Goal: Task Accomplishment & Management: Manage account settings

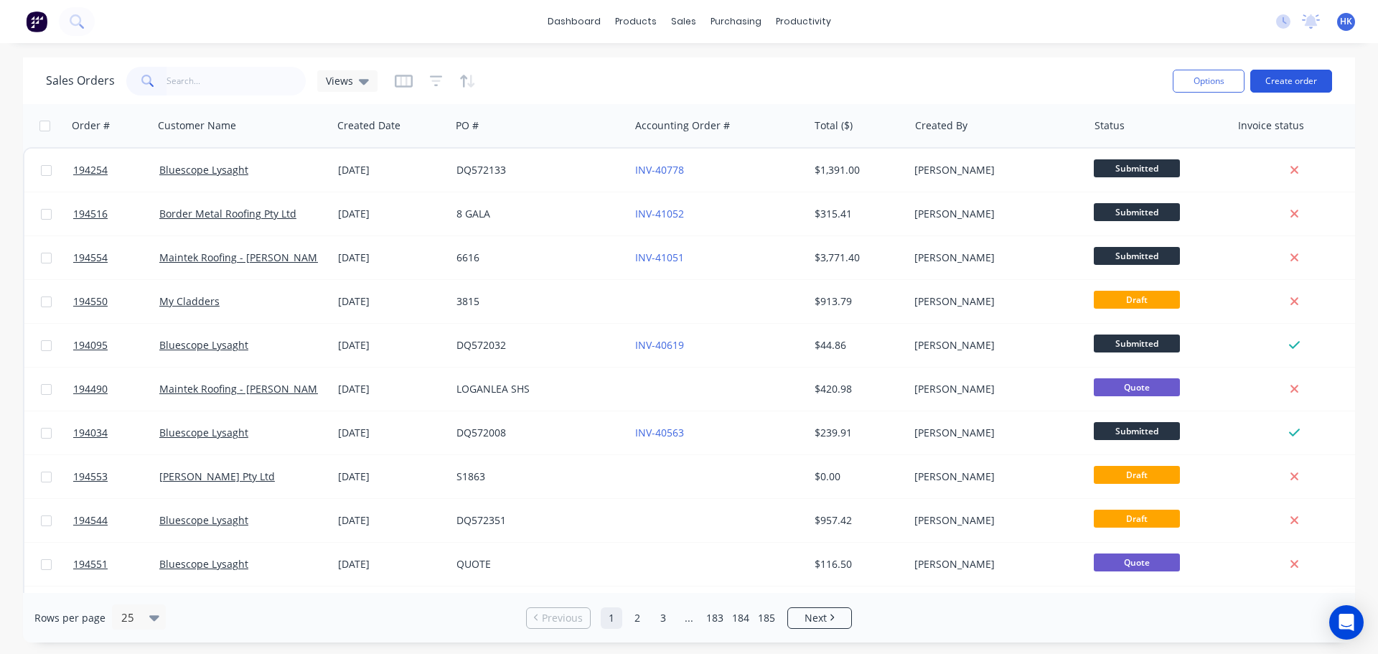
click at [1275, 85] on button "Create order" at bounding box center [1291, 81] width 82 height 23
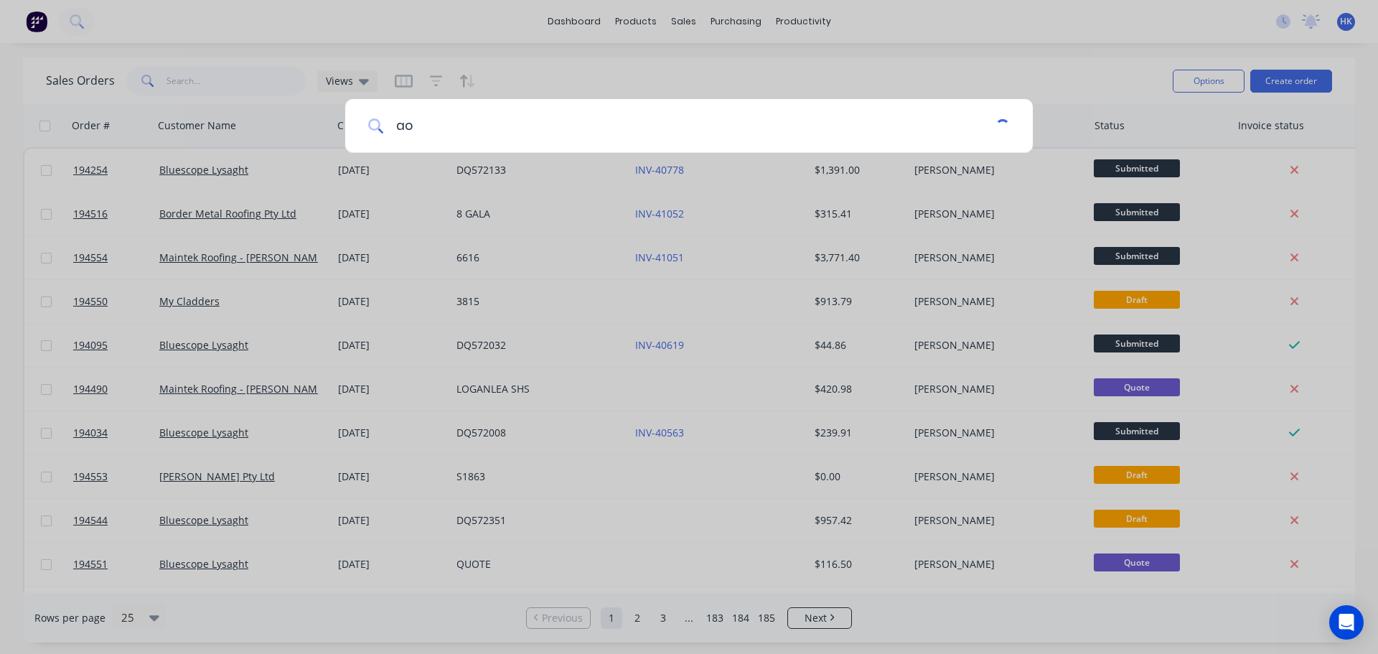
type input "a"
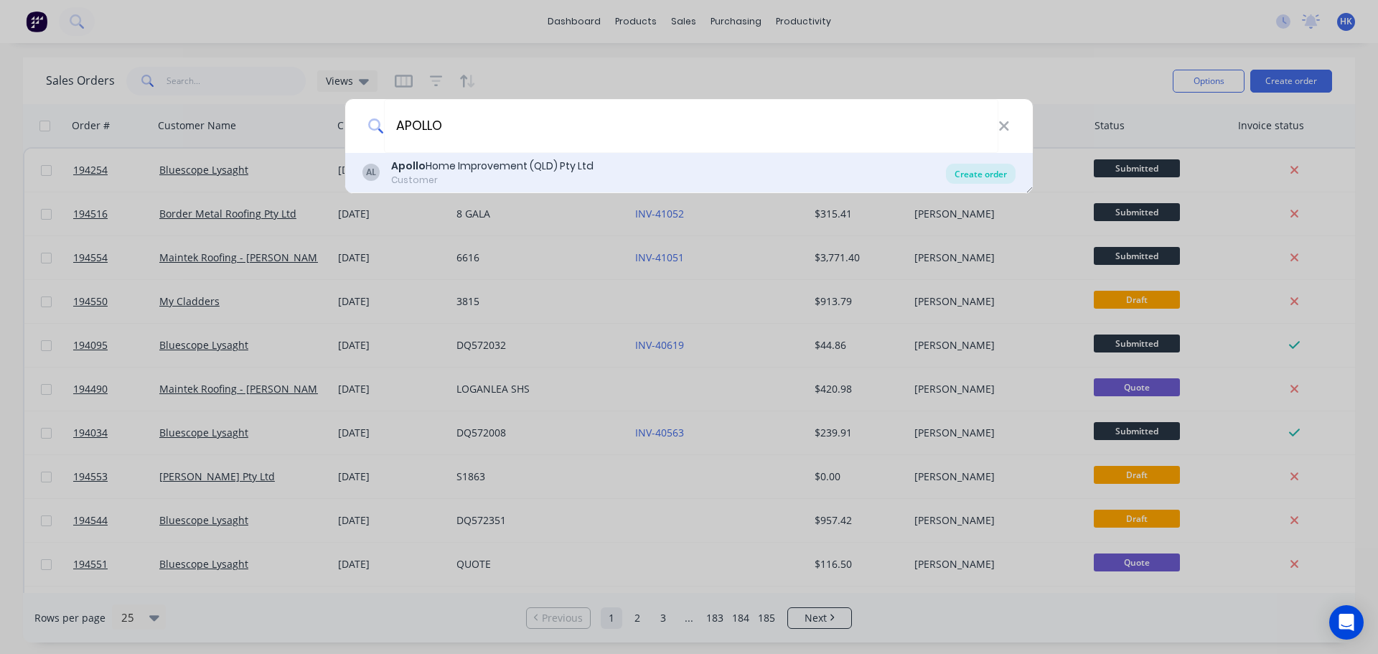
type input "APOLLO"
click at [959, 172] on div "Create order" at bounding box center [981, 174] width 70 height 20
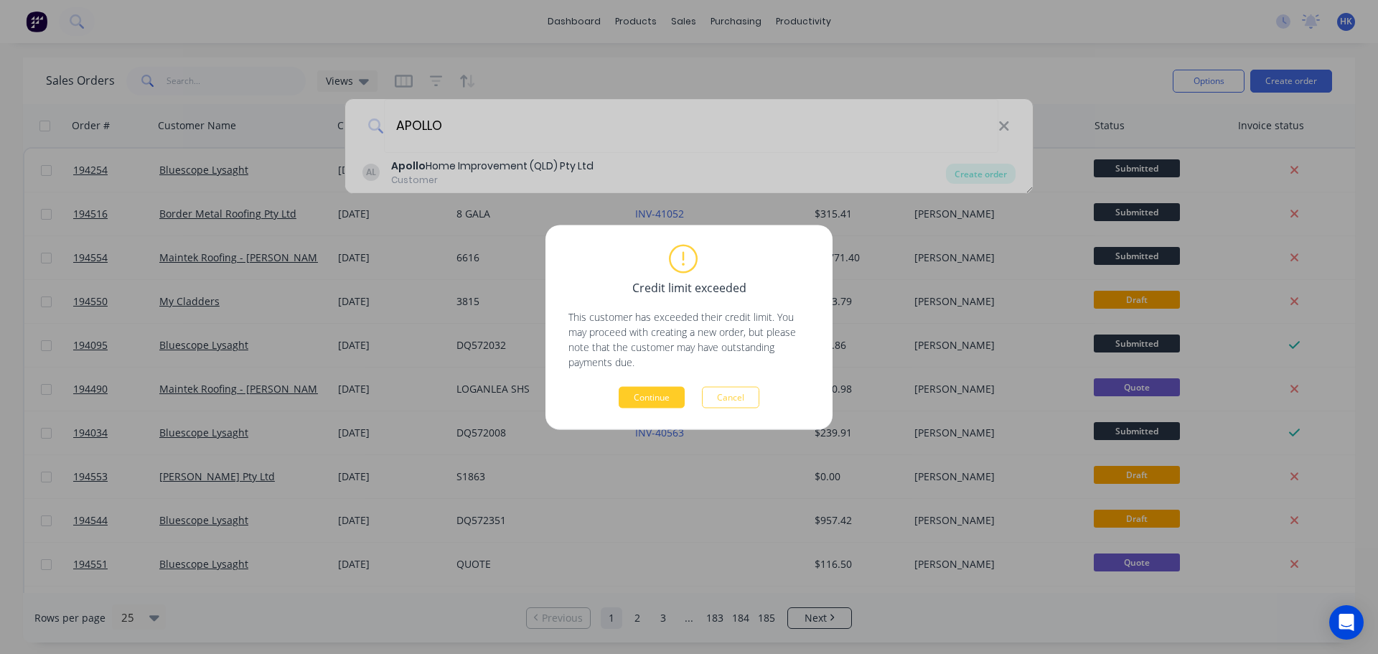
click at [657, 393] on button "Continue" at bounding box center [652, 397] width 66 height 22
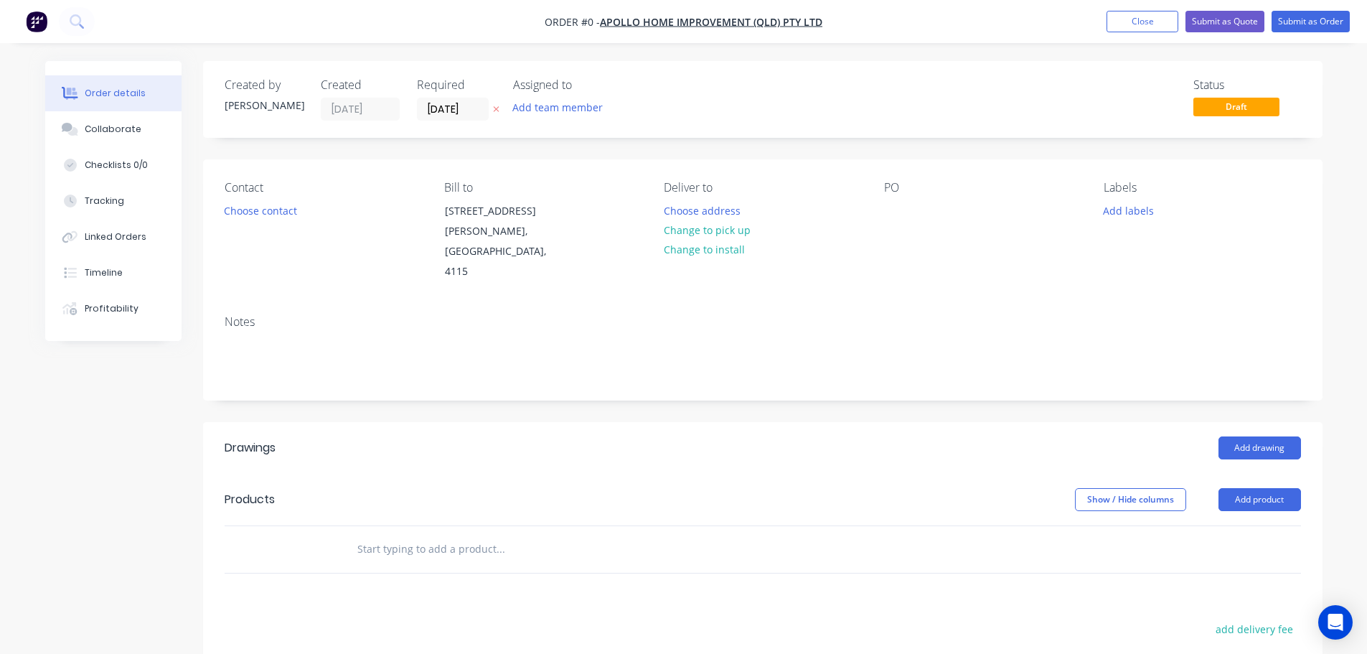
click at [436, 123] on div "Created by Hannah Created 02/10/25 Required 02/10/25 Assigned to Add team membe…" at bounding box center [763, 99] width 1120 height 77
click at [433, 110] on input "[DATE]" at bounding box center [453, 109] width 70 height 22
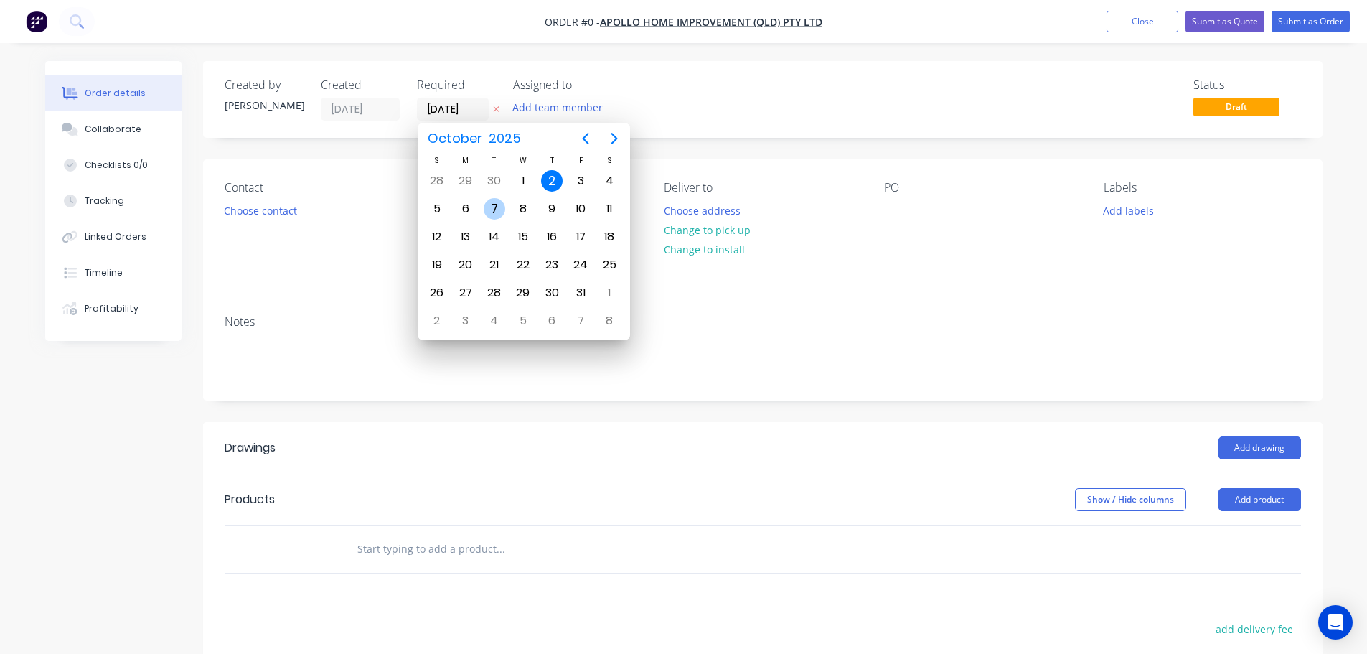
click at [486, 208] on div "7" at bounding box center [495, 209] width 22 height 22
type input "[DATE]"
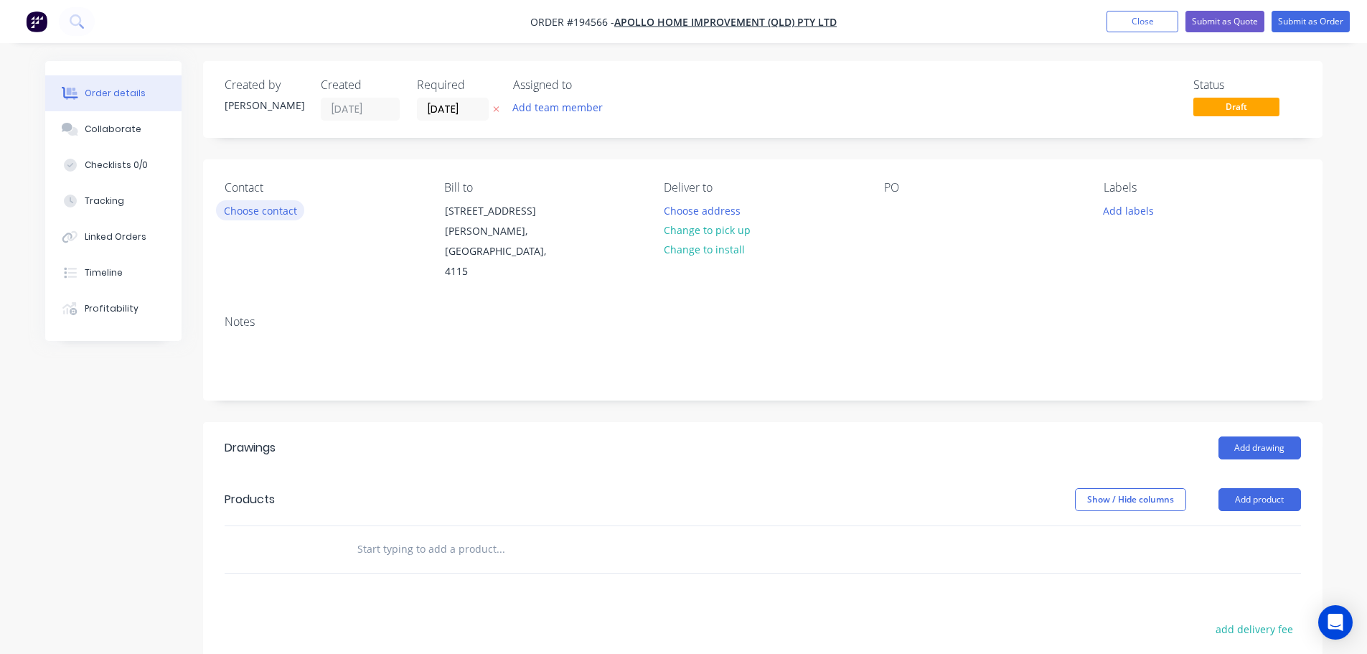
click at [287, 218] on button "Choose contact" at bounding box center [260, 209] width 88 height 19
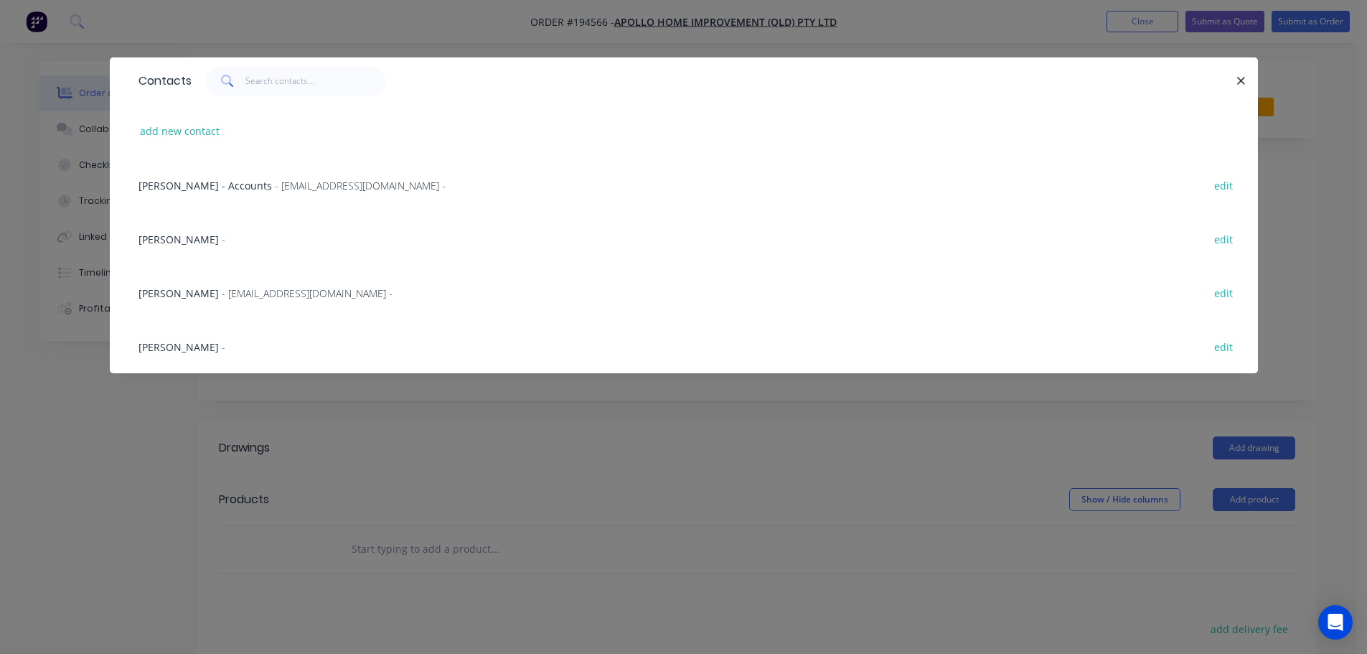
click at [232, 296] on span "- maried@apollopatios.com.au -" at bounding box center [307, 293] width 171 height 14
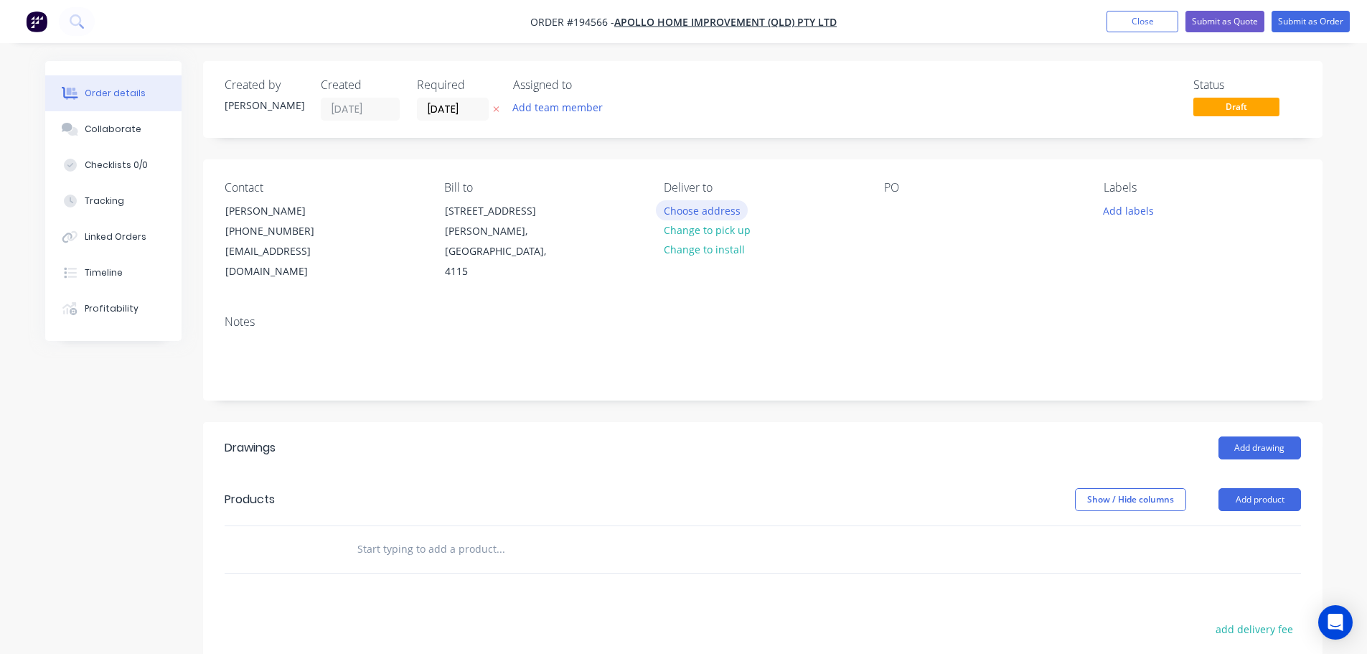
click at [660, 208] on button "Choose address" at bounding box center [702, 209] width 92 height 19
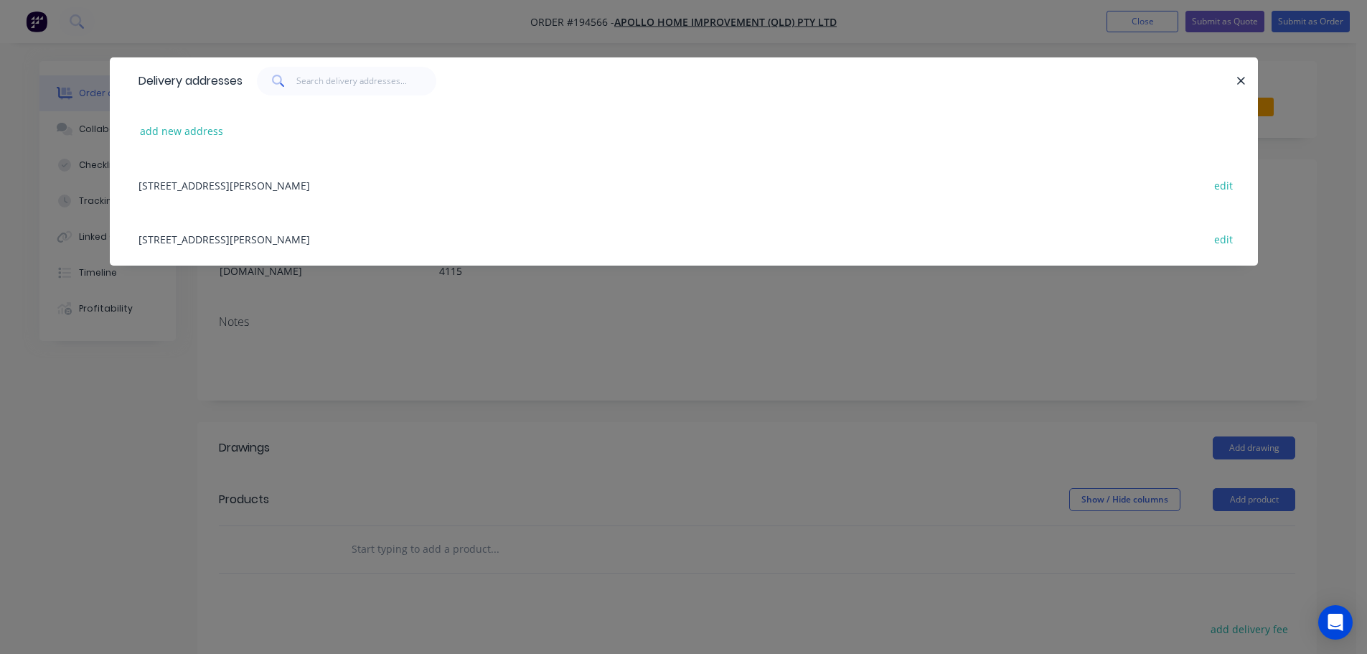
click at [360, 241] on div "29 CORYMBIA PL, (STORE), PARKINSON, Queensland, Australia, 4115 edit" at bounding box center [683, 239] width 1105 height 54
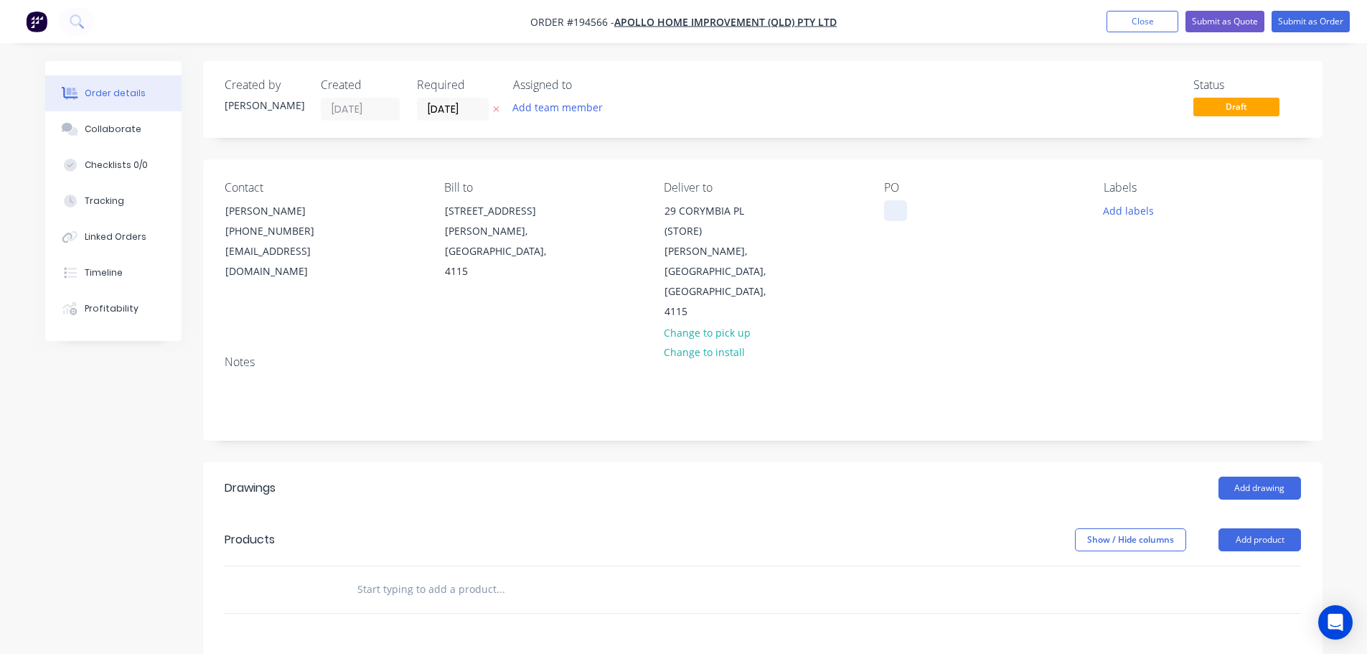
click at [886, 207] on div at bounding box center [895, 210] width 23 height 21
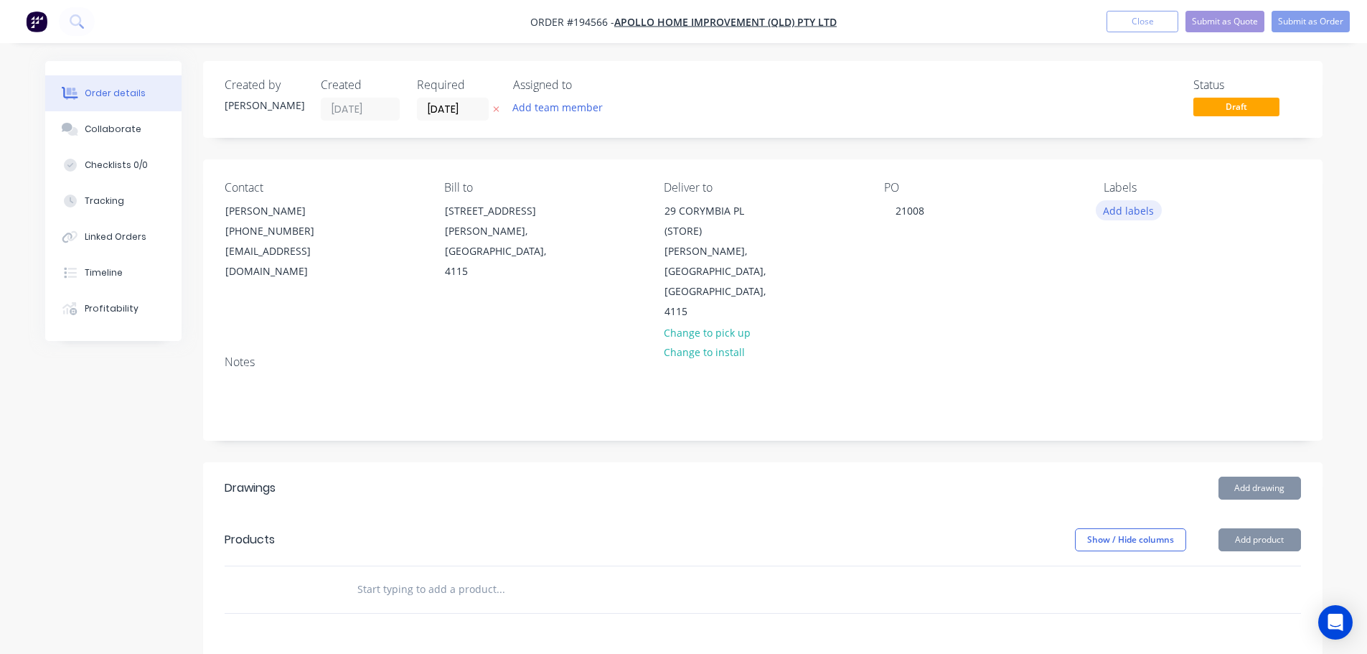
click at [1146, 208] on button "Add labels" at bounding box center [1129, 209] width 66 height 19
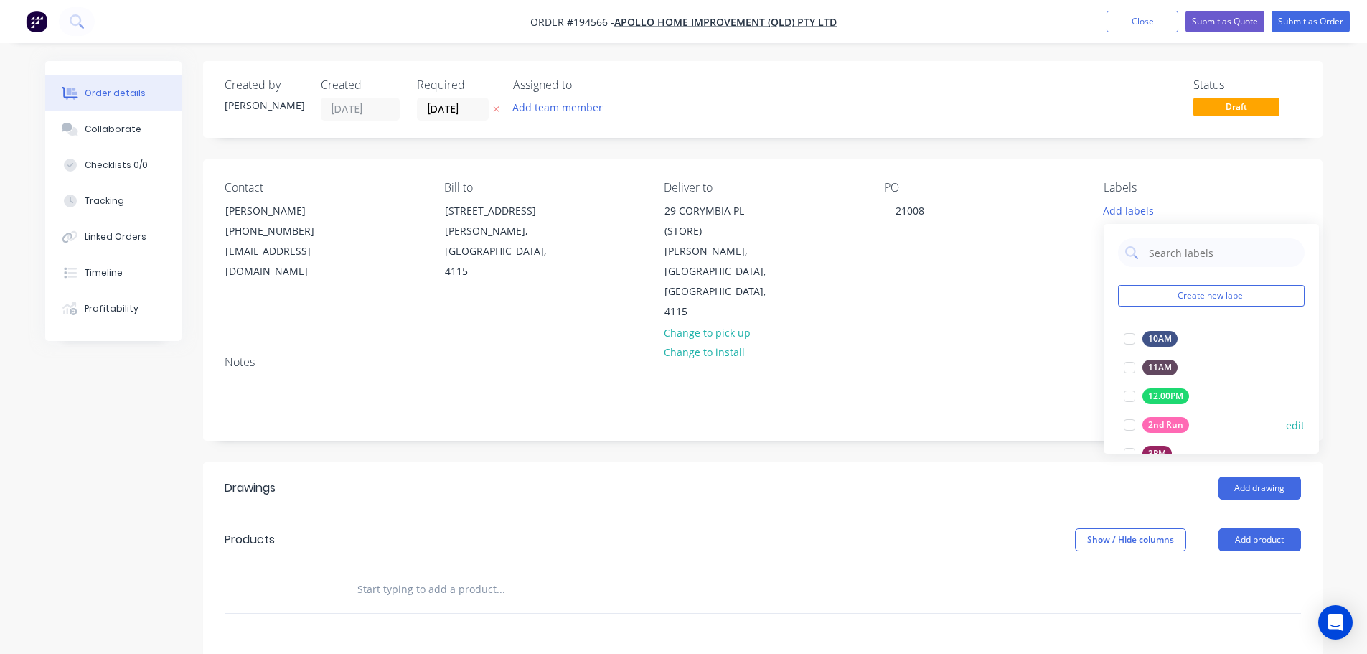
click at [1132, 424] on div at bounding box center [1129, 424] width 29 height 29
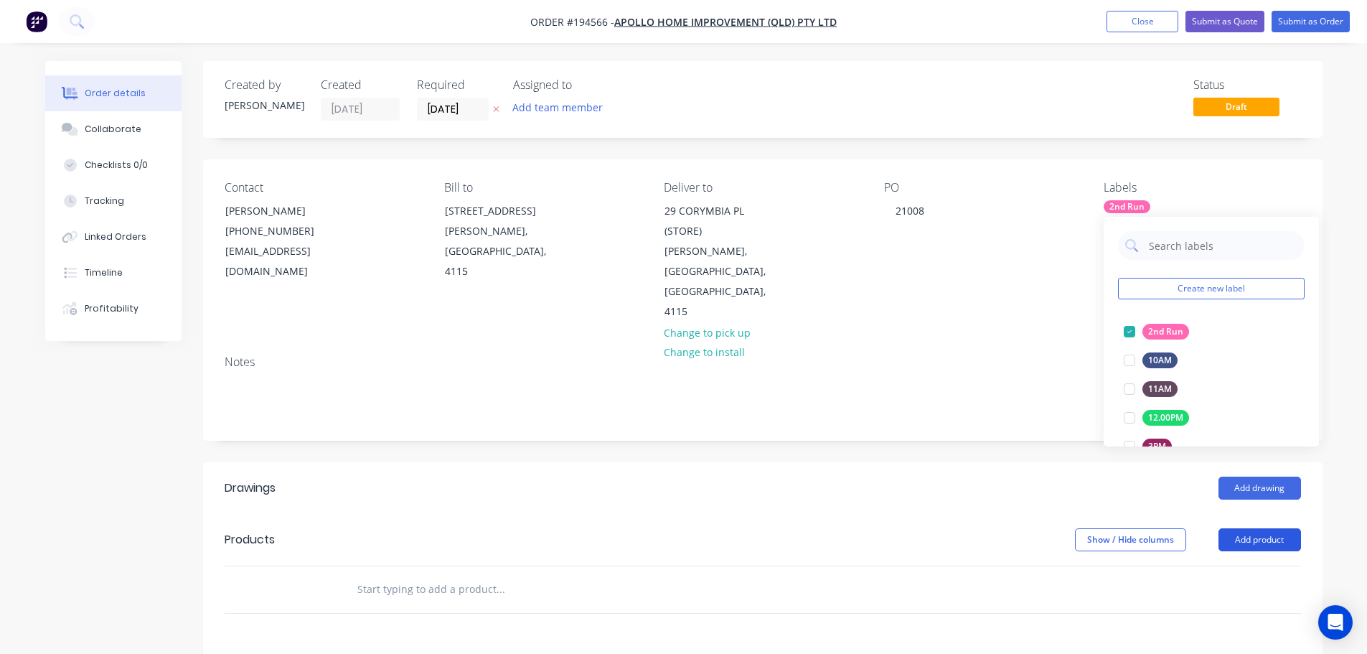
click at [1236, 528] on button "Add product" at bounding box center [1260, 539] width 83 height 23
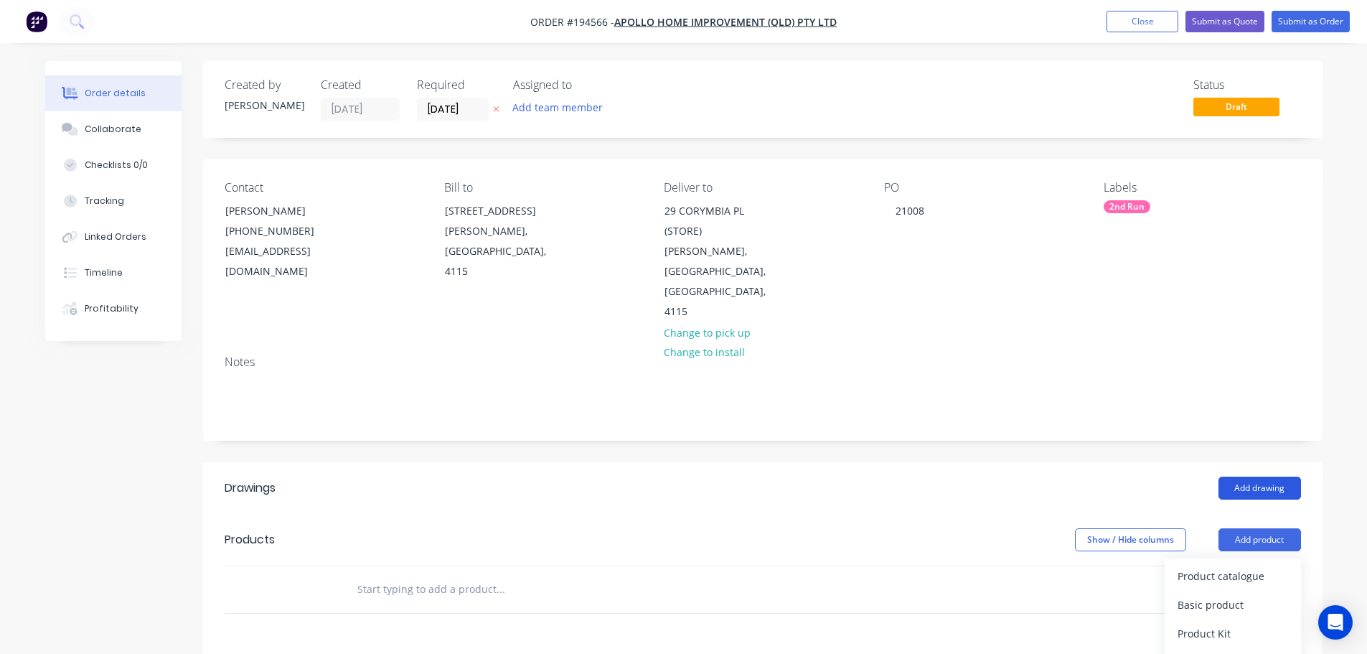
click at [1249, 477] on button "Add drawing" at bounding box center [1260, 488] width 83 height 23
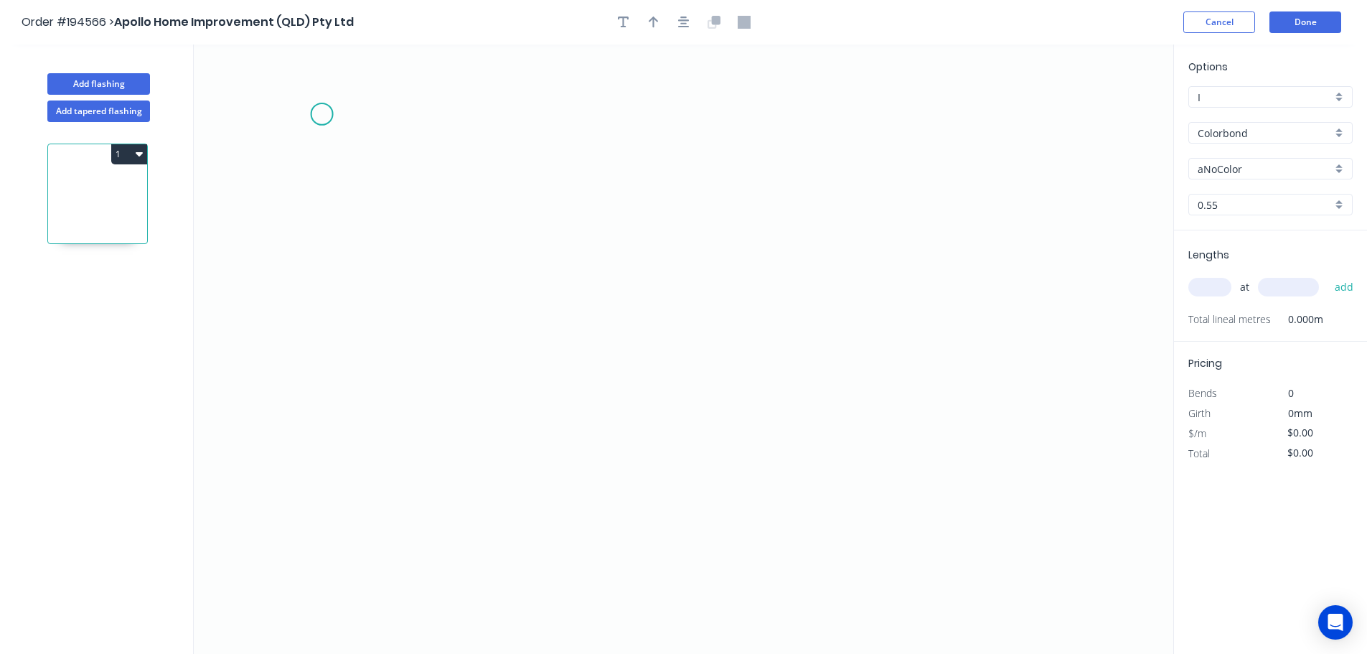
click at [314, 108] on icon "0" at bounding box center [684, 348] width 980 height 609
click at [954, 134] on icon "0" at bounding box center [684, 348] width 980 height 609
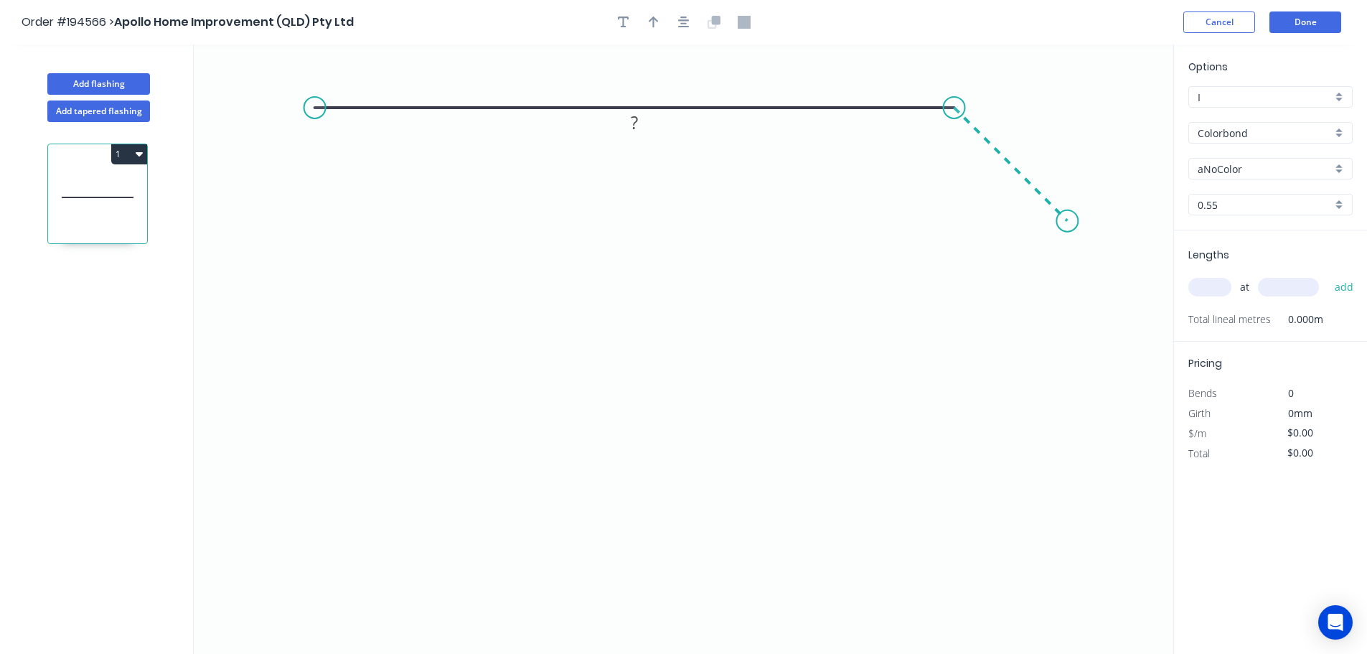
click at [1069, 233] on icon "0 ?" at bounding box center [684, 348] width 980 height 609
click at [319, 108] on circle at bounding box center [315, 108] width 22 height 22
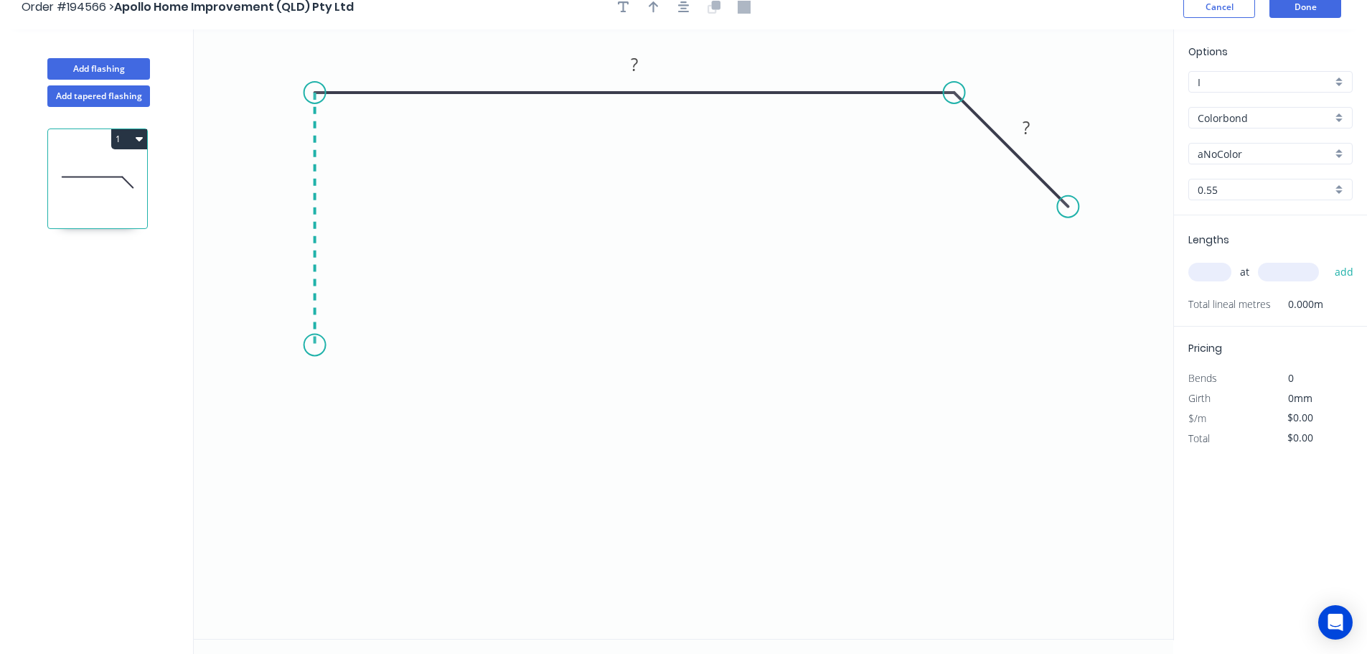
scroll to position [27, 0]
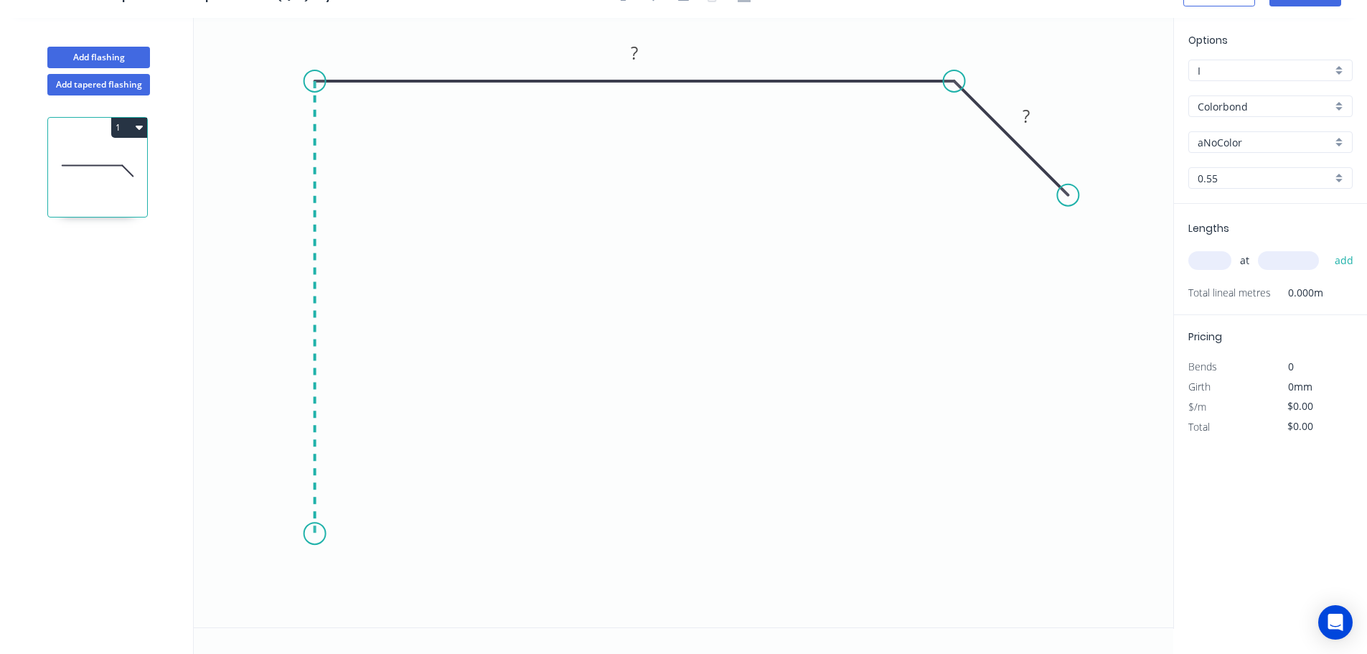
click at [341, 534] on icon "0 ? ?" at bounding box center [684, 322] width 980 height 609
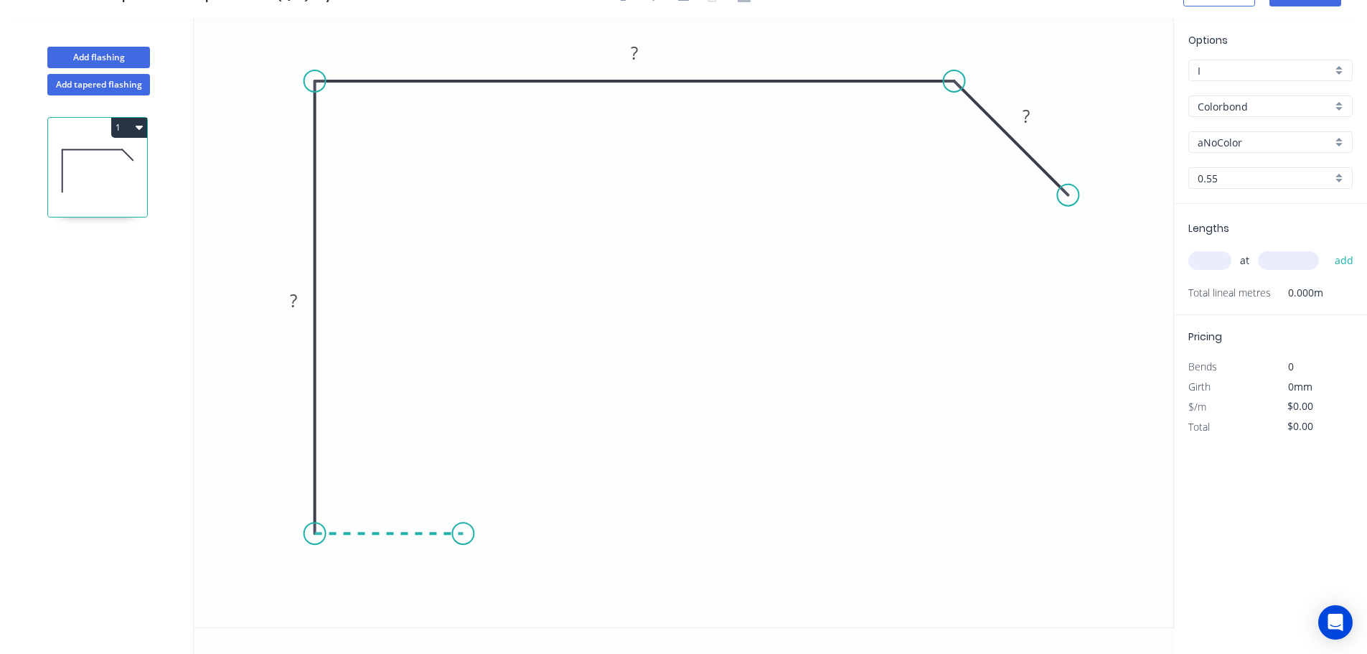
click at [463, 532] on icon "0 ? ? ?" at bounding box center [684, 322] width 980 height 609
click at [473, 365] on icon "0 ? ? ? ?" at bounding box center [684, 322] width 980 height 609
click at [649, 361] on icon "0 ? ? ? ? ?" at bounding box center [684, 322] width 980 height 609
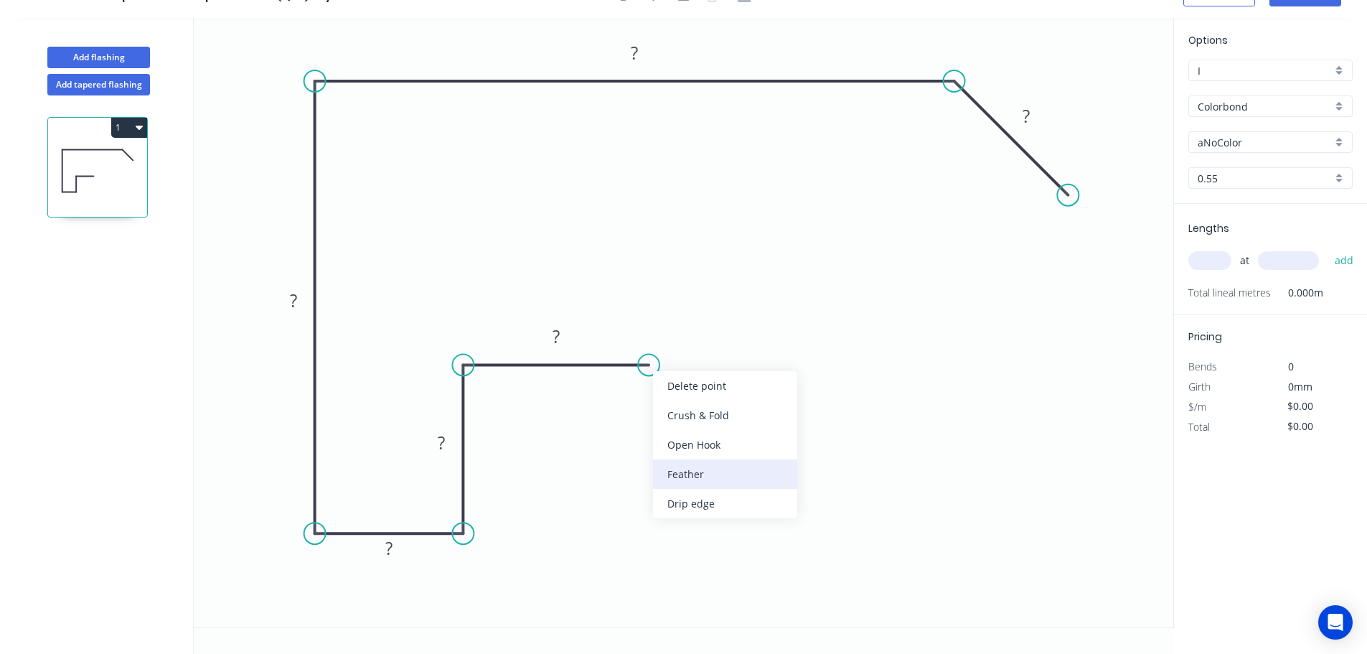
click at [709, 480] on div "Feather" at bounding box center [725, 473] width 144 height 29
click at [652, 401] on rect at bounding box center [630, 388] width 56 height 29
drag, startPoint x: 652, startPoint y: 401, endPoint x: 762, endPoint y: 403, distance: 109.8
click at [762, 403] on rect at bounding box center [738, 389] width 56 height 29
click at [682, 411] on div "Flip bend" at bounding box center [721, 418] width 144 height 29
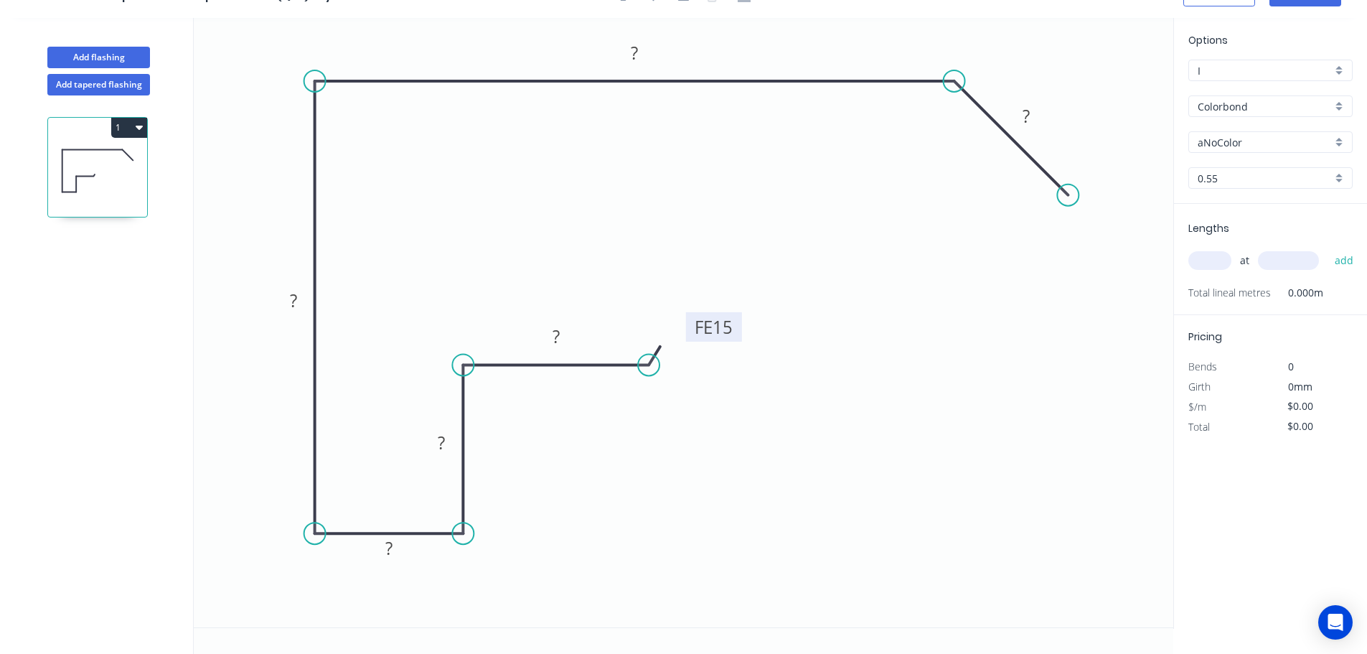
drag, startPoint x: 763, startPoint y: 342, endPoint x: 740, endPoint y: 335, distance: 23.9
click at [740, 335] on rect at bounding box center [714, 326] width 56 height 29
click at [734, 326] on tspan "15" at bounding box center [725, 323] width 20 height 24
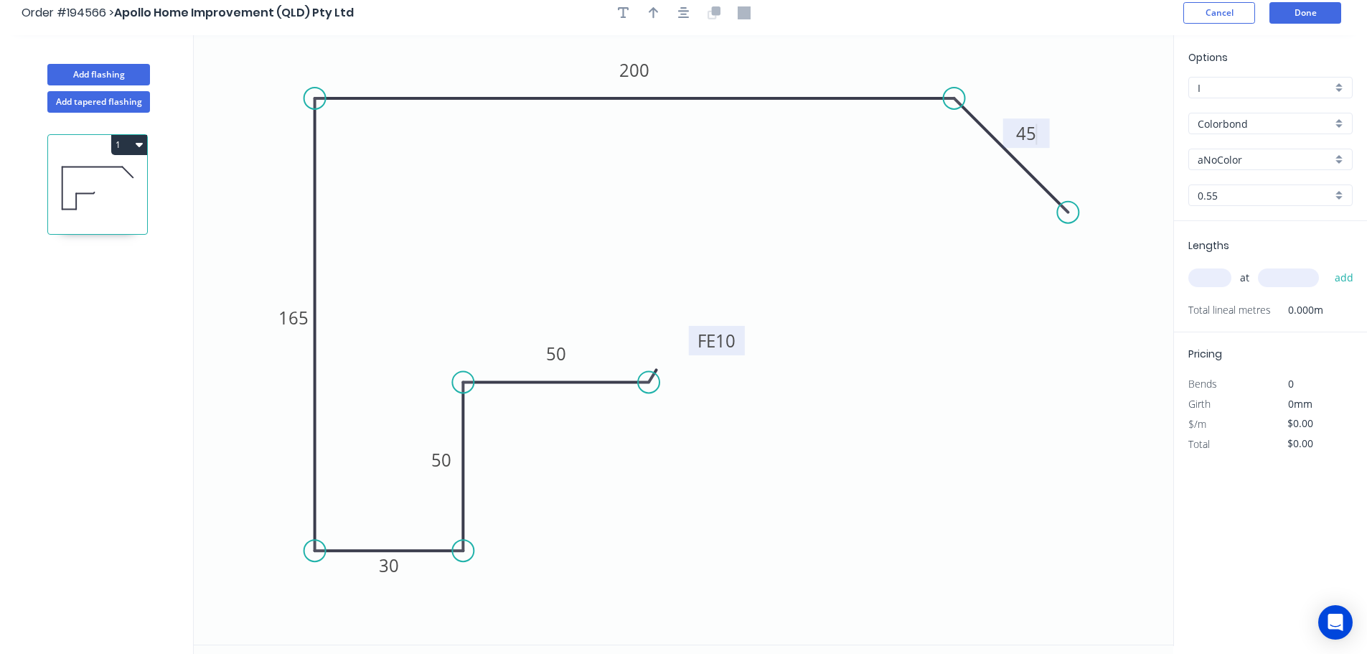
scroll to position [0, 0]
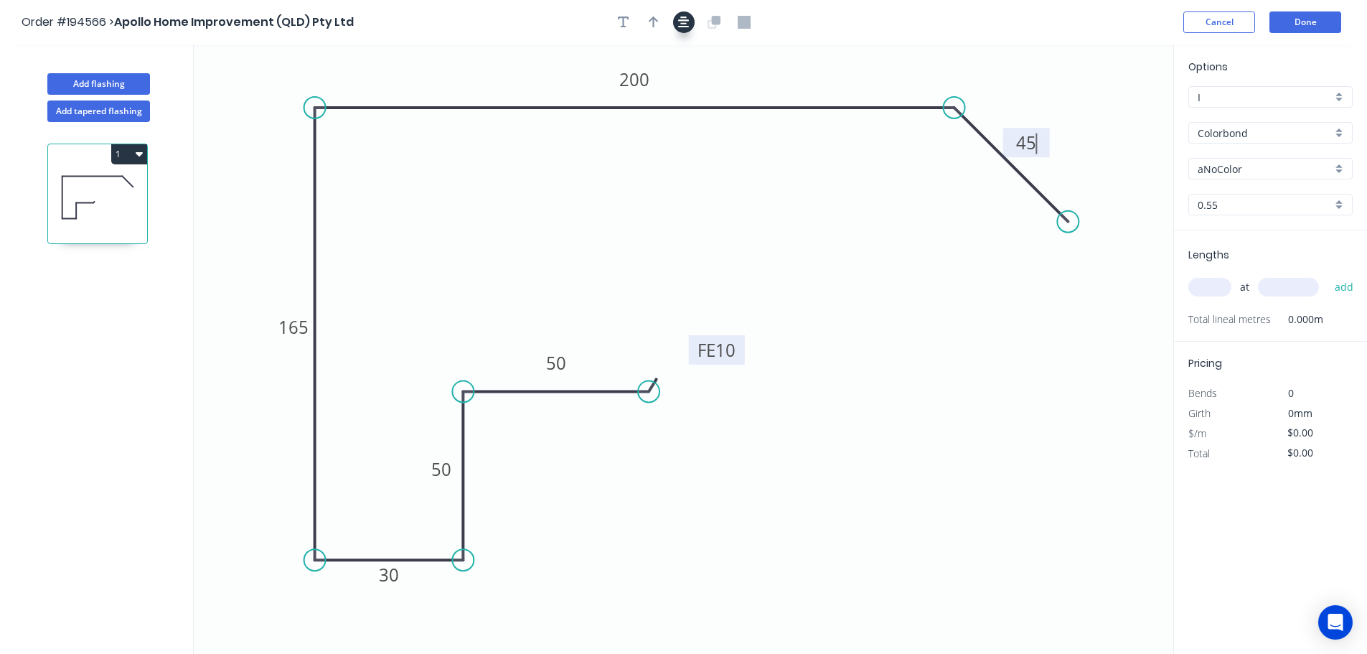
click at [688, 19] on button "button" at bounding box center [684, 22] width 22 height 22
type input "$18.68"
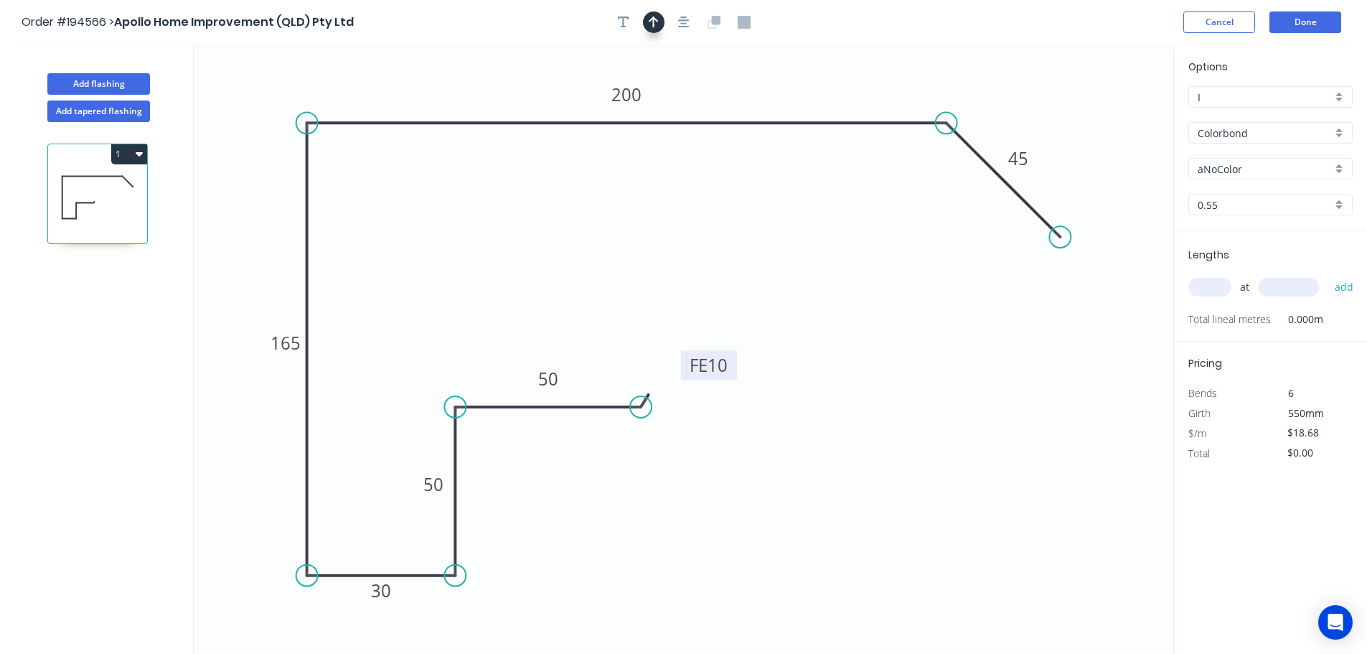
click at [657, 19] on icon "button" at bounding box center [654, 22] width 10 height 13
click at [1104, 113] on icon at bounding box center [1100, 100] width 13 height 46
drag, startPoint x: 1104, startPoint y: 113, endPoint x: 1130, endPoint y: 87, distance: 37.0
click at [1130, 87] on icon at bounding box center [1141, 77] width 42 height 42
click at [1275, 164] on input "aNoColor" at bounding box center [1265, 168] width 134 height 15
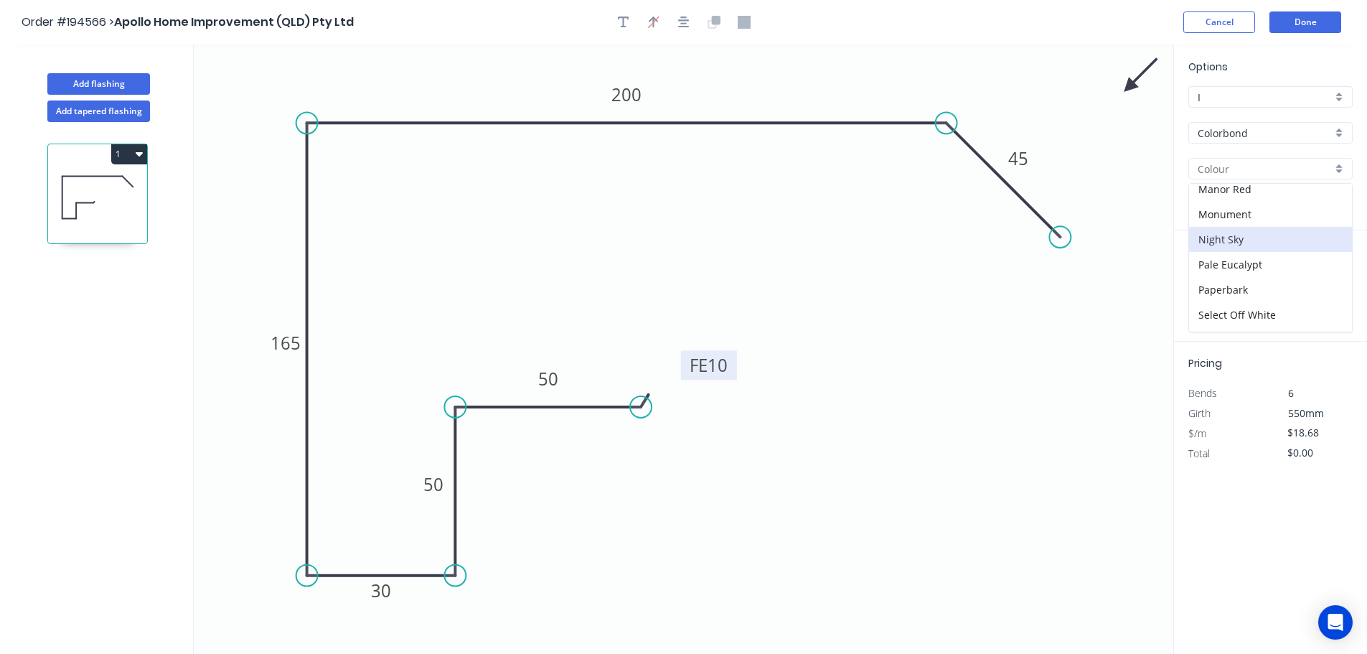
scroll to position [359, 0]
click at [1252, 271] on div "Paperbark" at bounding box center [1270, 264] width 163 height 25
type input "Paperbark"
click at [1210, 288] on input "text" at bounding box center [1209, 287] width 43 height 19
type input "1"
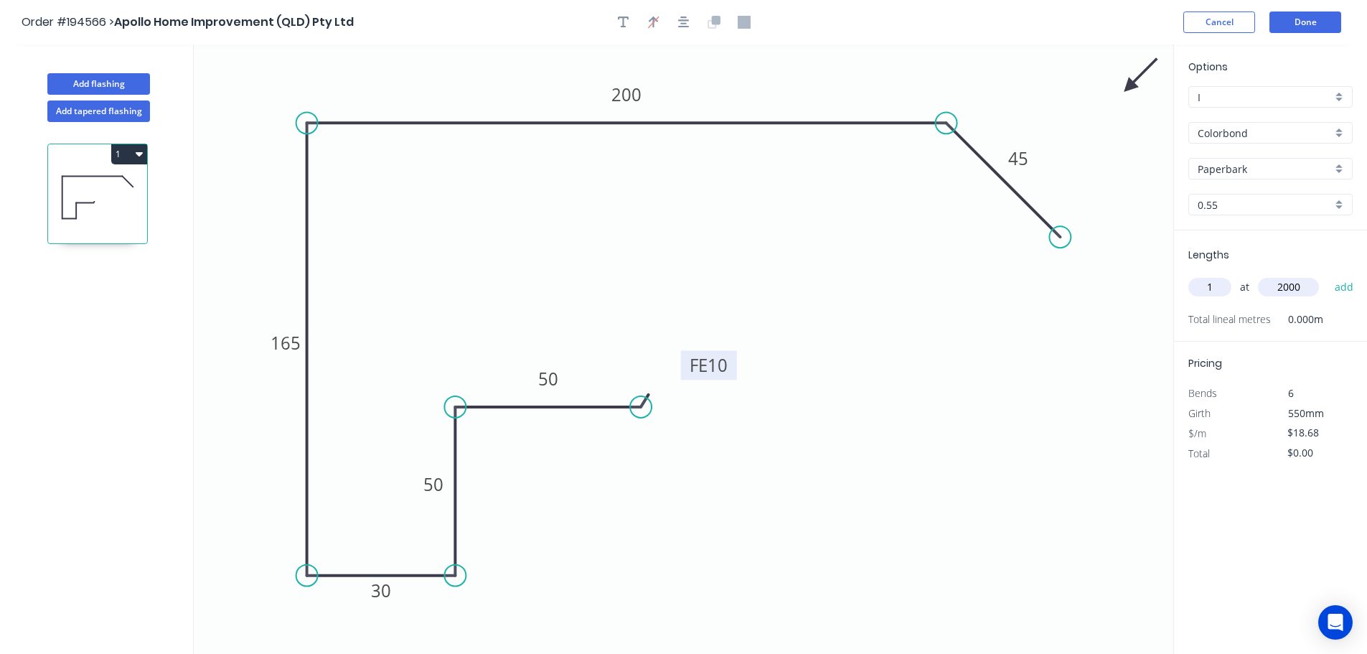
type input "2000"
click at [1328, 275] on button "add" at bounding box center [1345, 287] width 34 height 24
click at [119, 159] on button "1" at bounding box center [129, 154] width 36 height 20
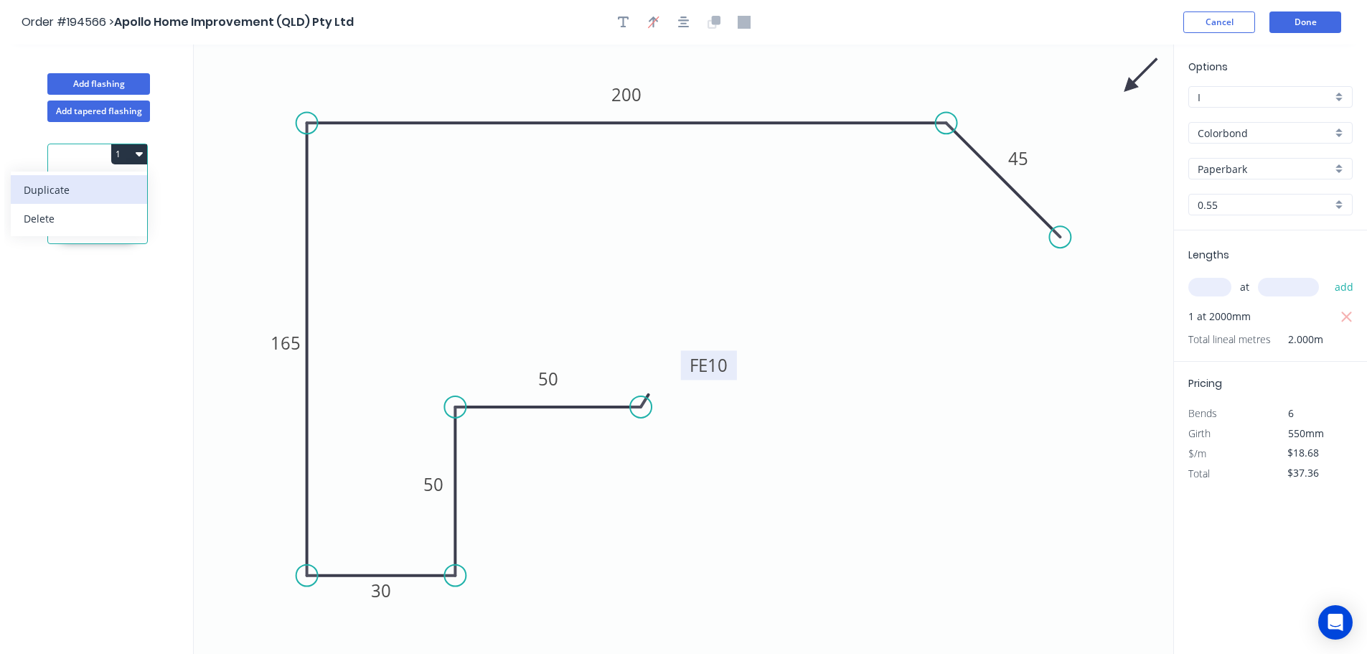
click at [117, 194] on div "Duplicate" at bounding box center [79, 189] width 111 height 21
type input "$0.00"
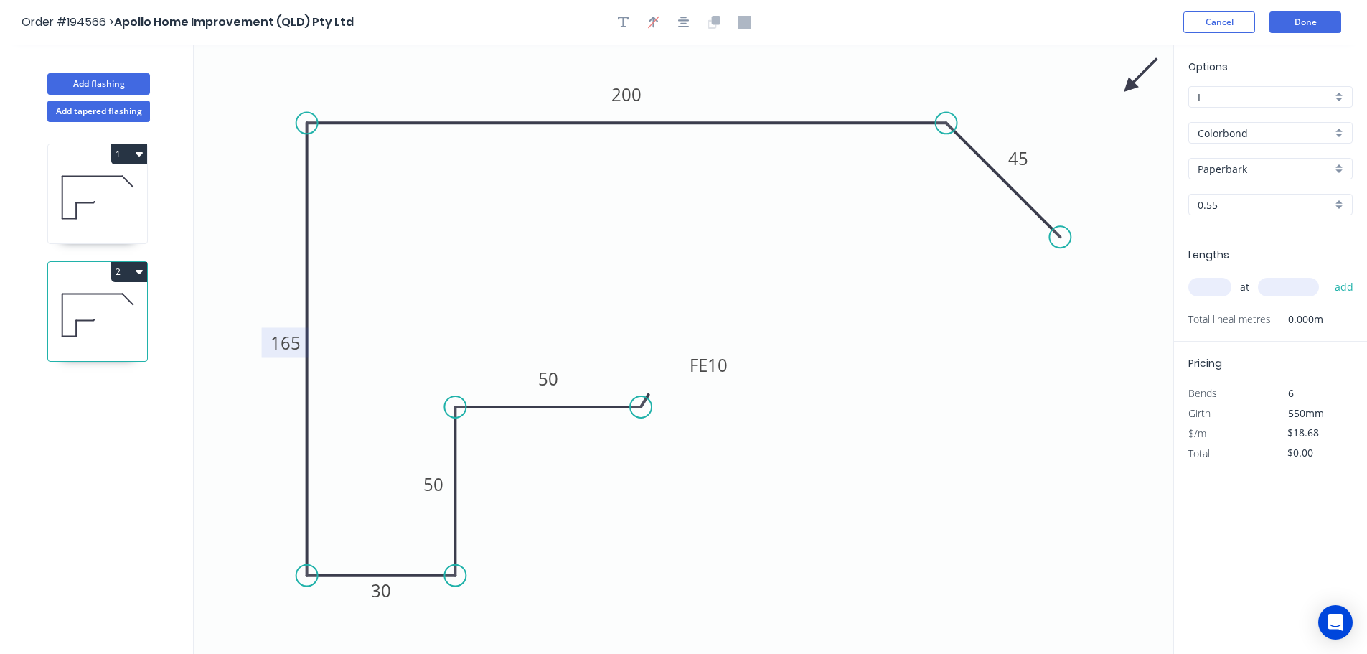
click at [290, 341] on tspan "165" at bounding box center [286, 343] width 30 height 24
type input "$22.55"
click at [1205, 283] on input "text" at bounding box center [1209, 287] width 43 height 19
type input "1"
type input "6500"
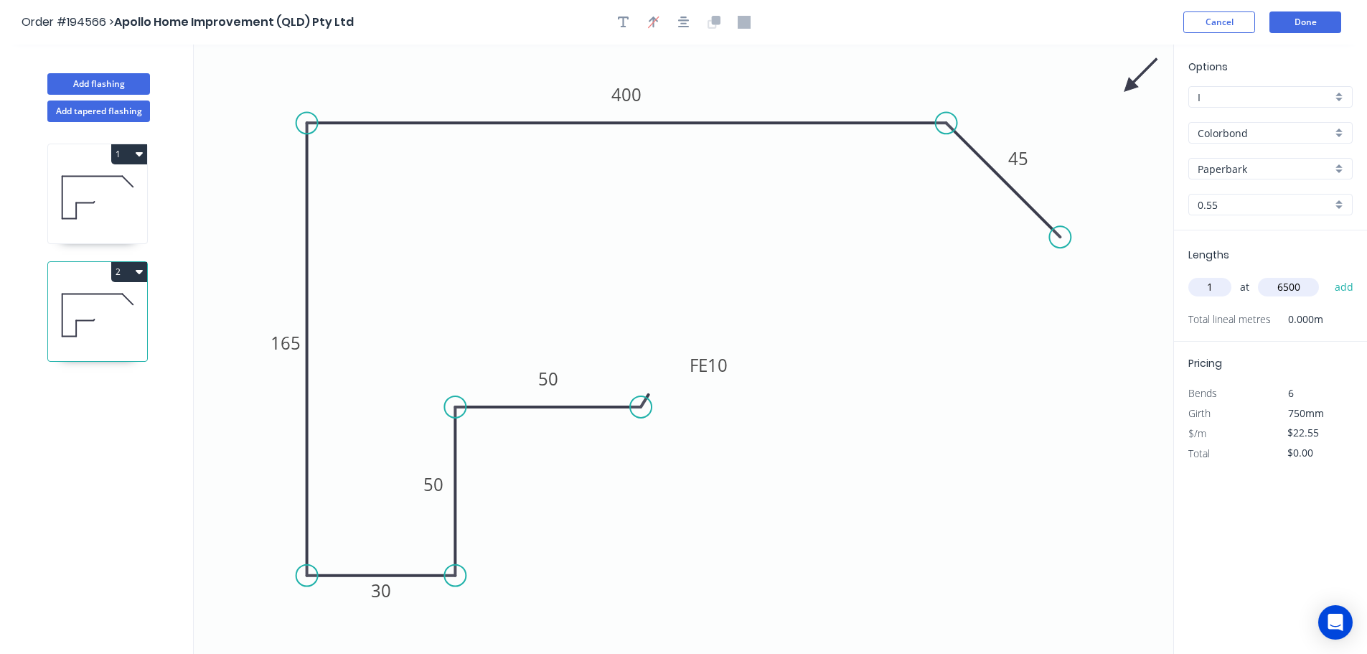
click at [1328, 275] on button "add" at bounding box center [1345, 287] width 34 height 24
type input "$146.58"
click at [91, 88] on button "Add flashing" at bounding box center [98, 84] width 103 height 22
type input "$0.00"
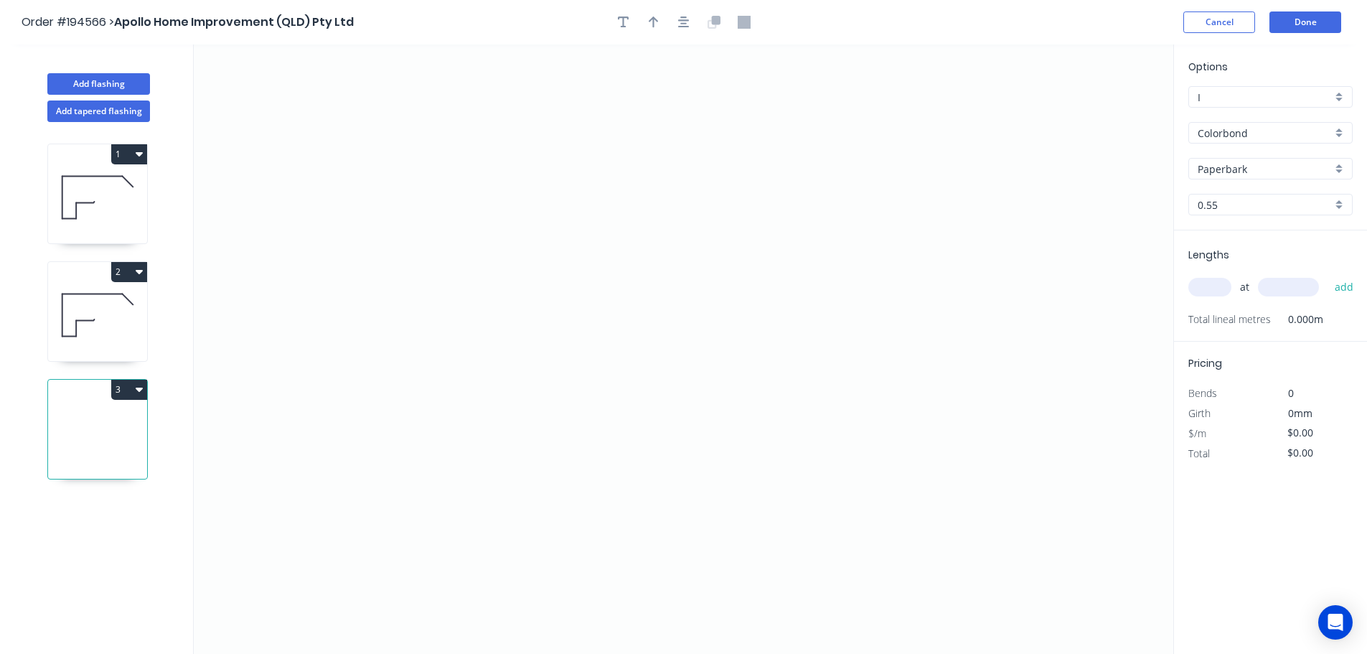
click at [144, 382] on button "3" at bounding box center [129, 390] width 36 height 20
click at [107, 459] on div "Delete" at bounding box center [79, 454] width 111 height 21
type input "$22.55"
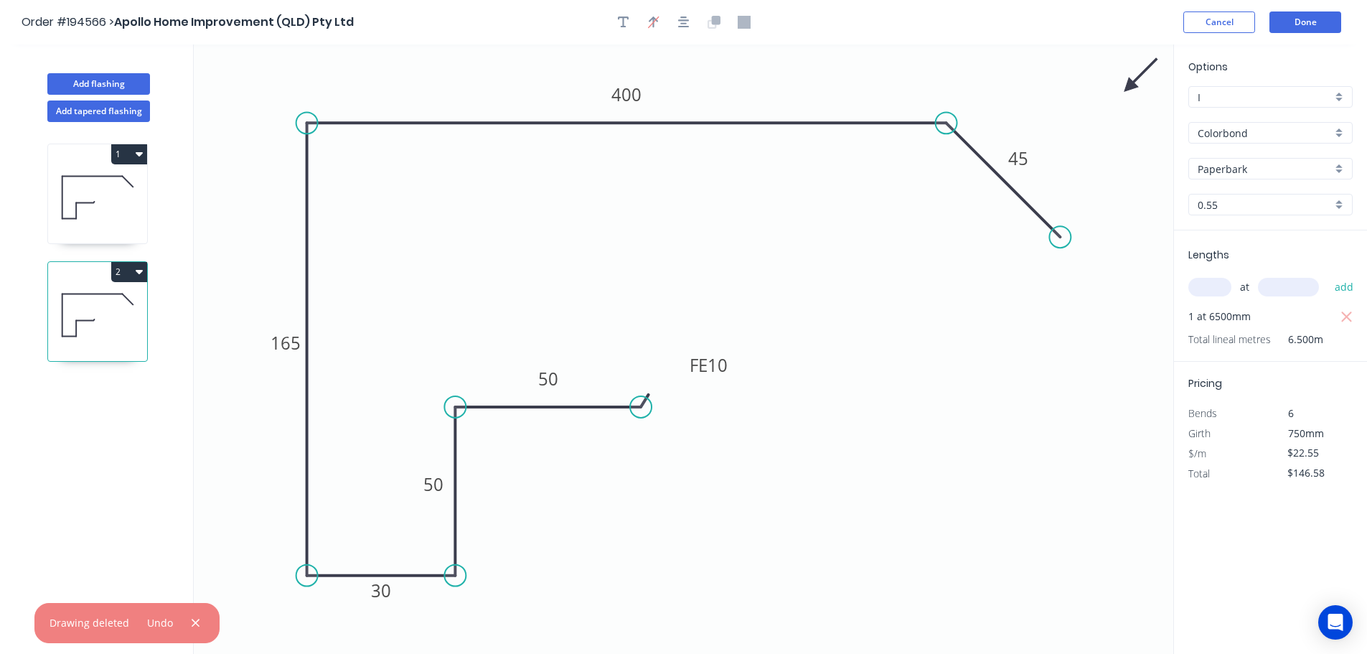
drag, startPoint x: 139, startPoint y: 275, endPoint x: 133, endPoint y: 283, distance: 9.8
click at [138, 275] on icon "button" at bounding box center [139, 271] width 7 height 11
click at [84, 310] on div "Duplicate" at bounding box center [79, 307] width 111 height 21
type input "$0.00"
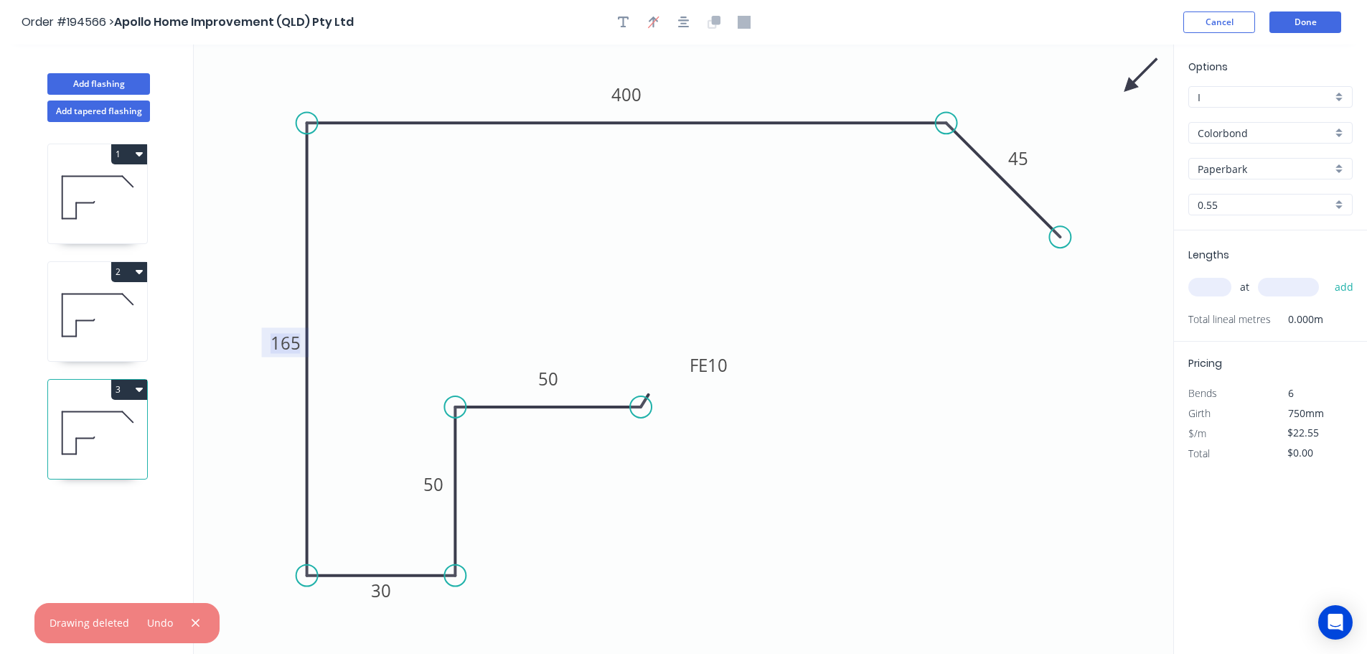
click at [283, 349] on tspan "165" at bounding box center [286, 343] width 30 height 24
type input "$18.68"
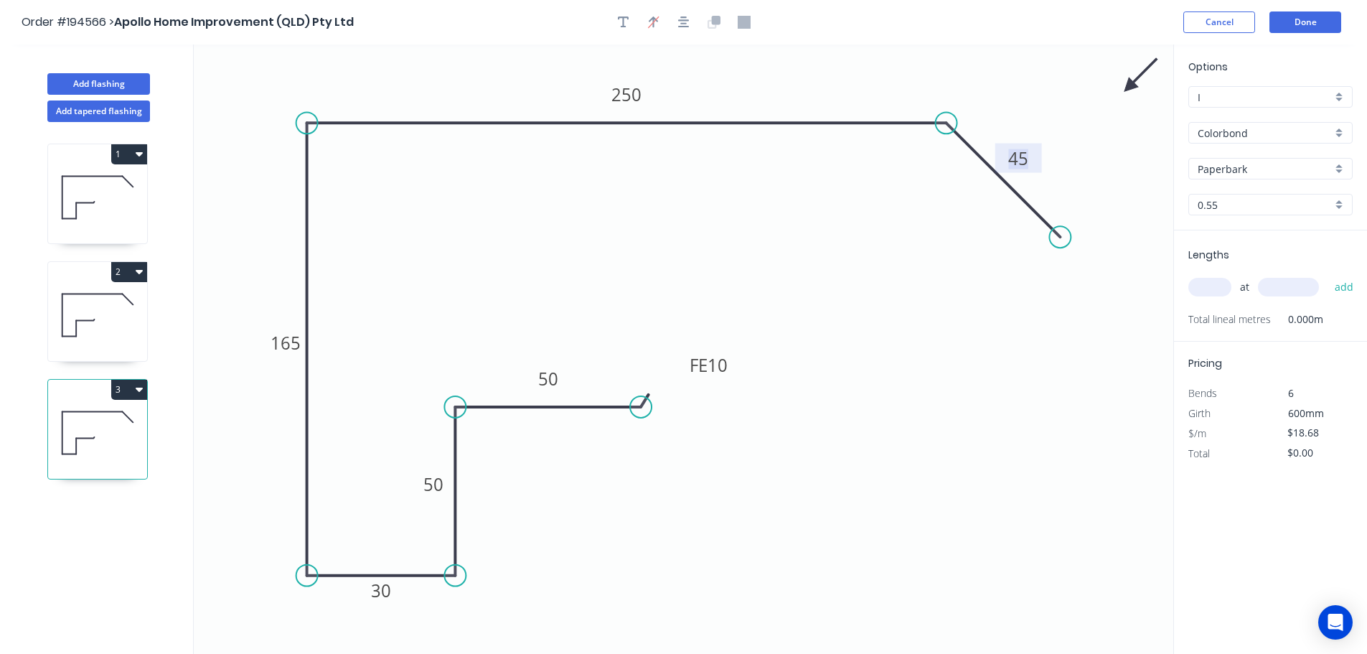
click at [1204, 286] on input "text" at bounding box center [1209, 287] width 43 height 19
type input "1"
type input "6500"
click at [1328, 275] on button "add" at bounding box center [1345, 287] width 34 height 24
type input "$121.42"
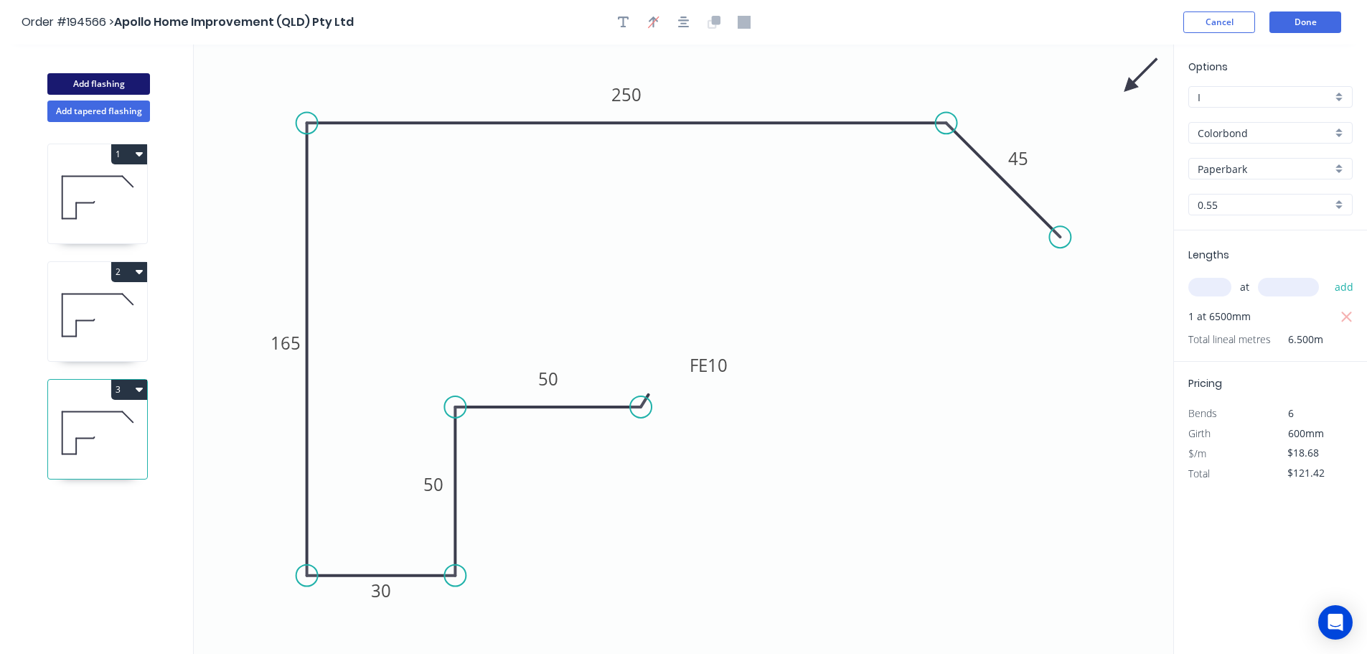
click at [111, 93] on button "Add flashing" at bounding box center [98, 84] width 103 height 22
type input "$0.00"
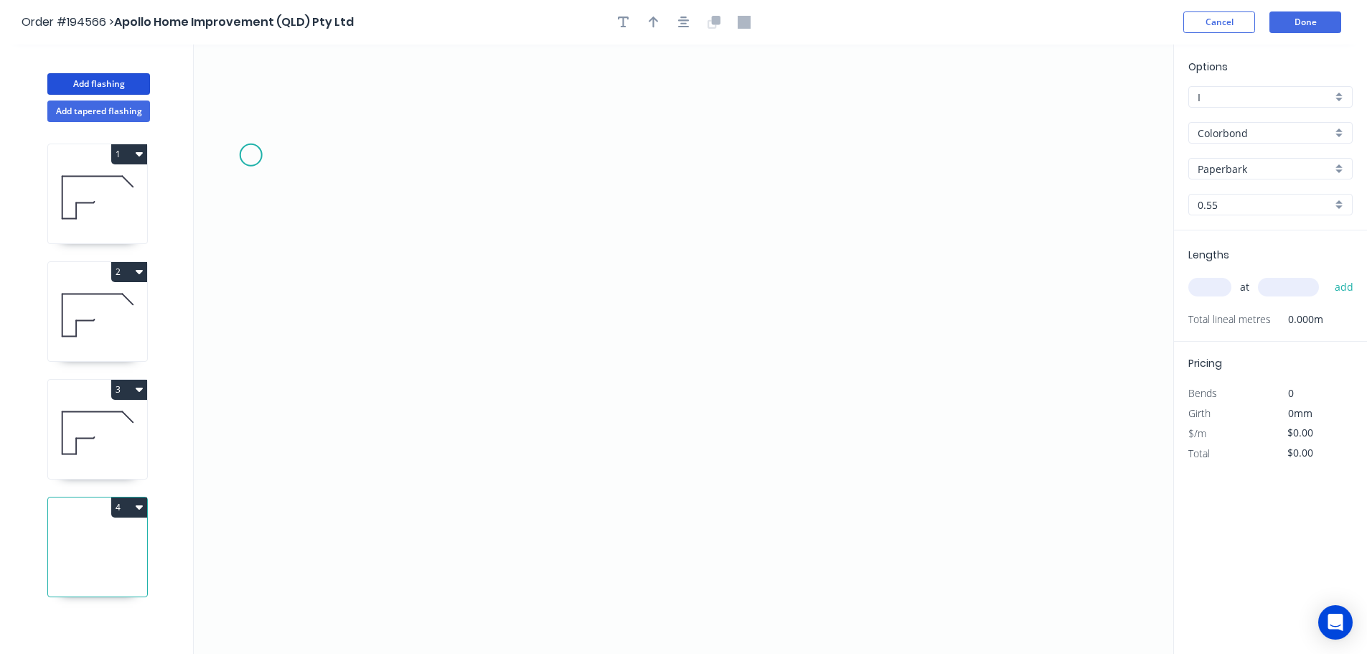
click at [249, 154] on icon "0" at bounding box center [684, 348] width 980 height 609
click at [405, 159] on icon "0" at bounding box center [684, 348] width 980 height 609
click at [429, 631] on icon "0 ?" at bounding box center [684, 348] width 980 height 609
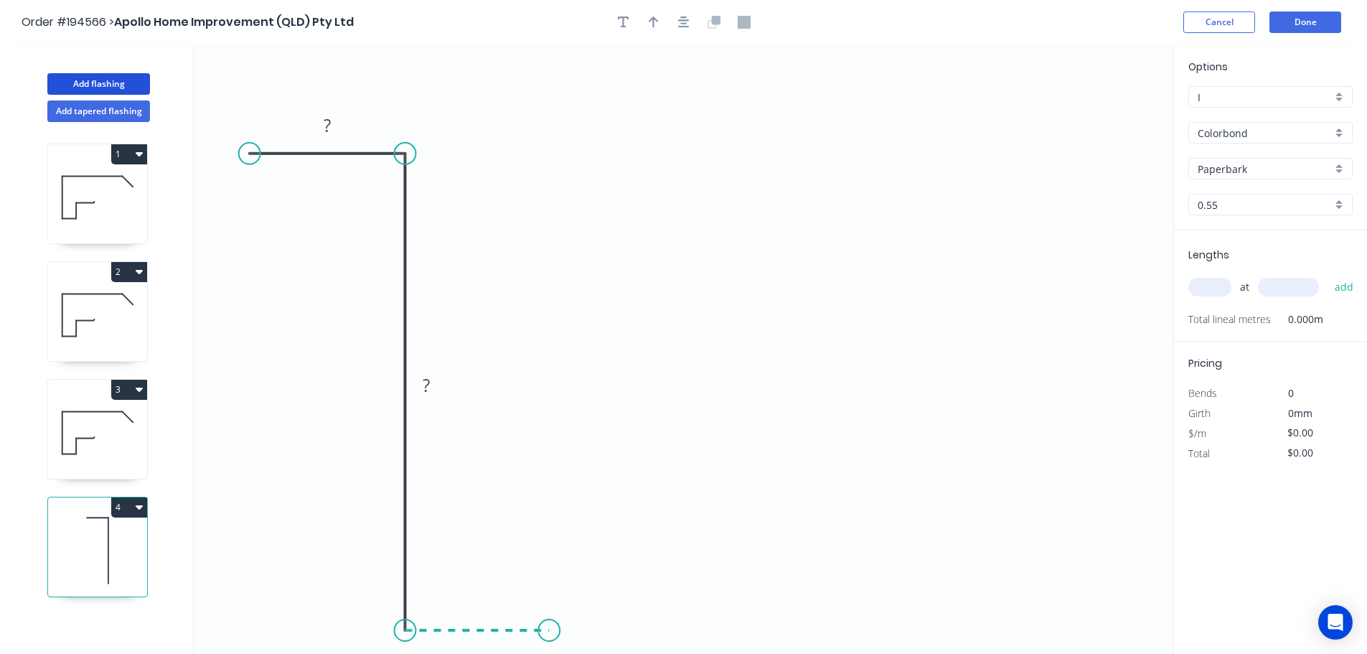
click at [549, 629] on icon "0 ? ?" at bounding box center [684, 348] width 980 height 609
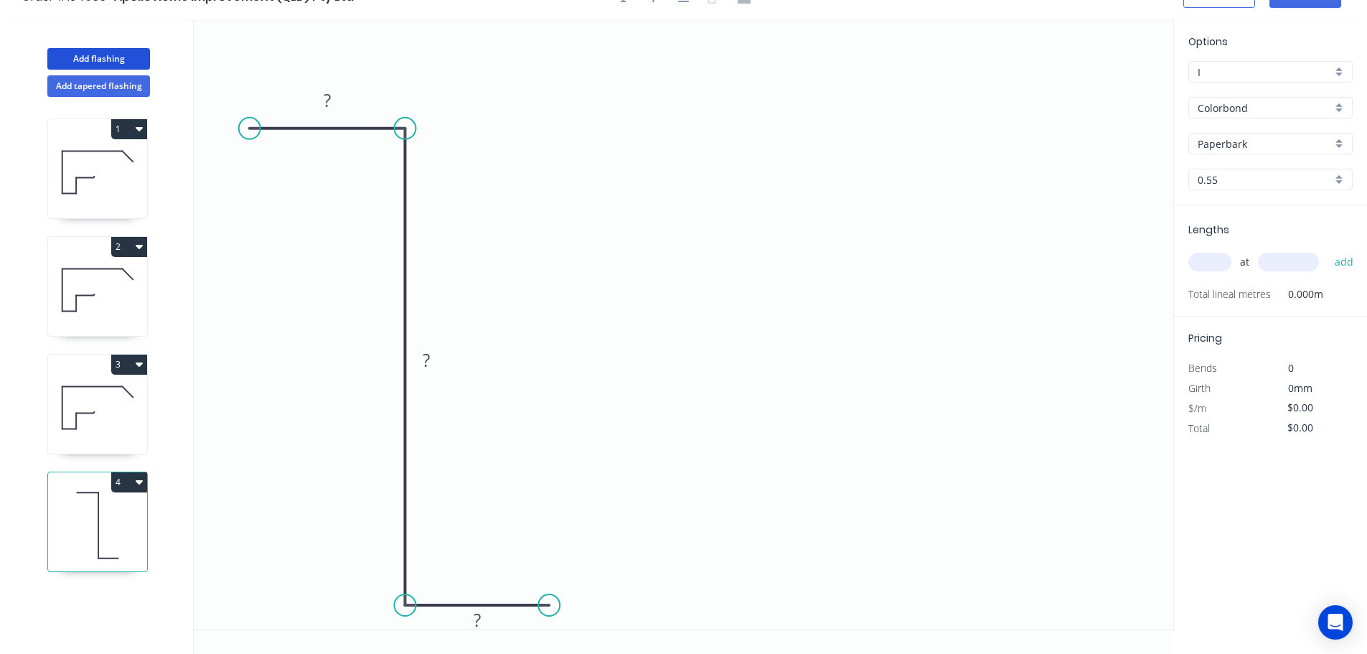
scroll to position [27, 0]
drag, startPoint x: 554, startPoint y: 603, endPoint x: 566, endPoint y: 606, distance: 11.8
click at [566, 606] on circle at bounding box center [566, 604] width 22 height 22
click at [573, 431] on icon "0 ? ? ?" at bounding box center [684, 322] width 980 height 609
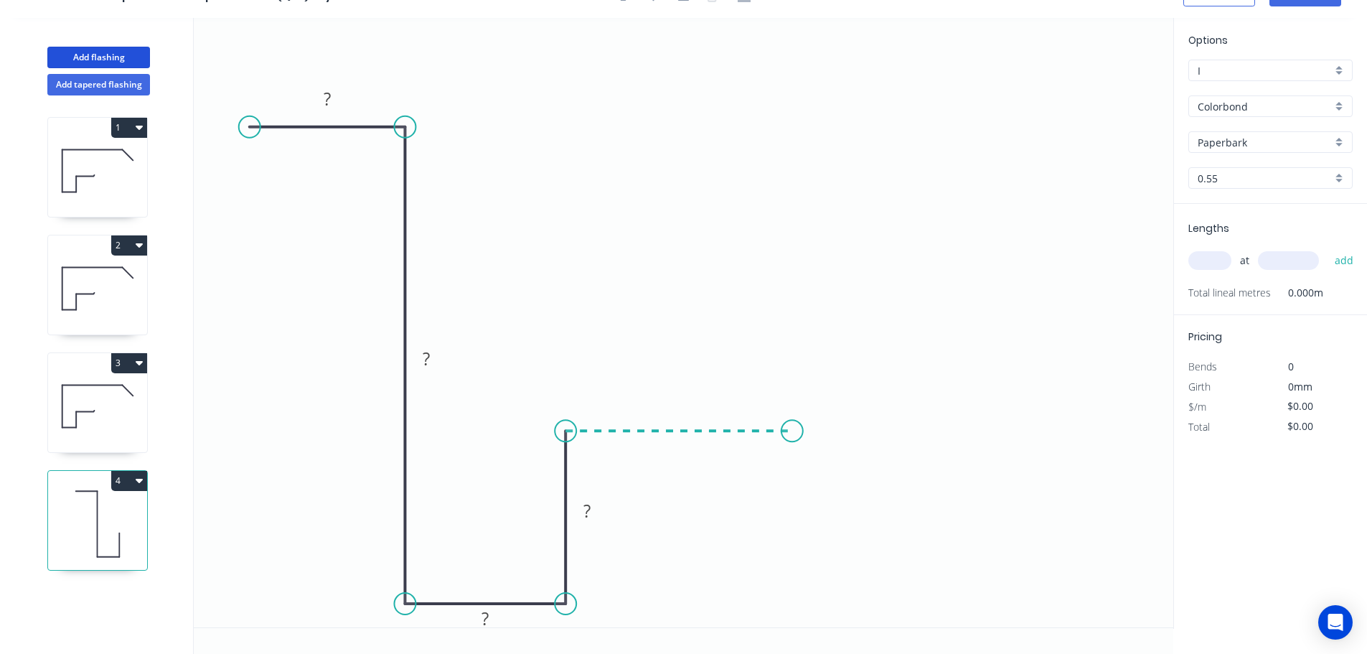
click at [792, 436] on icon "0 ? ? ? ?" at bounding box center [684, 322] width 980 height 609
drag, startPoint x: 790, startPoint y: 433, endPoint x: 774, endPoint y: 433, distance: 16.5
click at [774, 433] on circle at bounding box center [774, 431] width 22 height 22
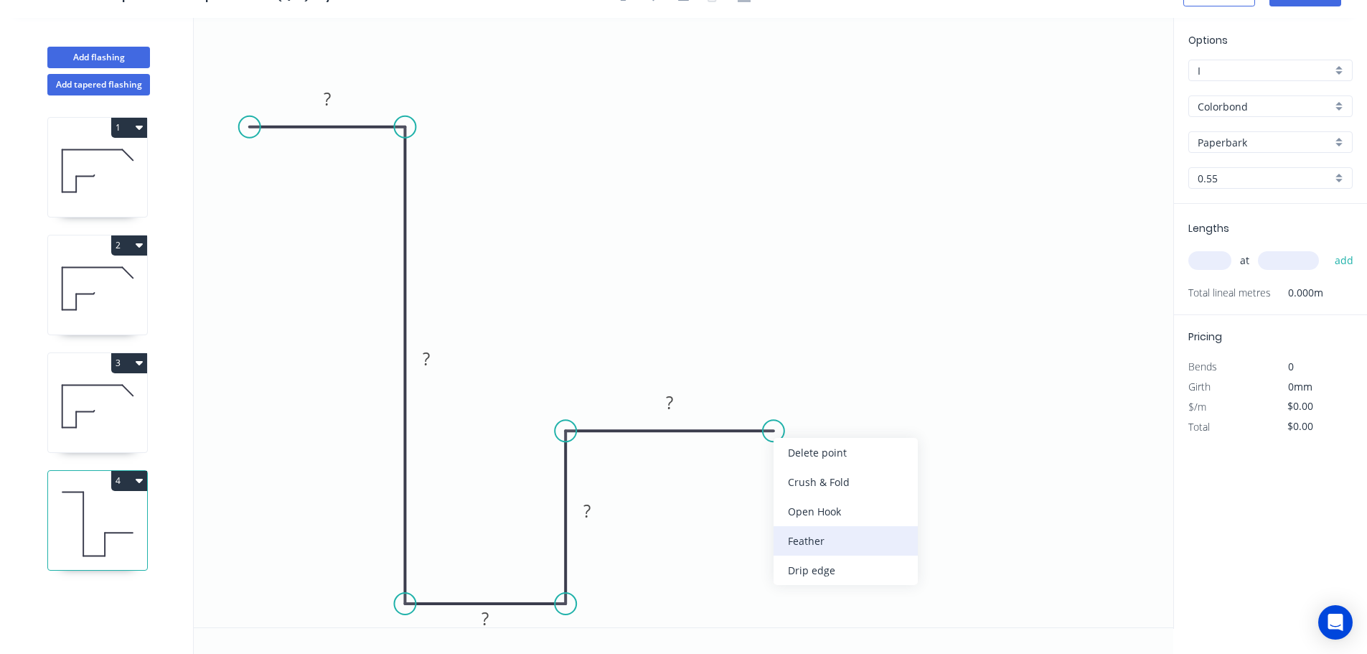
click at [845, 538] on div "Feather" at bounding box center [846, 540] width 144 height 29
click at [820, 489] on div "Flip bend" at bounding box center [850, 485] width 144 height 29
drag, startPoint x: 780, startPoint y: 395, endPoint x: 888, endPoint y: 394, distance: 107.7
click at [888, 394] on rect at bounding box center [860, 391] width 56 height 29
click at [874, 393] on tspan "15" at bounding box center [871, 392] width 20 height 24
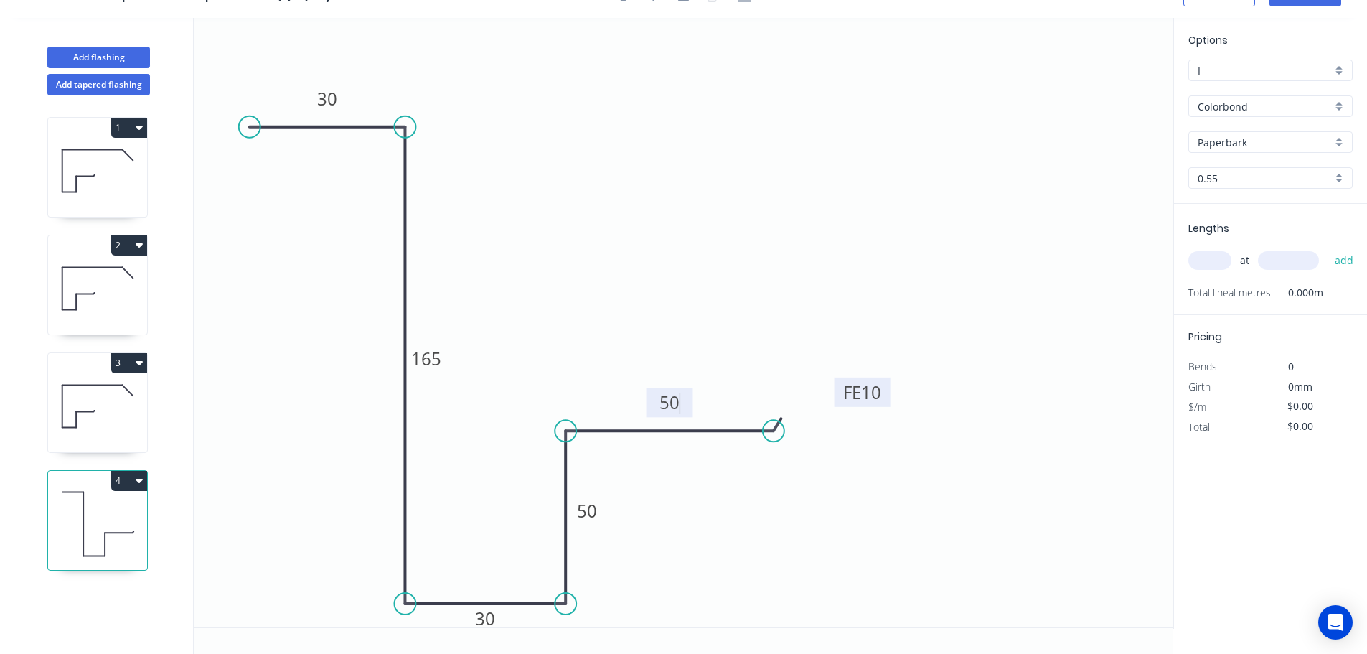
type input "$14.05"
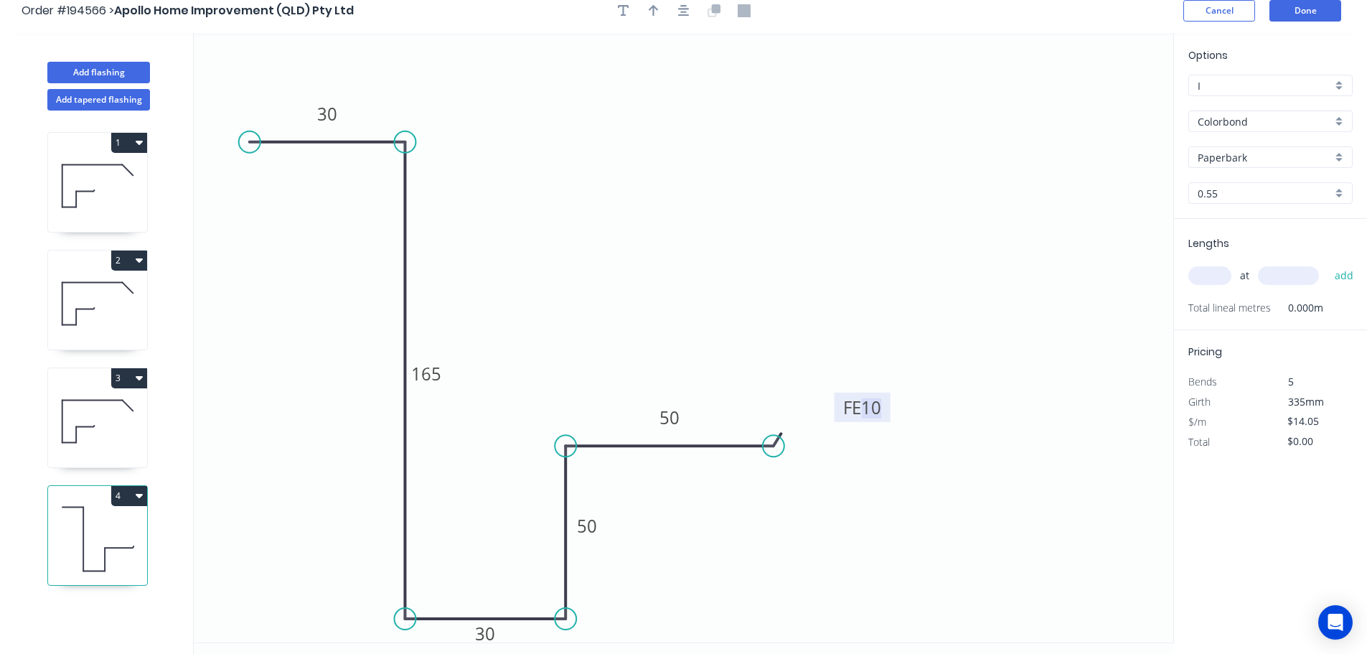
scroll to position [0, 0]
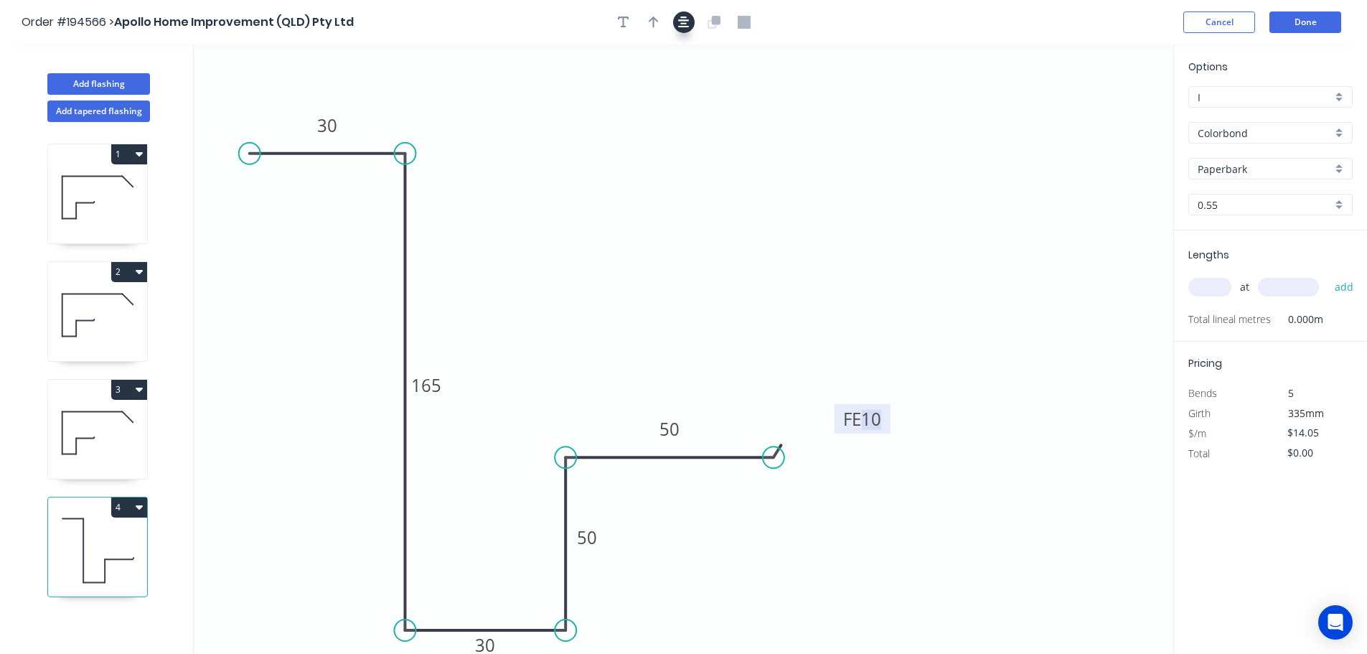
click at [682, 22] on icon "button" at bounding box center [683, 22] width 11 height 13
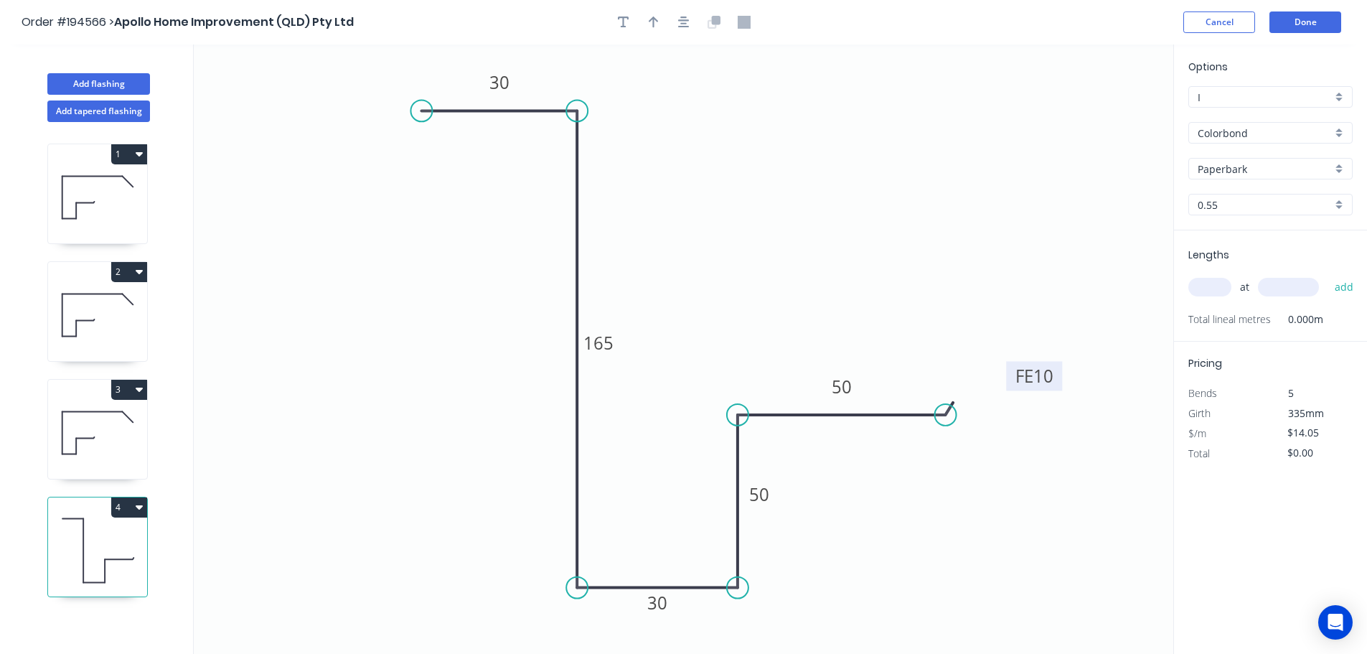
click at [670, 31] on div at bounding box center [684, 22] width 151 height 22
click at [658, 24] on button "button" at bounding box center [654, 22] width 22 height 22
drag, startPoint x: 1099, startPoint y: 111, endPoint x: 496, endPoint y: 309, distance: 635.0
click at [496, 309] on icon at bounding box center [498, 291] width 13 height 46
drag, startPoint x: 496, startPoint y: 309, endPoint x: 301, endPoint y: 344, distance: 198.3
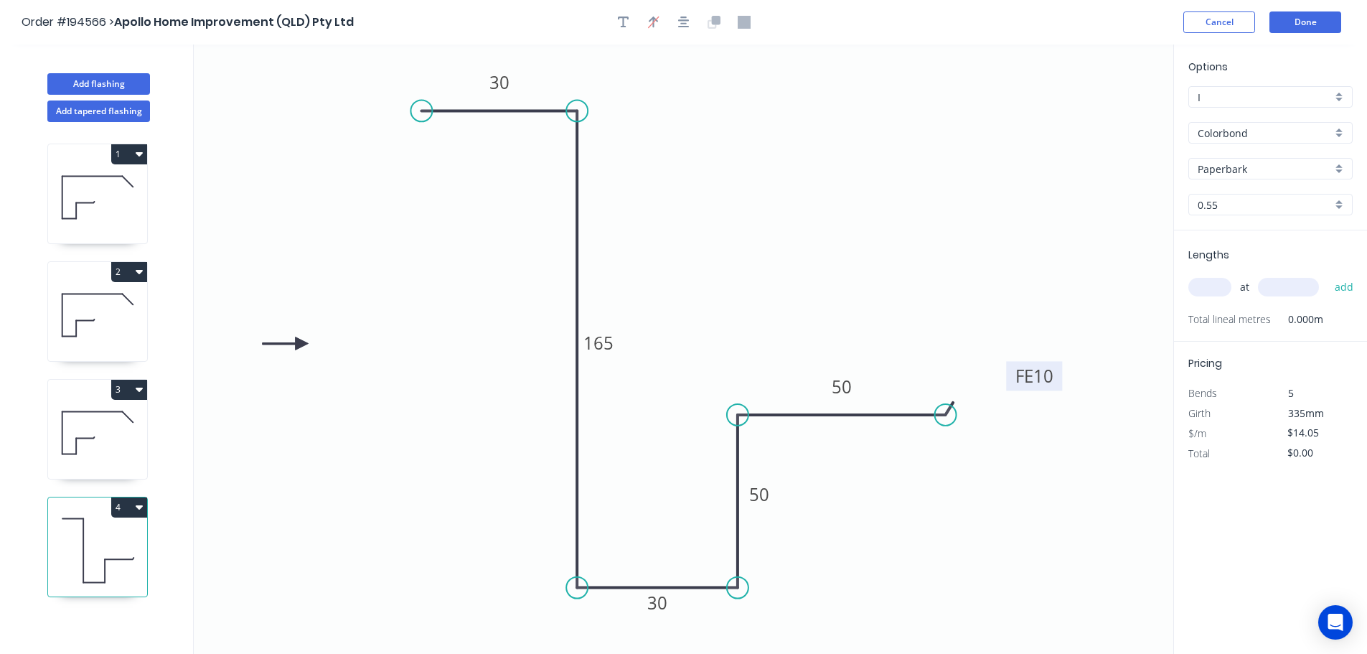
click at [301, 344] on icon at bounding box center [286, 343] width 46 height 13
click at [1206, 286] on input "text" at bounding box center [1209, 287] width 43 height 19
type input "2"
type input "5200"
click at [1328, 275] on button "add" at bounding box center [1345, 287] width 34 height 24
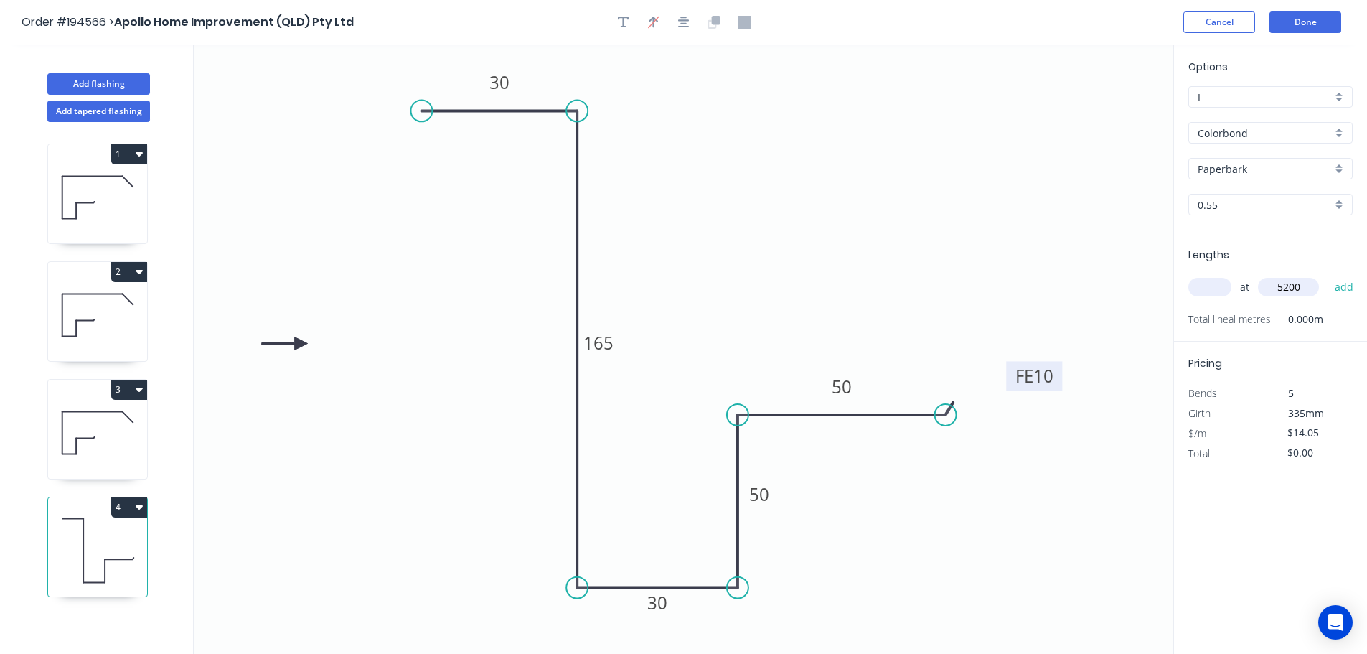
type input "$146.12"
click at [114, 91] on button "Add flashing" at bounding box center [98, 84] width 103 height 22
type input "$0.00"
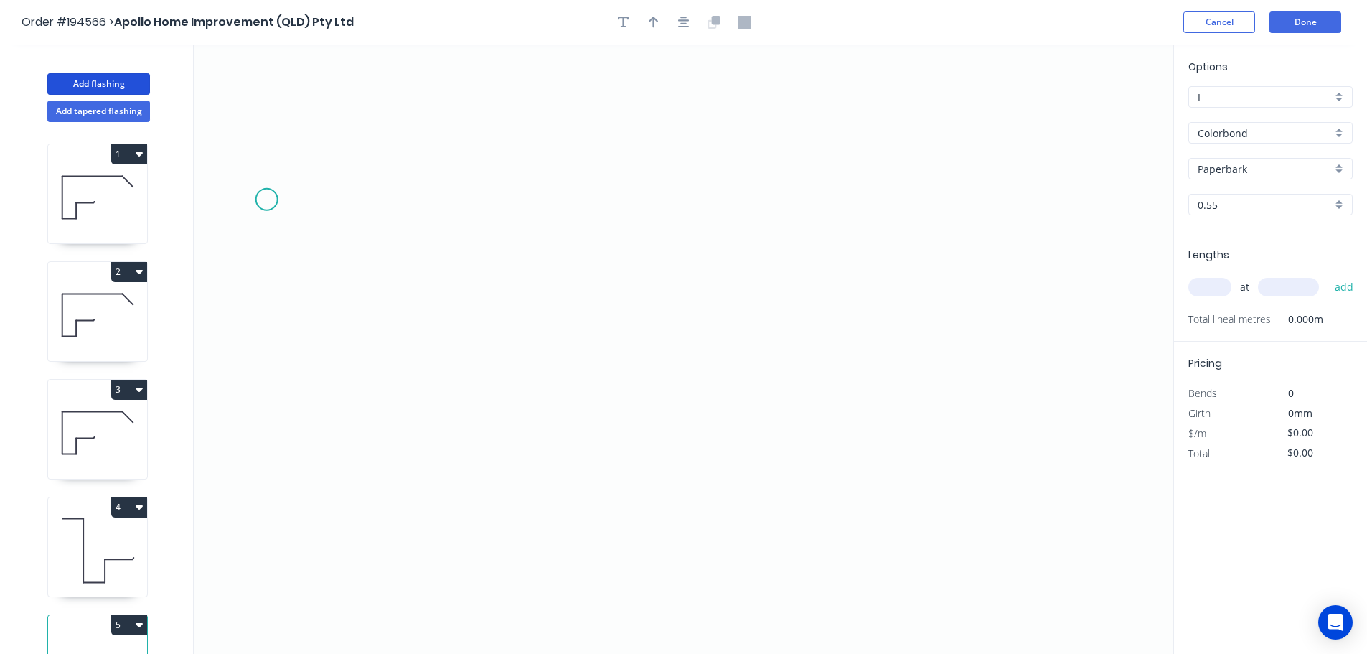
click at [266, 198] on icon "0" at bounding box center [684, 348] width 980 height 609
click at [594, 308] on icon at bounding box center [430, 253] width 327 height 110
click at [592, 438] on icon "0 ?" at bounding box center [684, 348] width 980 height 609
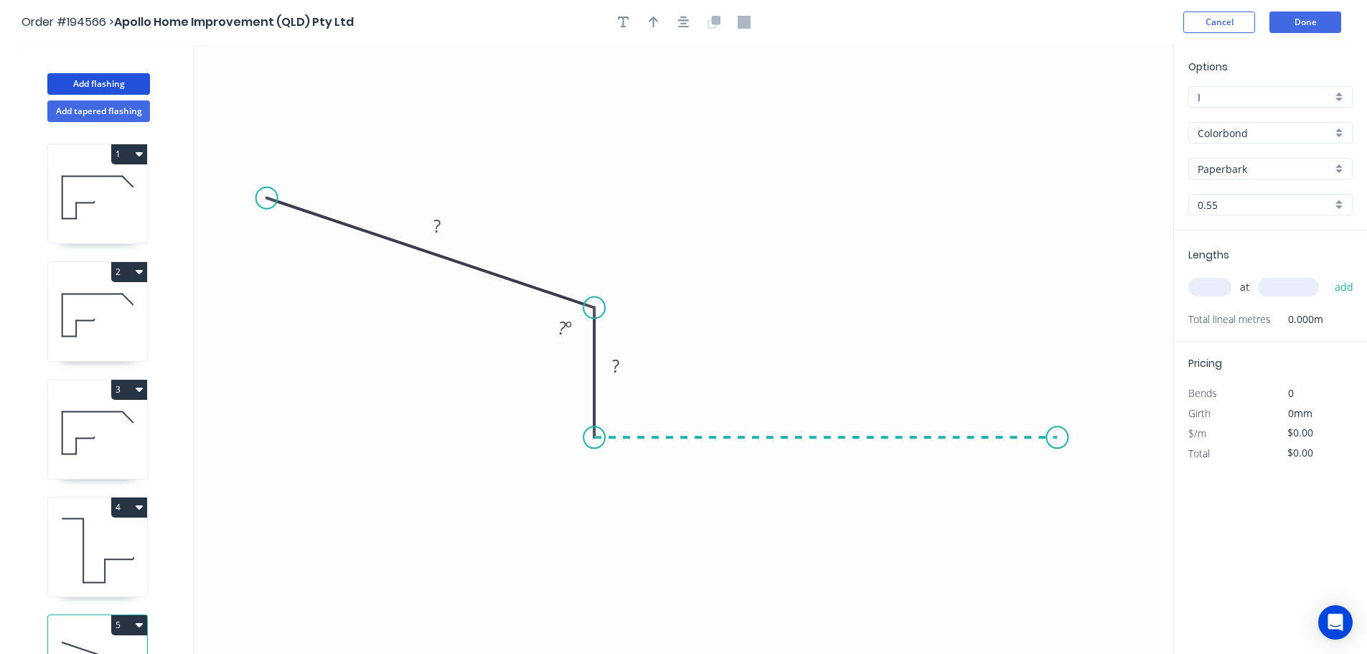
click at [1058, 426] on icon "0 ? ? ? º" at bounding box center [684, 348] width 980 height 609
click at [1150, 532] on icon "0 ? ? ? ? º" at bounding box center [684, 348] width 980 height 609
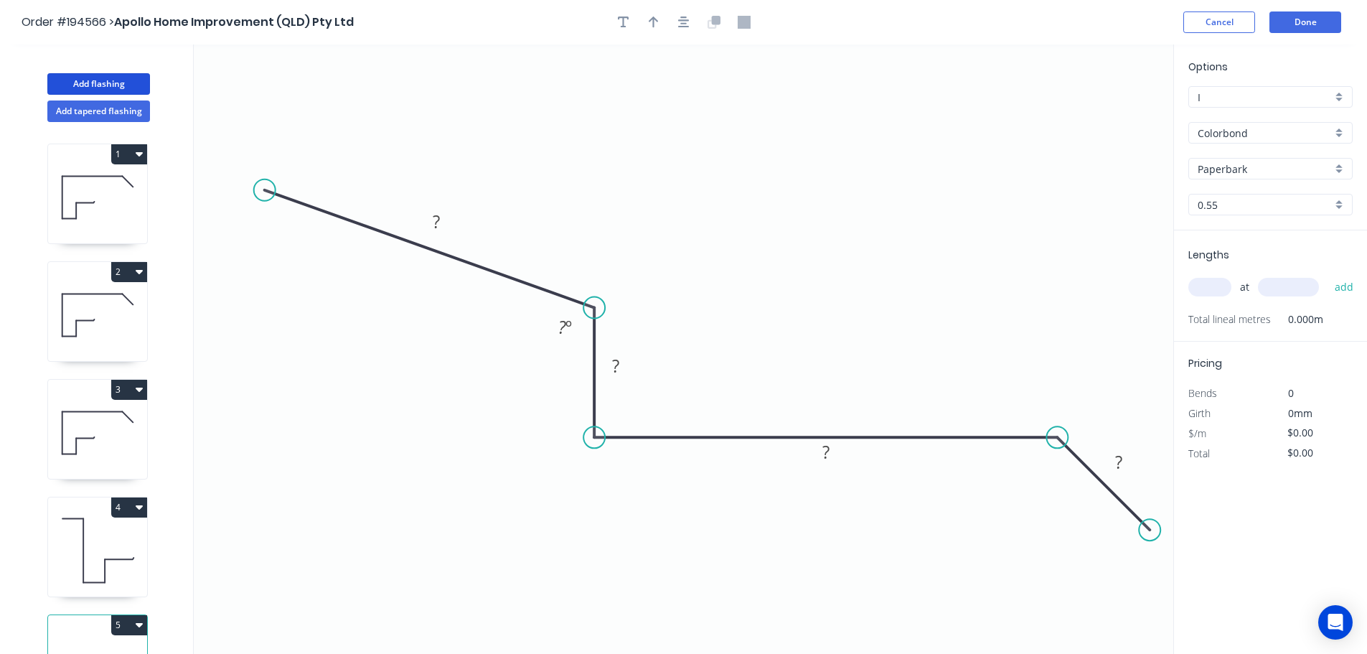
click at [264, 190] on circle at bounding box center [265, 190] width 22 height 22
click at [330, 308] on div "Feather" at bounding box center [336, 297] width 144 height 29
click at [262, 165] on icon "0 FE 15 ? ? ? ? ? º" at bounding box center [684, 348] width 980 height 609
click at [325, 183] on div "Hide measurement" at bounding box center [387, 182] width 144 height 29
drag, startPoint x: 370, startPoint y: 192, endPoint x: 394, endPoint y: 202, distance: 25.7
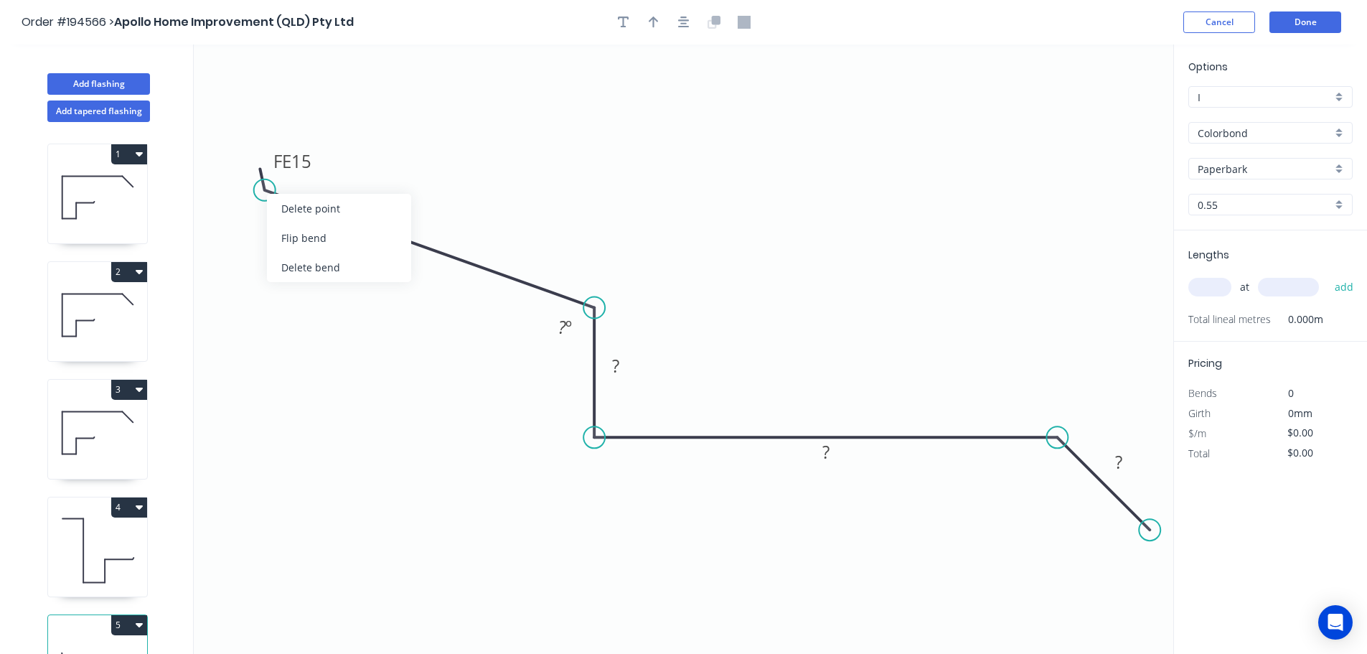
drag, startPoint x: 300, startPoint y: 213, endPoint x: 318, endPoint y: 223, distance: 20.6
click at [301, 213] on div "Delete point" at bounding box center [339, 208] width 144 height 29
drag, startPoint x: 593, startPoint y: 311, endPoint x: 548, endPoint y: 281, distance: 53.3
click at [592, 311] on circle at bounding box center [594, 308] width 22 height 22
drag, startPoint x: 593, startPoint y: 306, endPoint x: 583, endPoint y: 295, distance: 15.2
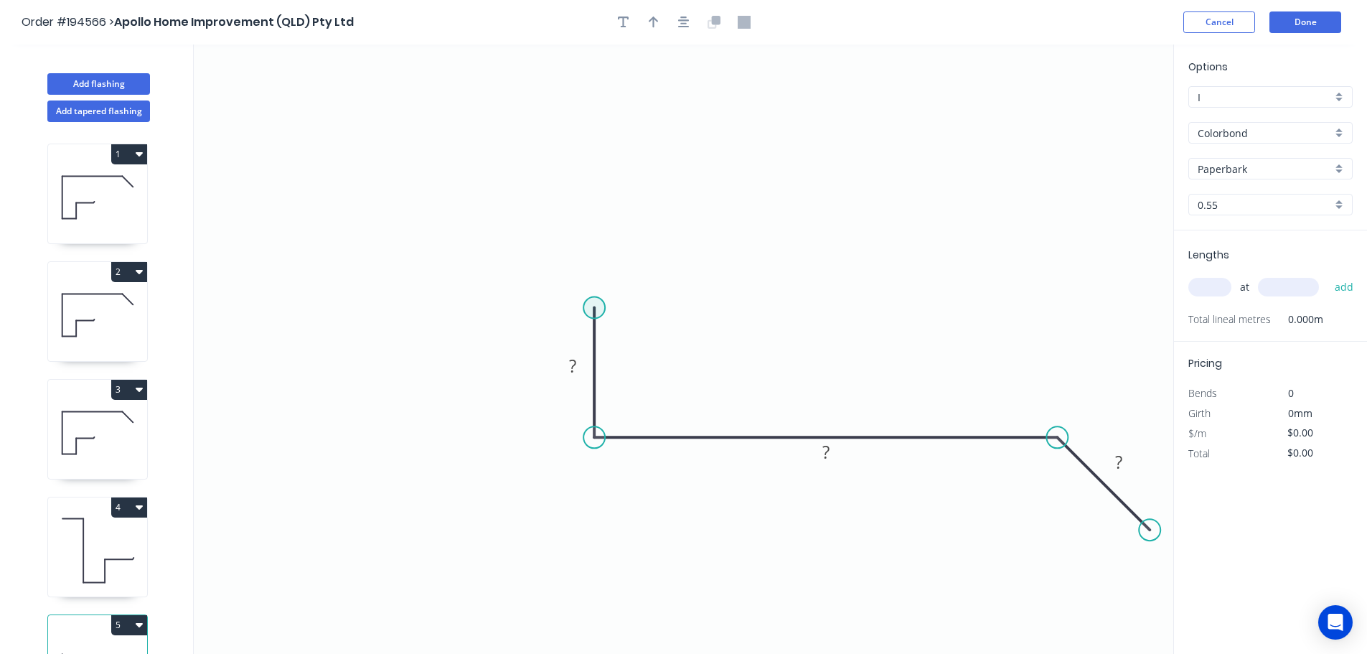
click at [594, 306] on circle at bounding box center [594, 308] width 22 height 22
click at [599, 311] on circle at bounding box center [594, 306] width 22 height 22
click at [292, 181] on icon "0 ? ? ?" at bounding box center [684, 348] width 980 height 609
click at [295, 174] on circle at bounding box center [293, 181] width 22 height 22
click at [342, 182] on icon "0 ? ? ? ? ? º" at bounding box center [684, 348] width 980 height 609
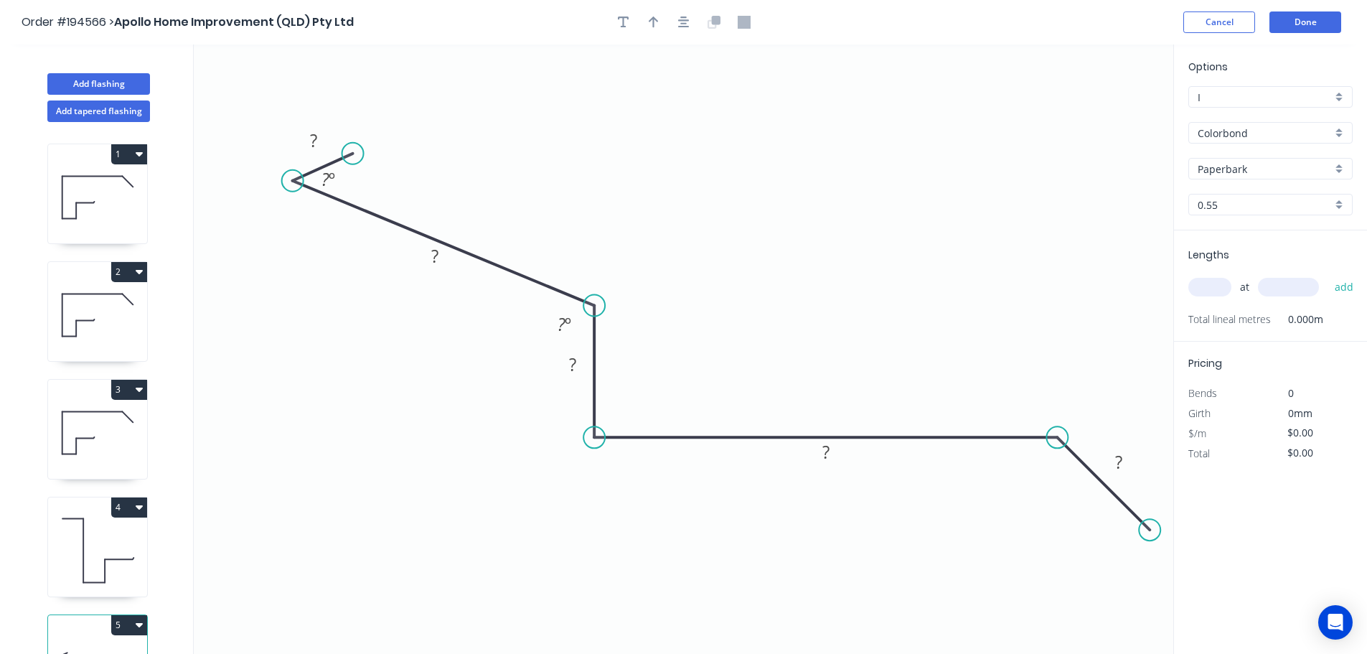
drag, startPoint x: 347, startPoint y: 177, endPoint x: 352, endPoint y: 154, distance: 23.5
click at [352, 154] on circle at bounding box center [353, 154] width 22 height 22
click at [389, 169] on div "Delete point" at bounding box center [424, 172] width 144 height 29
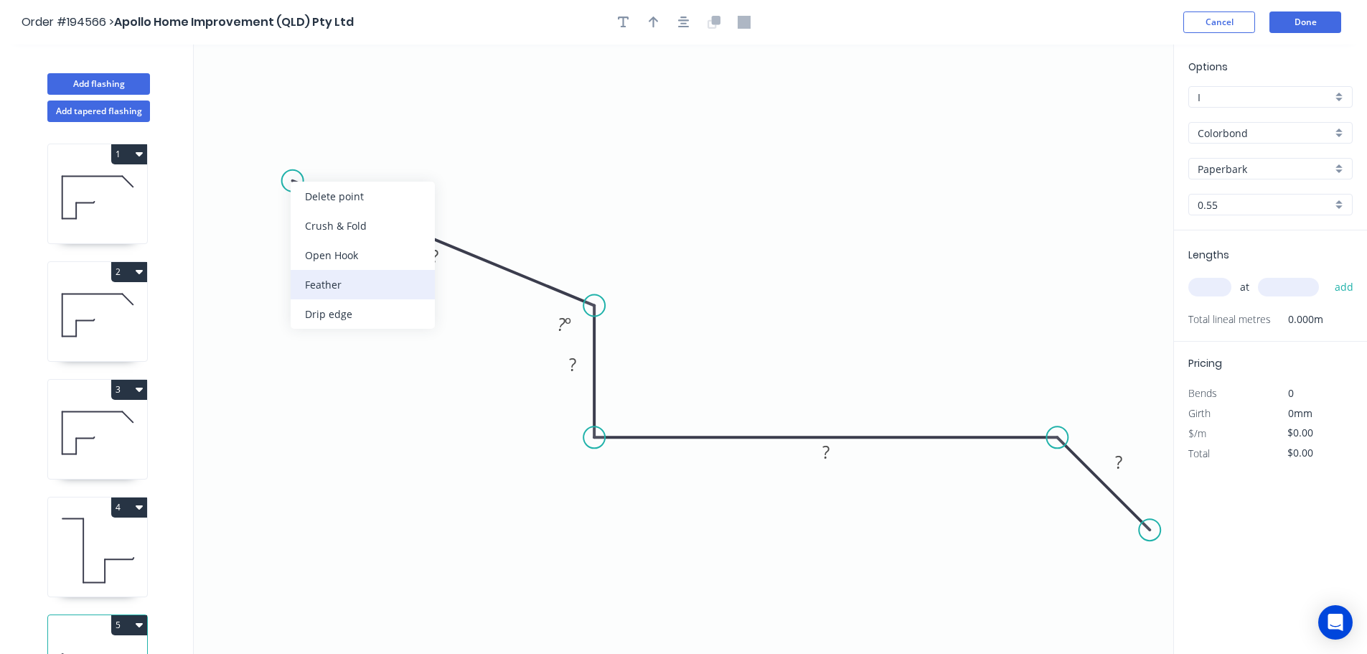
click at [355, 272] on div "Feather" at bounding box center [363, 284] width 144 height 29
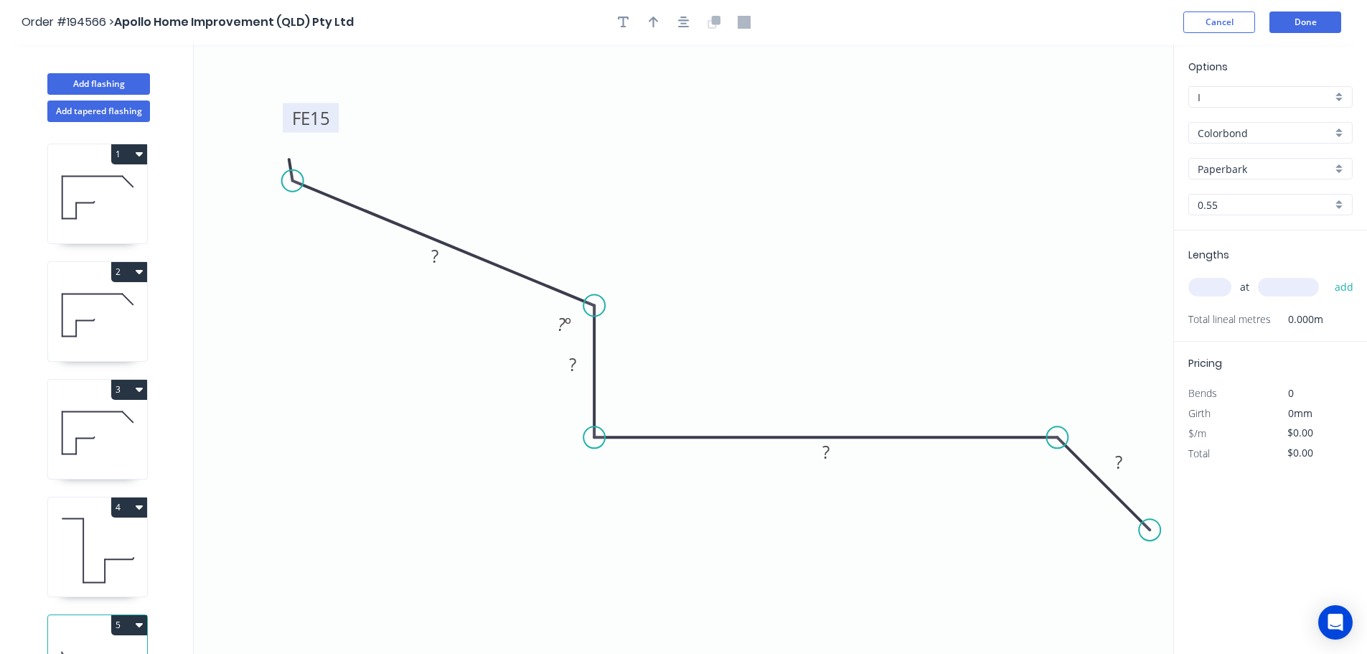
drag, startPoint x: 343, startPoint y: 156, endPoint x: 332, endPoint y: 121, distance: 36.8
click at [332, 121] on rect at bounding box center [311, 117] width 56 height 29
click at [328, 117] on tspan "15" at bounding box center [320, 118] width 20 height 24
click at [1061, 459] on div "Delete point" at bounding box center [1125, 455] width 144 height 29
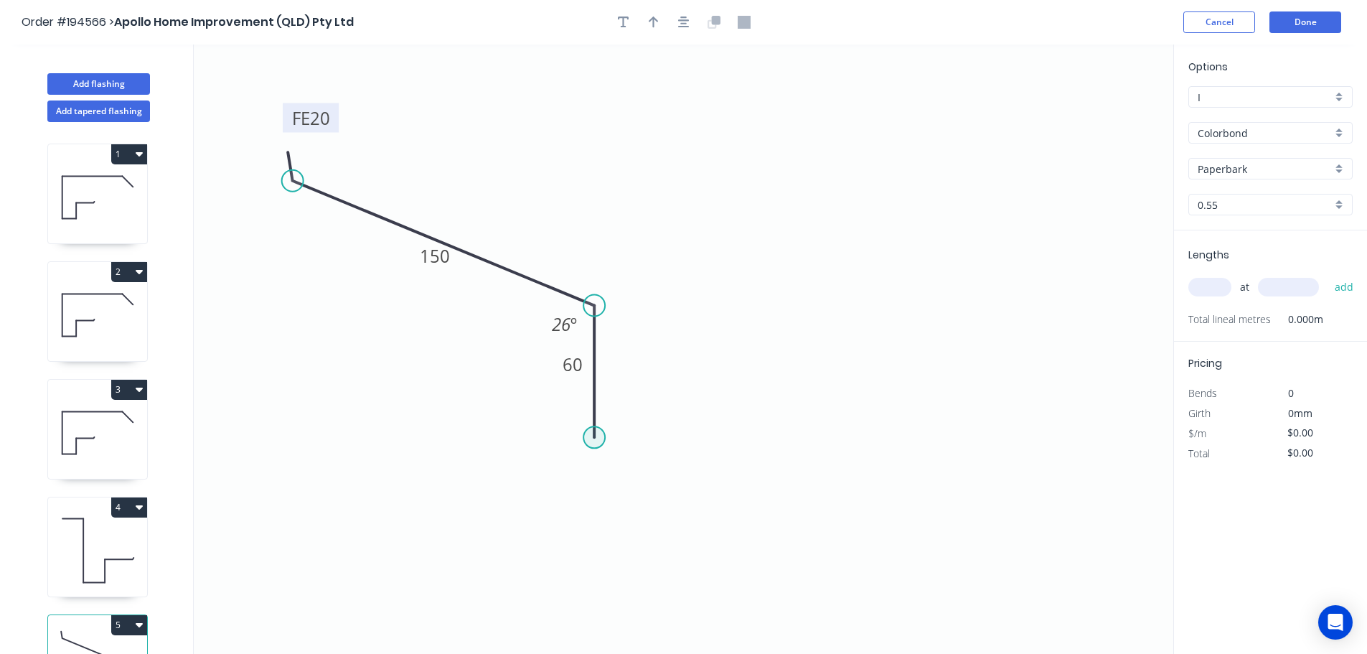
click at [597, 440] on circle at bounding box center [594, 437] width 22 height 22
drag, startPoint x: 597, startPoint y: 466, endPoint x: 595, endPoint y: 479, distance: 13.8
click at [595, 479] on circle at bounding box center [594, 475] width 22 height 22
click at [595, 479] on circle at bounding box center [594, 479] width 22 height 22
click at [1081, 502] on icon "0 FE 20 150 60 26 º" at bounding box center [684, 348] width 980 height 609
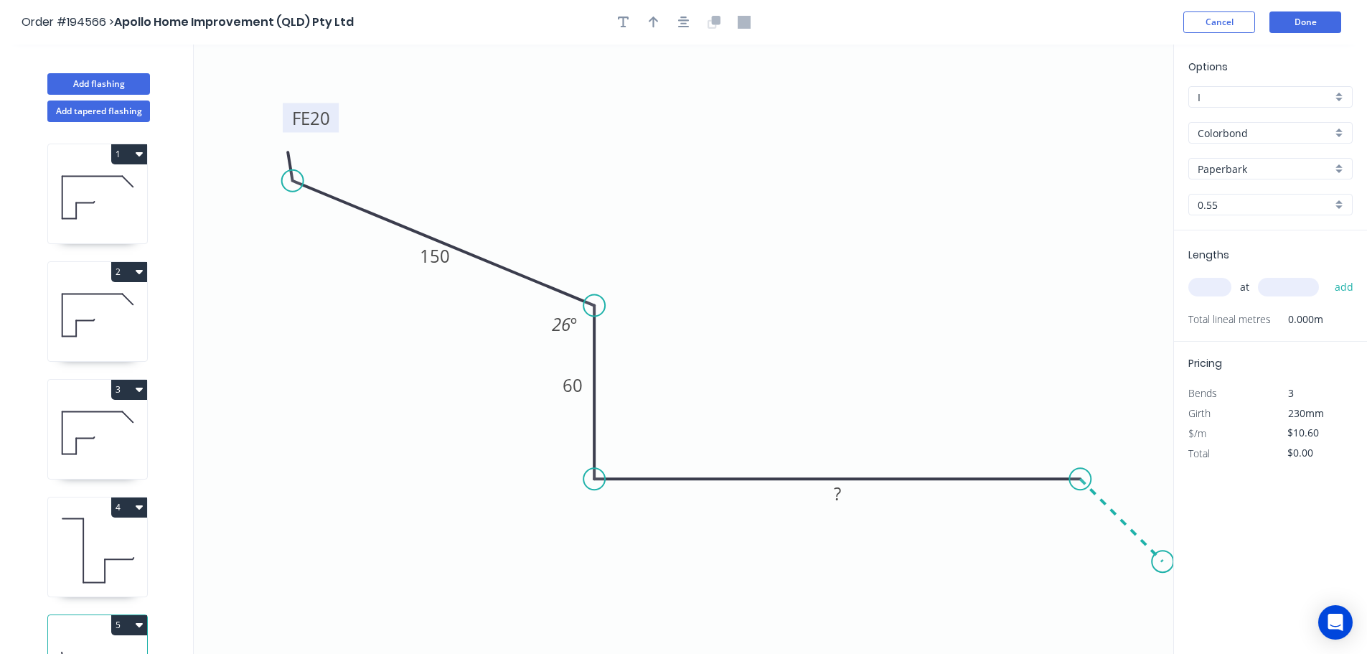
click at [1163, 558] on icon "0 FE 20 150 60 ? 26 º" at bounding box center [684, 348] width 980 height 609
click at [1094, 517] on div "Show angle" at bounding box center [1153, 525] width 144 height 29
click at [1067, 508] on tspan "º" at bounding box center [1070, 511] width 6 height 24
click at [680, 24] on icon "button" at bounding box center [683, 22] width 11 height 13
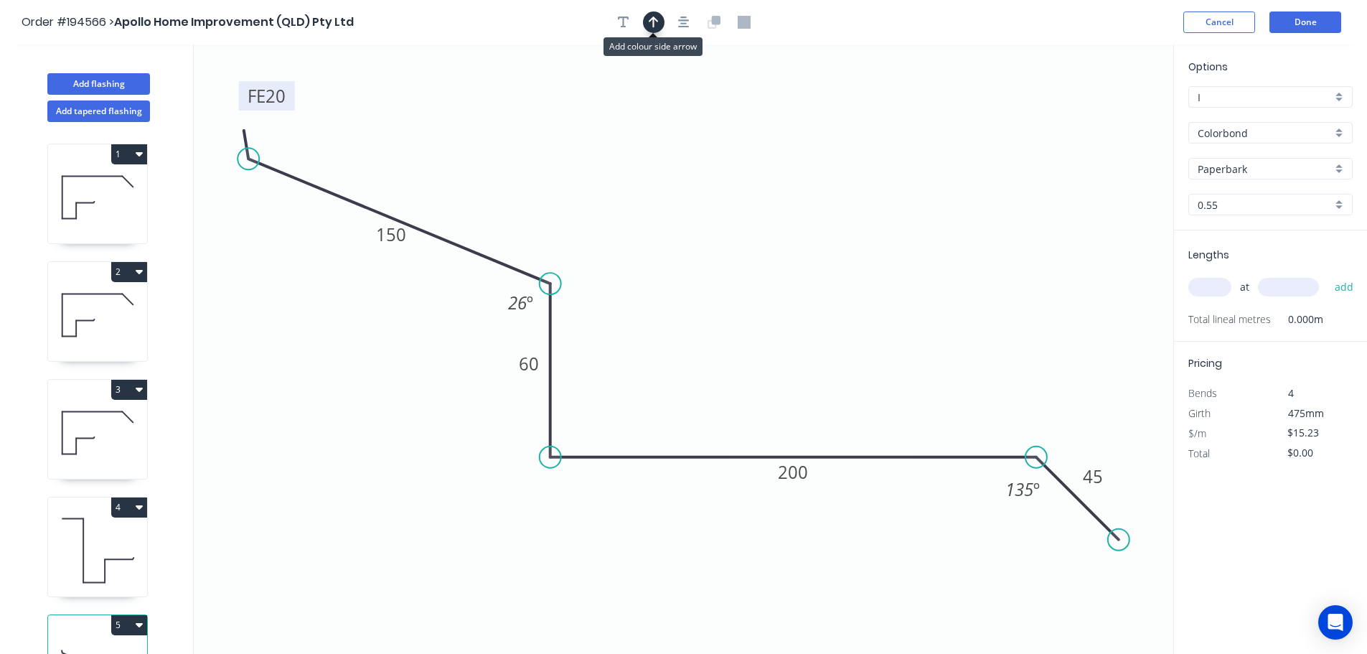
click at [656, 22] on icon "button" at bounding box center [654, 22] width 10 height 13
drag, startPoint x: 1103, startPoint y: 117, endPoint x: 756, endPoint y: 118, distance: 346.6
click at [756, 118] on icon at bounding box center [756, 102] width 13 height 46
click at [505, 297] on rect at bounding box center [520, 302] width 47 height 29
click at [512, 299] on tspan "26" at bounding box center [517, 303] width 19 height 24
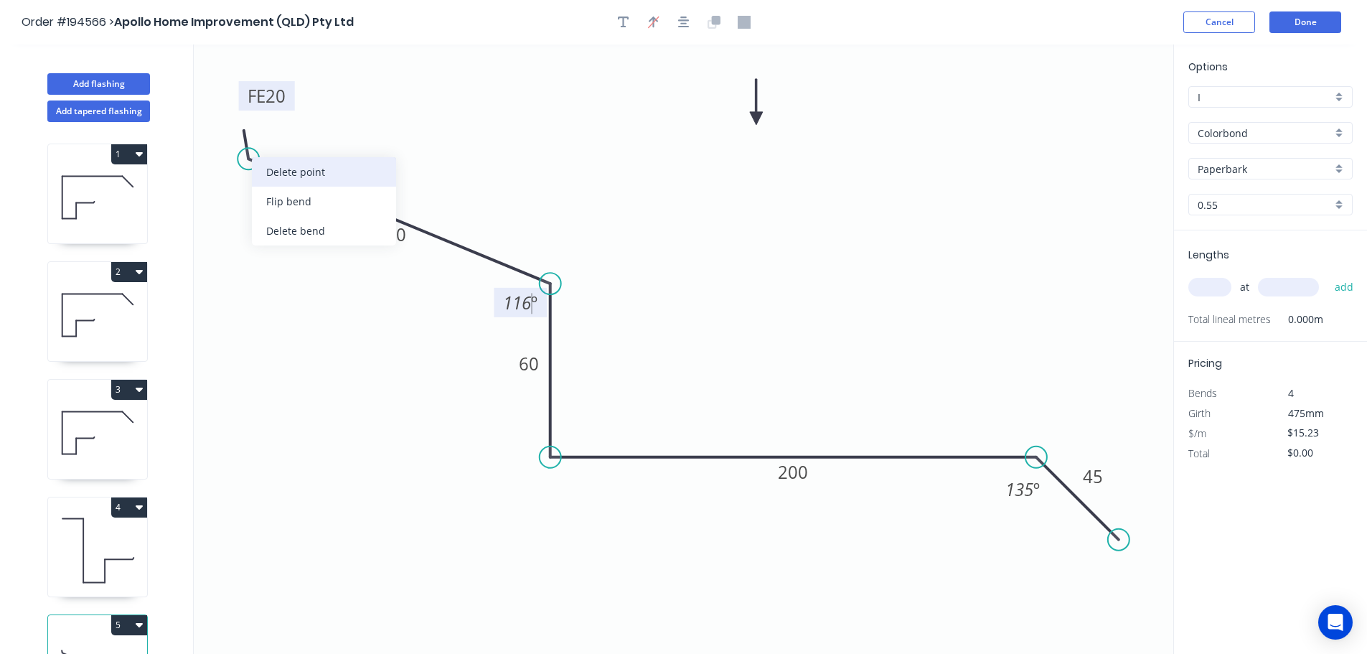
click at [302, 174] on div "Delete point" at bounding box center [324, 171] width 144 height 29
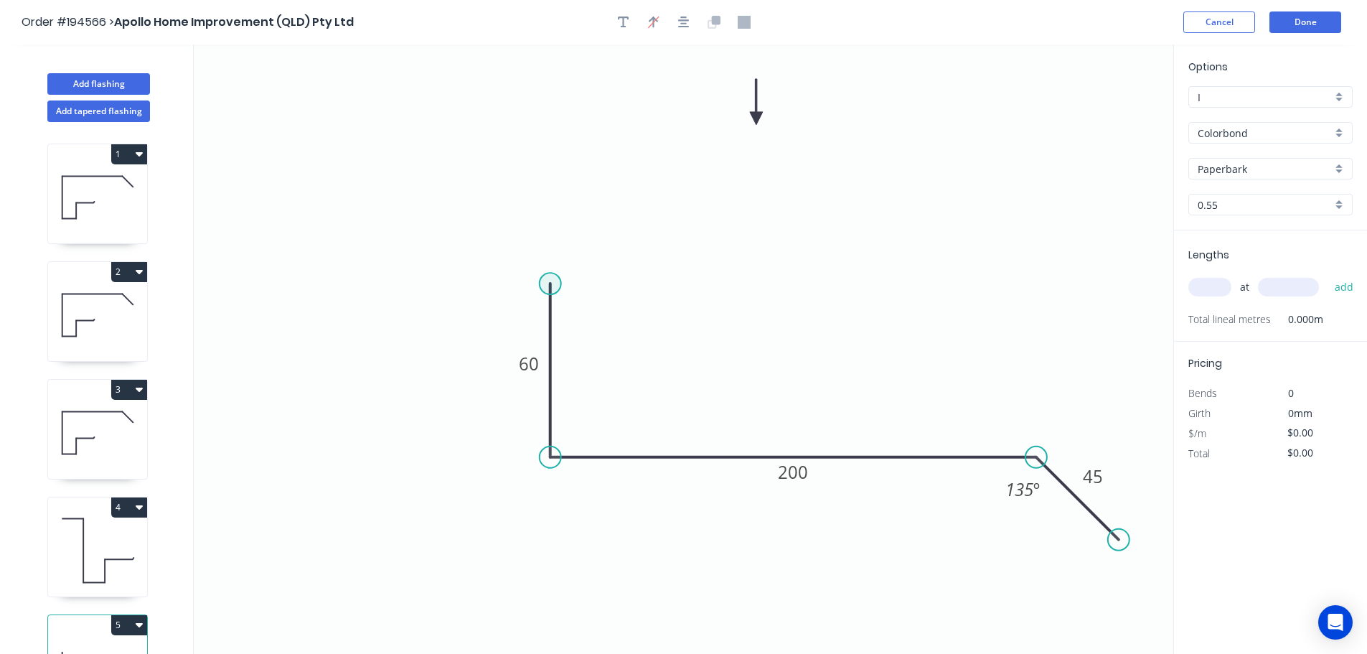
click at [545, 283] on circle at bounding box center [551, 284] width 22 height 22
click at [263, 119] on icon "0 60 200 45 135 º" at bounding box center [684, 348] width 980 height 609
click at [521, 297] on tspan "º" at bounding box center [523, 300] width 6 height 24
click at [268, 118] on circle at bounding box center [264, 119] width 22 height 22
type input "$0.00"
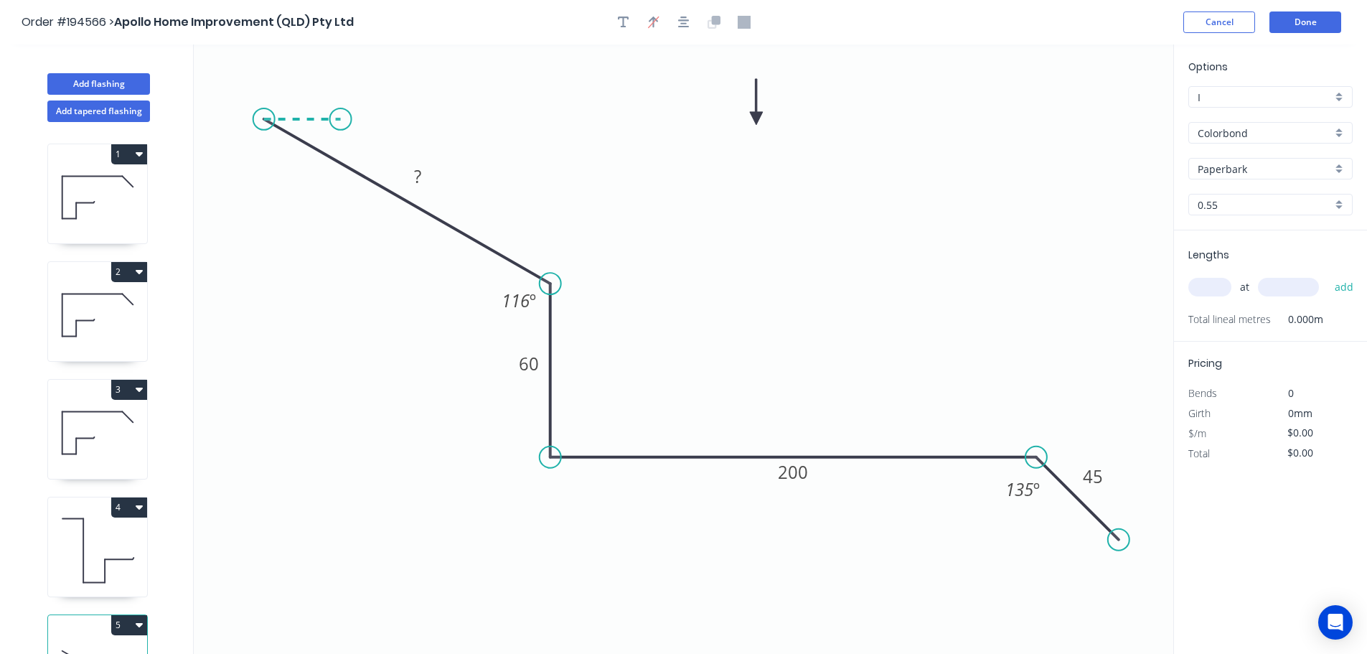
click at [340, 119] on icon at bounding box center [302, 119] width 77 height 0
click at [281, 145] on icon "0 ? ? 60 200 45 116 º 135 º ? º" at bounding box center [684, 348] width 980 height 609
click at [298, 131] on tspan "?" at bounding box center [301, 128] width 8 height 24
drag, startPoint x: 327, startPoint y: 137, endPoint x: 356, endPoint y: 141, distance: 28.9
click at [364, 150] on rect at bounding box center [343, 142] width 47 height 29
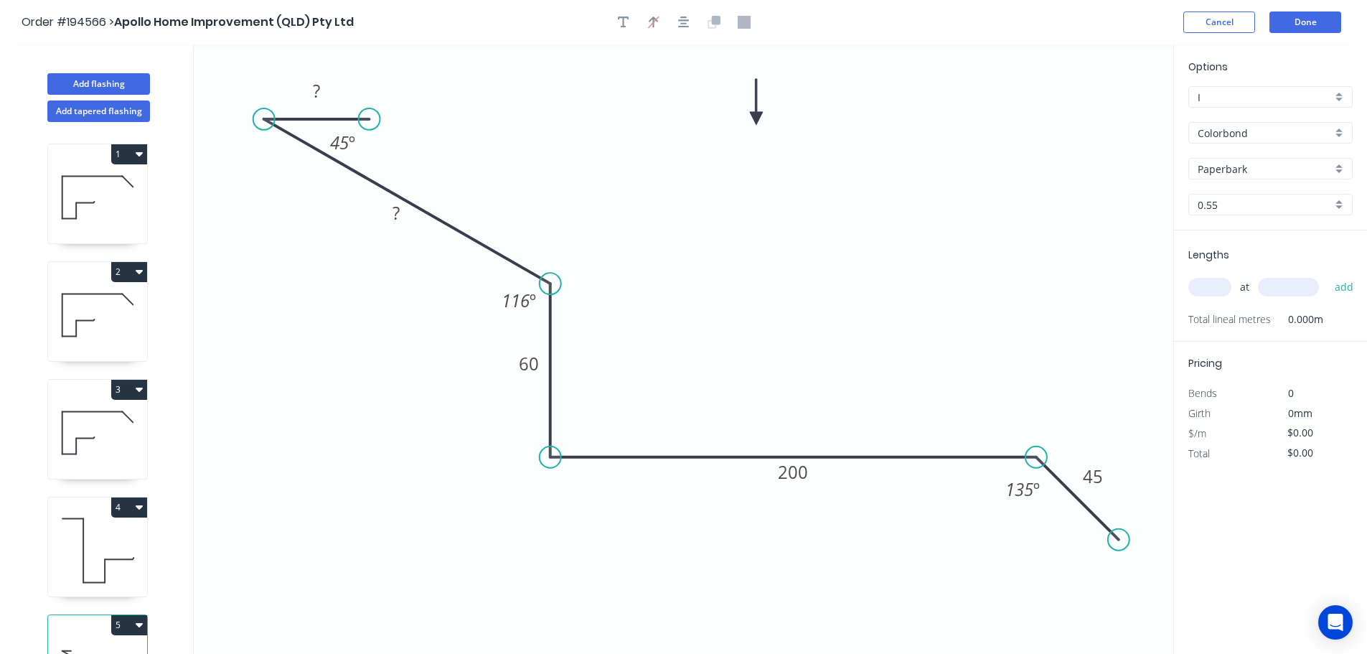
drag, startPoint x: 340, startPoint y: 121, endPoint x: 370, endPoint y: 124, distance: 29.6
click at [370, 124] on circle at bounding box center [370, 119] width 22 height 22
click at [330, 98] on rect at bounding box center [317, 92] width 29 height 20
click at [697, 17] on div at bounding box center [684, 22] width 151 height 22
click at [692, 19] on button "button" at bounding box center [684, 22] width 22 height 22
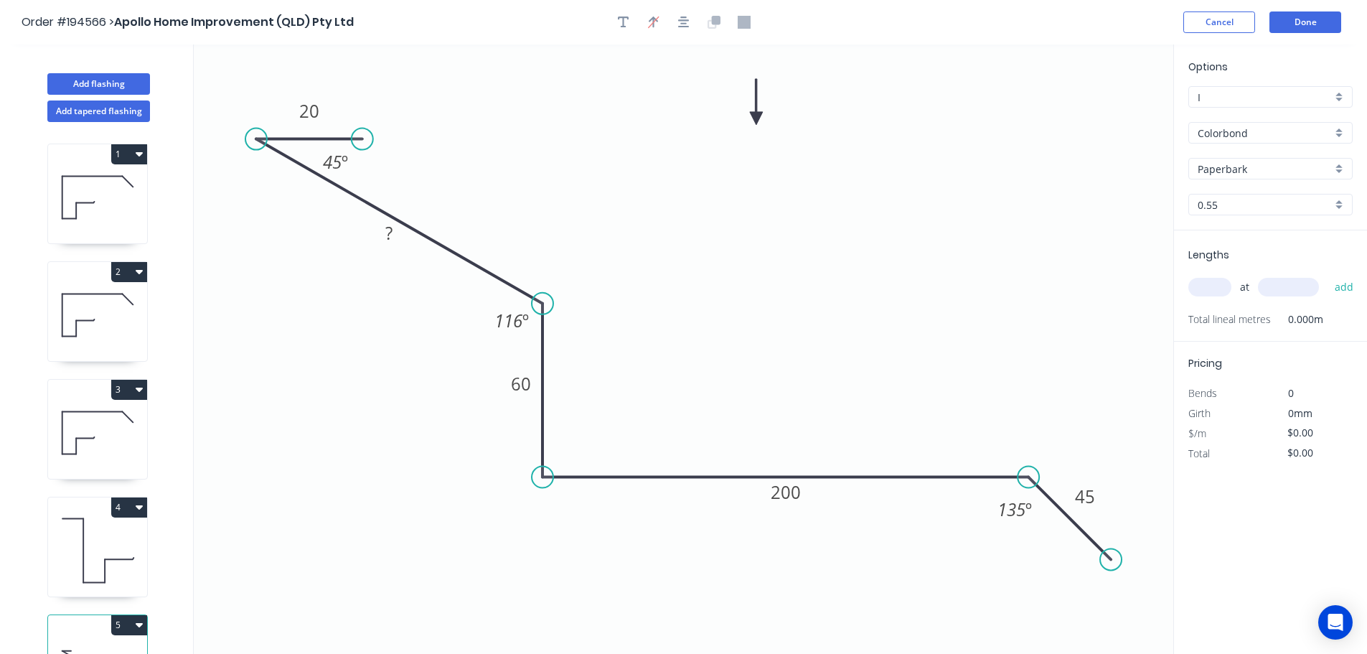
click at [1206, 284] on input "text" at bounding box center [1209, 287] width 43 height 19
type input "2"
type input "5200"
click at [1328, 275] on button "add" at bounding box center [1345, 287] width 34 height 24
click at [1284, 22] on button "Done" at bounding box center [1306, 22] width 72 height 22
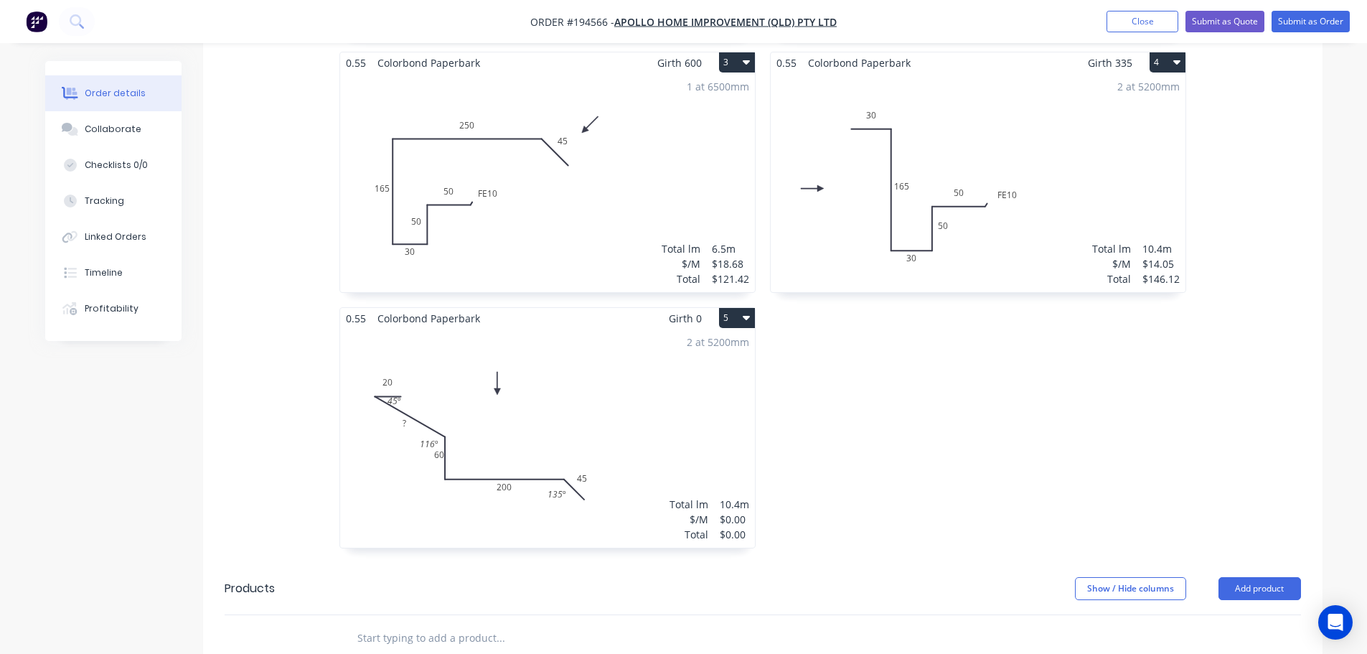
click at [642, 375] on div "2 at 5200mm Total lm $/M Total 10.4m $0.00 $0.00" at bounding box center [547, 438] width 415 height 219
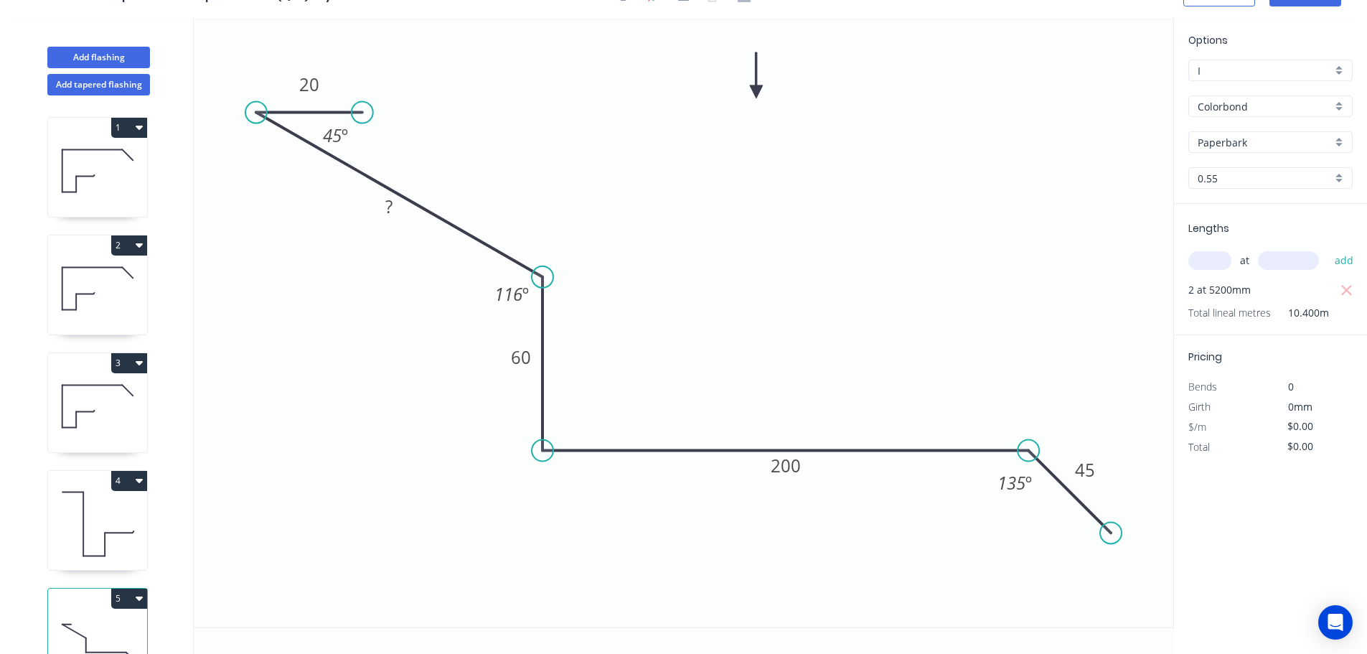
scroll to position [27, 0]
click at [396, 211] on rect at bounding box center [389, 207] width 29 height 20
type input "$15.23"
type input "$158.39"
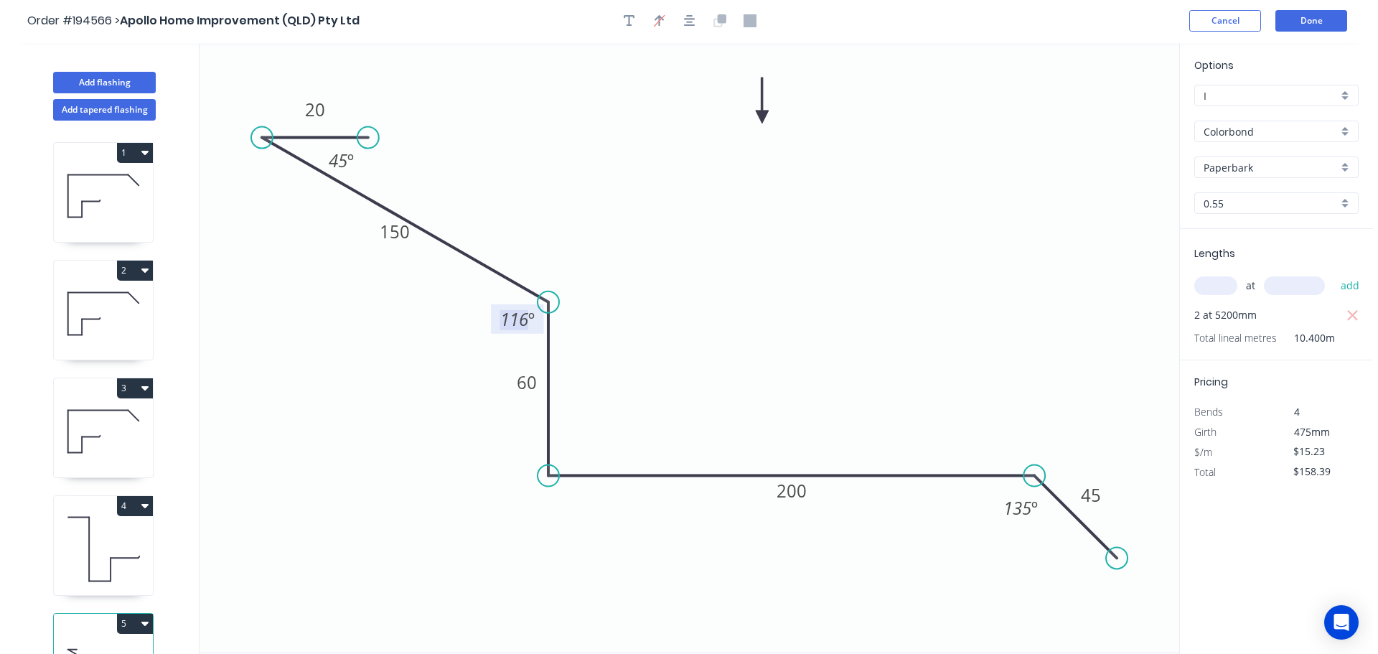
scroll to position [0, 0]
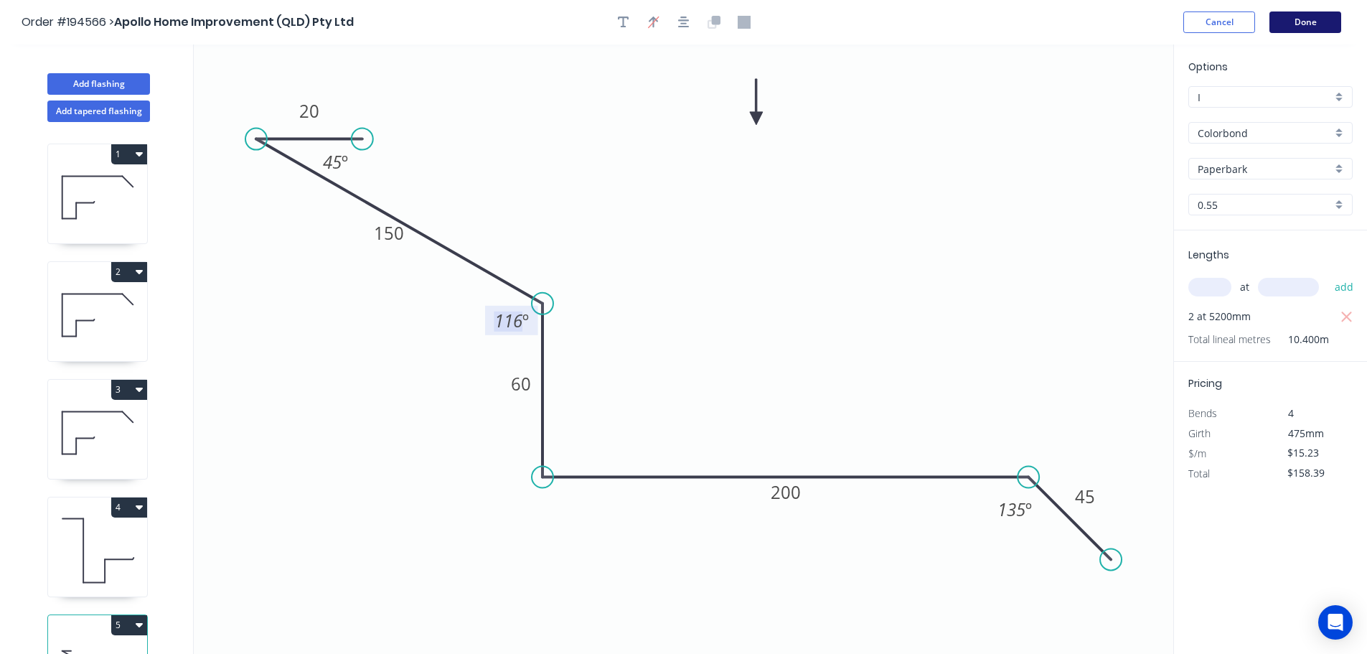
click at [1309, 28] on button "Done" at bounding box center [1306, 22] width 72 height 22
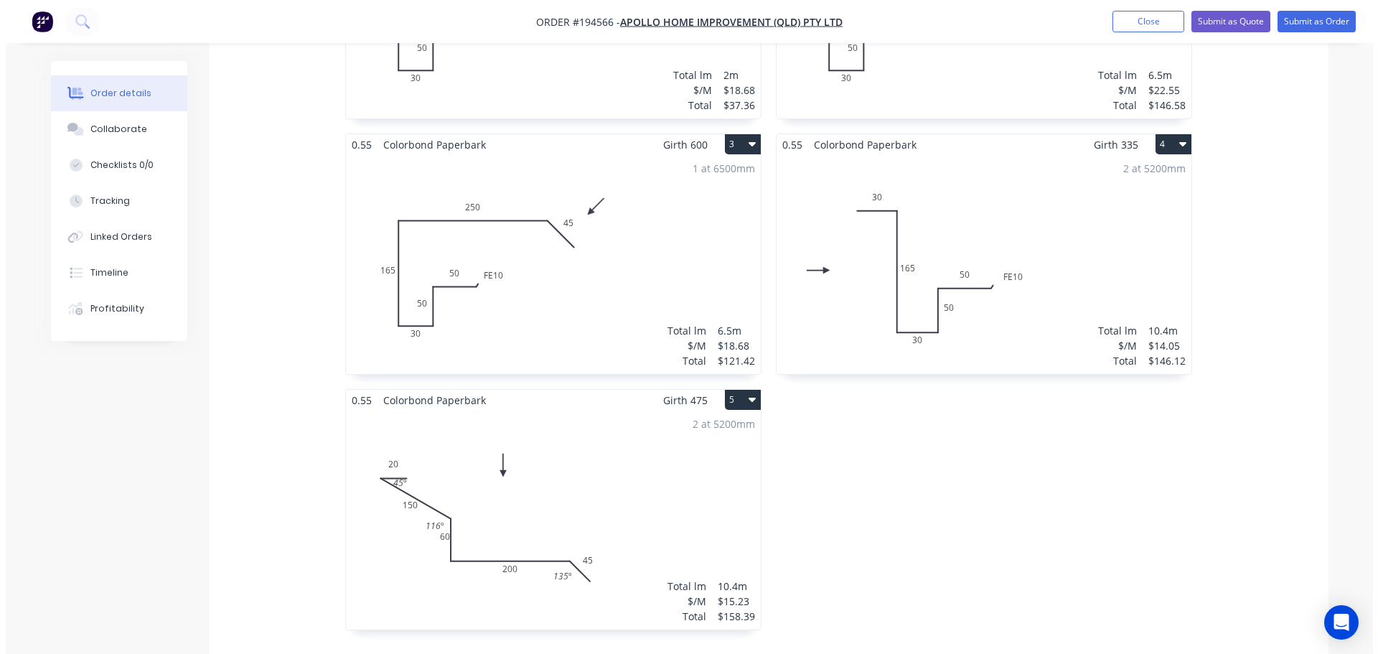
scroll to position [646, 0]
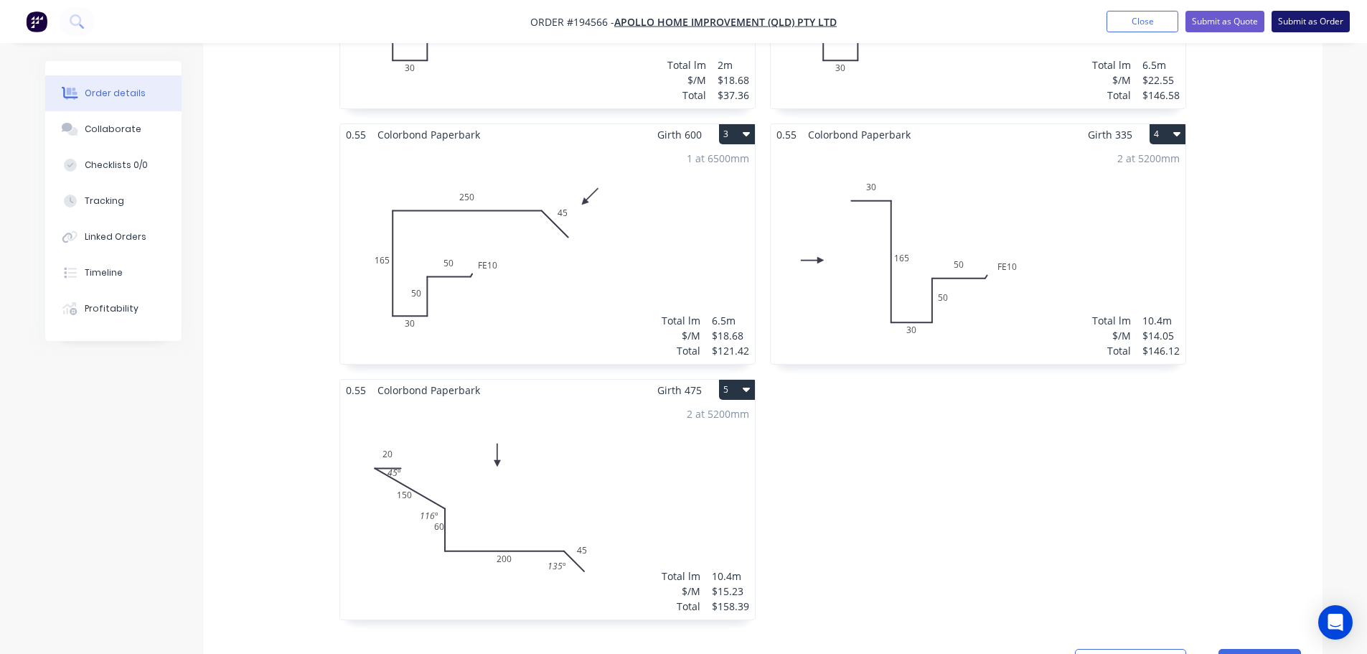
click at [1325, 13] on button "Submit as Order" at bounding box center [1311, 22] width 78 height 22
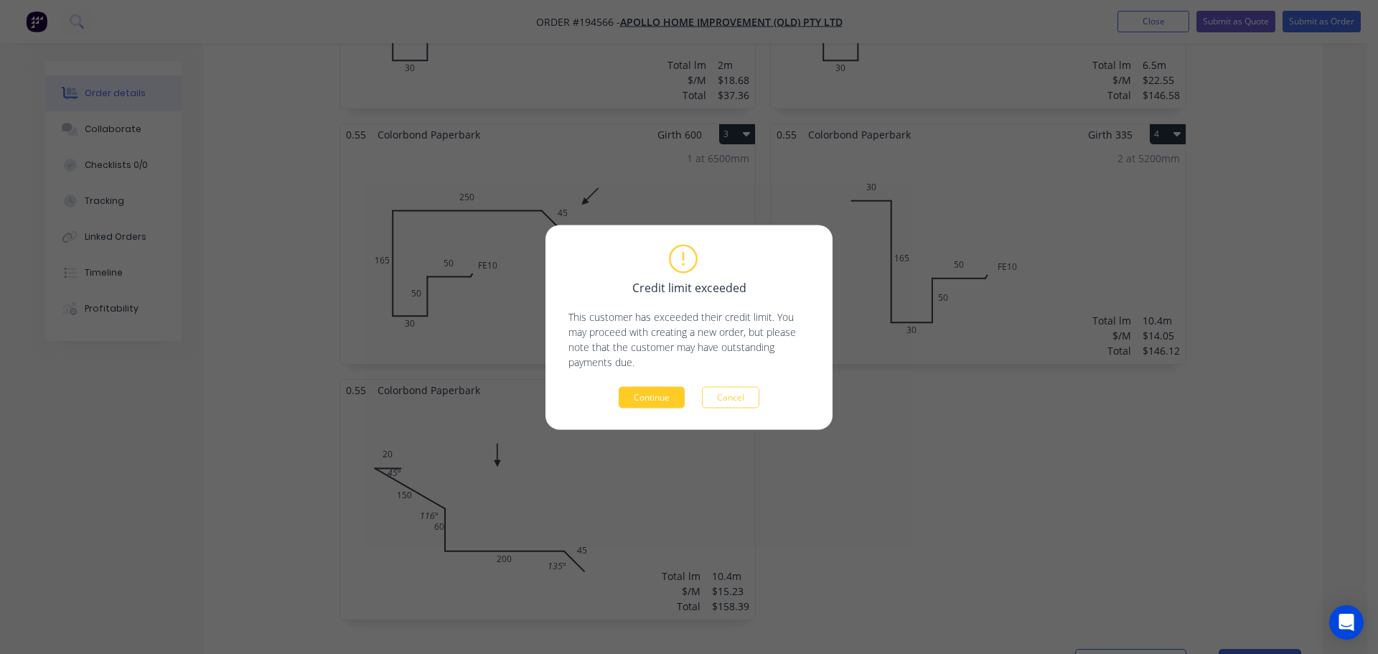
click at [662, 401] on button "Continue" at bounding box center [652, 397] width 66 height 22
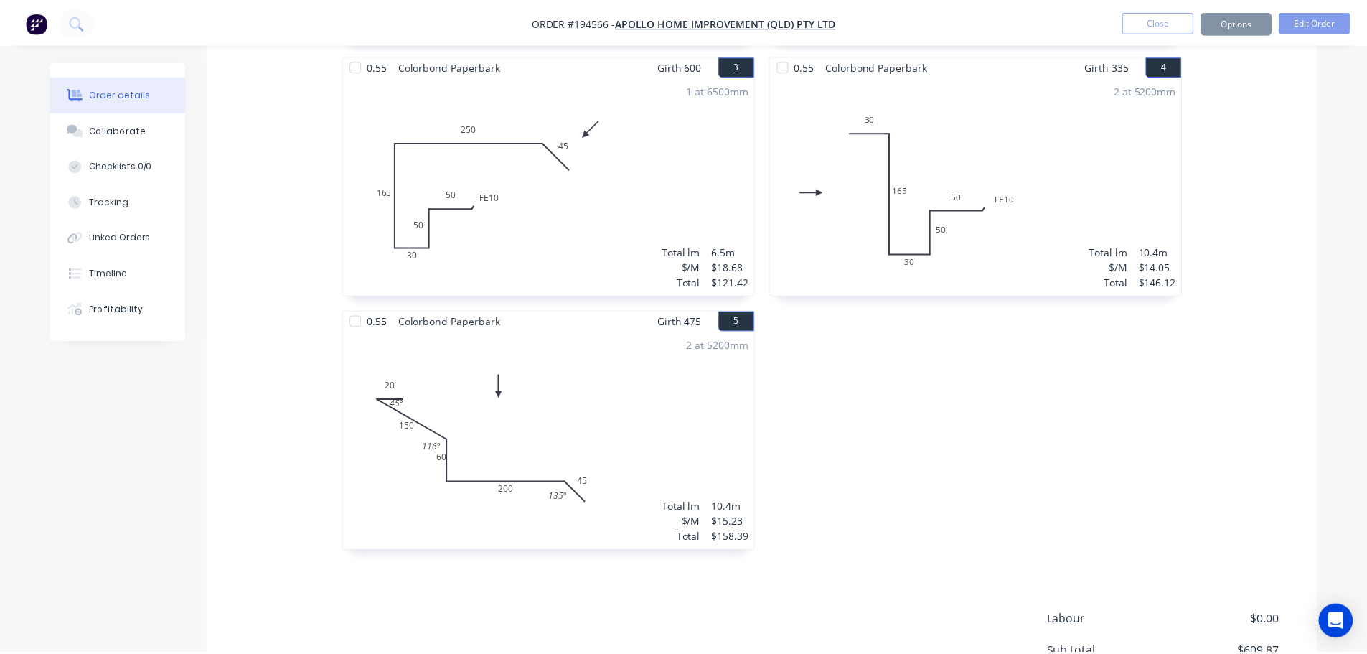
scroll to position [617, 0]
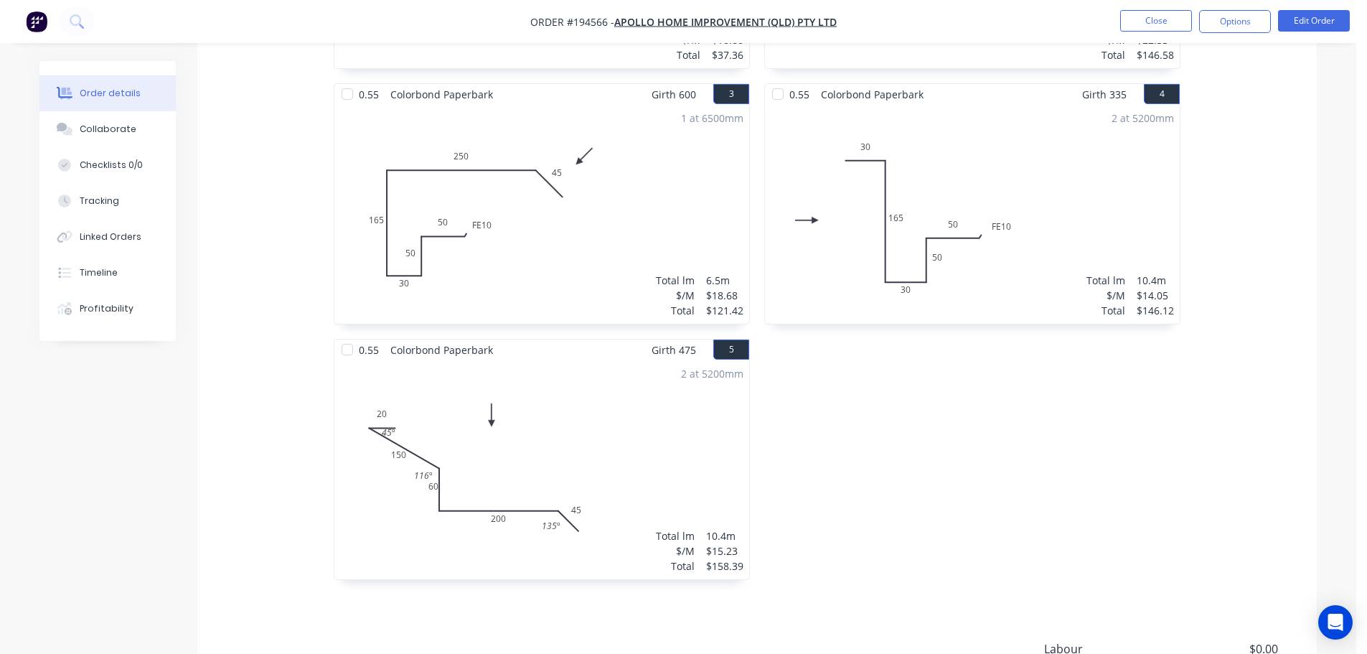
click at [1249, 37] on nav "Order #194566 - Apollo Home Improvement (QLD) Pty Ltd Close Options Edit Order" at bounding box center [683, 21] width 1367 height 43
drag, startPoint x: 1249, startPoint y: 27, endPoint x: 1254, endPoint y: 34, distance: 9.0
click at [1249, 26] on button "Options" at bounding box center [1235, 21] width 72 height 23
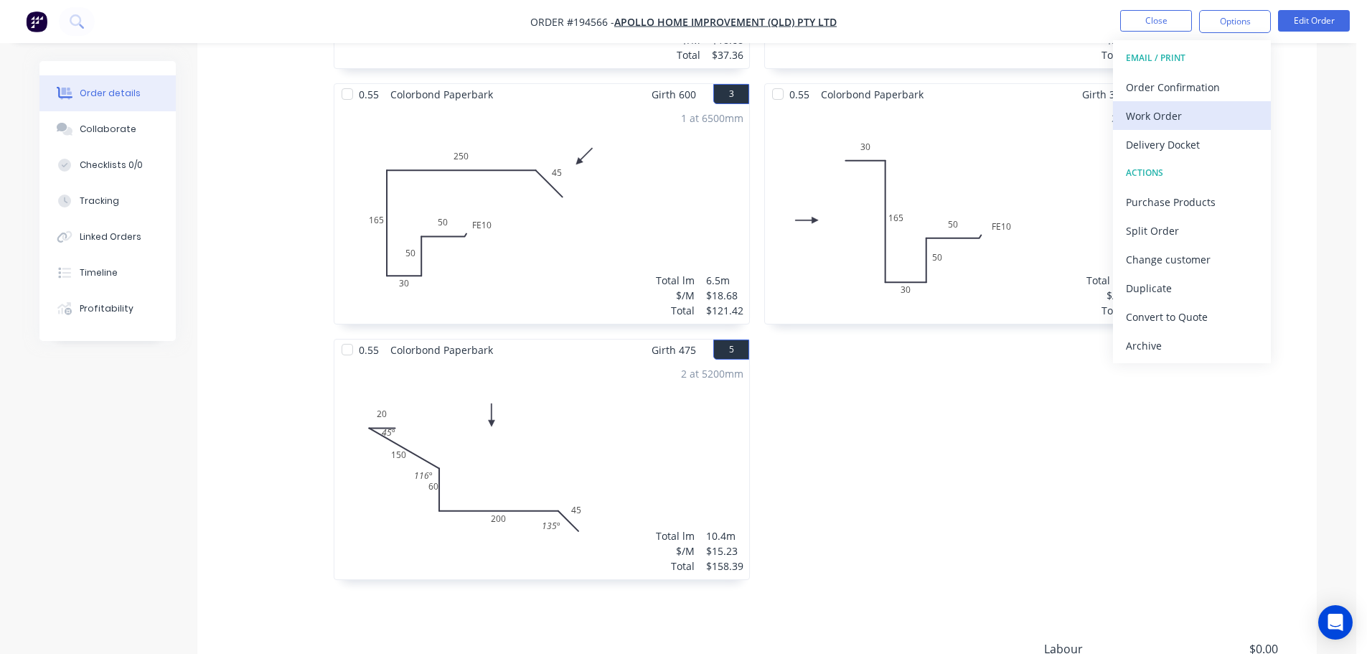
click at [1229, 113] on div "Work Order" at bounding box center [1192, 115] width 132 height 21
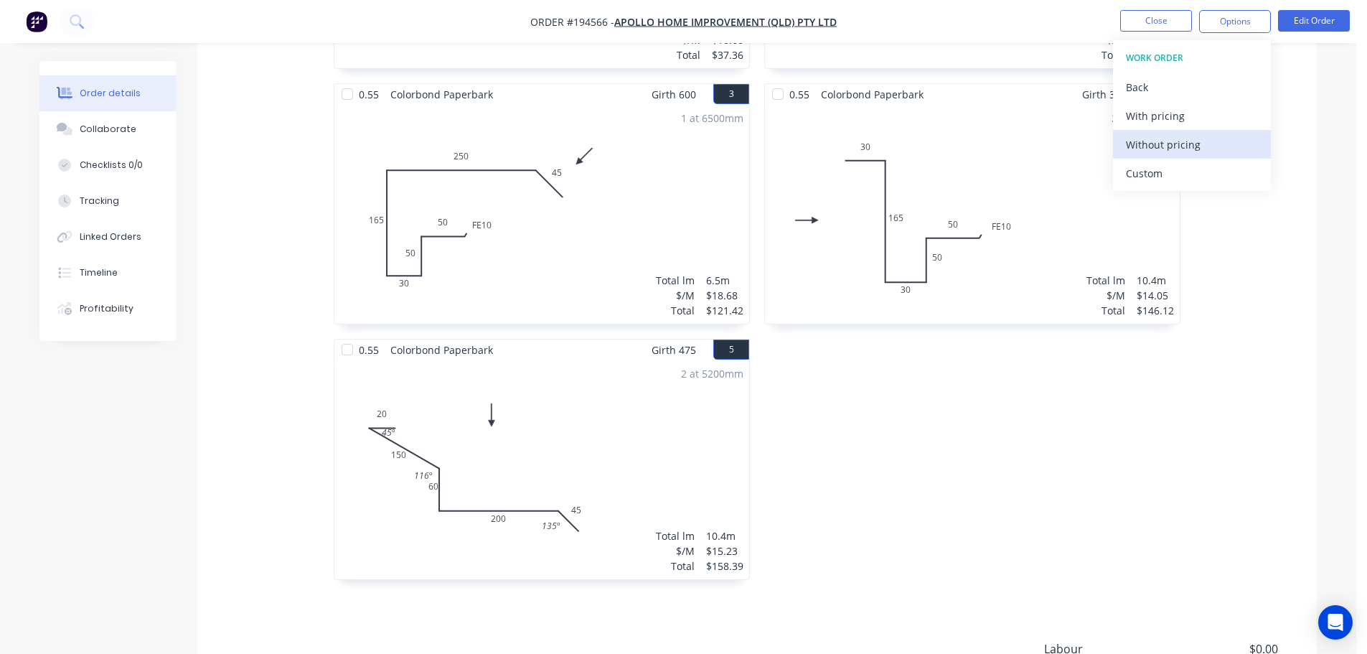
click at [1234, 154] on div "Without pricing" at bounding box center [1192, 144] width 132 height 21
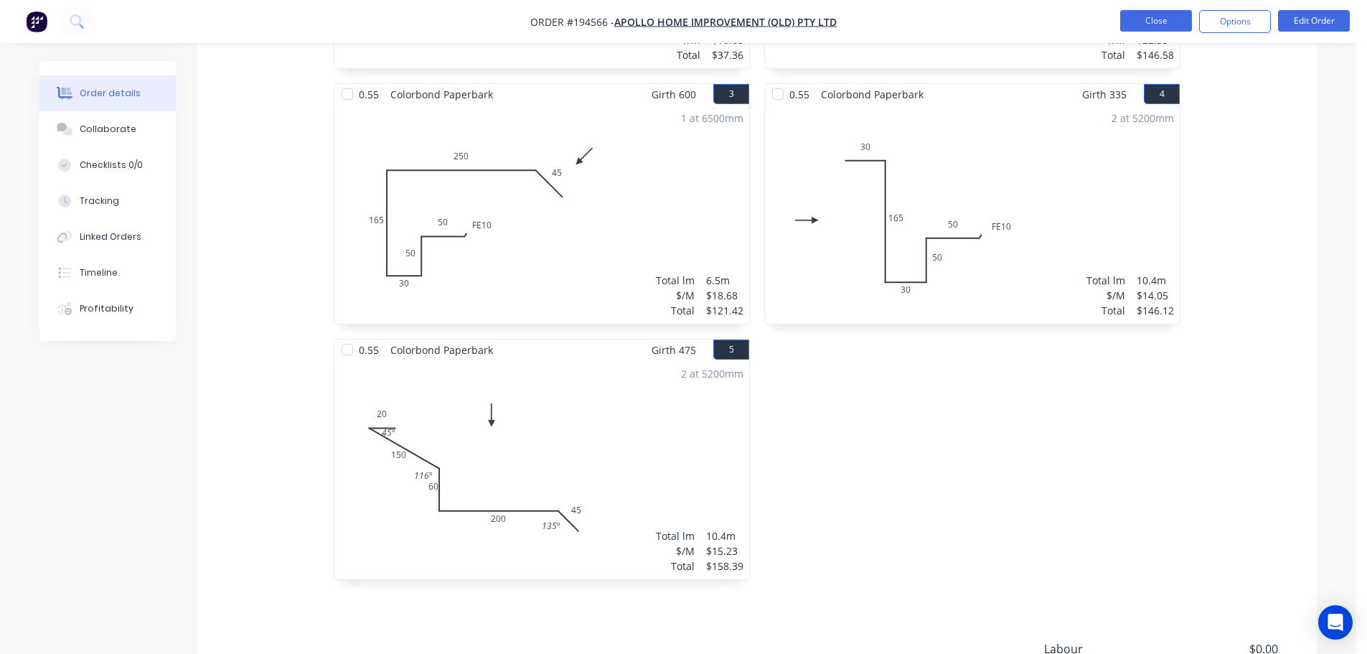
click at [1155, 11] on button "Close" at bounding box center [1156, 21] width 72 height 22
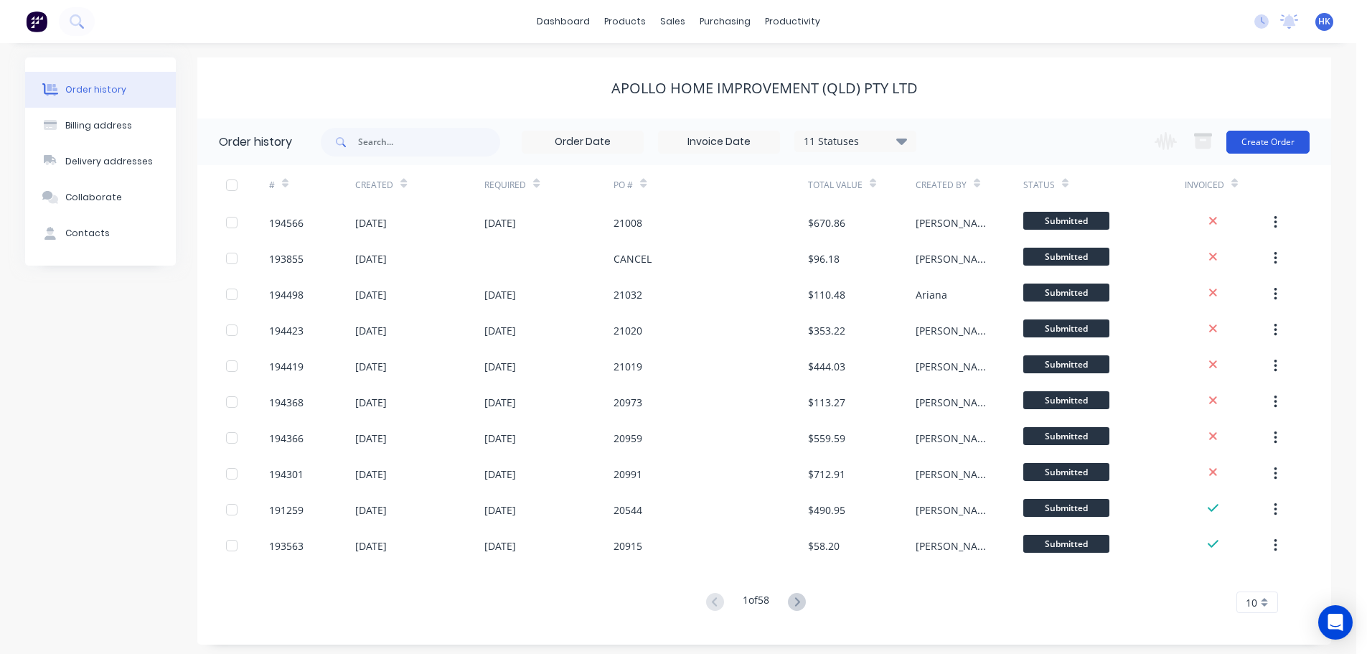
click at [1292, 147] on button "Create Order" at bounding box center [1267, 142] width 83 height 23
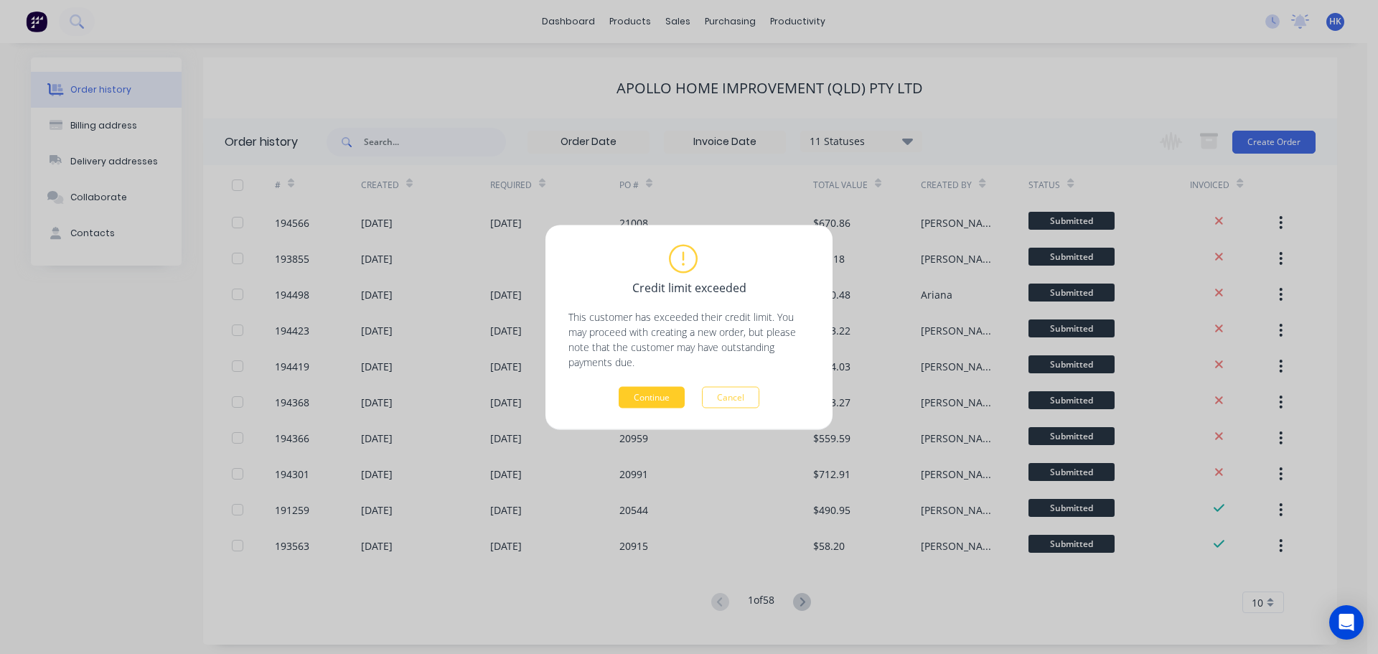
click at [673, 389] on button "Continue" at bounding box center [652, 397] width 66 height 22
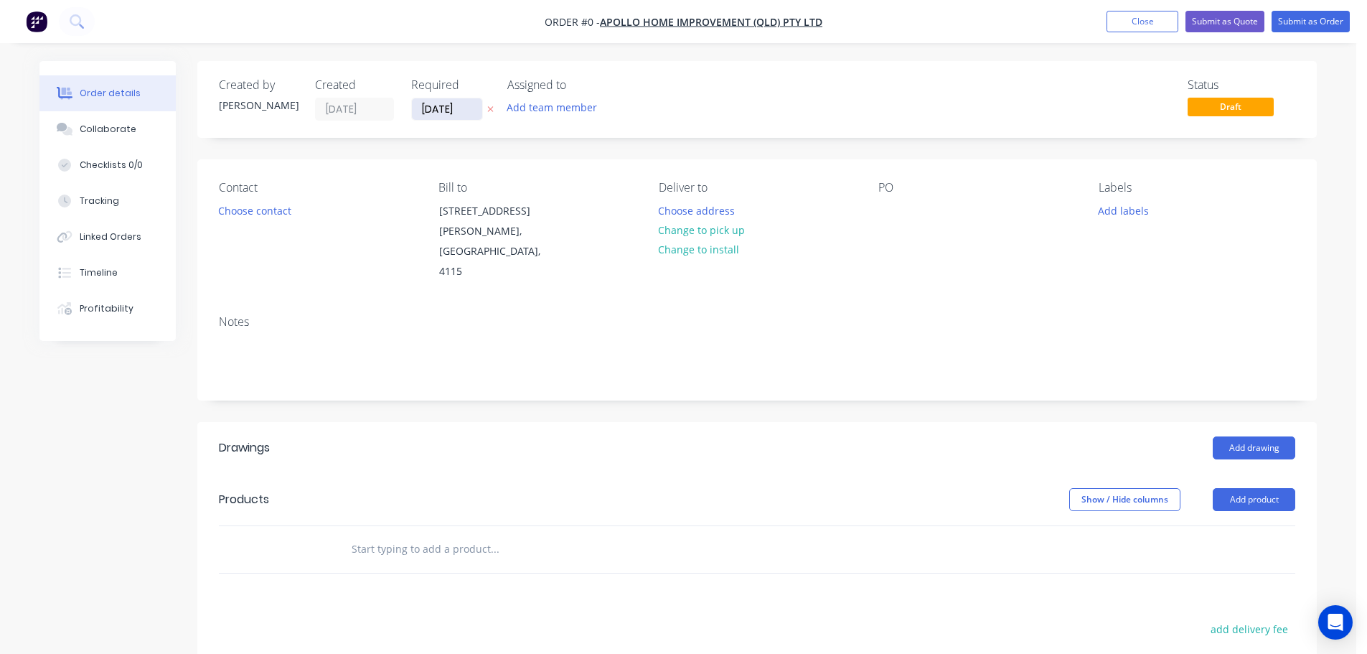
click at [433, 108] on input "[DATE]" at bounding box center [447, 109] width 70 height 22
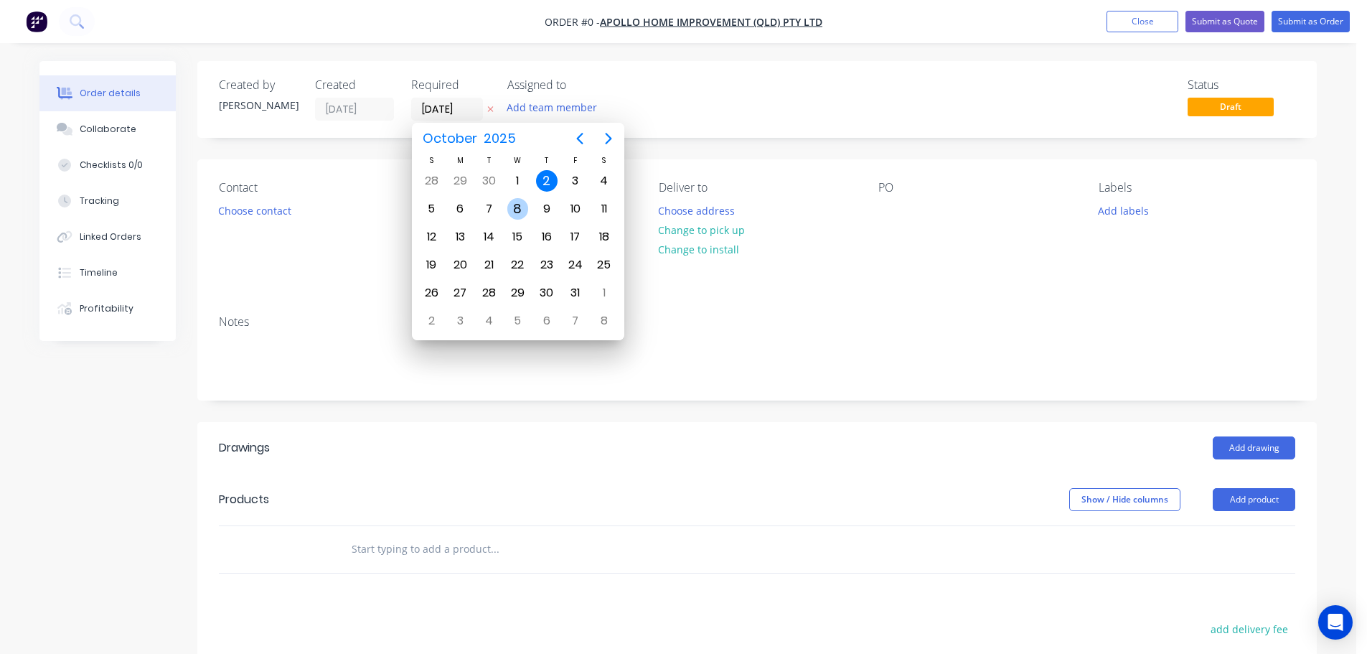
click at [523, 210] on div "8" at bounding box center [518, 209] width 22 height 22
type input "[DATE]"
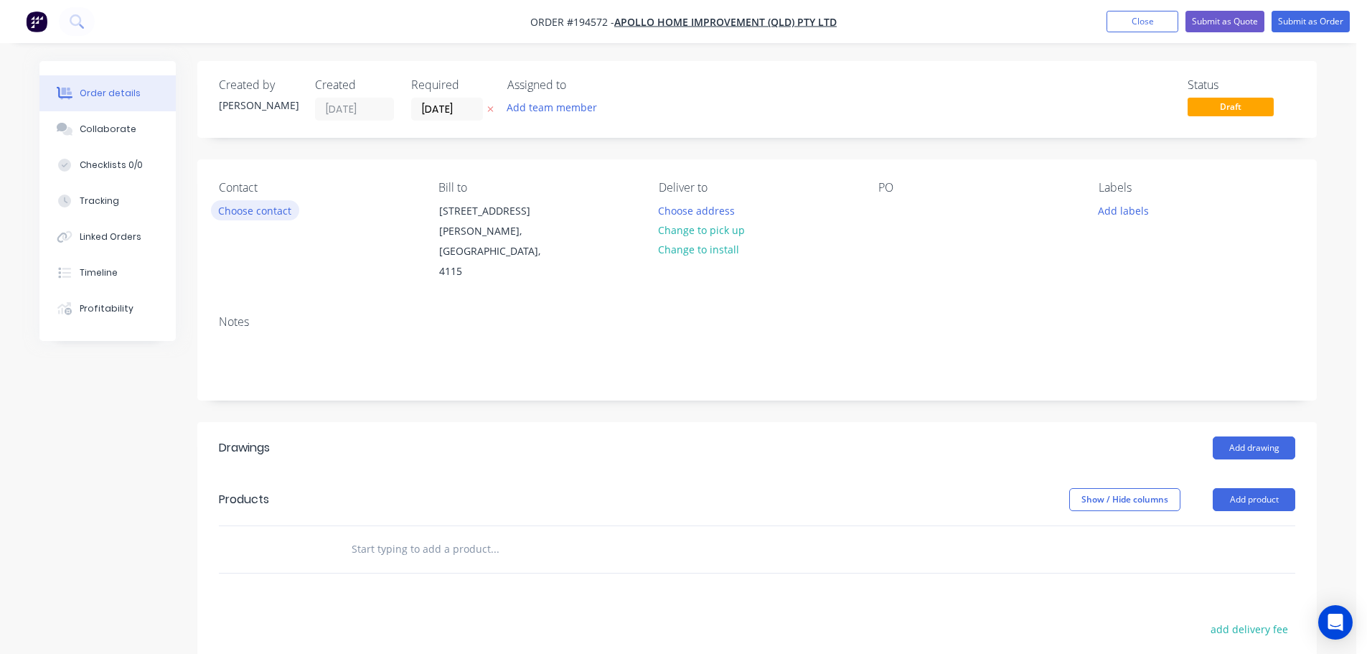
click at [265, 213] on button "Choose contact" at bounding box center [255, 209] width 88 height 19
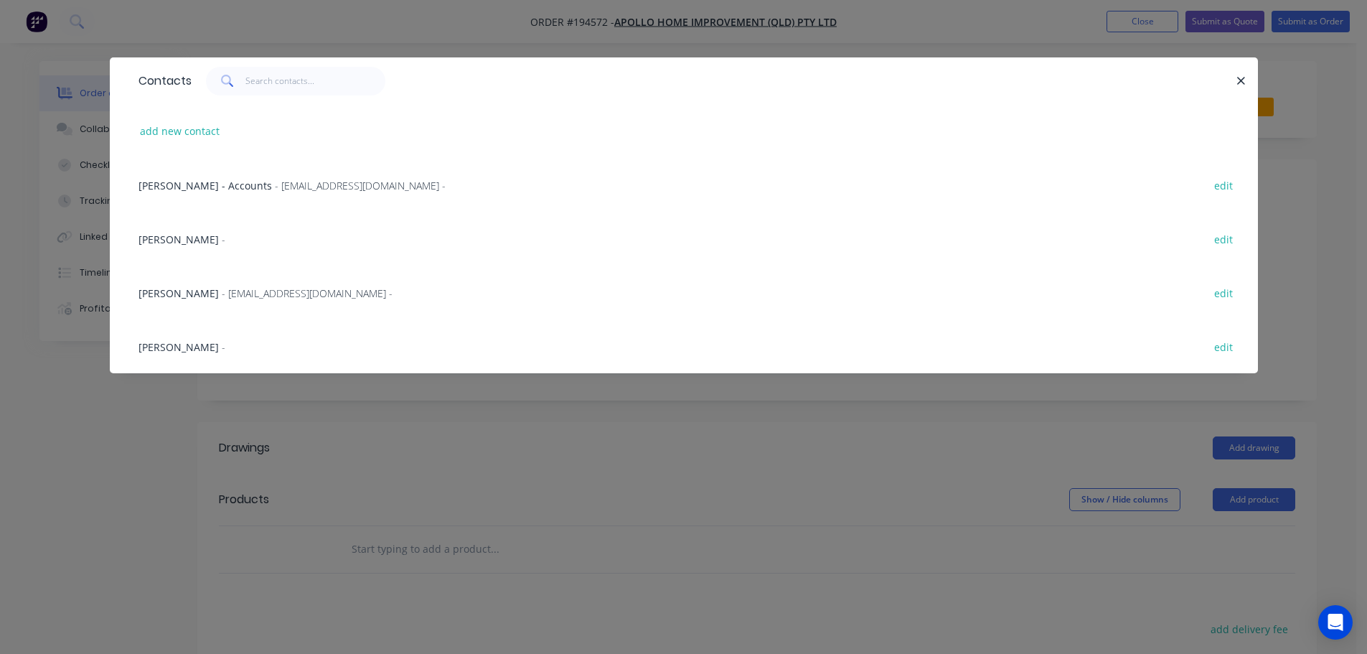
click at [238, 287] on span "- maried@apollopatios.com.au -" at bounding box center [307, 293] width 171 height 14
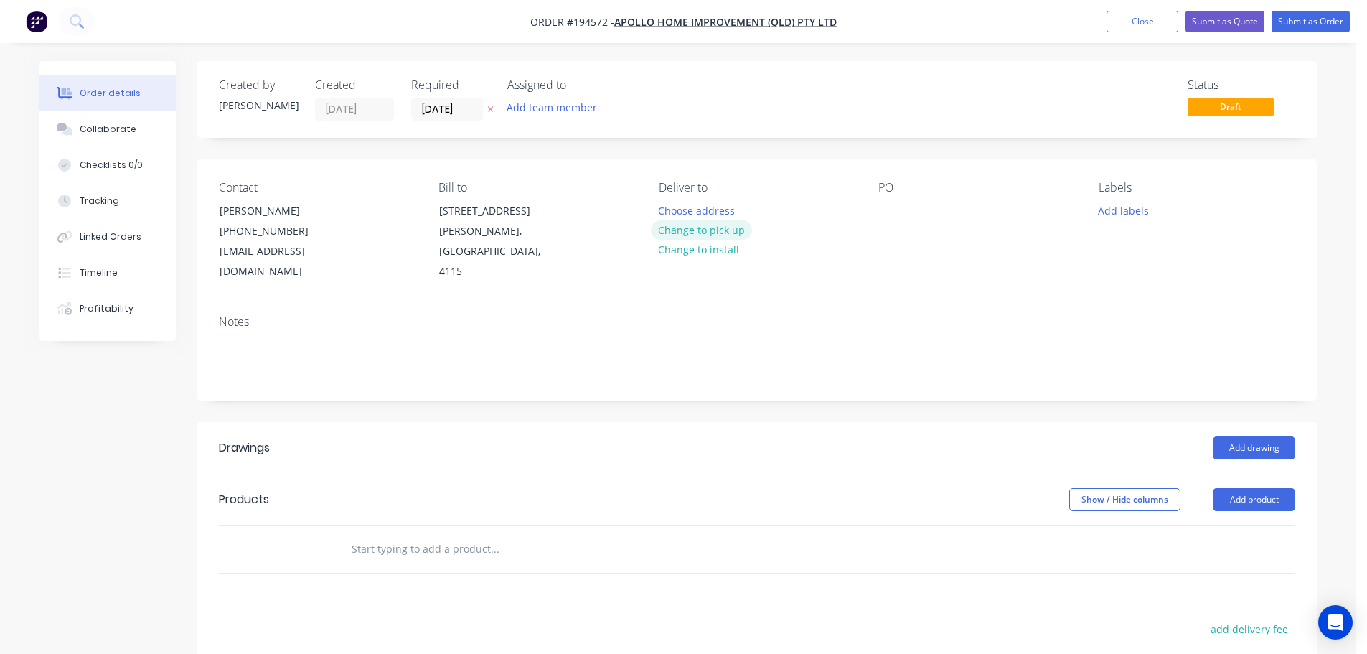
click at [666, 220] on button "Change to pick up" at bounding box center [702, 229] width 102 height 19
click at [685, 233] on button "Change to delivery" at bounding box center [703, 230] width 105 height 19
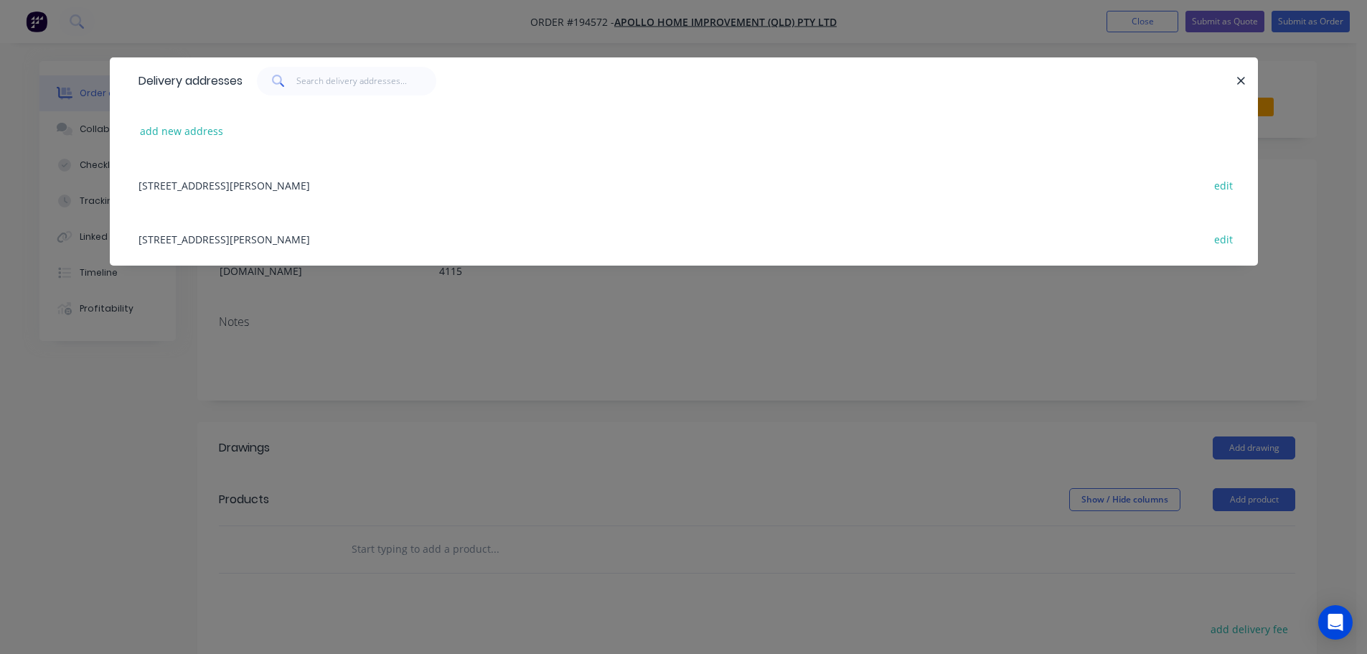
click at [364, 233] on div "29 CORYMBIA PL, (STORE), PARKINSON, Queensland, Australia, 4115 edit" at bounding box center [683, 239] width 1105 height 54
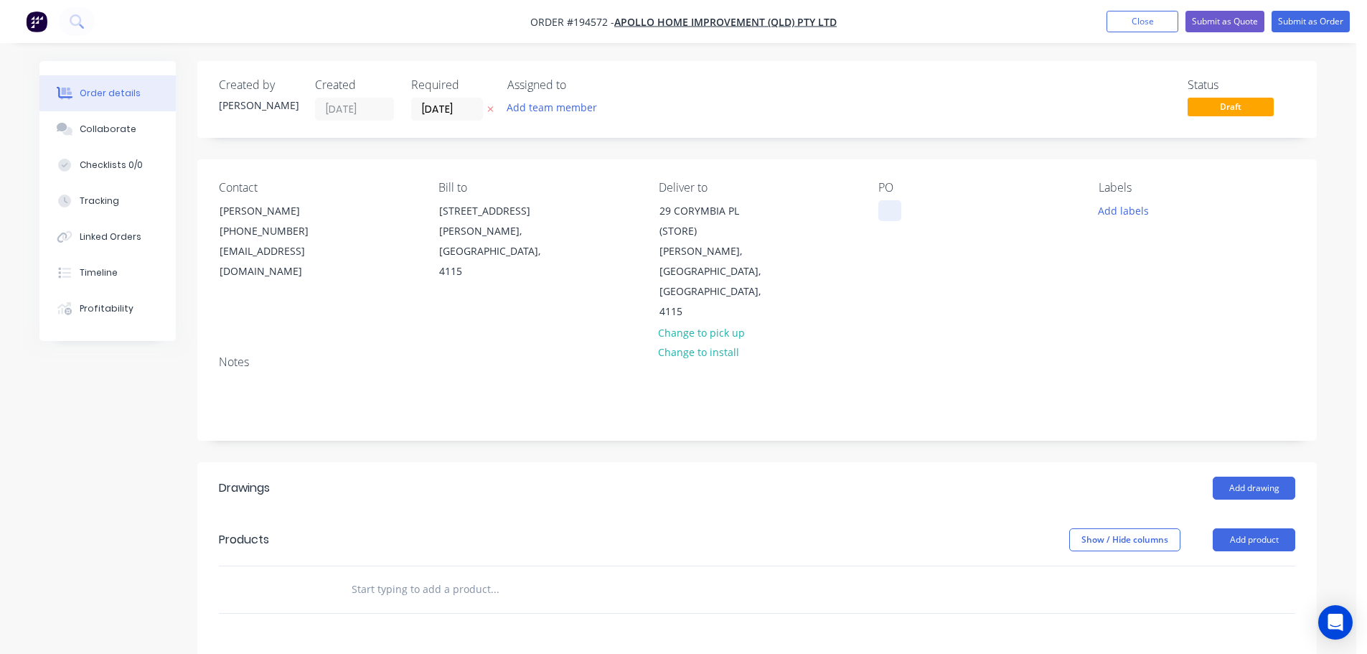
click at [888, 205] on div at bounding box center [889, 210] width 23 height 21
click at [1119, 205] on button "Add labels" at bounding box center [1123, 209] width 66 height 19
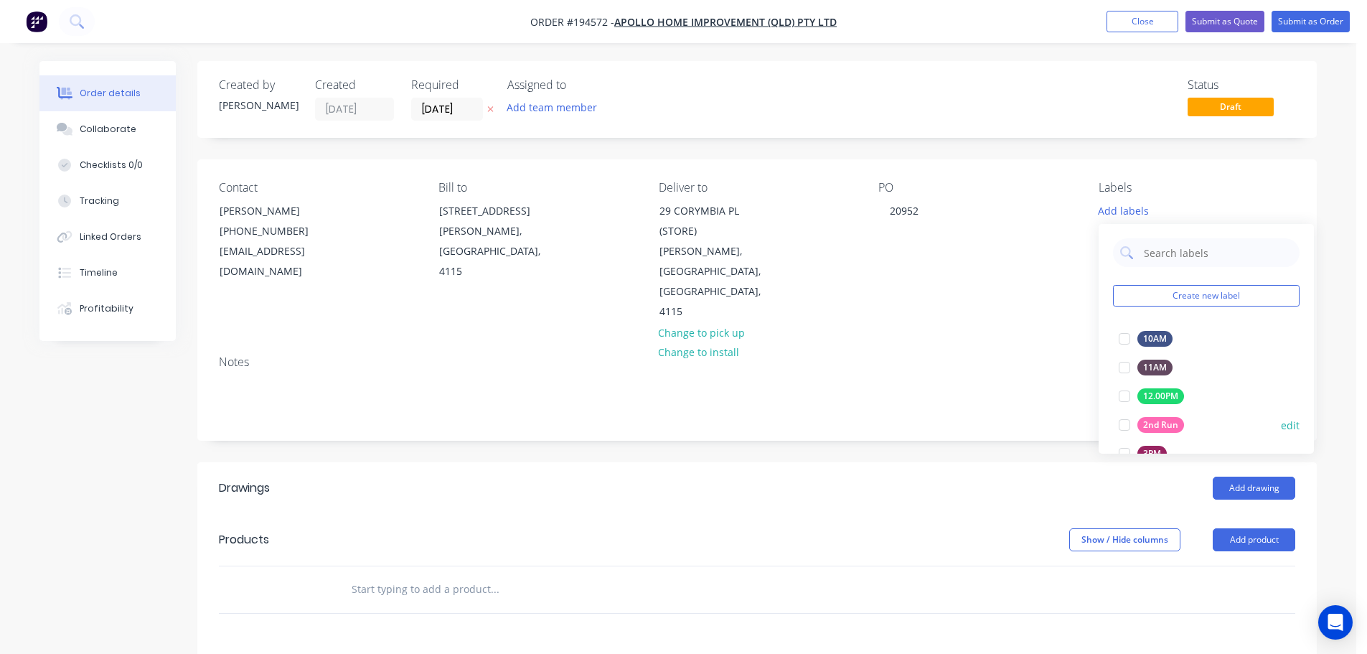
click at [1131, 424] on div at bounding box center [1124, 424] width 29 height 29
click at [1275, 528] on button "Add product" at bounding box center [1254, 539] width 83 height 23
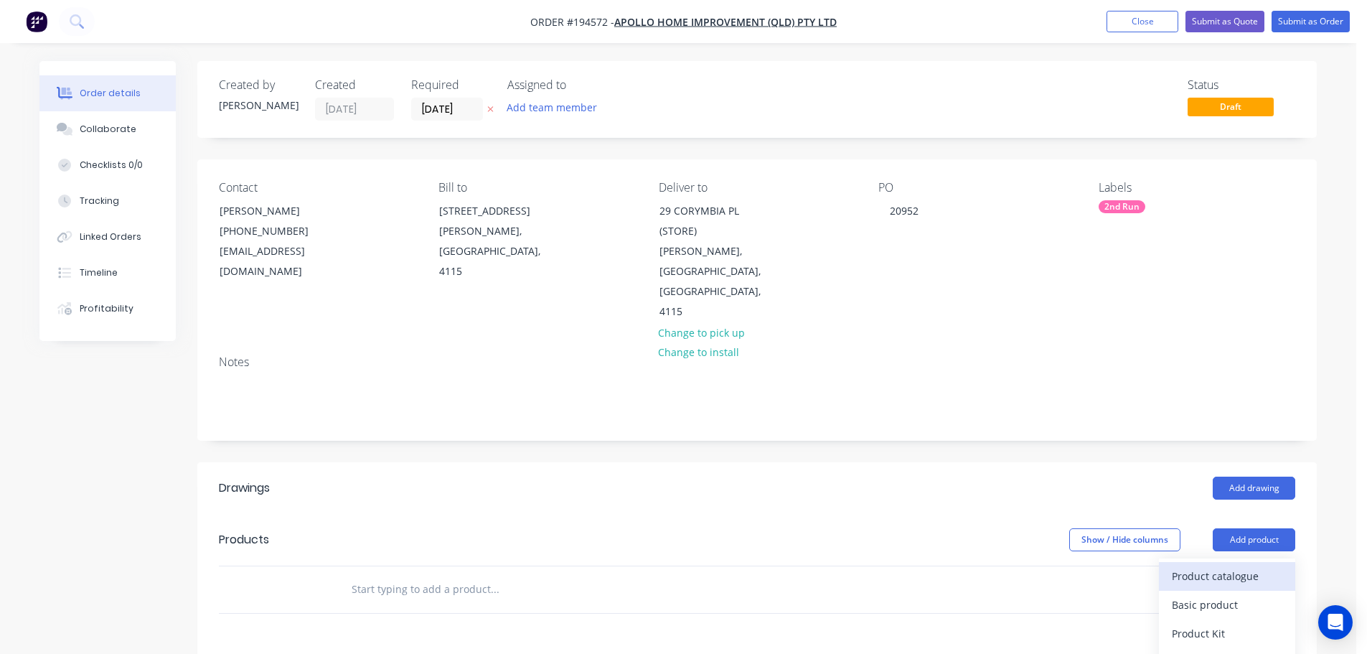
click at [1262, 566] on div "Product catalogue" at bounding box center [1227, 576] width 111 height 21
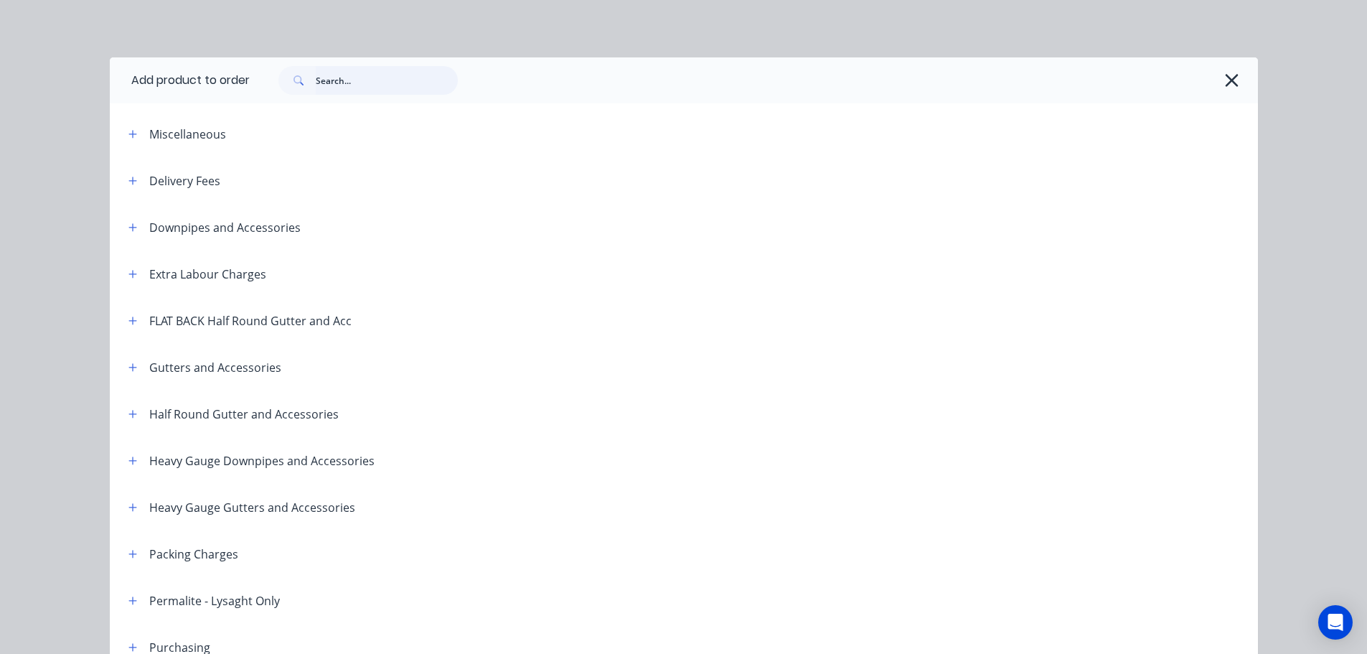
click at [360, 83] on input "text" at bounding box center [387, 80] width 142 height 29
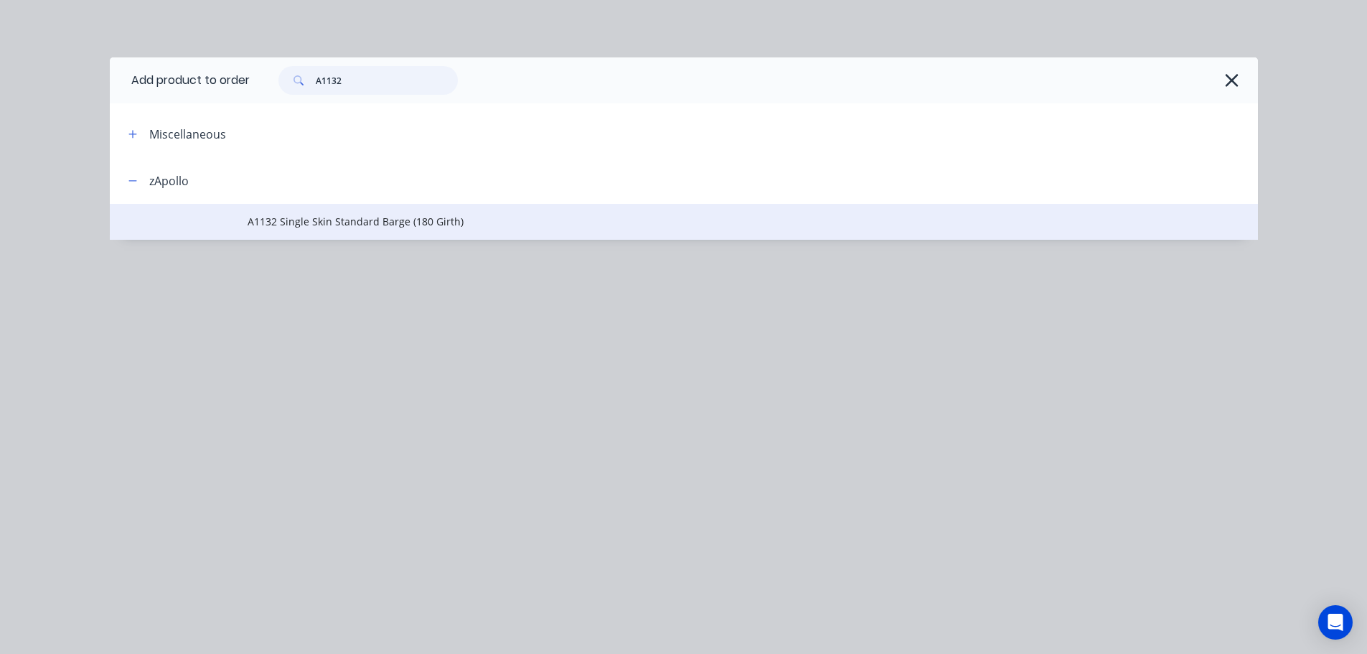
type input "A1132"
click at [426, 220] on span "A1132 Single Skin Standard Barge (180 Girth)" at bounding box center [652, 221] width 808 height 15
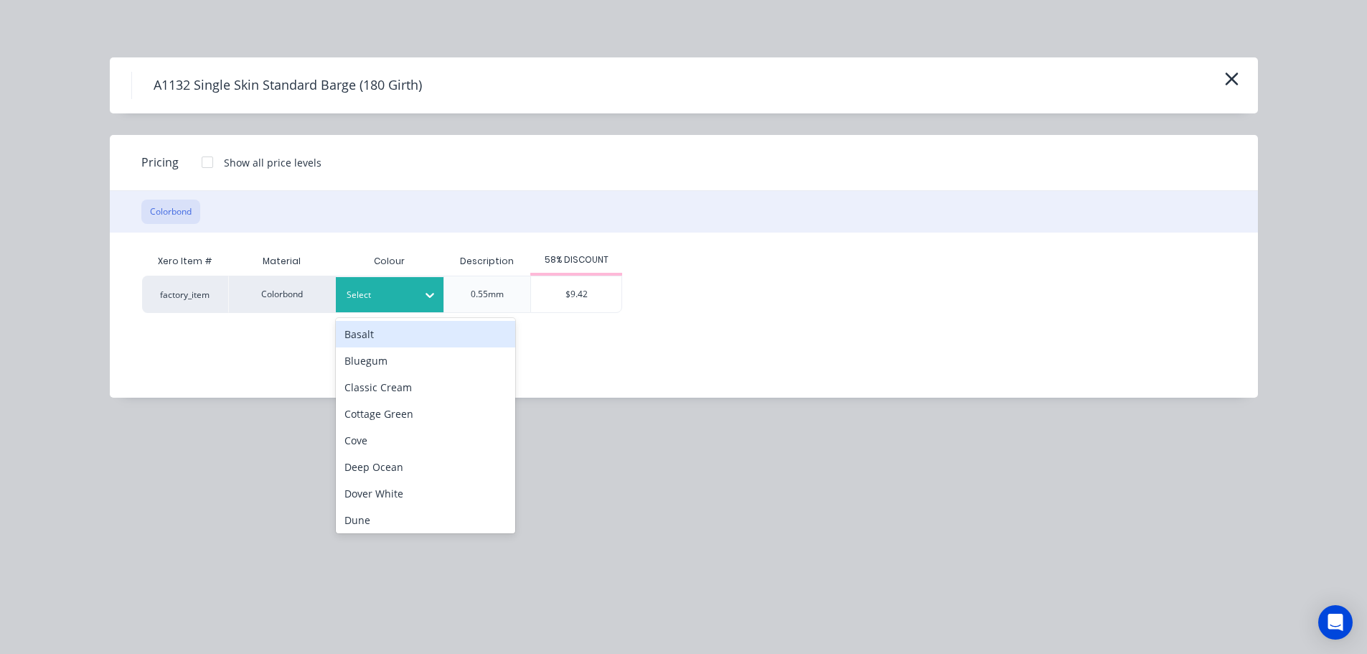
click at [430, 299] on icon at bounding box center [430, 295] width 14 height 14
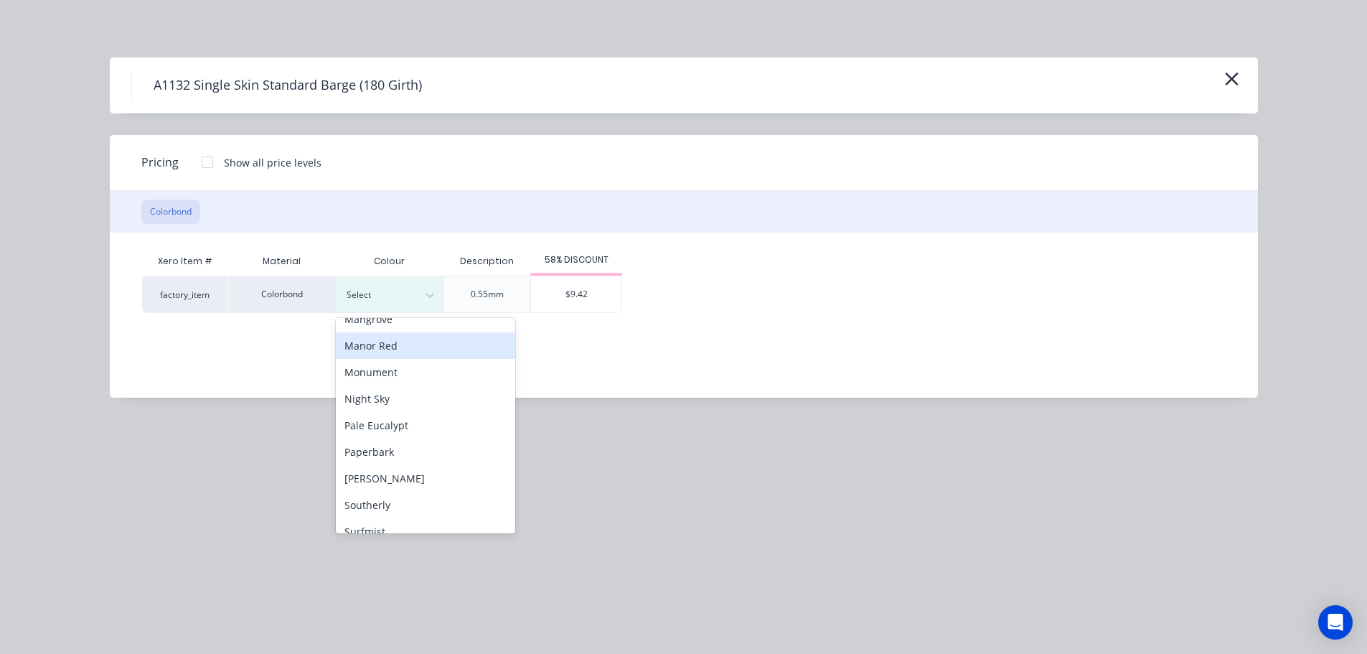
scroll to position [359, 0]
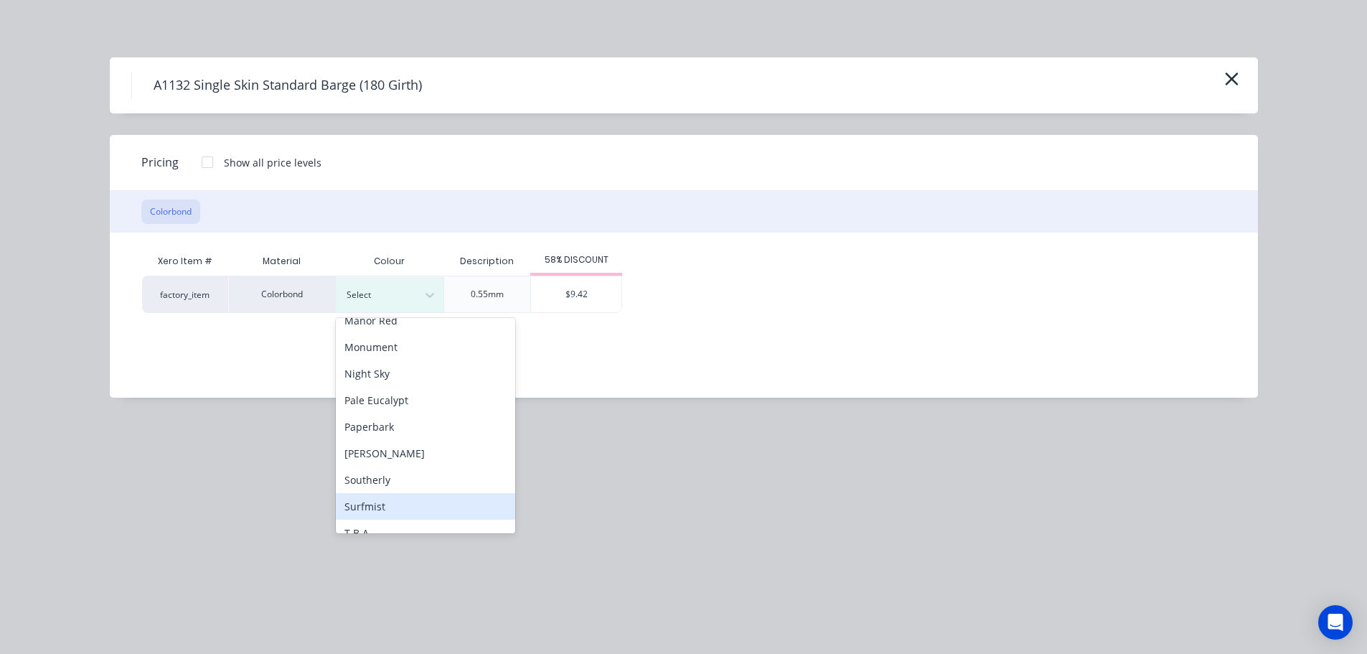
click at [400, 514] on div "Surfmist" at bounding box center [425, 506] width 179 height 27
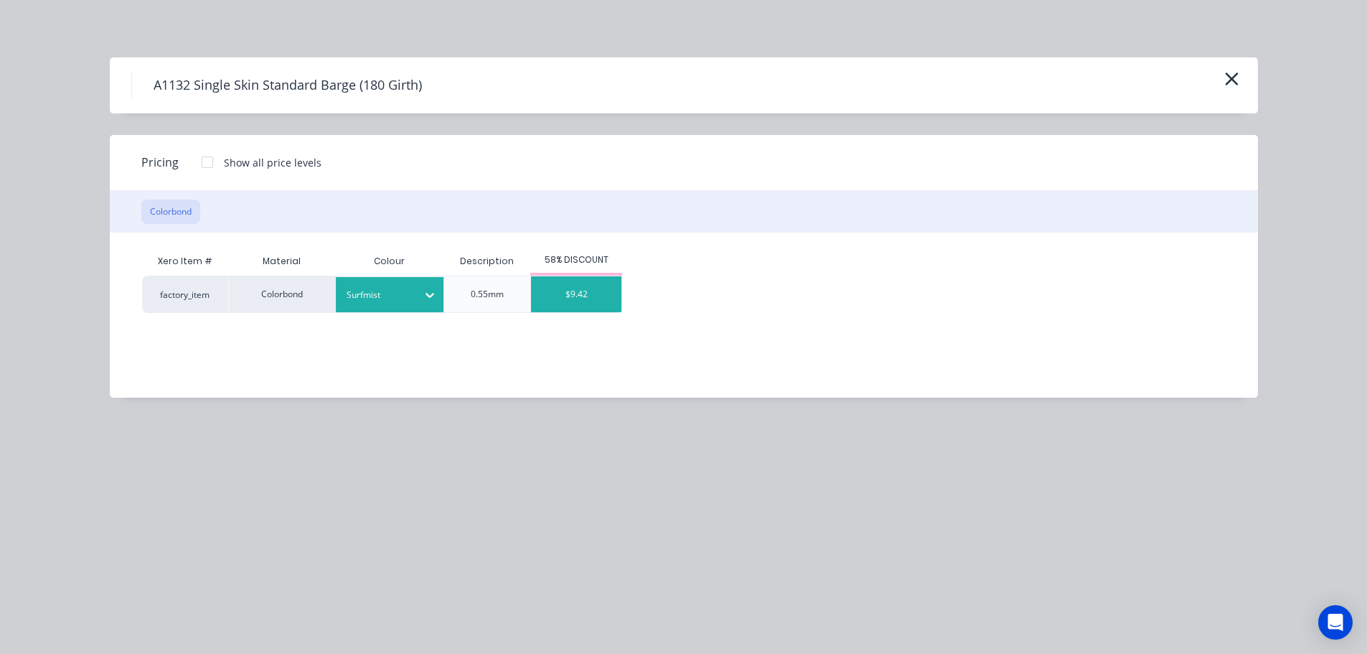
click at [568, 293] on div "$9.42" at bounding box center [576, 294] width 90 height 36
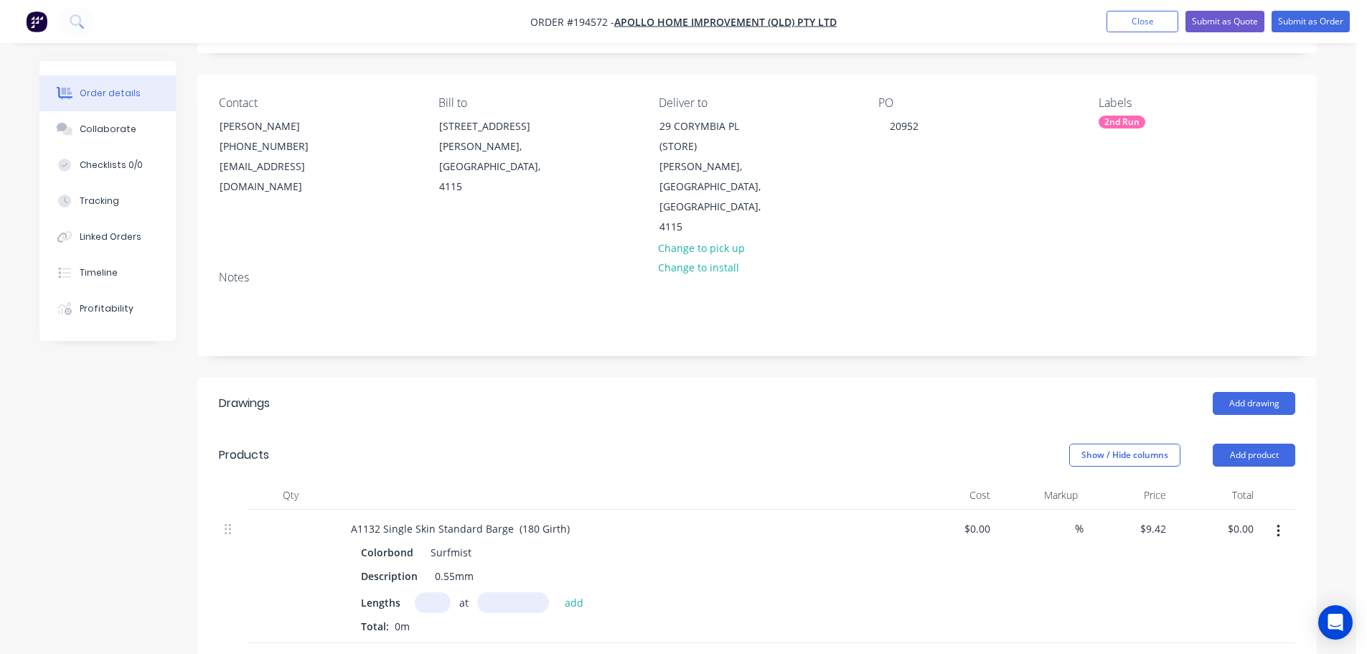
scroll to position [144, 0]
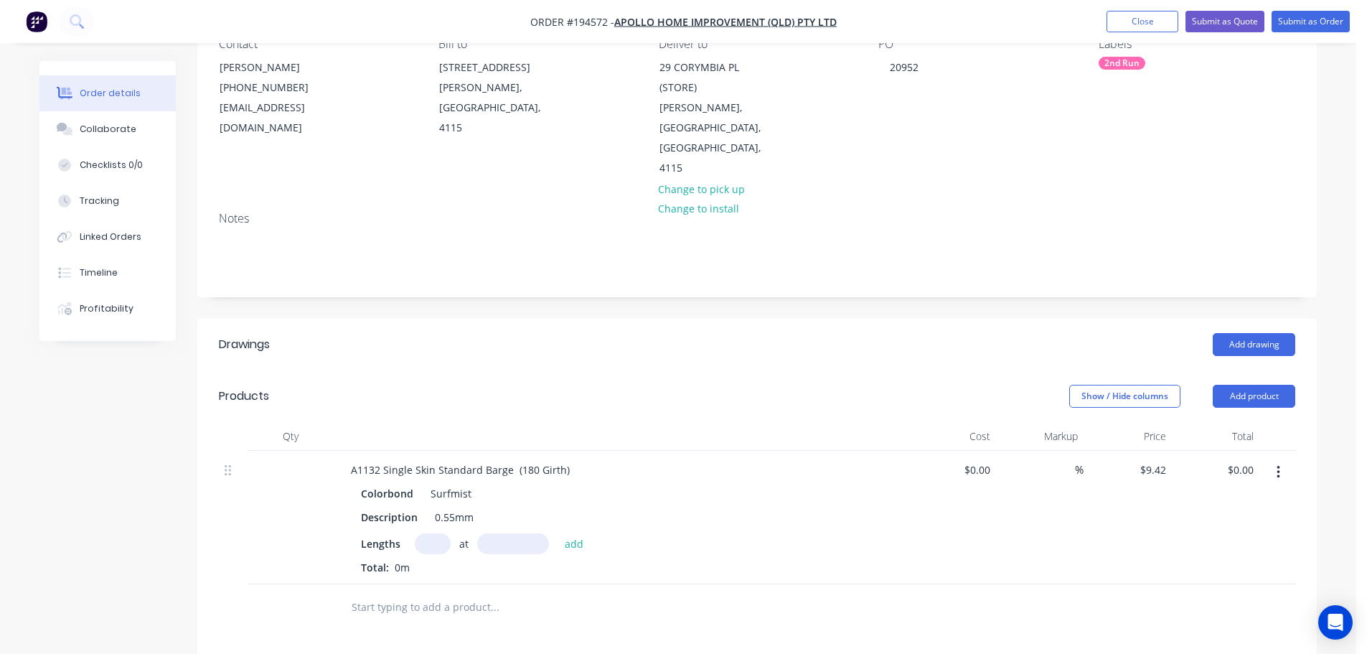
click at [436, 491] on div "Colorbond Surfmist Description 0.55mm Lengths at add Total: 0m" at bounding box center [620, 529] width 563 height 92
click at [433, 533] on input "text" at bounding box center [433, 543] width 36 height 21
type input "1"
type input "6200"
click at [558, 533] on button "add" at bounding box center [575, 542] width 34 height 19
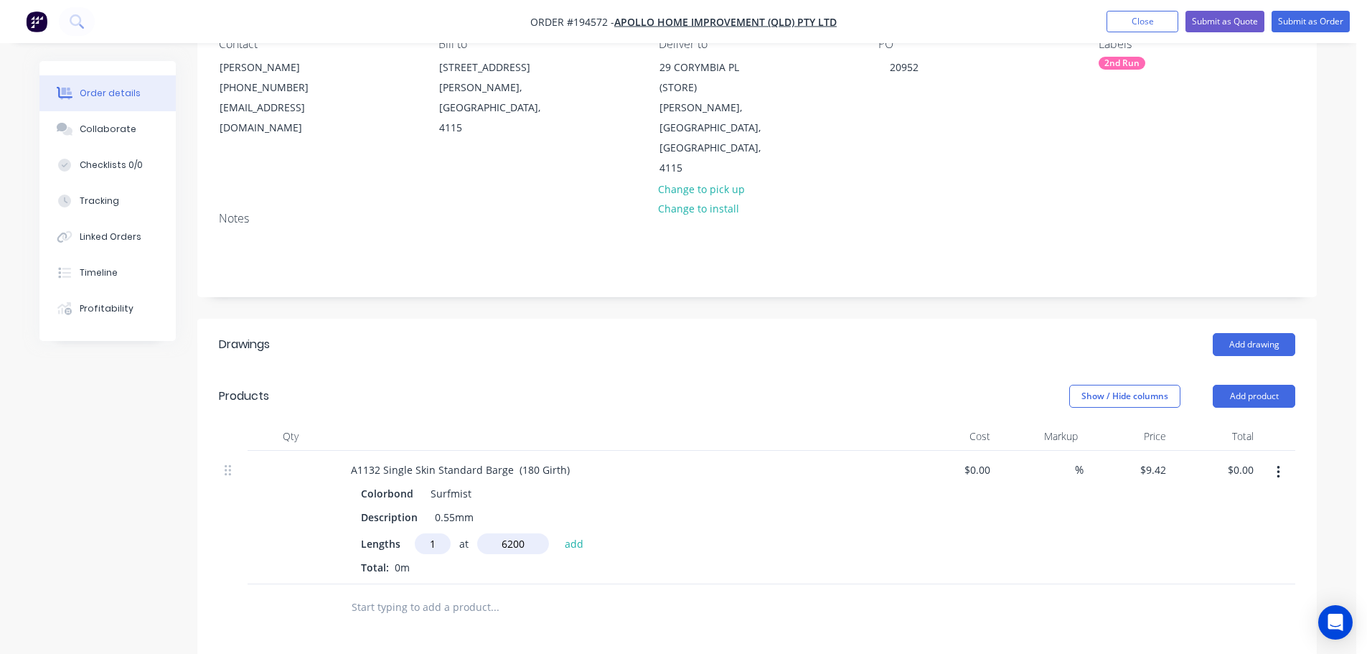
type input "$58.40"
type input "1"
type input "3200"
click at [558, 533] on button "add" at bounding box center [575, 542] width 34 height 19
type input "$88.55"
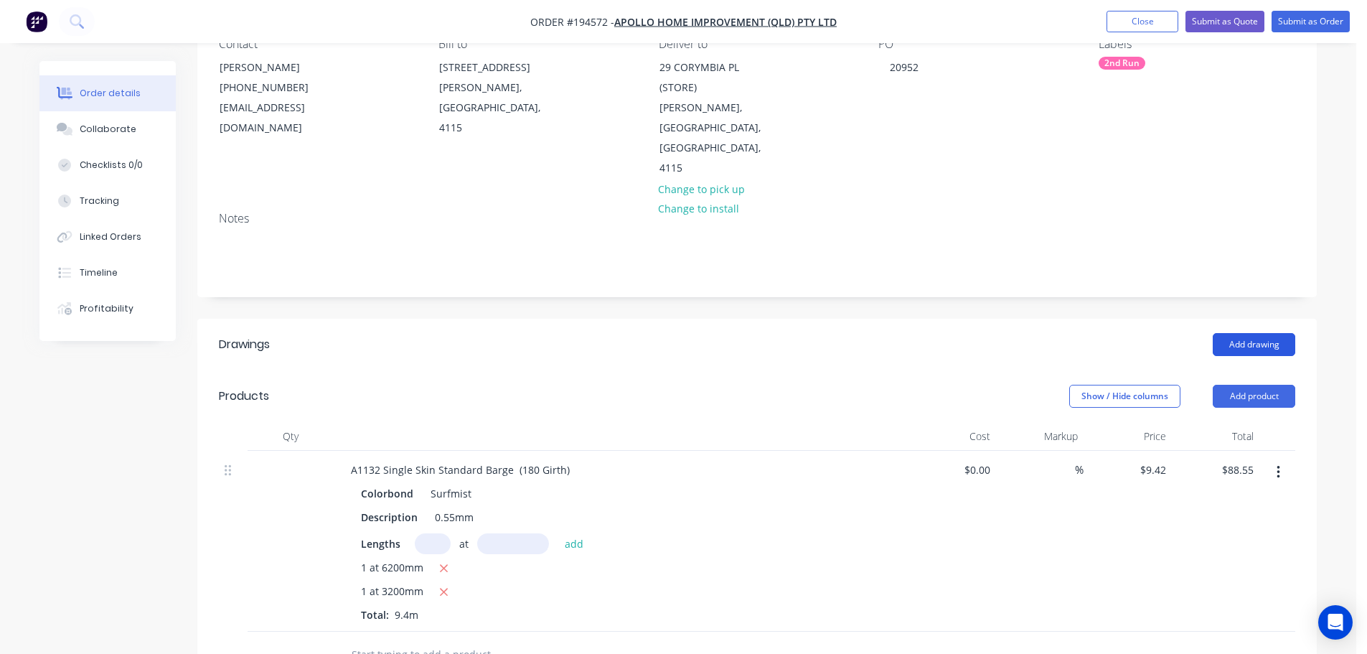
click at [1243, 333] on button "Add drawing" at bounding box center [1254, 344] width 83 height 23
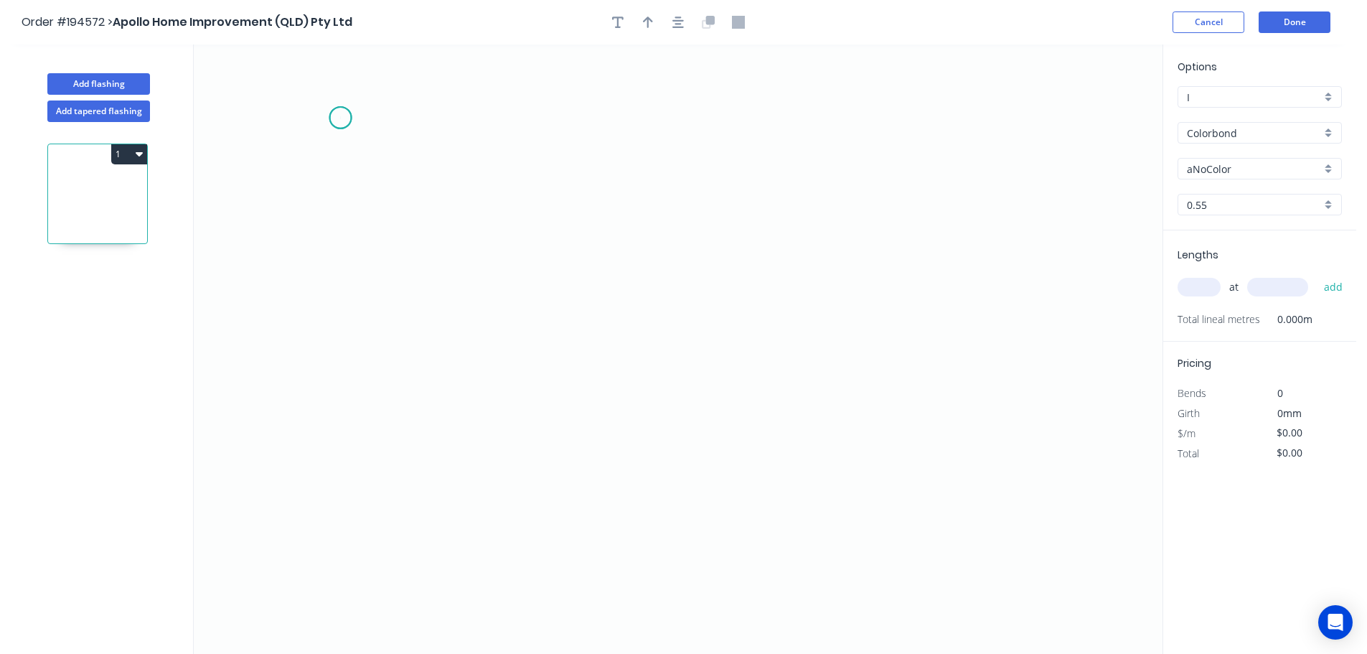
click at [340, 118] on icon "0" at bounding box center [678, 348] width 969 height 609
click at [330, 484] on icon "0" at bounding box center [678, 348] width 969 height 609
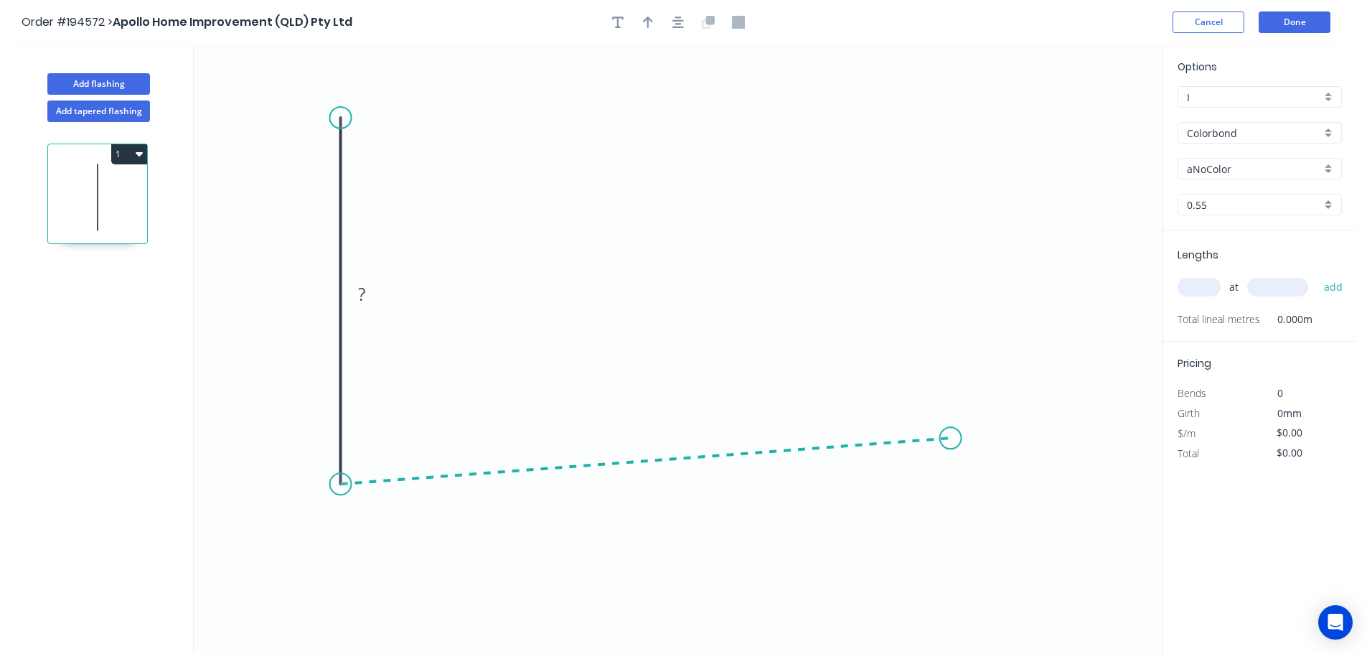
click at [951, 438] on icon "0 ?" at bounding box center [678, 348] width 969 height 609
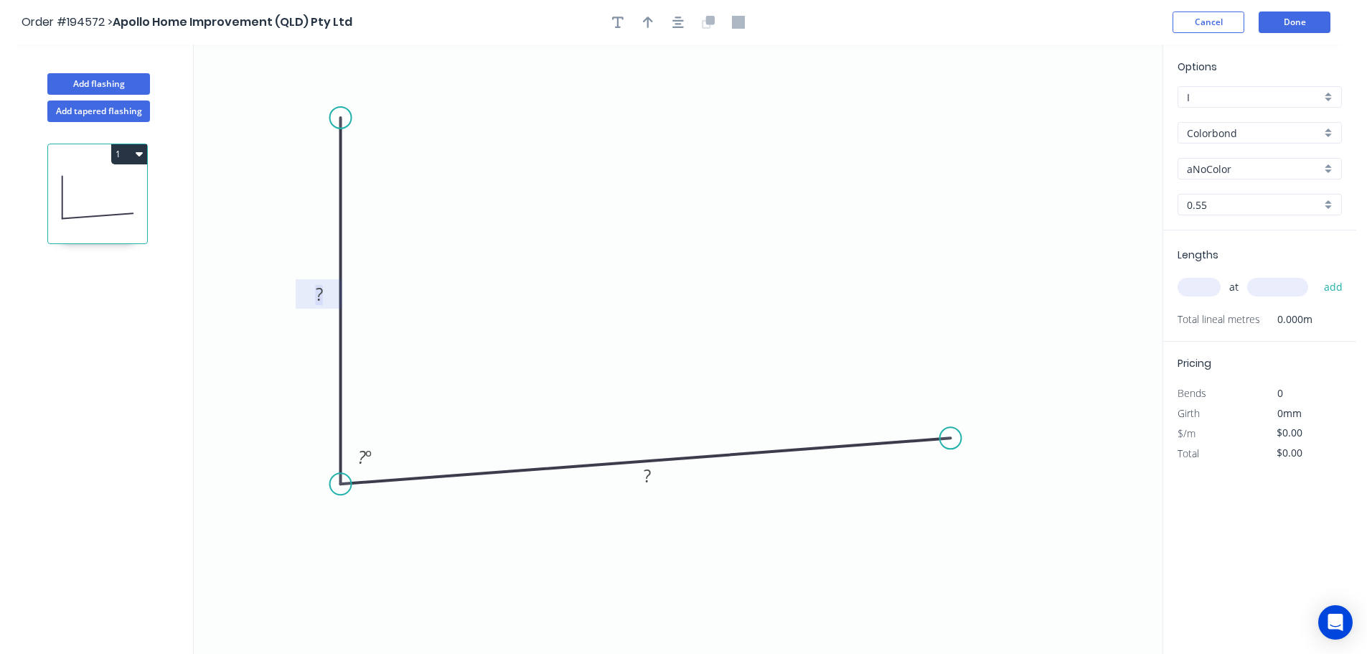
click at [321, 298] on tspan "?" at bounding box center [319, 294] width 7 height 24
click at [671, 21] on button "button" at bounding box center [678, 22] width 22 height 22
type input "$7.15"
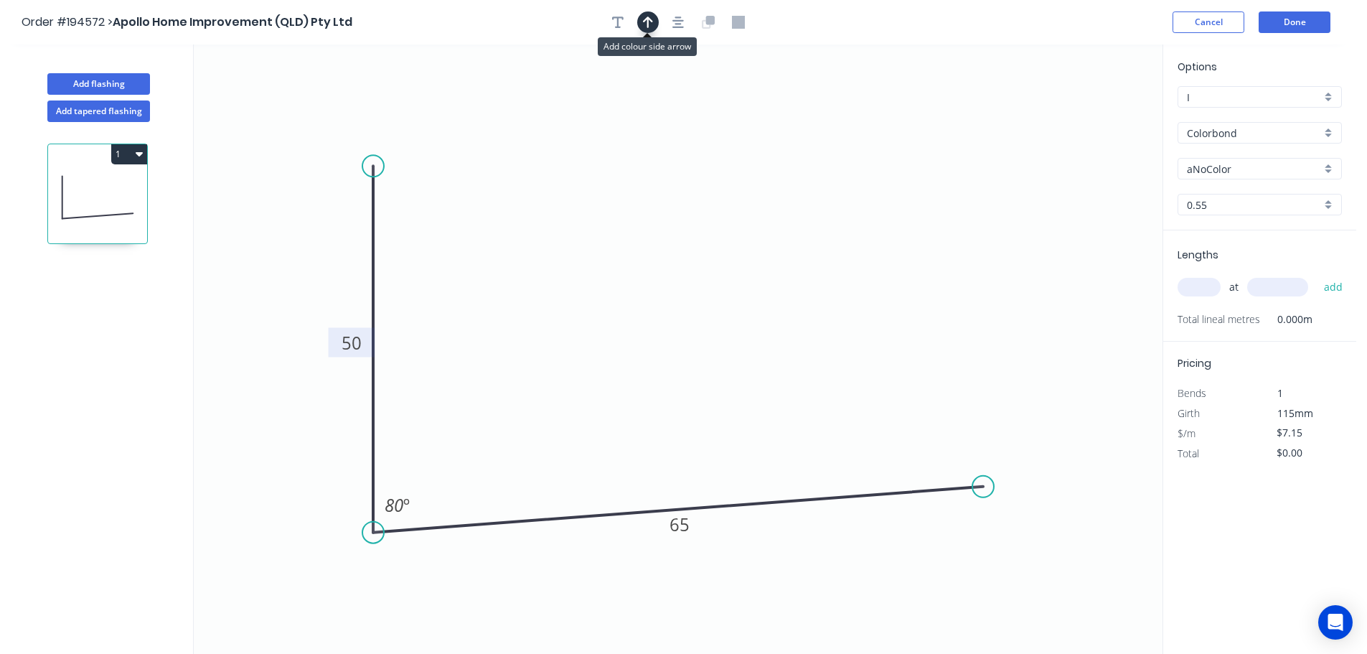
click at [655, 19] on button "button" at bounding box center [648, 22] width 22 height 22
drag, startPoint x: 1089, startPoint y: 111, endPoint x: 342, endPoint y: 189, distance: 751.8
click at [362, 188] on icon at bounding box center [368, 165] width 13 height 46
drag, startPoint x: 342, startPoint y: 189, endPoint x: 257, endPoint y: 250, distance: 104.8
click at [257, 250] on icon at bounding box center [241, 250] width 46 height 13
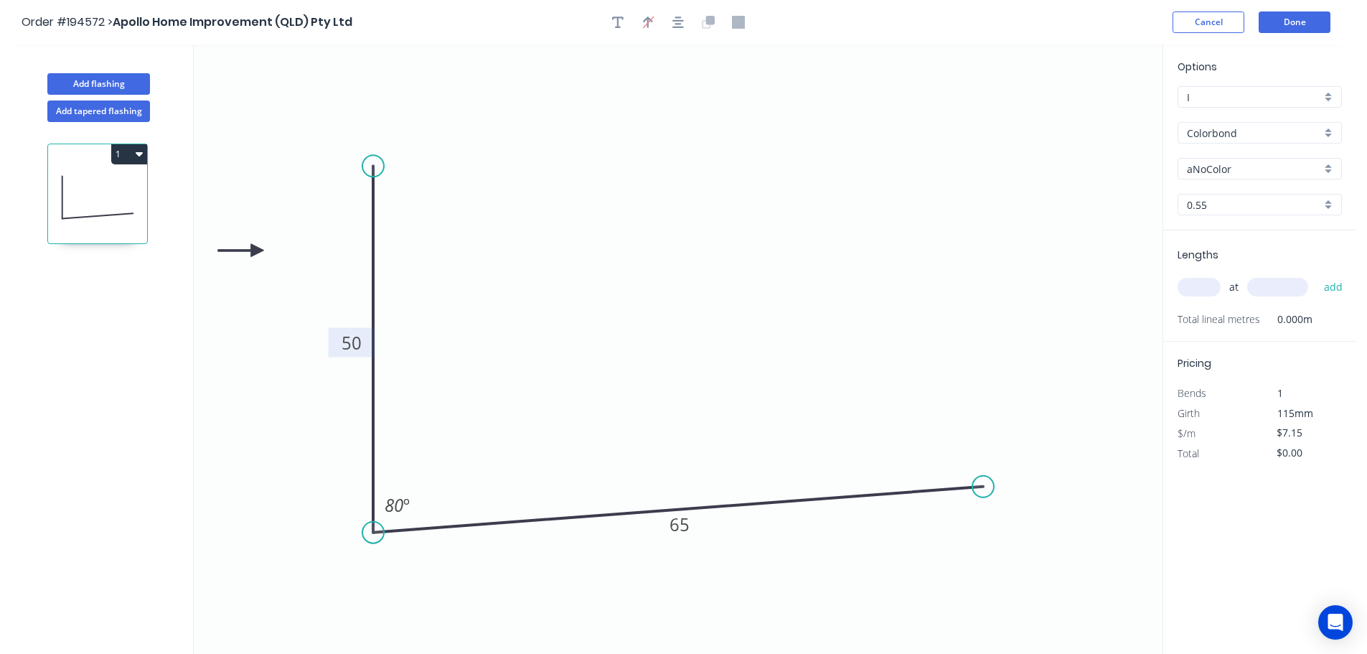
click at [1209, 171] on input "aNoColor" at bounding box center [1254, 168] width 134 height 15
click at [1195, 308] on div "Surfmist" at bounding box center [1259, 318] width 163 height 25
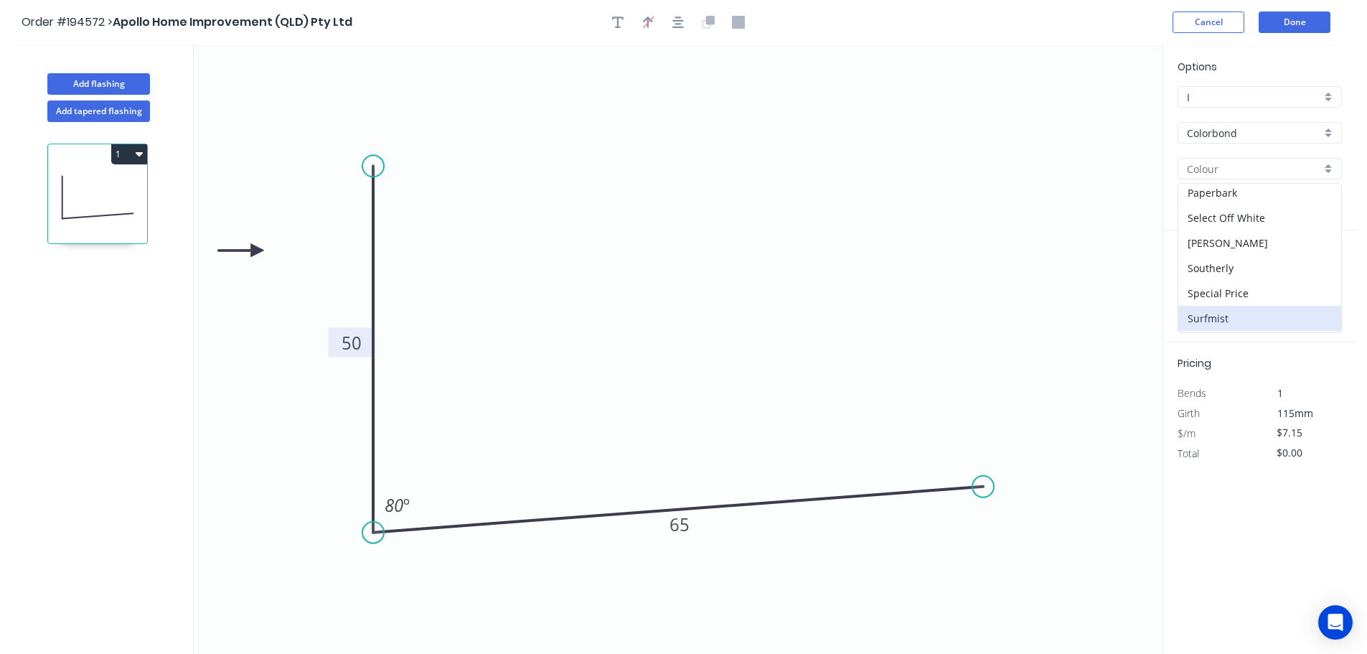
type input "Surfmist"
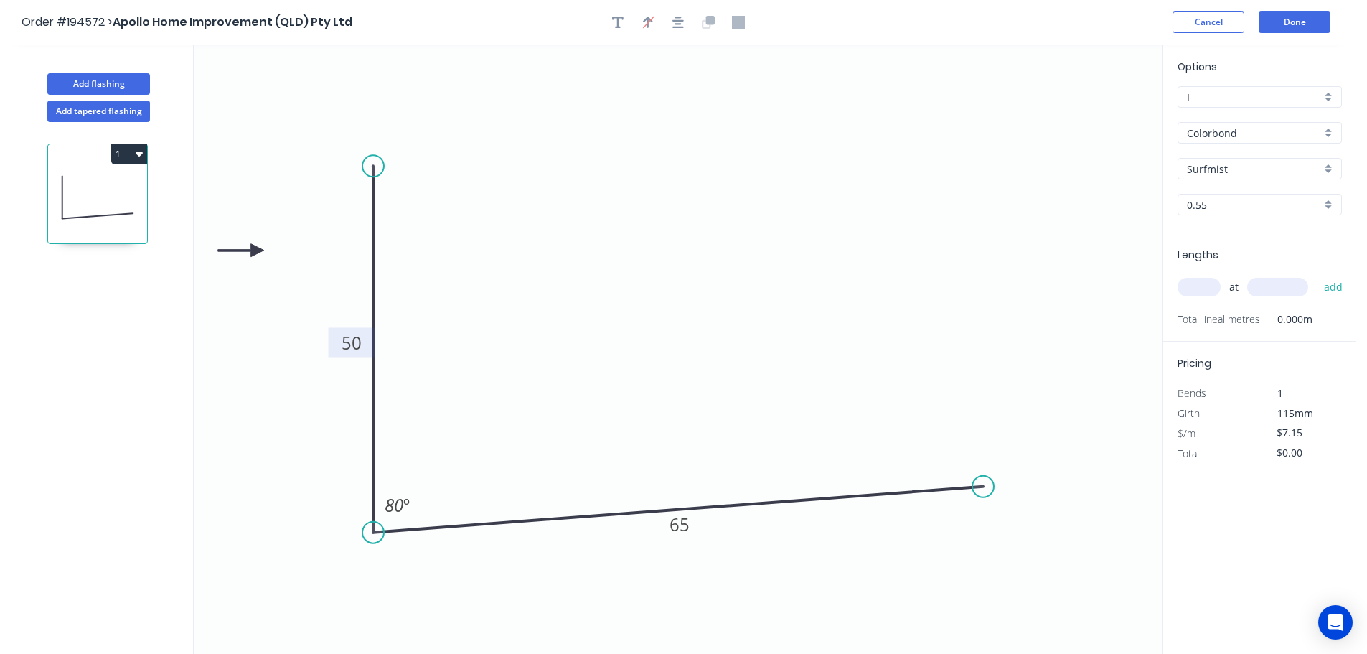
click at [1195, 283] on input "text" at bounding box center [1199, 287] width 43 height 19
type input "1"
type input "6100"
click at [1317, 275] on button "add" at bounding box center [1334, 287] width 34 height 24
type input "$43.62"
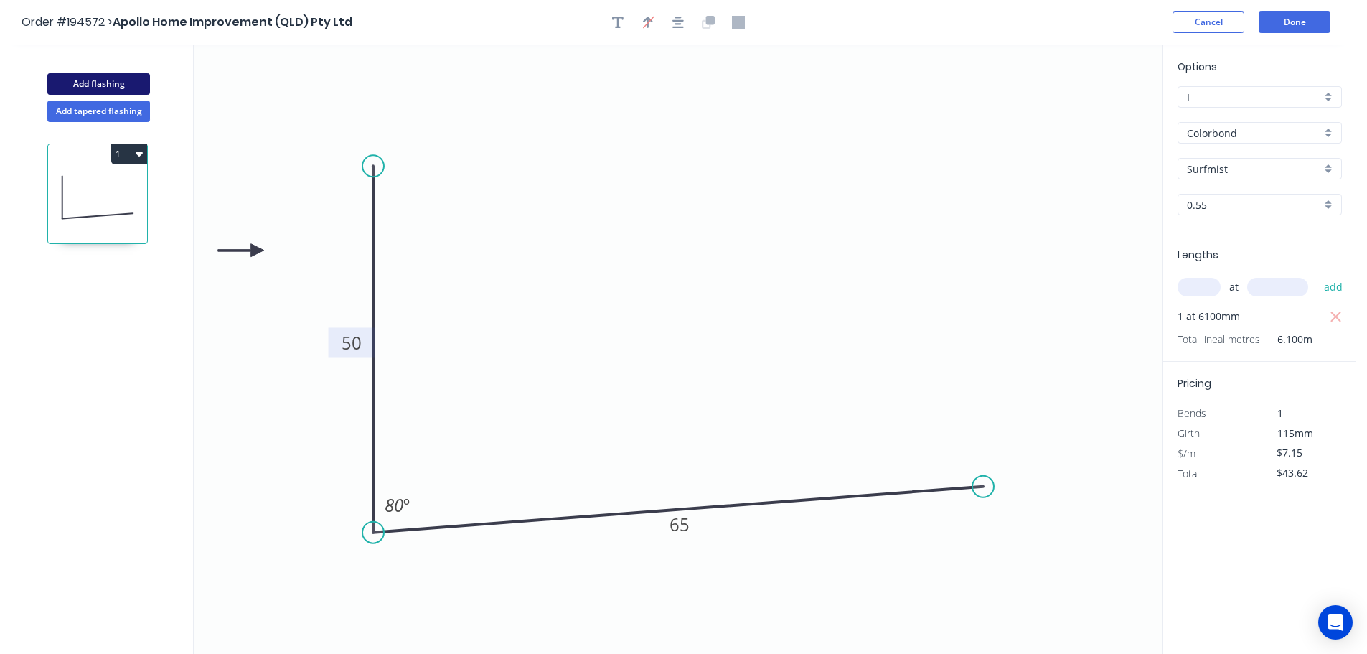
click at [116, 79] on button "Add flashing" at bounding box center [98, 84] width 103 height 22
type input "$0.00"
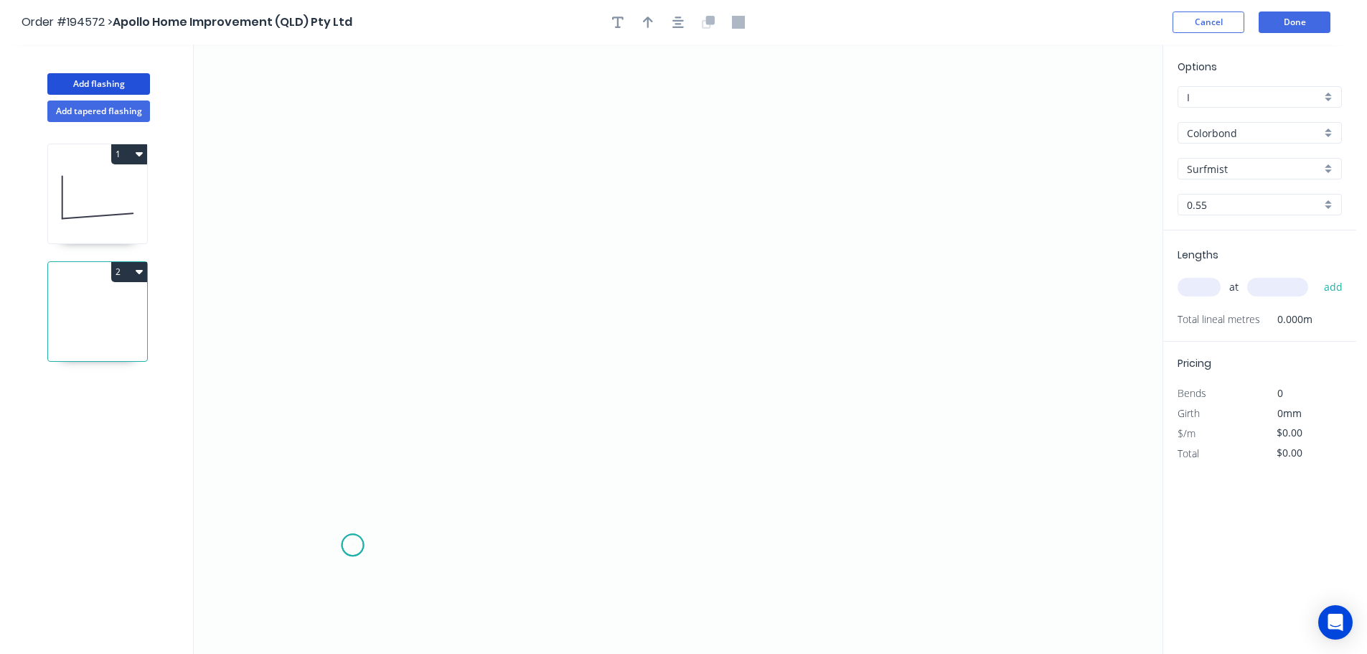
click at [352, 545] on icon "0" at bounding box center [678, 348] width 969 height 609
click at [349, 121] on icon "0" at bounding box center [678, 348] width 969 height 609
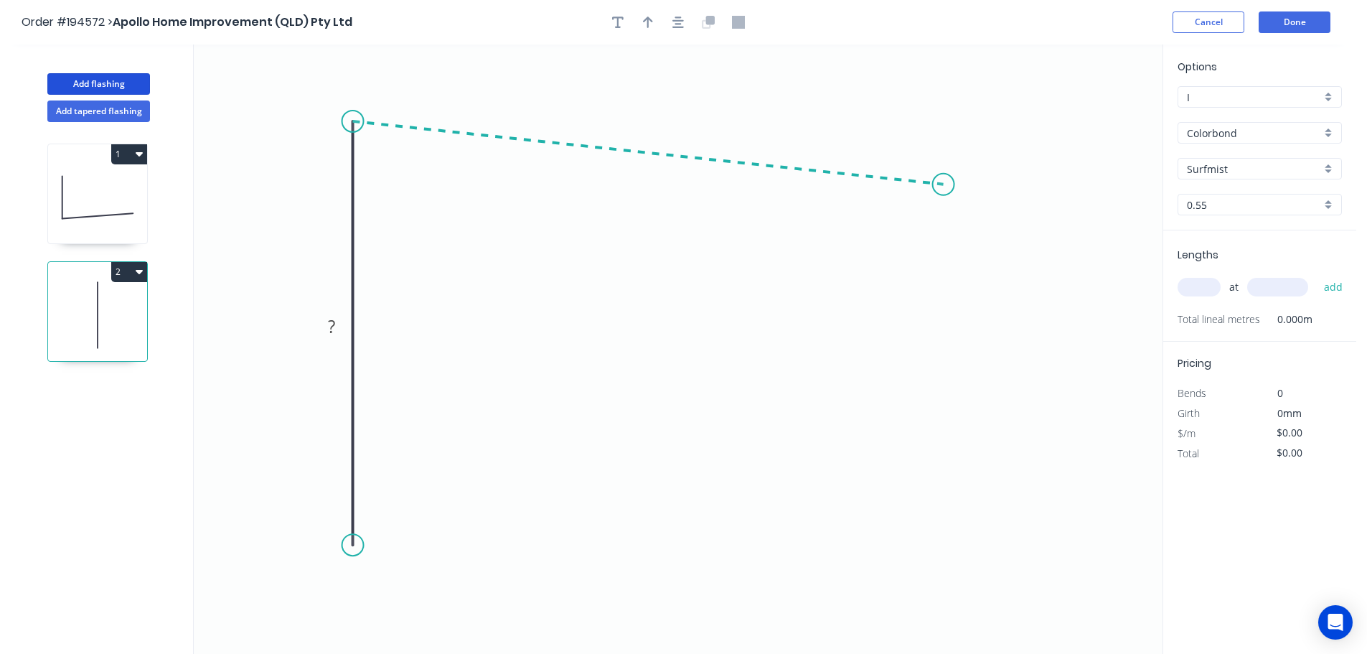
click at [944, 184] on icon "0 ?" at bounding box center [678, 348] width 969 height 609
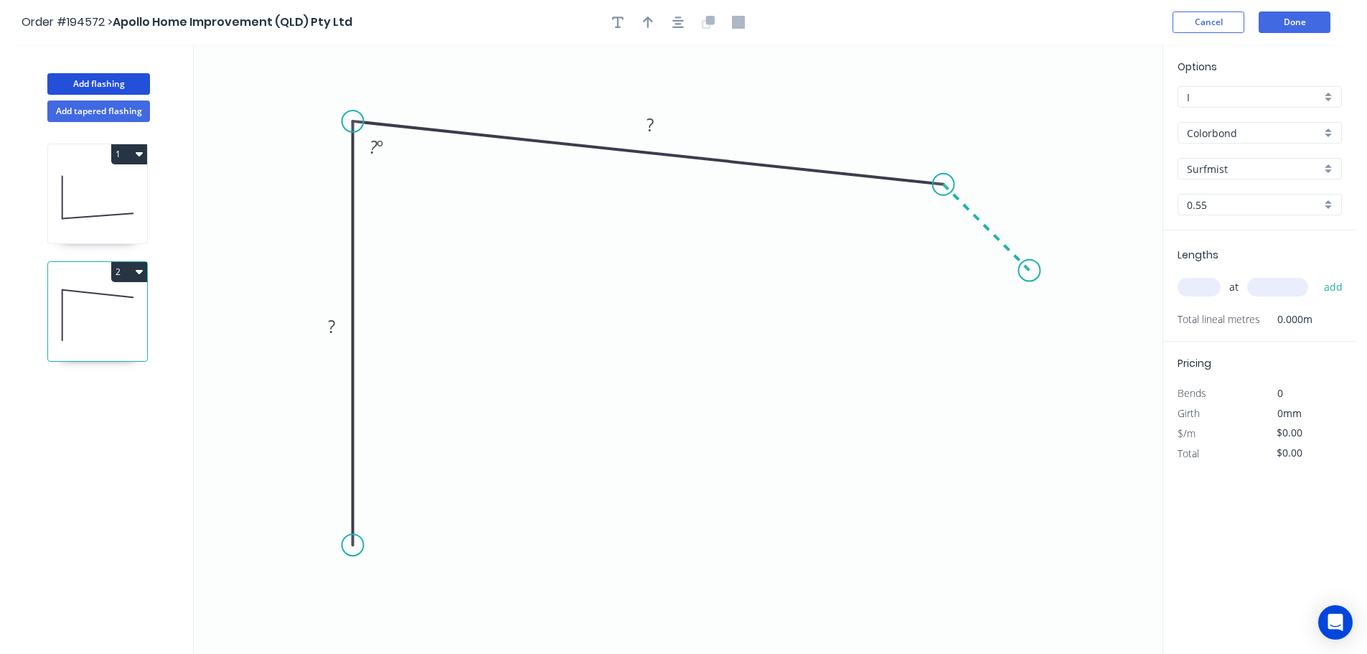
click at [1030, 285] on icon "0 ? ? ? º" at bounding box center [678, 348] width 969 height 609
click at [356, 548] on circle at bounding box center [353, 545] width 22 height 22
click at [400, 628] on icon "0 ? ? ? ? º ? º" at bounding box center [678, 348] width 969 height 609
click at [364, 596] on rect at bounding box center [358, 591] width 29 height 20
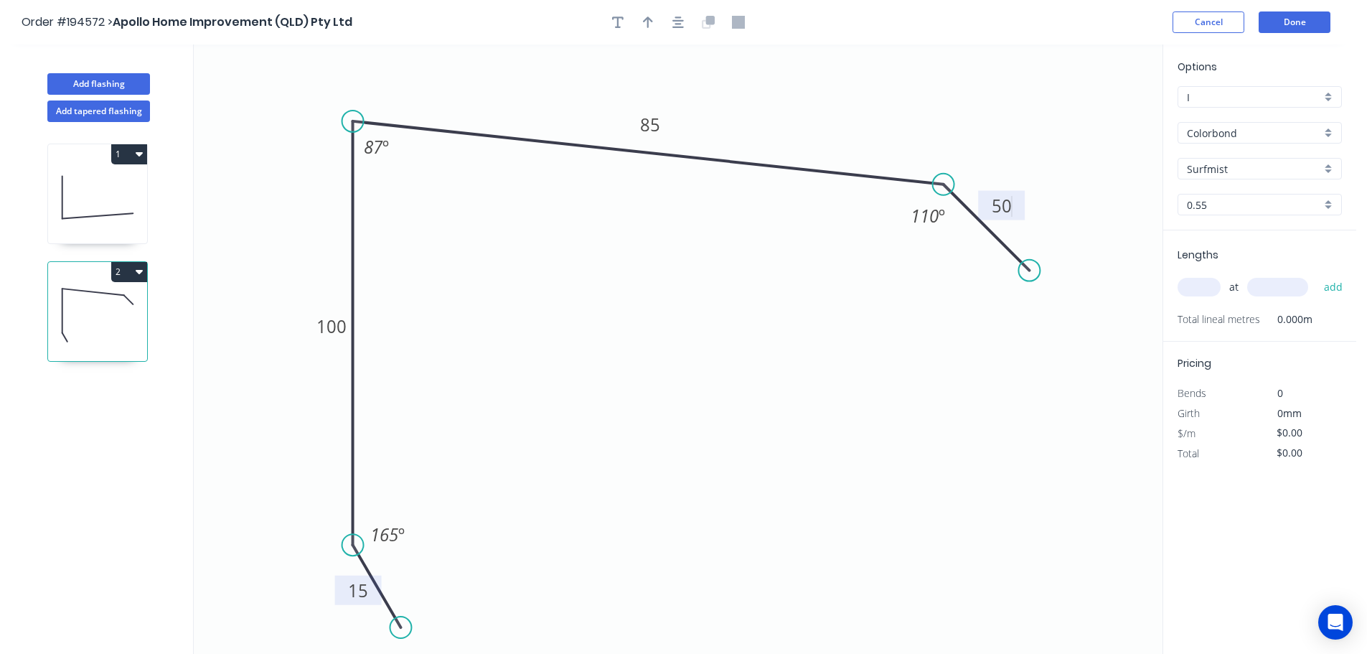
type input "$10.60"
drag, startPoint x: 1034, startPoint y: 281, endPoint x: 1031, endPoint y: 304, distance: 23.2
click at [1031, 304] on circle at bounding box center [1030, 305] width 22 height 22
click at [678, 24] on icon "button" at bounding box center [677, 22] width 11 height 11
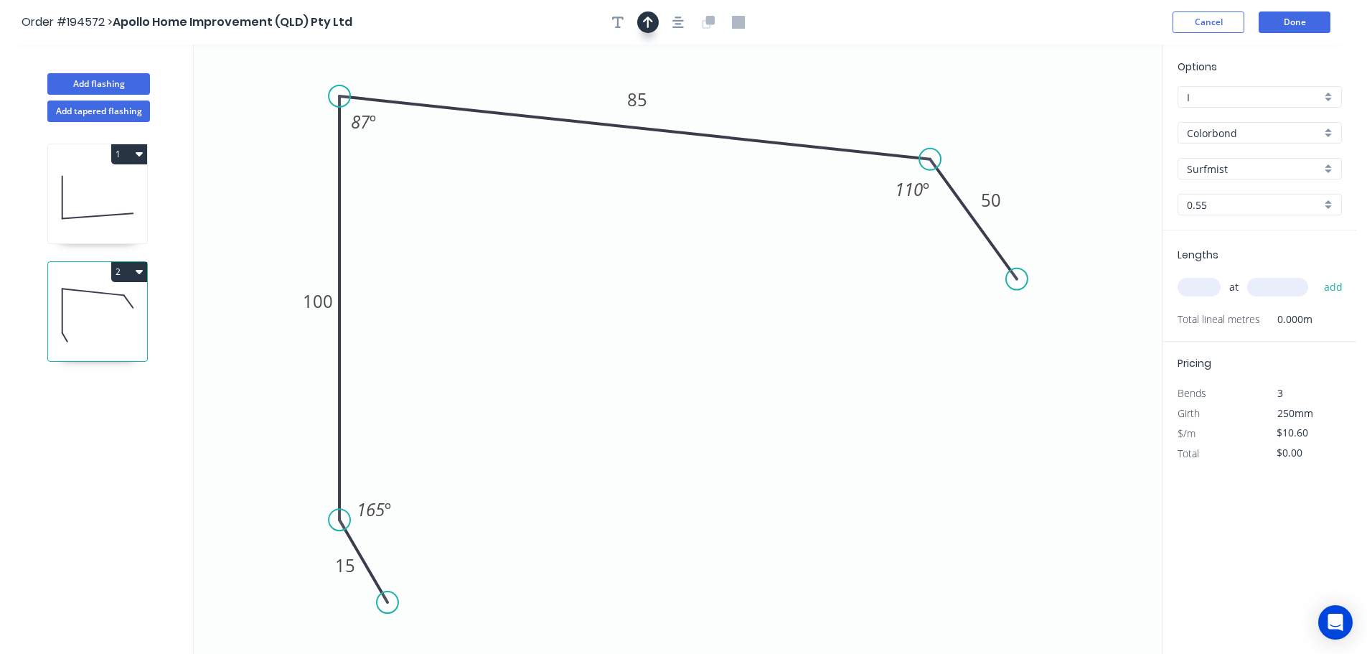
click at [643, 27] on icon "button" at bounding box center [648, 22] width 10 height 13
click at [1092, 114] on icon at bounding box center [1090, 100] width 13 height 46
drag, startPoint x: 1092, startPoint y: 114, endPoint x: 1124, endPoint y: 87, distance: 41.7
click at [1119, 85] on icon at bounding box center [1129, 78] width 42 height 42
click at [1207, 286] on input "text" at bounding box center [1199, 287] width 43 height 19
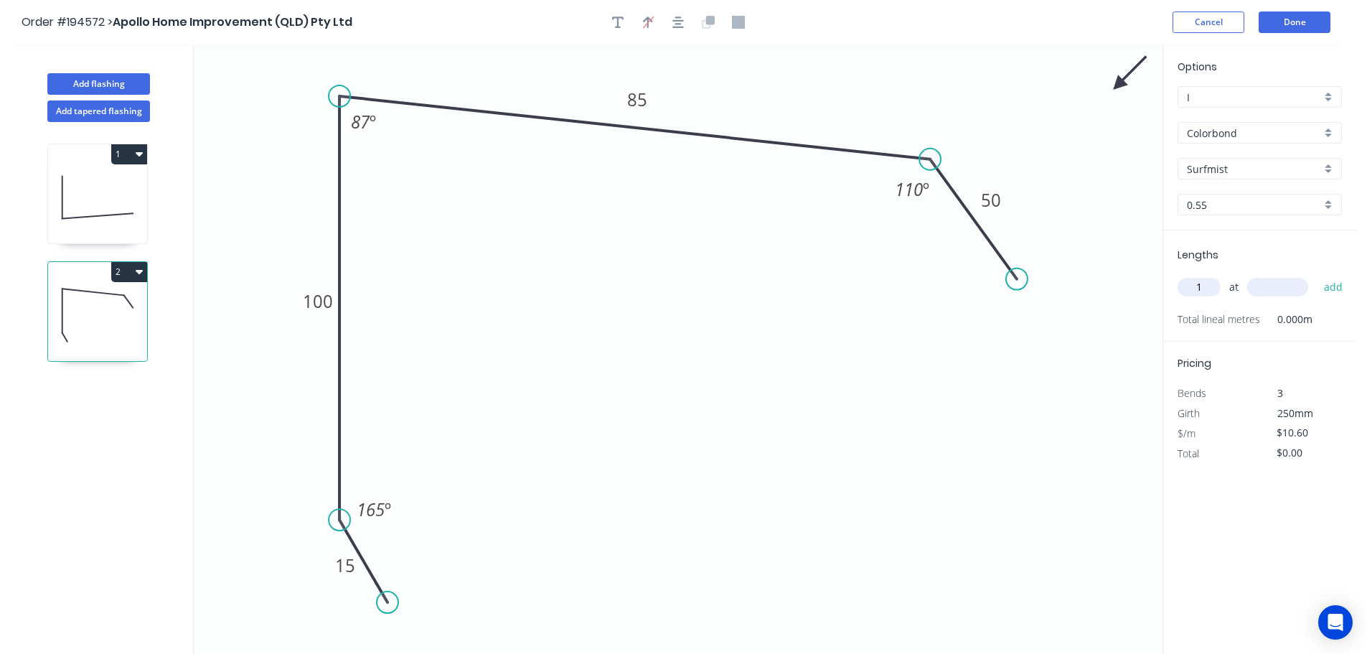
type input "1"
type input "3200"
click at [1317, 275] on button "add" at bounding box center [1334, 287] width 34 height 24
click at [133, 269] on button "2" at bounding box center [129, 272] width 36 height 20
click at [105, 309] on div "Duplicate" at bounding box center [79, 307] width 111 height 21
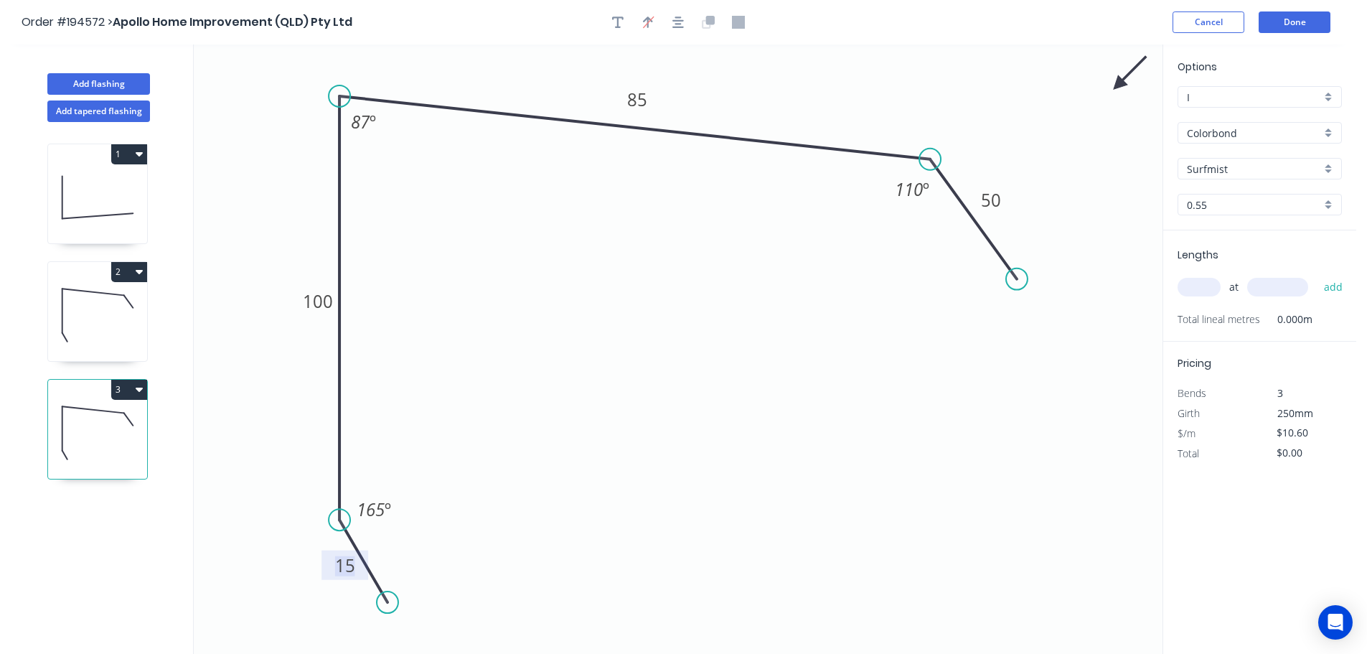
click at [344, 568] on tspan "15" at bounding box center [345, 565] width 20 height 24
click at [133, 330] on icon at bounding box center [97, 315] width 99 height 92
type input "$33.92"
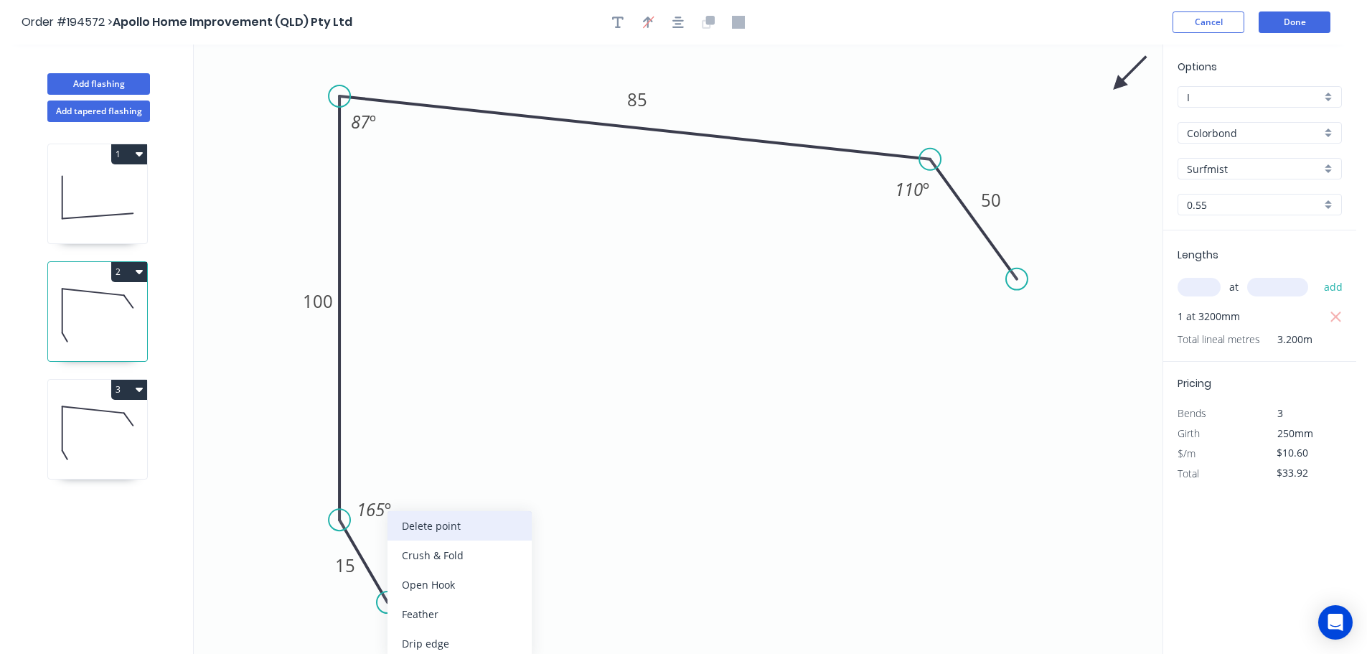
click at [424, 522] on div "Delete point" at bounding box center [460, 525] width 144 height 29
type input "$0.00"
click at [334, 524] on circle at bounding box center [340, 520] width 22 height 22
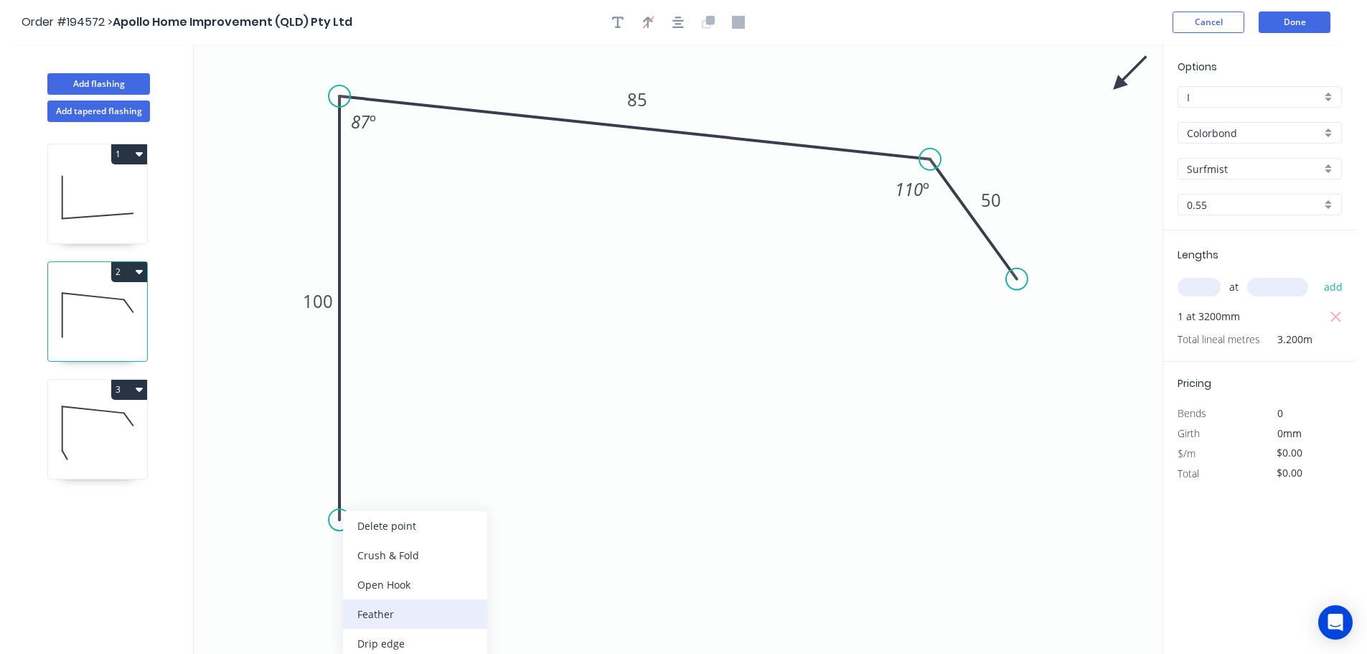
click at [400, 619] on div "Feather" at bounding box center [415, 613] width 144 height 29
type input "$10.60"
click at [386, 566] on div "Flip bend" at bounding box center [406, 564] width 144 height 29
drag, startPoint x: 394, startPoint y: 497, endPoint x: 464, endPoint y: 562, distance: 95.5
click at [464, 562] on rect at bounding box center [440, 559] width 56 height 29
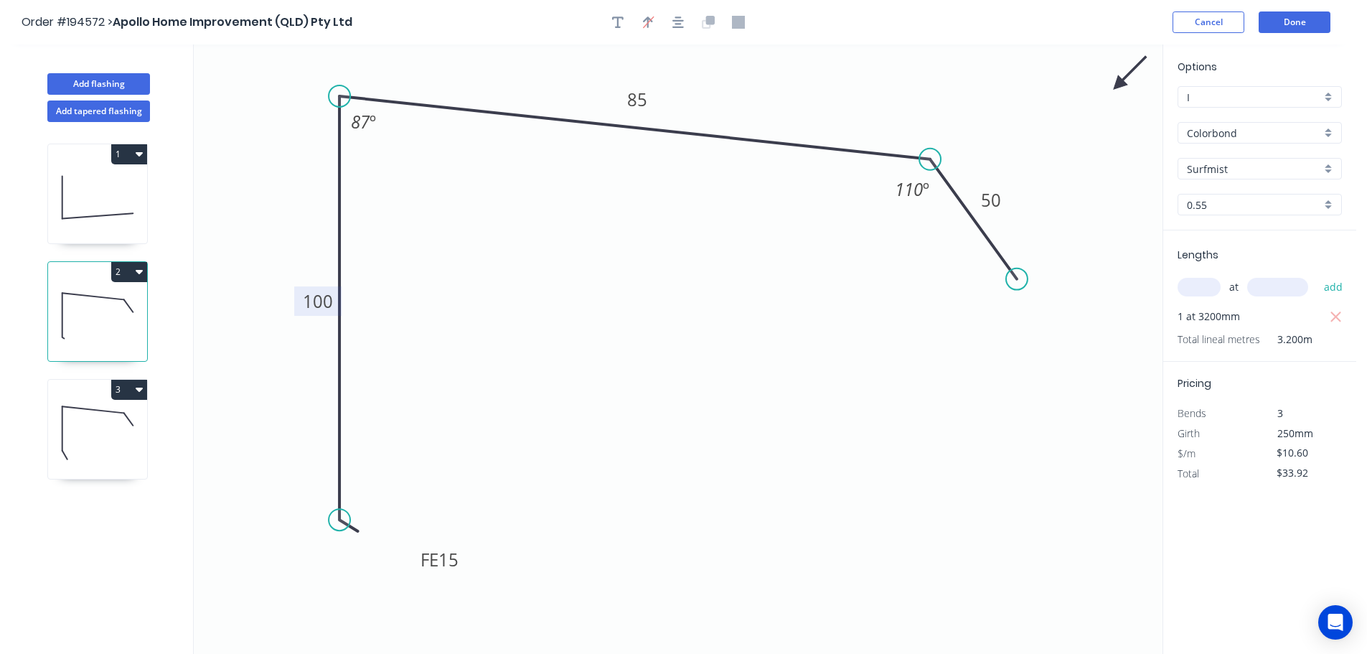
click at [319, 310] on tspan "100" at bounding box center [318, 301] width 30 height 24
click at [111, 446] on icon at bounding box center [97, 433] width 99 height 92
type input "$0.00"
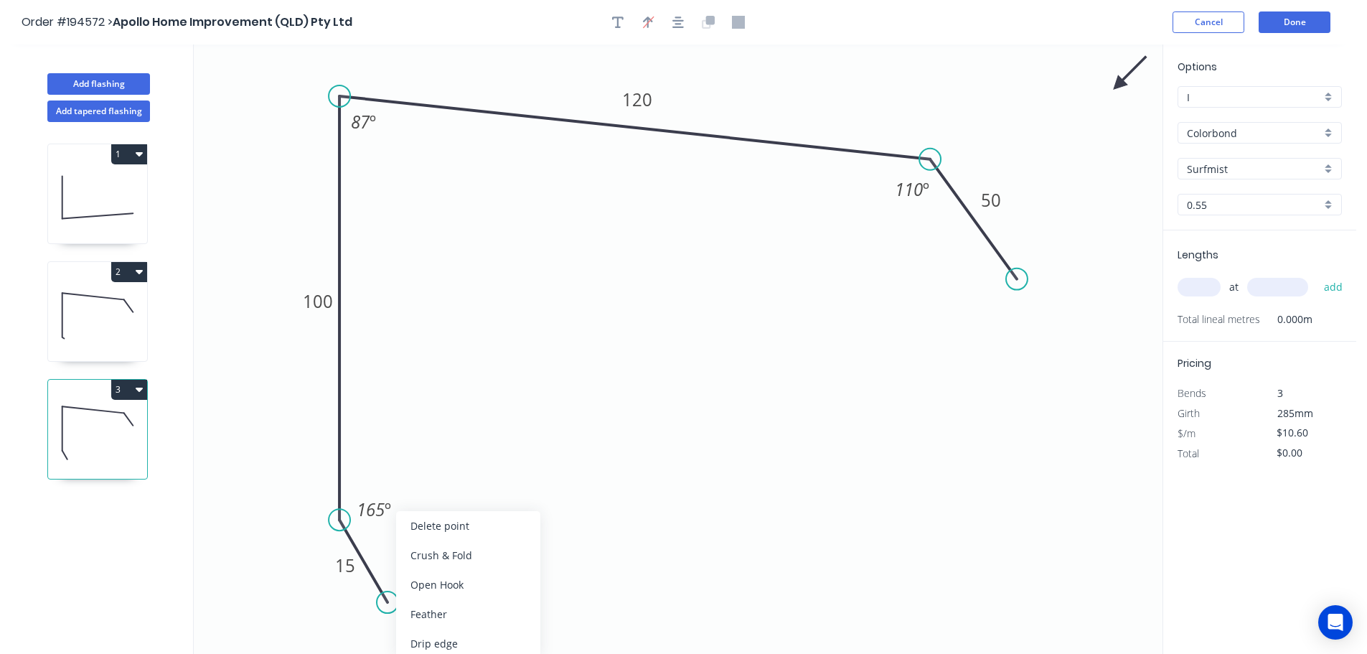
click at [433, 515] on div "Delete point" at bounding box center [468, 525] width 144 height 29
click at [395, 614] on div "Feather" at bounding box center [418, 613] width 144 height 29
click at [361, 562] on div "Flip bend" at bounding box center [413, 569] width 144 height 29
click at [411, 524] on icon "0 FE 15 100 120 50 87 º 110 º" at bounding box center [678, 348] width 969 height 609
drag, startPoint x: 397, startPoint y: 505, endPoint x: 435, endPoint y: 555, distance: 62.4
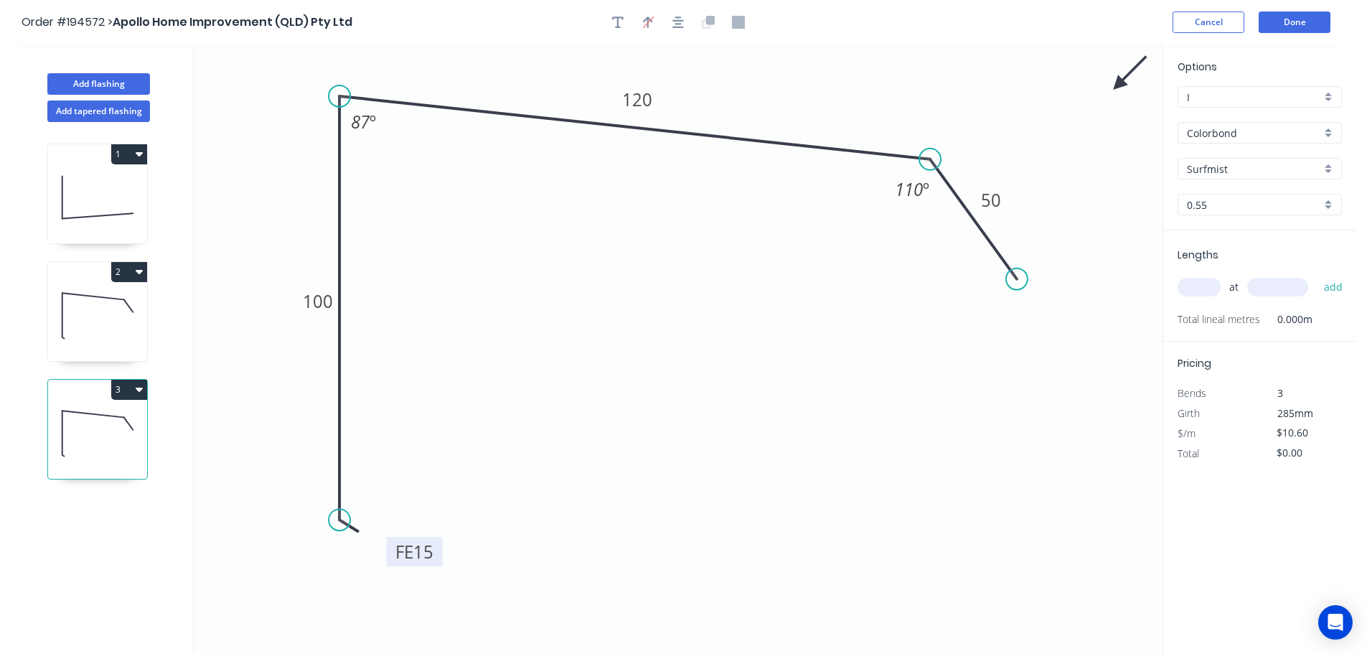
click at [442, 566] on rect at bounding box center [415, 551] width 56 height 29
click at [309, 311] on tspan "100" at bounding box center [318, 301] width 30 height 24
drag, startPoint x: 1041, startPoint y: 296, endPoint x: 992, endPoint y: 238, distance: 76.4
click at [1036, 291] on div "Delete point" at bounding box center [1095, 296] width 144 height 29
drag, startPoint x: 988, startPoint y: 281, endPoint x: 982, endPoint y: 246, distance: 35.8
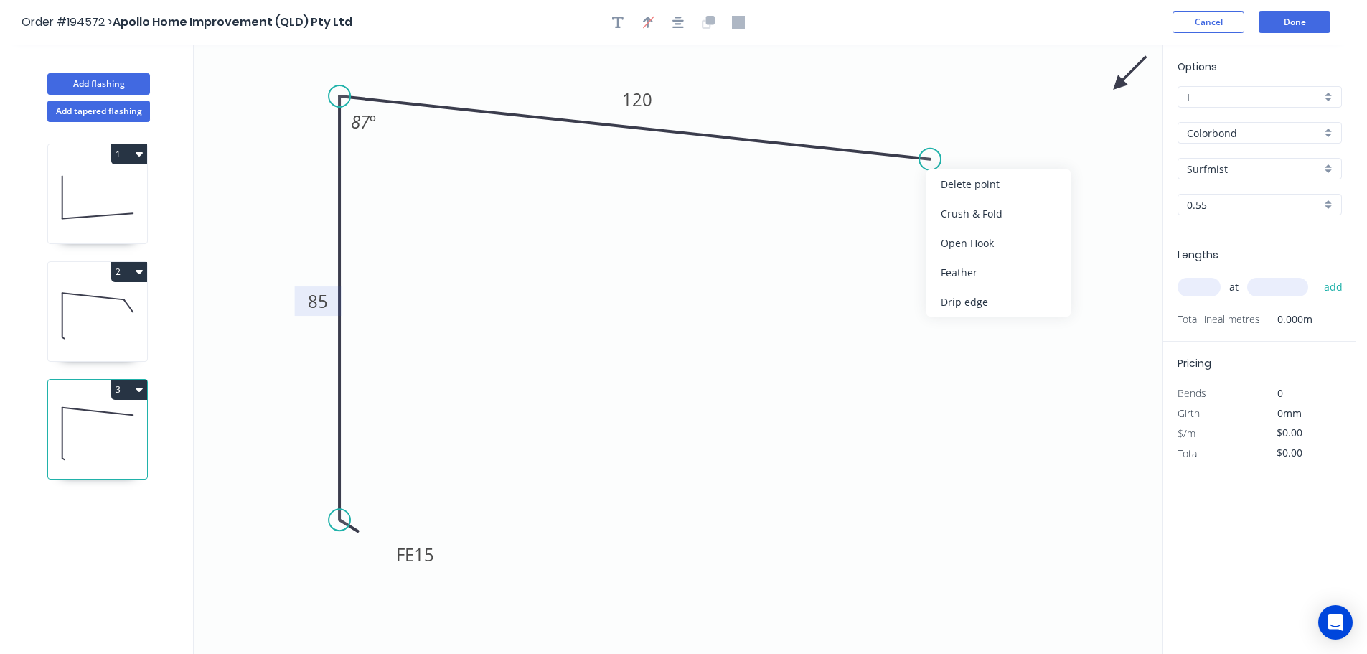
click at [988, 280] on div "Feather" at bounding box center [998, 272] width 144 height 29
type input "$10.60"
drag, startPoint x: 975, startPoint y: 135, endPoint x: 1028, endPoint y: 225, distance: 104.9
click at [1028, 225] on rect at bounding box center [1006, 214] width 56 height 29
click at [654, 103] on rect at bounding box center [637, 99] width 47 height 29
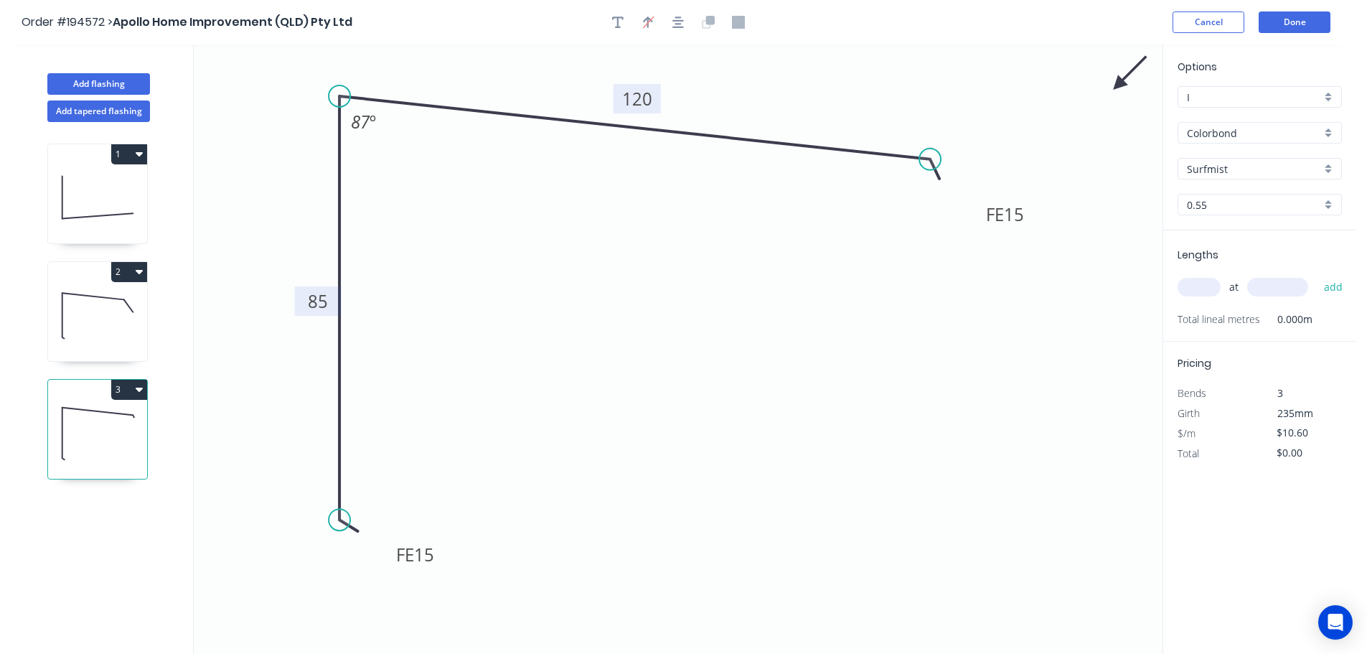
click at [649, 103] on tspan "120" at bounding box center [637, 99] width 30 height 24
click at [1192, 283] on input "text" at bounding box center [1199, 287] width 43 height 19
type input "1"
type input "6250"
click at [1317, 275] on button "add" at bounding box center [1334, 287] width 34 height 24
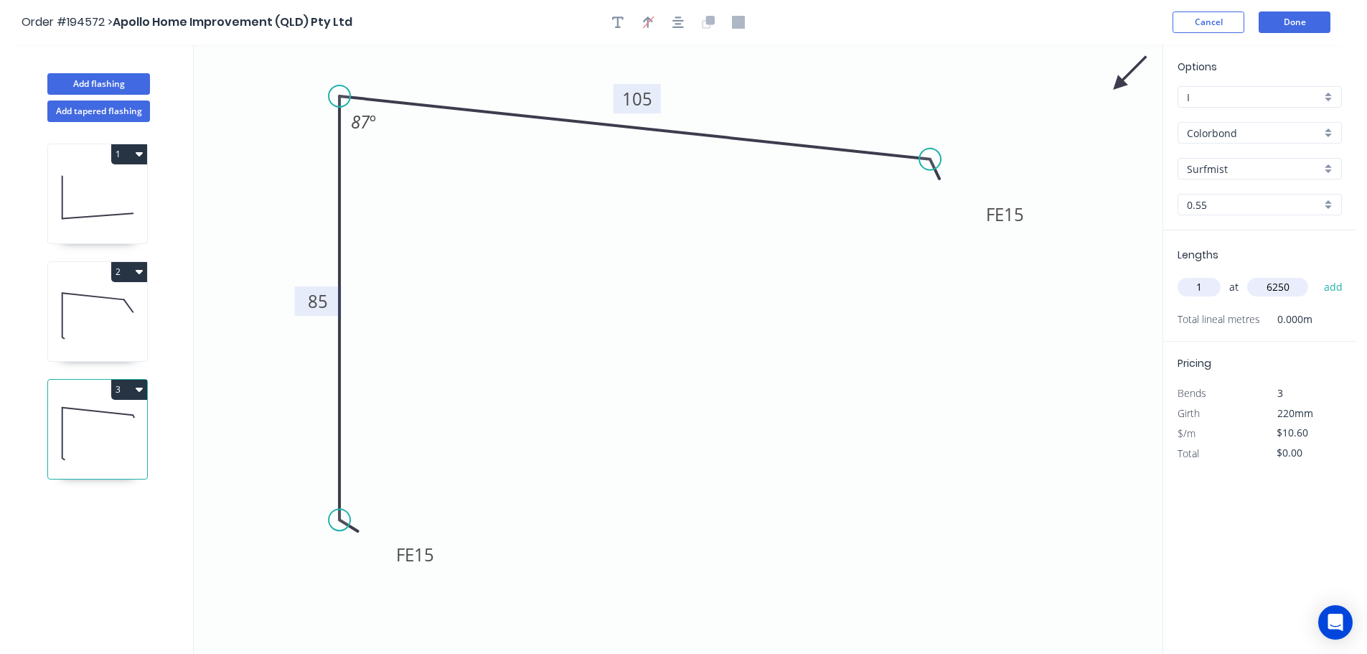
type input "$66.25"
click at [1305, 26] on button "Done" at bounding box center [1295, 22] width 72 height 22
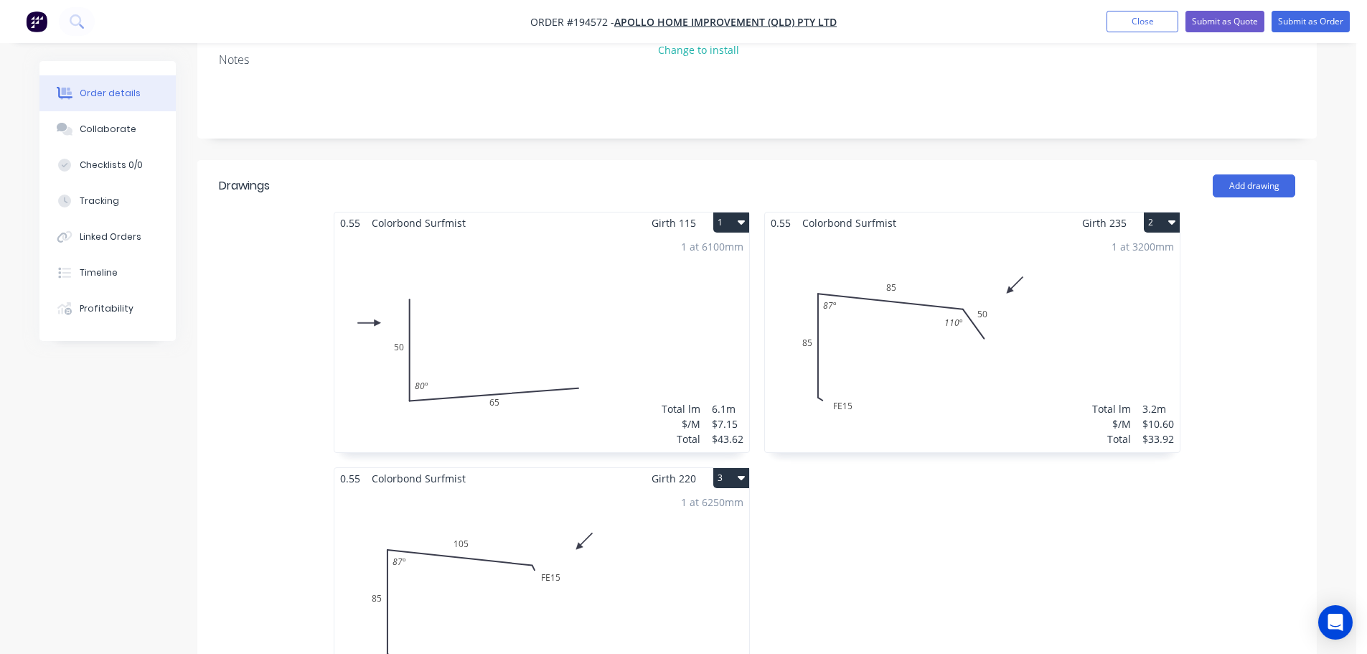
scroll to position [502, 0]
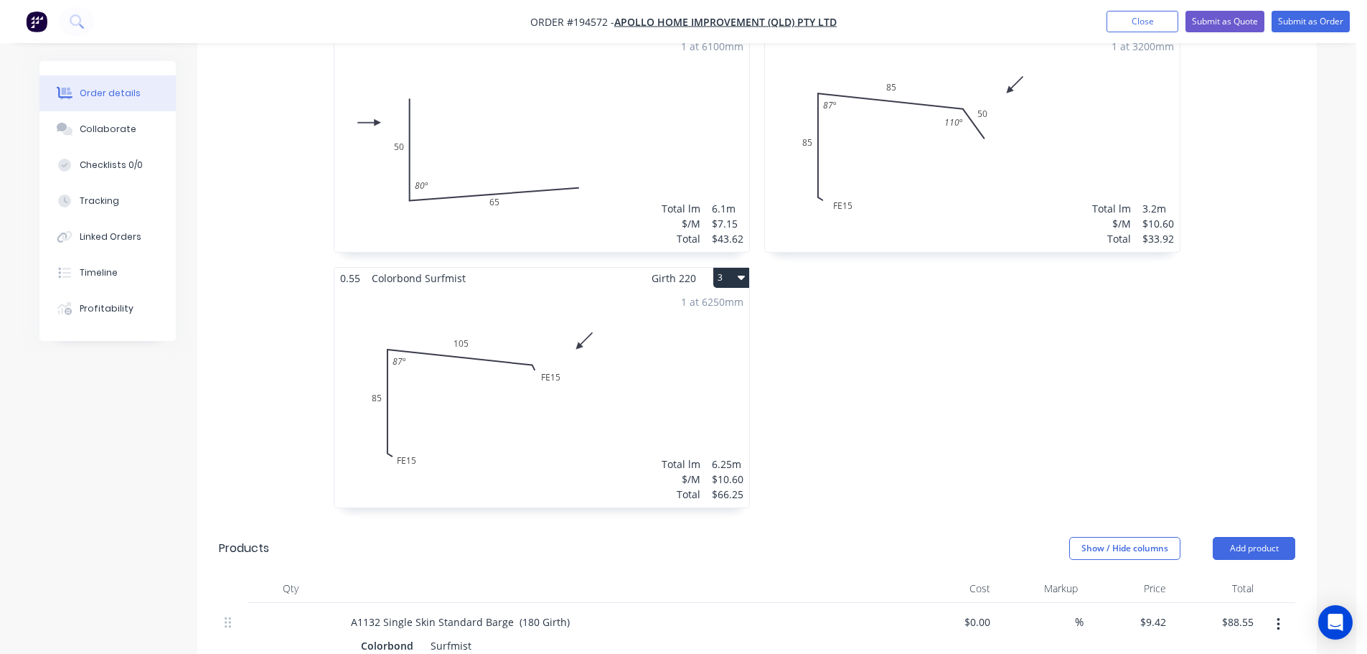
click at [492, 390] on div "1 at 6250mm Total lm $/M Total 6.25m $10.60 $66.25" at bounding box center [541, 397] width 415 height 219
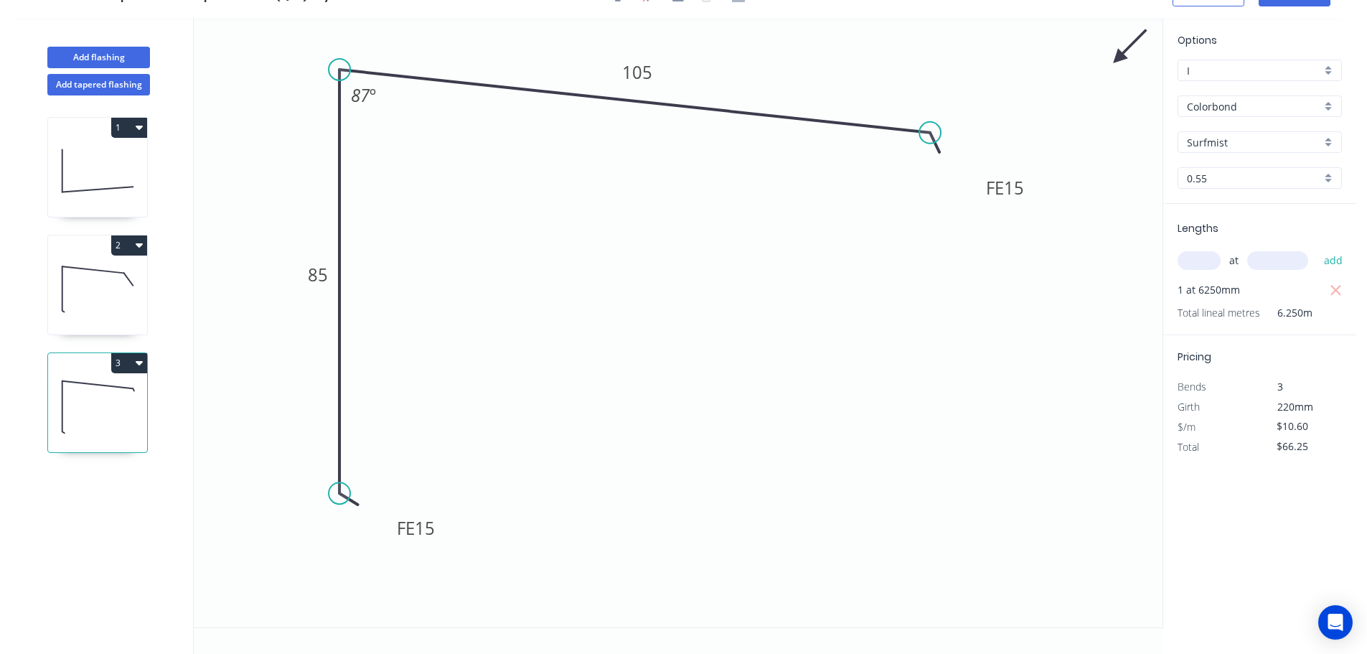
scroll to position [27, 0]
click at [367, 97] on tspan "87" at bounding box center [360, 95] width 19 height 24
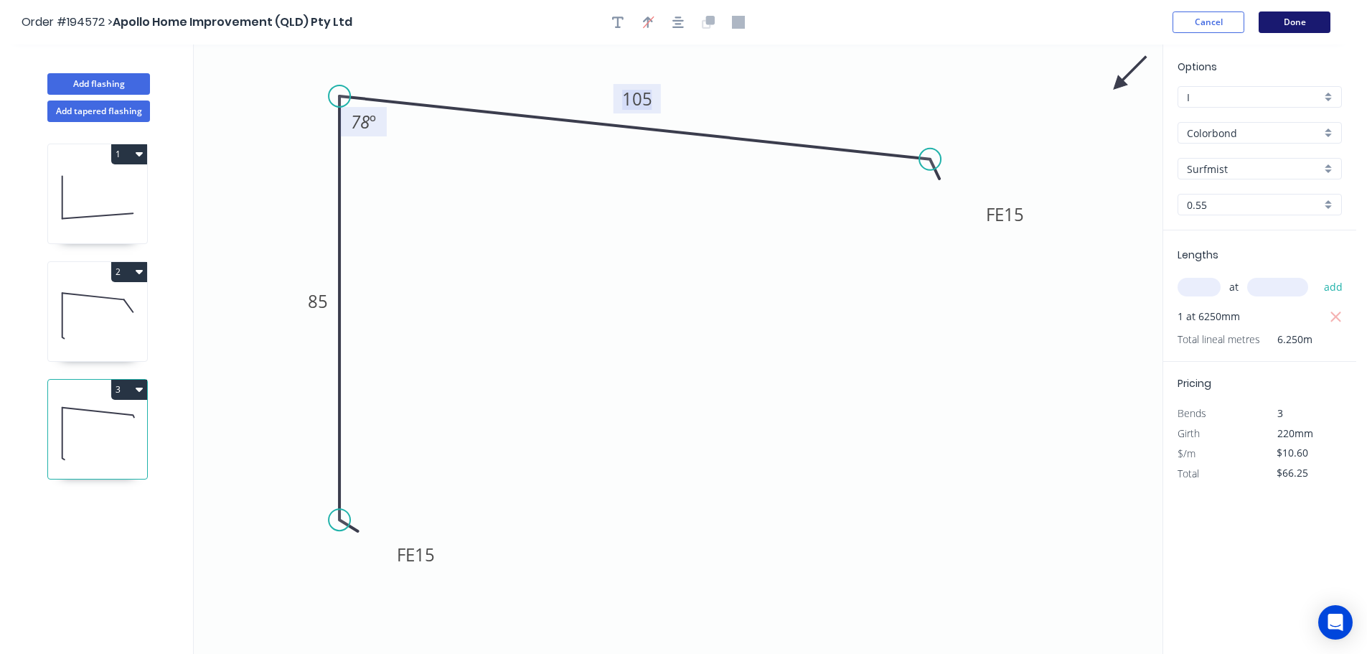
click at [1289, 28] on button "Done" at bounding box center [1295, 22] width 72 height 22
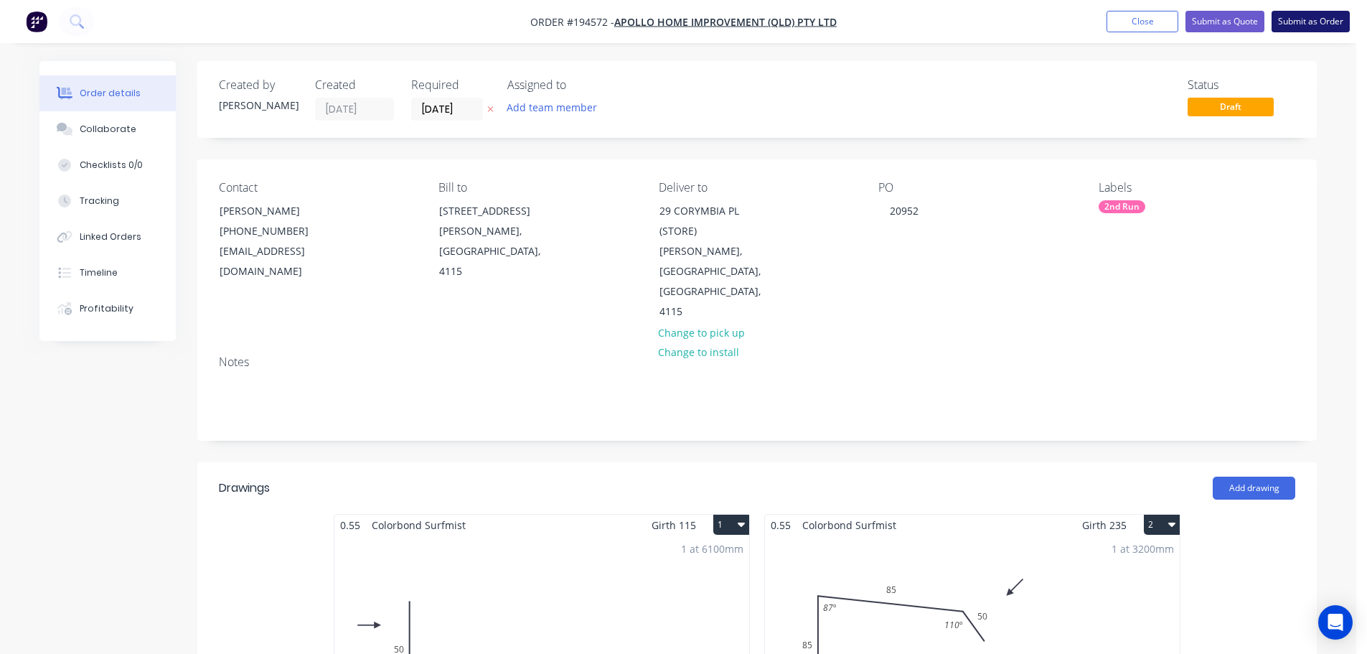
click at [1292, 19] on button "Submit as Order" at bounding box center [1311, 22] width 78 height 22
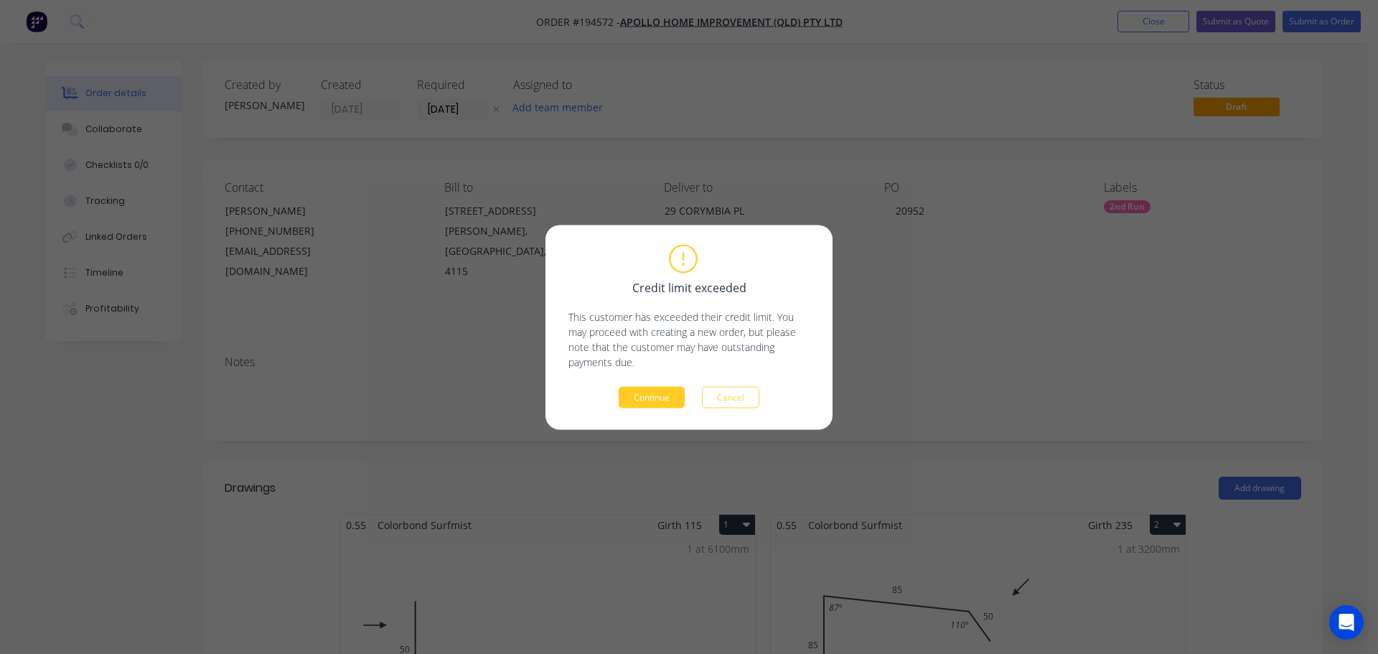
click at [667, 399] on button "Continue" at bounding box center [652, 397] width 66 height 22
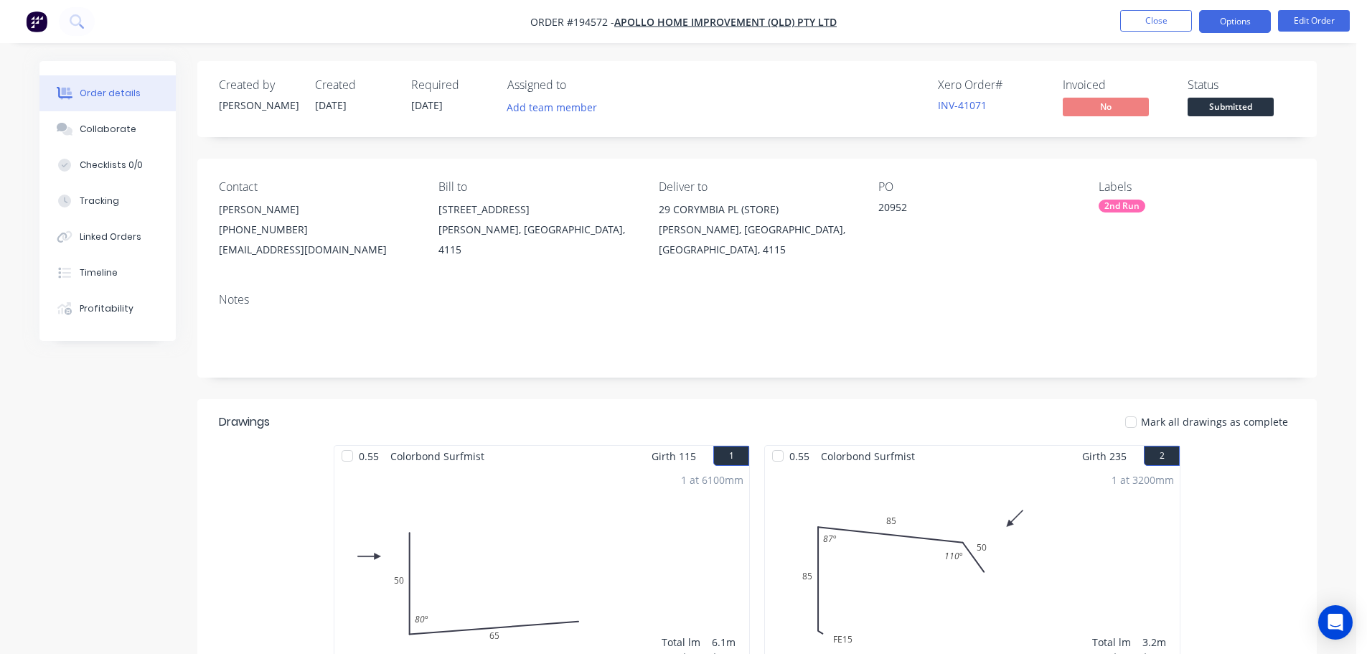
click at [1232, 20] on button "Options" at bounding box center [1235, 21] width 72 height 23
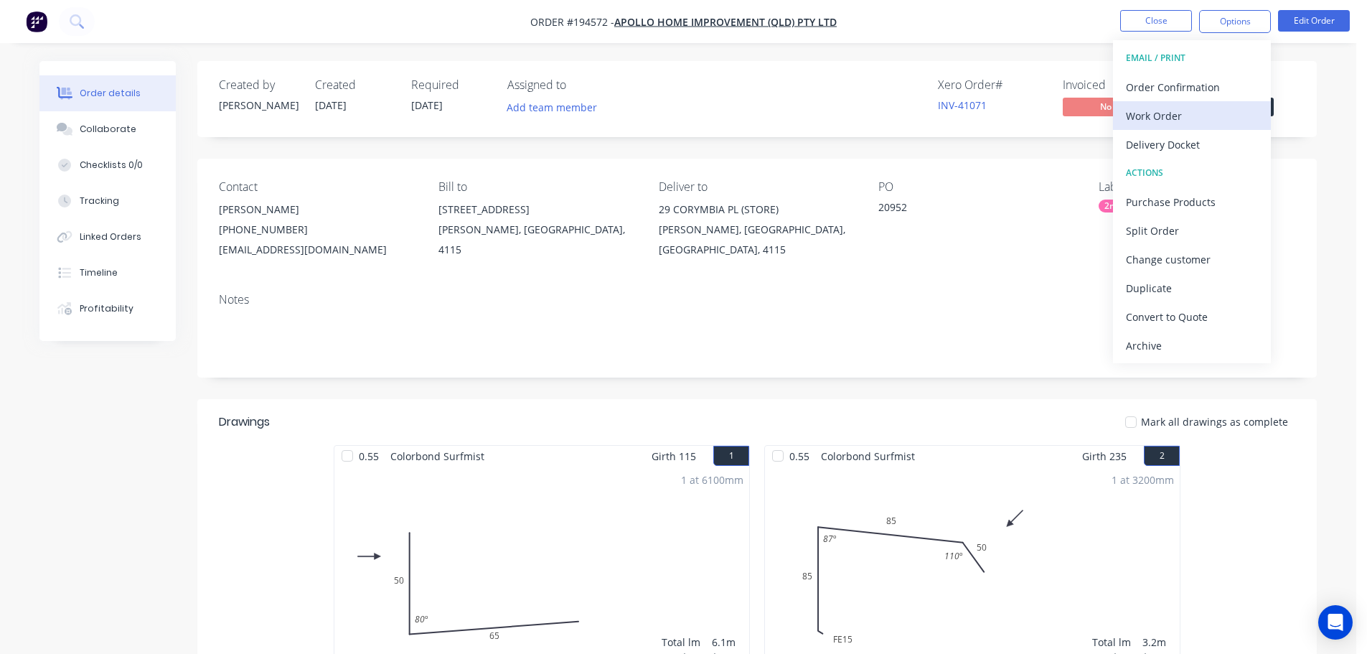
click at [1182, 120] on div "Work Order" at bounding box center [1192, 115] width 132 height 21
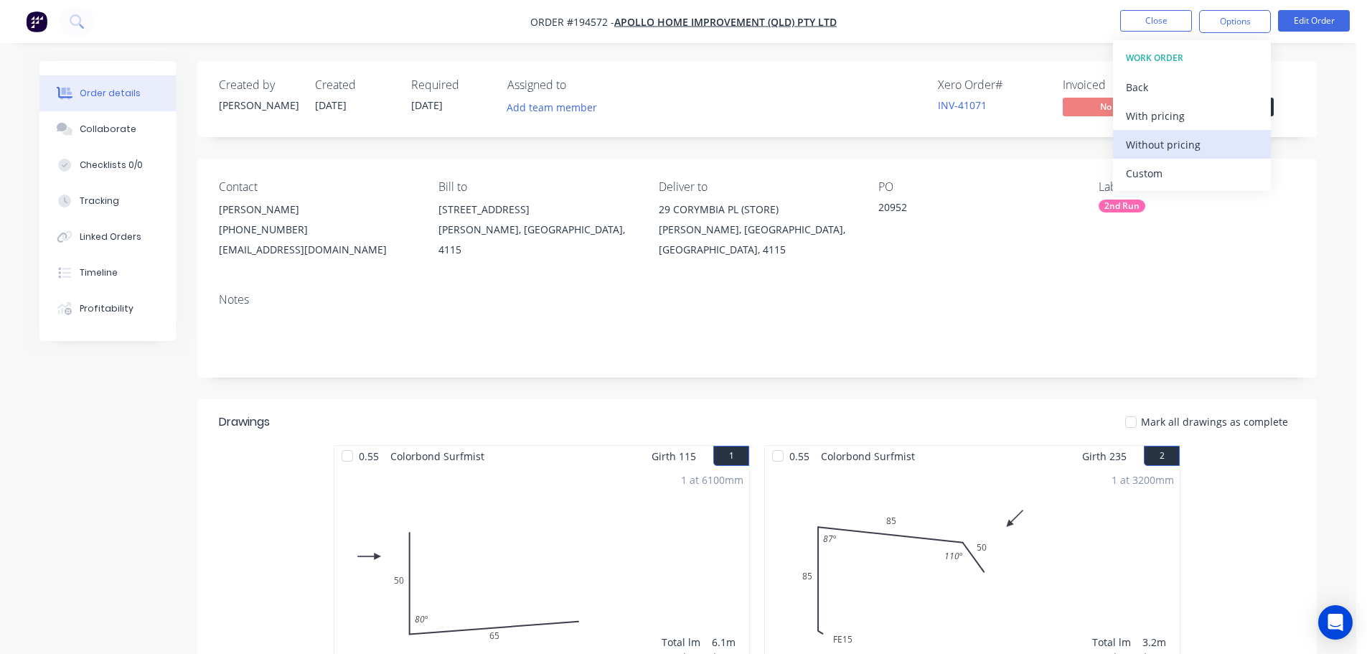
drag, startPoint x: 1170, startPoint y: 141, endPoint x: 1145, endPoint y: 146, distance: 25.5
click at [1168, 139] on div "Without pricing" at bounding box center [1192, 144] width 132 height 21
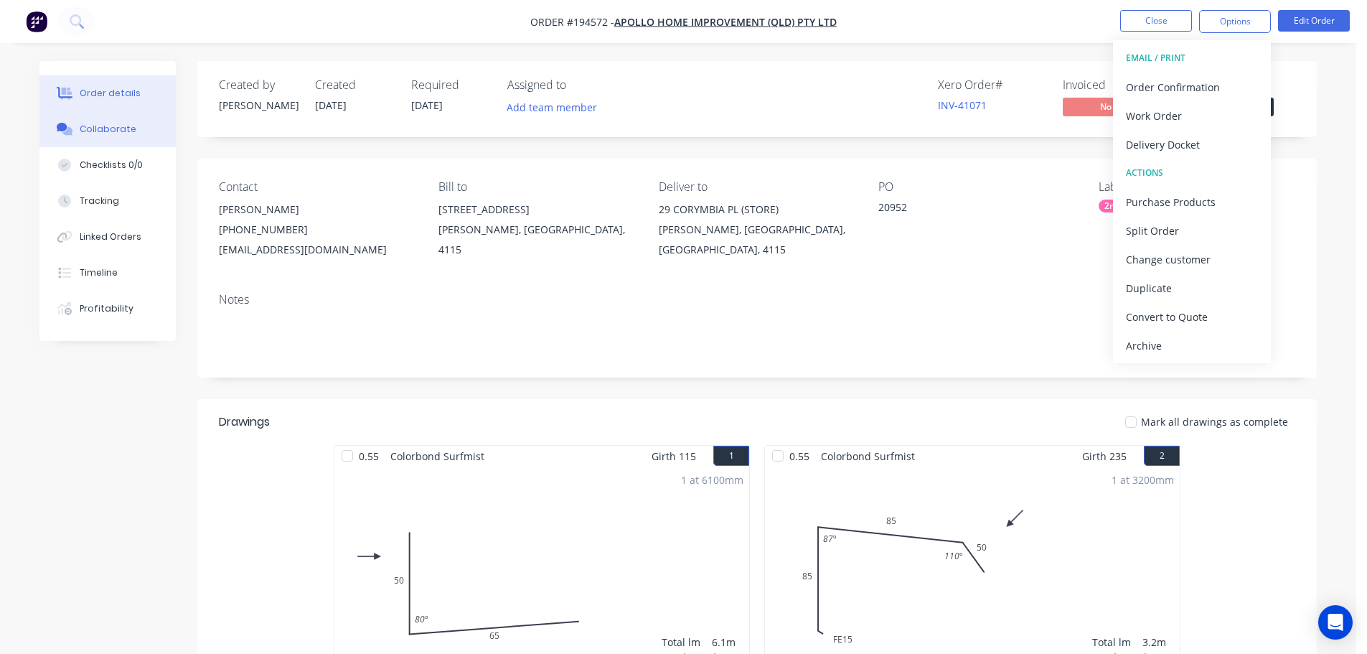
click at [122, 137] on button "Collaborate" at bounding box center [107, 129] width 136 height 36
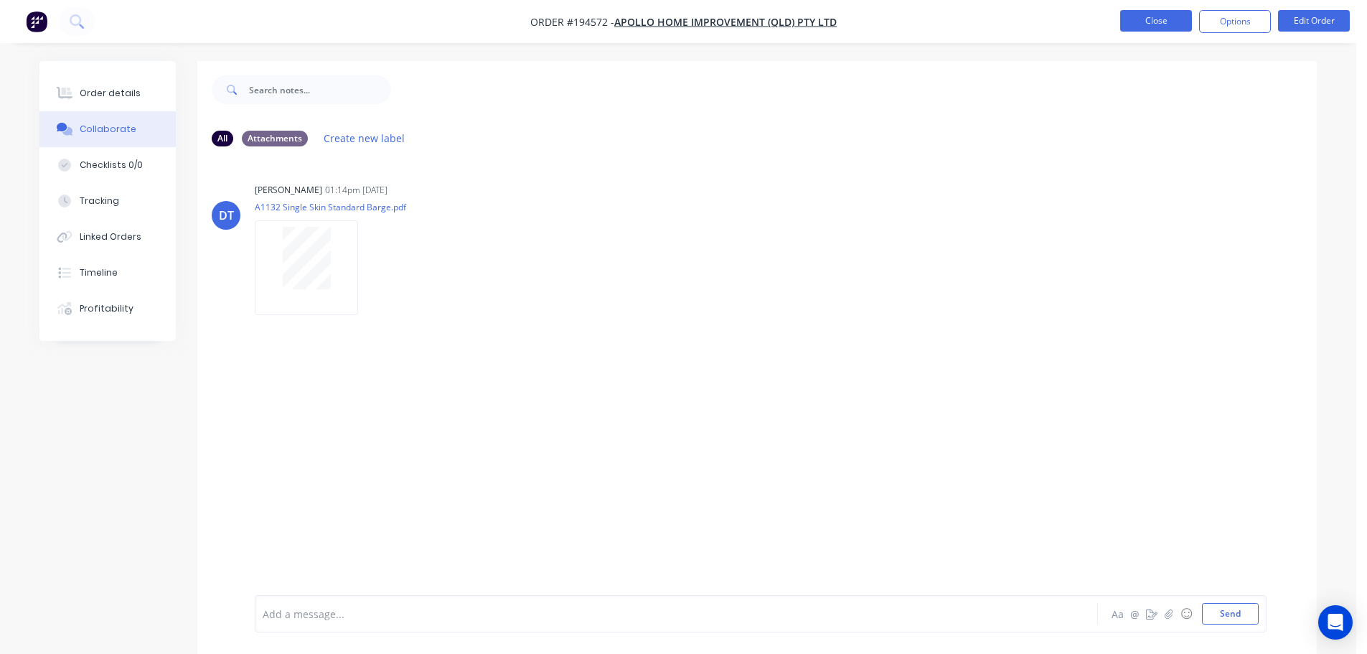
click at [1158, 18] on button "Close" at bounding box center [1156, 21] width 72 height 22
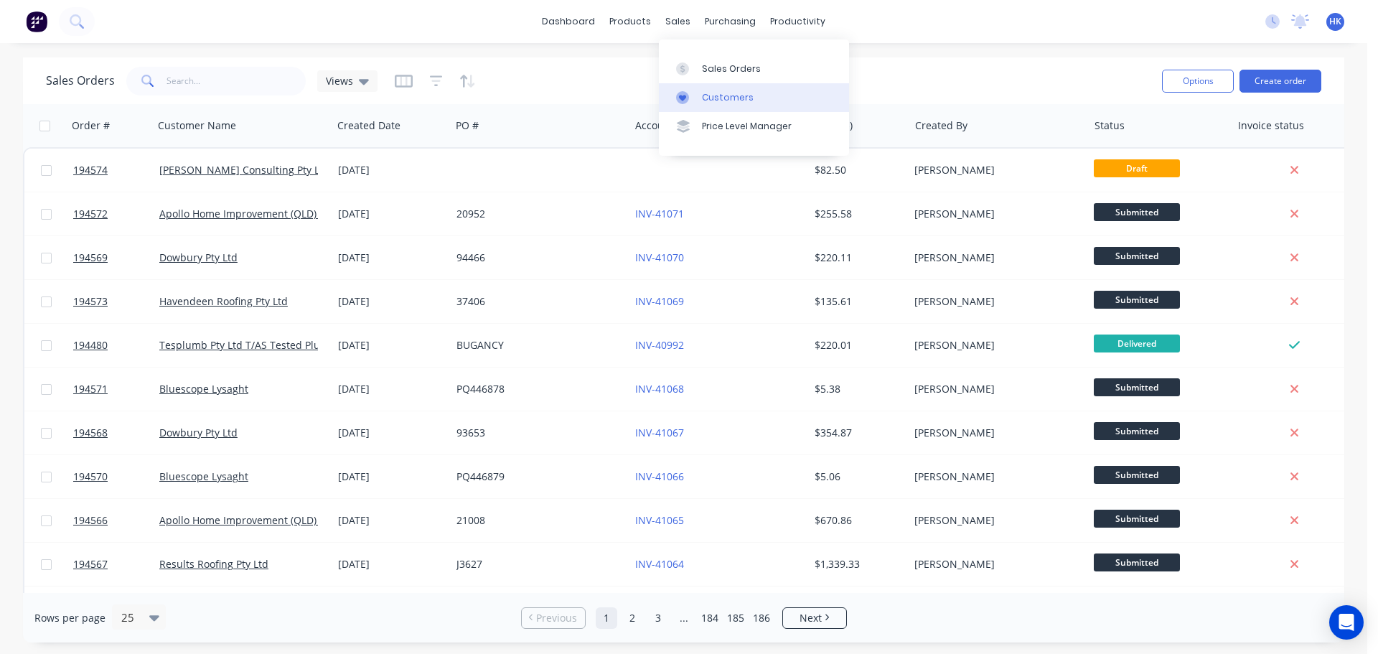
drag, startPoint x: 712, startPoint y: 65, endPoint x: 737, endPoint y: 91, distance: 36.6
click at [712, 65] on div "Sales Orders" at bounding box center [731, 68] width 59 height 13
click at [730, 72] on div "Sales Orders" at bounding box center [731, 68] width 59 height 13
click at [1254, 67] on div "Options Create order" at bounding box center [1238, 80] width 165 height 35
click at [1266, 78] on button "Create order" at bounding box center [1280, 81] width 82 height 23
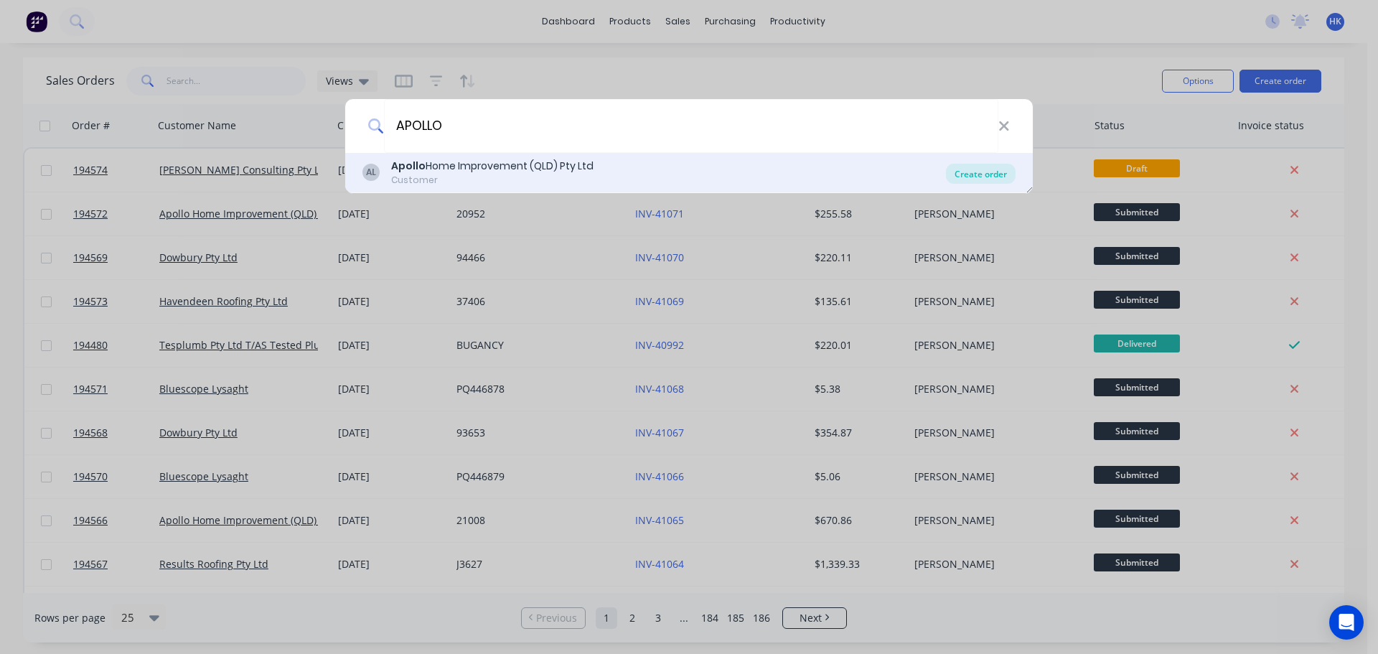
type input "APOLLO"
click at [973, 176] on div "Create order" at bounding box center [981, 174] width 70 height 20
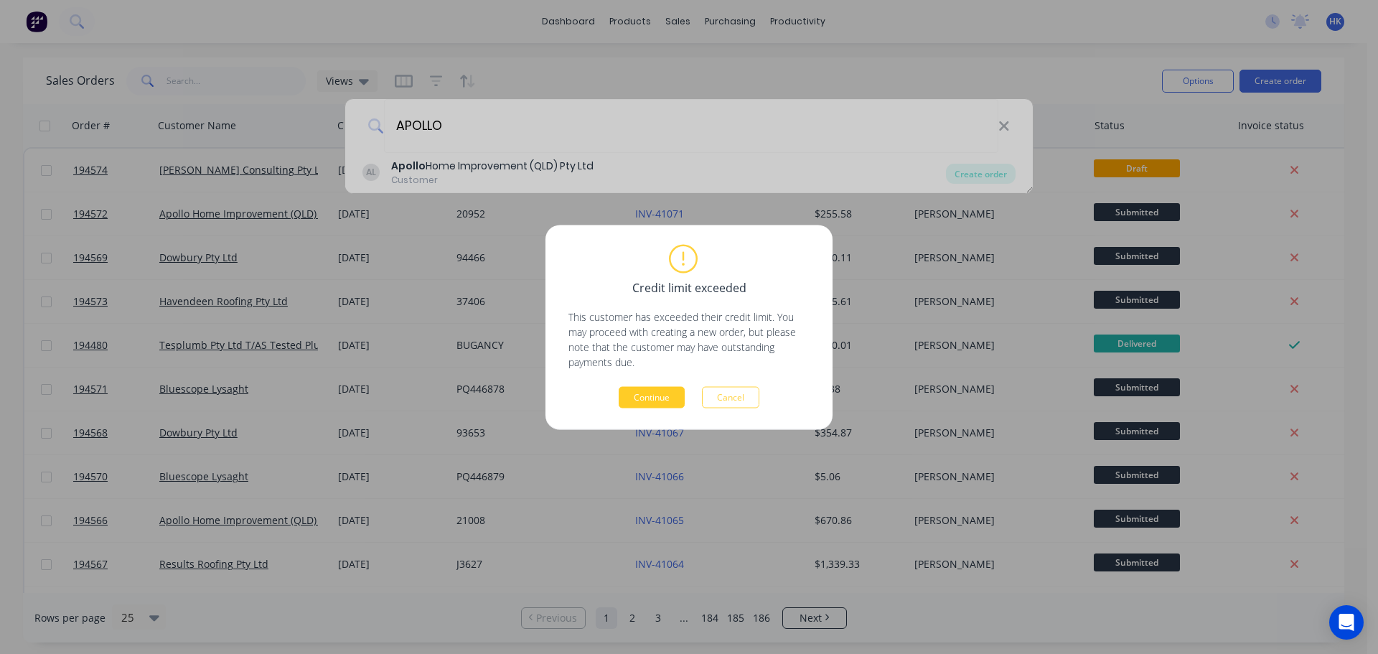
click at [667, 393] on button "Continue" at bounding box center [652, 397] width 66 height 22
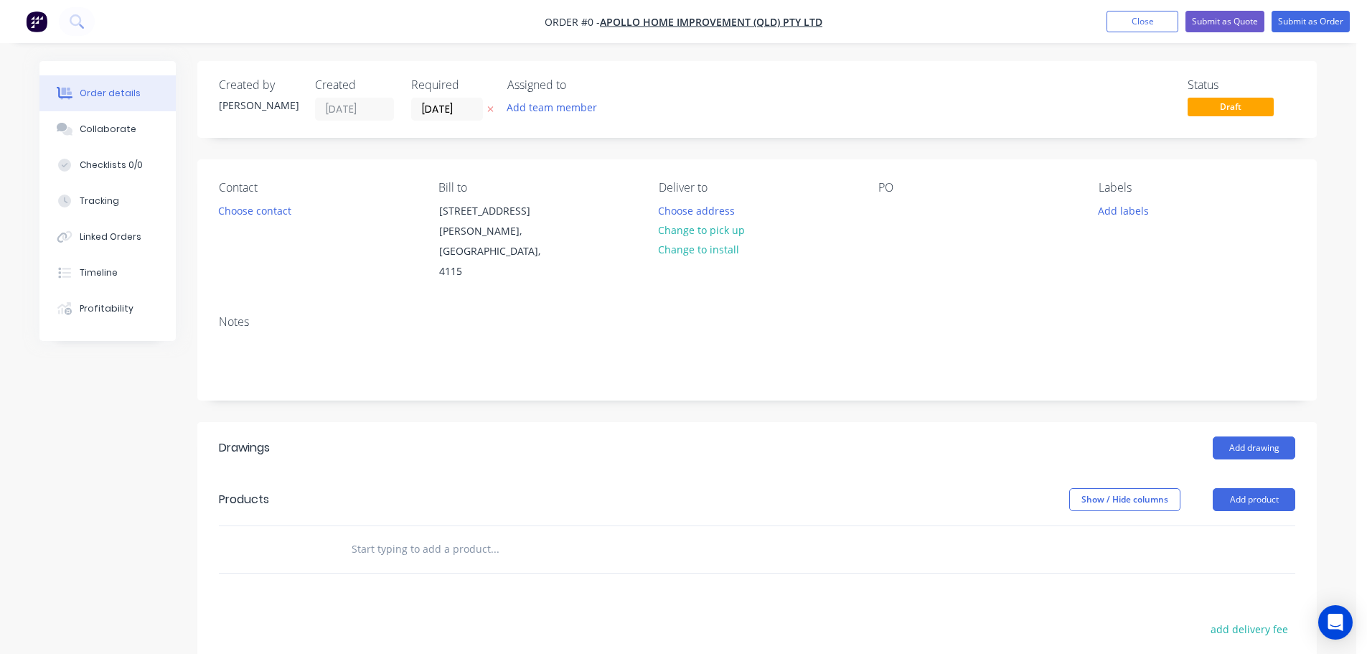
click at [420, 95] on div "Required 02/10/25" at bounding box center [450, 99] width 79 height 42
click at [429, 100] on input "[DATE]" at bounding box center [447, 109] width 70 height 22
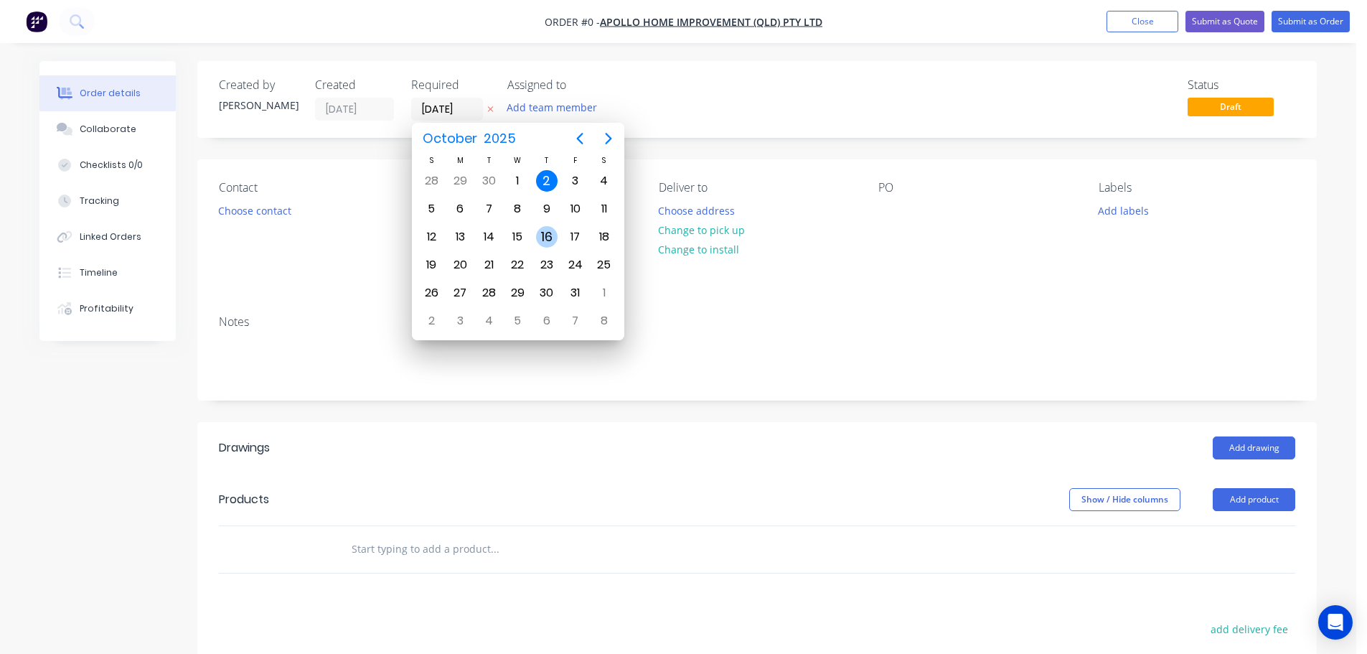
click at [534, 229] on div "16" at bounding box center [546, 236] width 29 height 27
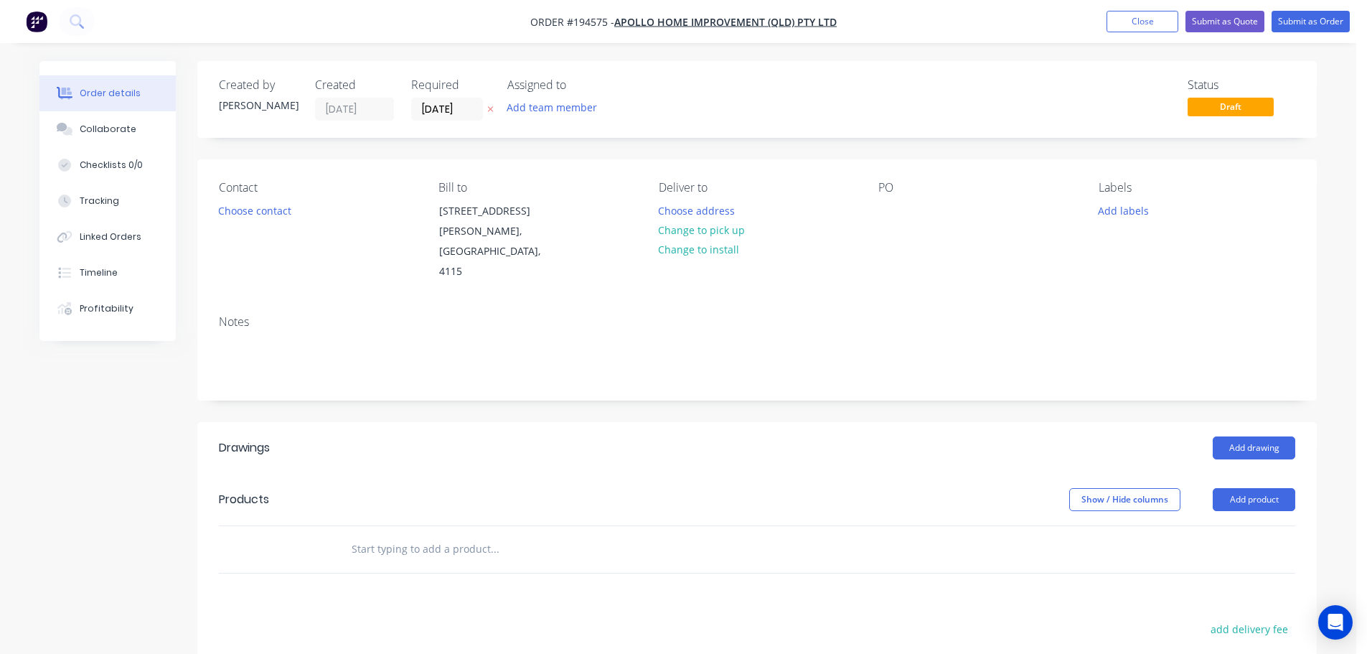
click at [451, 115] on input "[DATE]" at bounding box center [447, 109] width 70 height 22
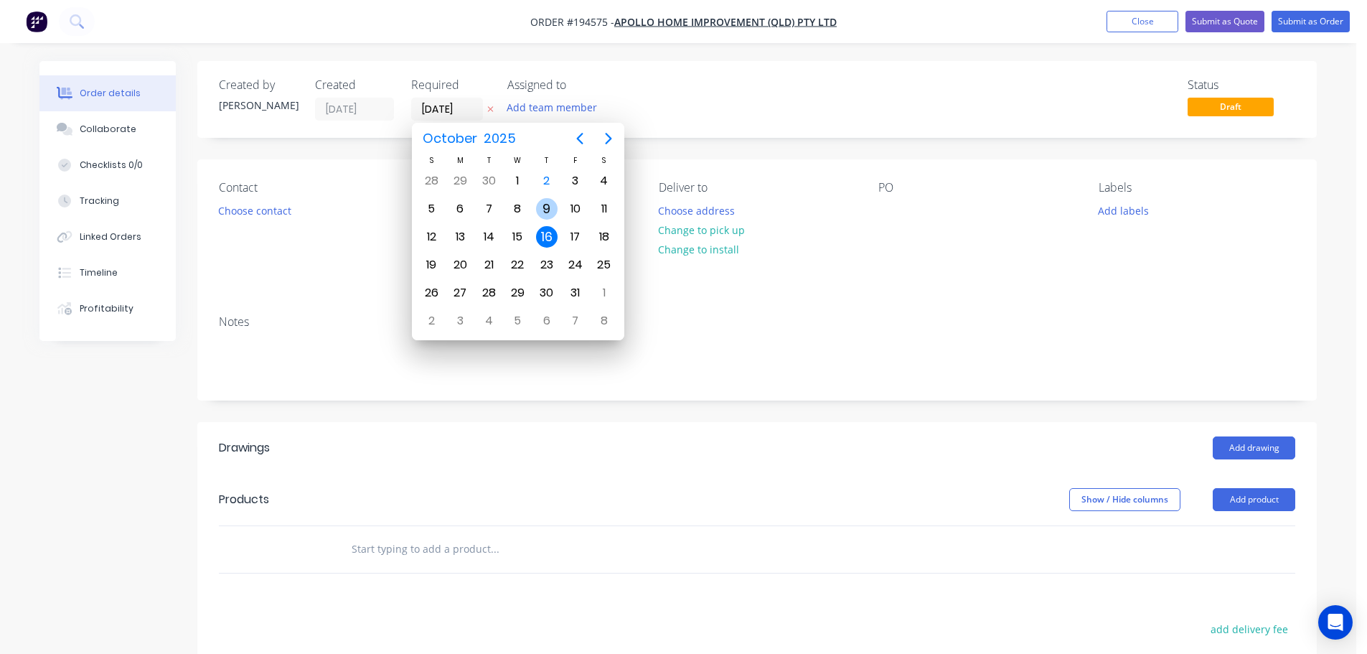
click at [550, 214] on div "9" at bounding box center [547, 209] width 22 height 22
type input "09/10/25"
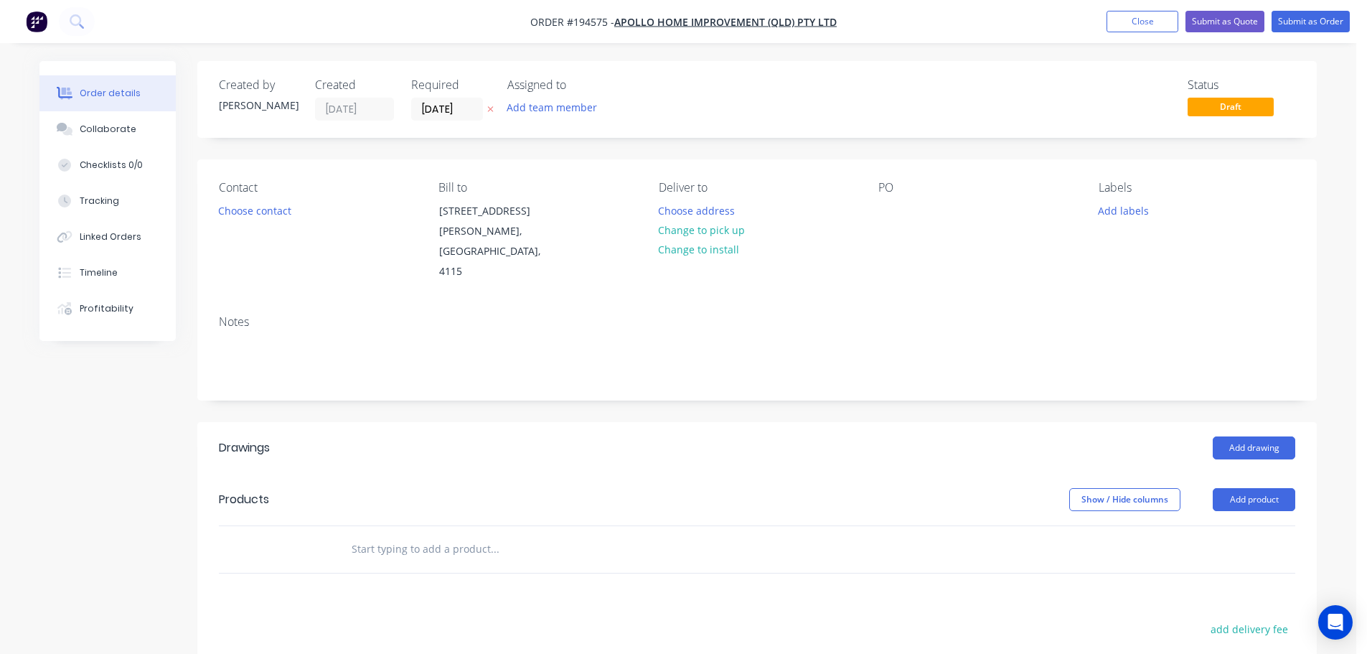
click at [305, 212] on div "Contact Choose contact" at bounding box center [317, 231] width 197 height 101
click at [294, 212] on button "Choose contact" at bounding box center [255, 209] width 88 height 19
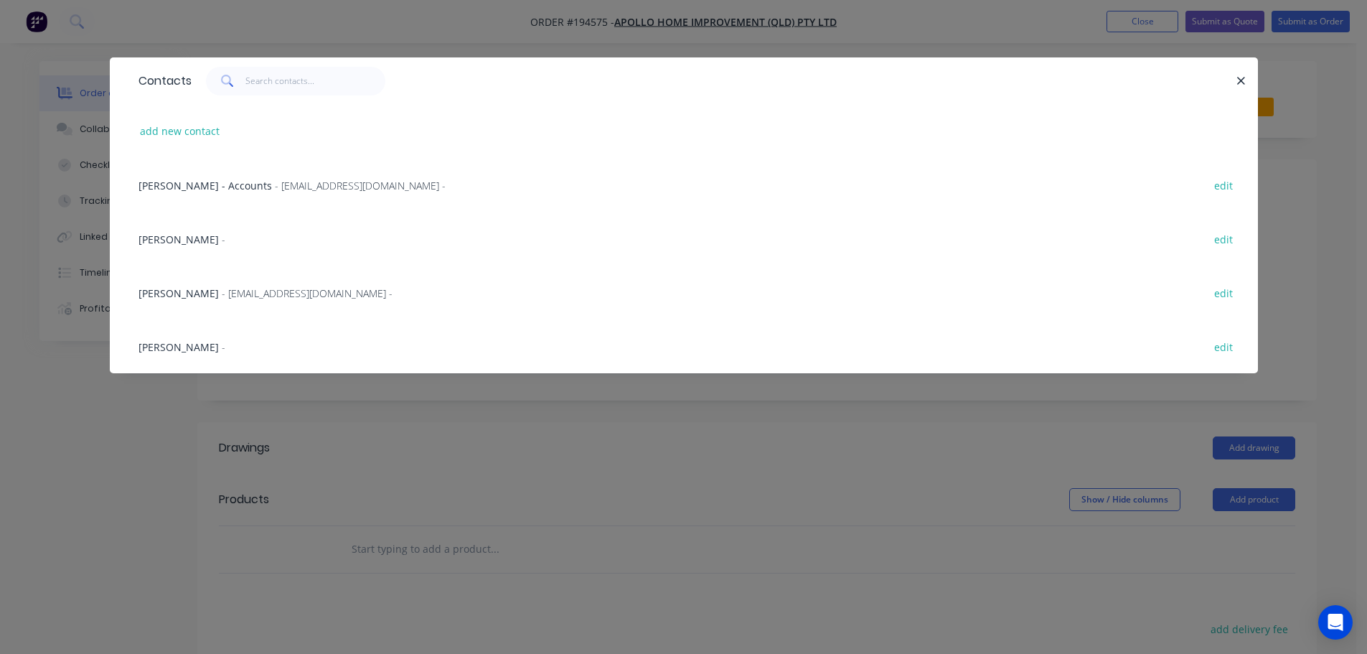
click at [251, 294] on span "- maried@apollopatios.com.au -" at bounding box center [307, 293] width 171 height 14
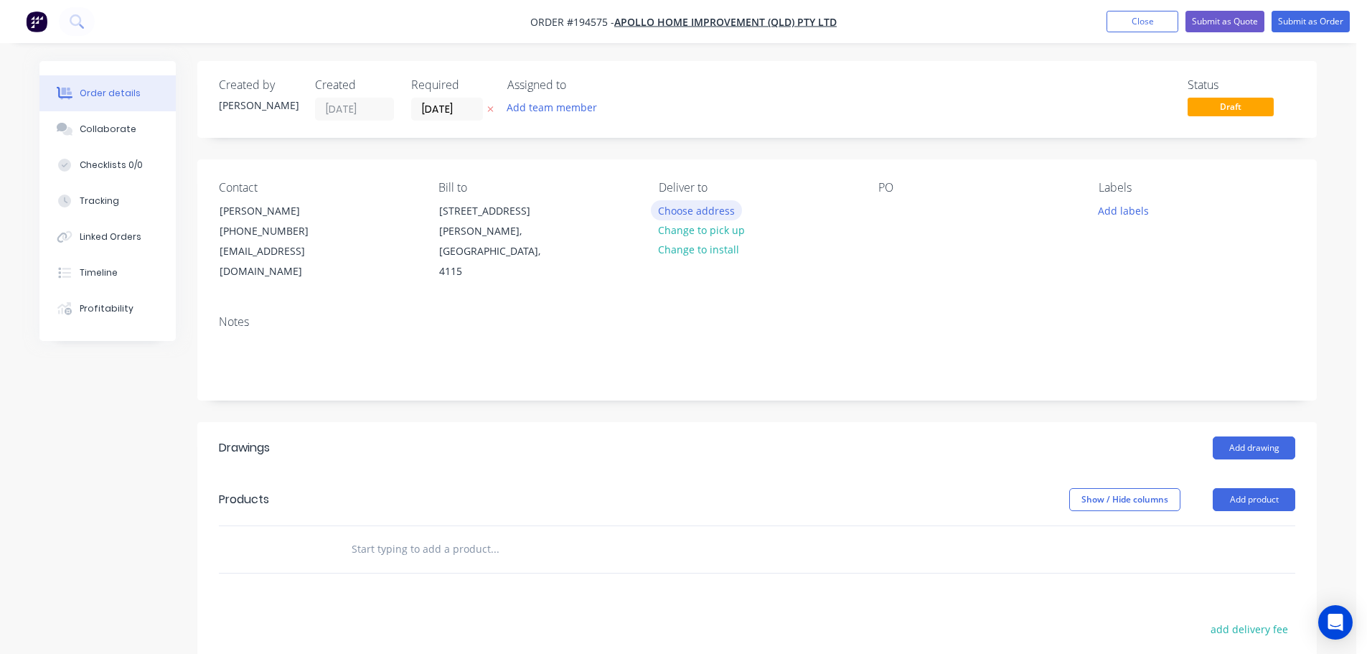
click at [687, 217] on button "Choose address" at bounding box center [697, 209] width 92 height 19
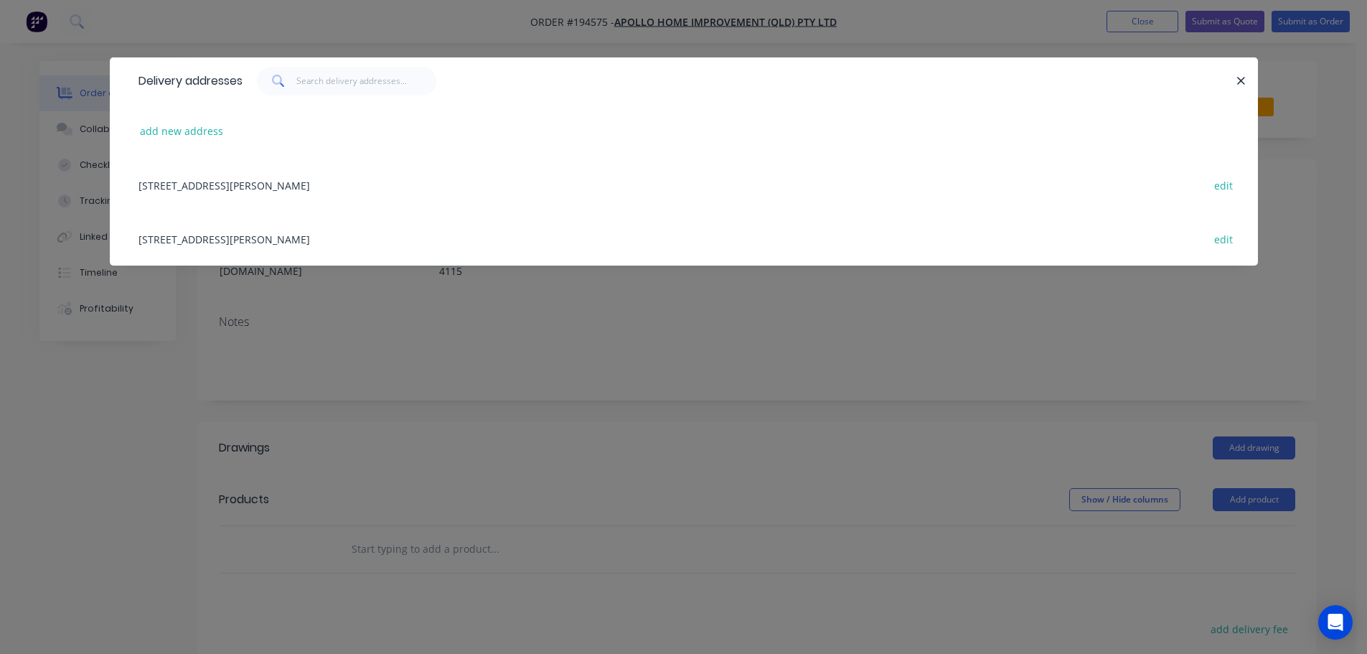
drag, startPoint x: 393, startPoint y: 240, endPoint x: 625, endPoint y: 268, distance: 234.2
click at [398, 240] on div "29 CORYMBIA PL, (STORE), PARKINSON, Queensland, Australia, 4115 edit" at bounding box center [683, 239] width 1105 height 54
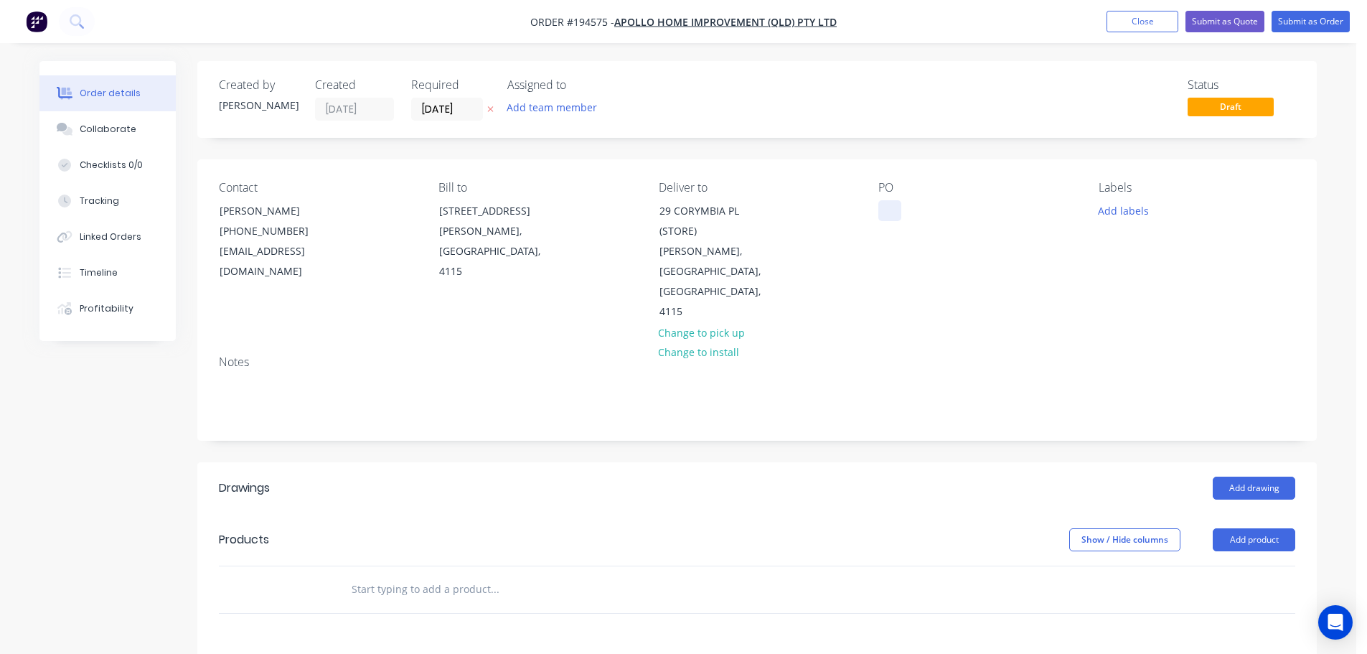
click at [891, 210] on div at bounding box center [889, 210] width 23 height 21
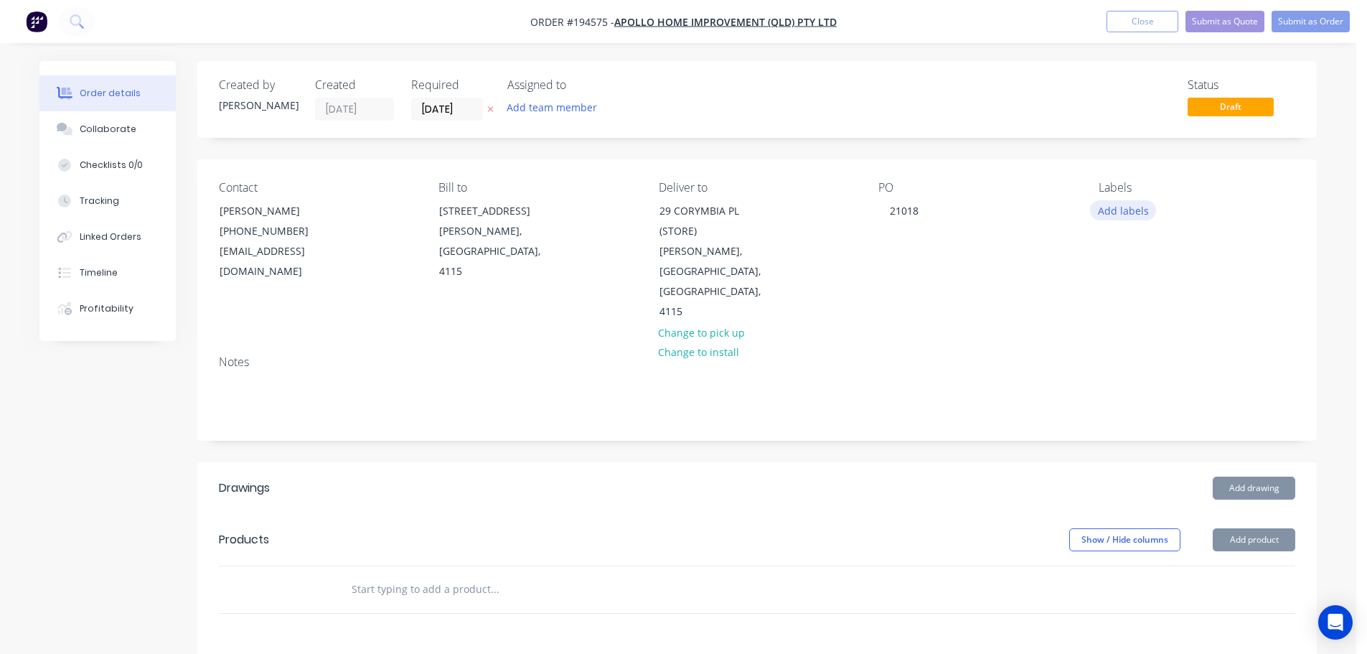
click at [1116, 210] on button "Add labels" at bounding box center [1123, 209] width 66 height 19
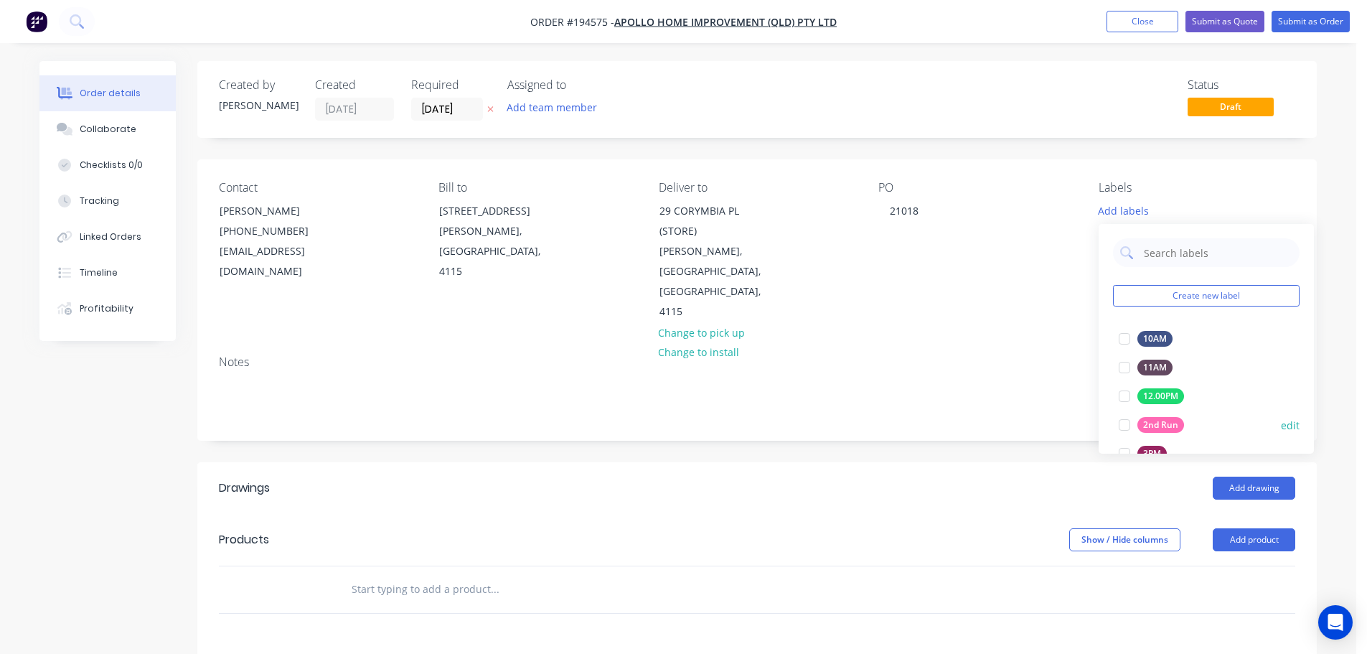
click at [1121, 427] on div at bounding box center [1124, 424] width 29 height 29
click at [948, 469] on header "Drawings Add drawing" at bounding box center [757, 488] width 1120 height 52
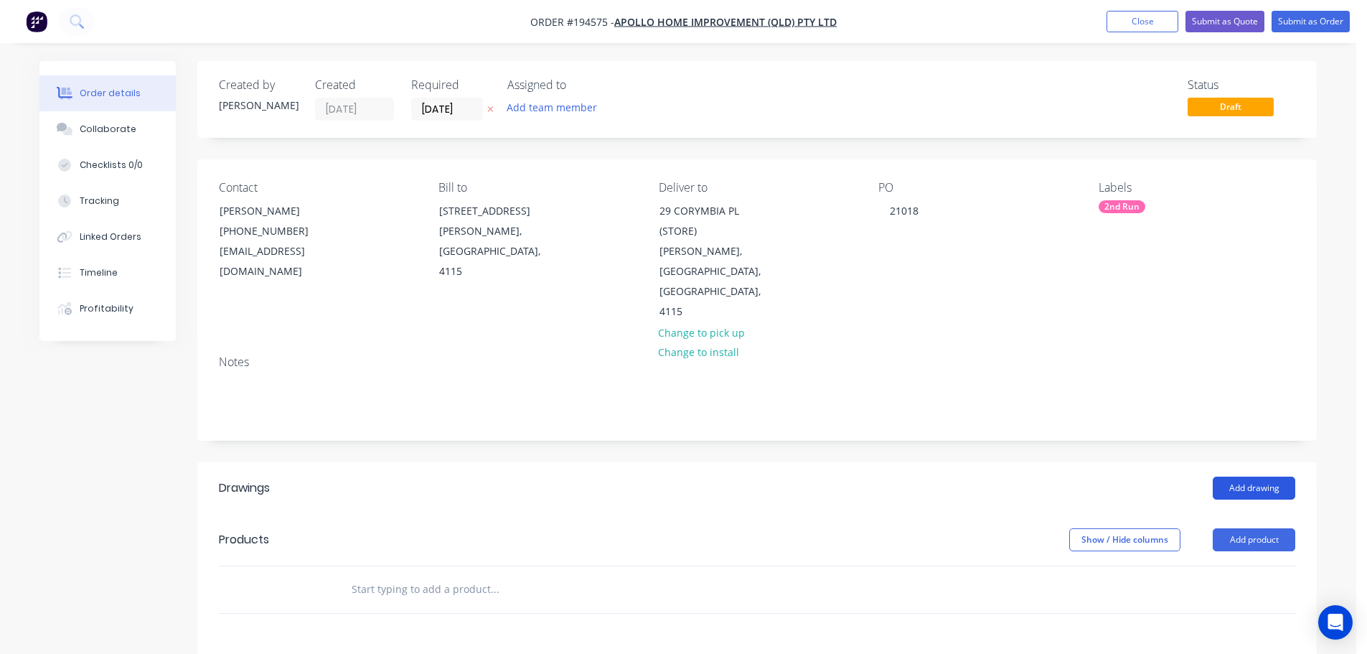
click at [1249, 477] on button "Add drawing" at bounding box center [1254, 488] width 83 height 23
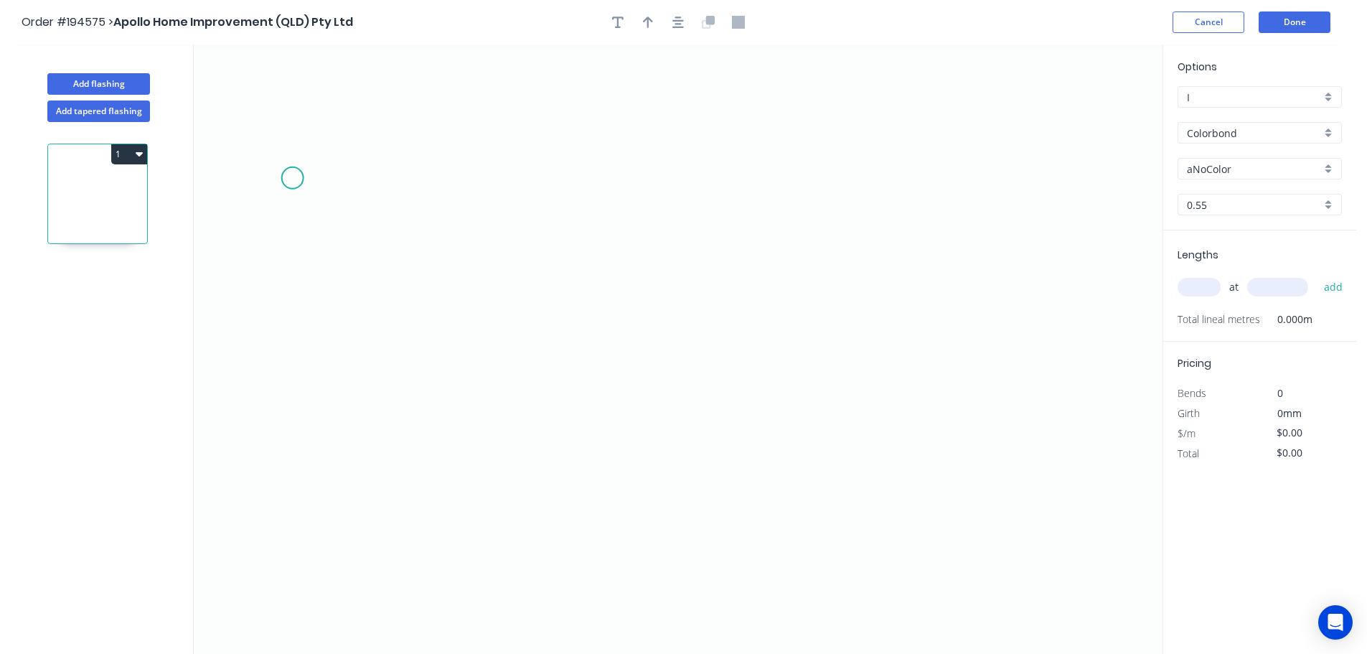
click at [292, 177] on icon "0" at bounding box center [678, 348] width 969 height 609
click at [296, 558] on icon "0" at bounding box center [678, 348] width 969 height 609
click at [556, 525] on icon "0 ?" at bounding box center [678, 348] width 969 height 609
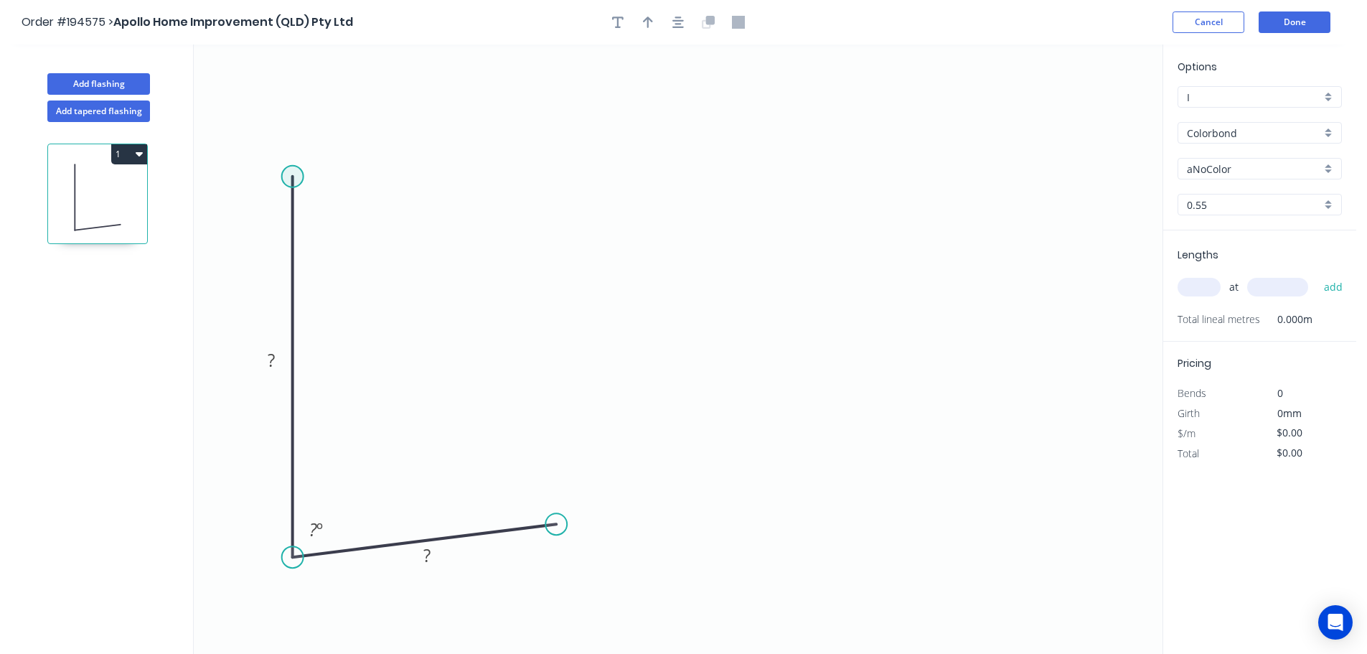
click at [294, 166] on circle at bounding box center [293, 177] width 22 height 22
click at [926, 247] on icon "0 ? ? ? º" at bounding box center [678, 348] width 969 height 609
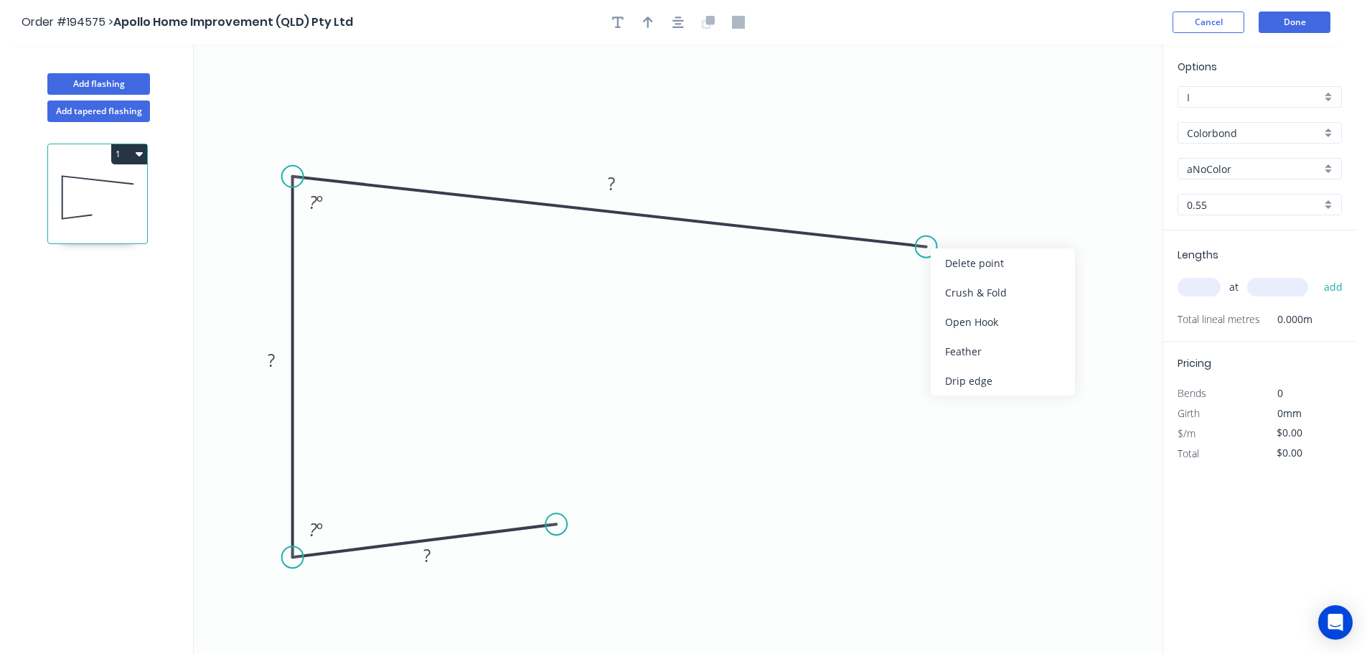
click at [957, 288] on div "Crush & Fold" at bounding box center [1003, 292] width 144 height 29
drag, startPoint x: 945, startPoint y: 291, endPoint x: 956, endPoint y: 296, distance: 12.2
click at [945, 292] on div "Flip bend" at bounding box center [1000, 304] width 144 height 29
drag, startPoint x: 963, startPoint y: 278, endPoint x: 1045, endPoint y: 258, distance: 84.1
click at [1045, 258] on rect at bounding box center [1025, 251] width 57 height 29
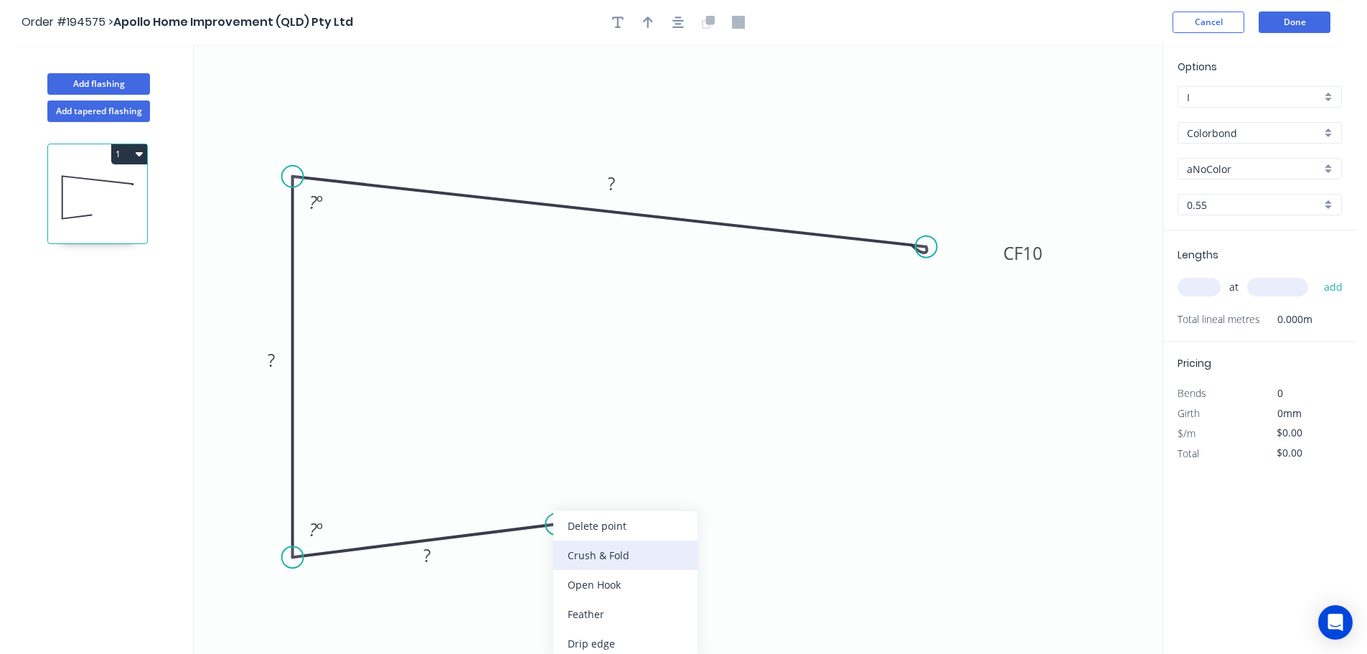
click at [578, 561] on div "Crush & Fold" at bounding box center [625, 554] width 144 height 29
drag, startPoint x: 564, startPoint y: 556, endPoint x: 660, endPoint y: 532, distance: 98.5
click at [660, 532] on rect at bounding box center [636, 525] width 57 height 29
click at [653, 527] on tspan "10" at bounding box center [647, 526] width 20 height 24
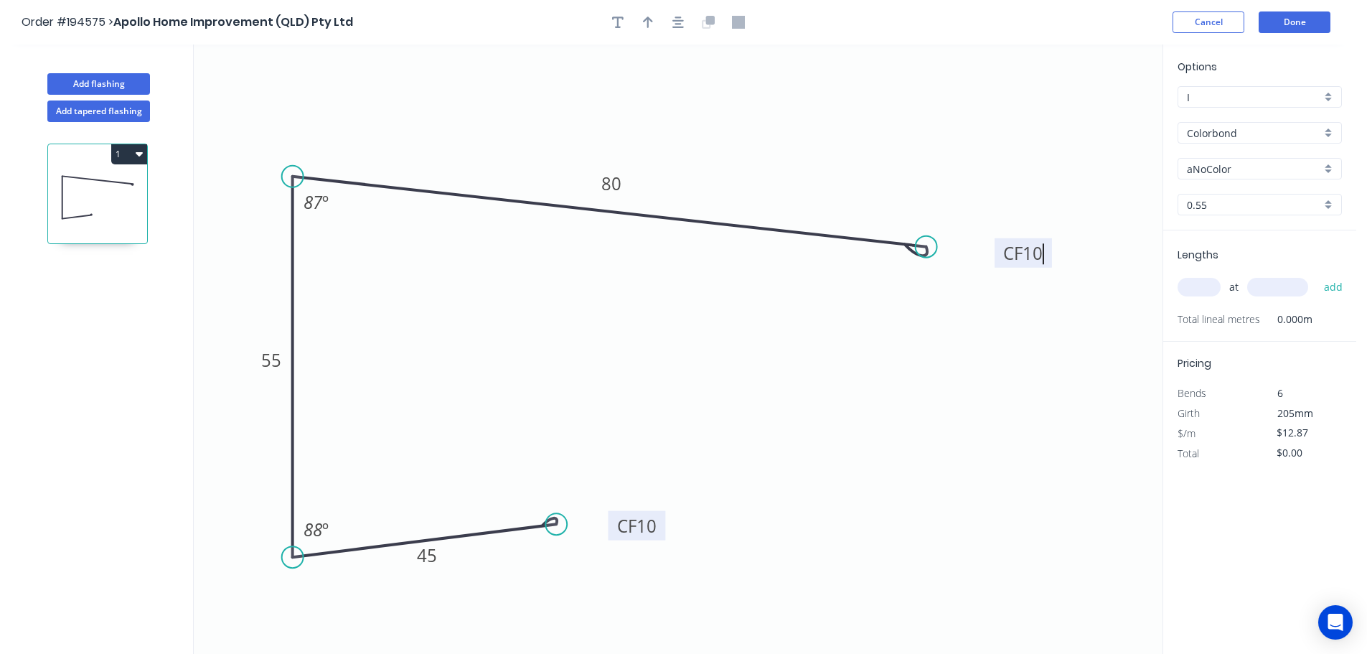
type input "$10.93"
click at [670, 15] on button "button" at bounding box center [678, 22] width 22 height 22
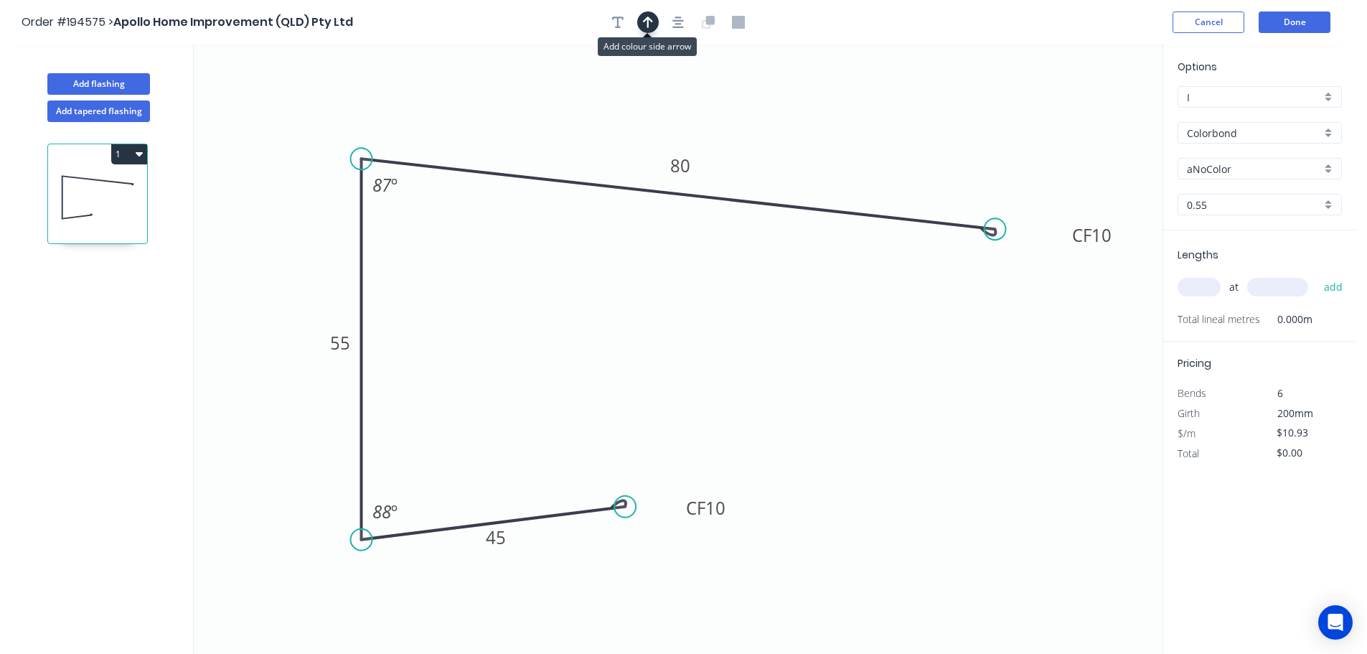
click at [647, 18] on icon "button" at bounding box center [648, 22] width 10 height 11
drag, startPoint x: 1091, startPoint y: 117, endPoint x: 900, endPoint y: 106, distance: 191.2
click at [936, 106] on icon at bounding box center [942, 101] width 13 height 46
click at [1188, 163] on input "aNoColor" at bounding box center [1254, 168] width 134 height 15
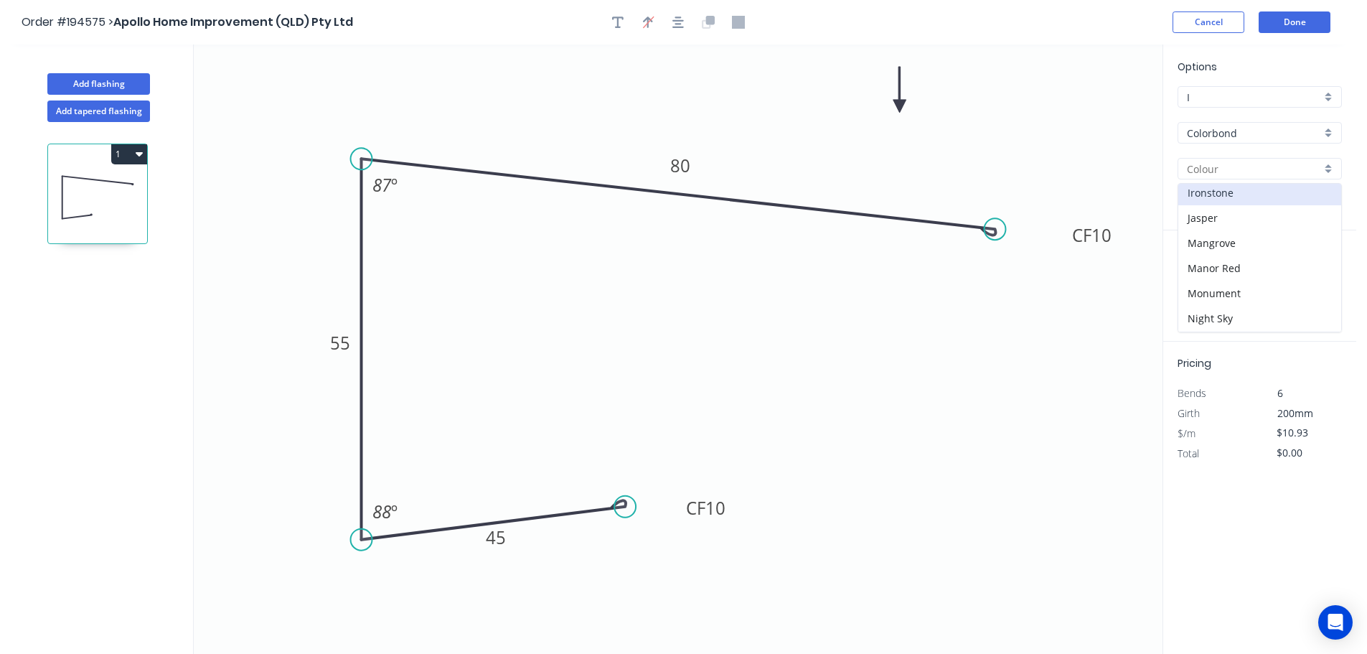
scroll to position [287, 0]
click at [1254, 264] on div "Monument" at bounding box center [1259, 260] width 163 height 25
type input "Monument"
click at [1203, 286] on input "text" at bounding box center [1199, 287] width 43 height 19
type input "1"
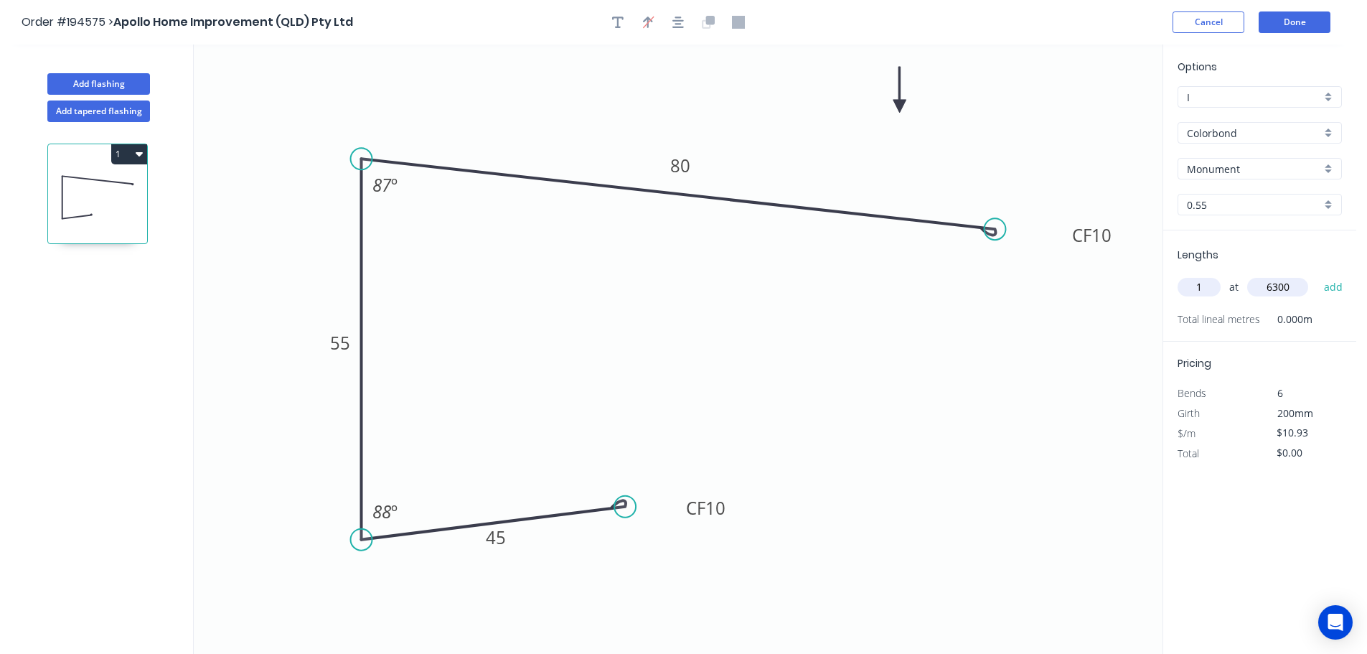
type input "6300"
click at [1317, 275] on button "add" at bounding box center [1334, 287] width 34 height 24
type input "$68.86"
click at [120, 89] on button "Add flashing" at bounding box center [98, 84] width 103 height 22
type input "$0.00"
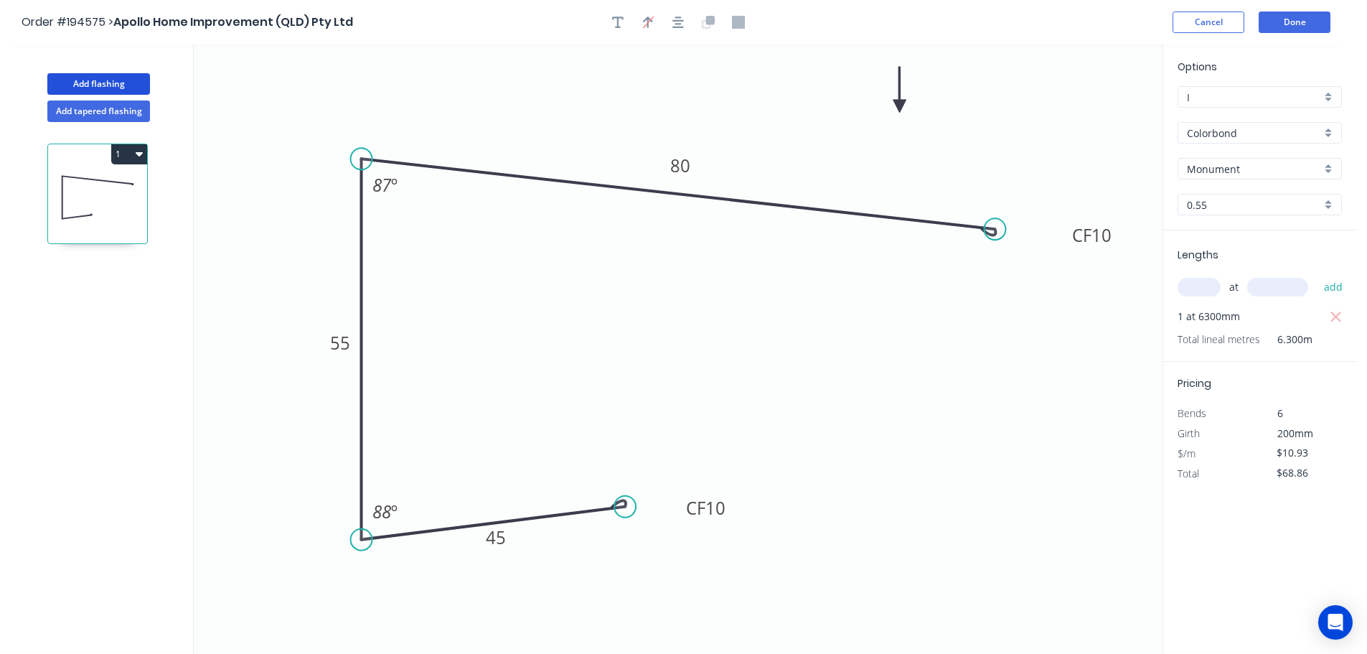
type input "$0.00"
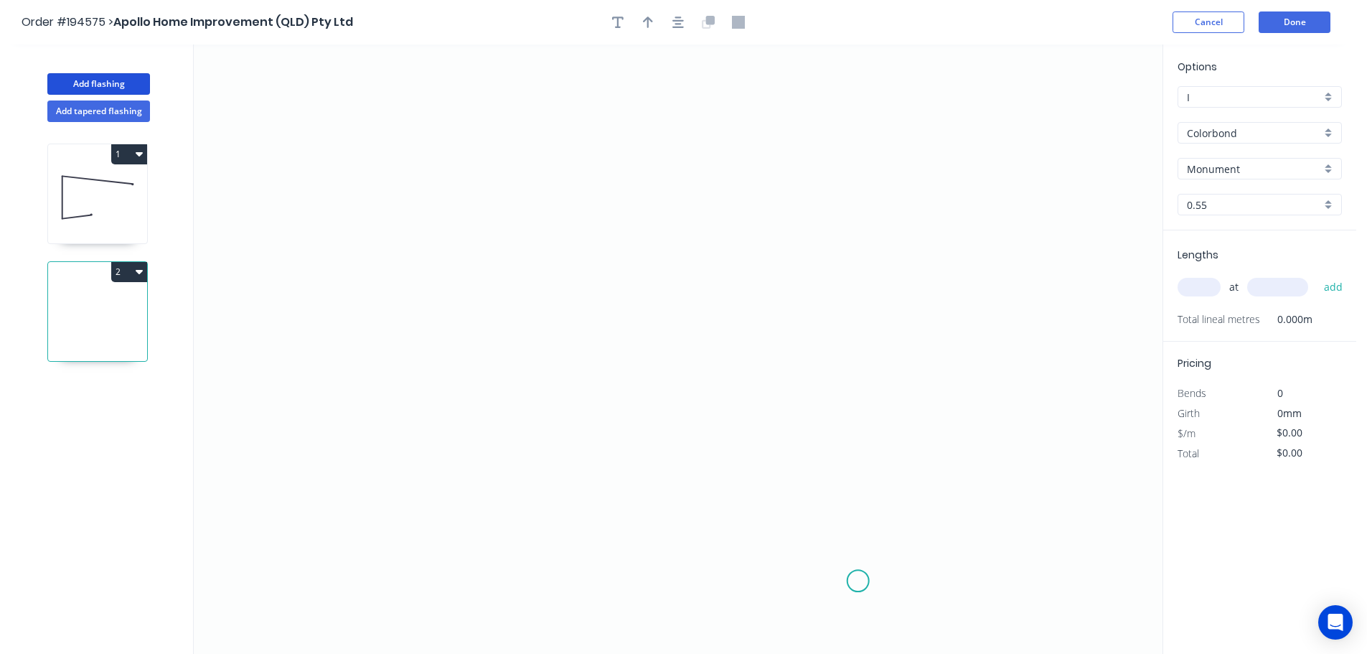
click at [856, 580] on icon "0" at bounding box center [678, 348] width 969 height 609
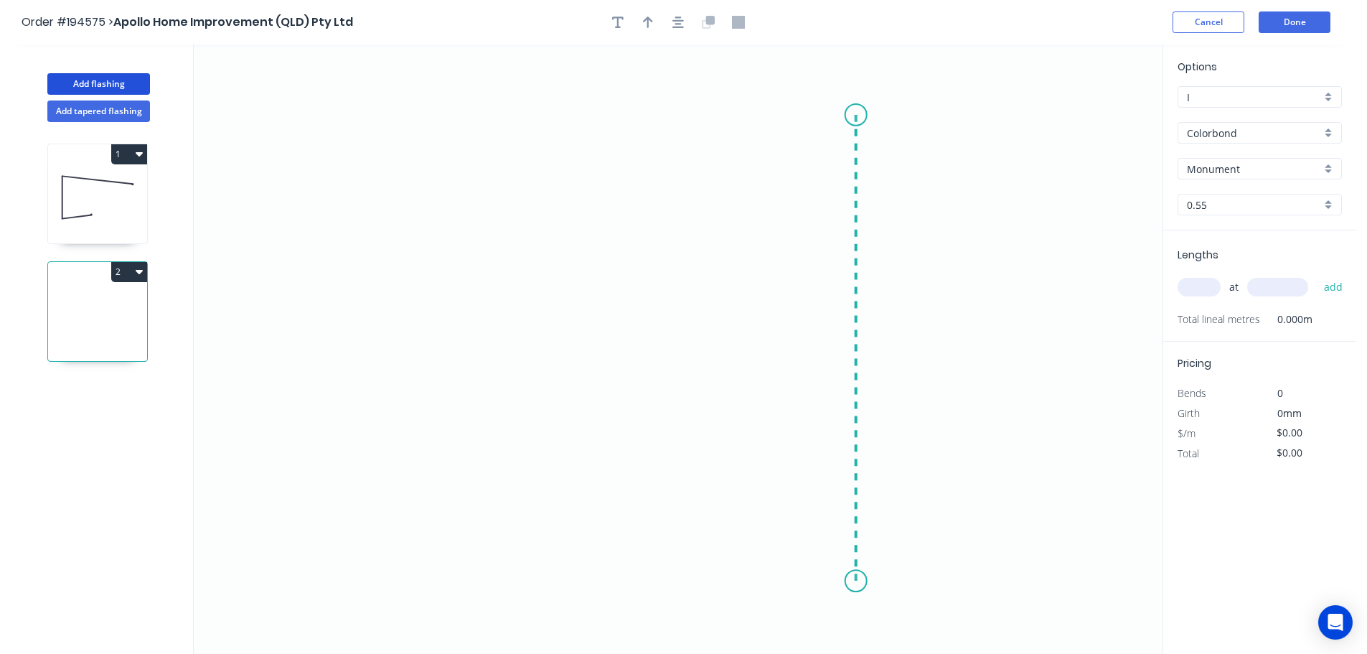
click at [835, 115] on icon "0" at bounding box center [678, 348] width 969 height 609
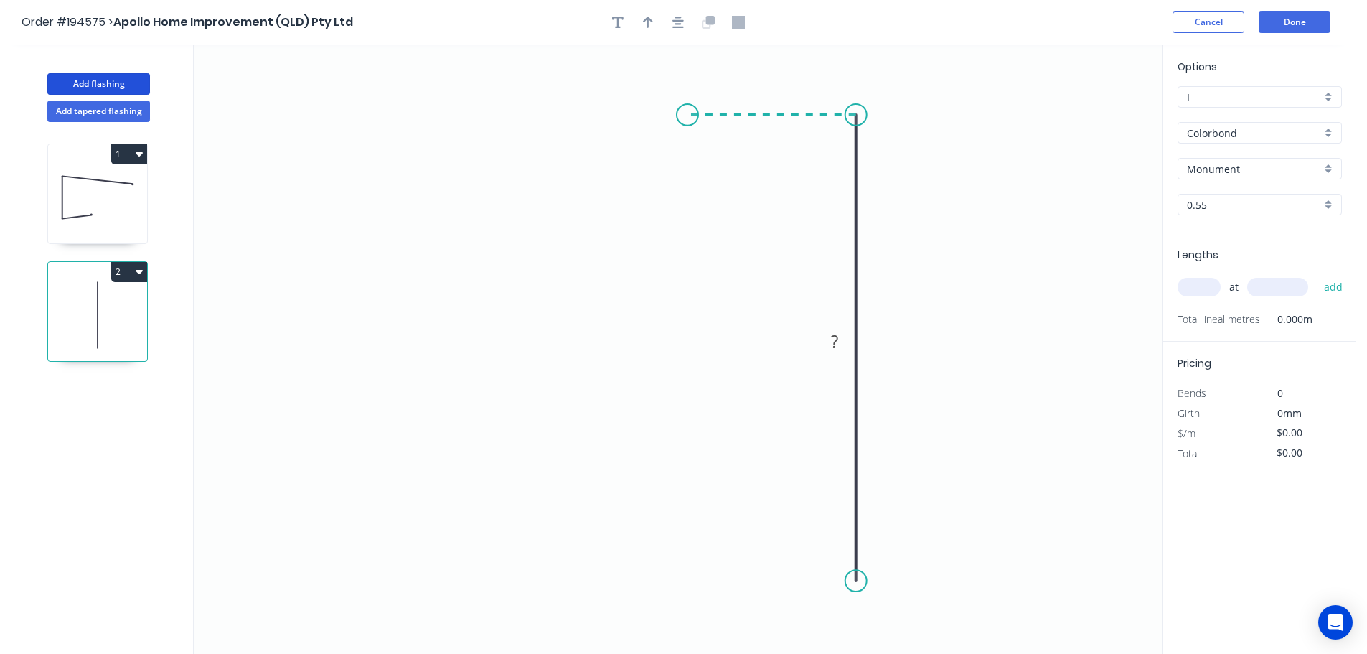
click at [688, 121] on icon "0 ?" at bounding box center [678, 348] width 969 height 609
click at [621, 299] on icon "0 ? ?" at bounding box center [678, 348] width 969 height 609
drag, startPoint x: 629, startPoint y: 301, endPoint x: 616, endPoint y: 315, distance: 19.3
click at [616, 315] on circle at bounding box center [617, 315] width 22 height 22
drag, startPoint x: 616, startPoint y: 315, endPoint x: 610, endPoint y: 328, distance: 14.1
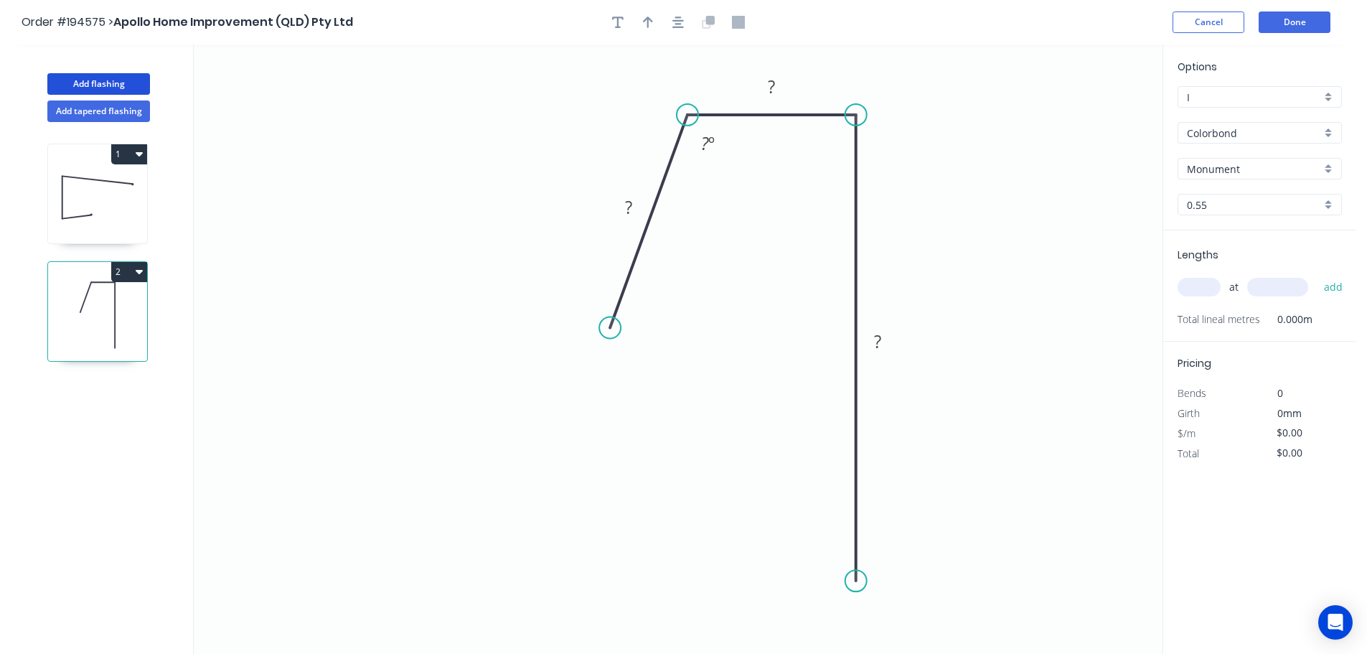
click at [610, 328] on circle at bounding box center [610, 328] width 22 height 22
drag, startPoint x: 860, startPoint y: 587, endPoint x: 863, endPoint y: 604, distance: 17.6
click at [863, 604] on circle at bounding box center [856, 604] width 22 height 22
click at [894, 562] on div "Crush & Fold" at bounding box center [935, 554] width 144 height 29
click at [891, 611] on div "Flip bend" at bounding box center [931, 613] width 144 height 29
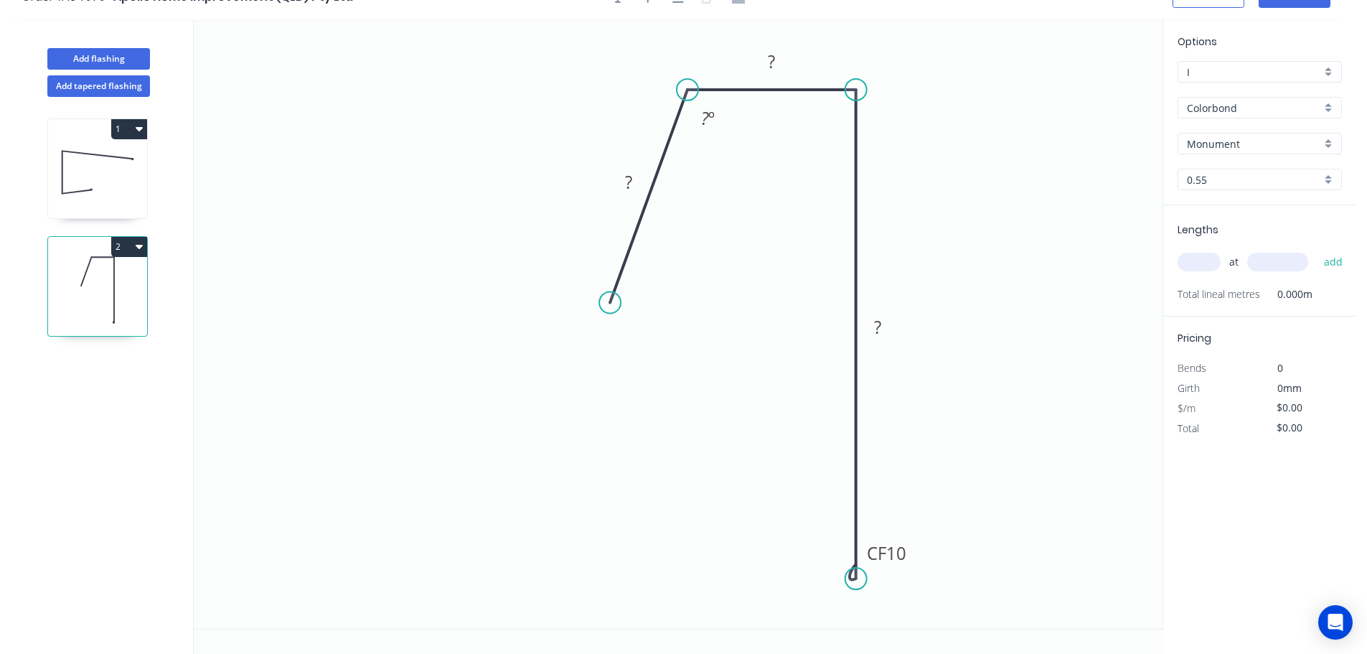
scroll to position [27, 0]
drag, startPoint x: 908, startPoint y: 558, endPoint x: 750, endPoint y: 550, distance: 158.1
click at [812, 616] on rect at bounding box center [788, 608] width 57 height 29
click at [625, 185] on tspan "?" at bounding box center [628, 181] width 7 height 24
type input "$9.42"
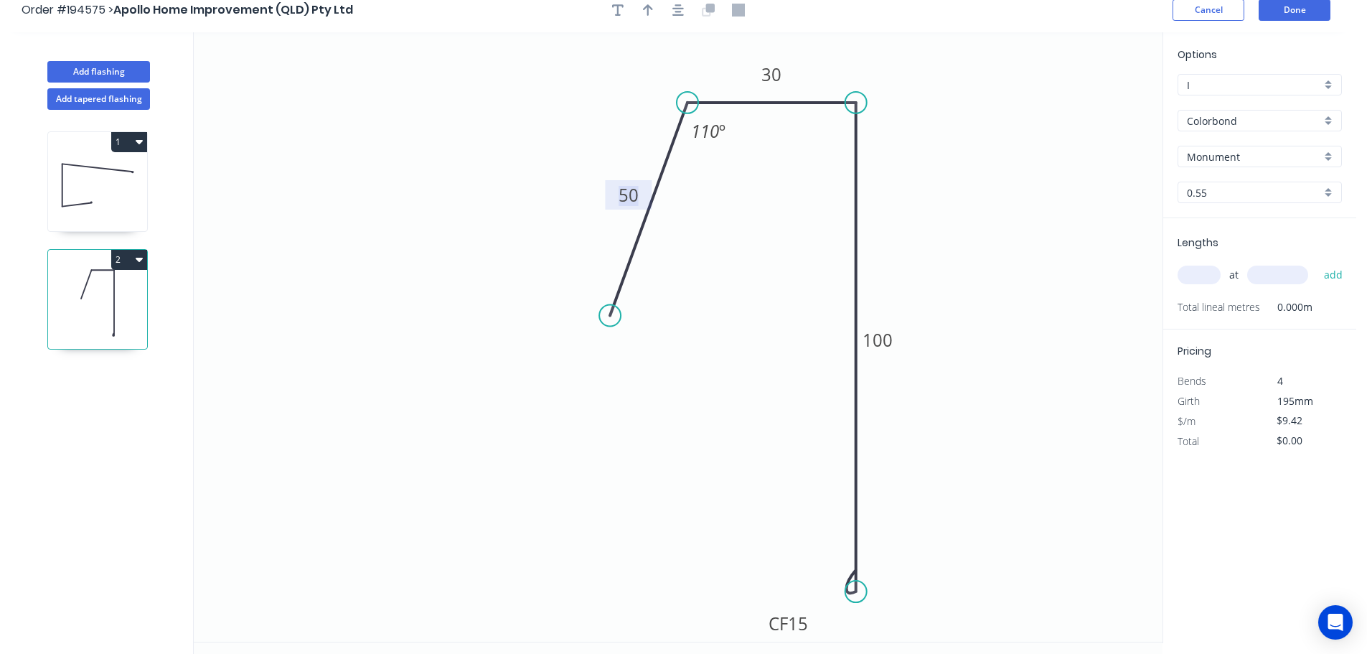
scroll to position [0, 0]
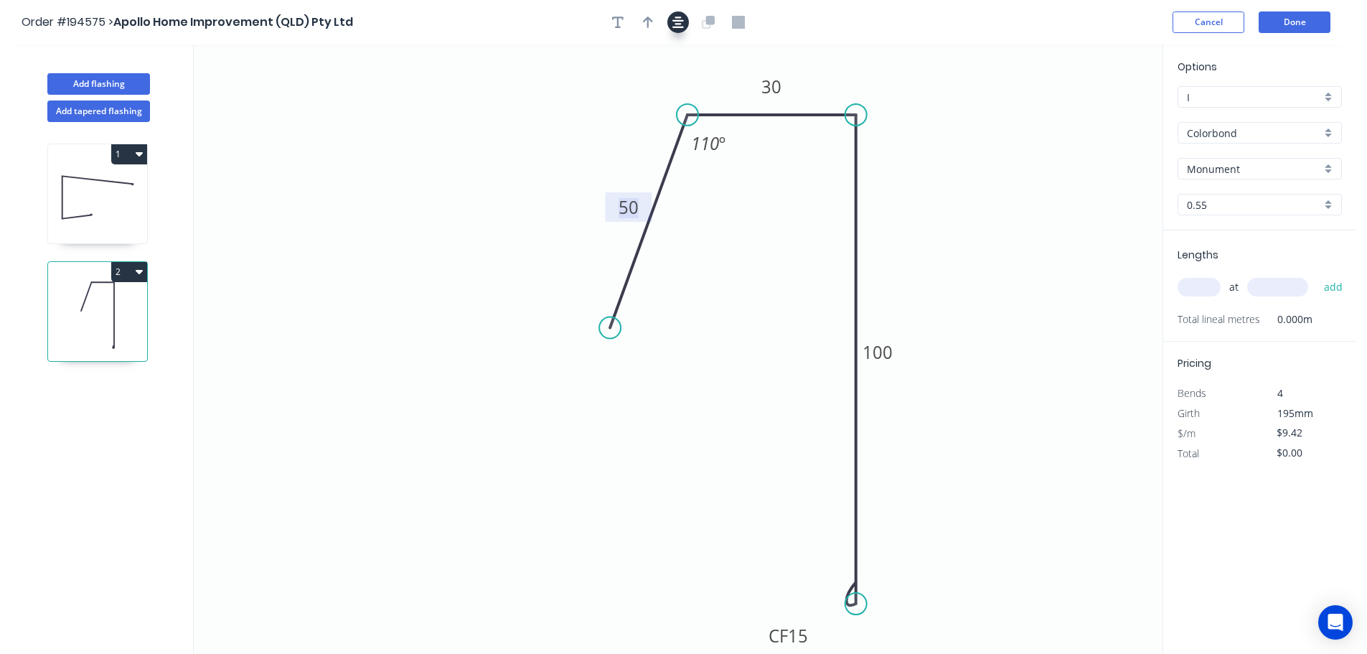
click at [670, 20] on button "button" at bounding box center [678, 22] width 22 height 22
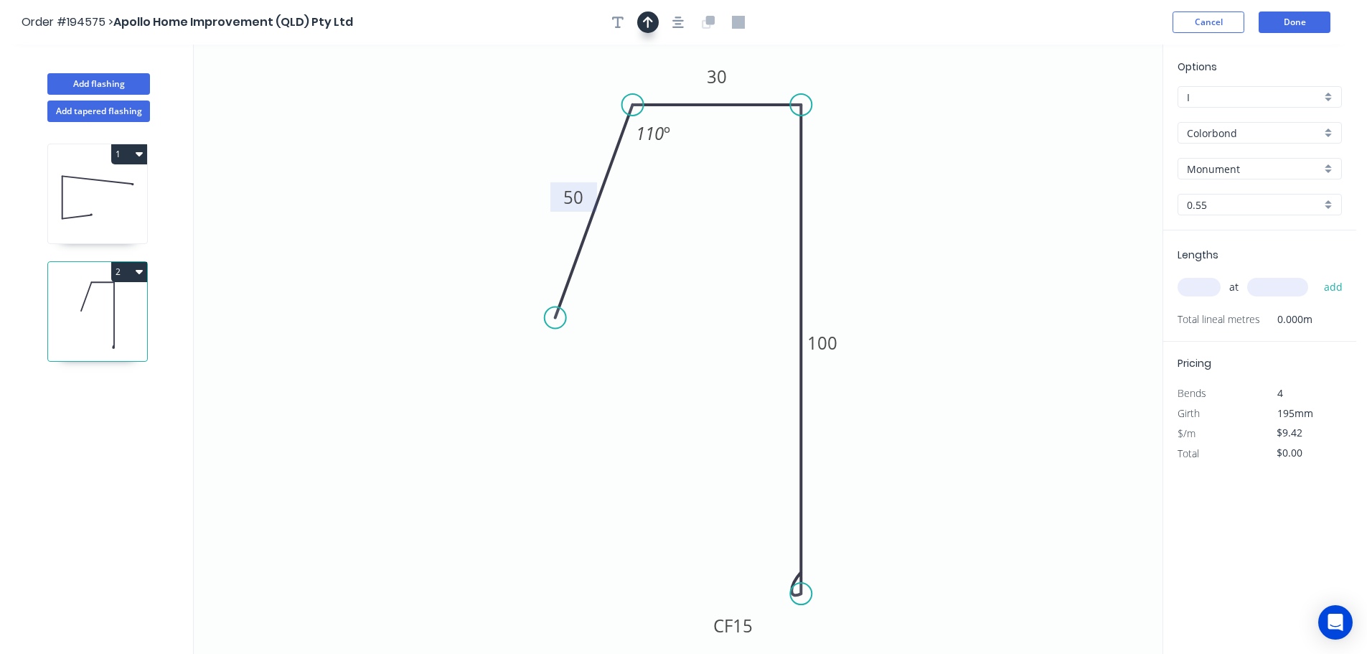
click at [647, 19] on icon "button" at bounding box center [648, 22] width 10 height 11
click at [1085, 113] on icon "0 50 30 CF 15 100 110 º" at bounding box center [678, 348] width 969 height 609
click at [1090, 113] on icon at bounding box center [1090, 100] width 13 height 46
click at [1090, 113] on icon at bounding box center [1103, 105] width 42 height 42
click at [1090, 113] on icon at bounding box center [1107, 116] width 46 height 13
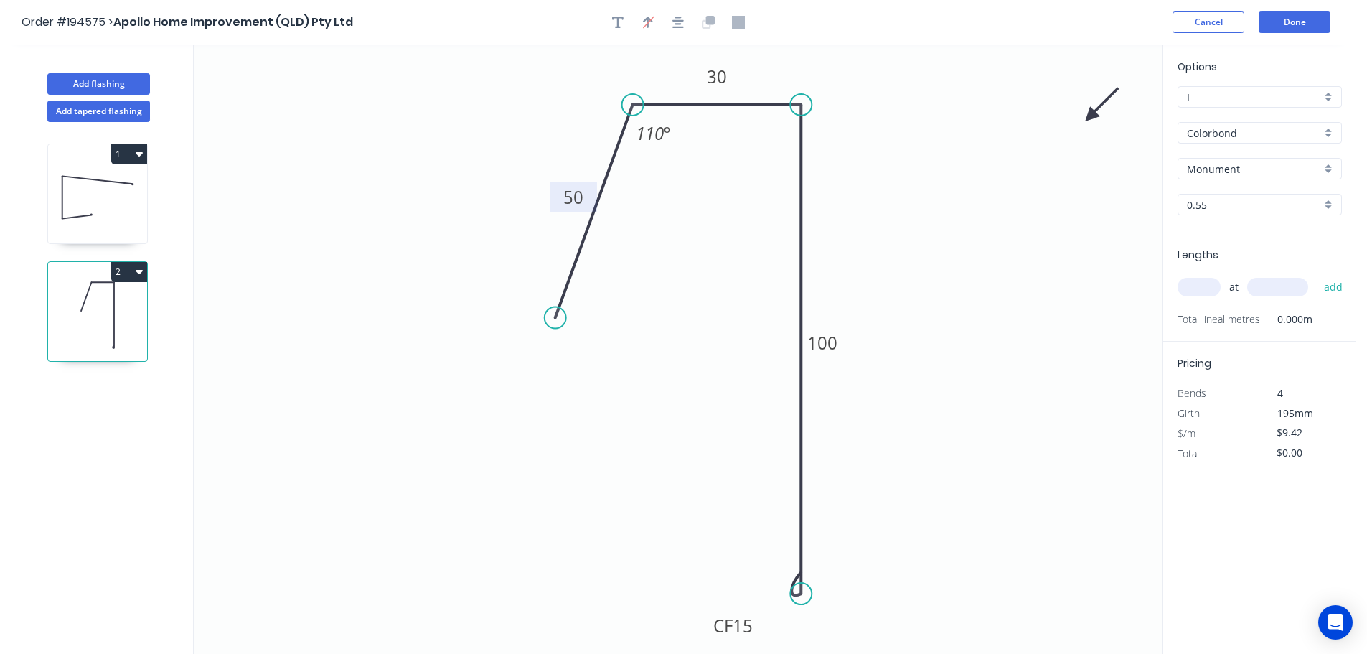
click at [1204, 288] on input "text" at bounding box center [1199, 287] width 43 height 19
type input "2"
type input "6300"
click at [1317, 275] on button "add" at bounding box center [1334, 287] width 34 height 24
type input "$118.69"
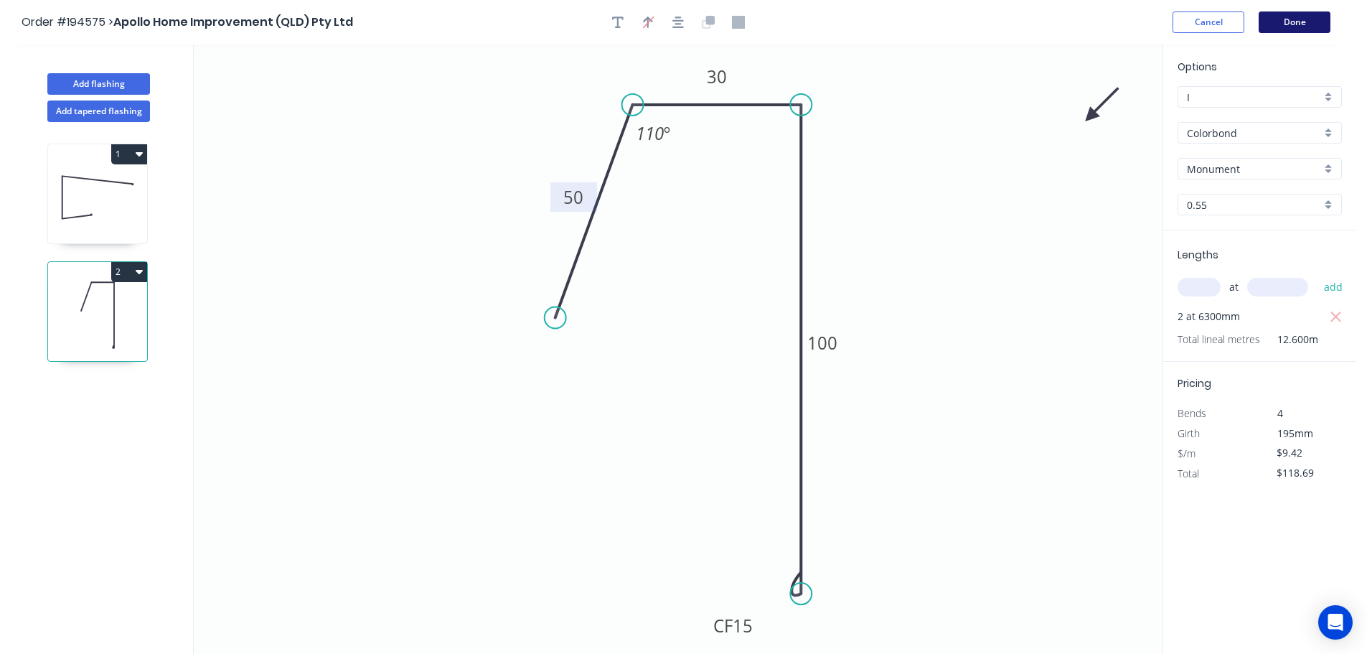
drag, startPoint x: 1204, startPoint y: 287, endPoint x: 1308, endPoint y: 16, distance: 290.5
click at [1310, 6] on header "Order #194575 > Apollo Home Improvement (QLD) Pty Ltd Cancel Done" at bounding box center [678, 22] width 1356 height 44
click at [1308, 16] on button "Done" at bounding box center [1295, 22] width 72 height 22
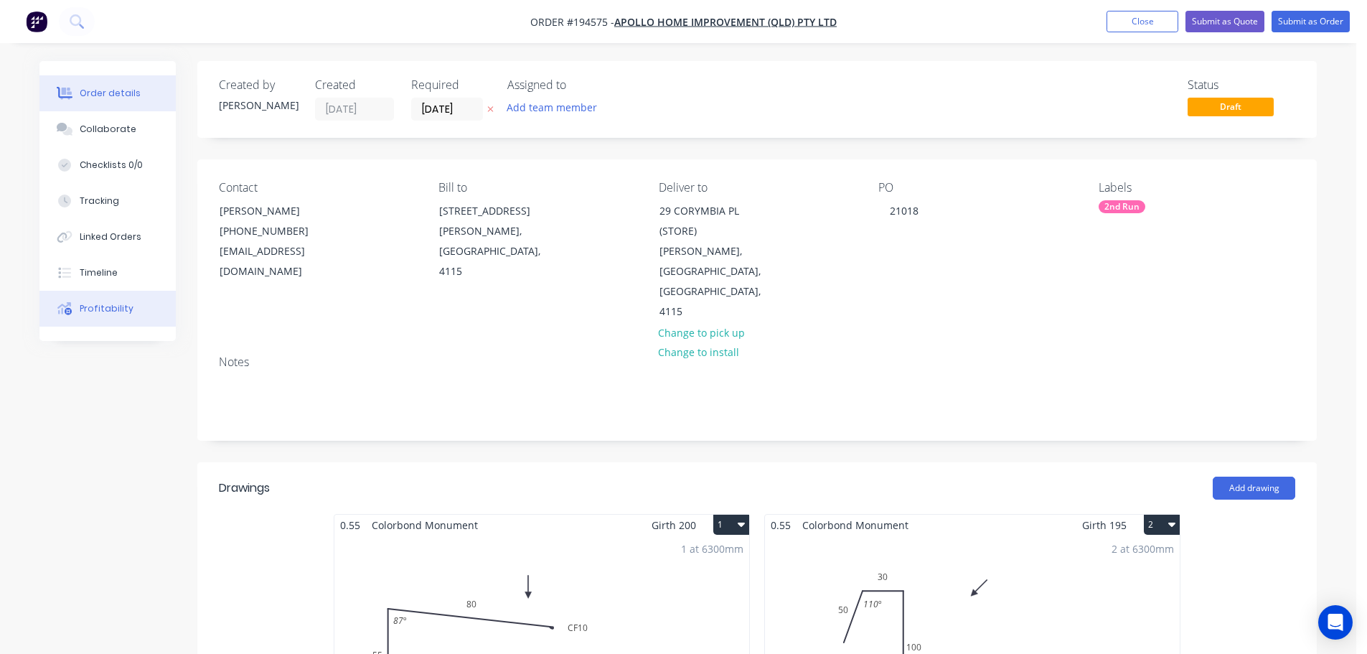
click at [110, 291] on button "Profitability" at bounding box center [107, 309] width 136 height 36
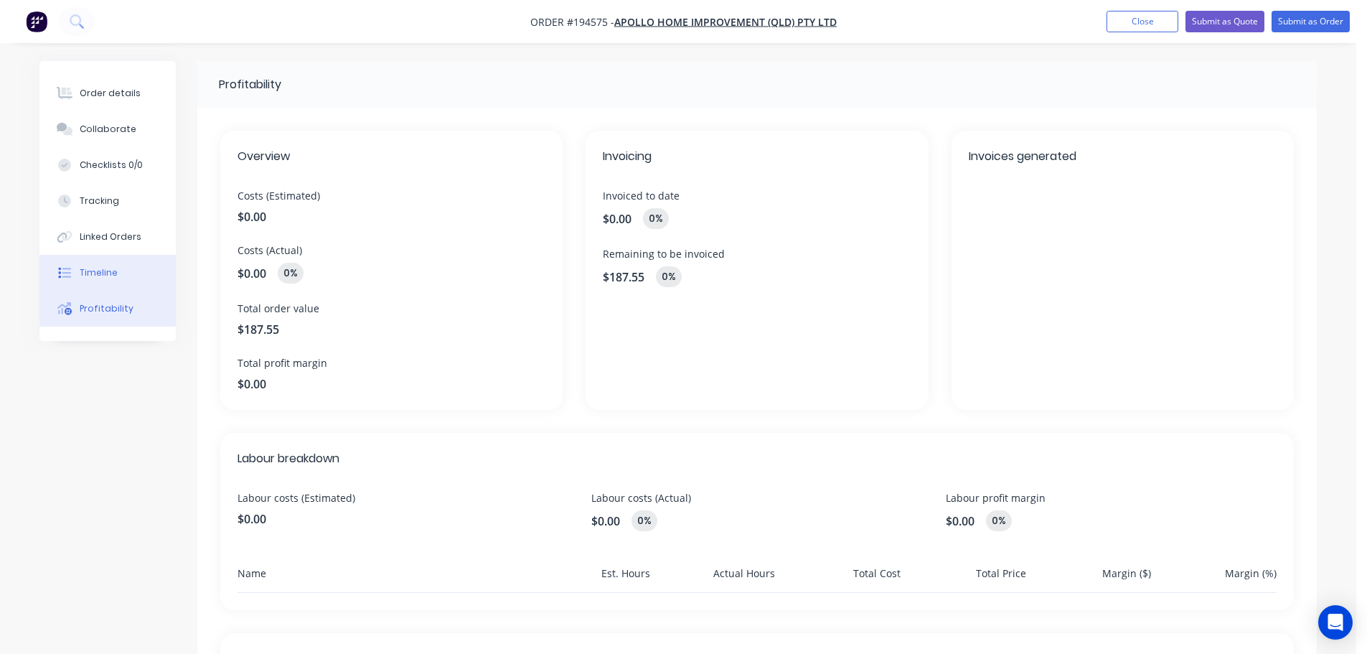
click at [113, 281] on button "Timeline" at bounding box center [107, 273] width 136 height 36
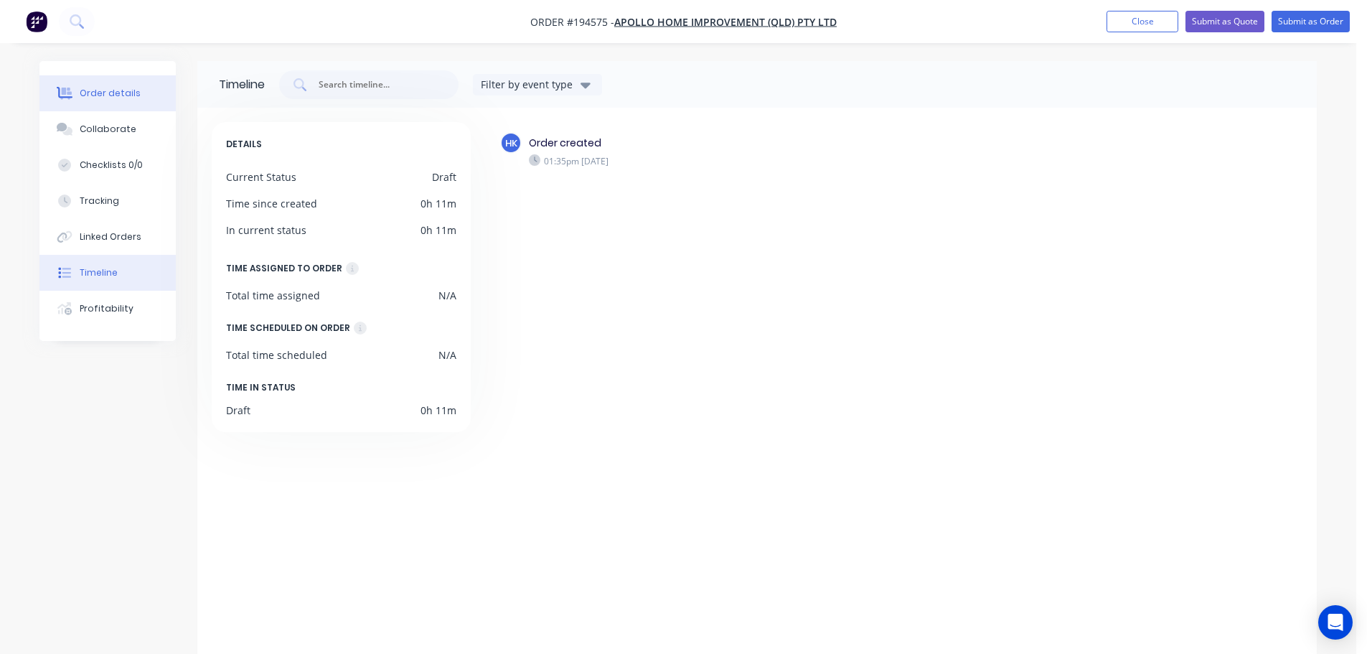
click at [86, 97] on div "Order details" at bounding box center [110, 93] width 61 height 13
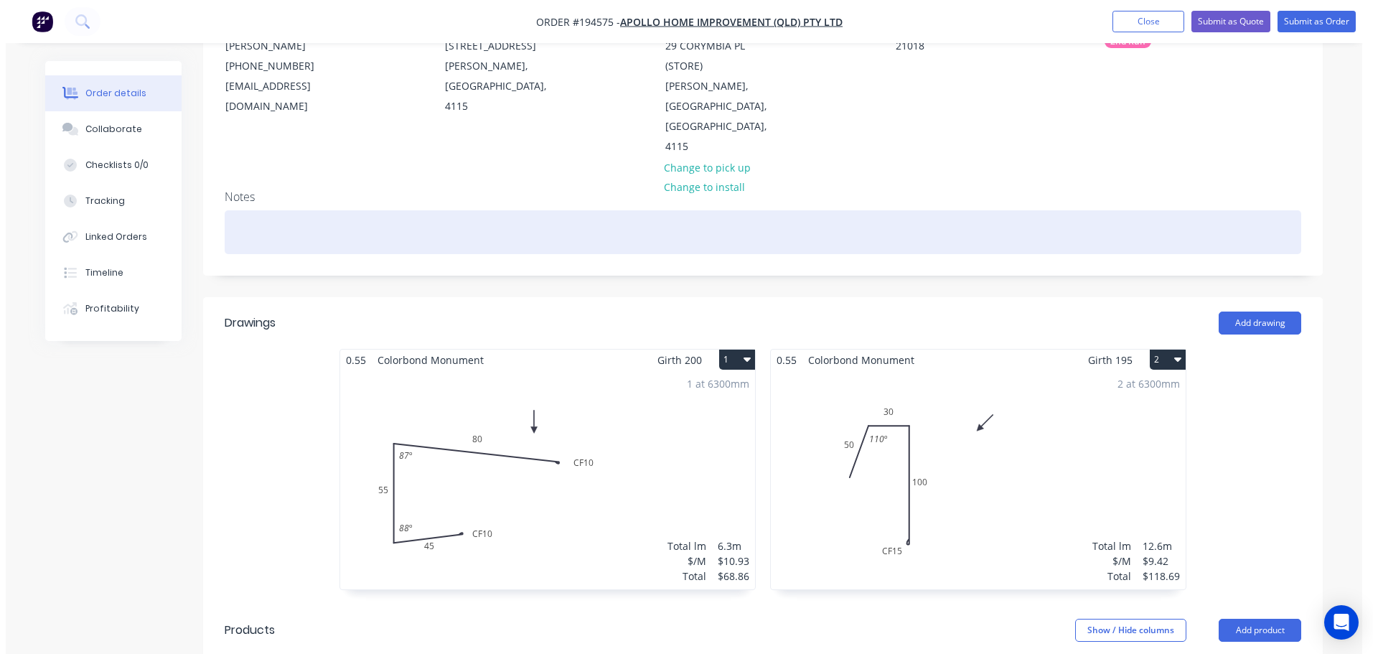
scroll to position [144, 0]
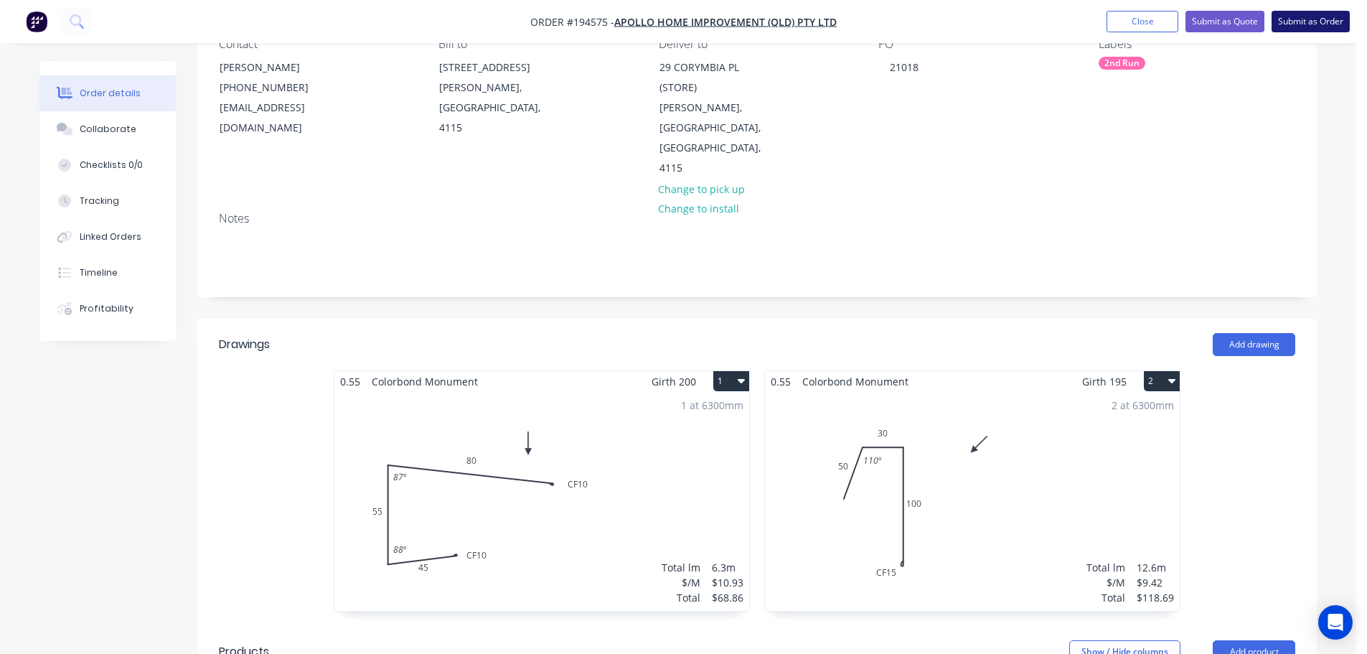
click at [1305, 22] on button "Submit as Order" at bounding box center [1311, 22] width 78 height 22
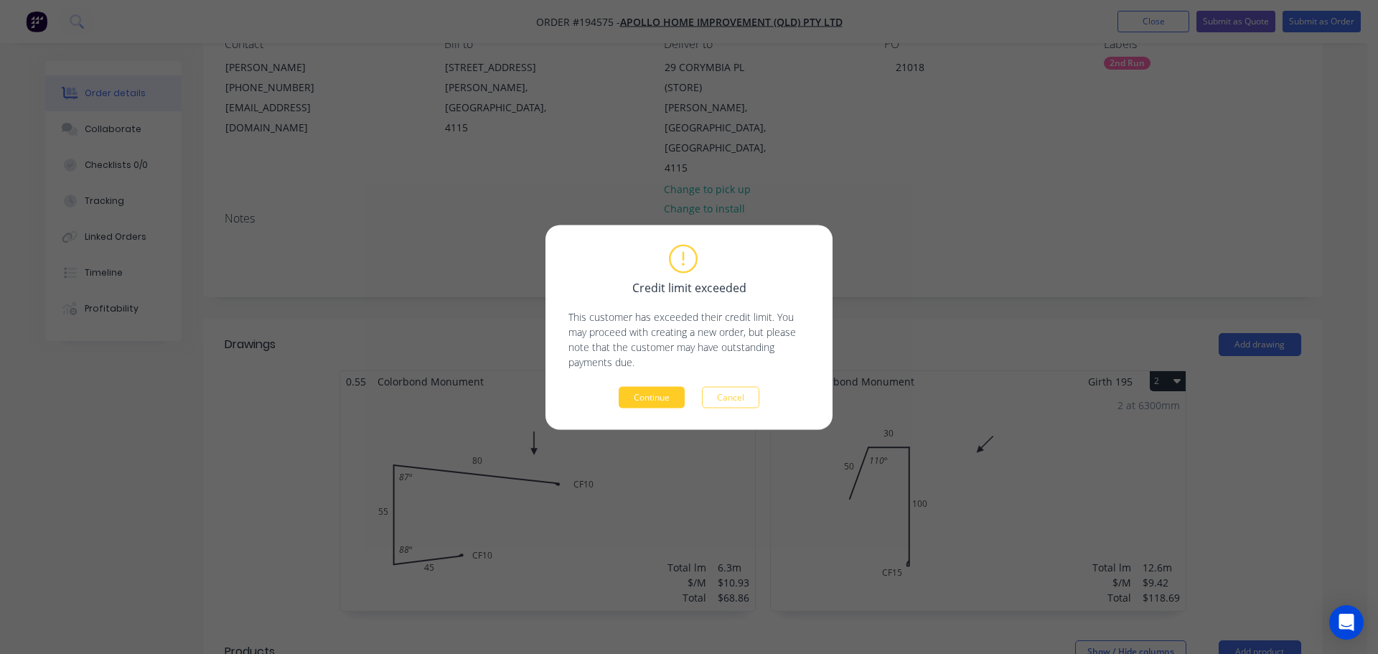
click at [672, 402] on button "Continue" at bounding box center [652, 397] width 66 height 22
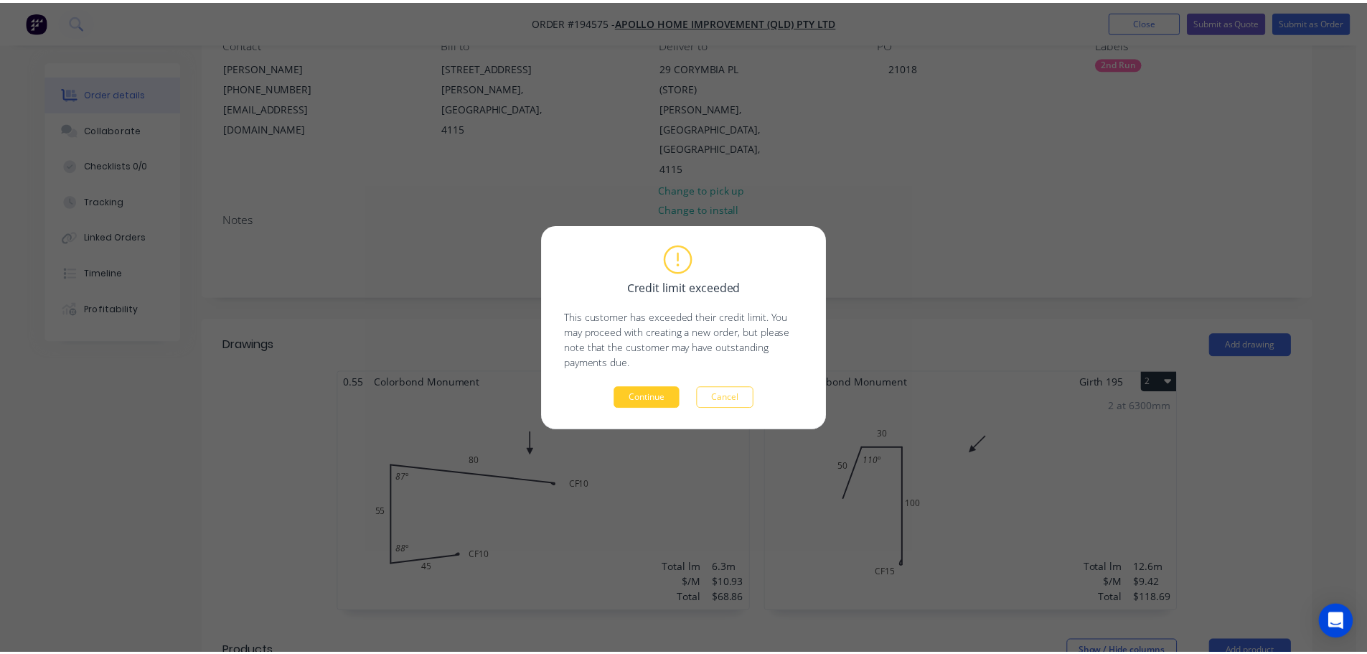
scroll to position [143, 0]
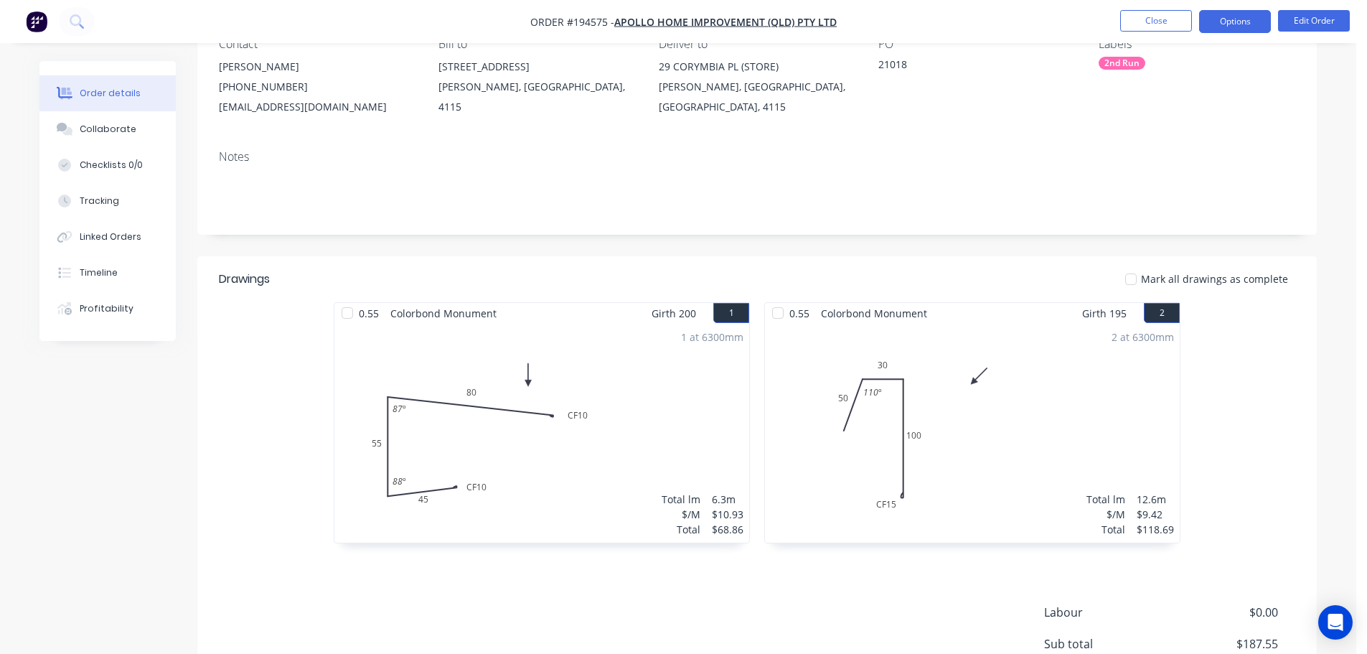
click at [1246, 21] on button "Options" at bounding box center [1235, 21] width 72 height 23
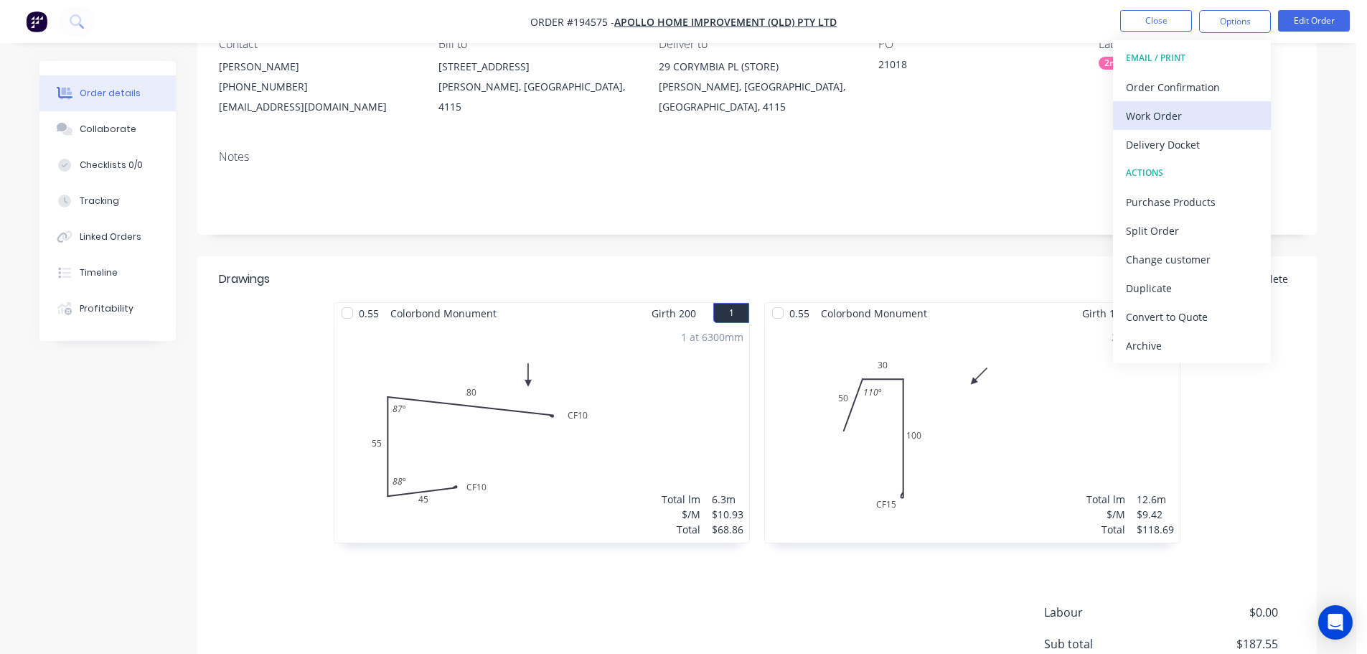
click at [1184, 109] on div "Work Order" at bounding box center [1192, 115] width 132 height 21
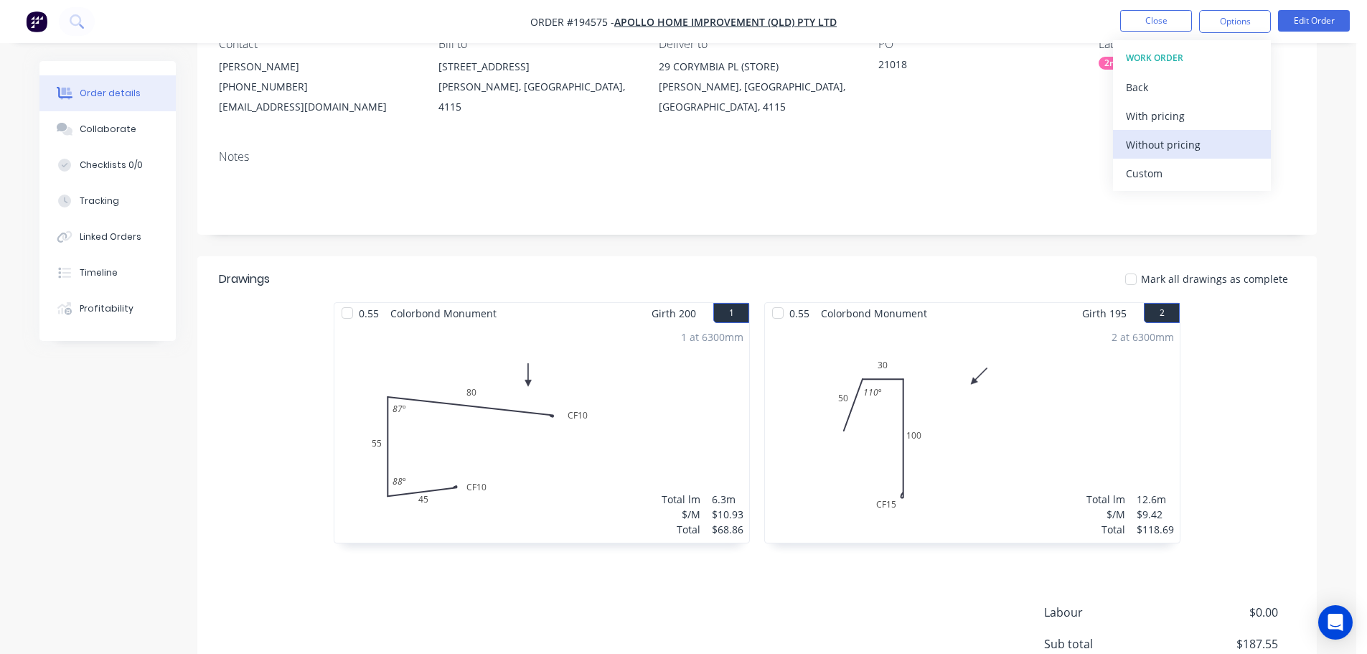
click at [1181, 147] on div "Without pricing" at bounding box center [1192, 144] width 132 height 21
click at [1333, 22] on button "Edit Order" at bounding box center [1314, 21] width 72 height 22
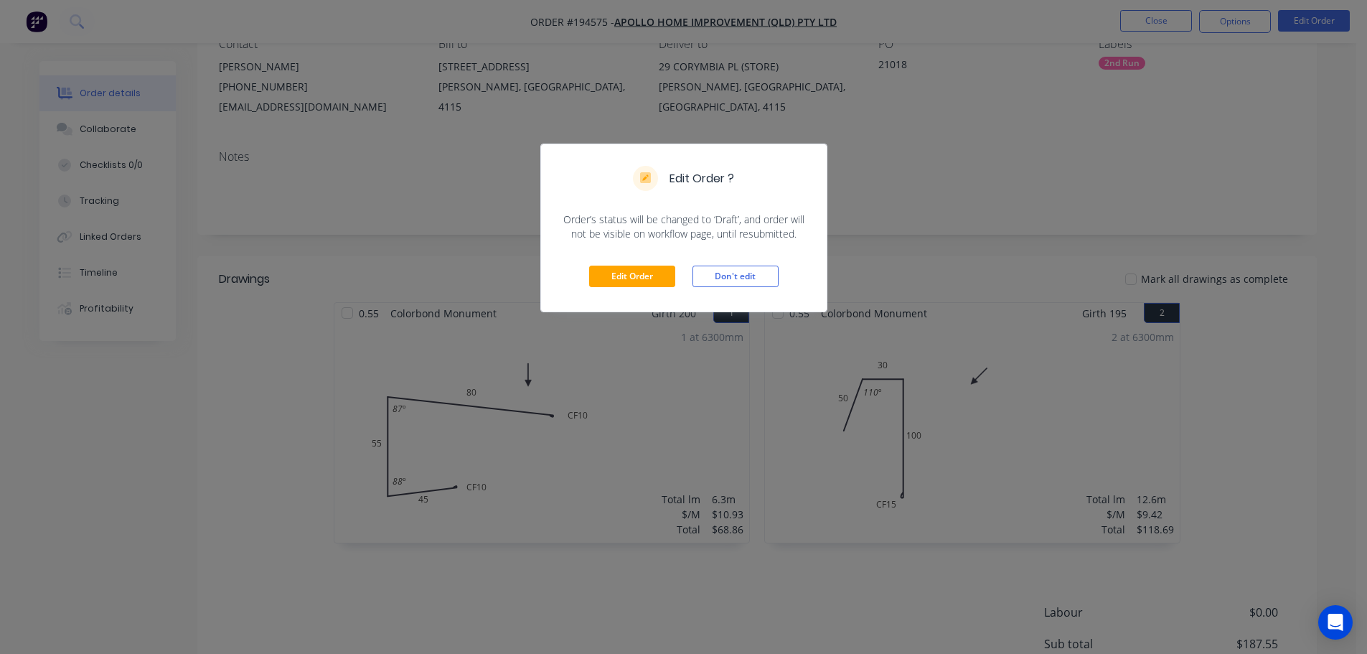
click at [675, 277] on div "Edit Order Don't edit" at bounding box center [684, 276] width 286 height 70
click at [654, 287] on button "Edit Order" at bounding box center [632, 277] width 86 height 22
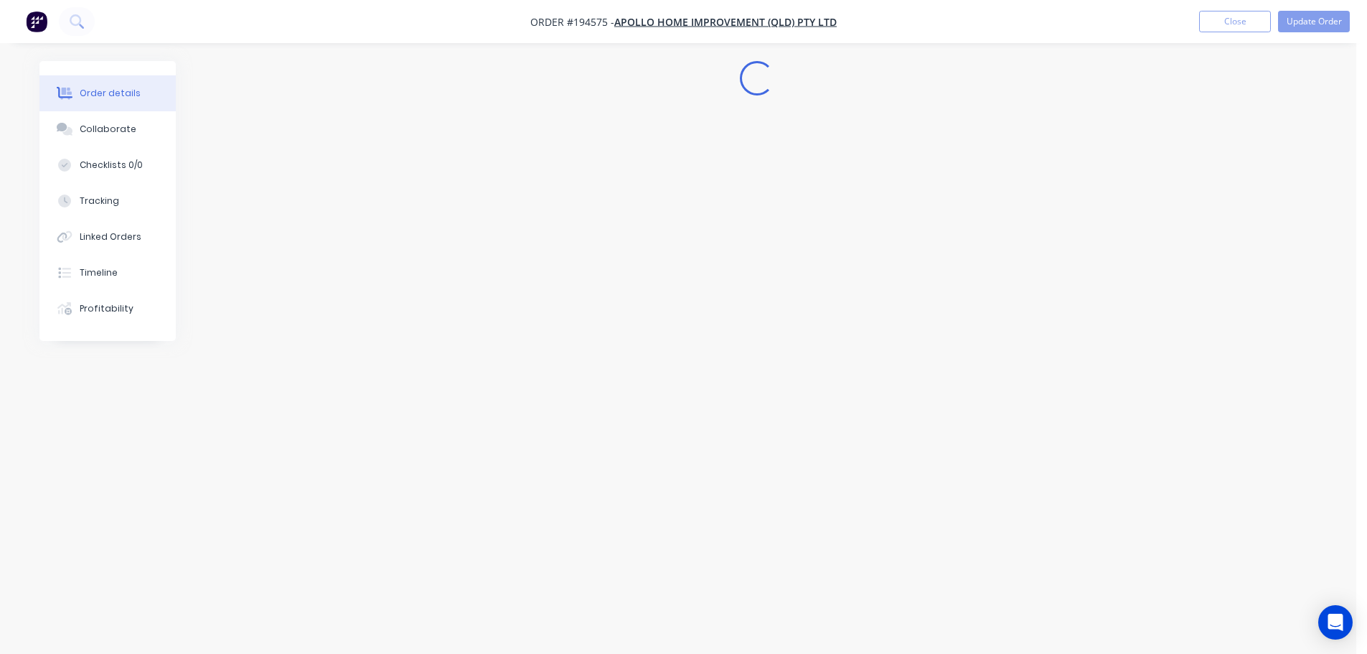
scroll to position [0, 0]
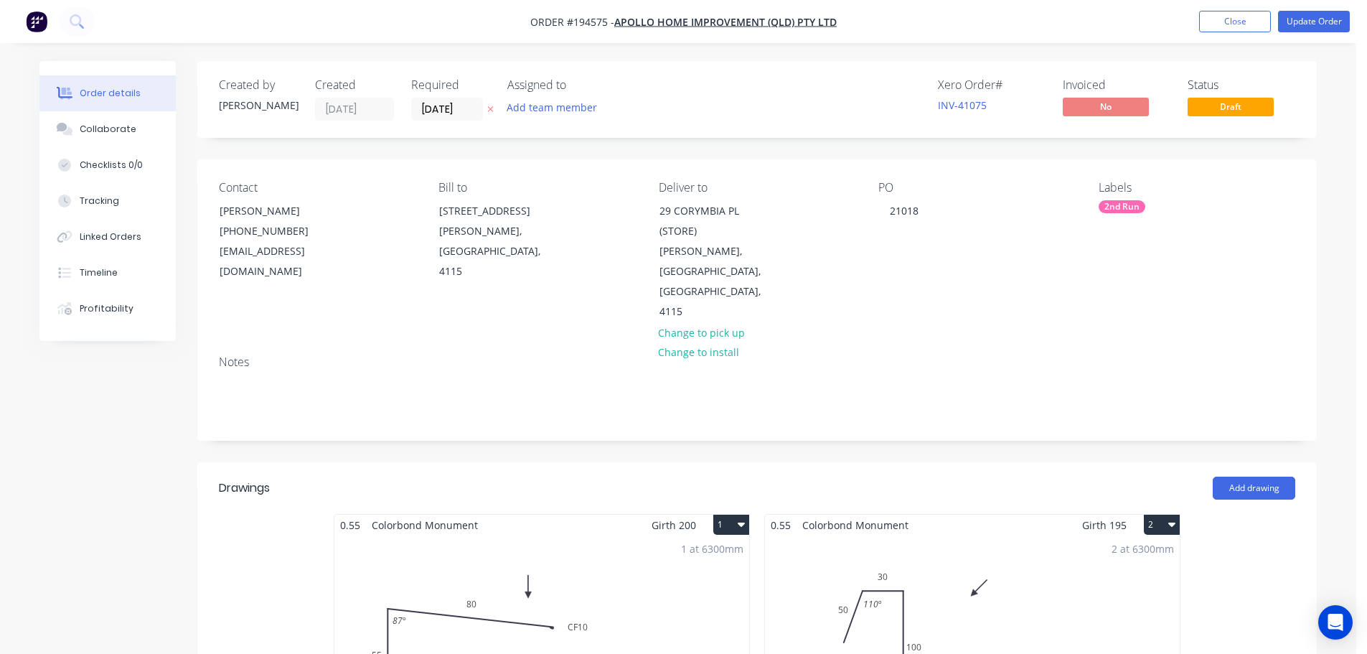
click at [612, 543] on div "1 at 6300mm Total lm $/M Total 6.3m $10.93 $68.86" at bounding box center [541, 644] width 415 height 219
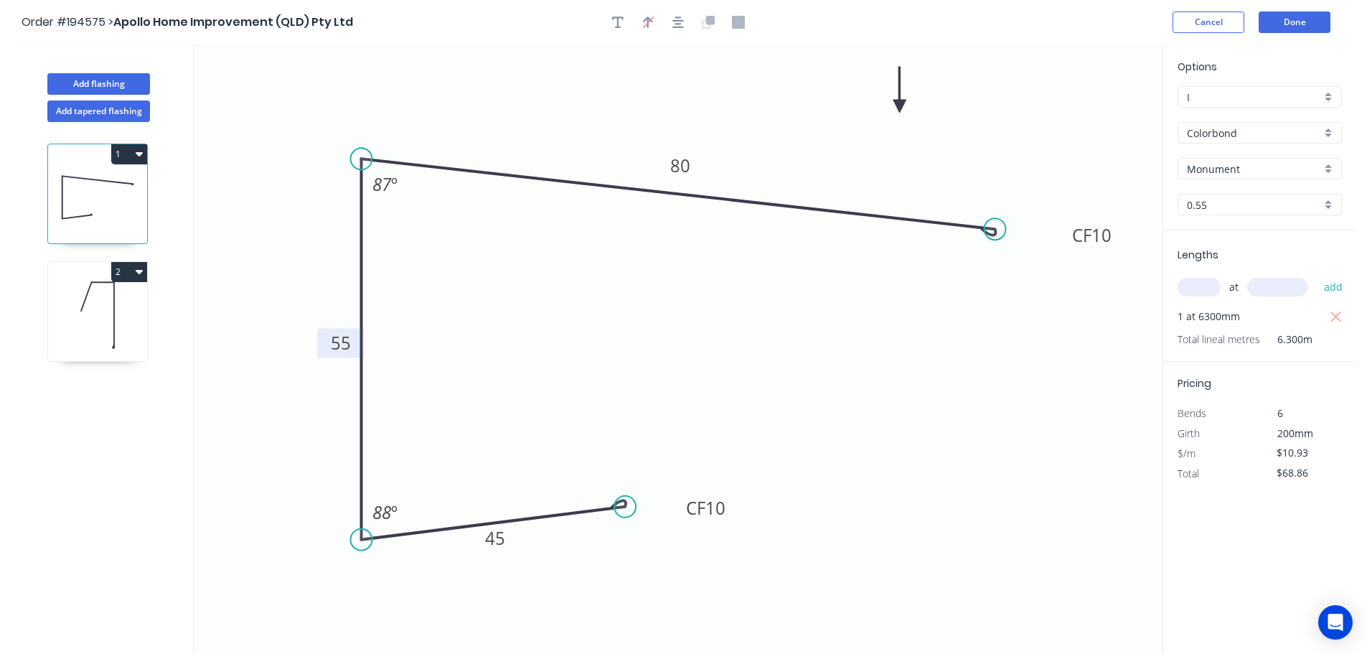
click at [339, 339] on tspan "55" at bounding box center [341, 343] width 20 height 24
click at [1294, 23] on button "Done" at bounding box center [1295, 22] width 72 height 22
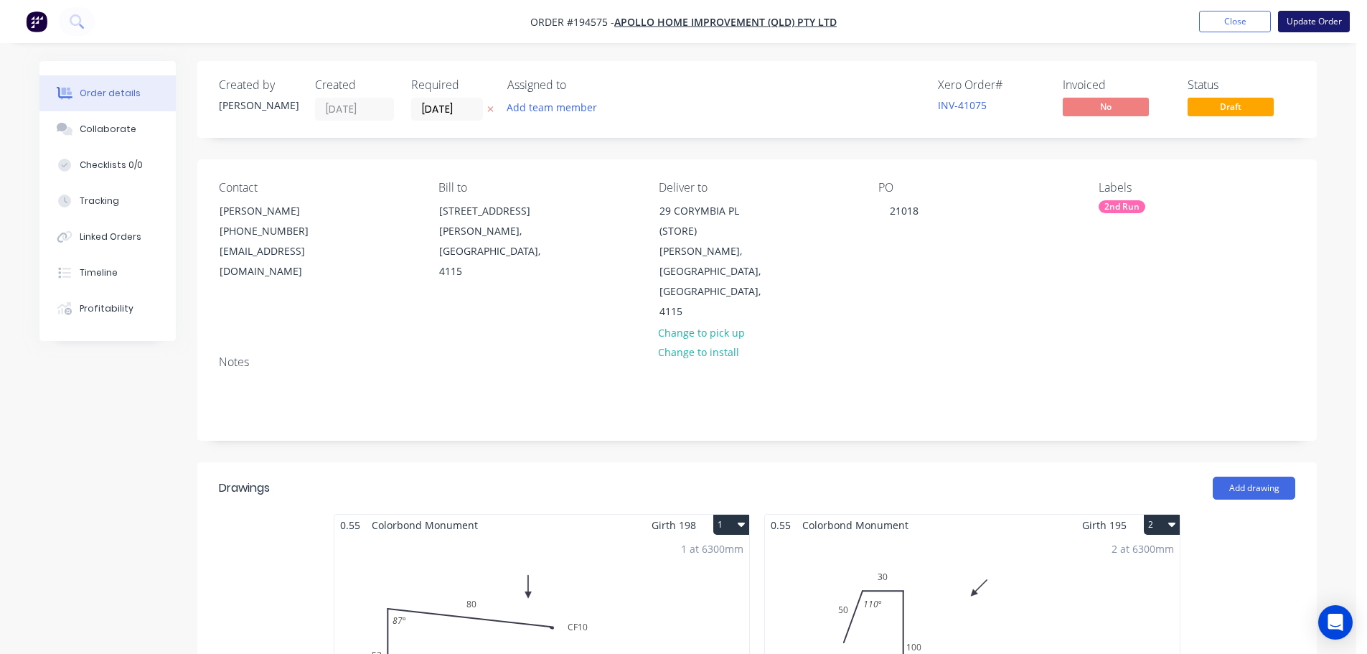
click at [1300, 24] on button "Update Order" at bounding box center [1314, 22] width 72 height 22
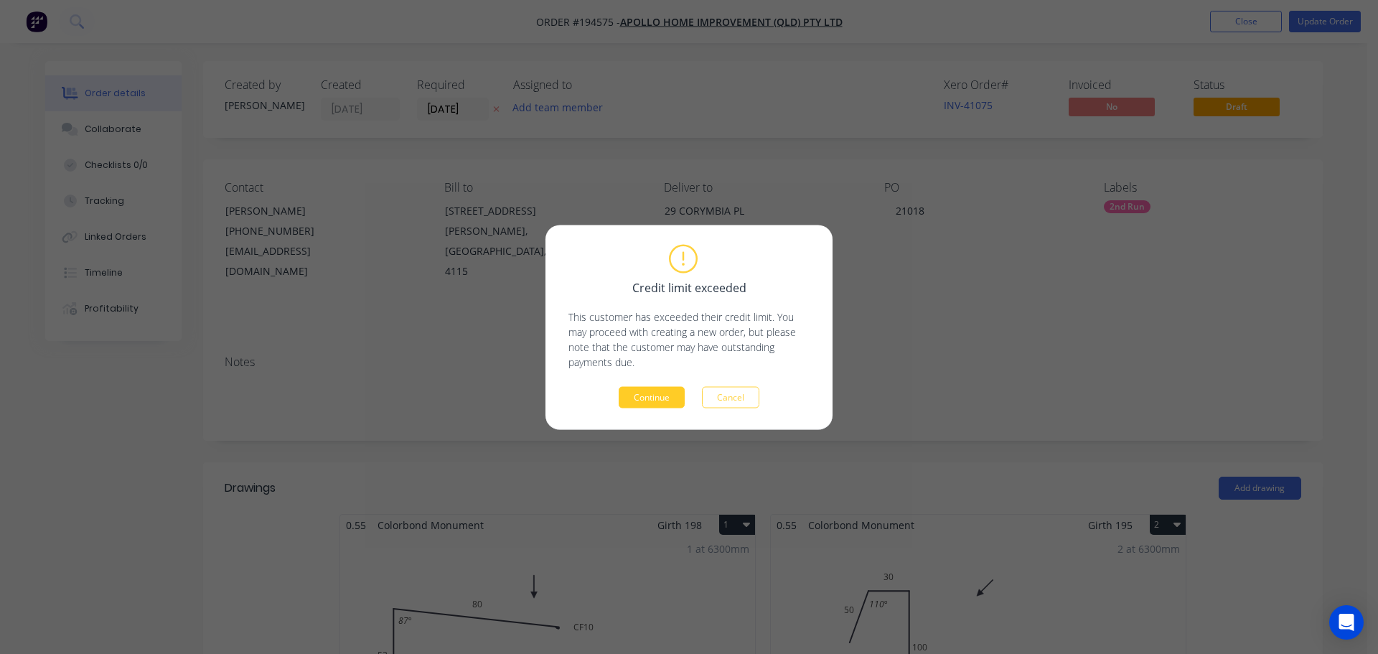
click at [675, 402] on button "Continue" at bounding box center [652, 397] width 66 height 22
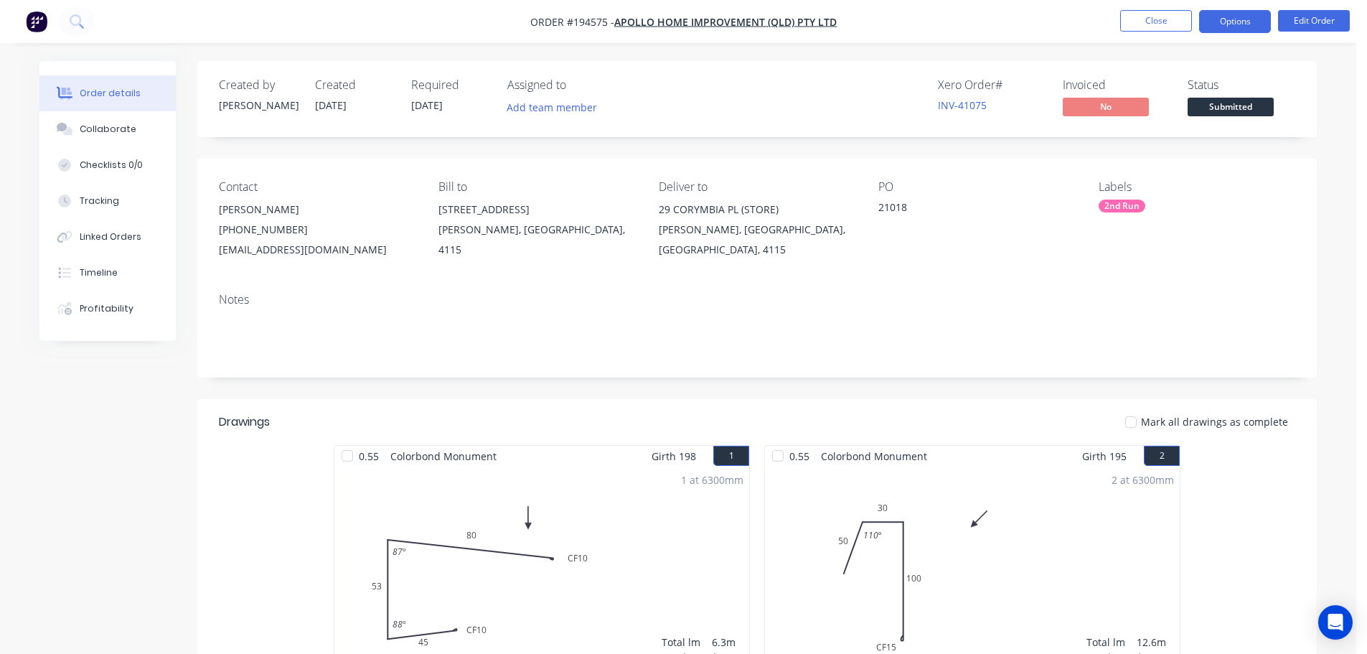
click at [1252, 22] on button "Options" at bounding box center [1235, 21] width 72 height 23
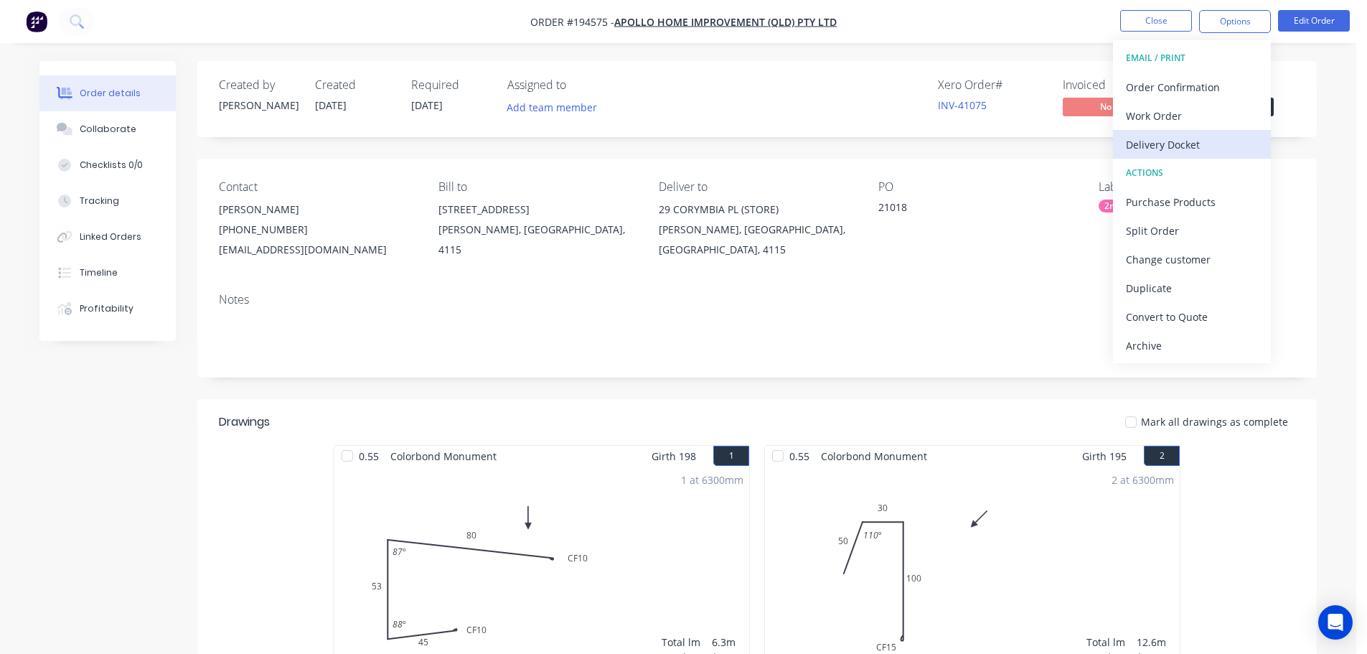
click at [1163, 130] on button "Delivery Docket" at bounding box center [1192, 144] width 158 height 29
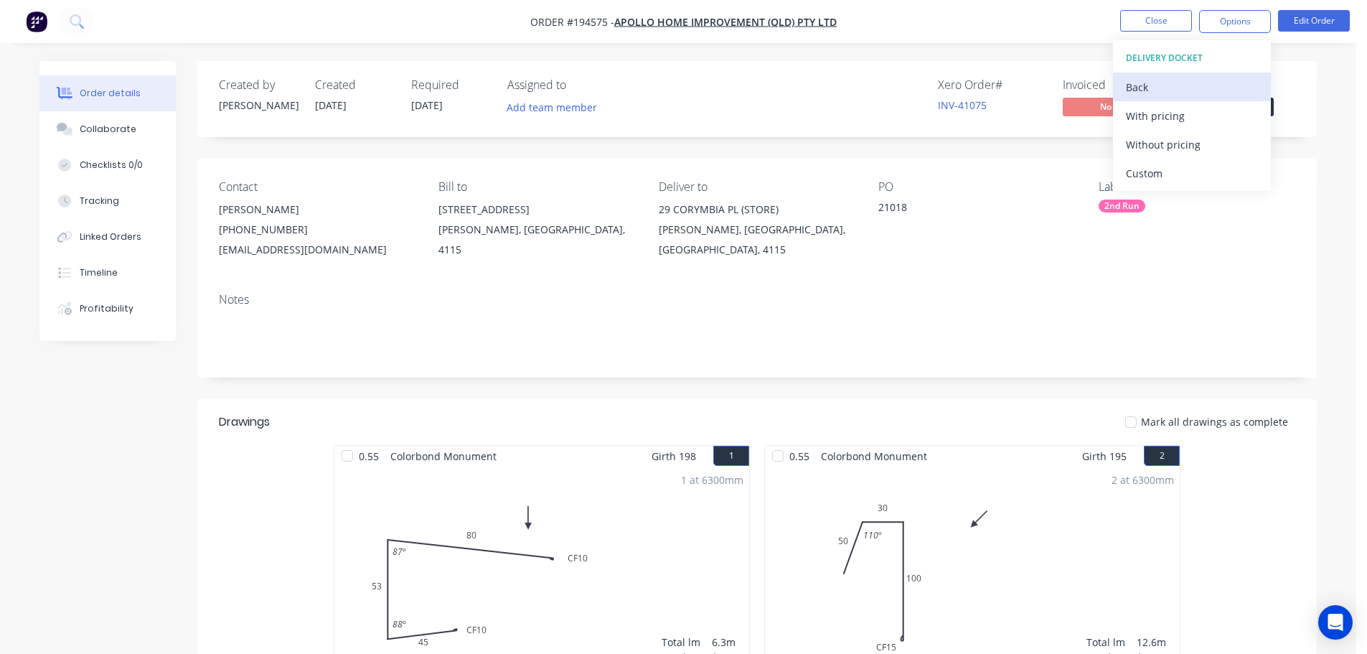
click at [1158, 95] on div "Back" at bounding box center [1192, 87] width 132 height 21
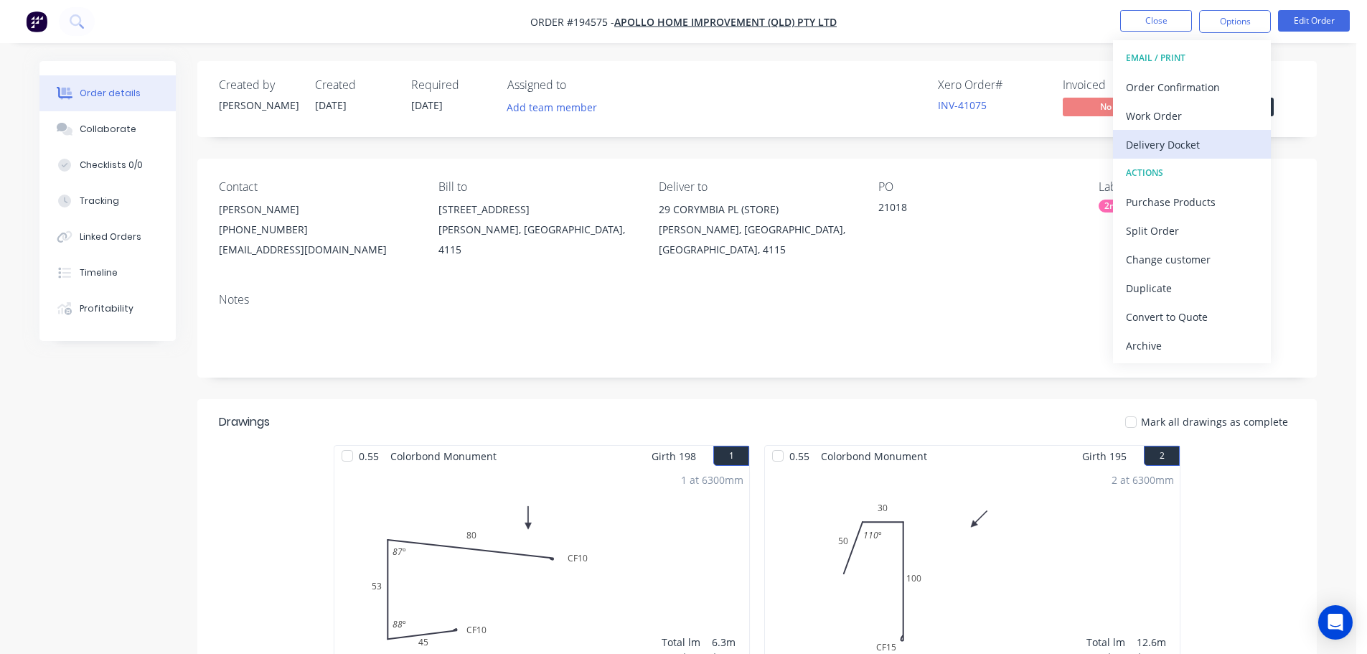
click at [1158, 130] on button "Delivery Docket" at bounding box center [1192, 144] width 158 height 29
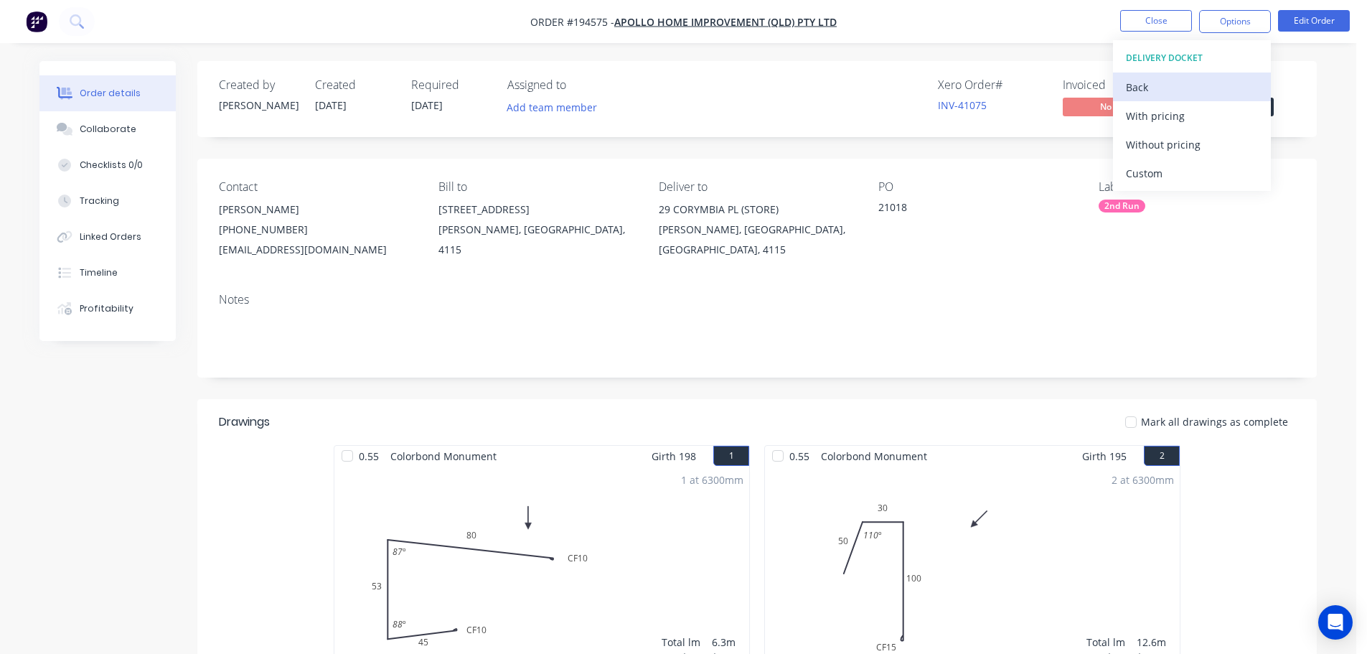
click at [1155, 78] on div "Back" at bounding box center [1192, 87] width 132 height 21
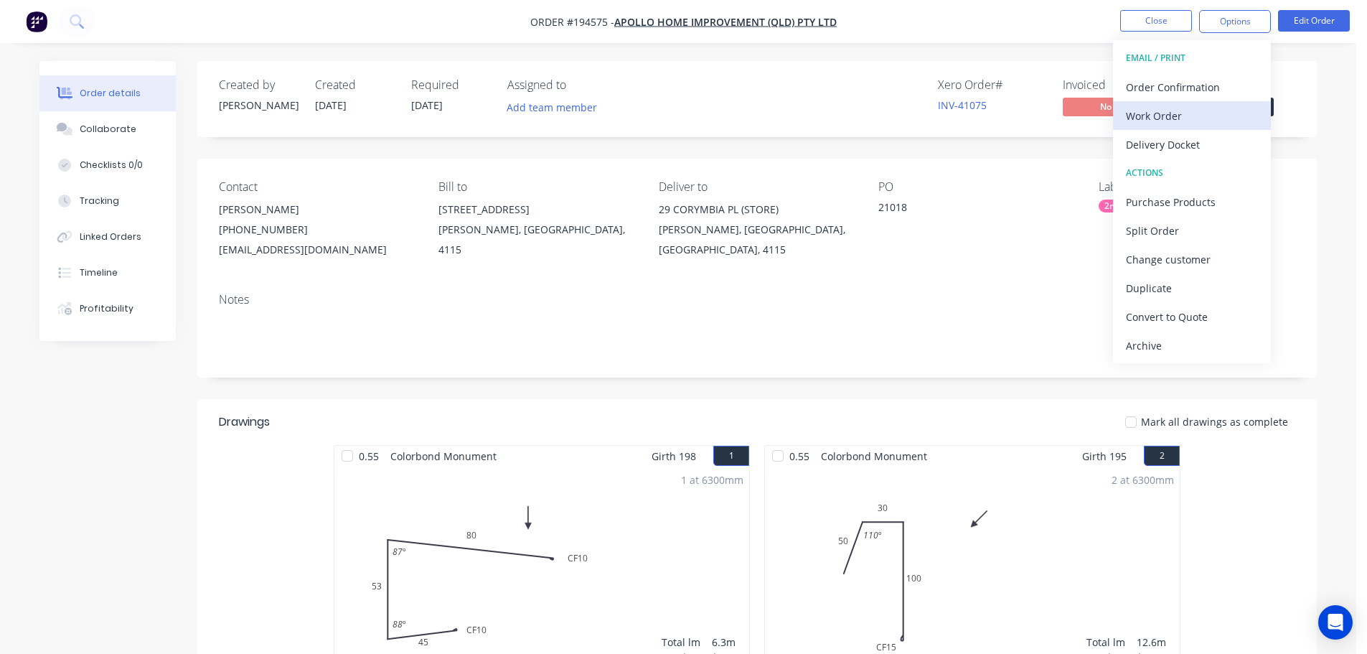
click at [1160, 123] on div "Work Order" at bounding box center [1192, 115] width 132 height 21
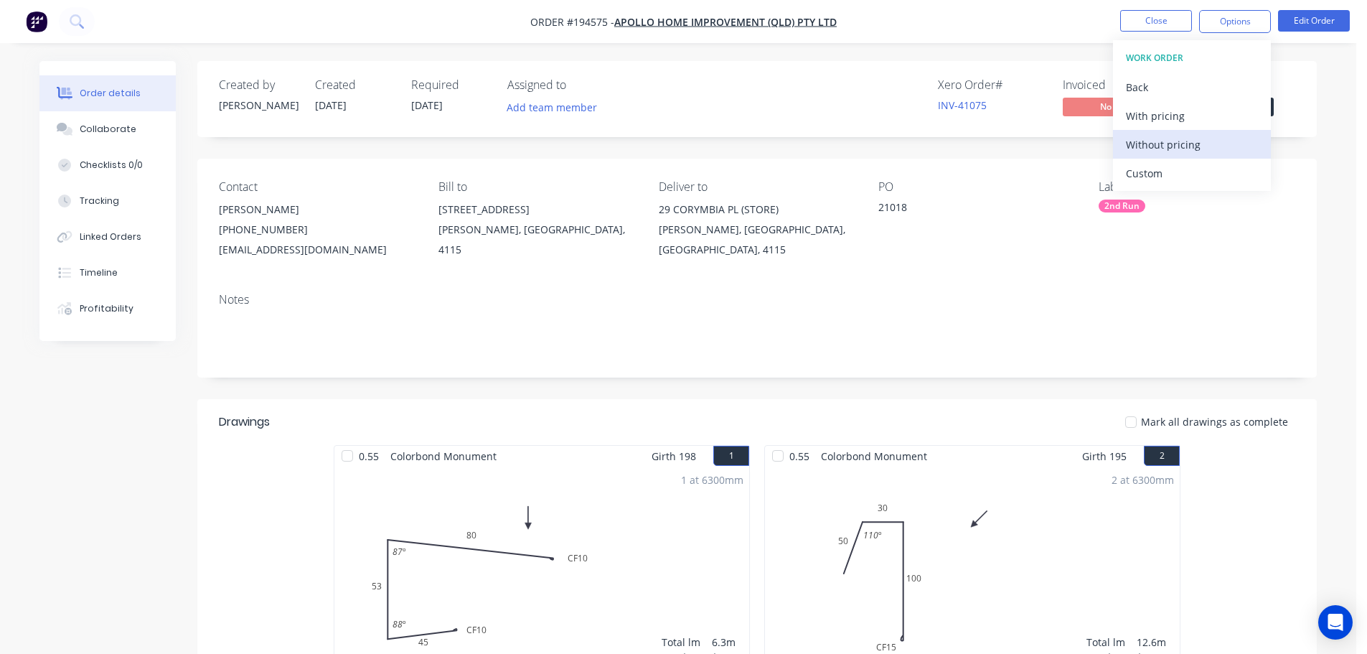
click at [1172, 145] on div "Without pricing" at bounding box center [1192, 144] width 132 height 21
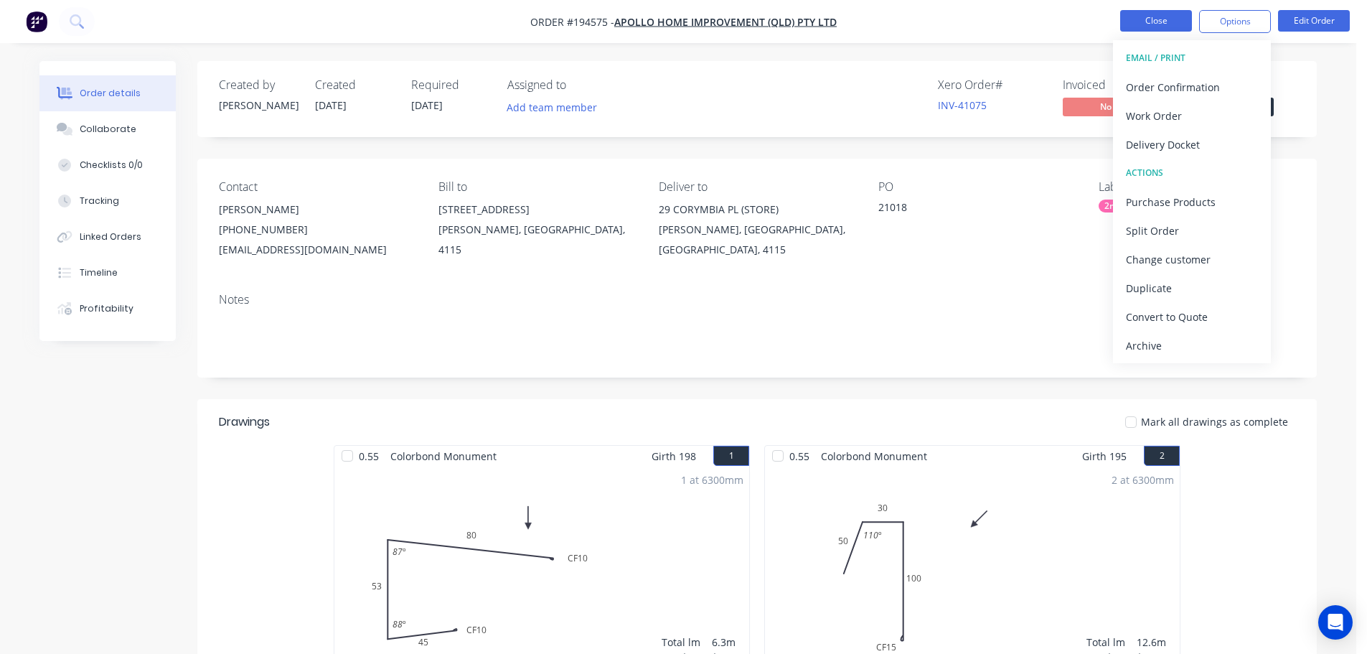
click at [1160, 23] on button "Close" at bounding box center [1156, 21] width 72 height 22
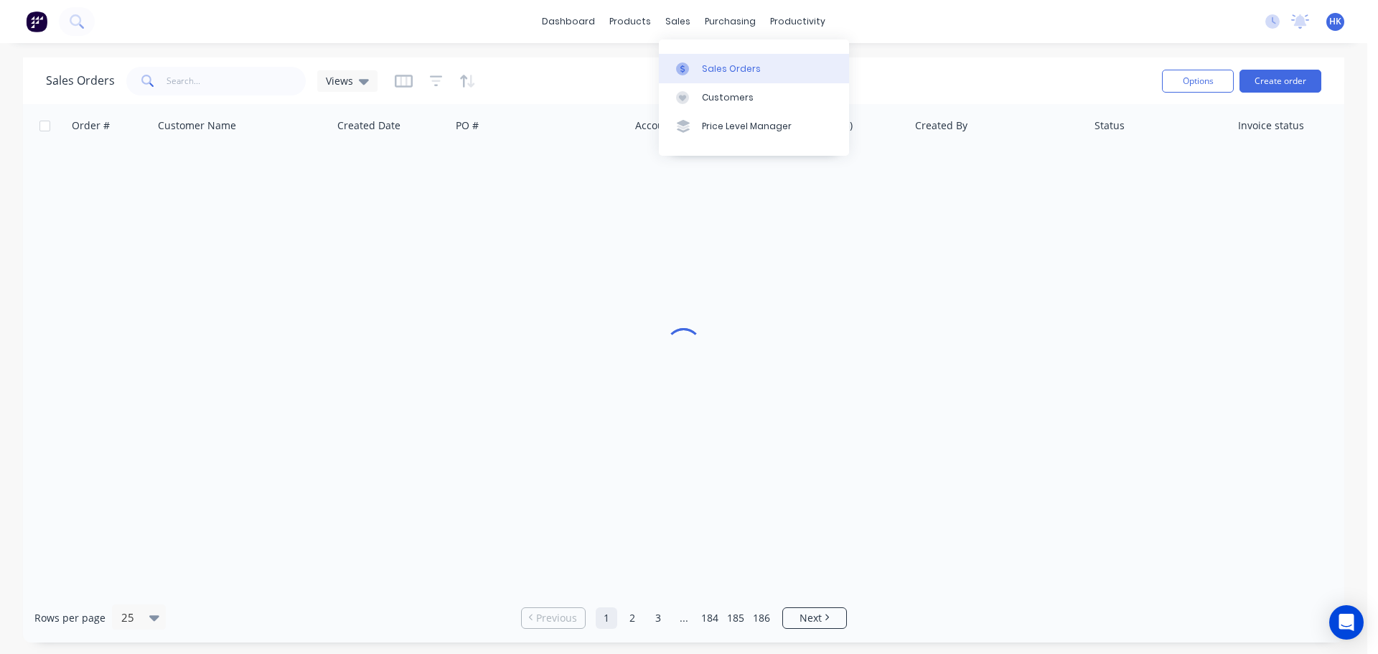
click at [725, 65] on div "Sales Orders" at bounding box center [731, 68] width 59 height 13
click at [1264, 85] on button "Create order" at bounding box center [1280, 81] width 82 height 23
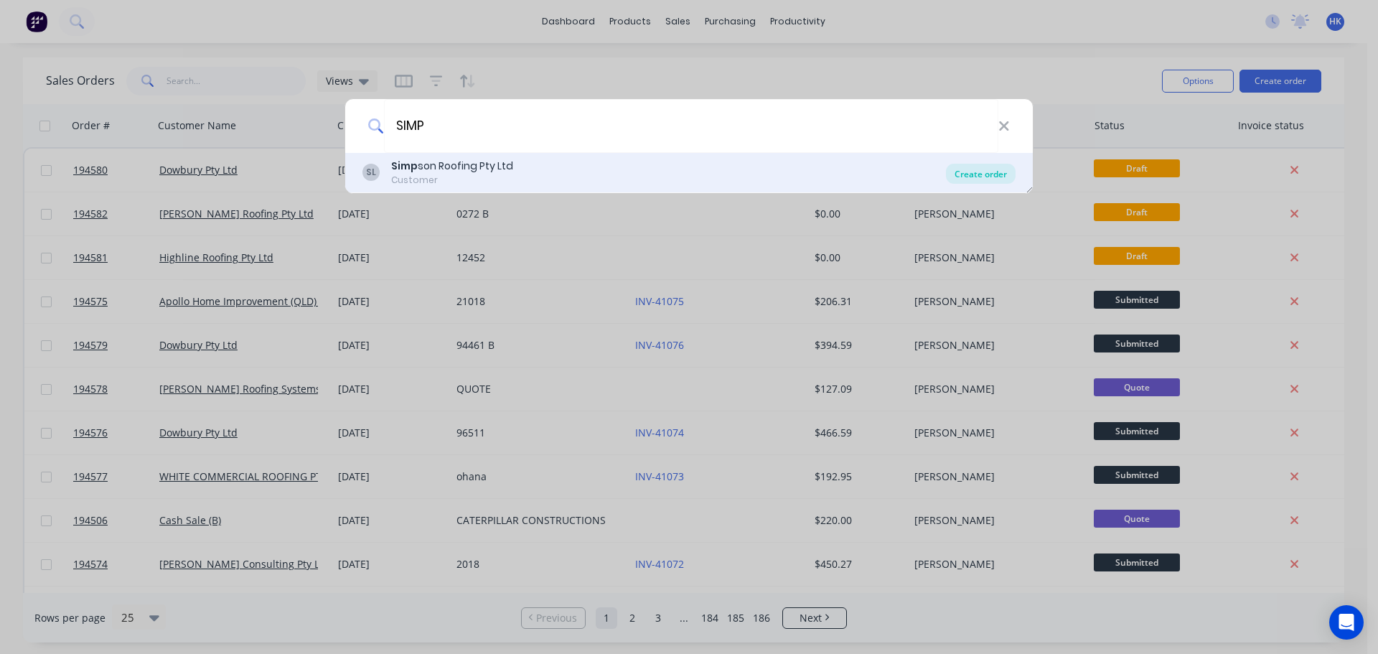
type input "SIMP"
click at [970, 174] on div "Create order" at bounding box center [981, 174] width 70 height 20
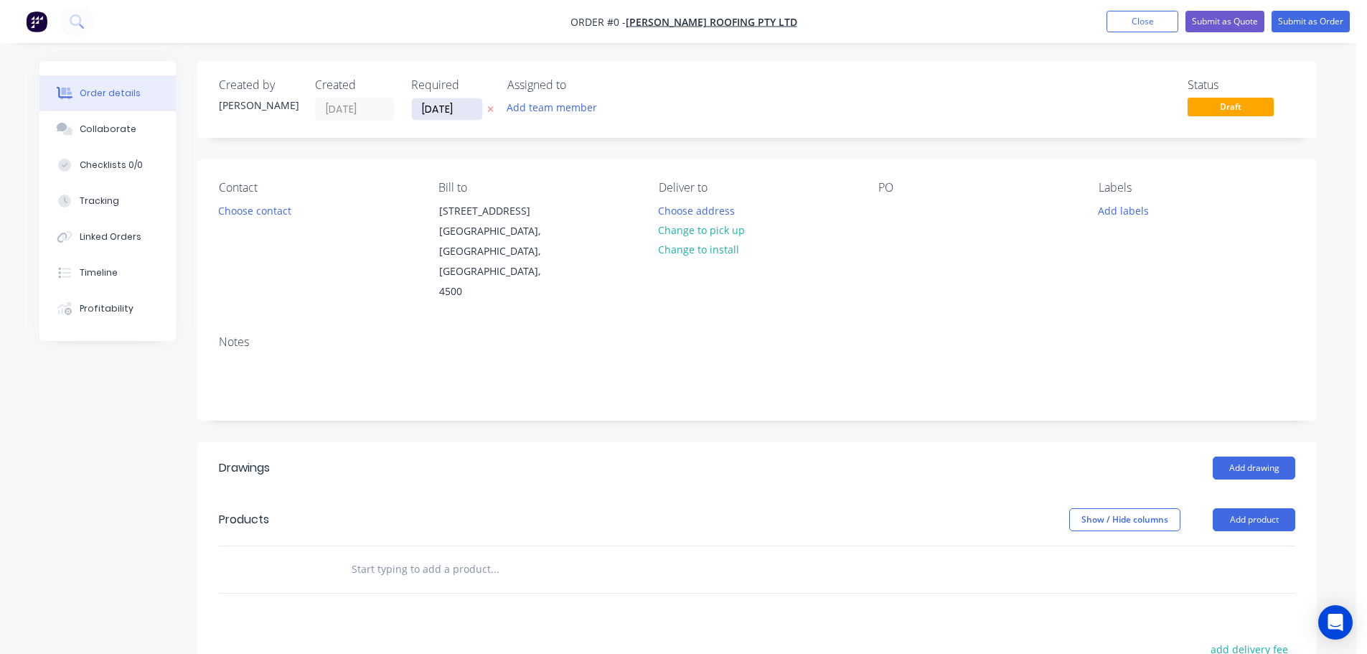
click at [431, 111] on input "[DATE]" at bounding box center [447, 109] width 70 height 22
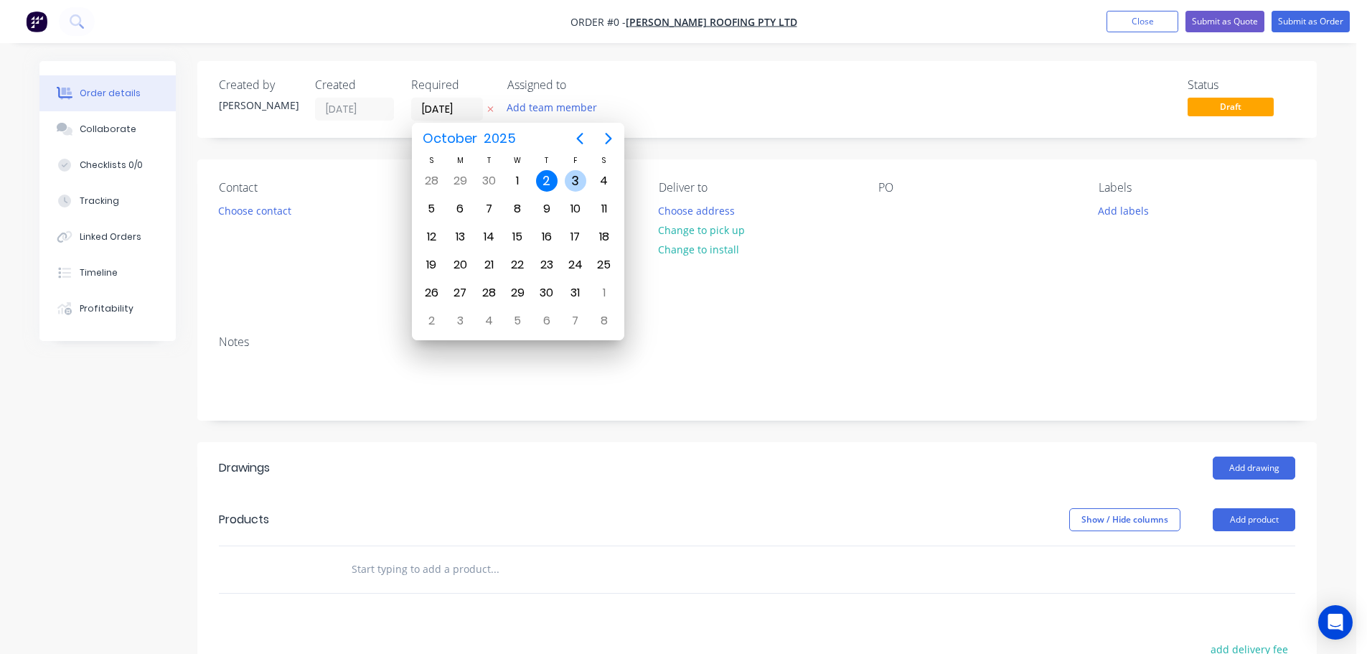
click at [581, 185] on div "3" at bounding box center [576, 181] width 22 height 22
type input "[DATE]"
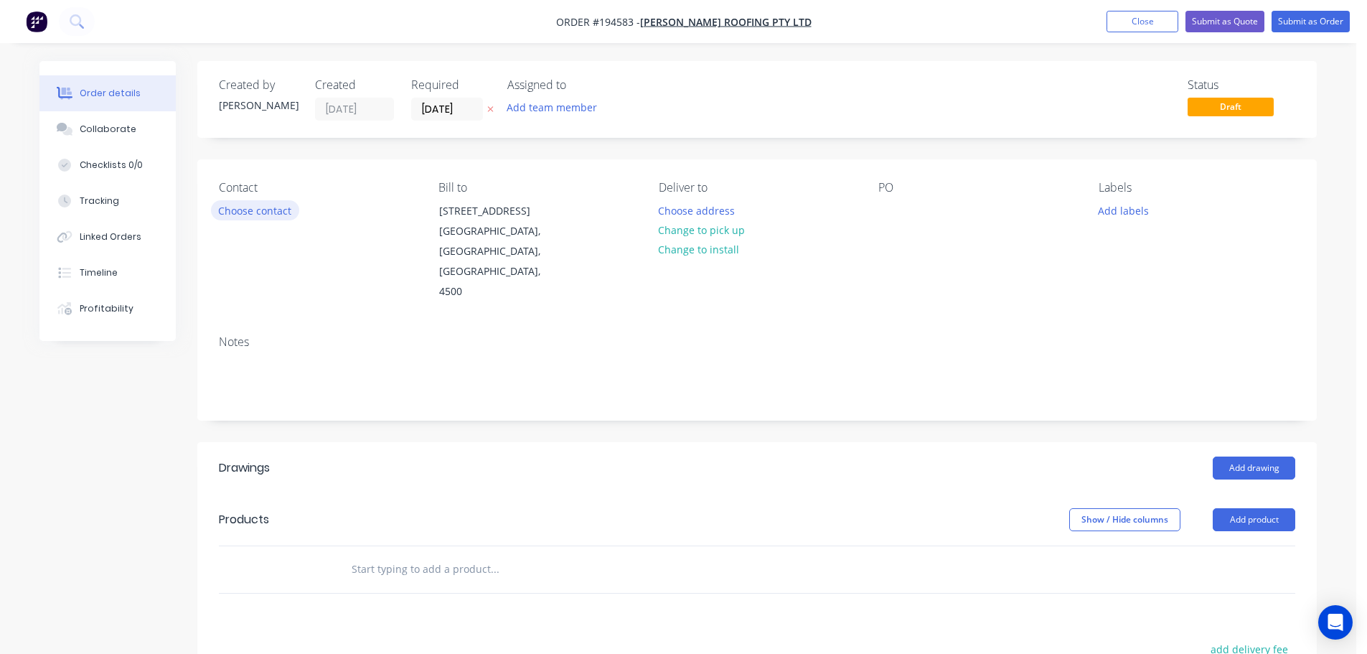
click at [270, 213] on button "Choose contact" at bounding box center [255, 209] width 88 height 19
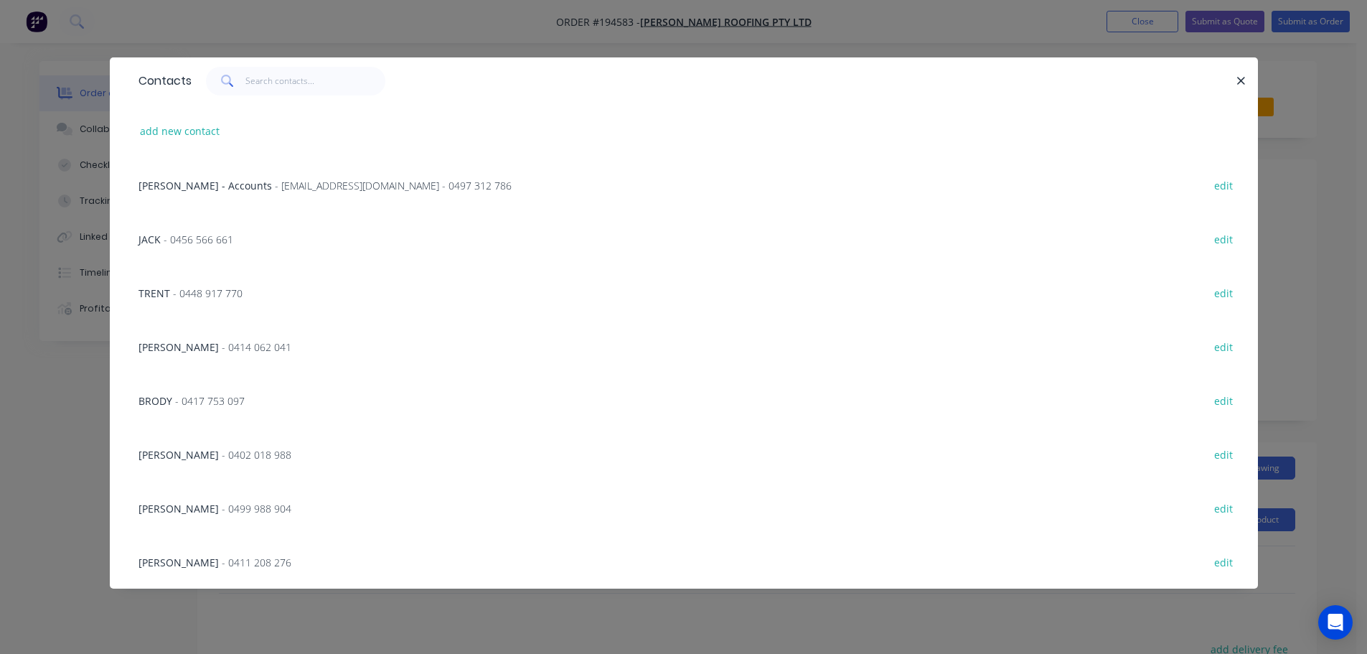
click at [226, 243] on span "- 0456 566 661" at bounding box center [199, 240] width 70 height 14
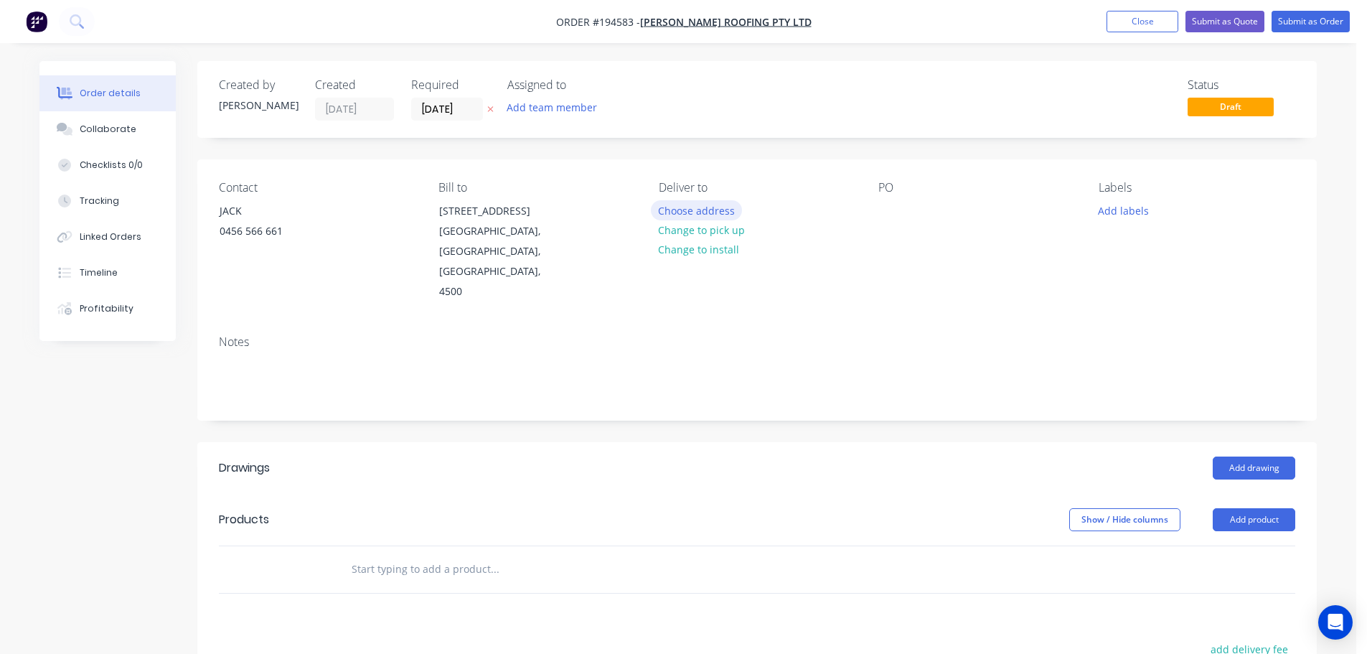
click at [721, 209] on button "Choose address" at bounding box center [697, 209] width 92 height 19
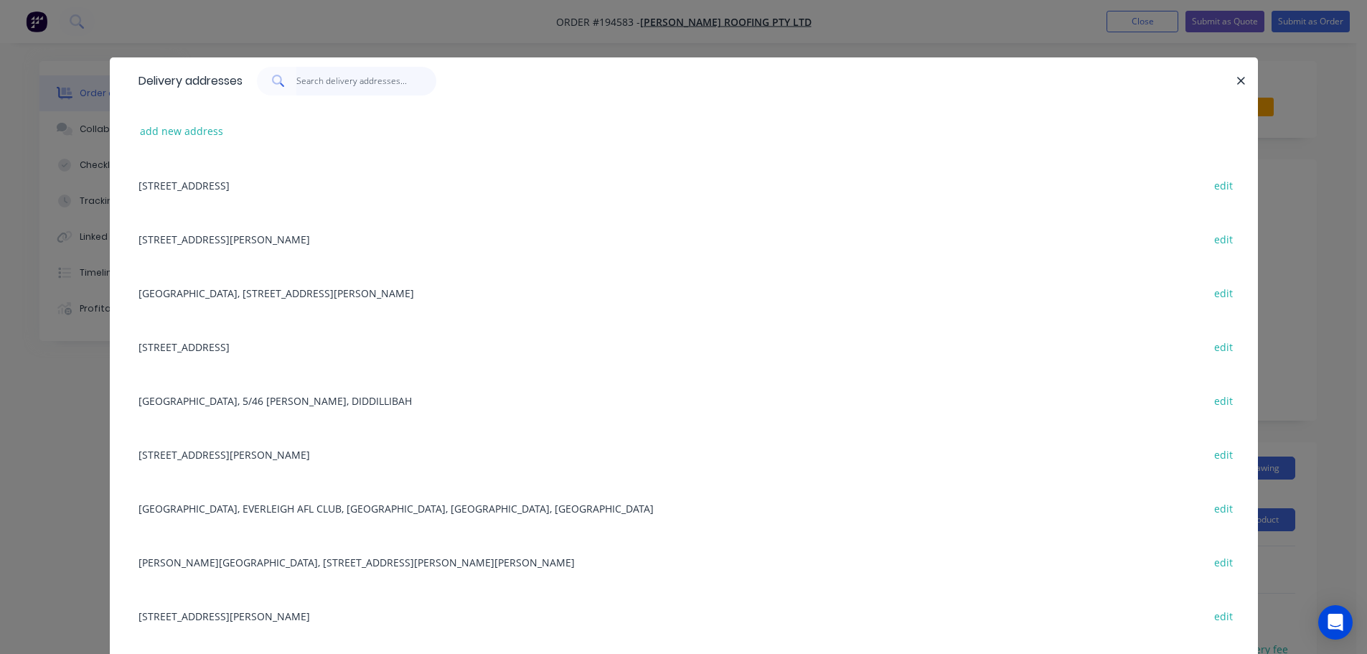
click at [378, 83] on input "text" at bounding box center [366, 81] width 140 height 29
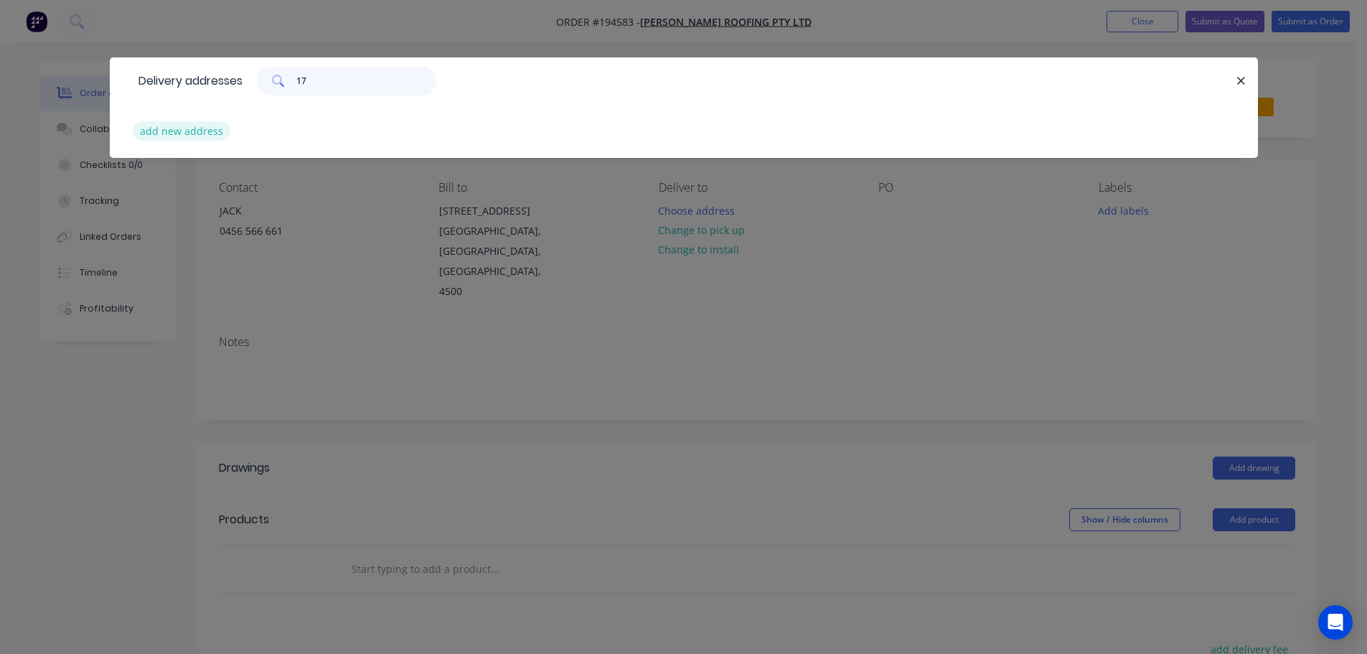
type input "17"
click at [182, 135] on button "add new address" at bounding box center [182, 130] width 98 height 19
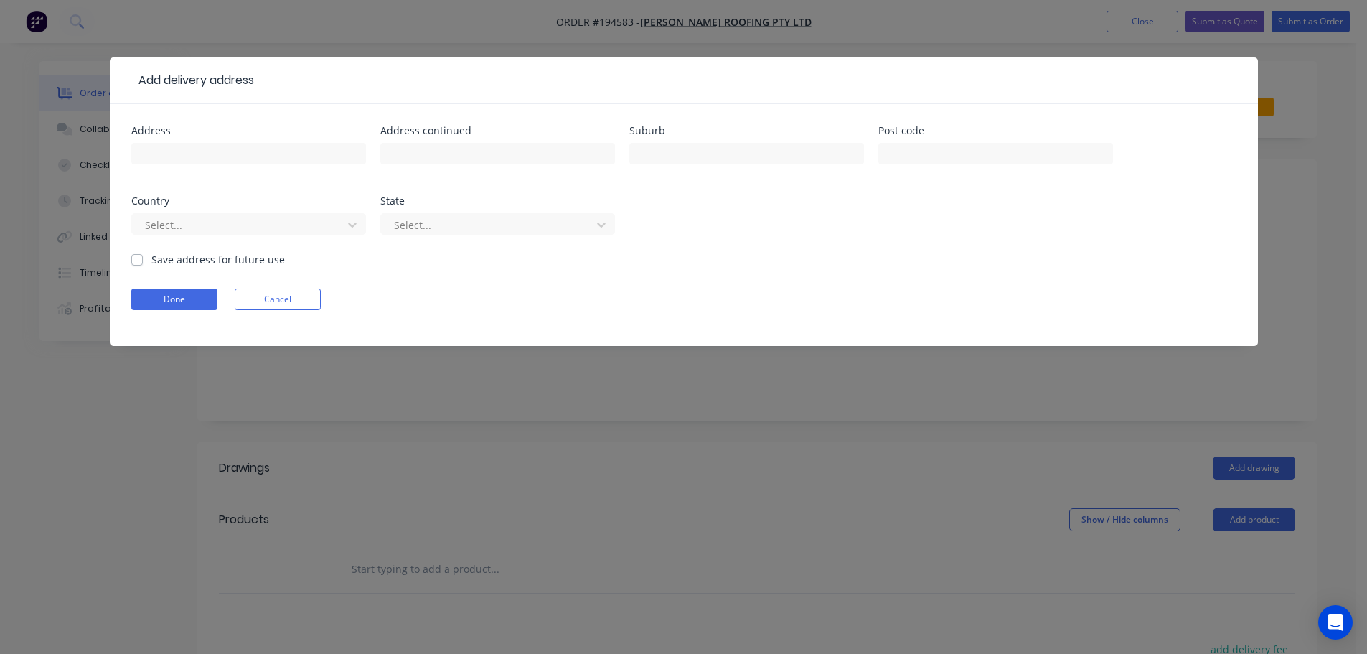
click at [182, 134] on div "Address" at bounding box center [248, 131] width 235 height 10
click at [184, 154] on input "text" at bounding box center [248, 154] width 235 height 22
type input "17 MESSINES RIDGE RD"
type input "TARRAGINDI"
click at [187, 296] on button "Done" at bounding box center [174, 299] width 86 height 22
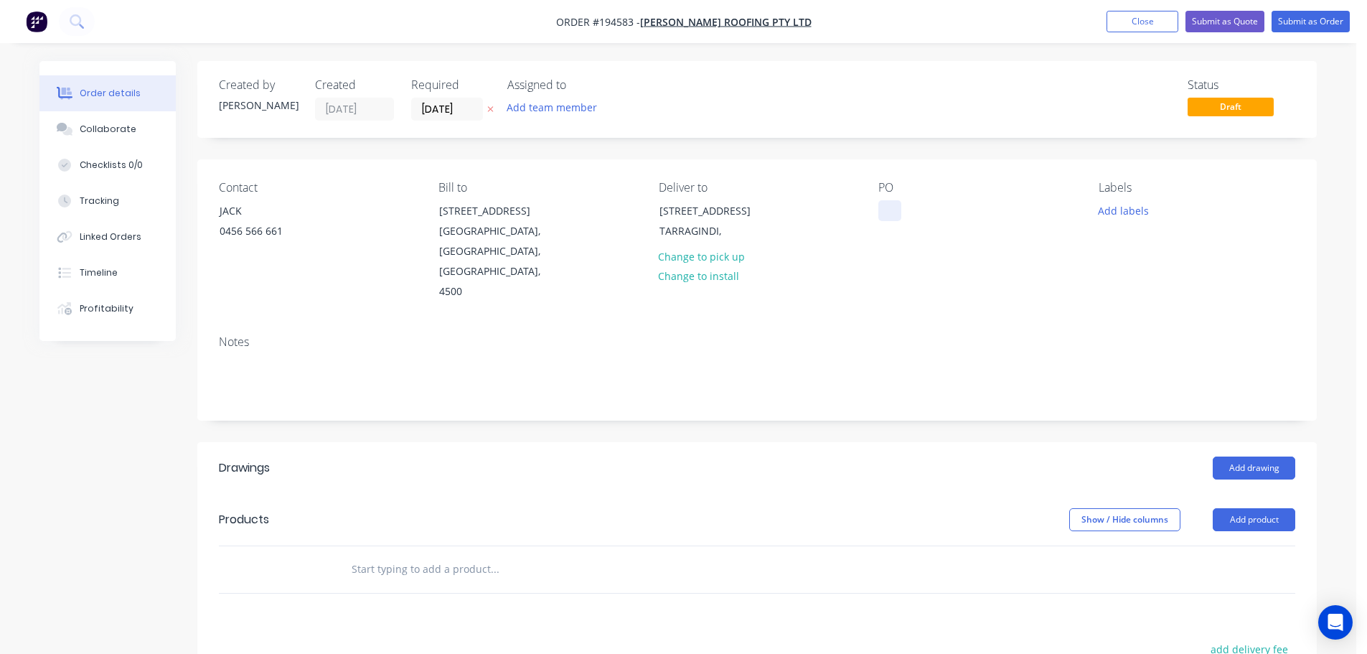
click at [898, 207] on div at bounding box center [889, 210] width 23 height 21
click at [1120, 212] on button "Add labels" at bounding box center [1123, 209] width 66 height 19
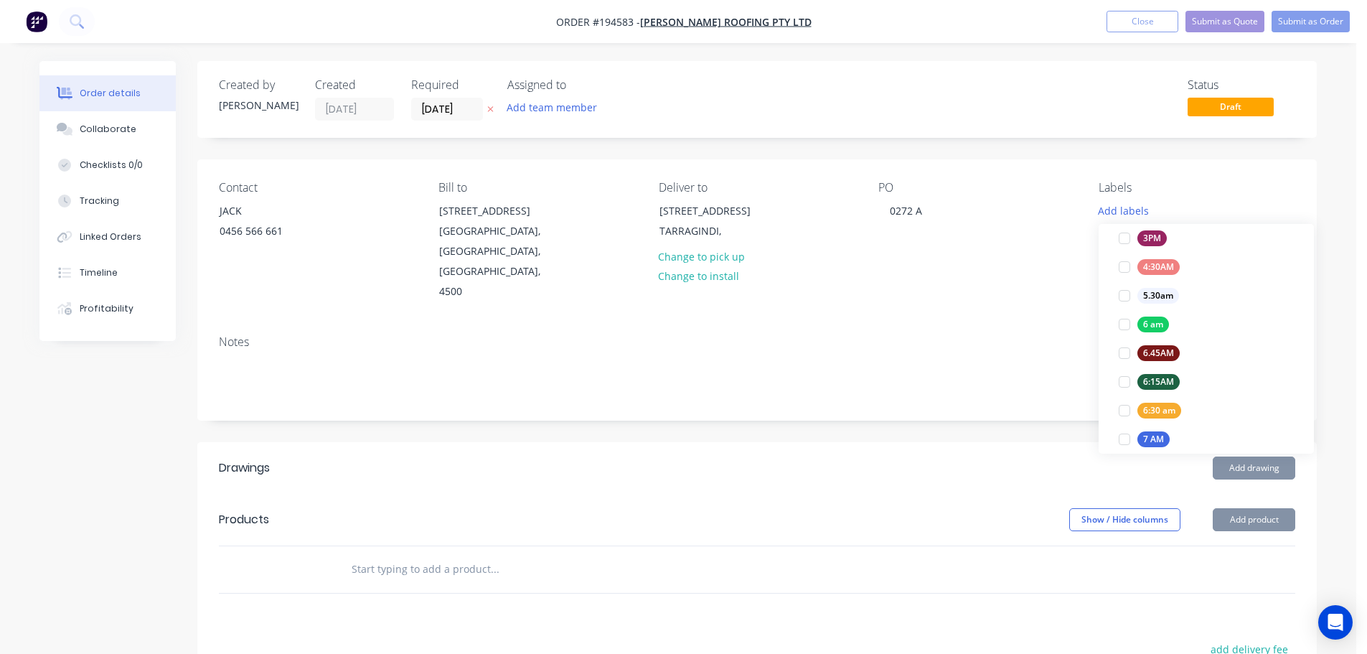
scroll to position [359, 0]
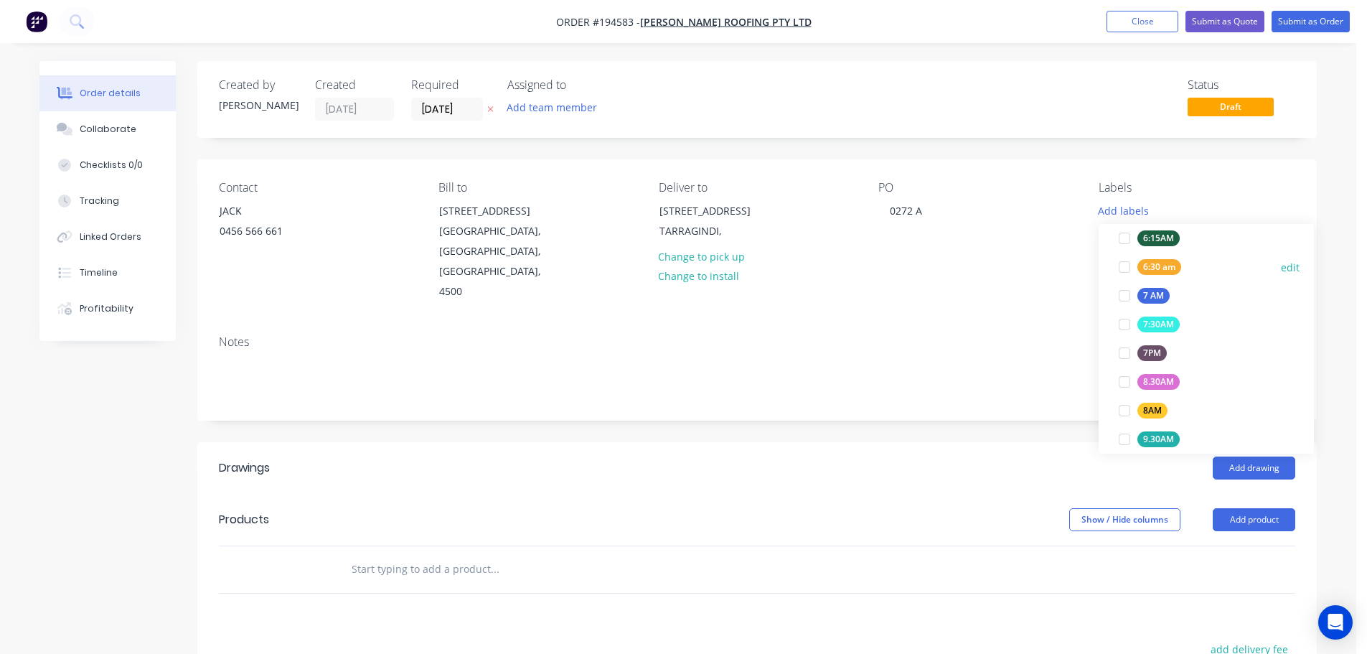
click at [1123, 270] on div at bounding box center [1124, 267] width 29 height 29
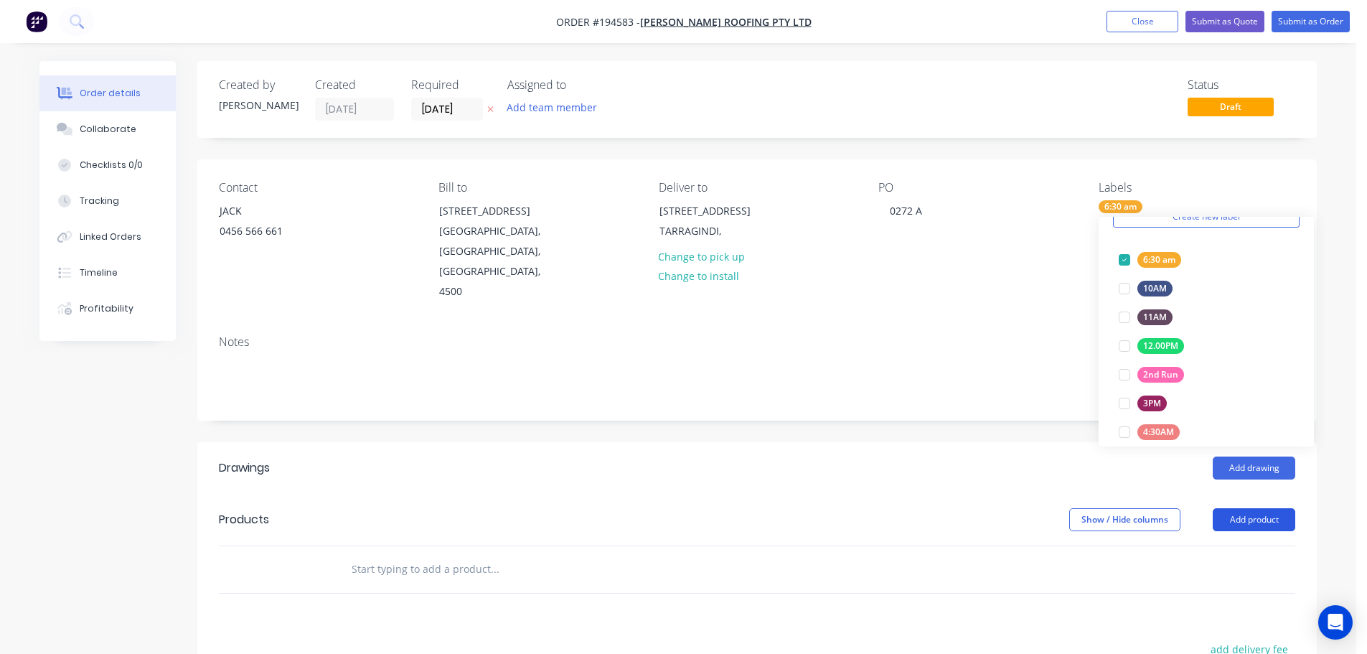
click at [1232, 508] on button "Add product" at bounding box center [1254, 519] width 83 height 23
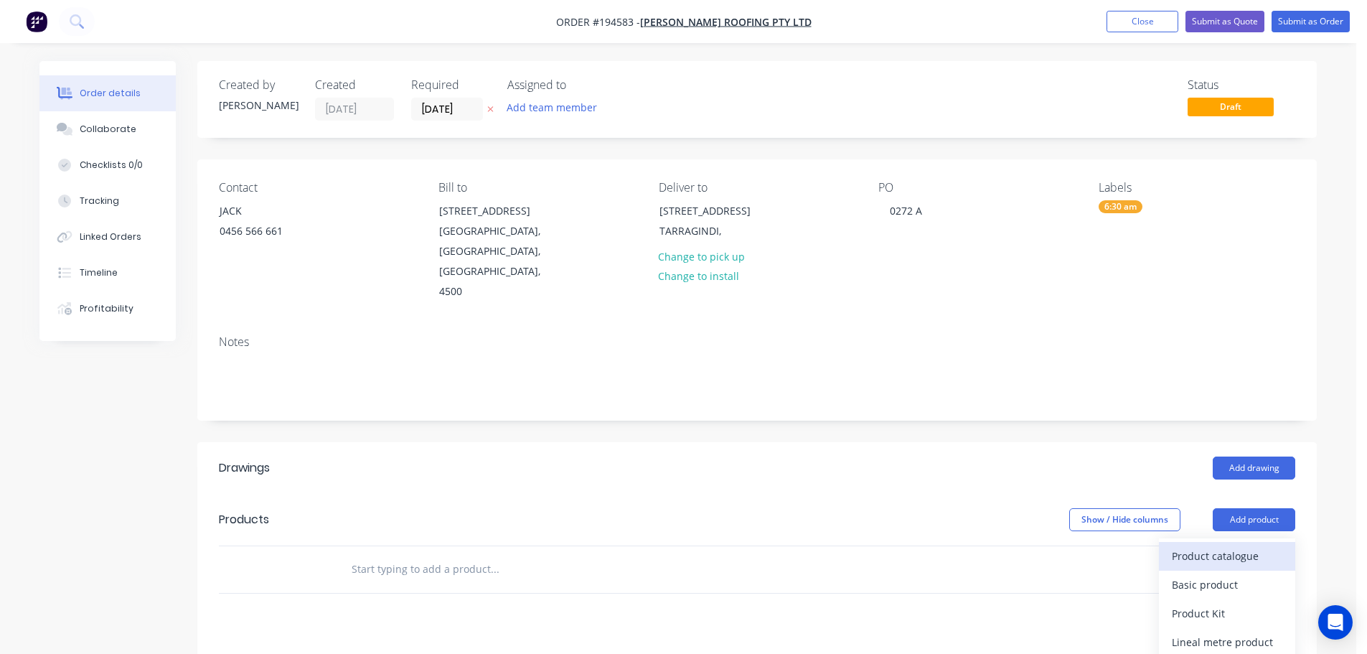
click at [1239, 545] on div "Product catalogue" at bounding box center [1227, 555] width 111 height 21
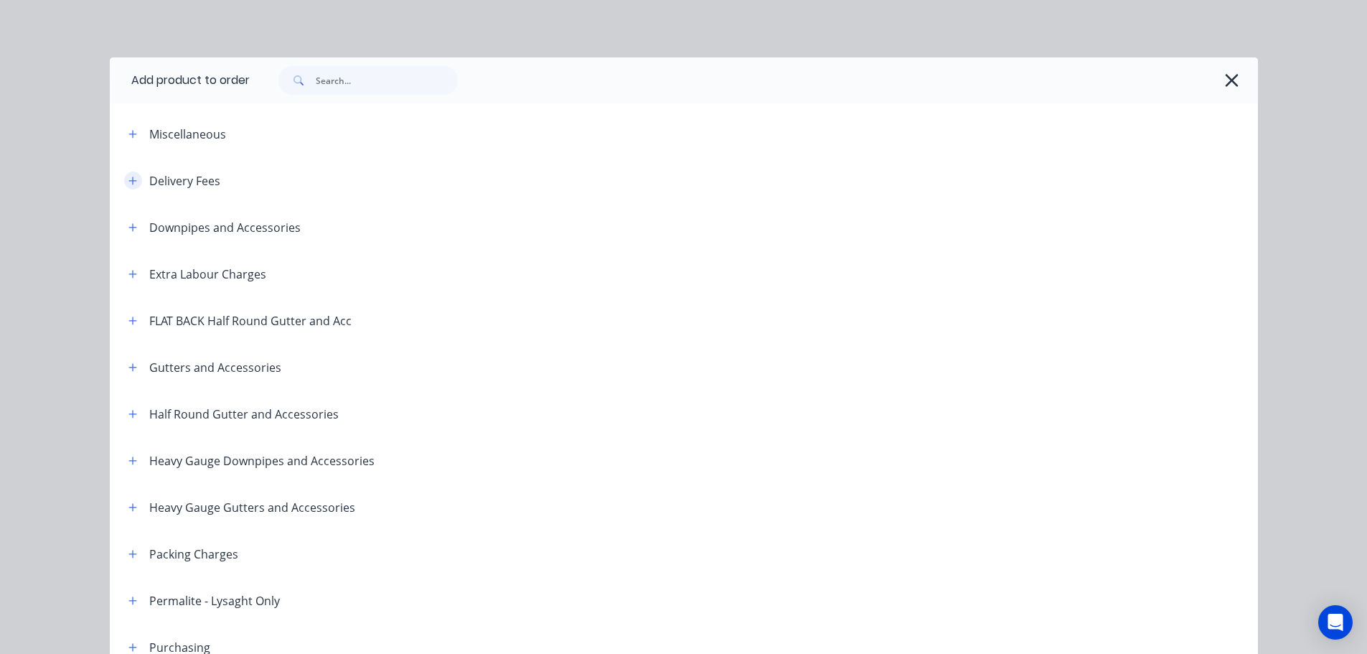
click at [128, 177] on icon "button" at bounding box center [132, 181] width 9 height 10
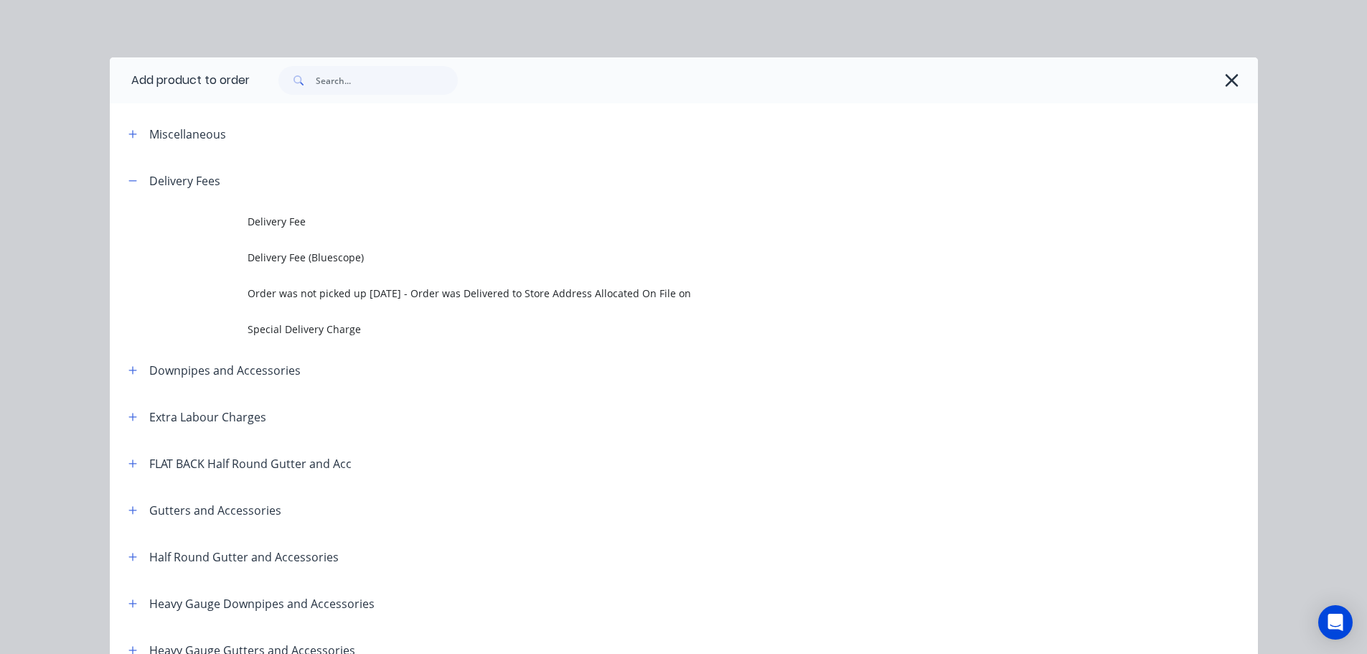
click at [255, 220] on span "Delivery Fee" at bounding box center [652, 221] width 808 height 15
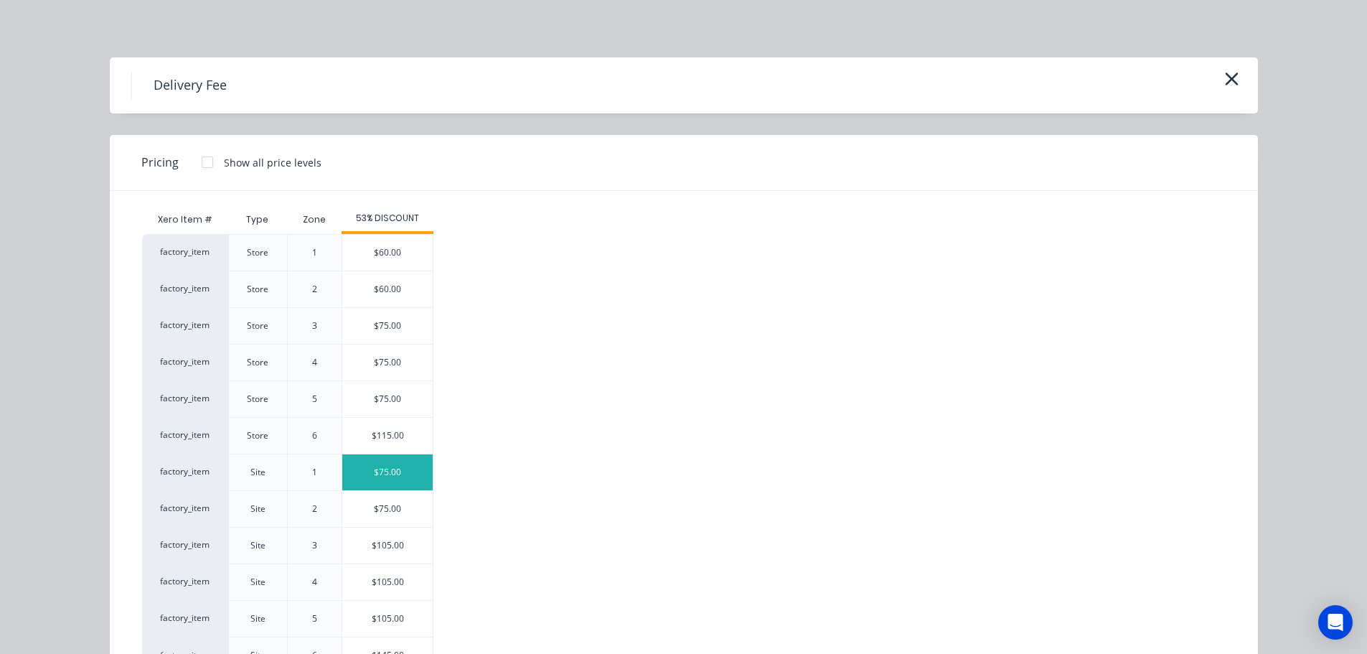
click at [376, 487] on div "$75.00" at bounding box center [387, 472] width 90 height 36
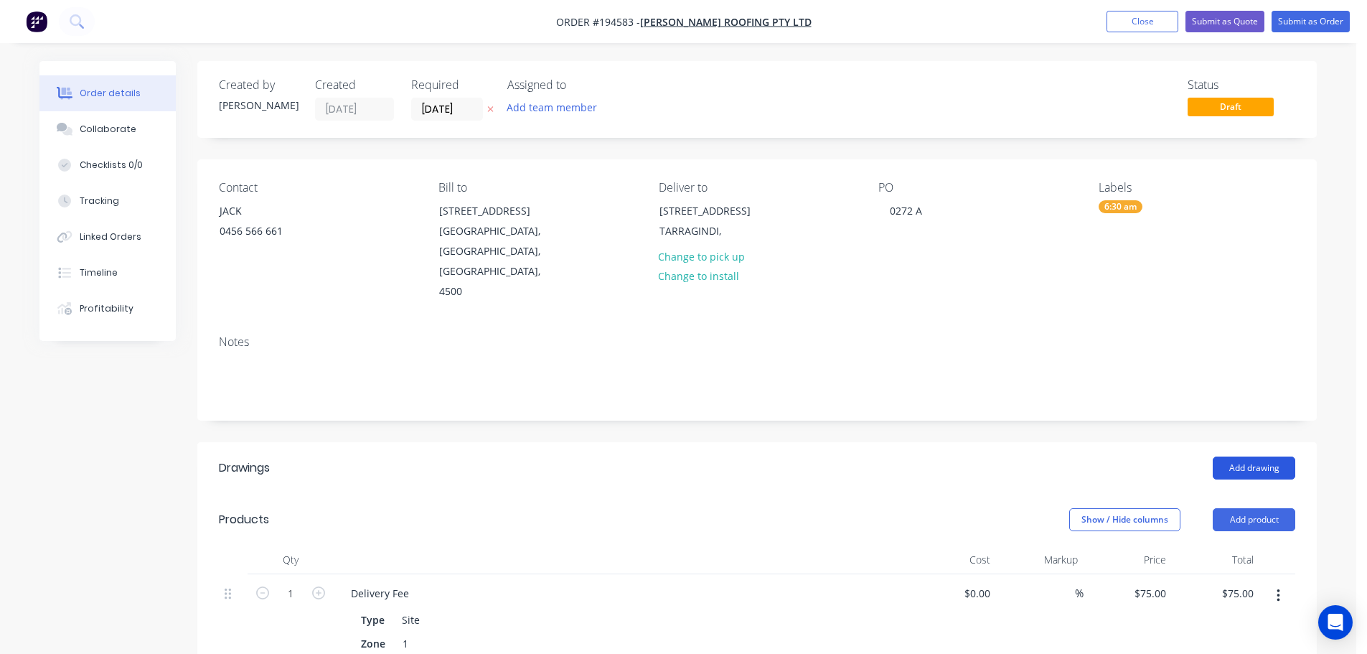
click at [1244, 456] on button "Add drawing" at bounding box center [1254, 467] width 83 height 23
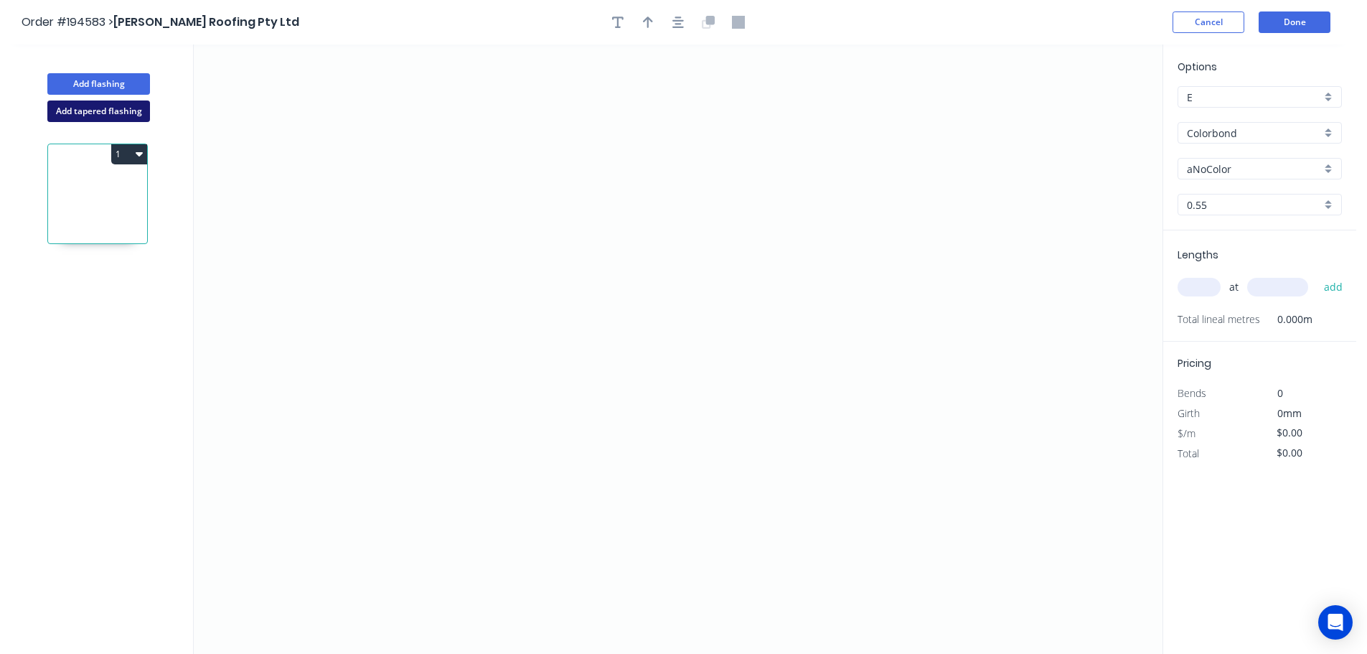
click at [94, 115] on button "Add tapered flashing" at bounding box center [98, 111] width 103 height 22
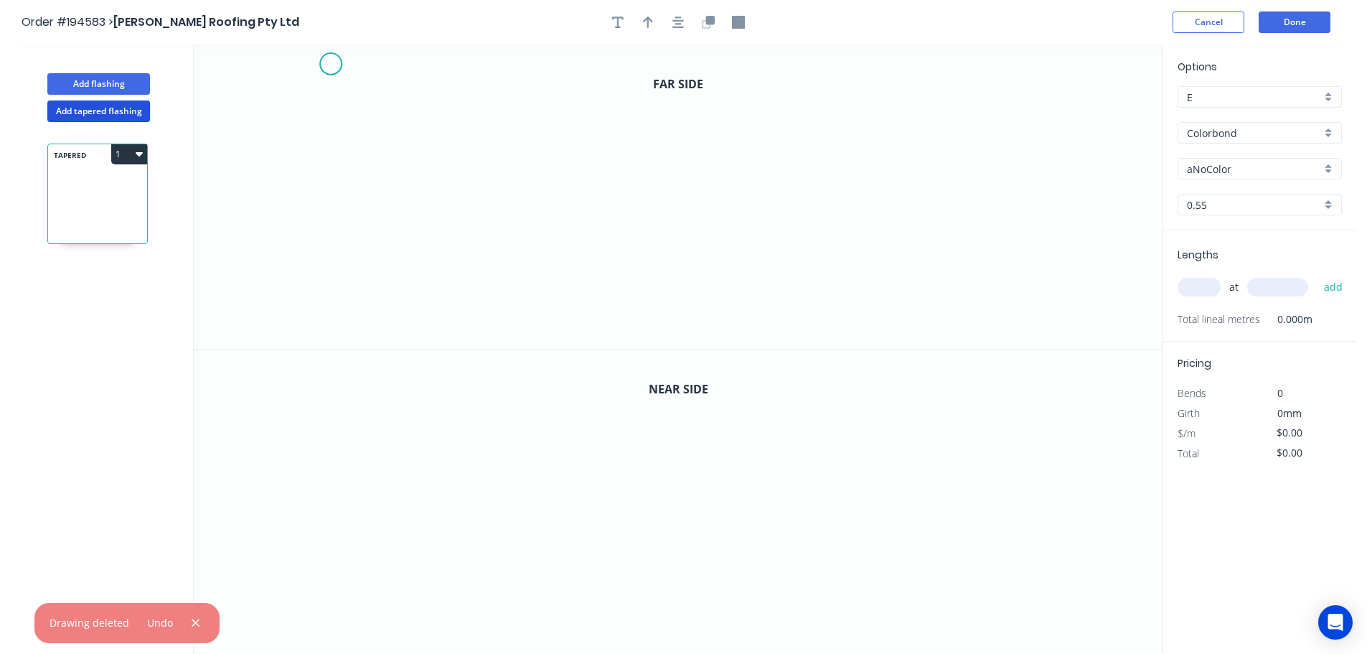
click at [330, 64] on icon "0" at bounding box center [678, 196] width 969 height 304
click at [335, 241] on icon "0" at bounding box center [678, 196] width 969 height 304
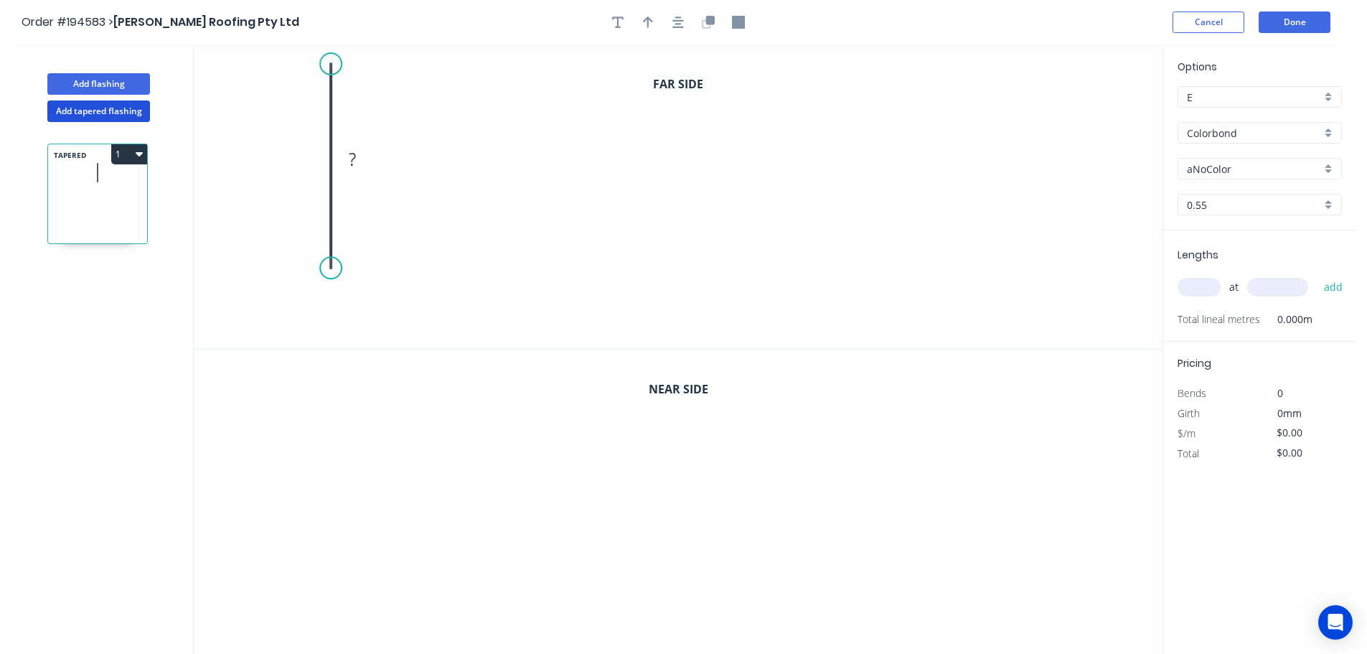
drag, startPoint x: 334, startPoint y: 245, endPoint x: 338, endPoint y: 268, distance: 23.2
click at [338, 268] on circle at bounding box center [331, 268] width 22 height 22
click at [330, 271] on circle at bounding box center [331, 268] width 22 height 22
click at [328, 275] on circle at bounding box center [331, 271] width 22 height 22
click at [337, 268] on circle at bounding box center [331, 271] width 22 height 22
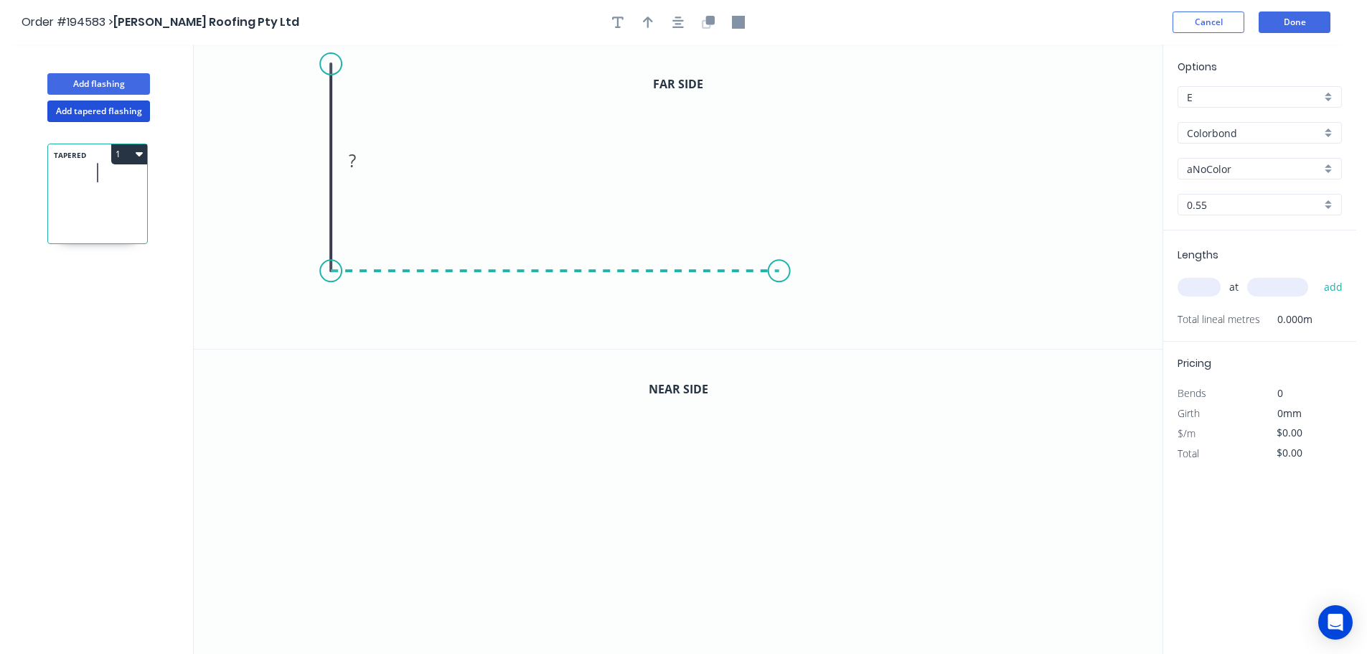
click at [779, 285] on icon "0 ?" at bounding box center [678, 196] width 969 height 304
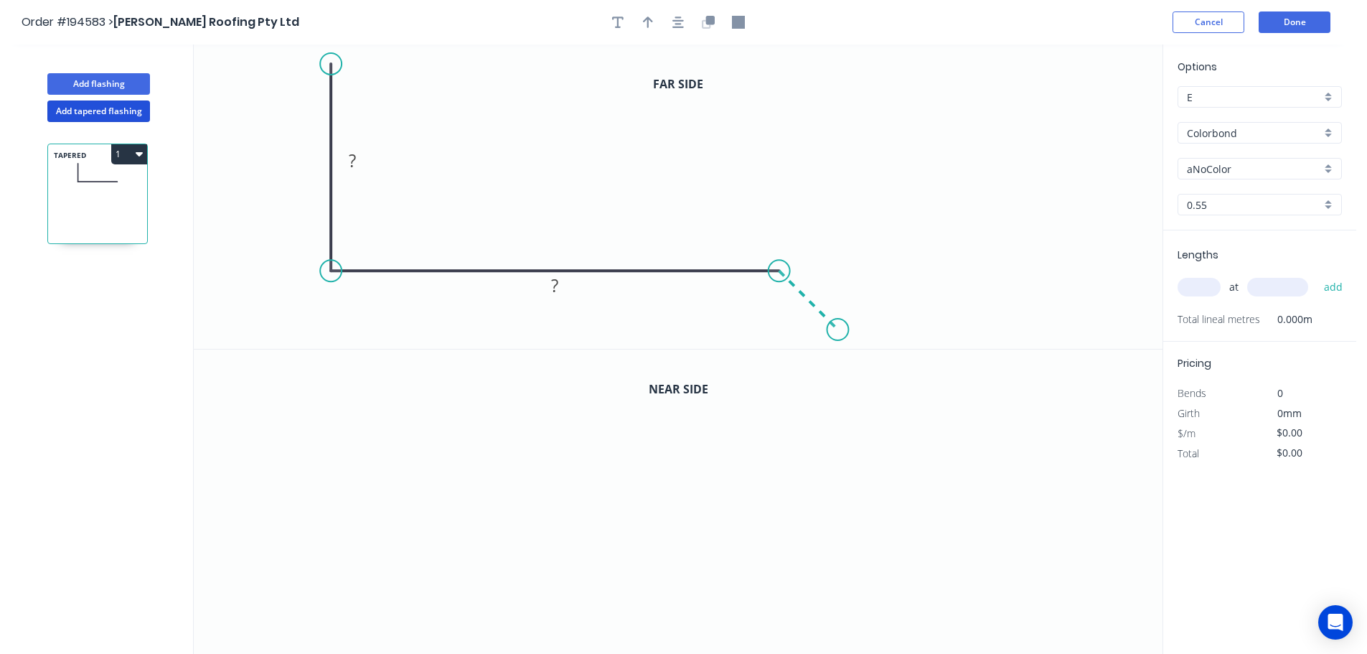
click at [838, 333] on icon "0 ? ?" at bounding box center [678, 196] width 969 height 304
click at [677, 25] on icon "button" at bounding box center [677, 22] width 11 height 13
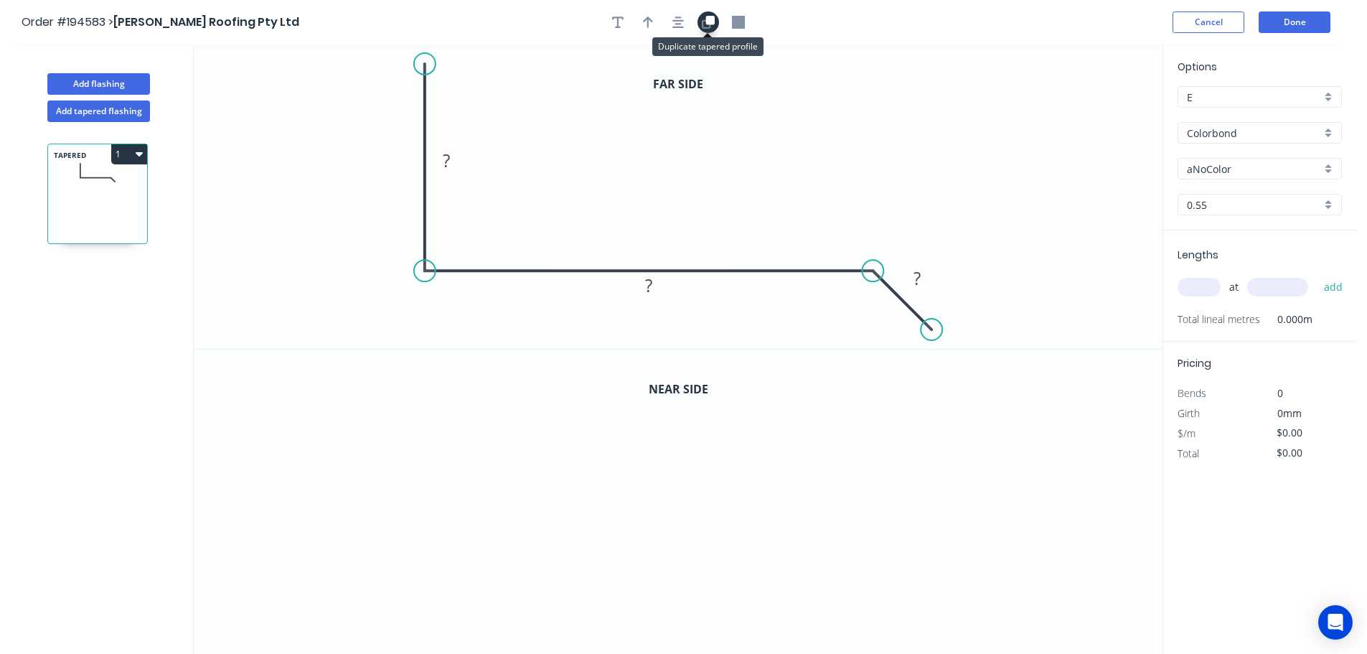
click at [706, 17] on icon "button" at bounding box center [710, 20] width 9 height 9
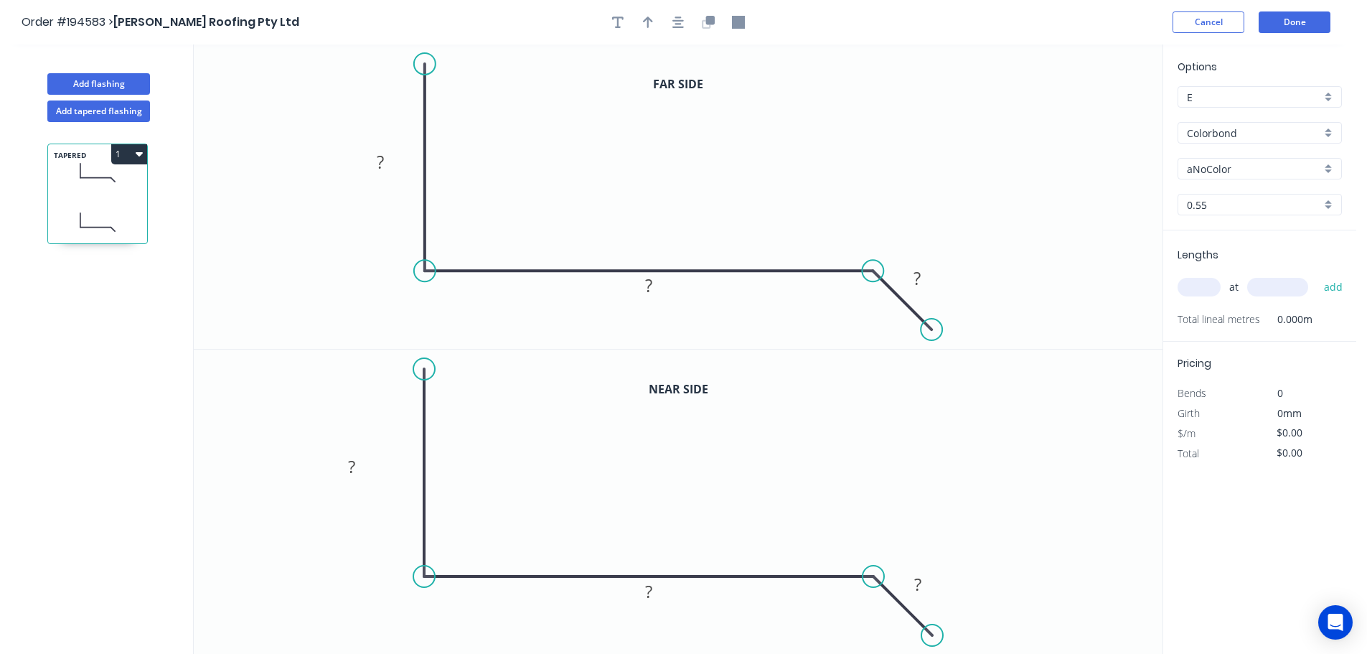
drag, startPoint x: 461, startPoint y: 161, endPoint x: 477, endPoint y: 126, distance: 37.9
click at [493, 161] on icon "0 ? ? ?" at bounding box center [678, 196] width 969 height 304
click at [433, 78] on div "Delete point" at bounding box center [498, 81] width 144 height 29
drag, startPoint x: 423, startPoint y: 265, endPoint x: 421, endPoint y: 250, distance: 14.4
click at [423, 266] on circle at bounding box center [425, 271] width 22 height 22
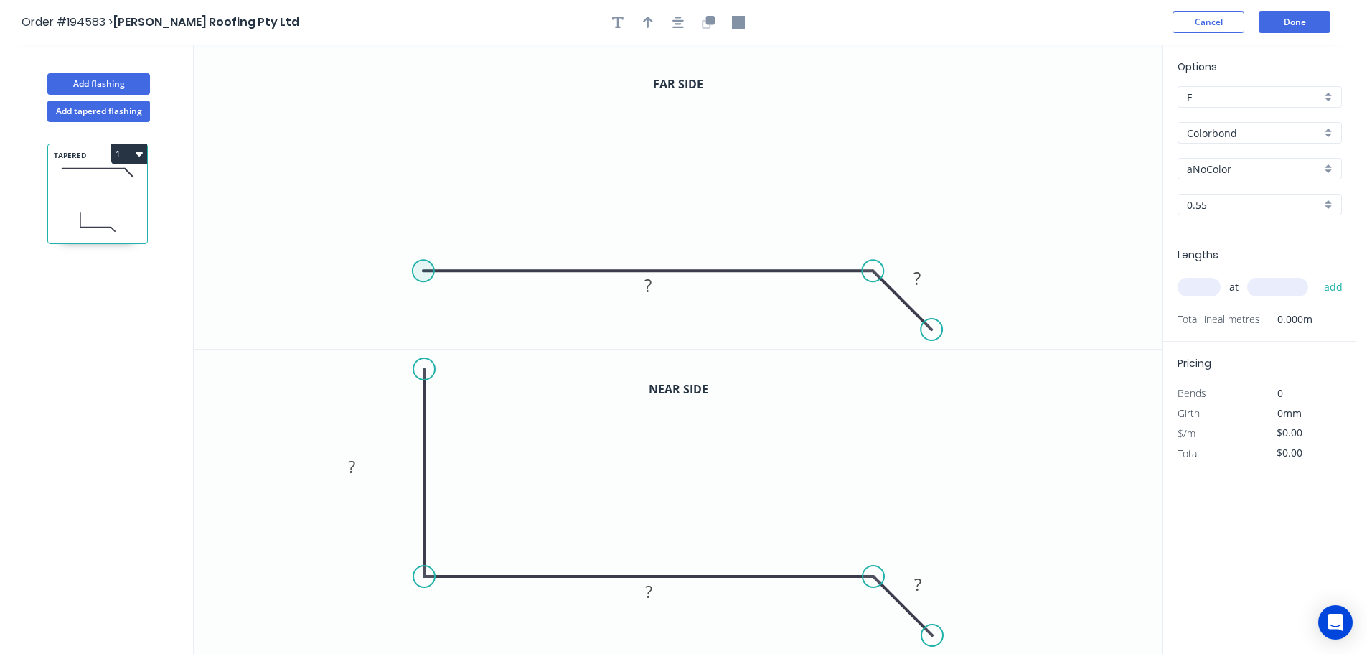
click at [424, 266] on circle at bounding box center [424, 271] width 22 height 22
click at [424, 57] on icon "0 ? ?" at bounding box center [678, 196] width 969 height 304
click at [675, 27] on icon "button" at bounding box center [677, 22] width 11 height 11
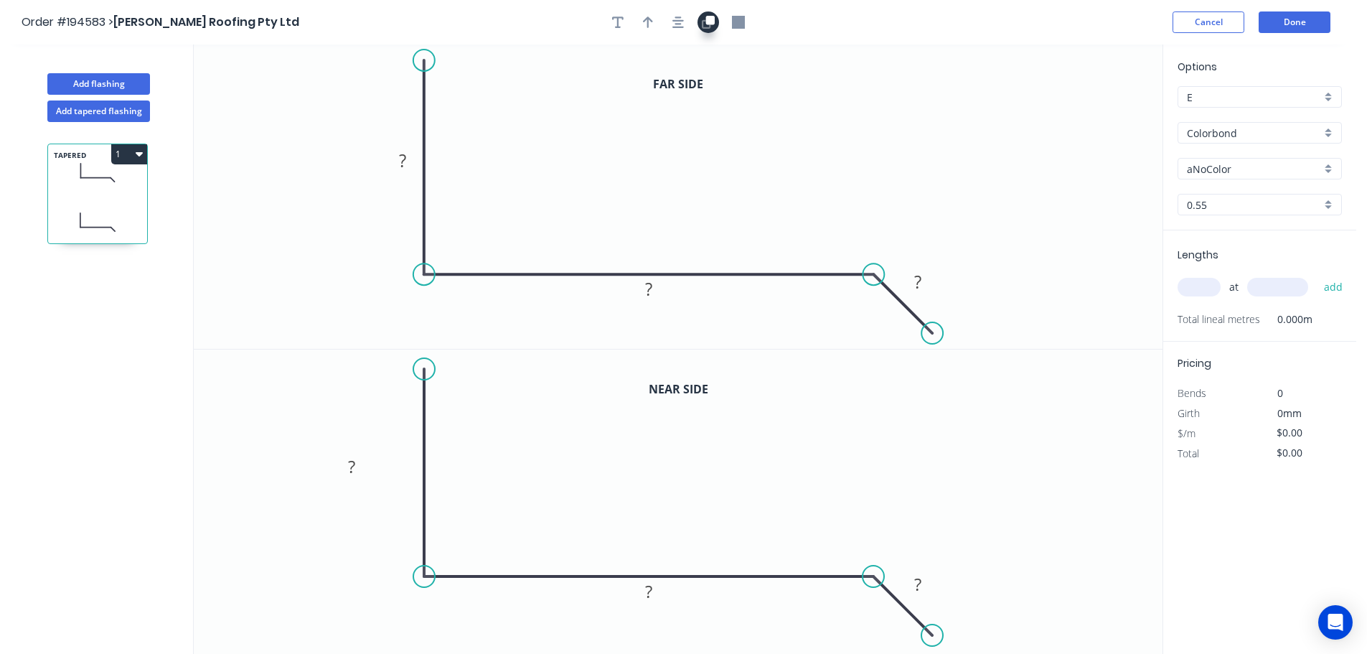
click at [705, 29] on button "button" at bounding box center [709, 22] width 22 height 22
click at [400, 164] on tspan "?" at bounding box center [402, 161] width 7 height 24
click at [398, 449] on icon "0 ? ? ?" at bounding box center [678, 501] width 969 height 305
type input "$32.20"
click at [406, 462] on rect at bounding box center [402, 467] width 29 height 20
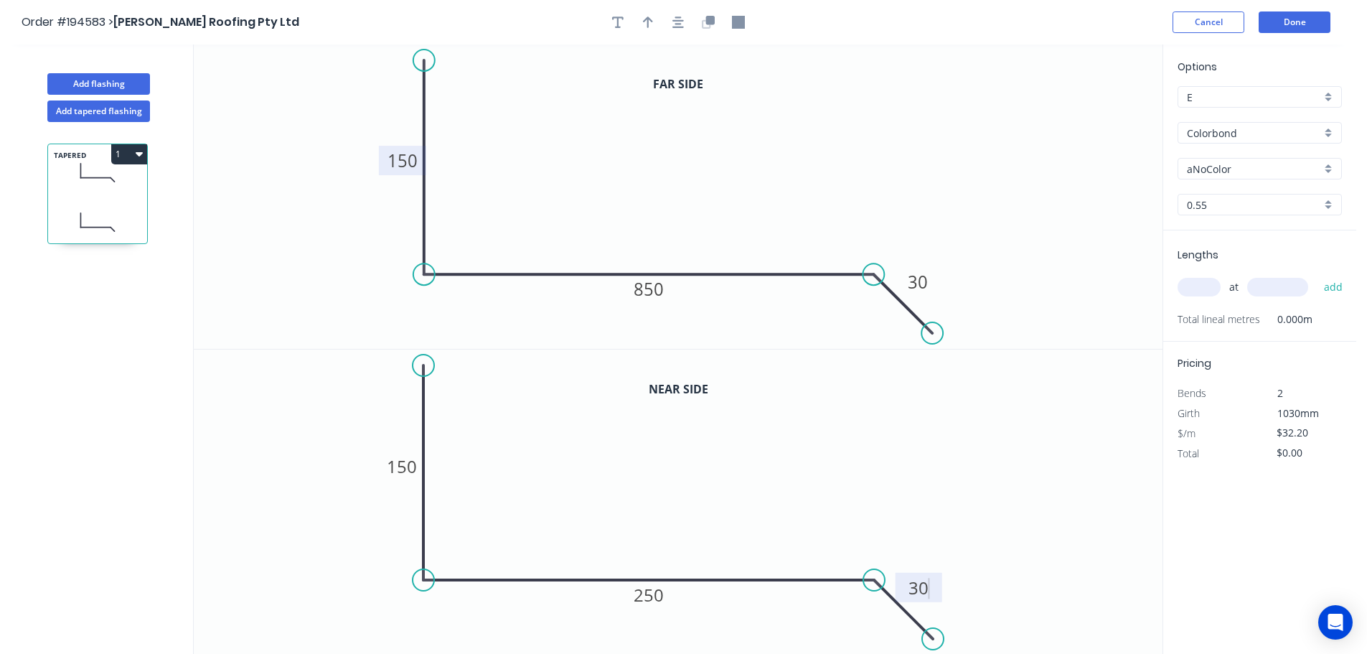
click at [650, 26] on icon "button" at bounding box center [648, 22] width 10 height 13
drag, startPoint x: 1091, startPoint y: 116, endPoint x: 601, endPoint y: 111, distance: 489.5
click at [601, 111] on icon at bounding box center [599, 99] width 13 height 46
drag, startPoint x: 1224, startPoint y: 144, endPoint x: 1226, endPoint y: 151, distance: 7.5
click at [1224, 143] on div "Options E E Colorbond Colorbond Colorbond (Premium) Colorbond Coolmax Colorbond…" at bounding box center [1259, 145] width 193 height 172
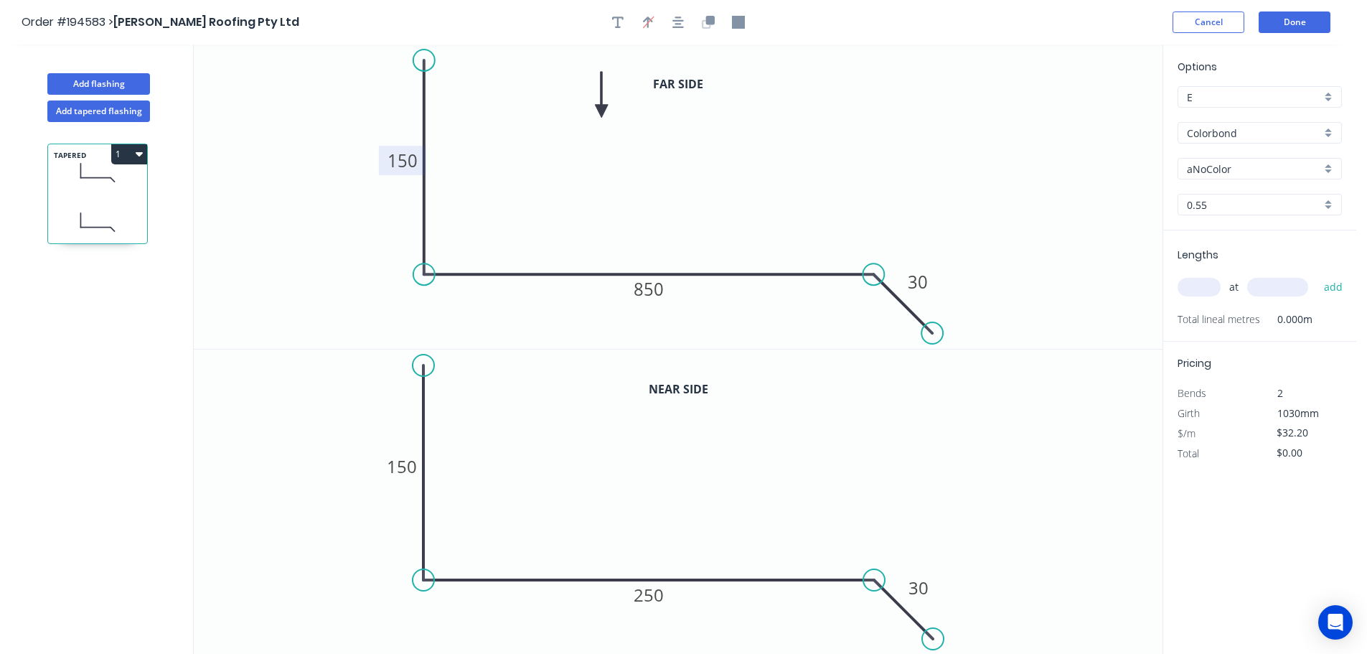
click at [1227, 136] on input "Colorbond" at bounding box center [1254, 133] width 134 height 15
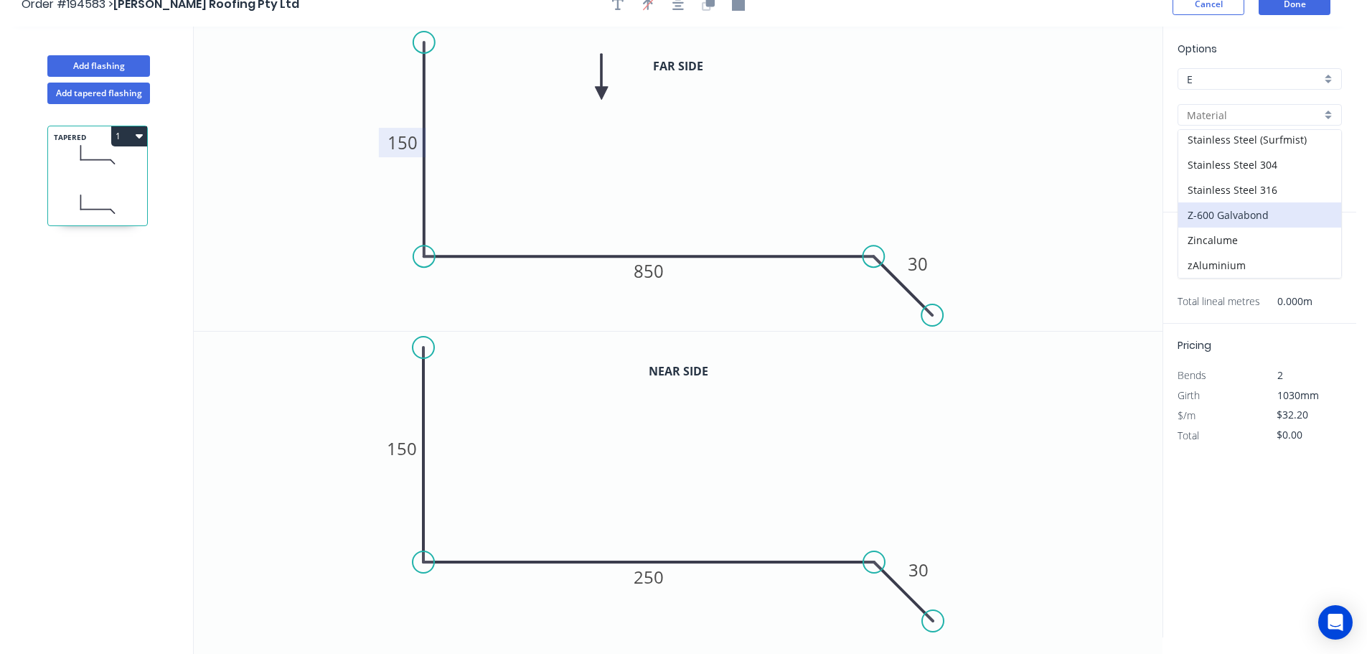
scroll to position [27, 0]
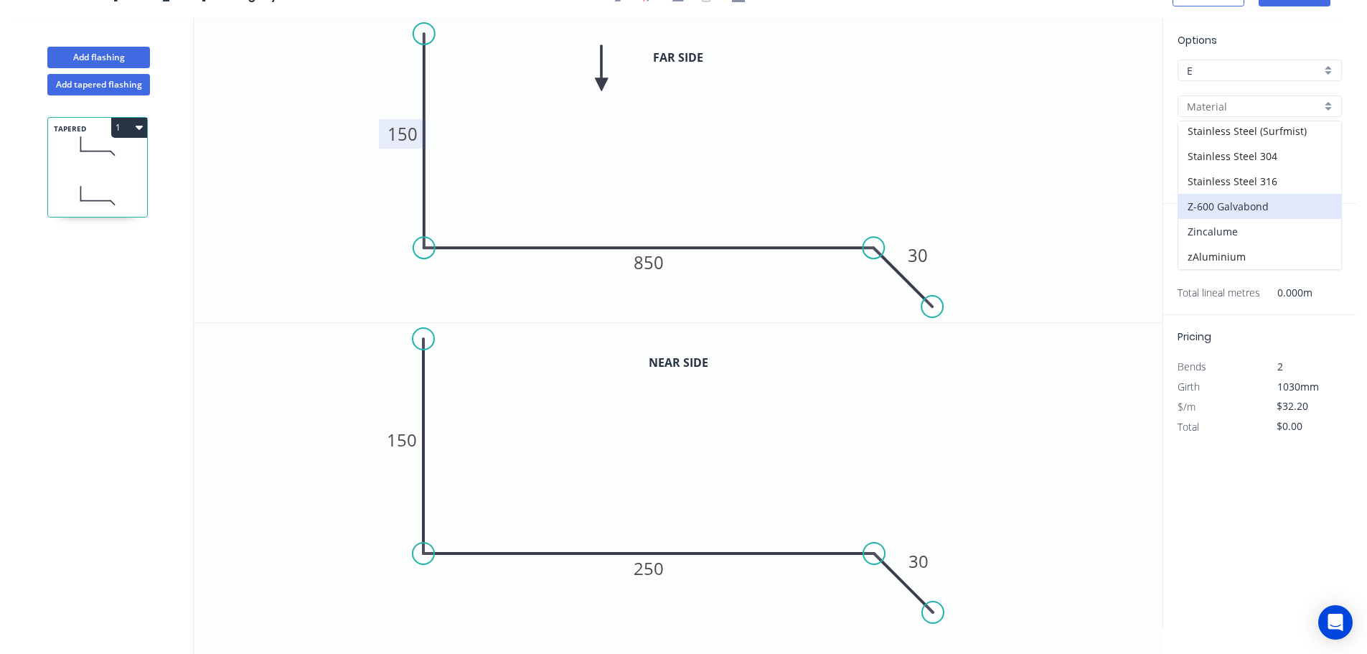
click at [1236, 235] on div "Zincalume" at bounding box center [1259, 231] width 163 height 25
type input "Zincalume"
type input "$29.07"
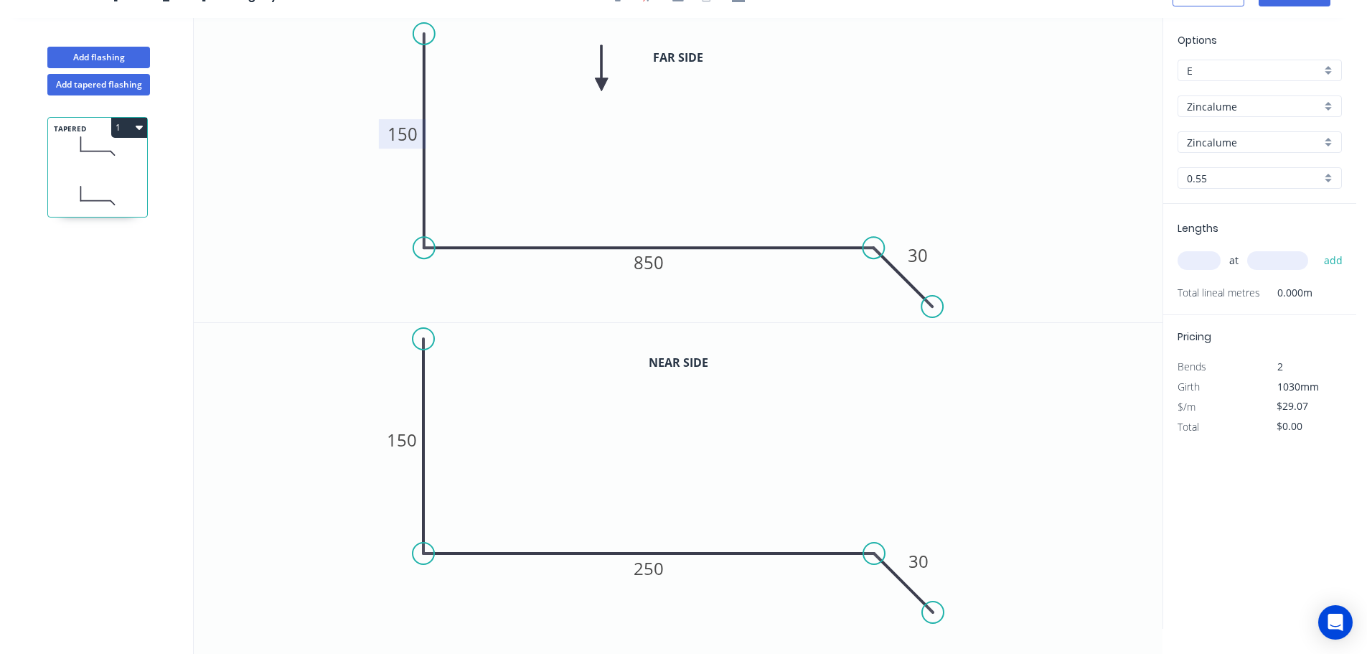
click at [1212, 262] on input "text" at bounding box center [1199, 260] width 43 height 19
type input "1"
type input "3200"
click at [1317, 248] on button "add" at bounding box center [1334, 260] width 34 height 24
type input "$93.02"
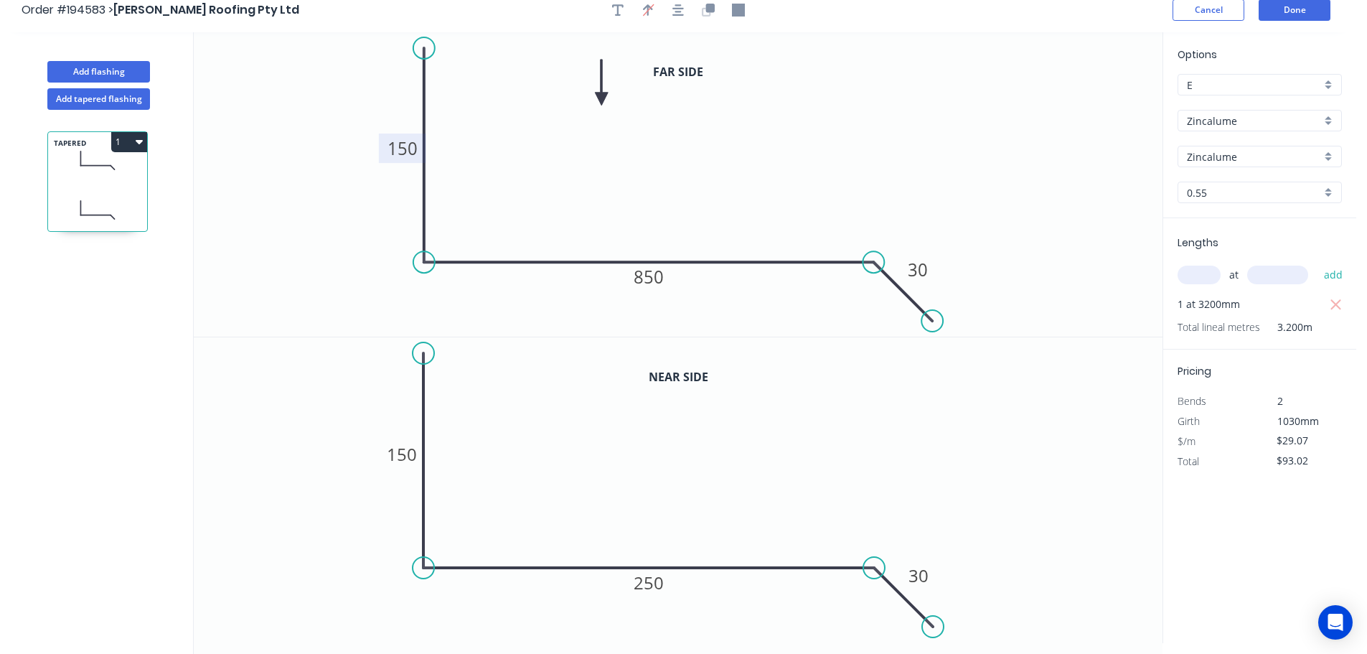
scroll to position [0, 0]
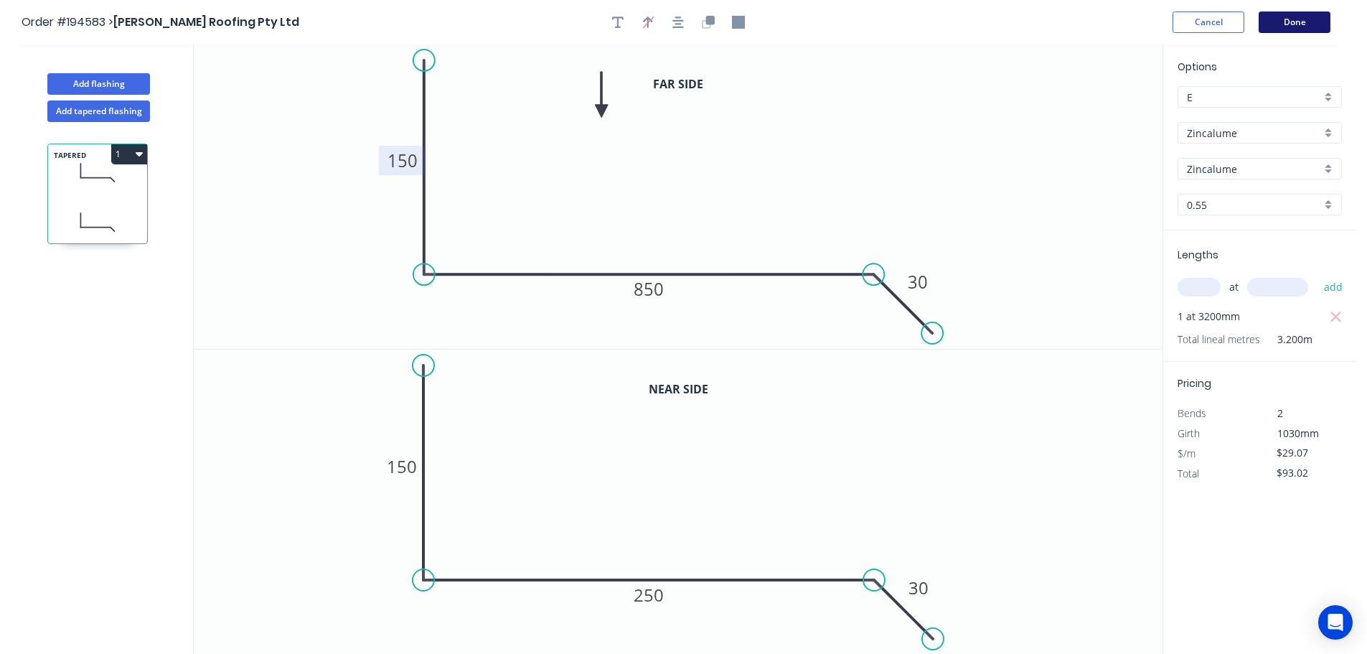
click at [1282, 21] on button "Done" at bounding box center [1295, 22] width 72 height 22
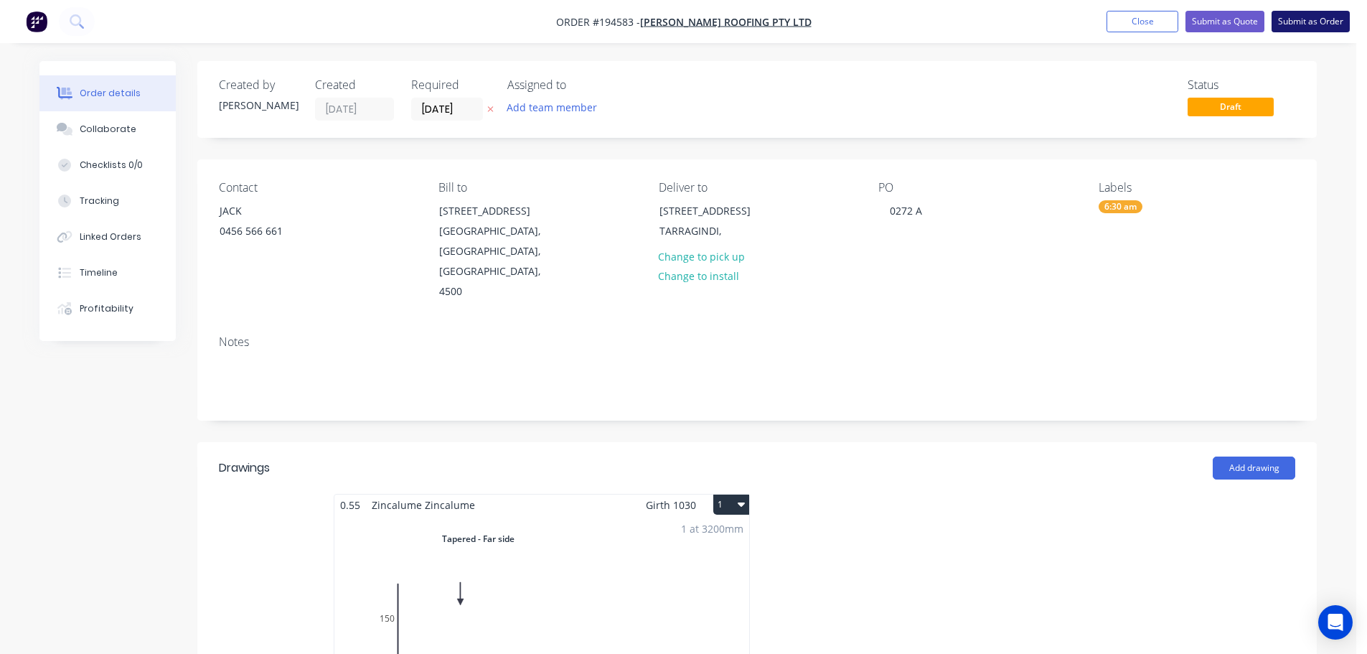
click at [1305, 27] on button "Submit as Order" at bounding box center [1311, 22] width 78 height 22
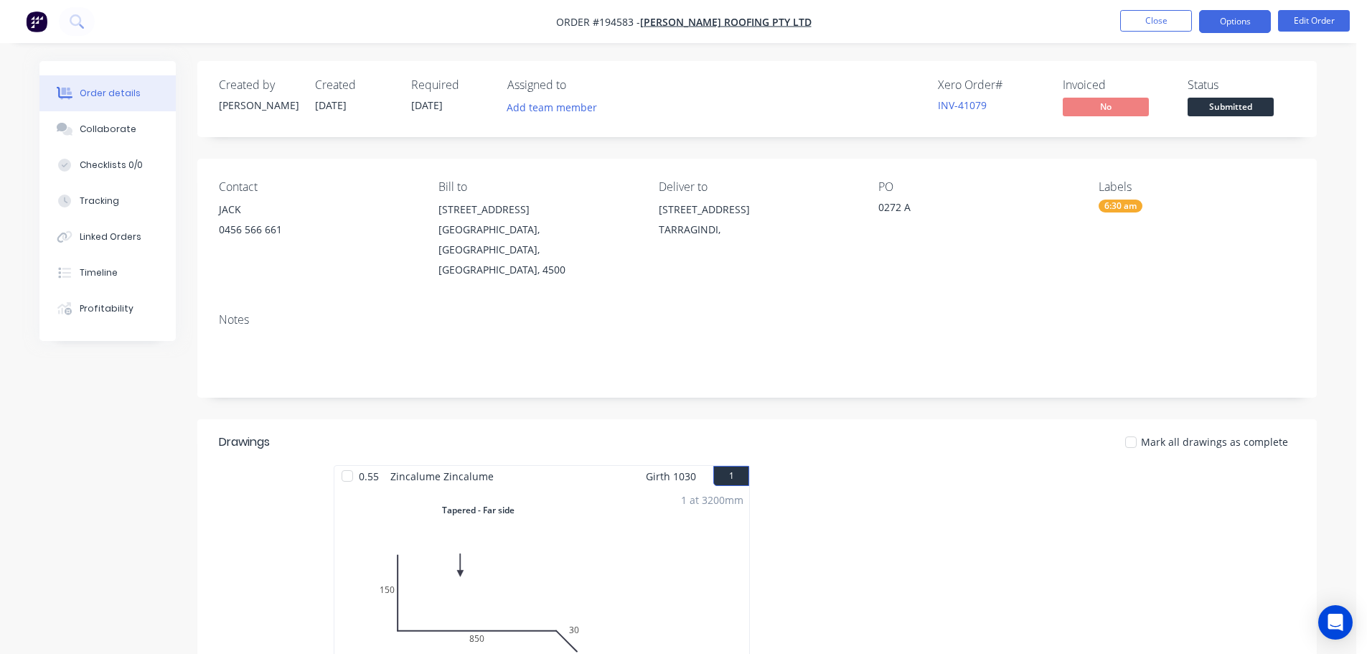
click at [1244, 27] on button "Options" at bounding box center [1235, 21] width 72 height 23
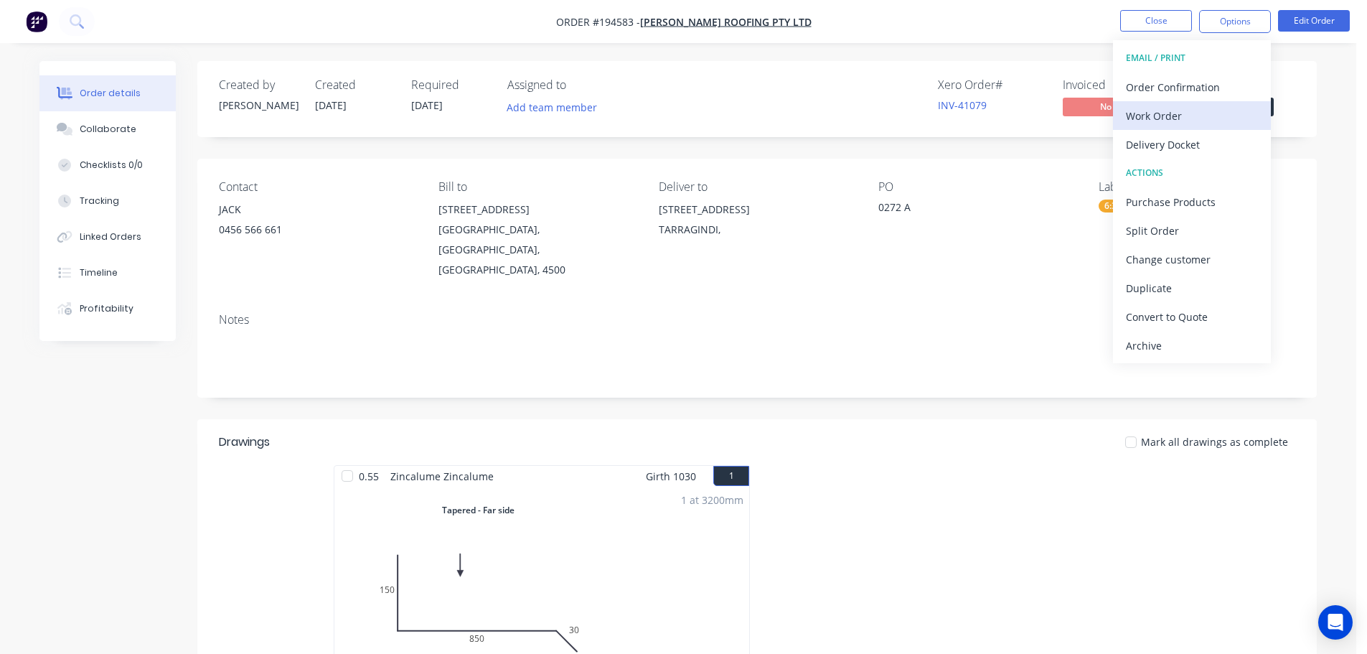
click at [1208, 113] on div "Work Order" at bounding box center [1192, 115] width 132 height 21
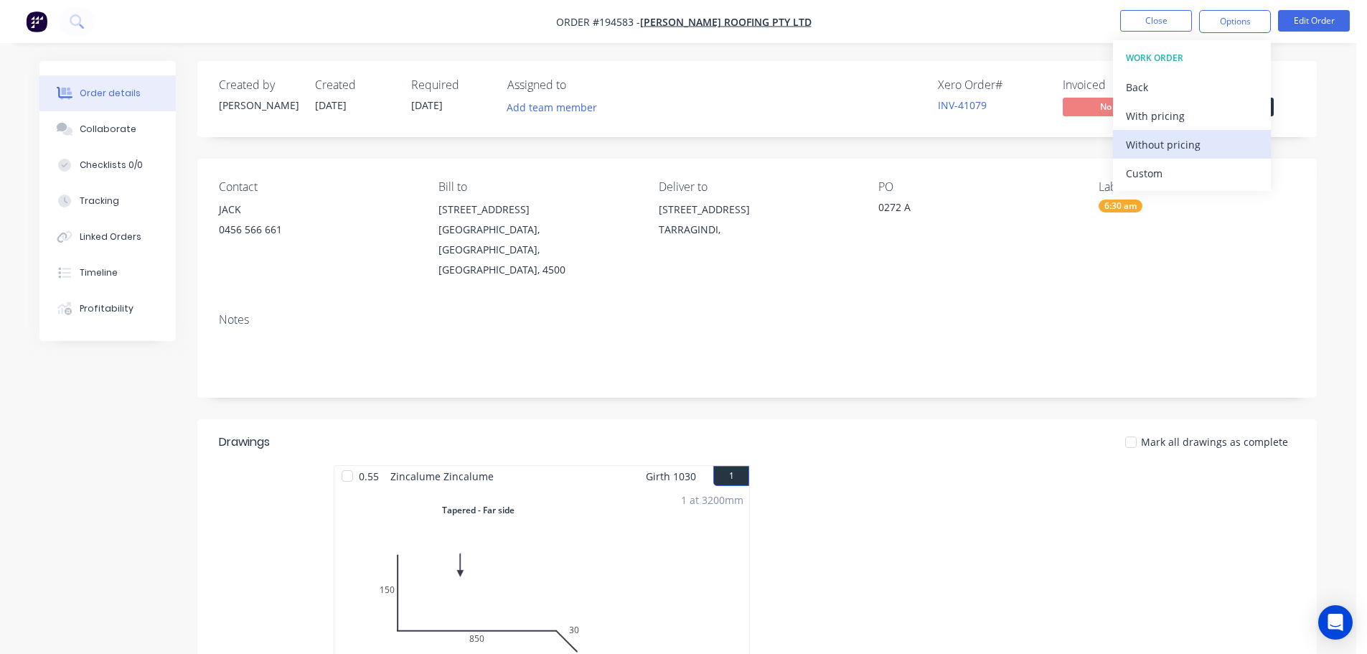
click at [1208, 138] on div "Without pricing" at bounding box center [1192, 144] width 132 height 21
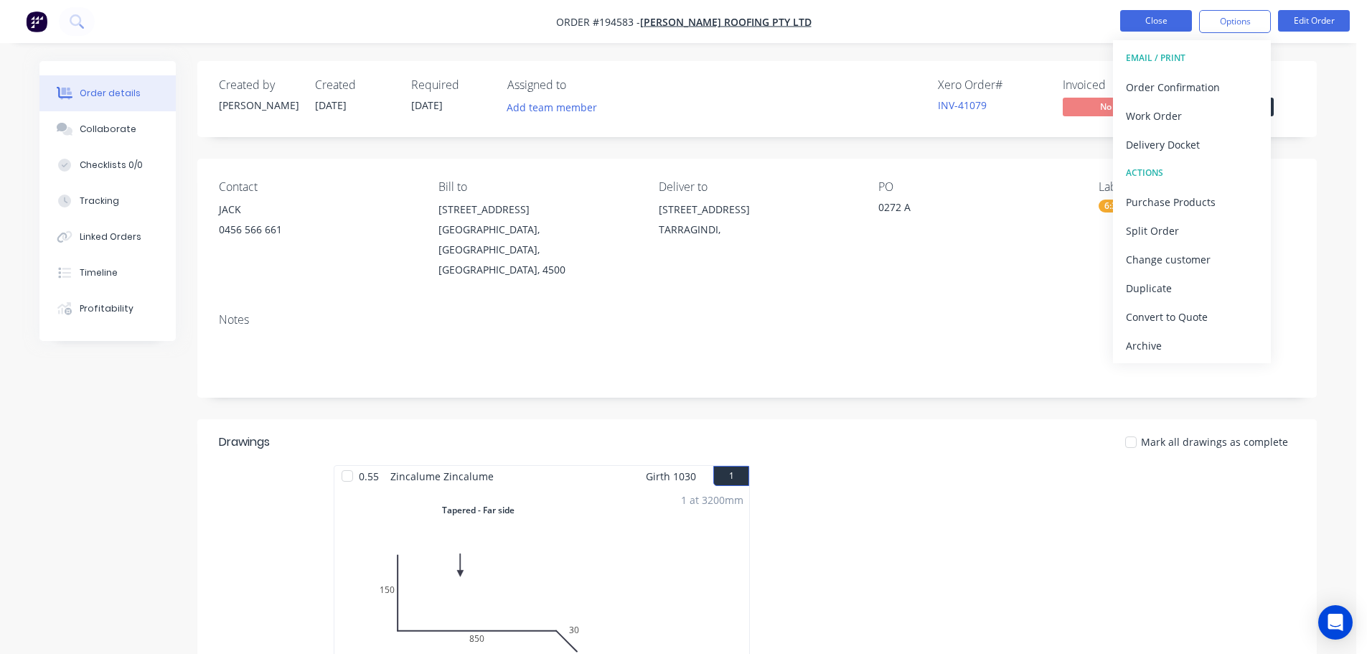
click at [1148, 32] on li "Close" at bounding box center [1156, 21] width 72 height 23
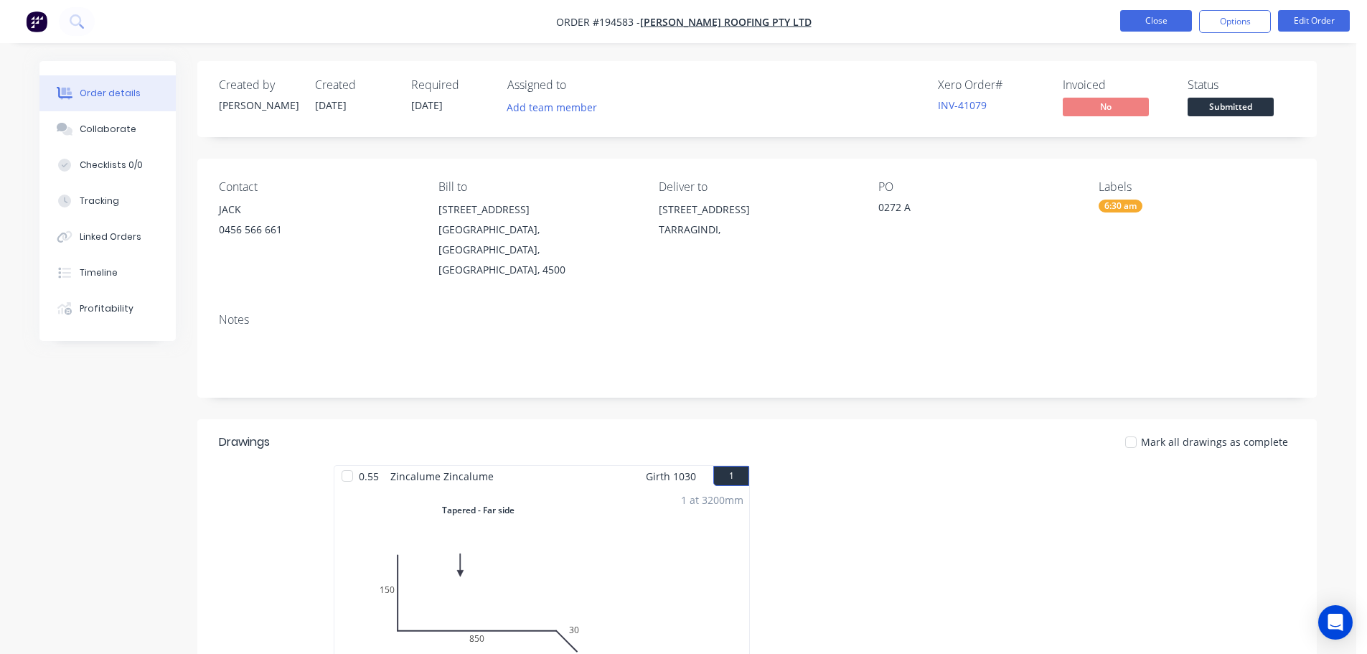
click at [1146, 22] on button "Close" at bounding box center [1156, 21] width 72 height 22
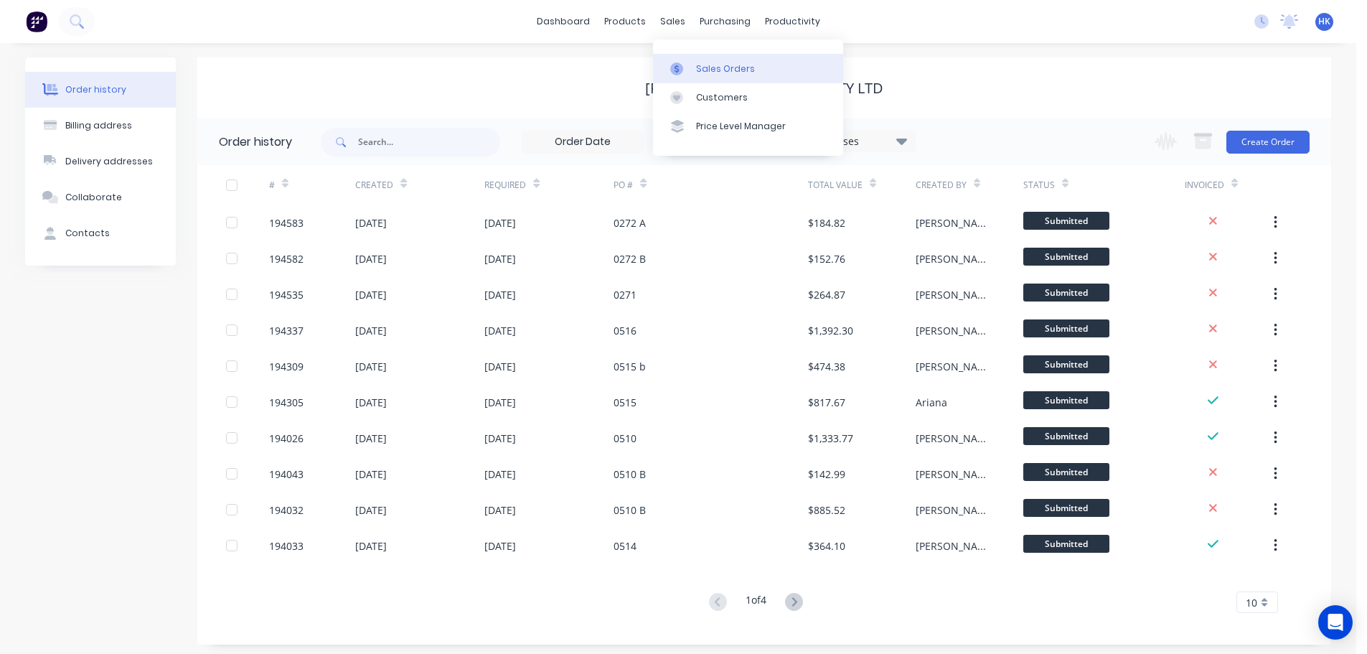
click at [697, 70] on div "Sales Orders" at bounding box center [725, 68] width 59 height 13
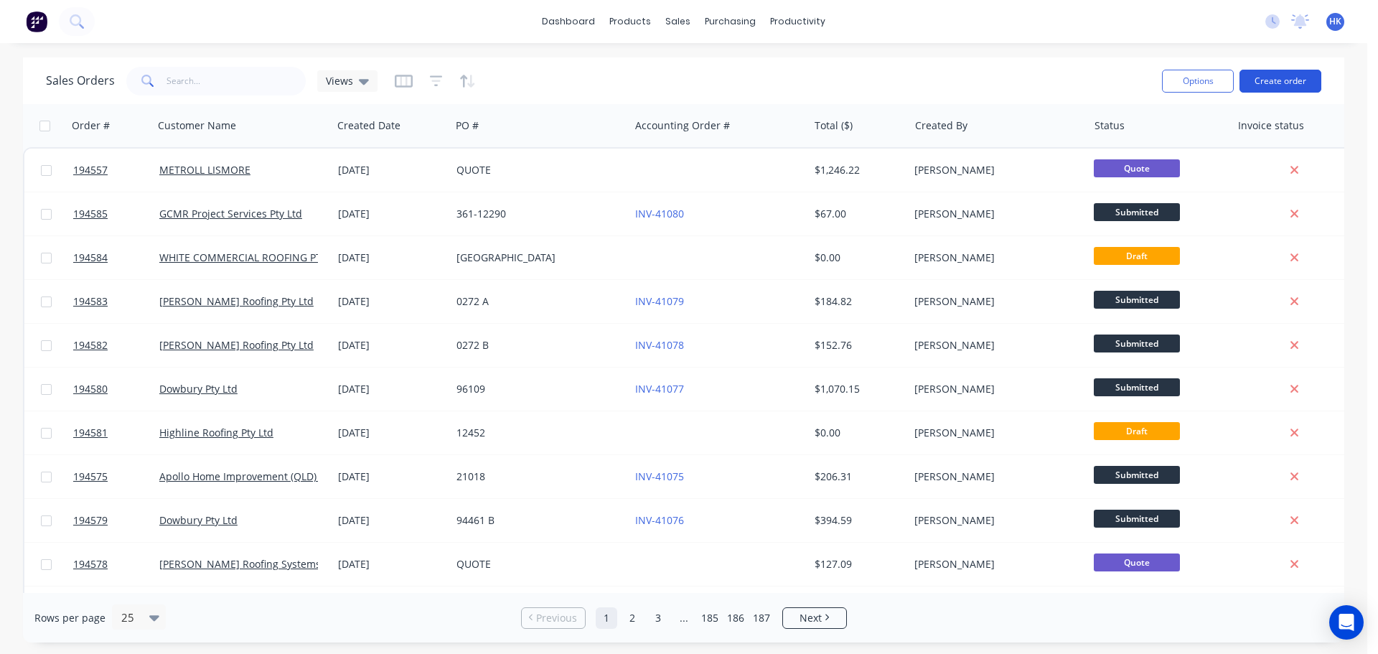
click at [1279, 73] on button "Create order" at bounding box center [1280, 81] width 82 height 23
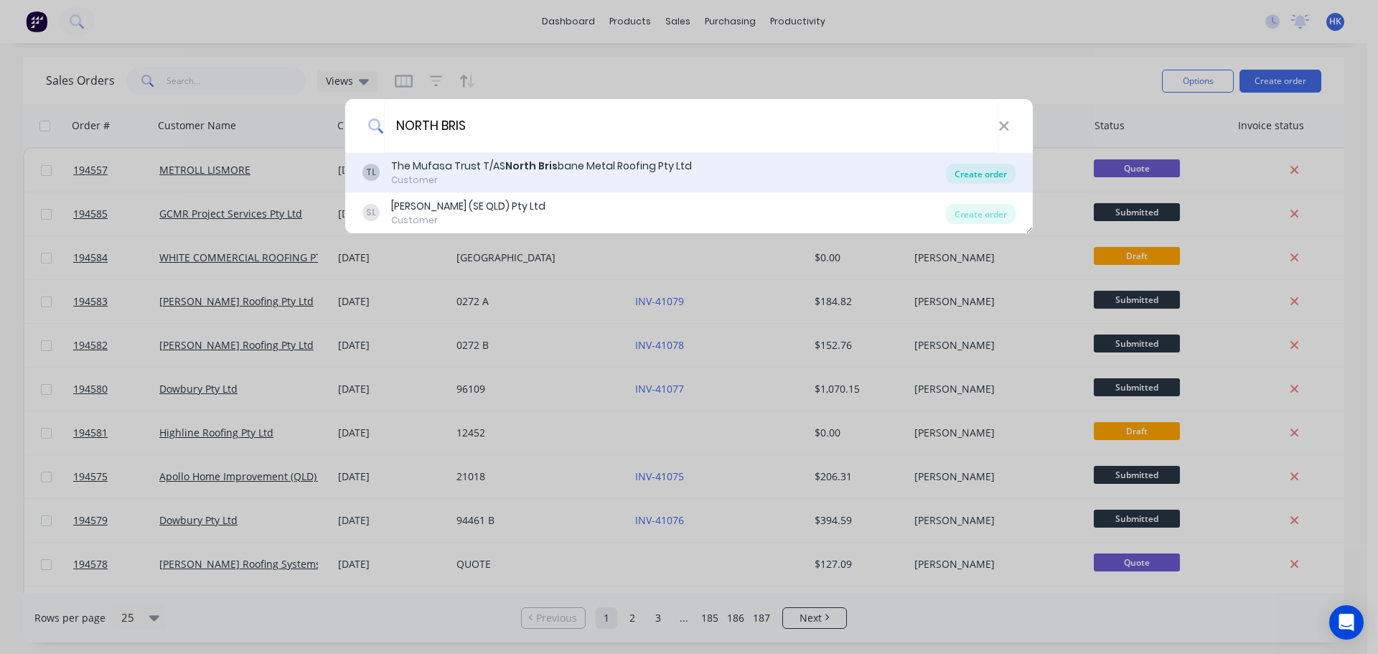
type input "NORTH BRIS"
click at [964, 178] on div "Create order" at bounding box center [981, 174] width 70 height 20
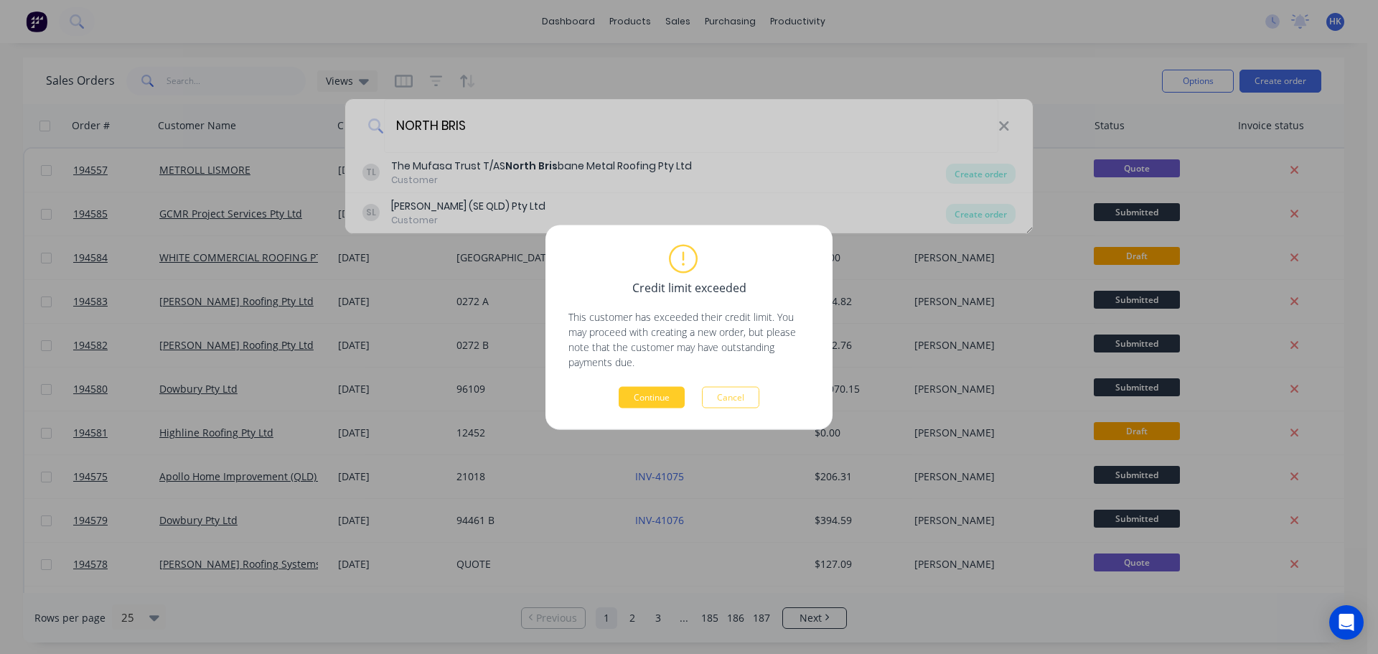
click at [658, 398] on button "Continue" at bounding box center [652, 397] width 66 height 22
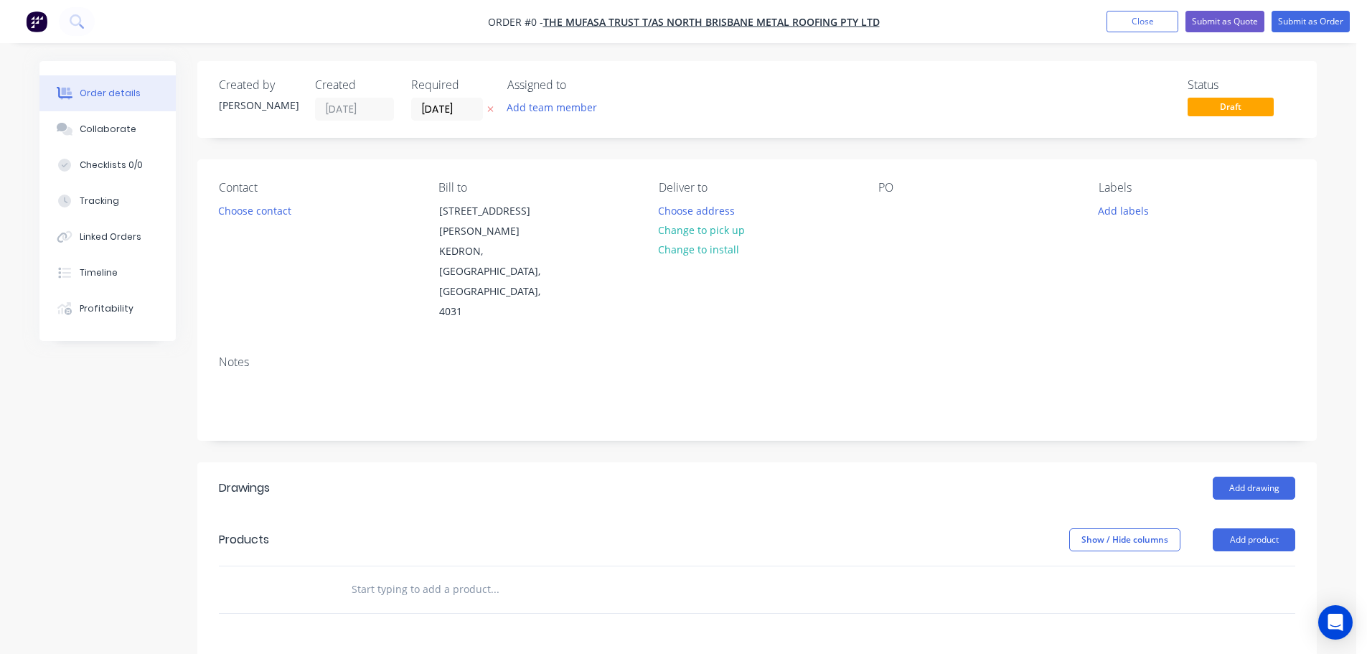
click at [450, 119] on label "[DATE]" at bounding box center [447, 109] width 72 height 23
click at [450, 119] on input "[DATE]" at bounding box center [447, 109] width 70 height 22
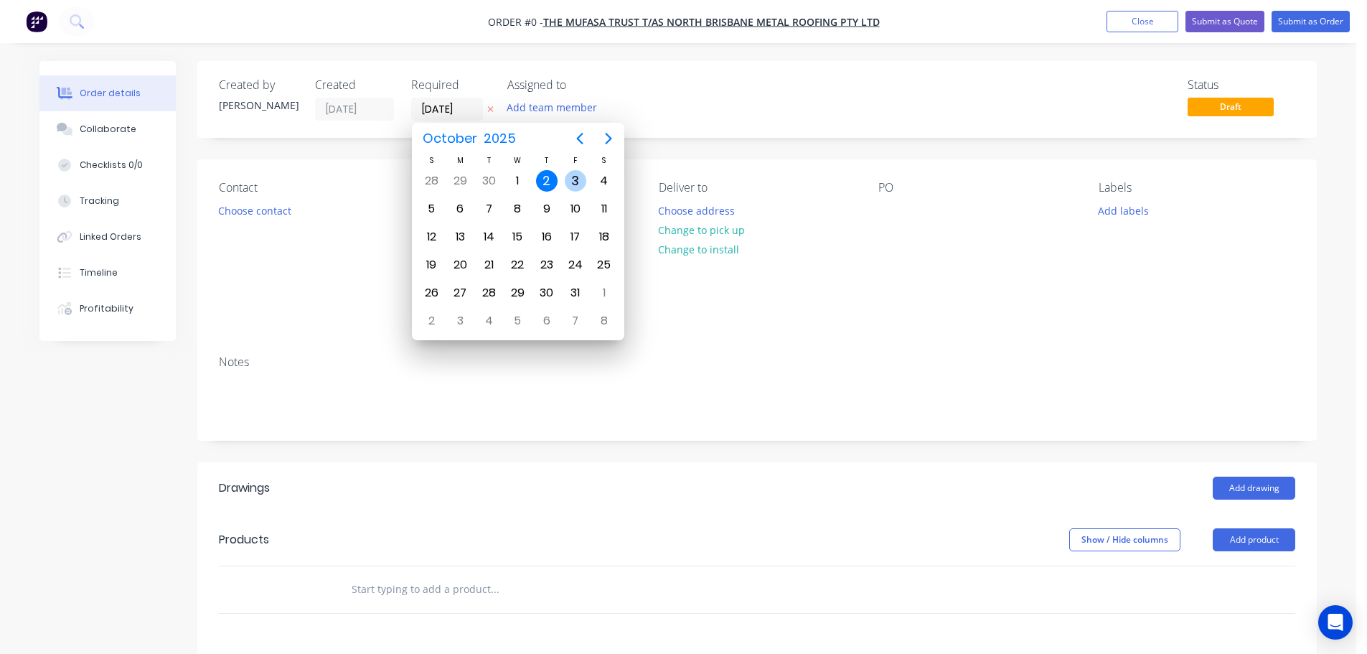
drag, startPoint x: 576, startPoint y: 183, endPoint x: 600, endPoint y: 201, distance: 29.7
click at [576, 182] on div "3" at bounding box center [576, 181] width 22 height 22
type input "[DATE]"
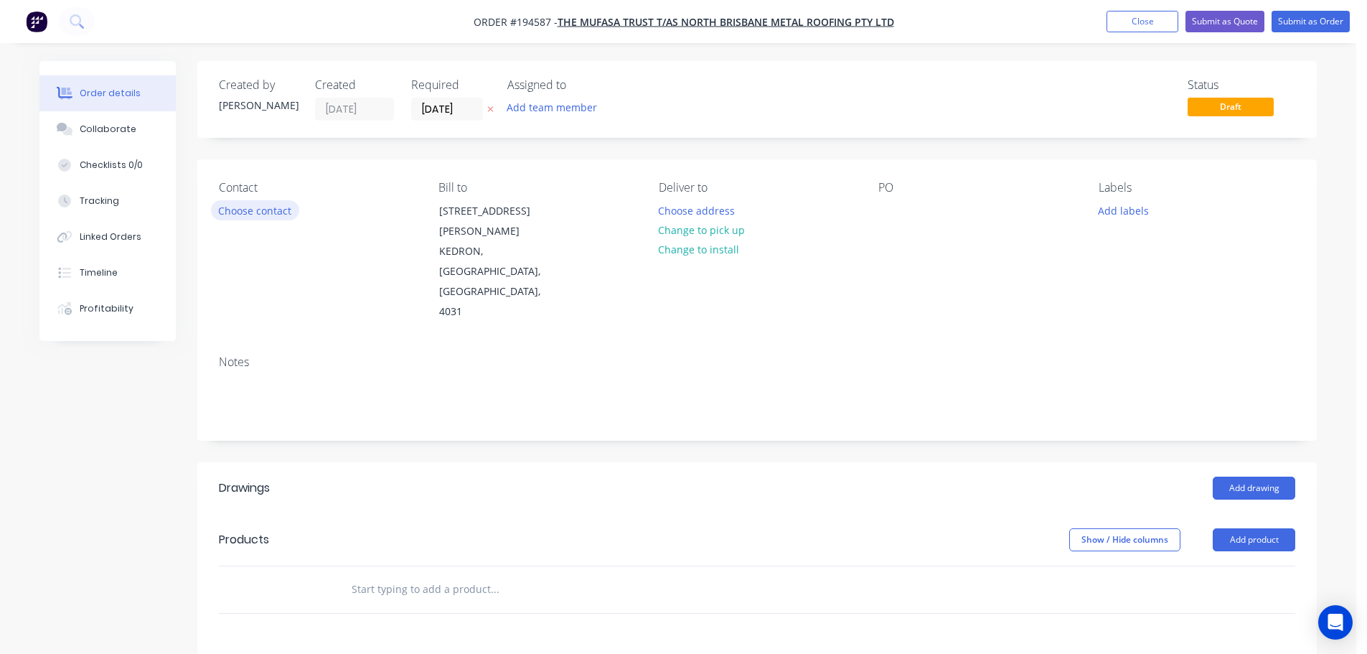
click at [277, 206] on button "Choose contact" at bounding box center [255, 209] width 88 height 19
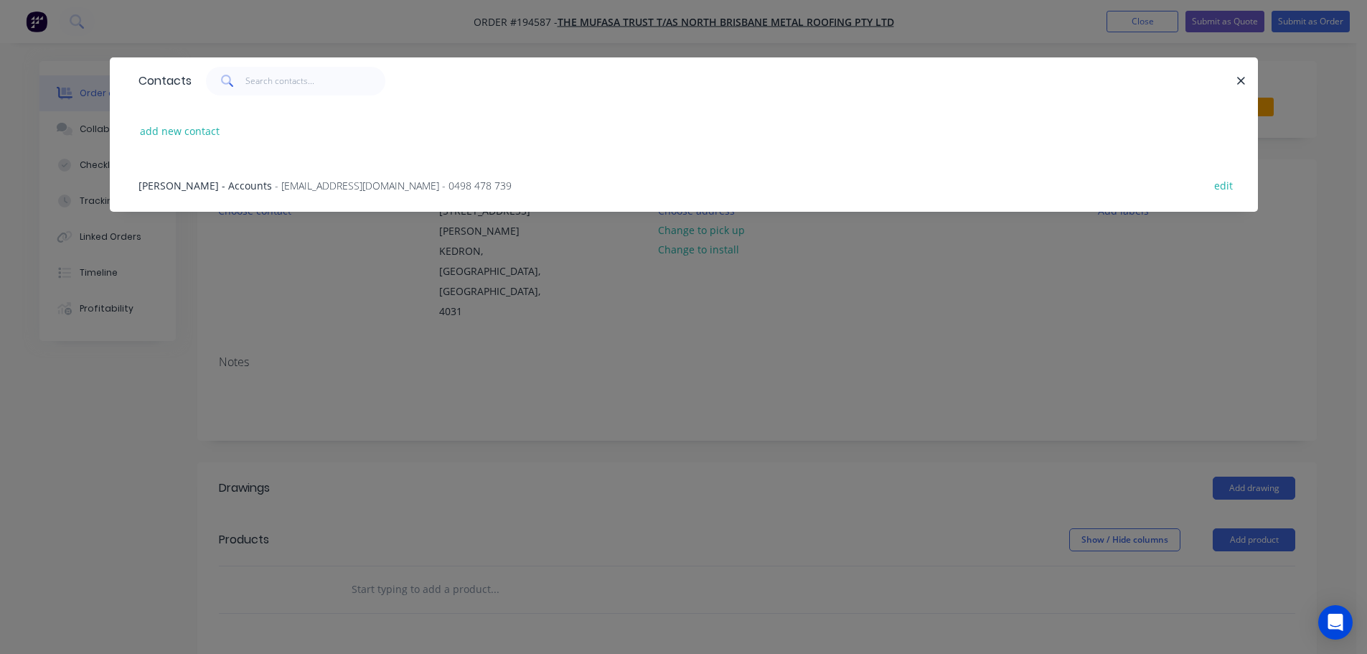
click at [238, 183] on span "Kayne Langi - Accounts" at bounding box center [205, 186] width 133 height 14
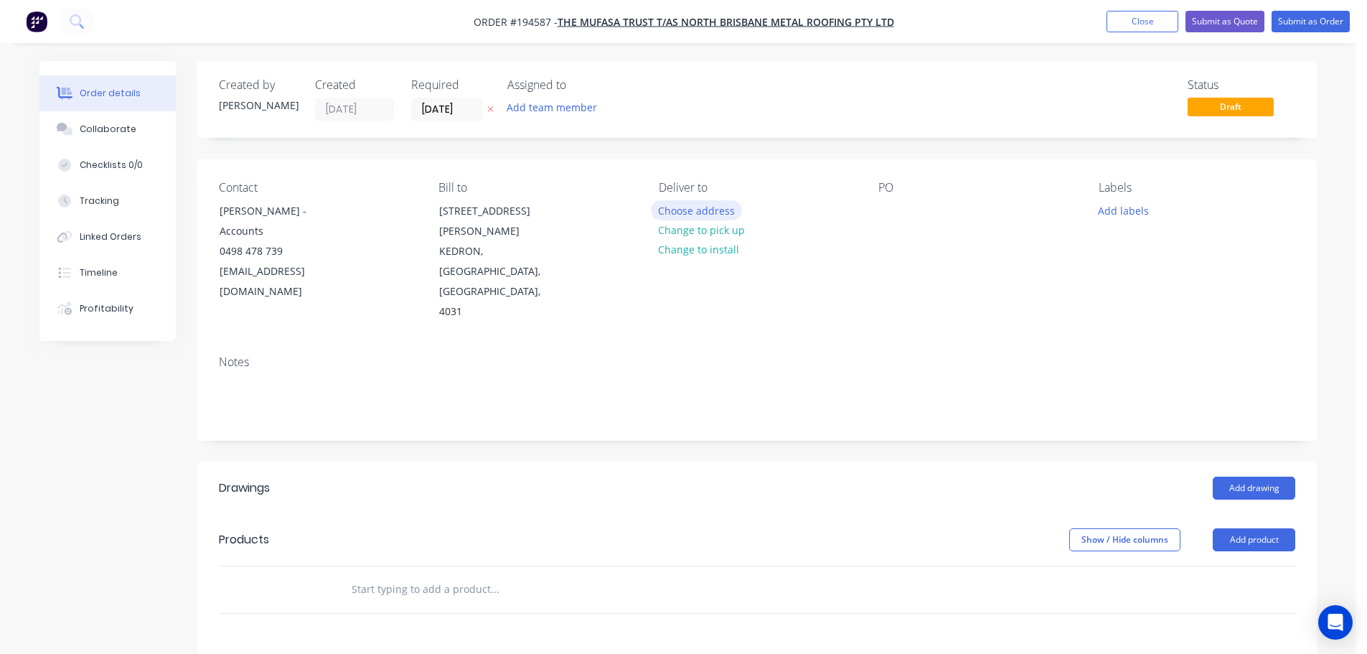
click at [685, 212] on button "Choose address" at bounding box center [697, 209] width 92 height 19
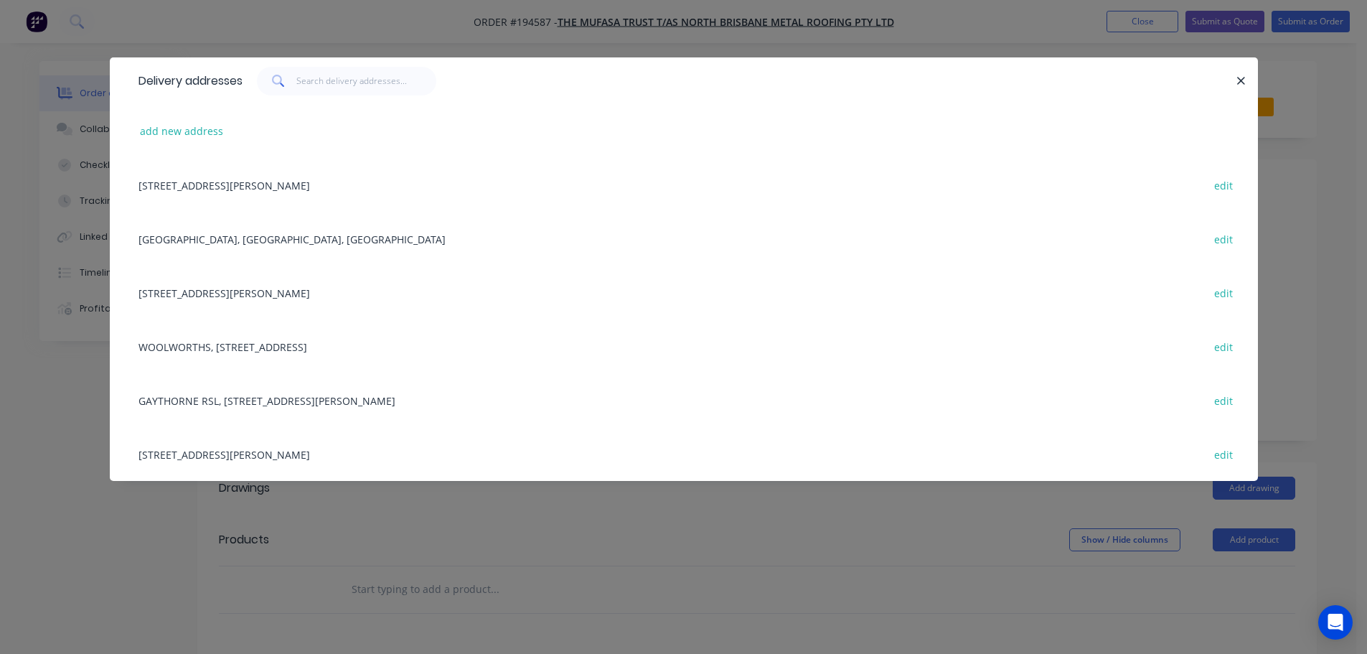
click at [680, 537] on div "Delivery addresses add new address 66 Leckie Road, KEDRON, Queensland, Australi…" at bounding box center [683, 327] width 1367 height 654
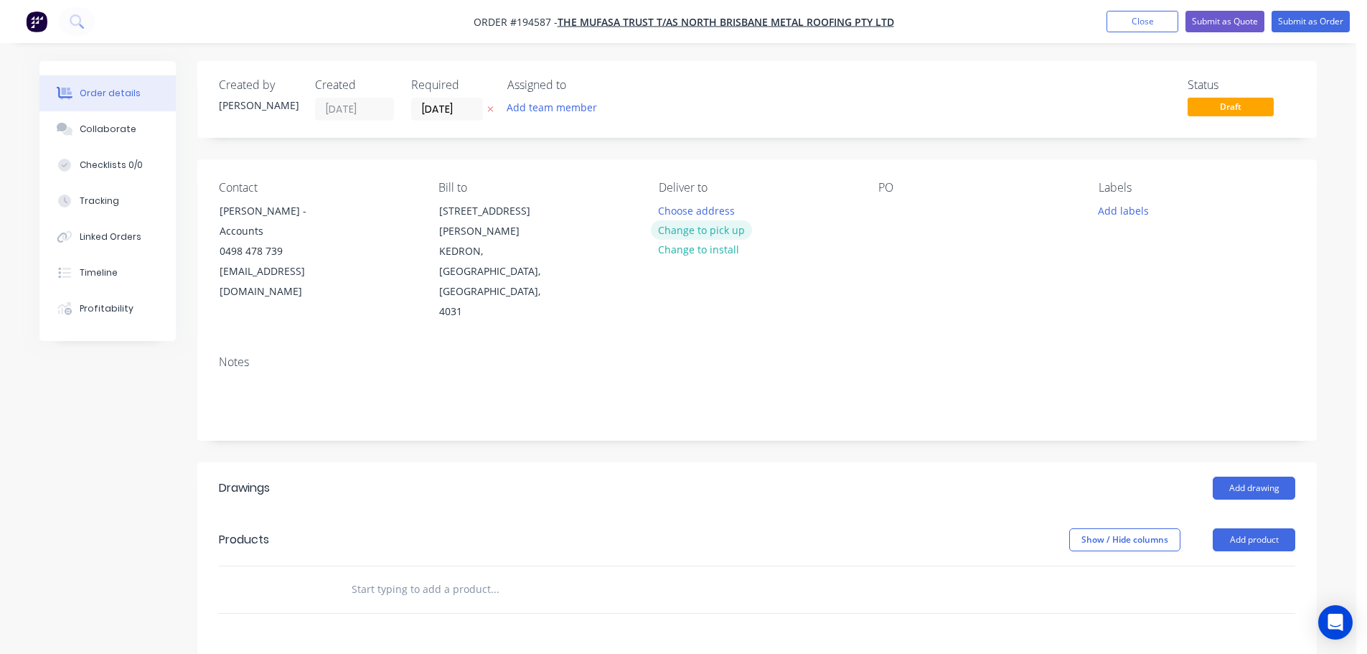
click at [708, 230] on button "Change to pick up" at bounding box center [702, 229] width 102 height 19
click at [667, 214] on div at bounding box center [670, 210] width 23 height 21
click at [886, 216] on div at bounding box center [889, 210] width 23 height 21
click at [1233, 477] on button "Add drawing" at bounding box center [1254, 488] width 83 height 23
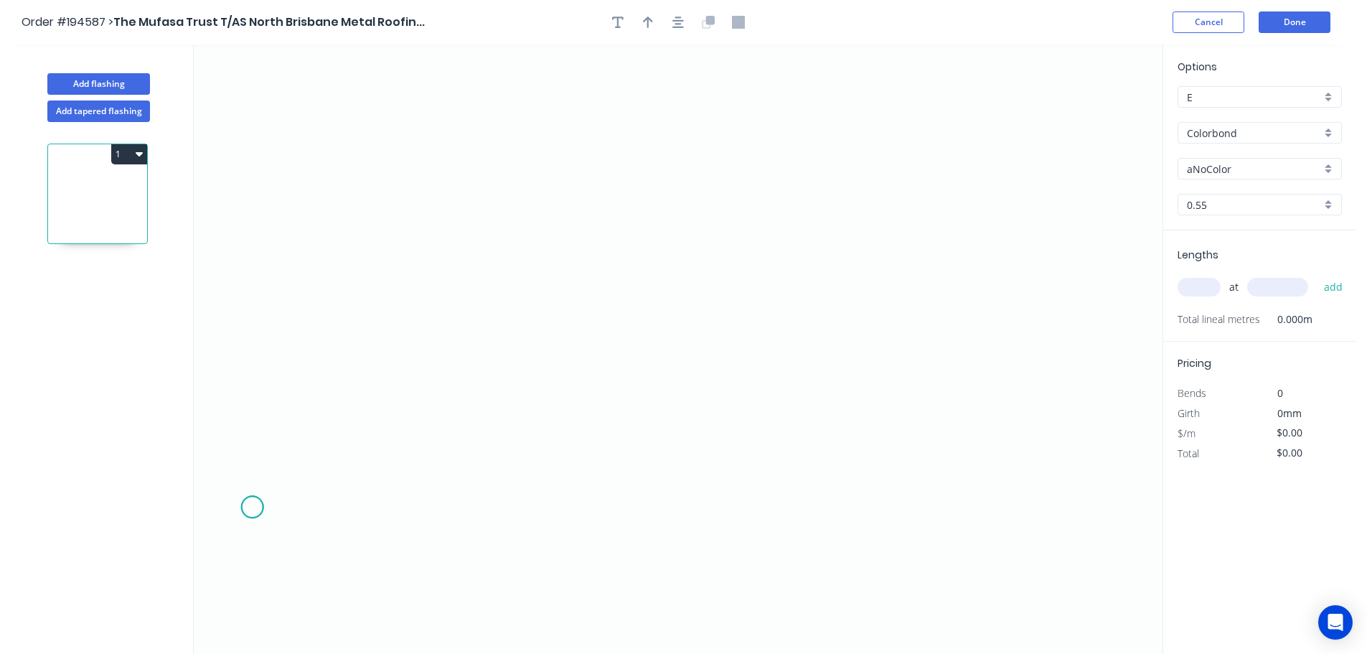
click at [252, 507] on icon "0" at bounding box center [678, 348] width 969 height 609
click at [359, 390] on icon "0" at bounding box center [678, 348] width 969 height 609
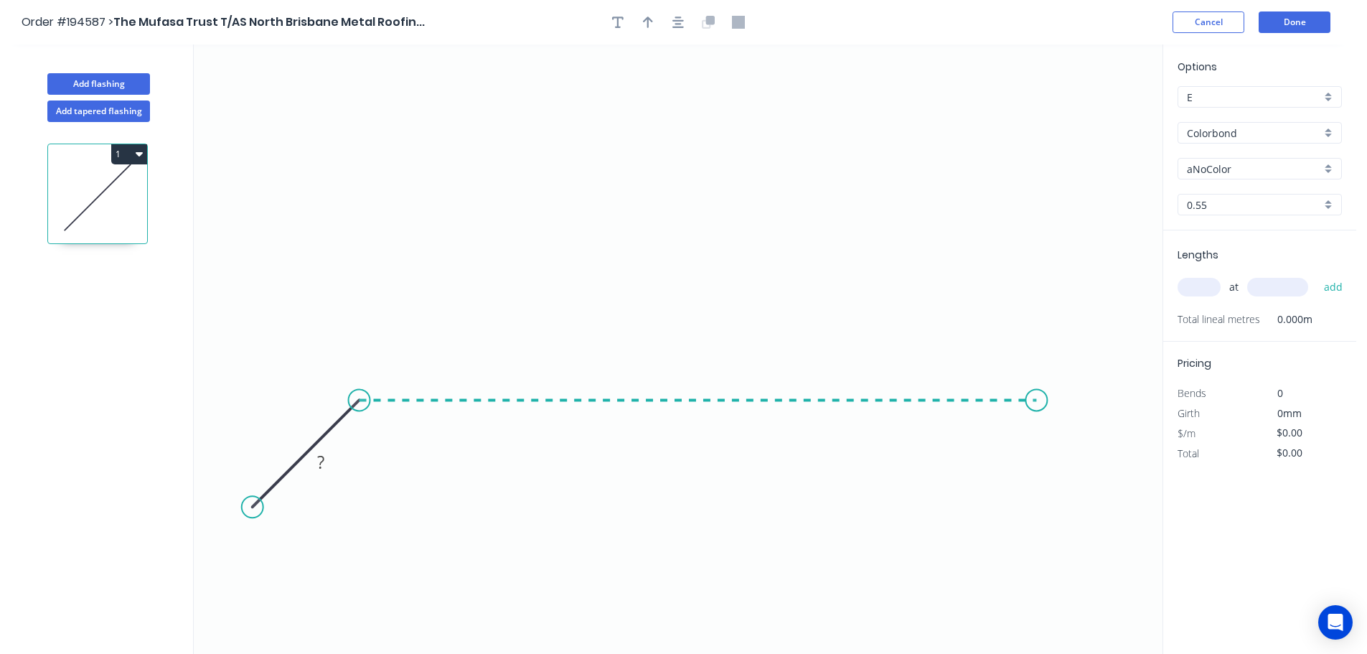
click at [1037, 453] on icon "0 ?" at bounding box center [678, 348] width 969 height 609
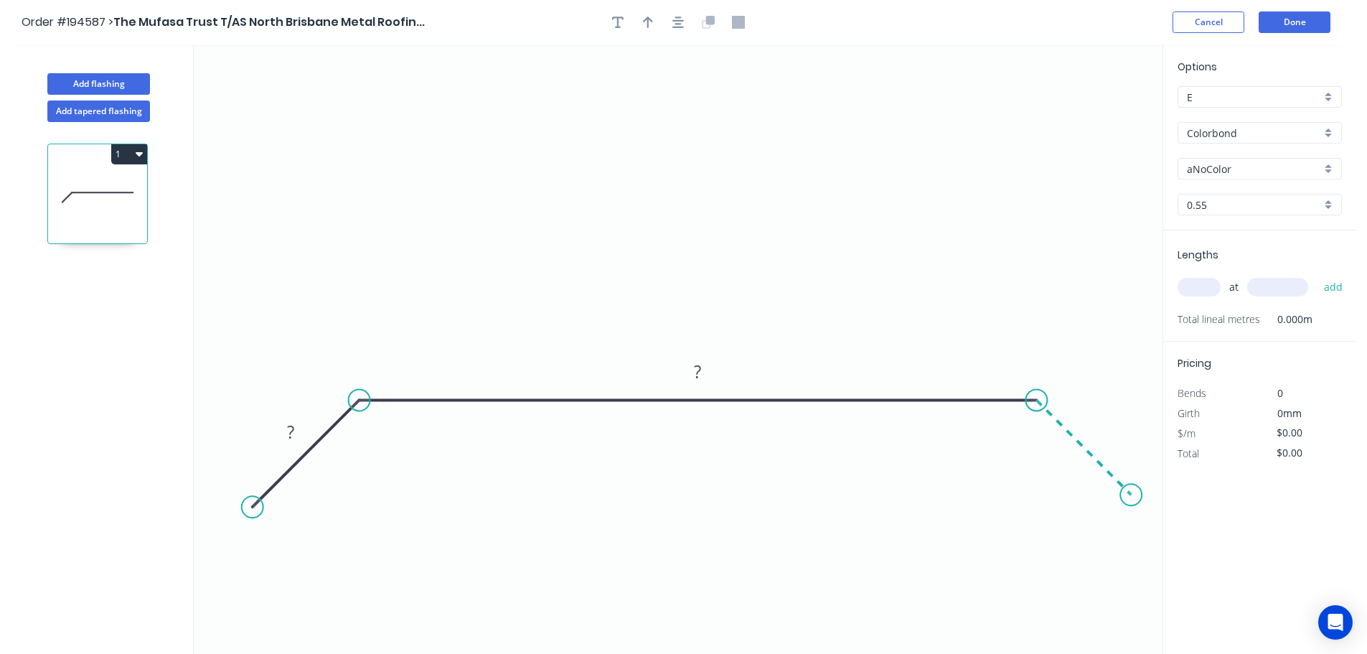
click at [1132, 508] on icon "0 ? ?" at bounding box center [678, 348] width 969 height 609
drag, startPoint x: 1135, startPoint y: 492, endPoint x: 1128, endPoint y: 523, distance: 31.7
click at [1128, 523] on circle at bounding box center [1128, 523] width 22 height 22
drag, startPoint x: 1132, startPoint y: 525, endPoint x: 1119, endPoint y: 528, distance: 13.4
click at [1119, 528] on circle at bounding box center [1122, 526] width 22 height 22
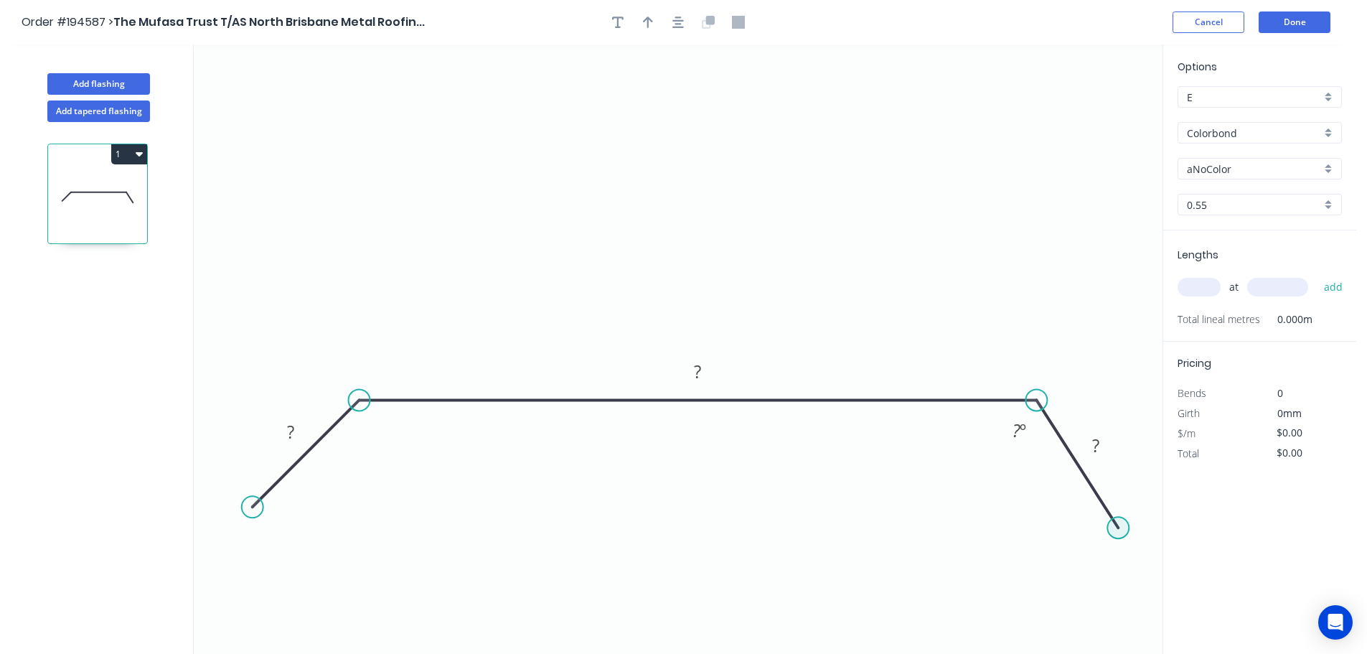
click at [1118, 528] on circle at bounding box center [1118, 528] width 22 height 22
drag, startPoint x: 257, startPoint y: 507, endPoint x: 265, endPoint y: 529, distance: 23.6
click at [265, 529] on circle at bounding box center [266, 528] width 22 height 22
click at [298, 442] on tspan "?" at bounding box center [294, 445] width 7 height 24
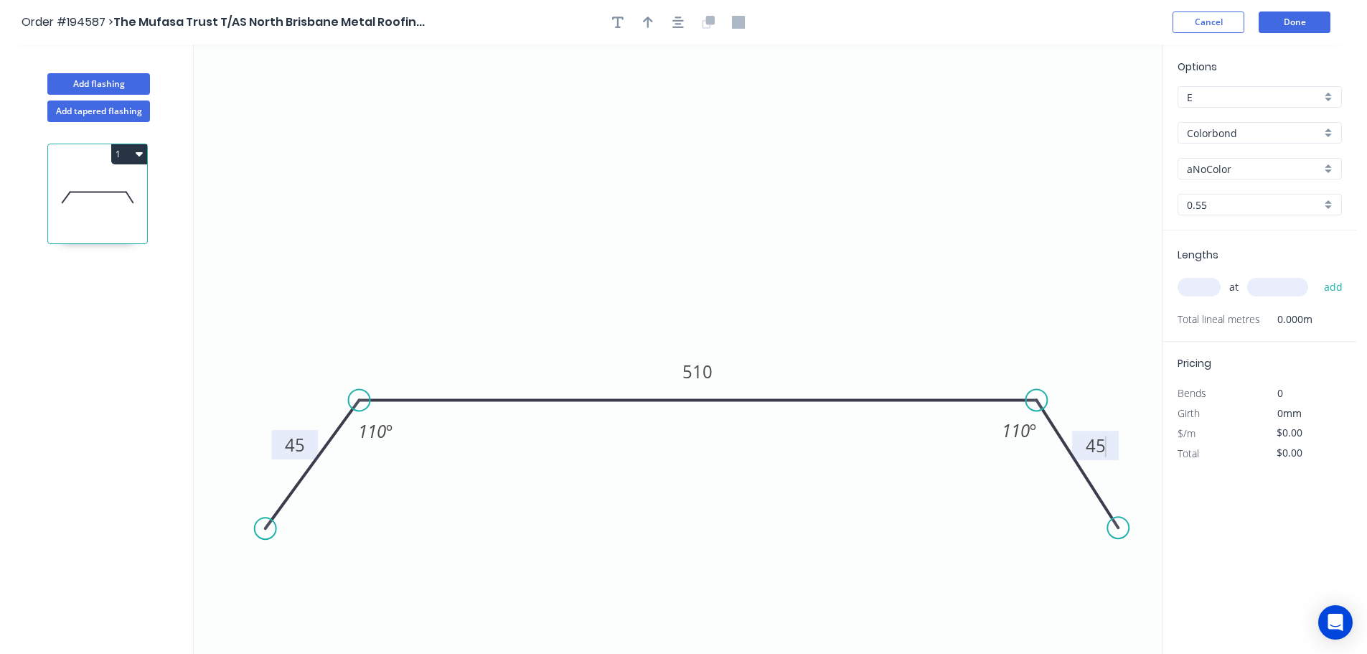
click at [671, 10] on header "Order #194587 > The Mufasa Trust T/AS North Brisbane Metal Roofin... Cancel Done" at bounding box center [678, 22] width 1356 height 44
type input "$17.51"
click at [678, 18] on icon "button" at bounding box center [677, 22] width 11 height 11
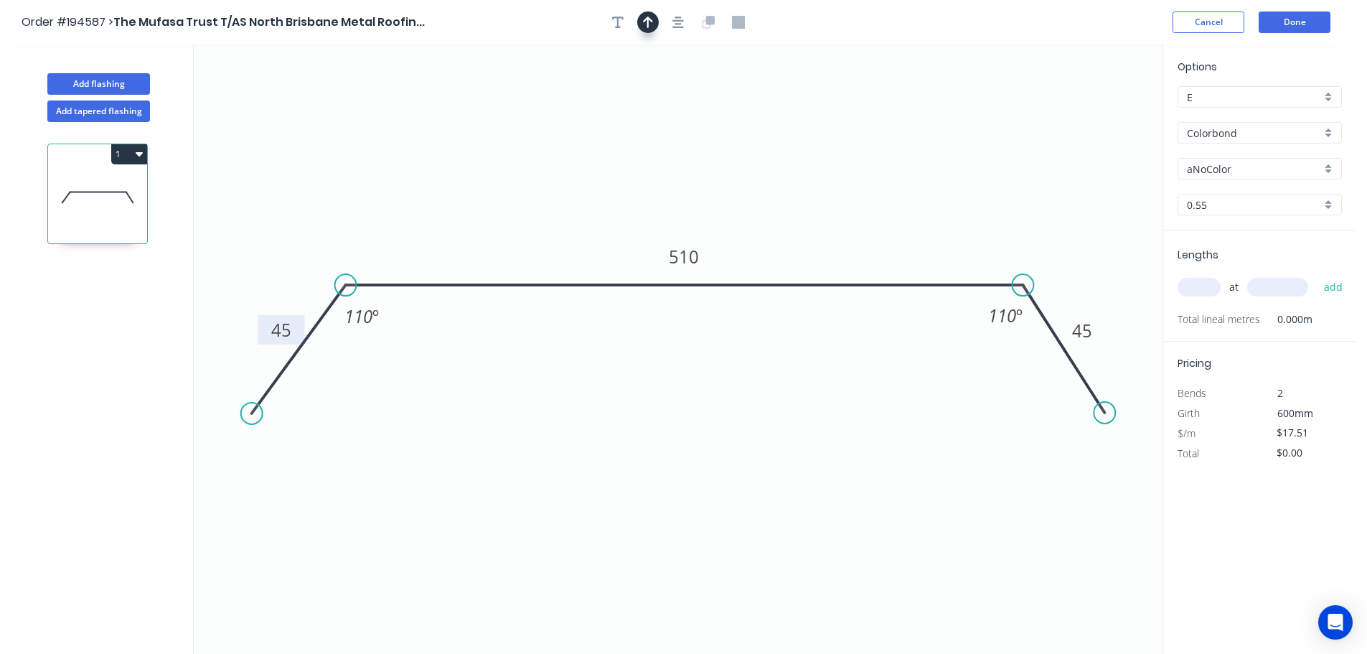
click at [650, 20] on icon "button" at bounding box center [648, 22] width 10 height 11
drag, startPoint x: 1096, startPoint y: 113, endPoint x: 761, endPoint y: 114, distance: 334.4
click at [761, 114] on icon "0 45 510 45 110 º 110 º" at bounding box center [678, 348] width 969 height 609
drag, startPoint x: 917, startPoint y: 121, endPoint x: 927, endPoint y: 124, distance: 10.4
click at [677, 96] on icon at bounding box center [677, 80] width 13 height 46
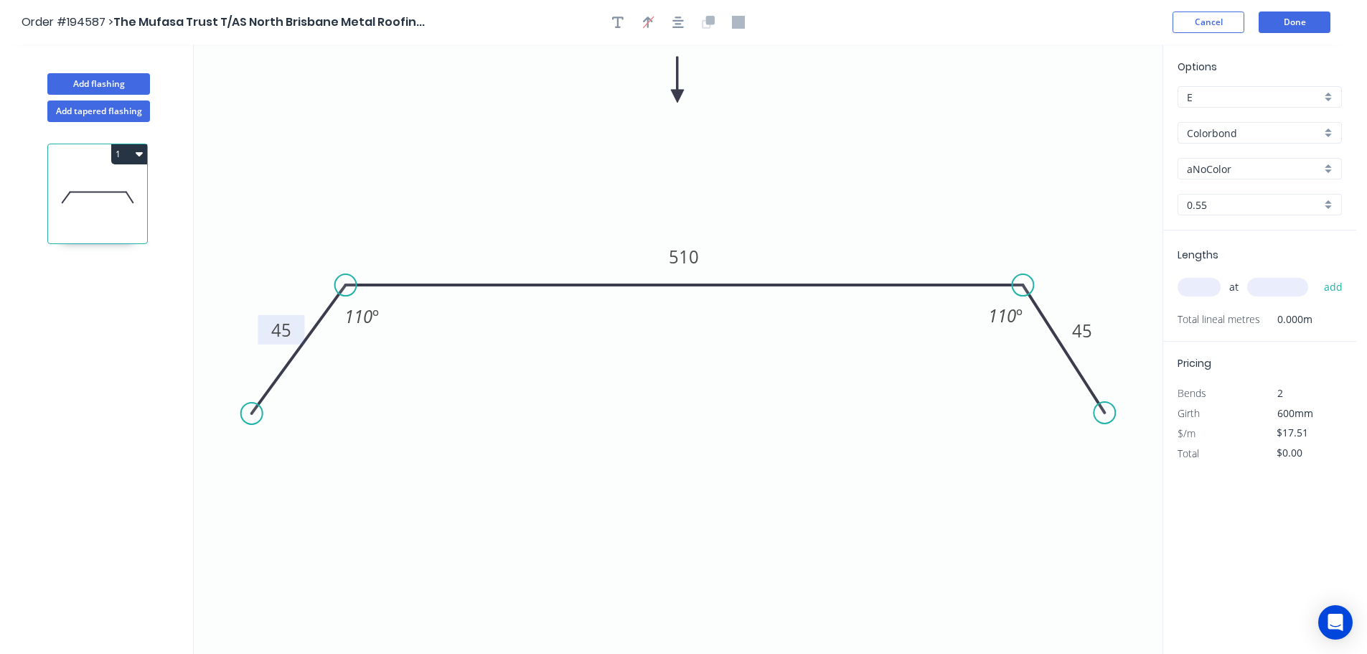
click at [1211, 169] on input "aNoColor" at bounding box center [1254, 168] width 134 height 15
click at [1225, 277] on div "Dover White" at bounding box center [1259, 275] width 163 height 25
type input "Dover White"
click at [1201, 291] on input "text" at bounding box center [1199, 287] width 43 height 19
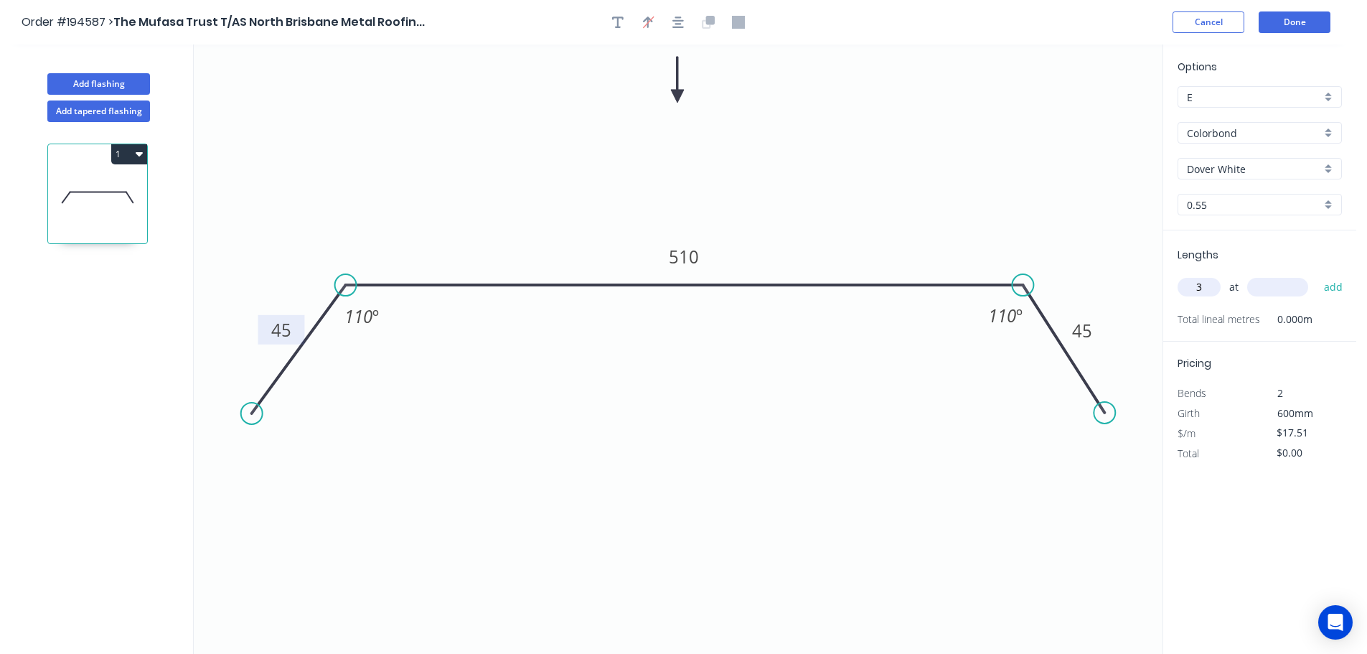
type input "3"
type input "2400"
click at [1317, 275] on button "add" at bounding box center [1334, 287] width 34 height 24
type input "$126.07"
click at [1290, 14] on button "Done" at bounding box center [1295, 22] width 72 height 22
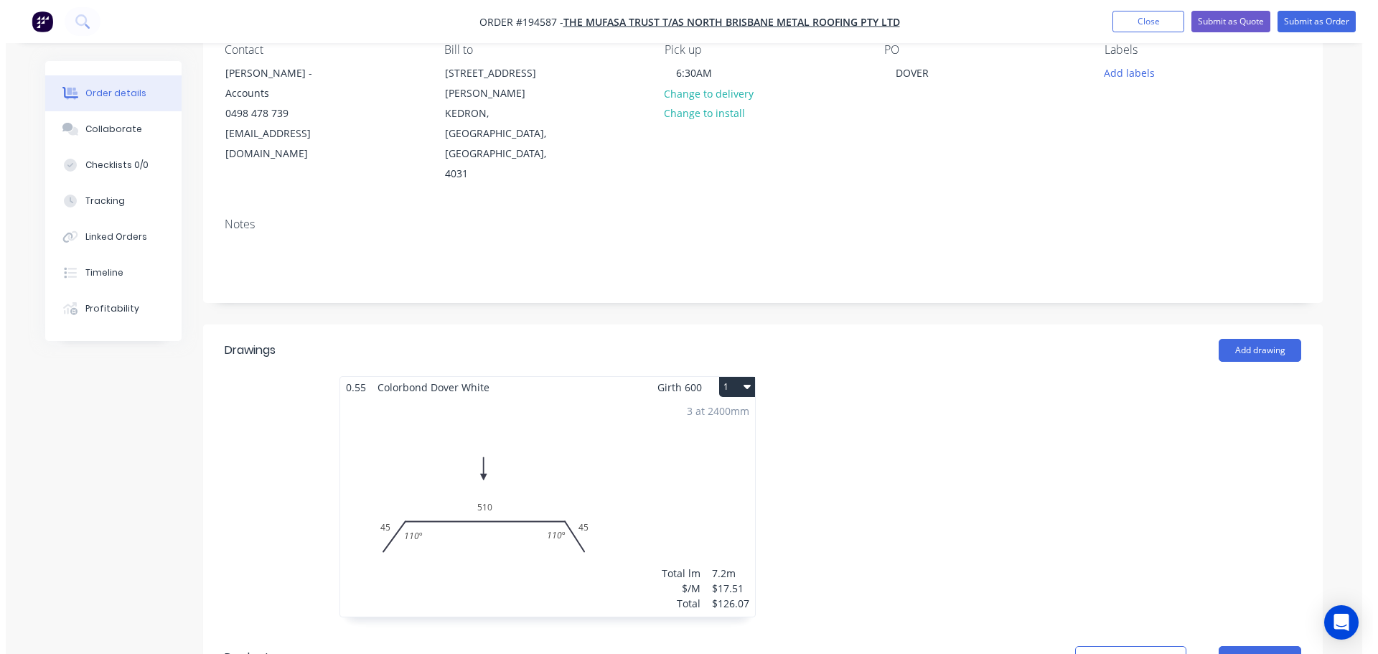
scroll to position [144, 0]
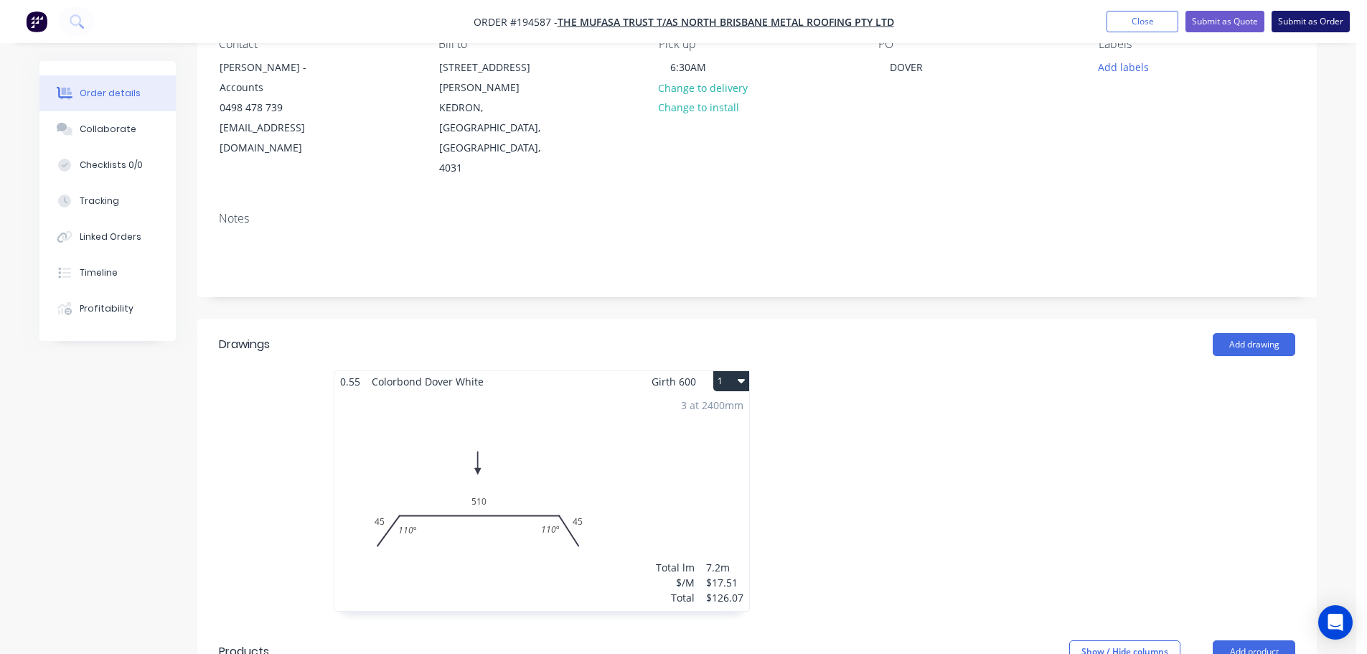
click at [1298, 27] on button "Submit as Order" at bounding box center [1311, 22] width 78 height 22
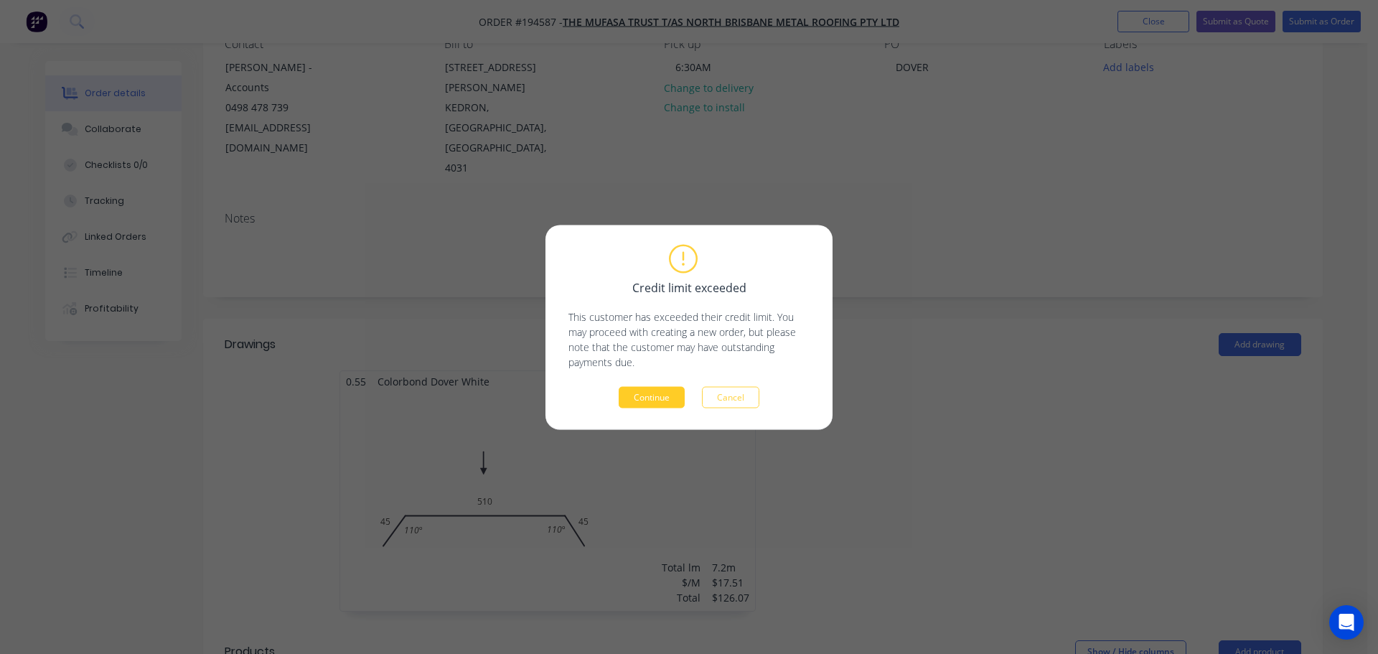
click at [662, 400] on button "Continue" at bounding box center [652, 397] width 66 height 22
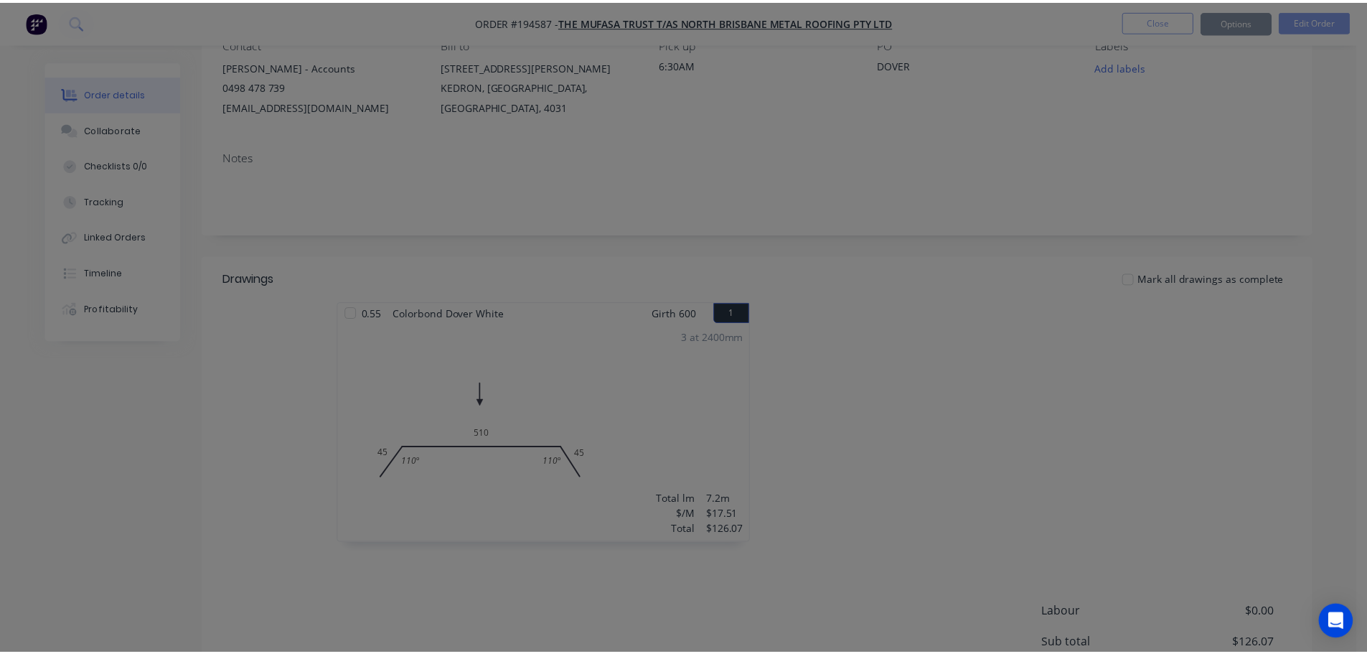
scroll to position [143, 0]
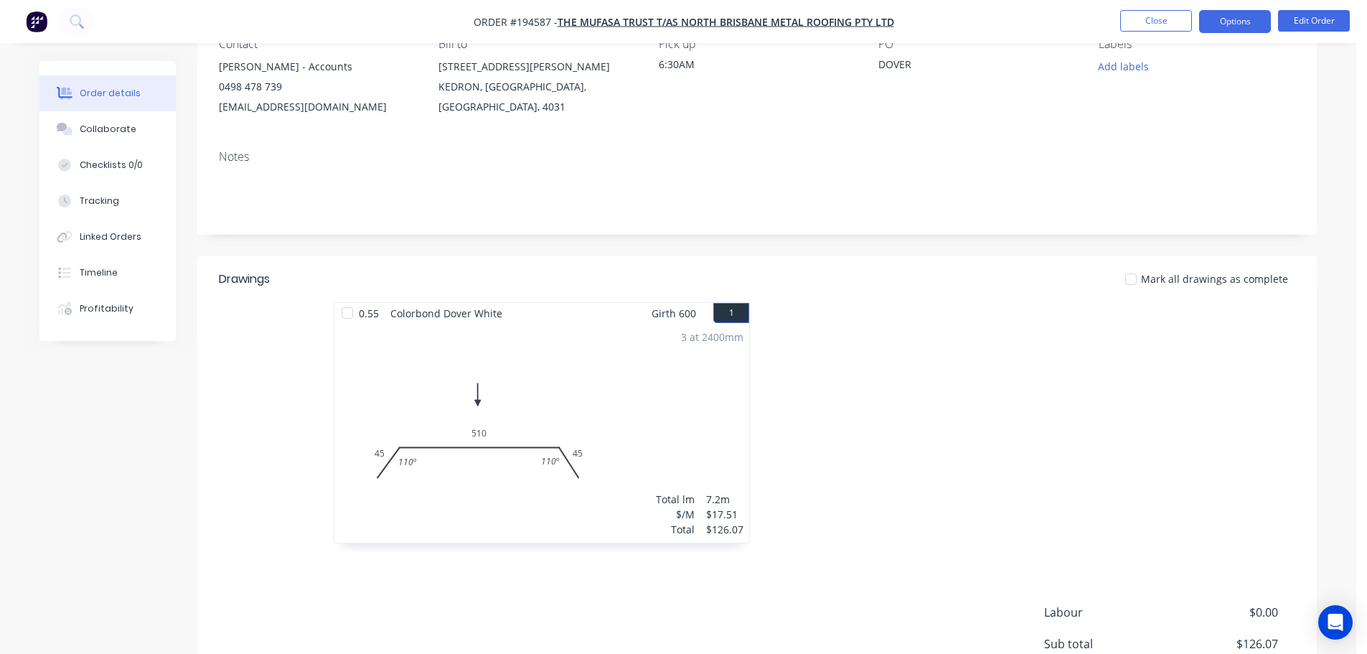
click at [1244, 17] on button "Options" at bounding box center [1235, 21] width 72 height 23
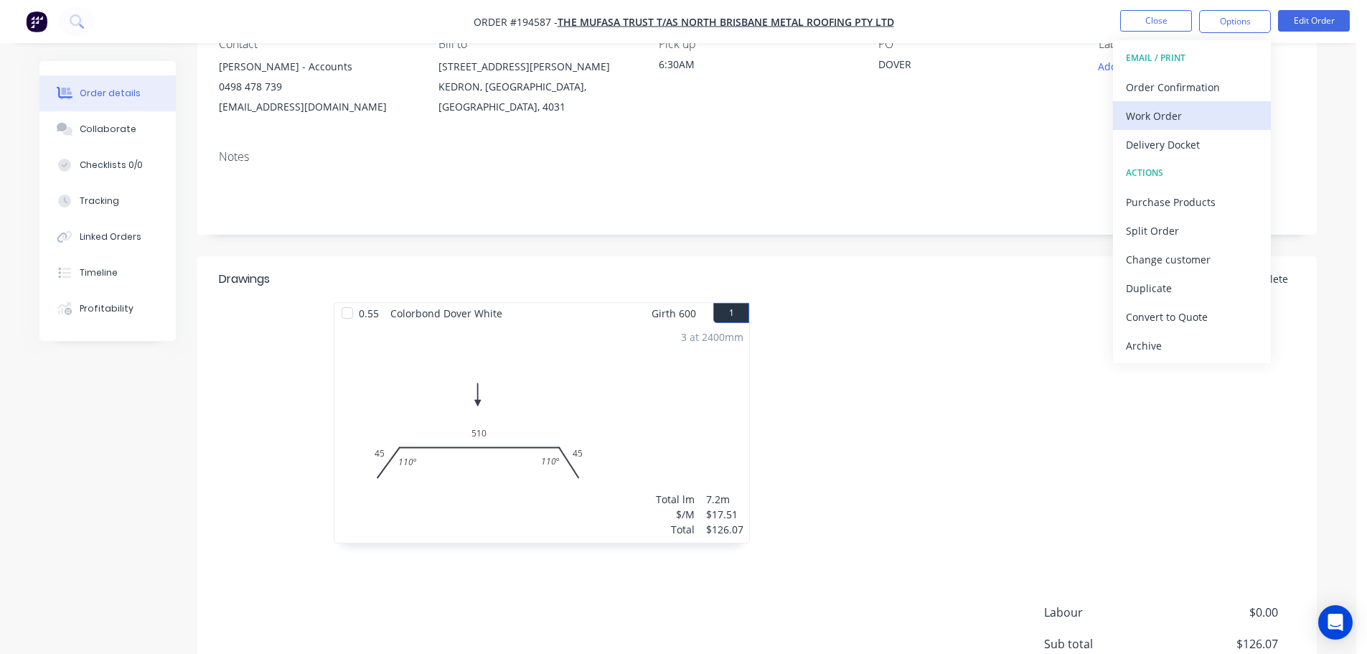
click at [1194, 104] on button "Work Order" at bounding box center [1192, 115] width 158 height 29
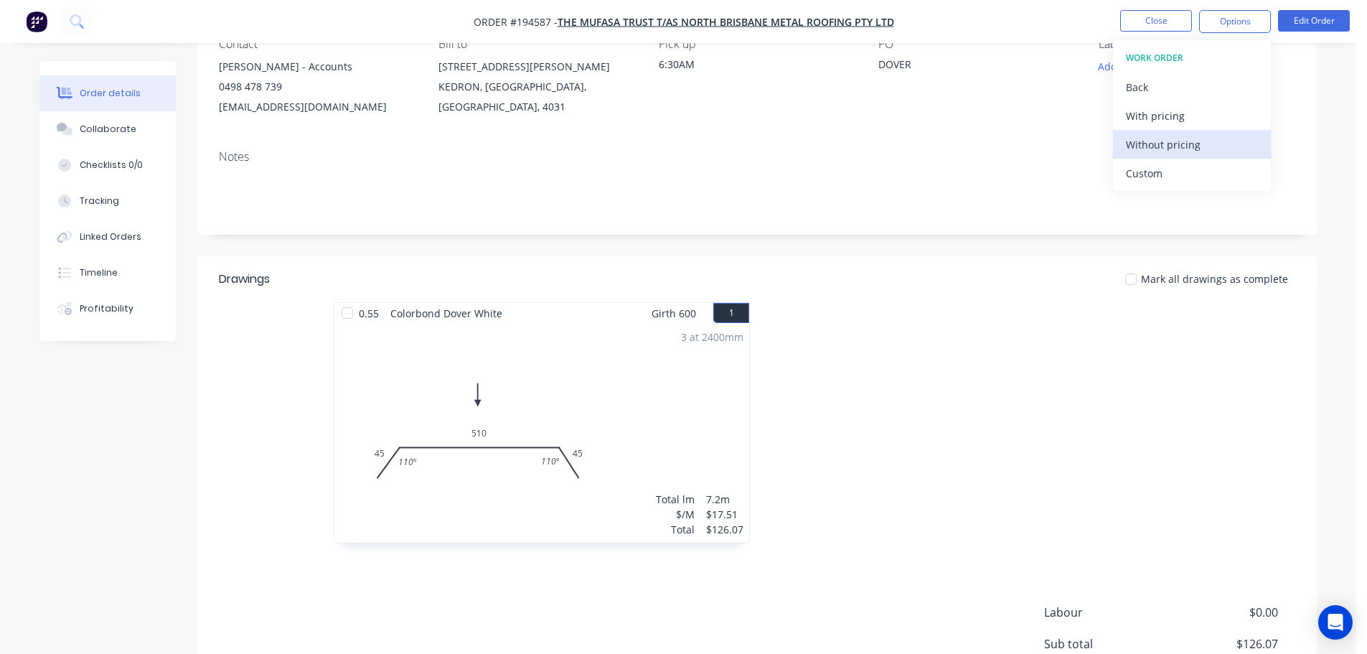
click at [1196, 140] on div "Without pricing" at bounding box center [1192, 144] width 132 height 21
click at [1141, 24] on button "Close" at bounding box center [1156, 21] width 72 height 22
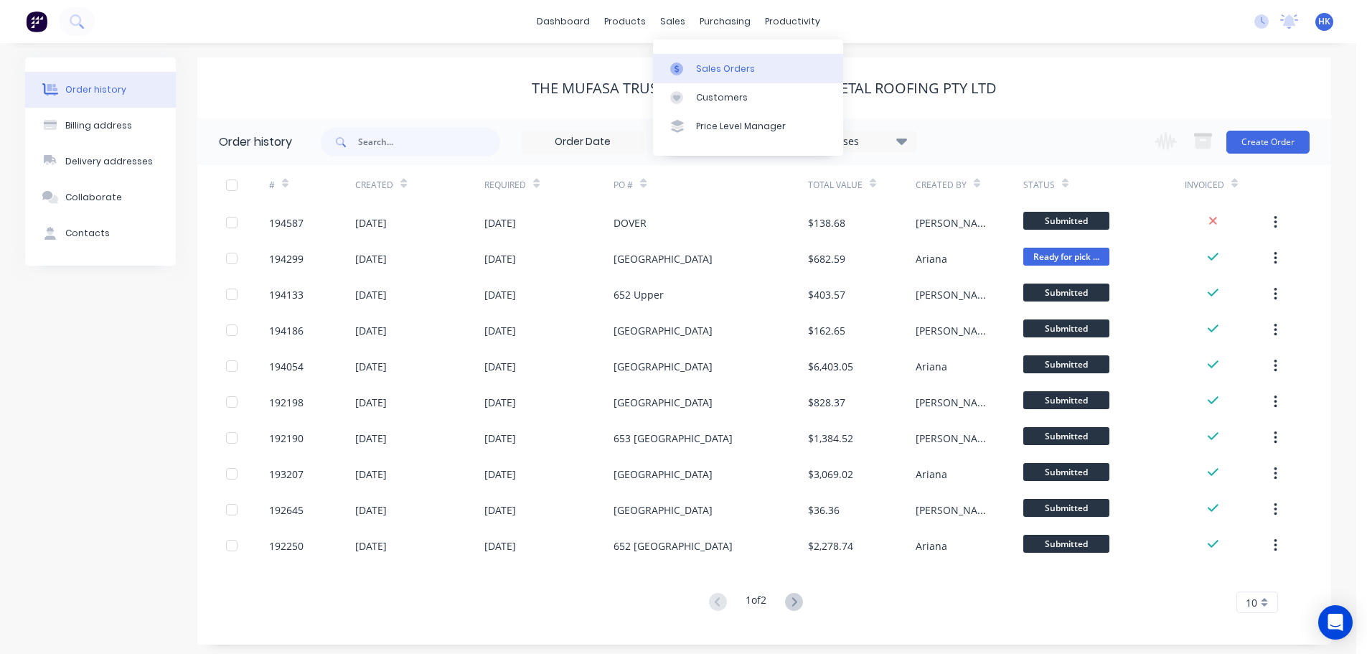
click at [710, 60] on link "Sales Orders" at bounding box center [748, 68] width 190 height 29
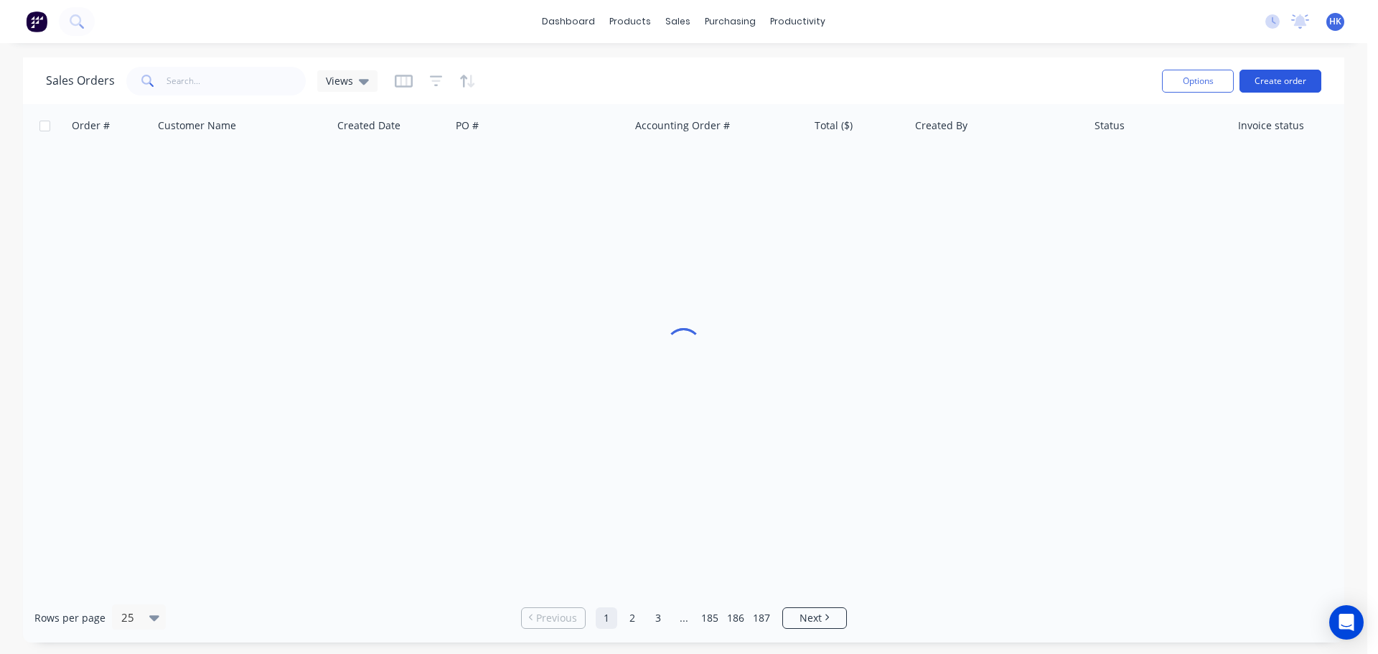
click at [1257, 82] on button "Create order" at bounding box center [1280, 81] width 82 height 23
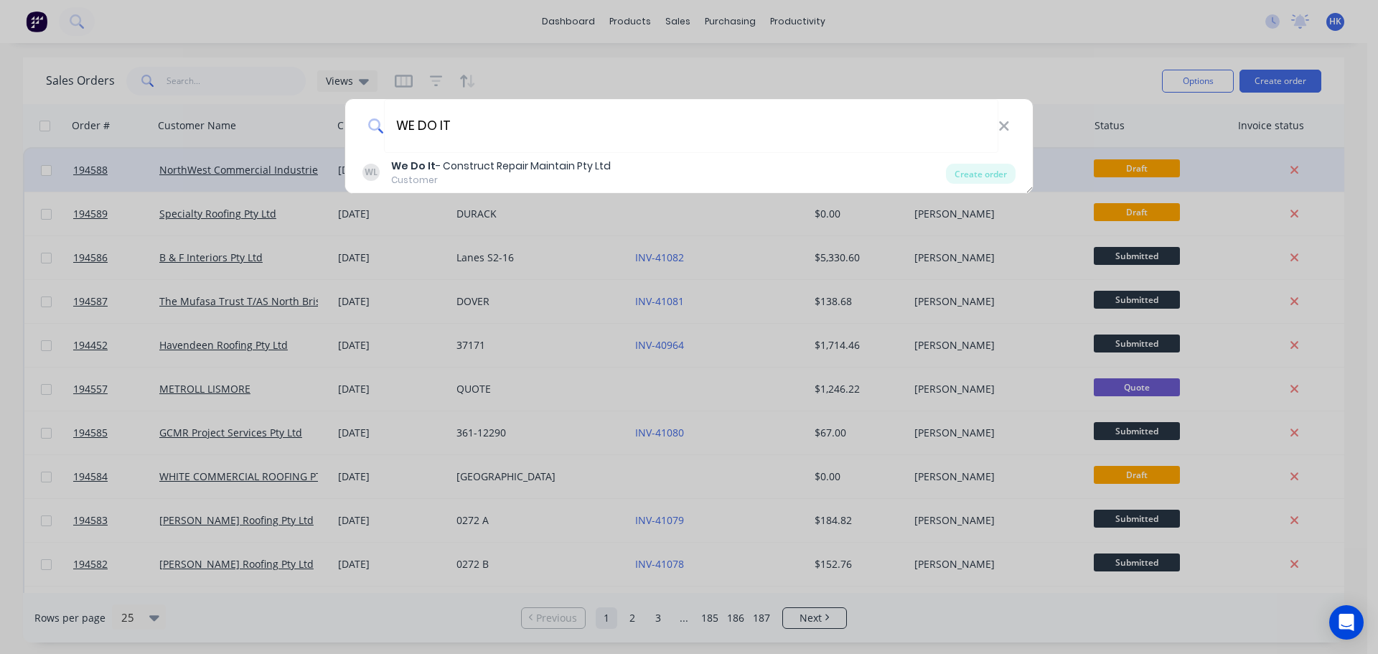
type input "WE DO IT"
click at [970, 177] on div "Create order" at bounding box center [981, 174] width 70 height 20
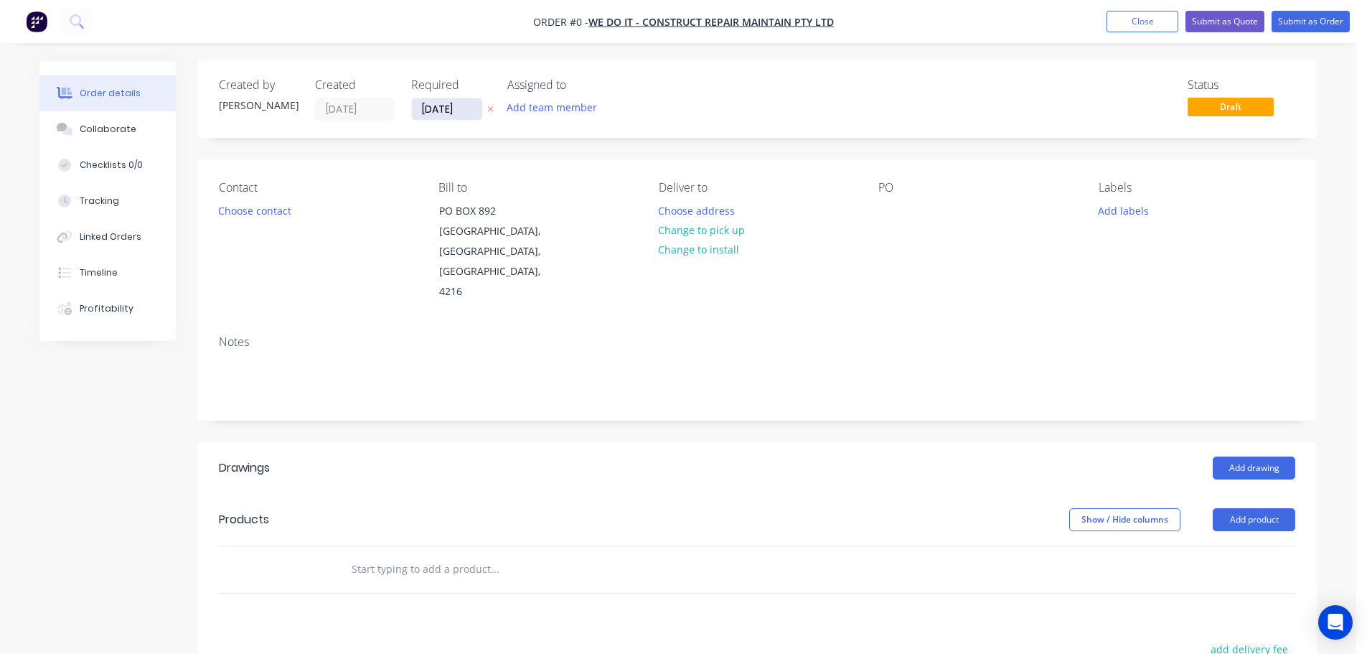
click at [447, 103] on input "[DATE]" at bounding box center [447, 109] width 70 height 22
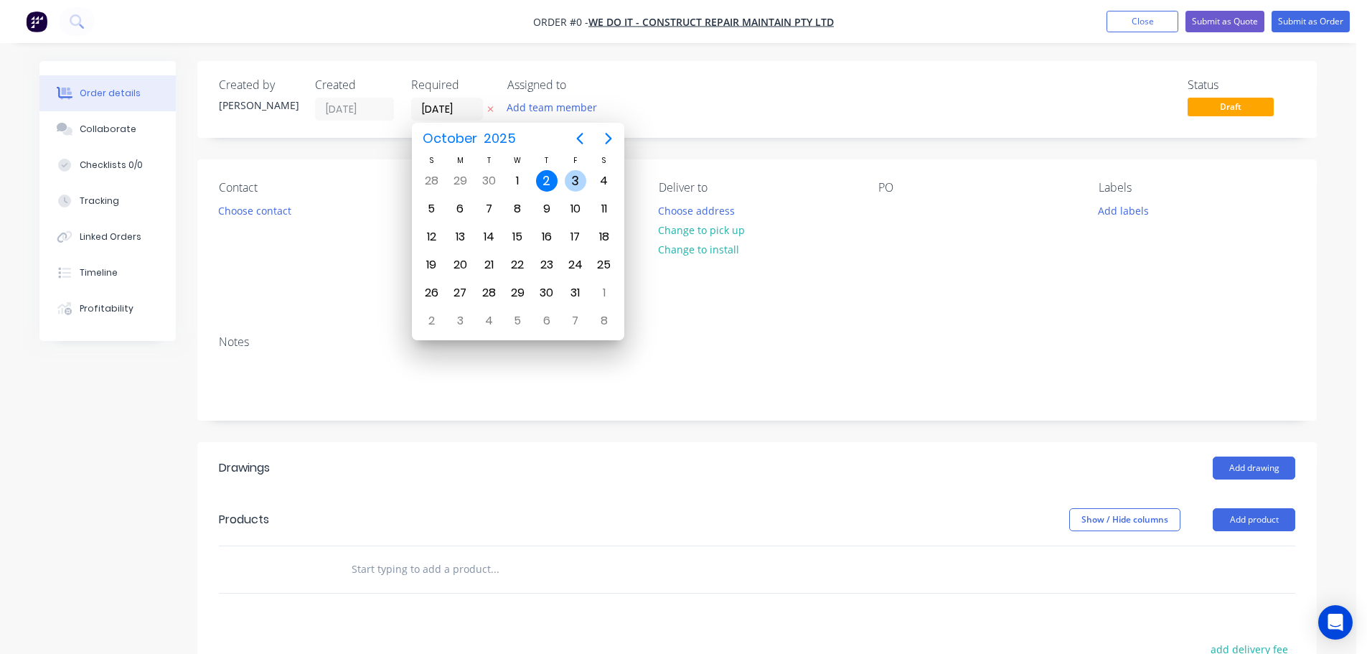
click at [570, 185] on div "3" at bounding box center [576, 181] width 22 height 22
type input "[DATE]"
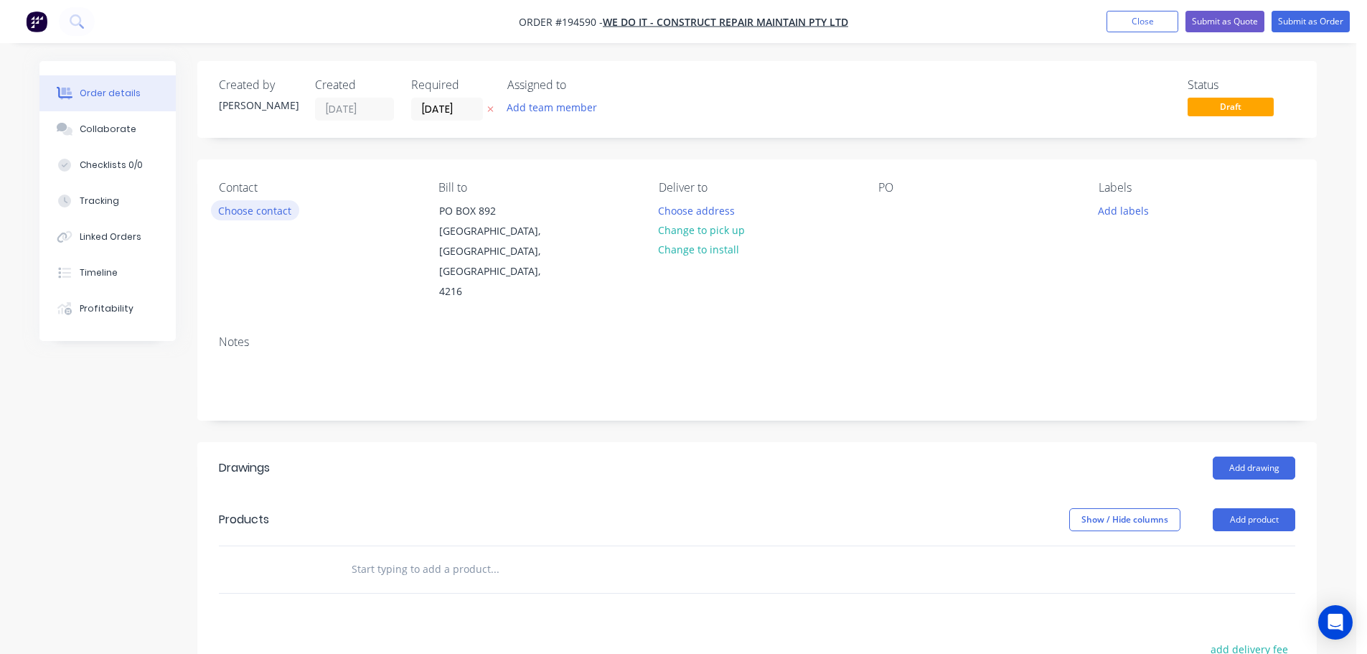
click at [257, 217] on button "Choose contact" at bounding box center [255, 209] width 88 height 19
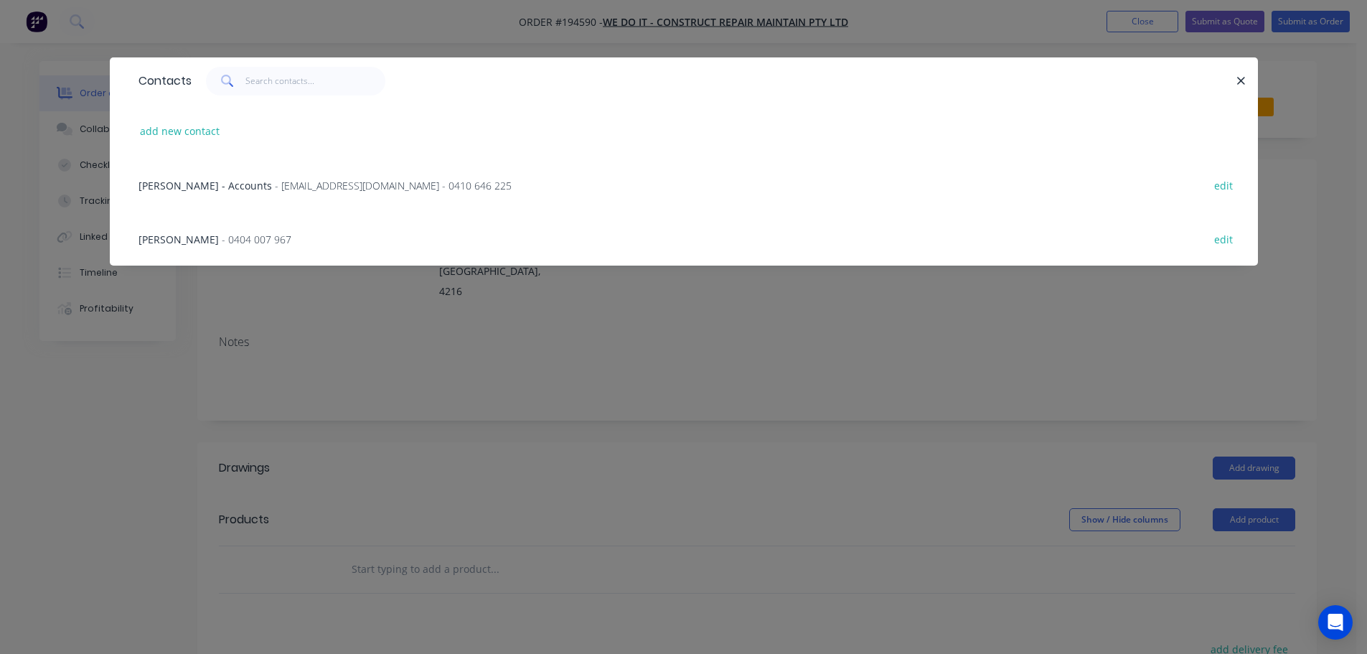
click at [222, 237] on span "- 0404 007 967" at bounding box center [257, 240] width 70 height 14
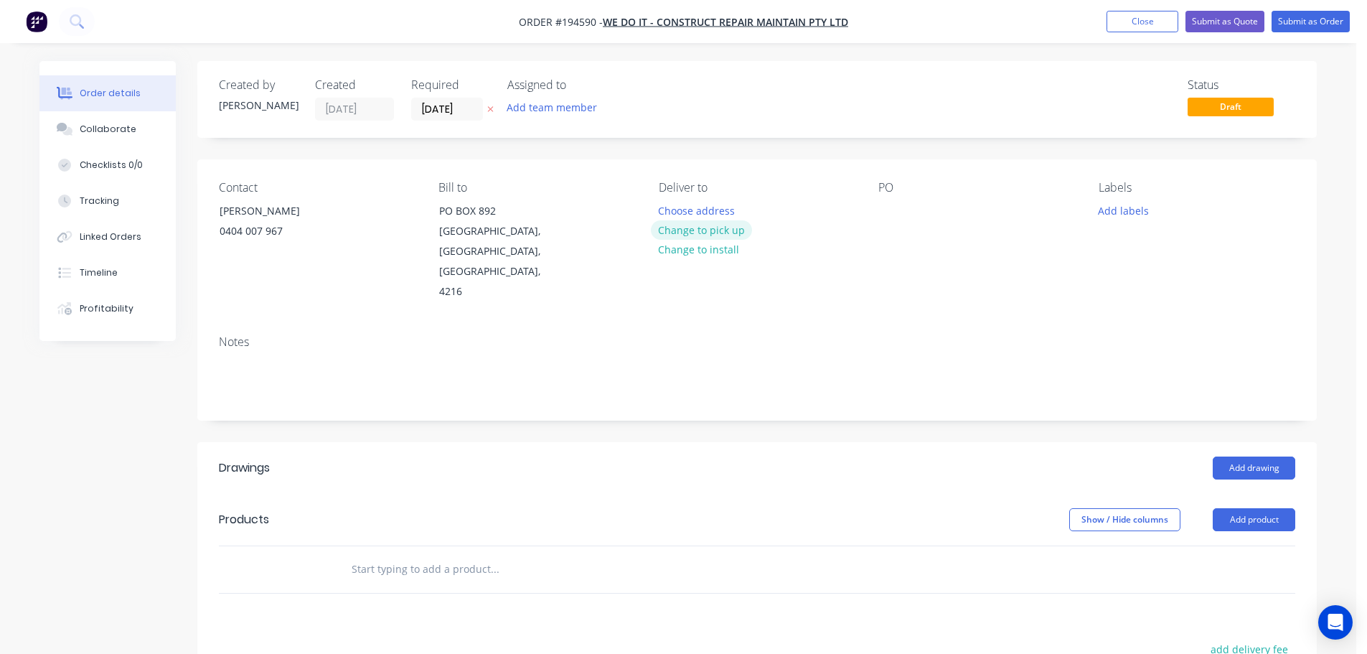
click at [680, 231] on button "Change to pick up" at bounding box center [702, 229] width 102 height 19
click at [677, 219] on div at bounding box center [670, 210] width 23 height 21
click at [891, 203] on div at bounding box center [889, 210] width 23 height 21
click at [1249, 456] on button "Add drawing" at bounding box center [1254, 467] width 83 height 23
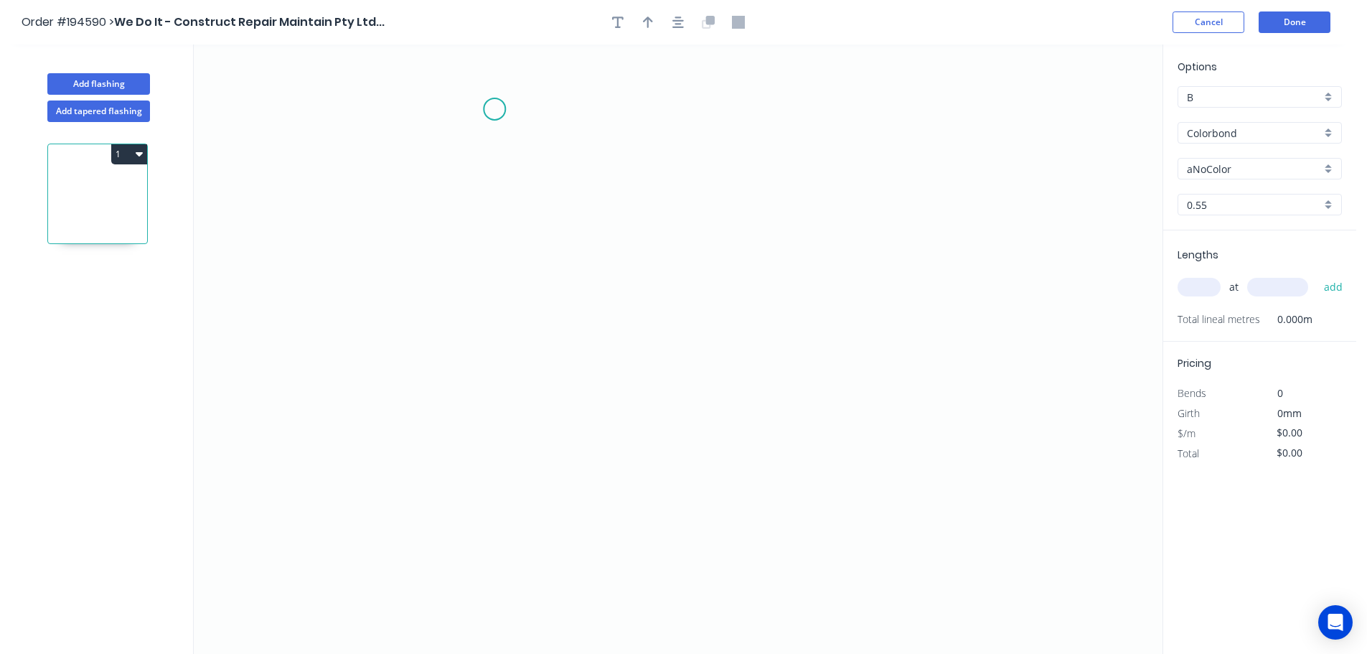
click at [499, 106] on icon "0" at bounding box center [678, 348] width 969 height 609
click at [616, 111] on icon "0" at bounding box center [678, 348] width 969 height 609
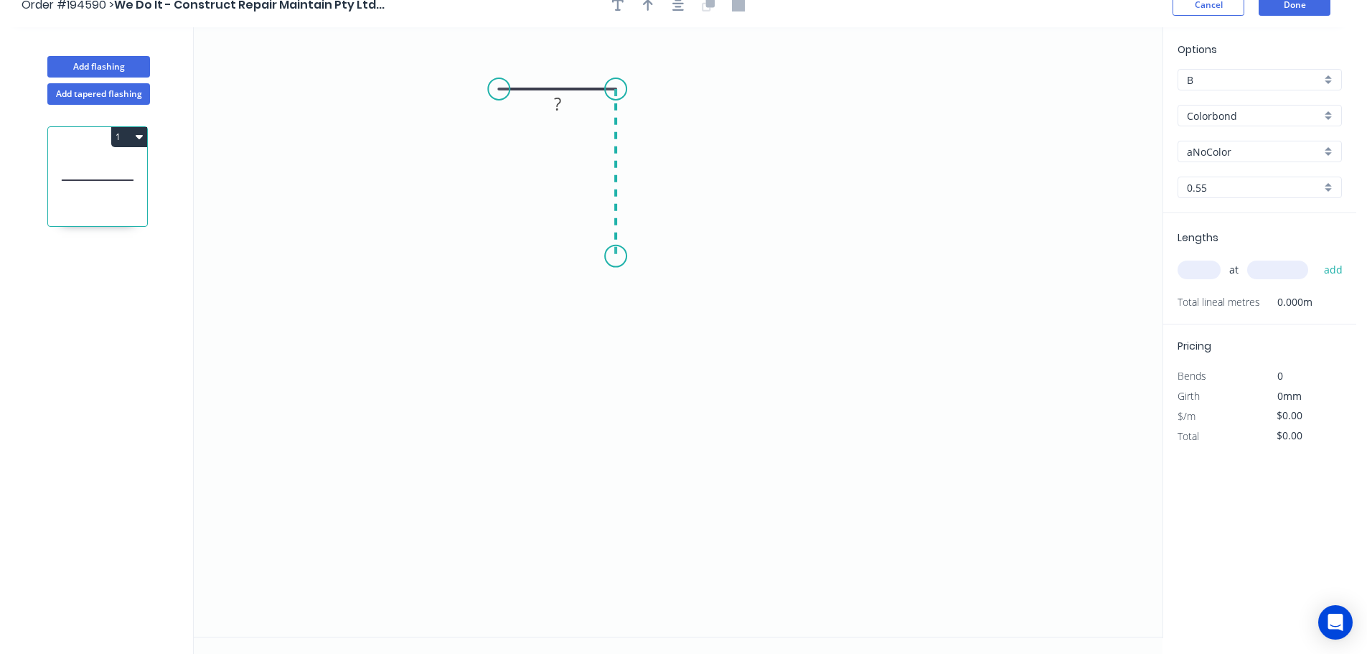
scroll to position [27, 0]
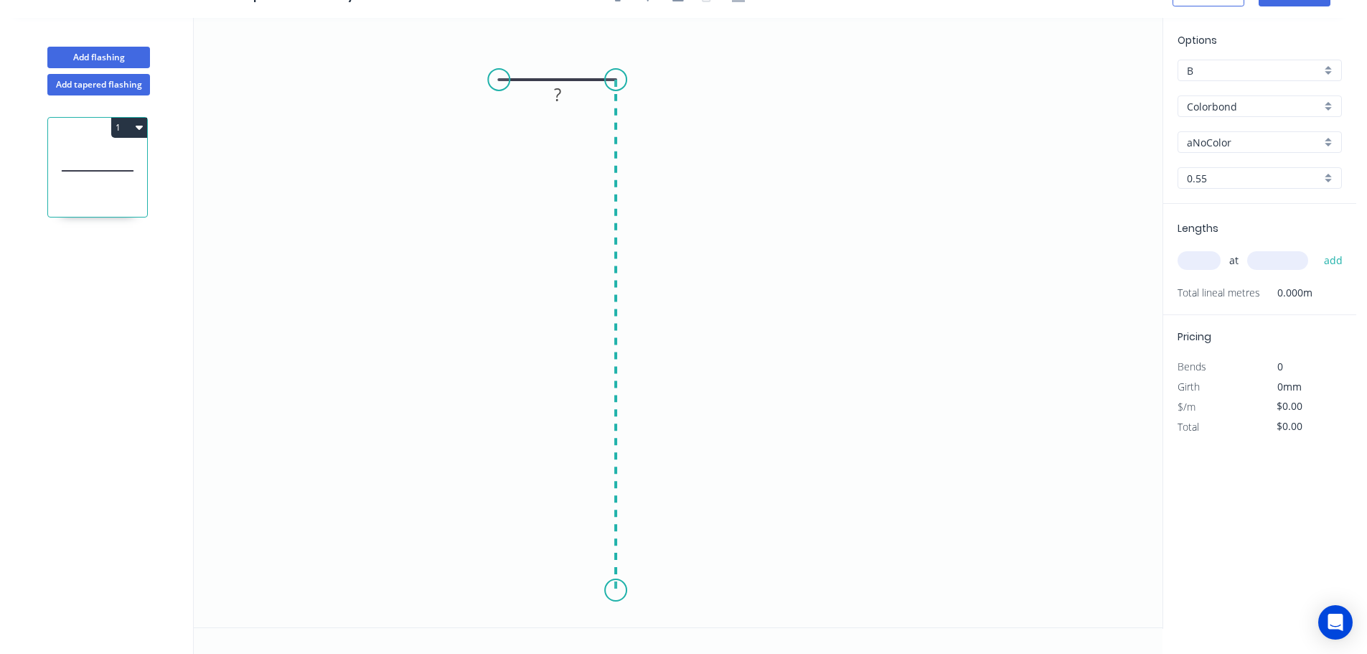
drag, startPoint x: 611, startPoint y: 591, endPoint x: 602, endPoint y: 592, distance: 8.6
click at [610, 591] on icon "0 ?" at bounding box center [678, 322] width 969 height 609
click at [496, 589] on icon "0 ? ?" at bounding box center [678, 322] width 969 height 609
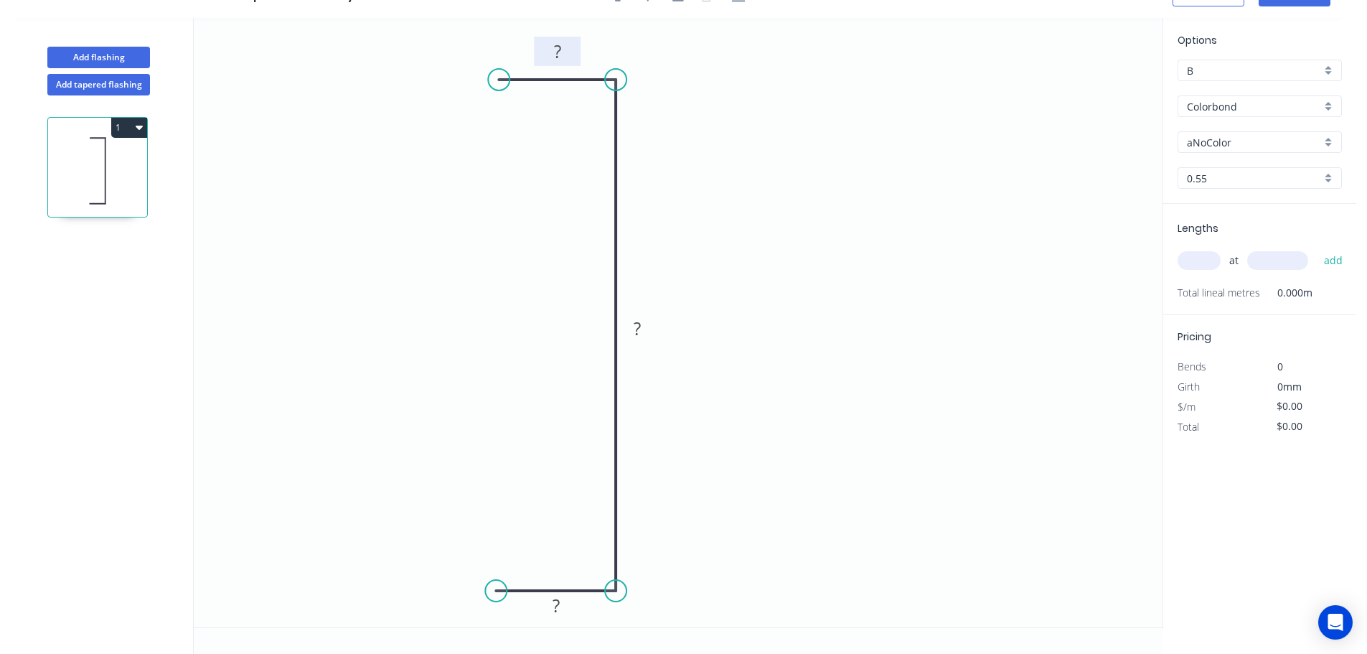
click at [565, 52] on rect at bounding box center [557, 52] width 29 height 20
type input "$14.06"
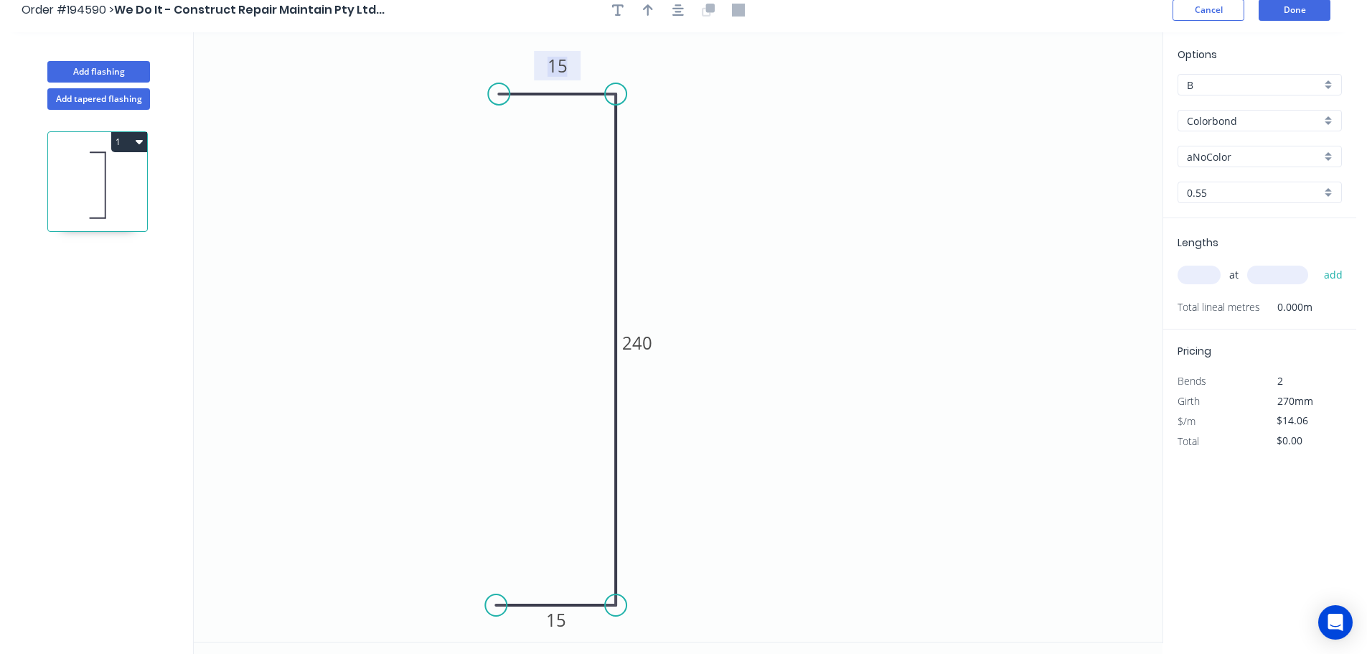
scroll to position [0, 0]
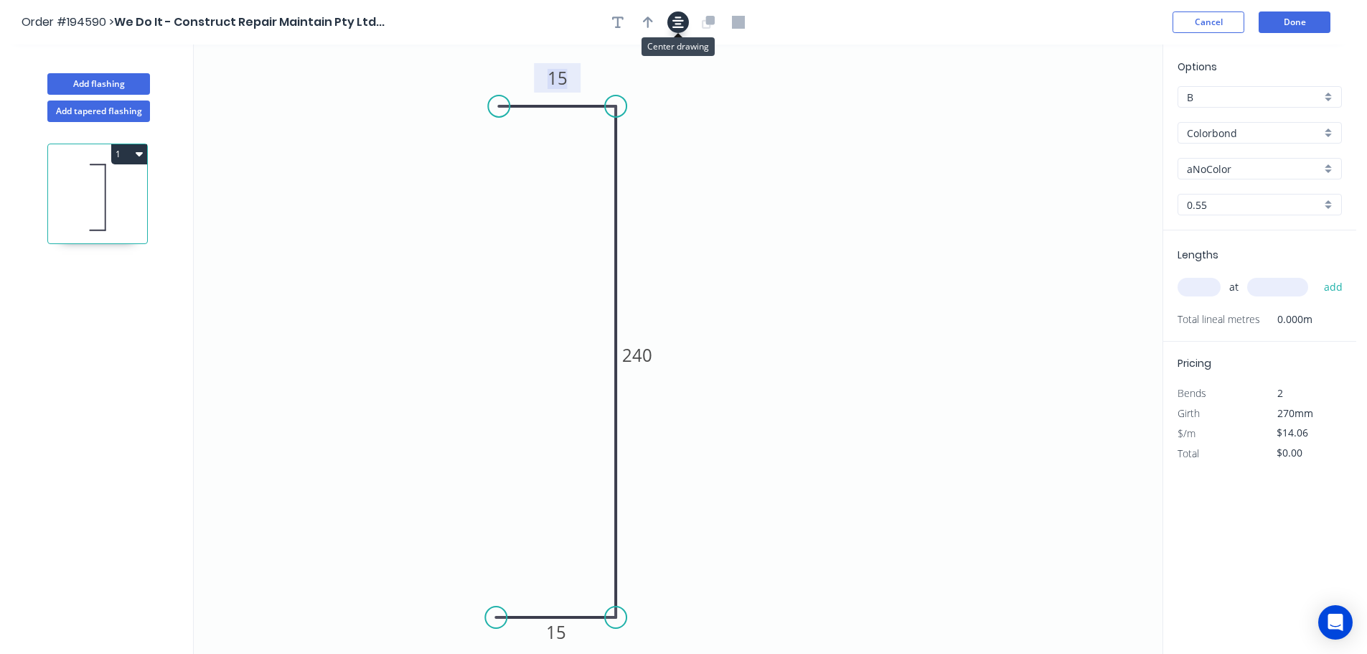
click at [682, 22] on icon "button" at bounding box center [677, 22] width 11 height 13
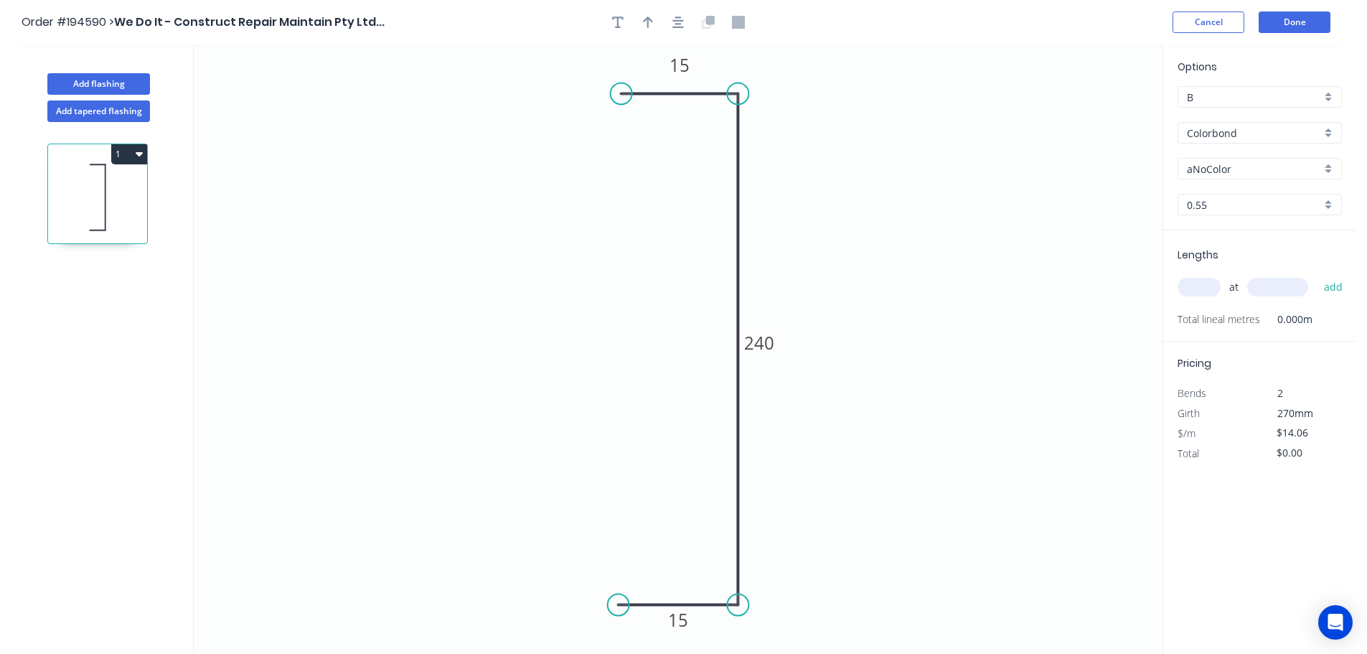
click at [1191, 133] on input "Colorbond" at bounding box center [1254, 133] width 134 height 15
click at [1218, 172] on div "Galvabond" at bounding box center [1259, 171] width 163 height 25
type input "Galvabond"
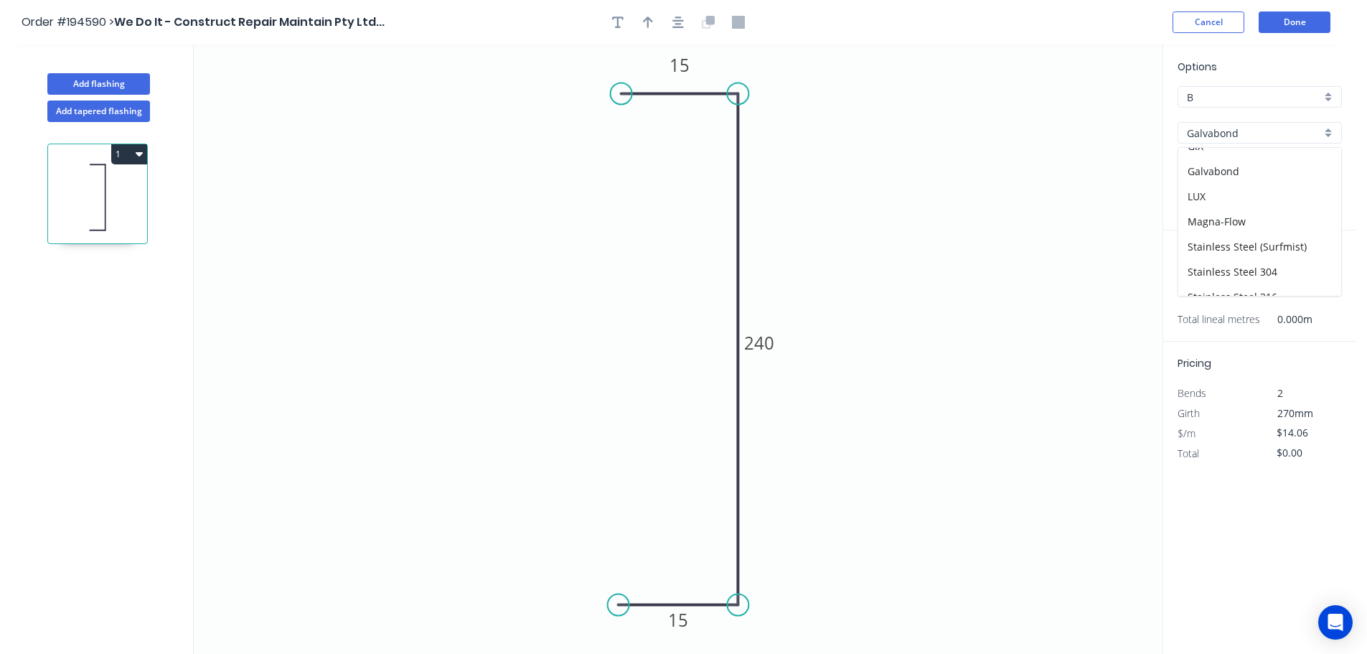
type input "$14.59"
click at [1237, 203] on input "0.55" at bounding box center [1254, 204] width 134 height 15
click at [1237, 355] on div "2.0" at bounding box center [1259, 357] width 163 height 25
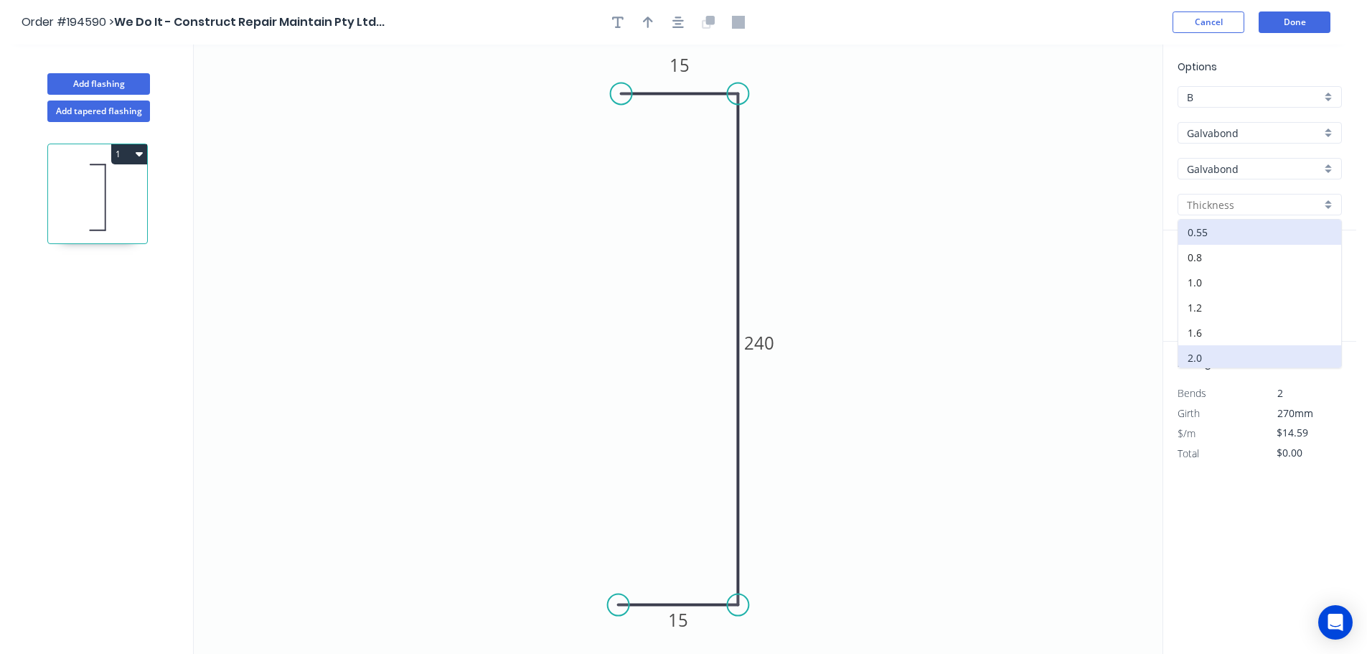
type input "2.0"
type input "$39.50"
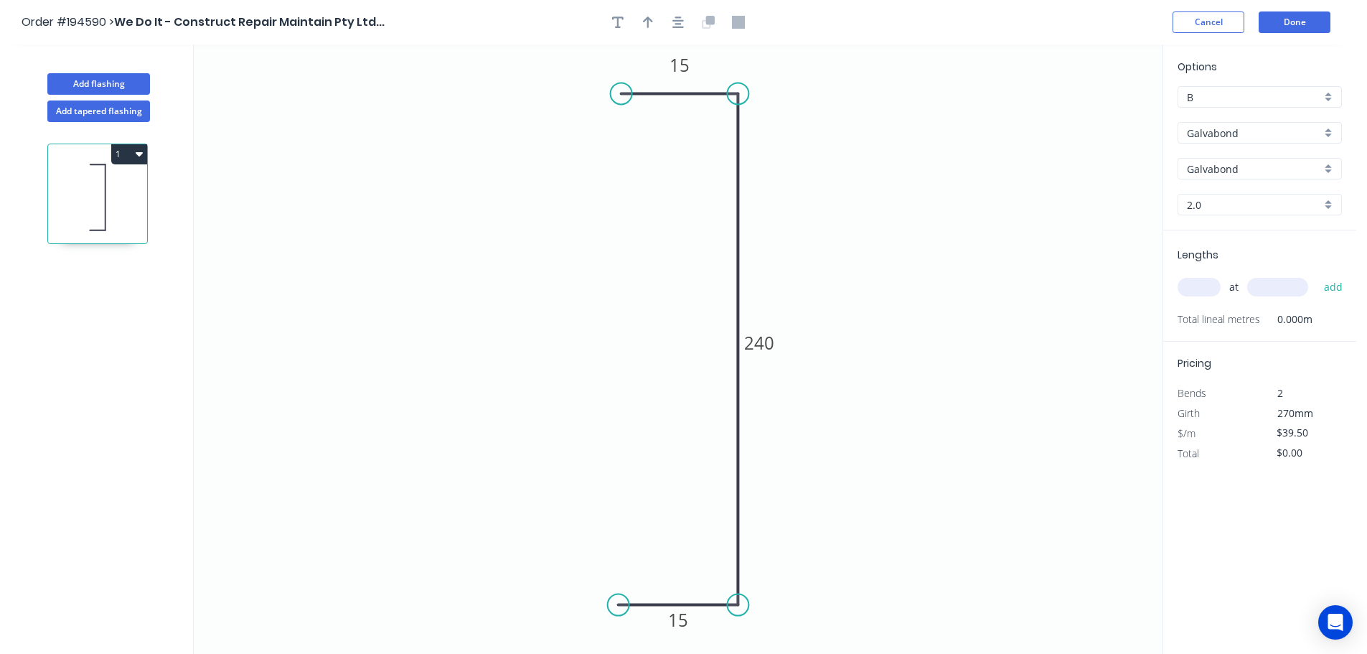
click at [1204, 283] on input "text" at bounding box center [1199, 287] width 43 height 19
type input "1"
type input "3600"
click at [1317, 275] on button "add" at bounding box center [1334, 287] width 34 height 24
type input "$142.20"
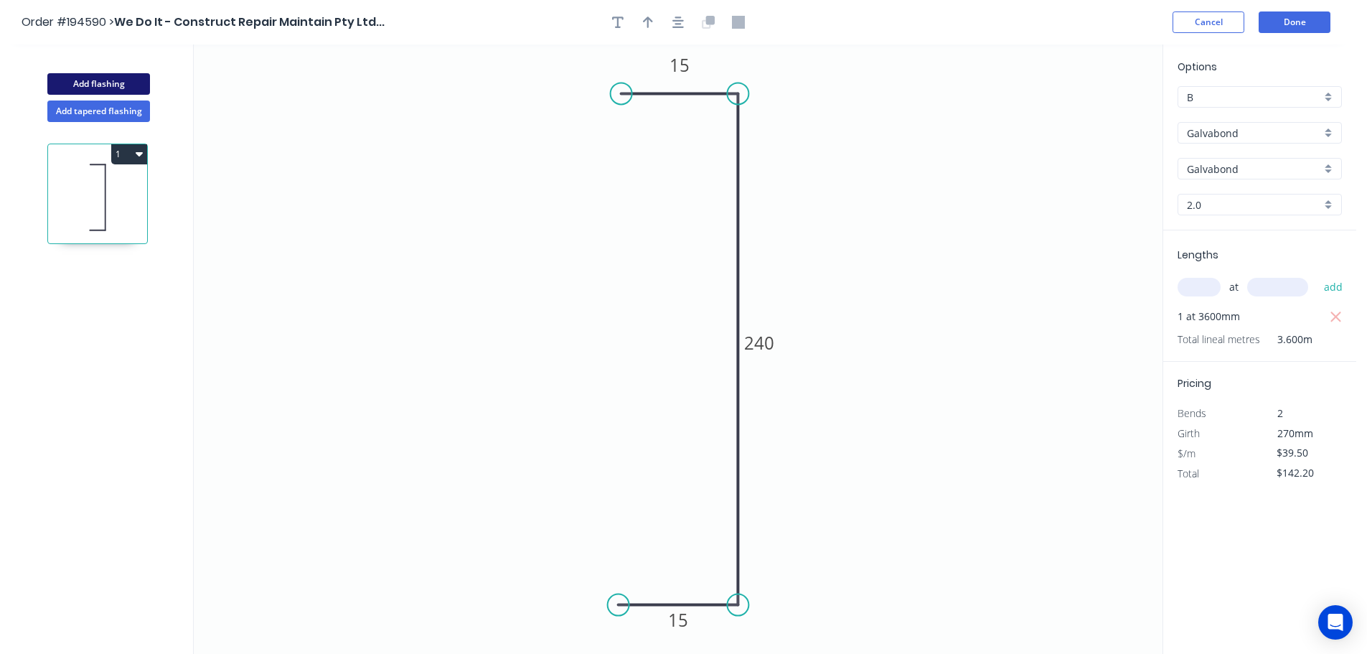
click at [126, 80] on button "Add flashing" at bounding box center [98, 84] width 103 height 22
type input "$0.00"
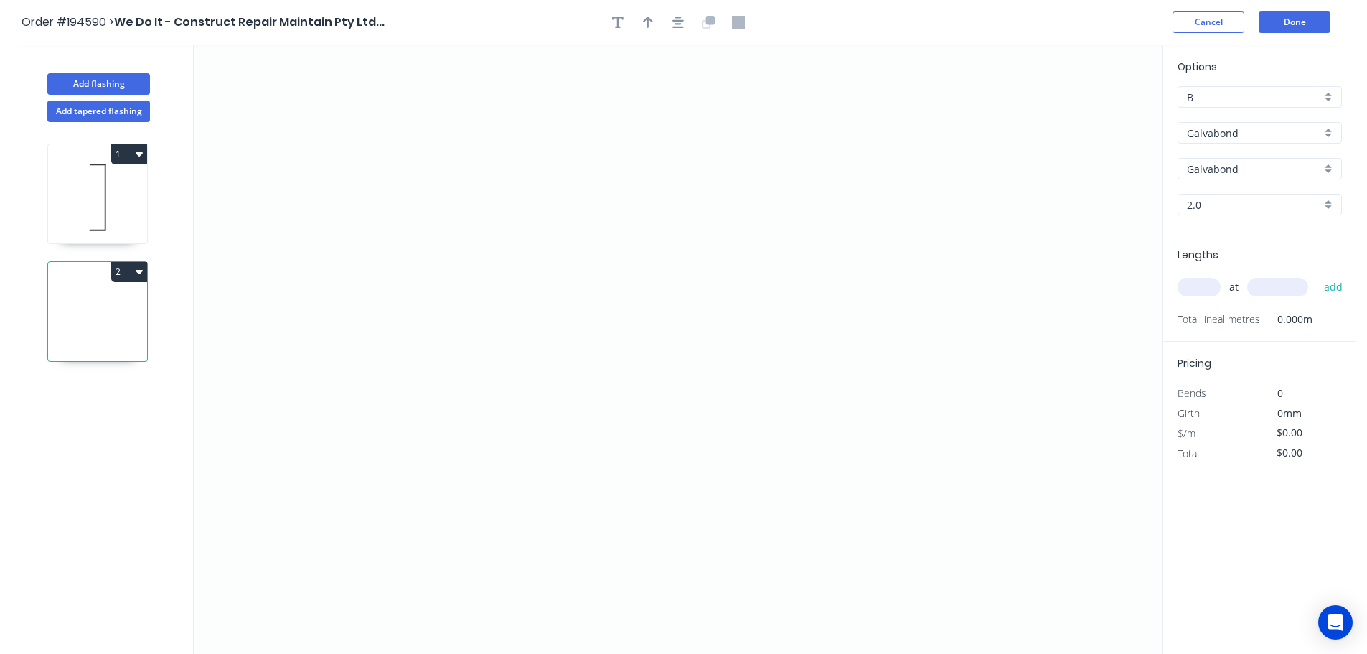
click at [1228, 139] on input "Galvabond" at bounding box center [1254, 133] width 134 height 15
click at [1242, 167] on div "Colorbond" at bounding box center [1259, 160] width 163 height 25
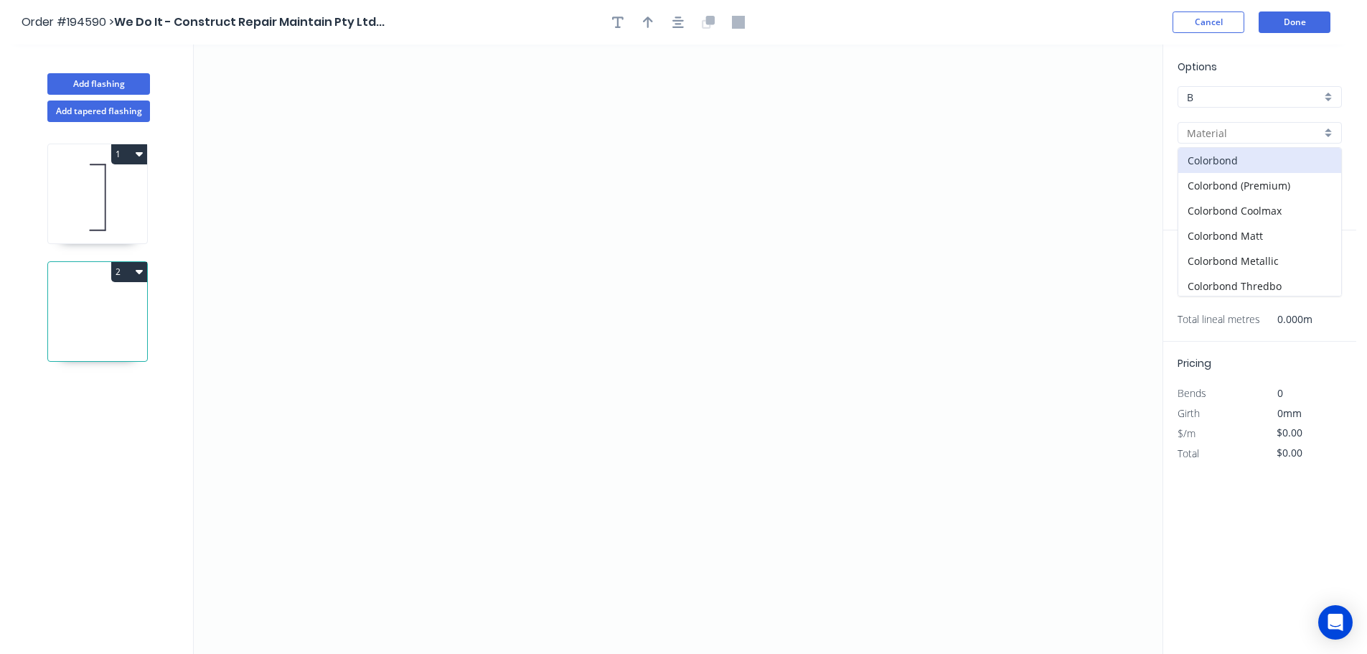
type input "Colorbond"
type input "aNoColor"
type input "0.55"
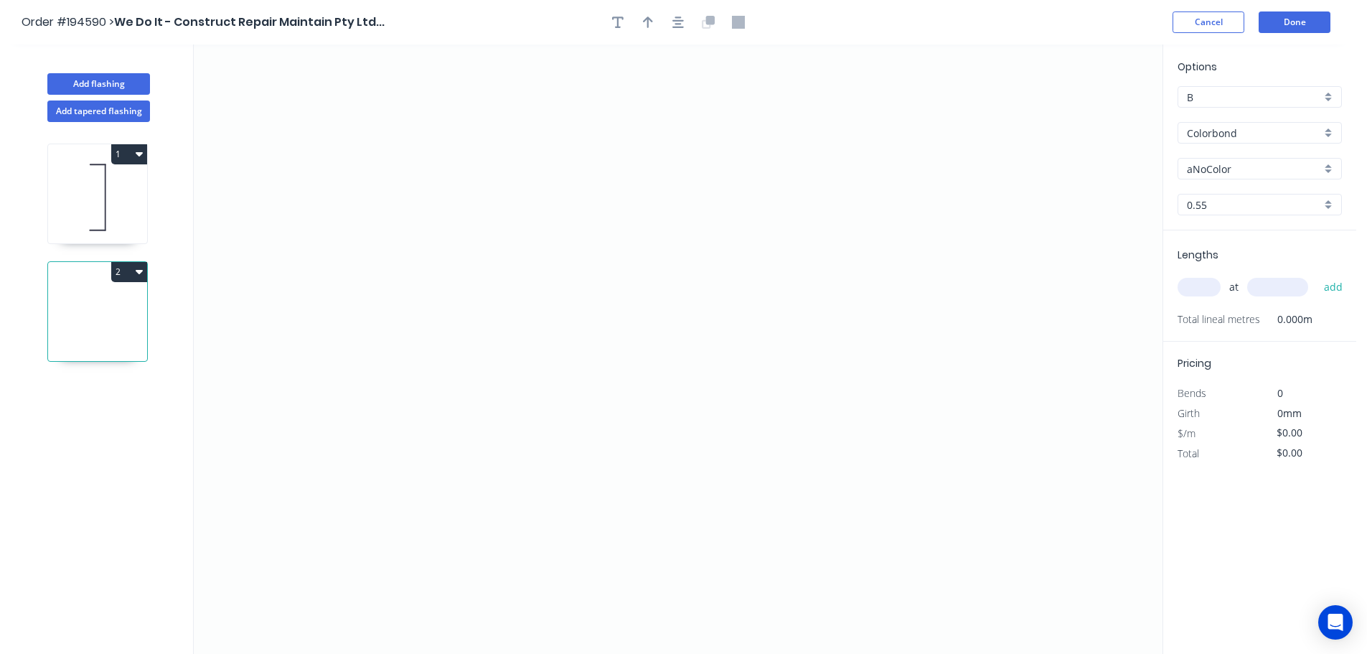
click at [1245, 172] on input "aNoColor" at bounding box center [1254, 168] width 134 height 15
click at [1231, 309] on div "Surfmist" at bounding box center [1259, 318] width 163 height 25
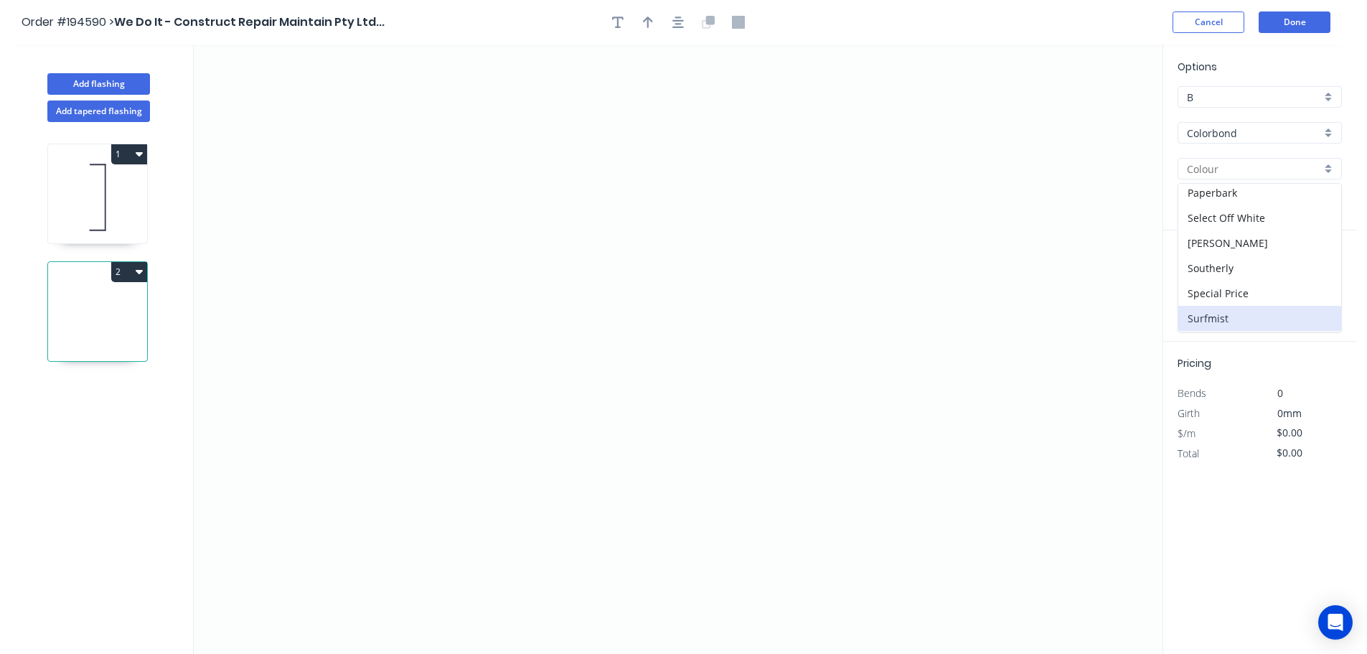
type input "Surfmist"
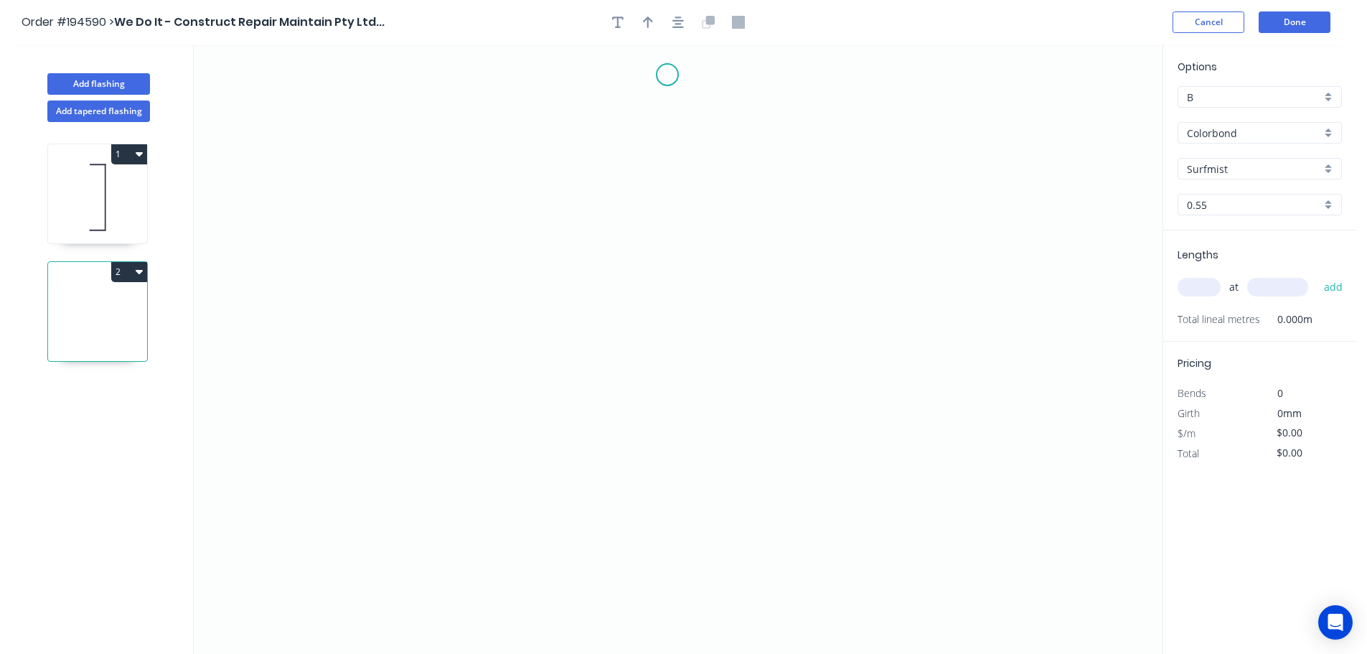
click at [667, 74] on icon "0" at bounding box center [678, 348] width 969 height 609
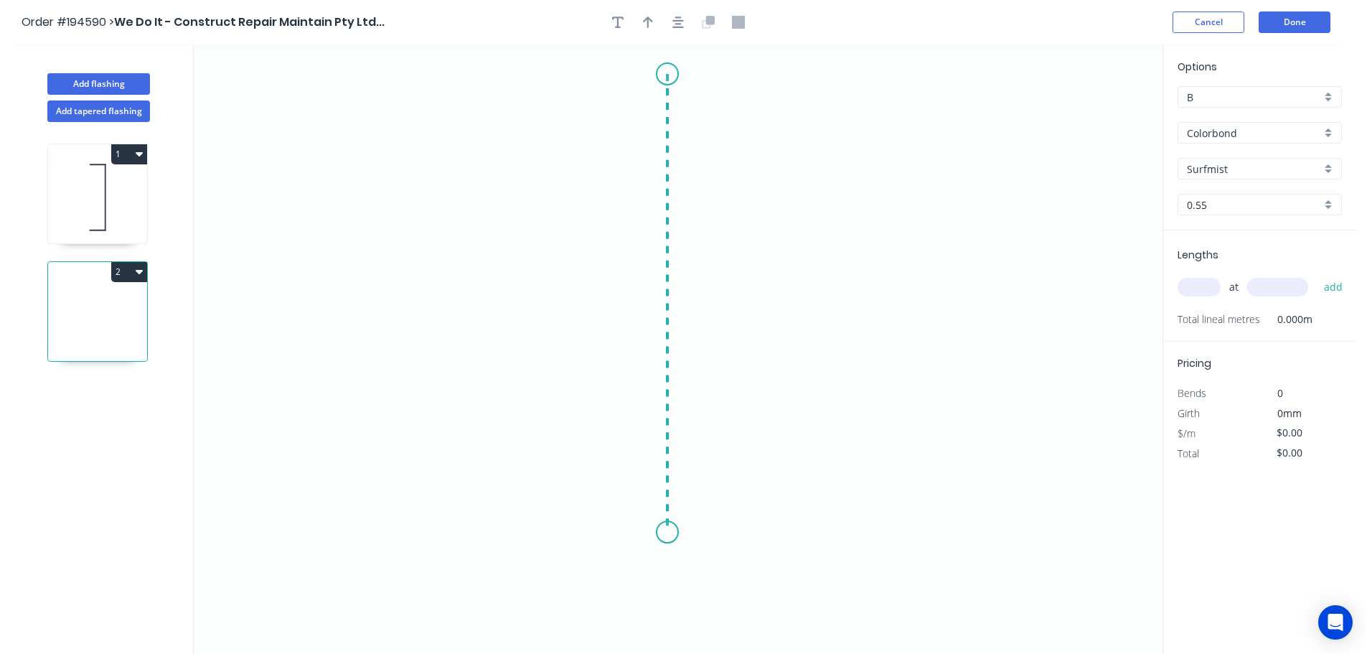
click at [647, 532] on icon "0" at bounding box center [678, 348] width 969 height 609
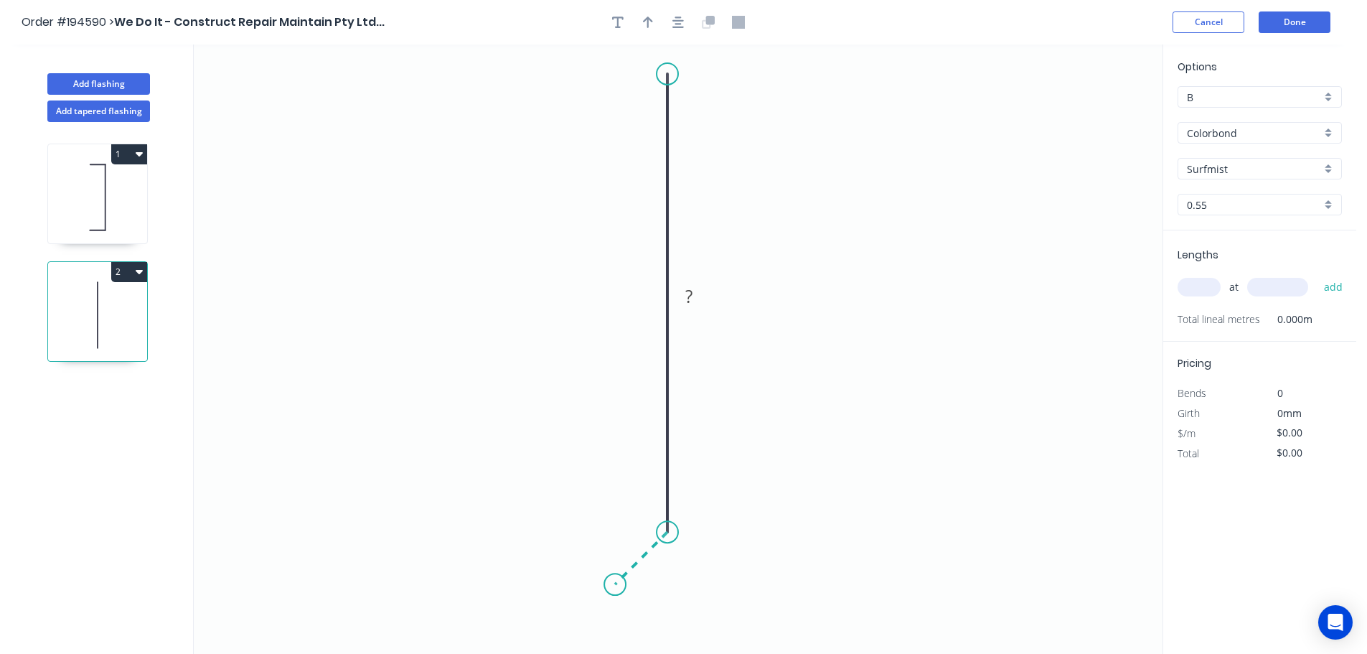
click at [615, 586] on icon "0 ?" at bounding box center [678, 348] width 969 height 609
click at [677, 24] on icon "button" at bounding box center [677, 22] width 11 height 11
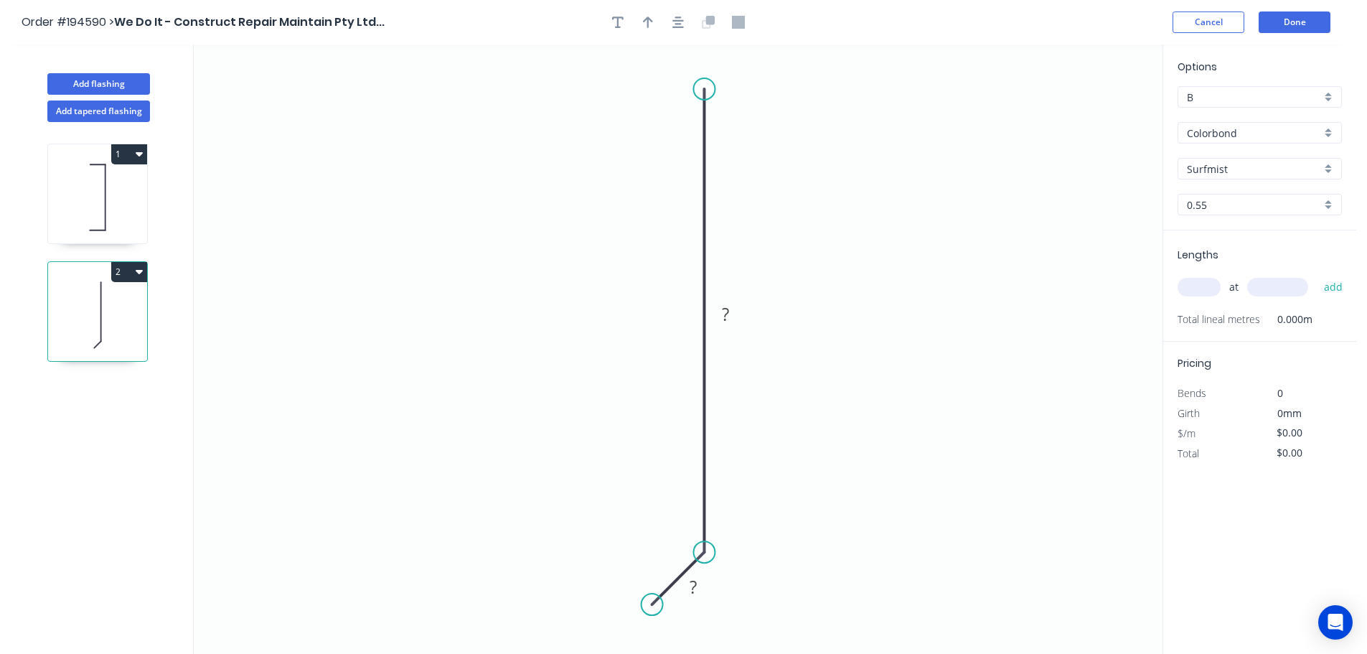
click at [704, 89] on circle at bounding box center [704, 89] width 22 height 22
click at [750, 126] on div "Crush & Fold" at bounding box center [776, 134] width 144 height 29
click at [749, 126] on div "Flip bend" at bounding box center [782, 137] width 144 height 29
drag, startPoint x: 759, startPoint y: 70, endPoint x: 796, endPoint y: 67, distance: 36.7
click at [796, 67] on rect at bounding box center [769, 61] width 57 height 29
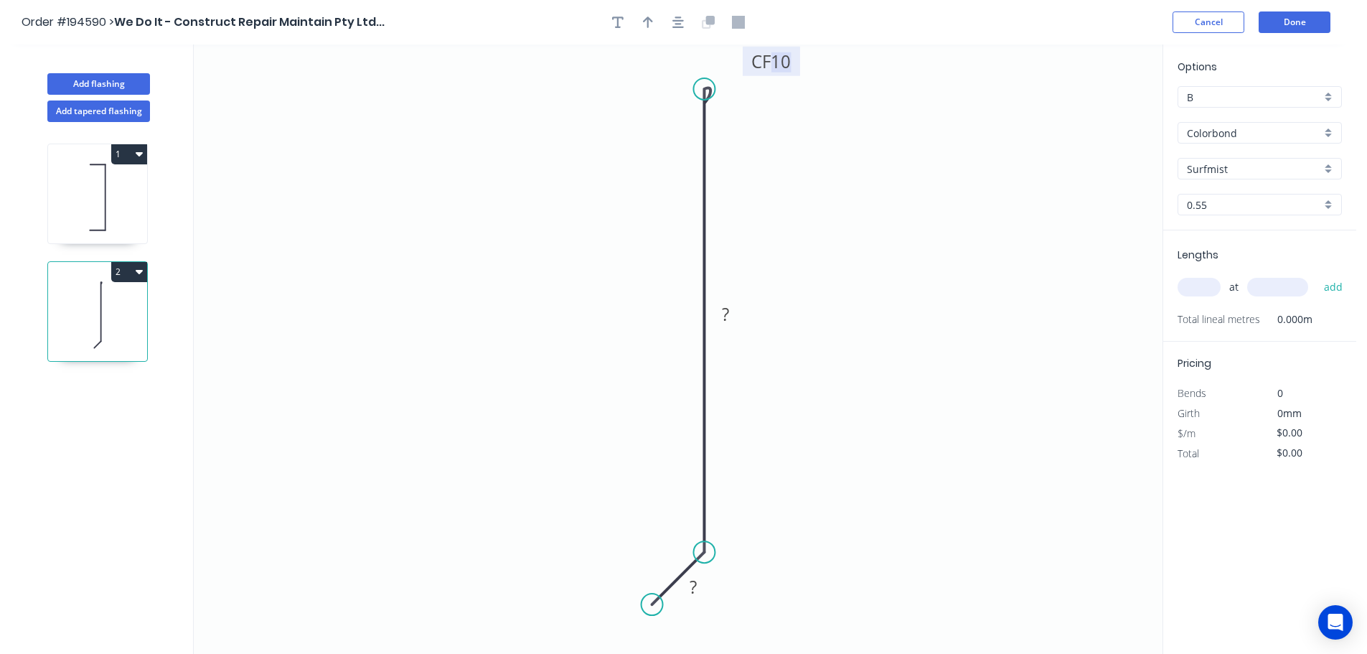
click at [786, 65] on tspan "10" at bounding box center [781, 62] width 20 height 24
click at [680, 25] on icon "button" at bounding box center [677, 22] width 11 height 13
type input "$9.61"
click at [648, 26] on icon "button" at bounding box center [648, 22] width 10 height 11
drag, startPoint x: 665, startPoint y: 189, endPoint x: 578, endPoint y: 205, distance: 88.3
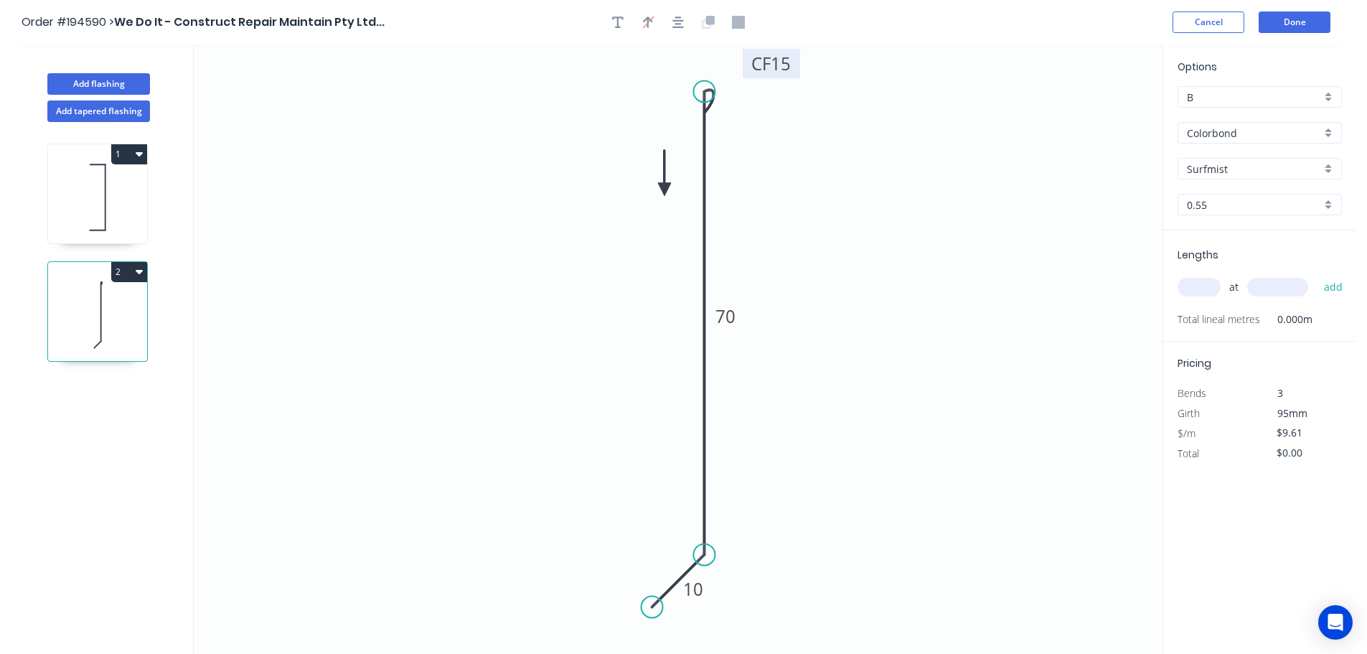
click at [658, 196] on icon at bounding box center [664, 173] width 13 height 46
drag, startPoint x: 578, startPoint y: 205, endPoint x: 505, endPoint y: 205, distance: 73.2
click at [505, 205] on icon at bounding box center [493, 194] width 42 height 42
click at [1201, 291] on input "text" at bounding box center [1199, 287] width 43 height 19
type input "1"
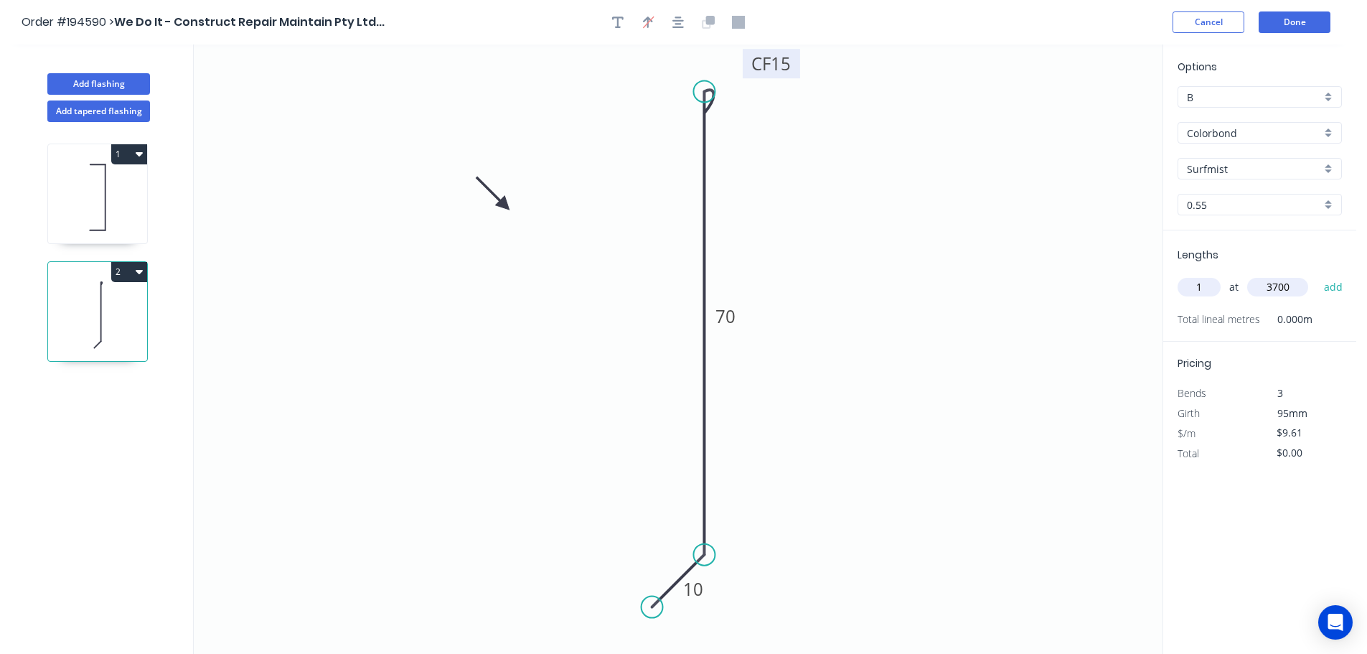
type input "3700"
click at [1317, 275] on button "add" at bounding box center [1334, 287] width 34 height 24
type input "$35.56"
click at [1290, 23] on button "Done" at bounding box center [1295, 22] width 72 height 22
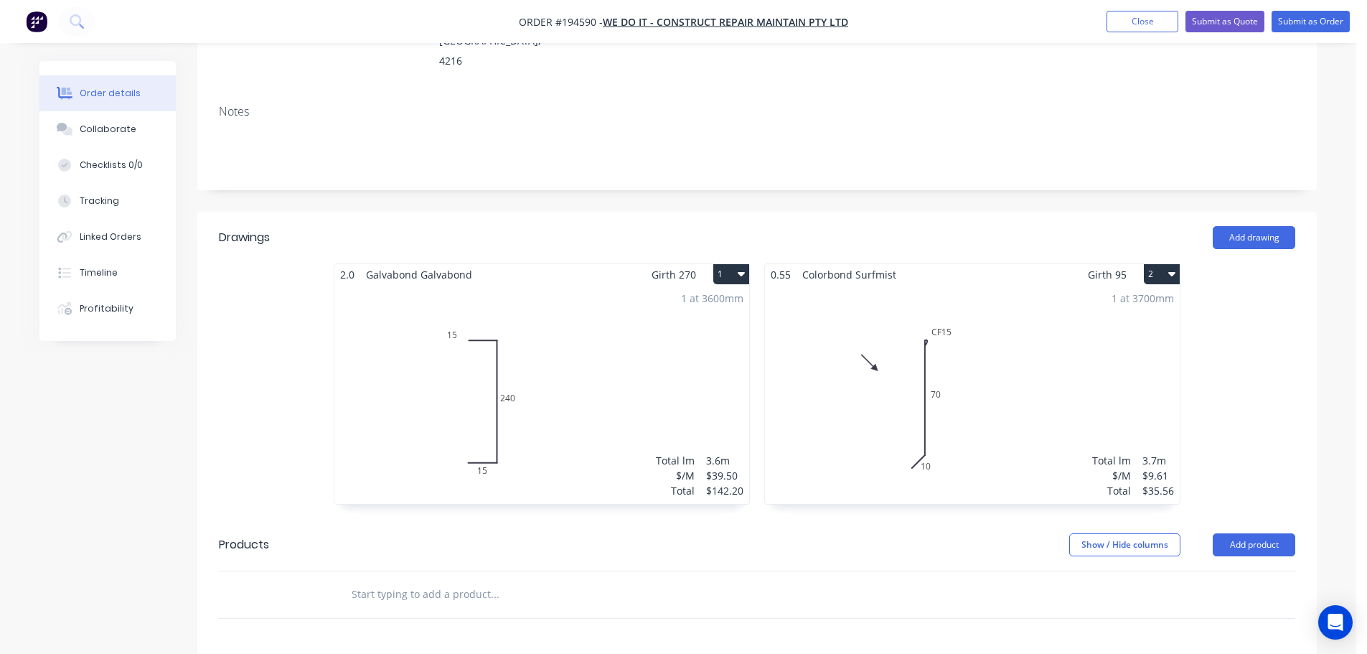
scroll to position [287, 0]
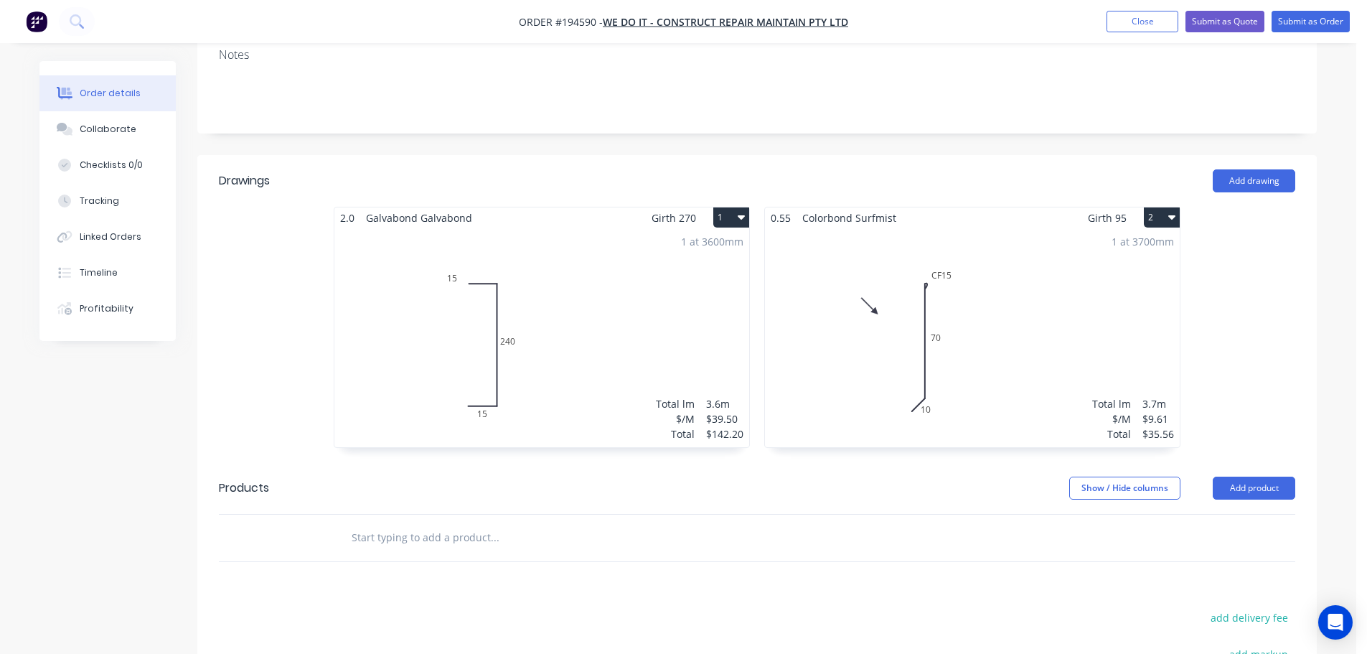
click at [555, 316] on div "1 at 3600mm Total lm $/M Total 3.6m $39.50 $142.20" at bounding box center [541, 337] width 415 height 219
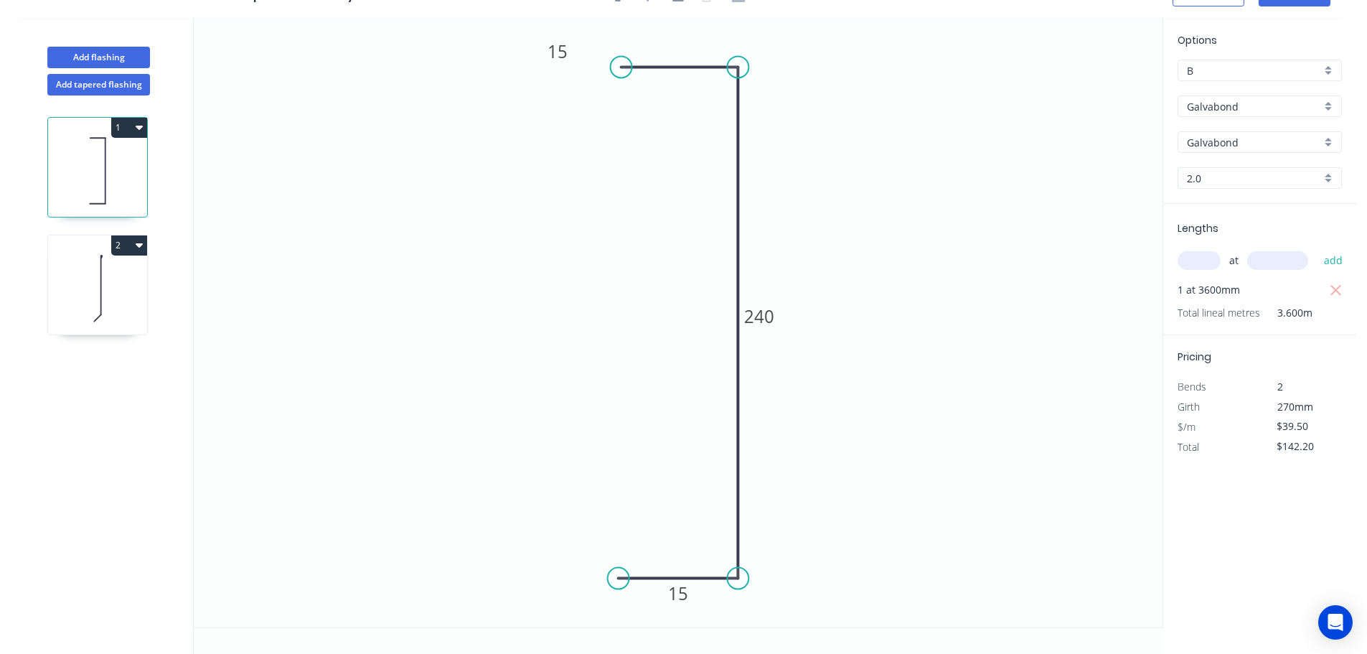
scroll to position [27, 0]
click at [650, 85] on div "Delete point" at bounding box center [688, 81] width 144 height 29
type input "$0.00"
click at [739, 65] on circle at bounding box center [738, 67] width 22 height 22
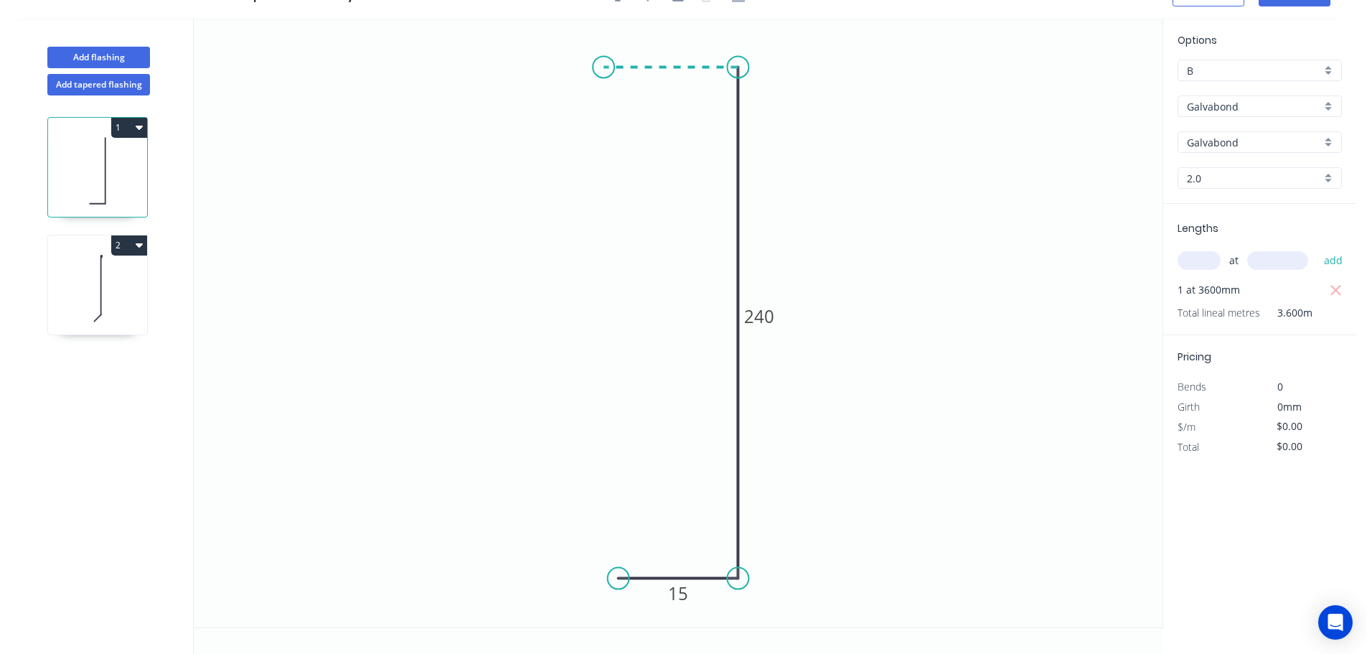
click at [604, 74] on icon "0 15 240" at bounding box center [678, 322] width 969 height 609
type input "$39.50"
type input "$142.20"
type input "$0.00"
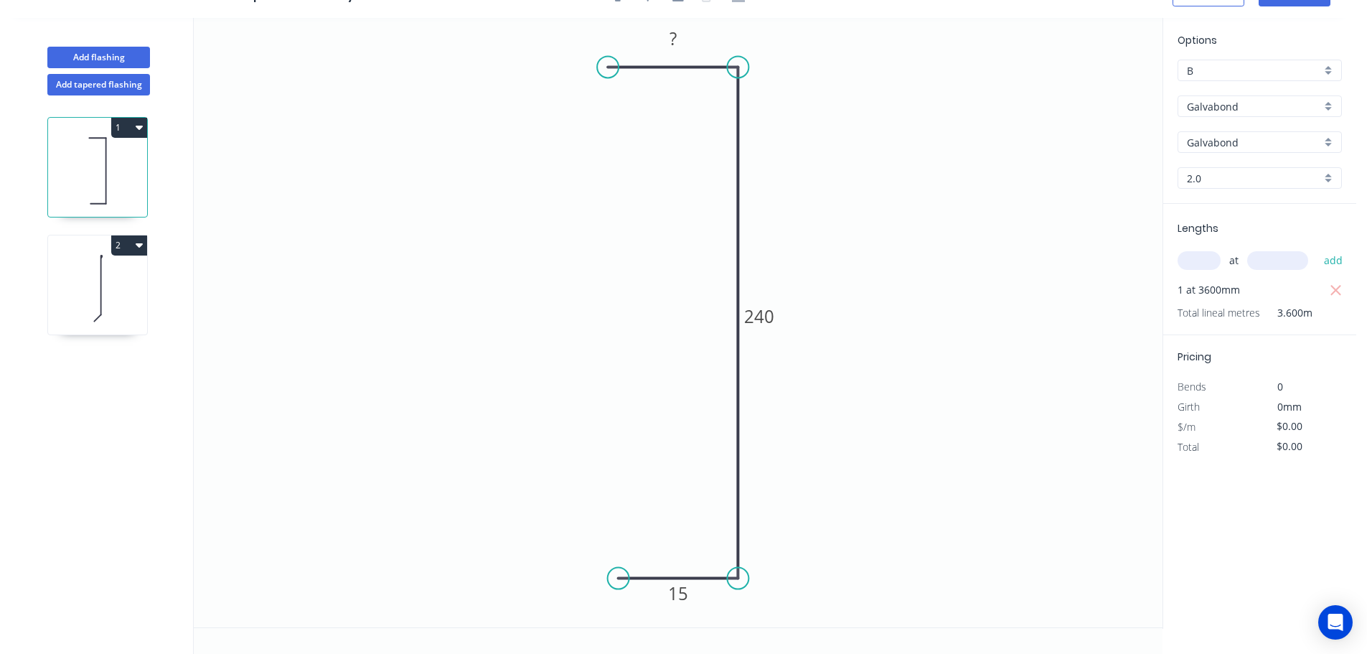
click at [608, 68] on circle at bounding box center [608, 67] width 22 height 22
click at [673, 43] on tspan "?" at bounding box center [673, 39] width 7 height 24
type input "$39.50"
type input "$142.20"
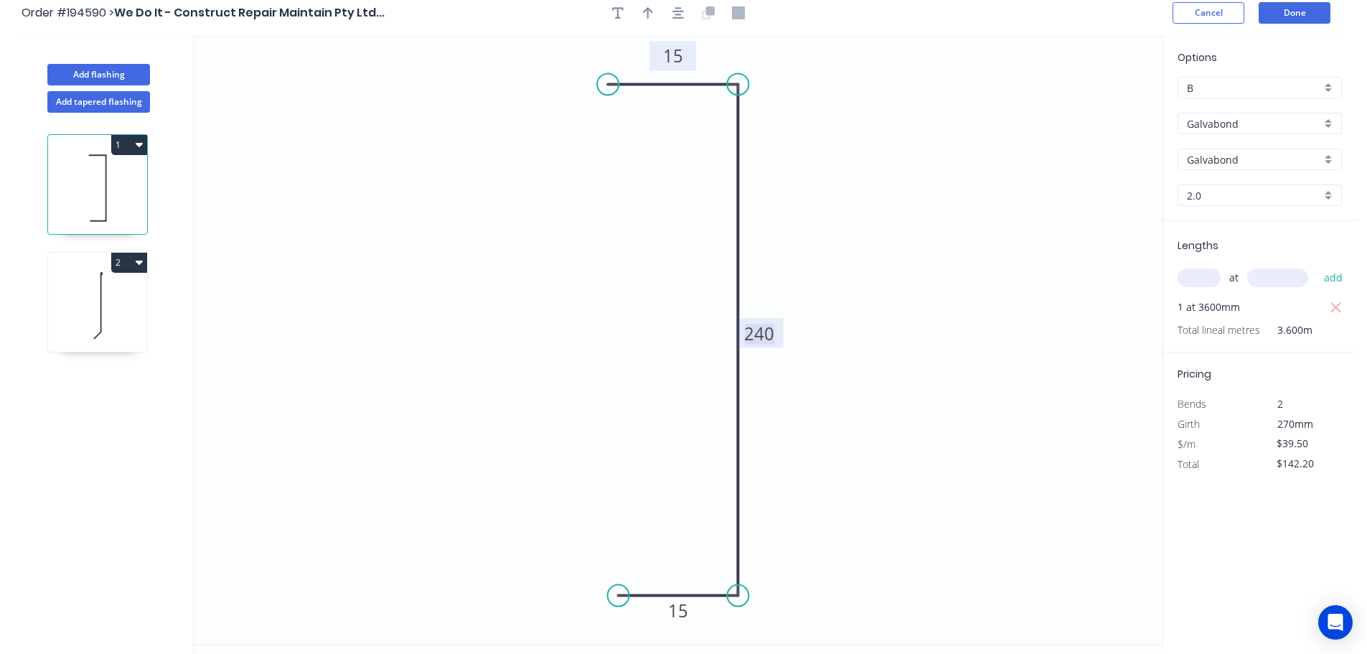
scroll to position [0, 0]
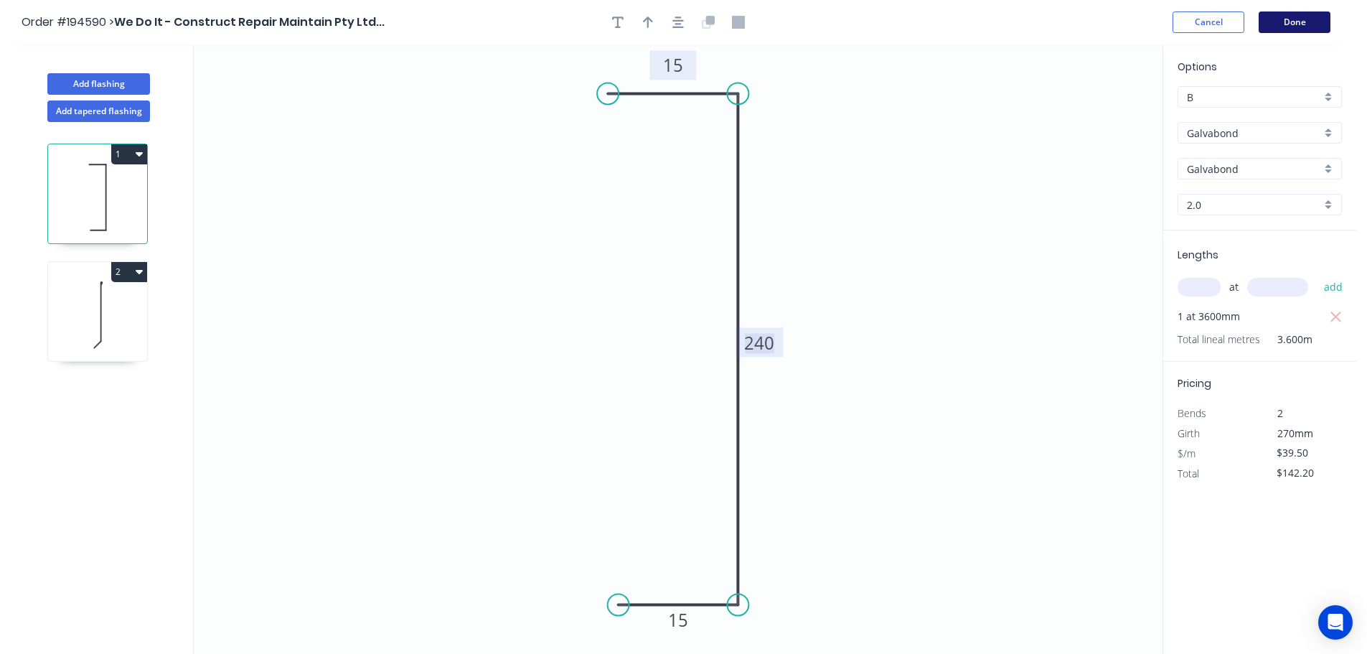
click at [1292, 22] on button "Done" at bounding box center [1295, 22] width 72 height 22
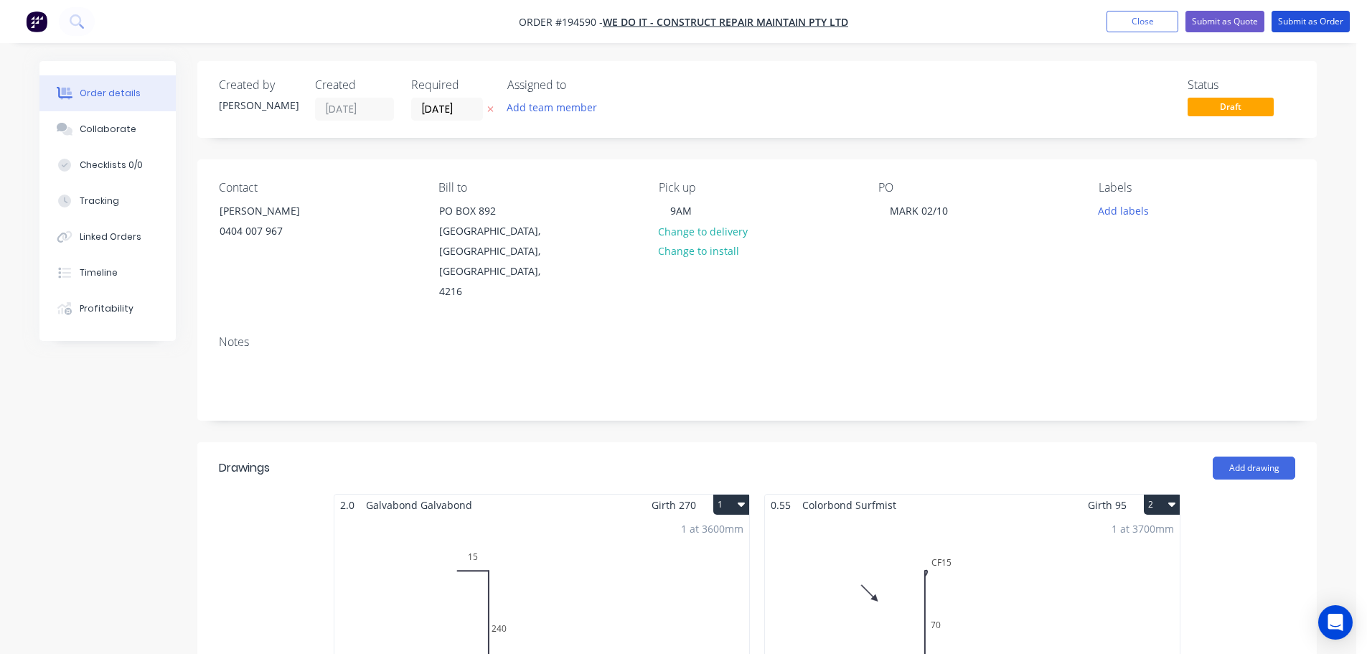
click at [1292, 22] on button "Submit as Order" at bounding box center [1311, 22] width 78 height 22
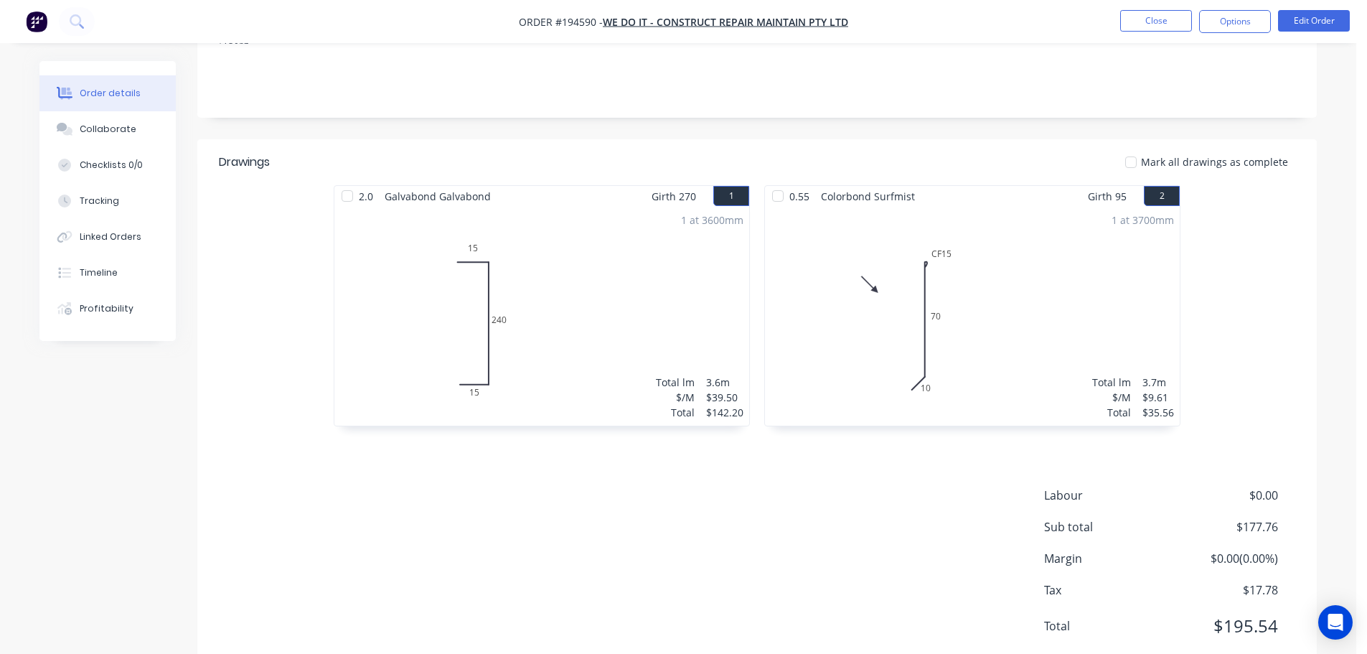
scroll to position [287, 0]
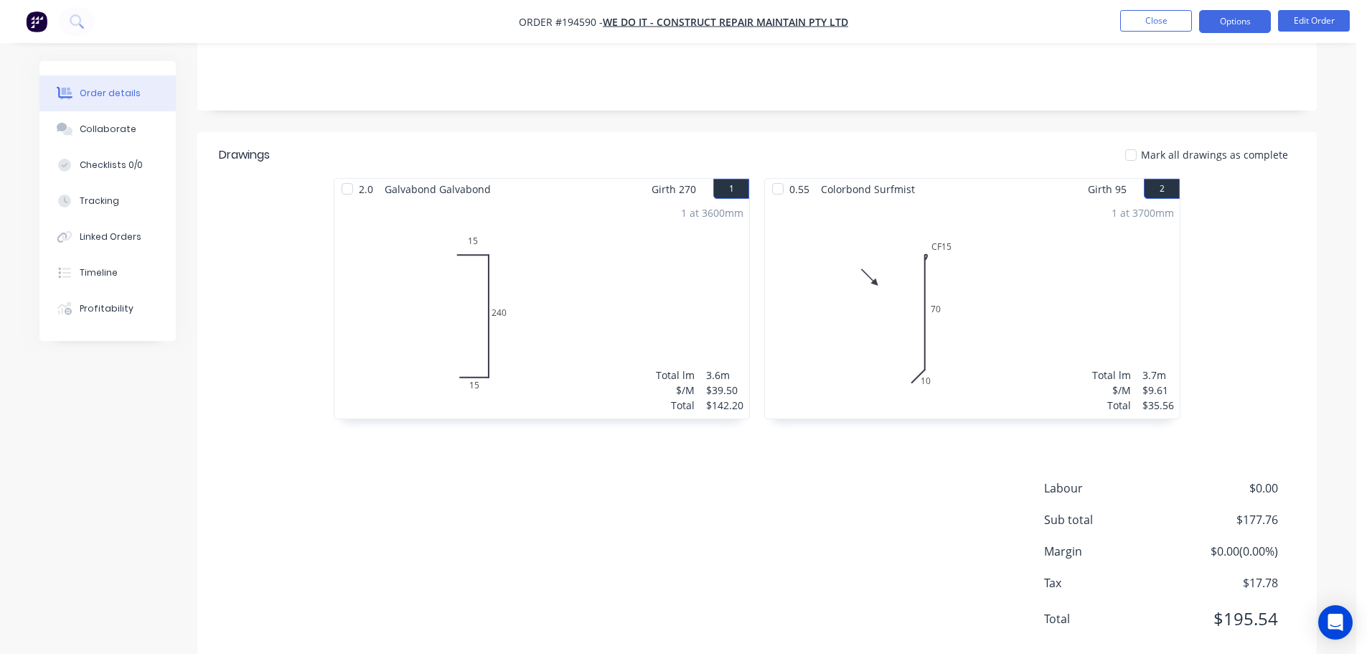
click at [1241, 26] on button "Options" at bounding box center [1235, 21] width 72 height 23
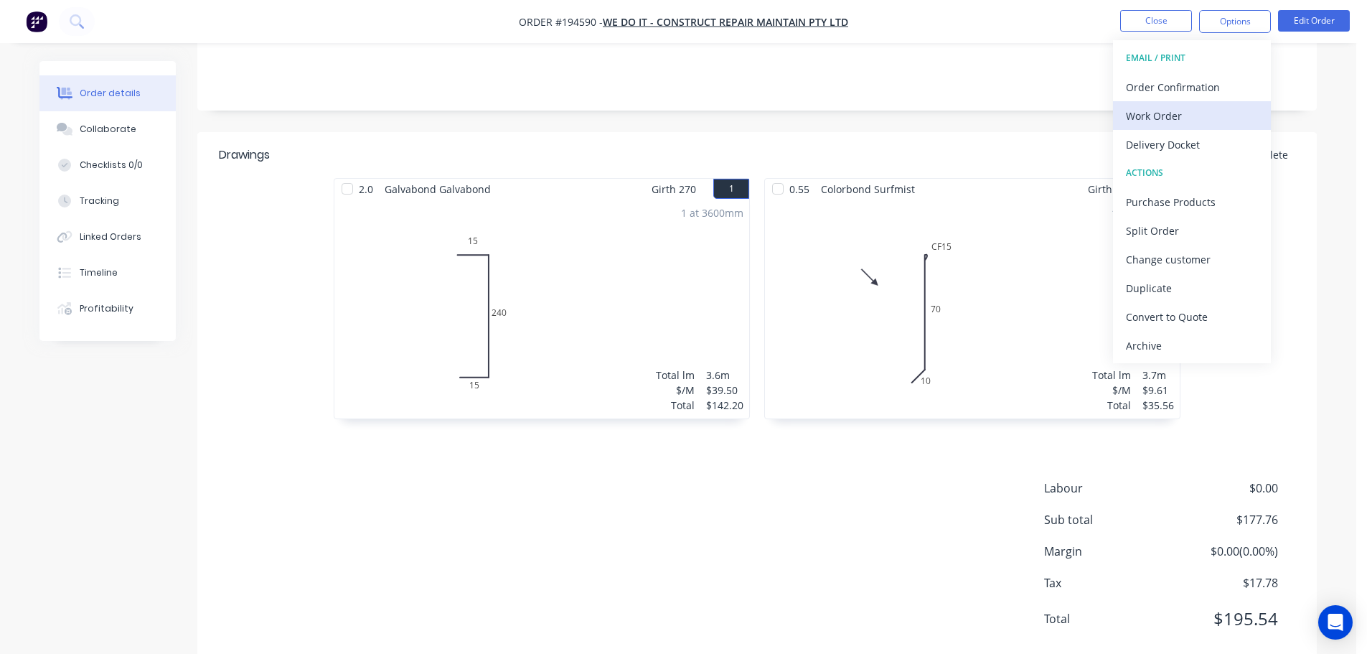
click at [1205, 110] on div "Work Order" at bounding box center [1192, 115] width 132 height 21
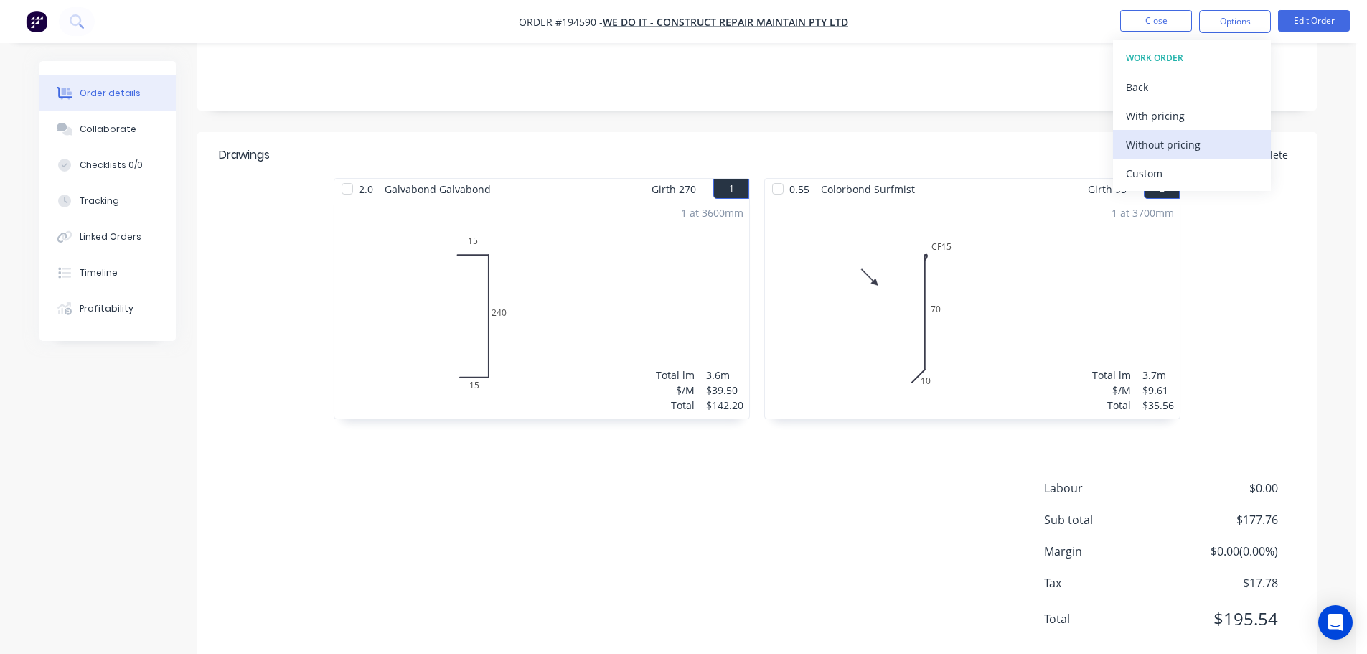
click at [1200, 141] on div "Without pricing" at bounding box center [1192, 144] width 132 height 21
click at [764, 516] on div "Labour $0.00 Sub total $177.76 Margin $0.00 ( 0.00 %) Tax $17.78 Total $195.54" at bounding box center [757, 562] width 1076 height 166
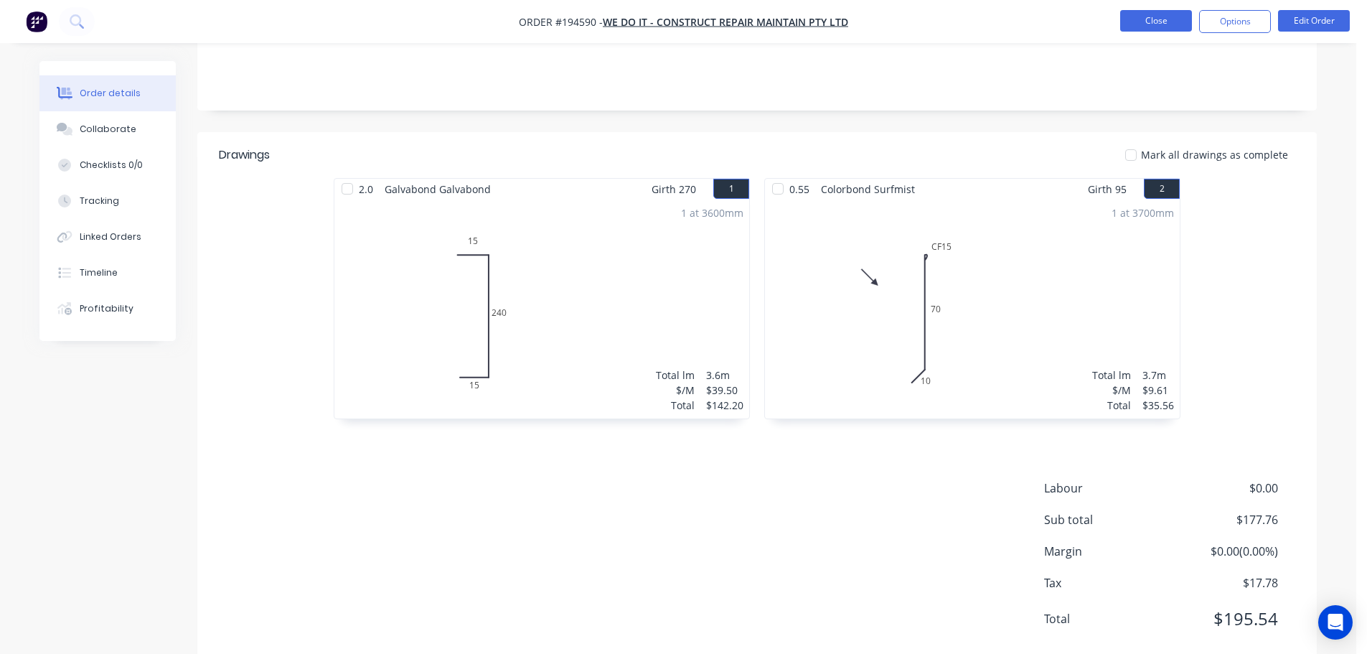
click at [1131, 26] on button "Close" at bounding box center [1156, 21] width 72 height 22
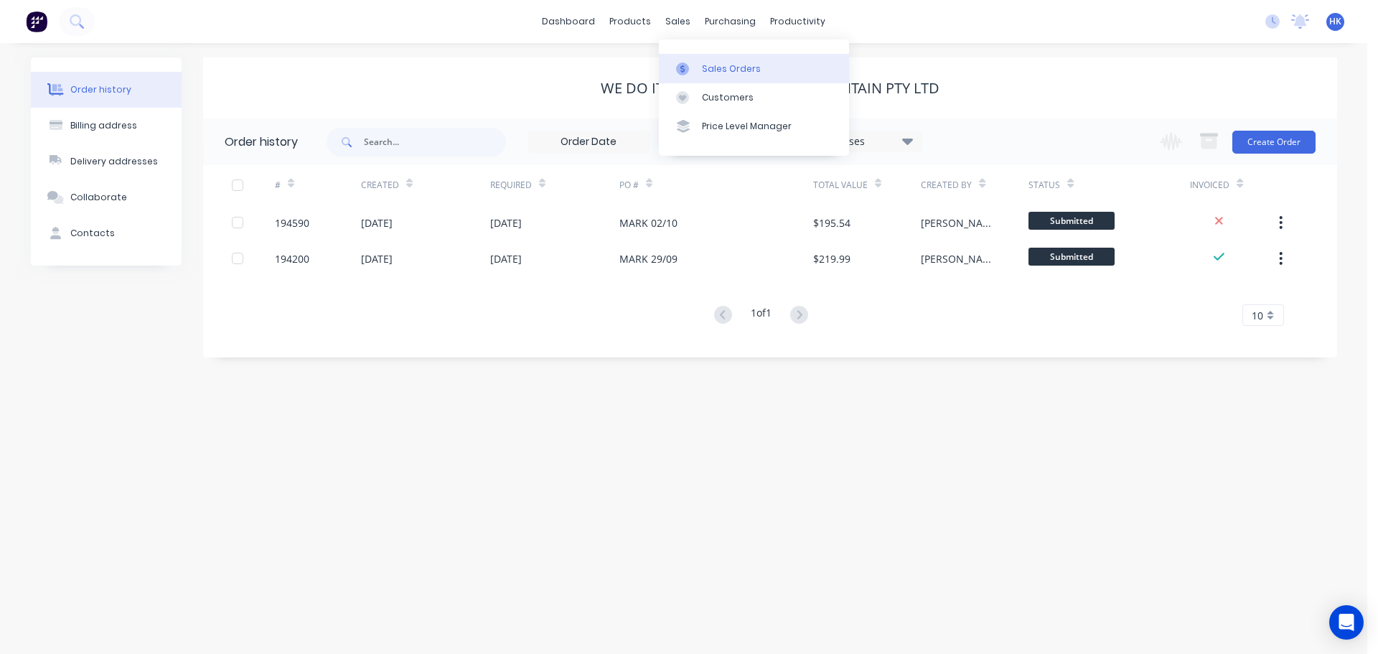
click at [721, 65] on div "Sales Orders" at bounding box center [731, 68] width 59 height 13
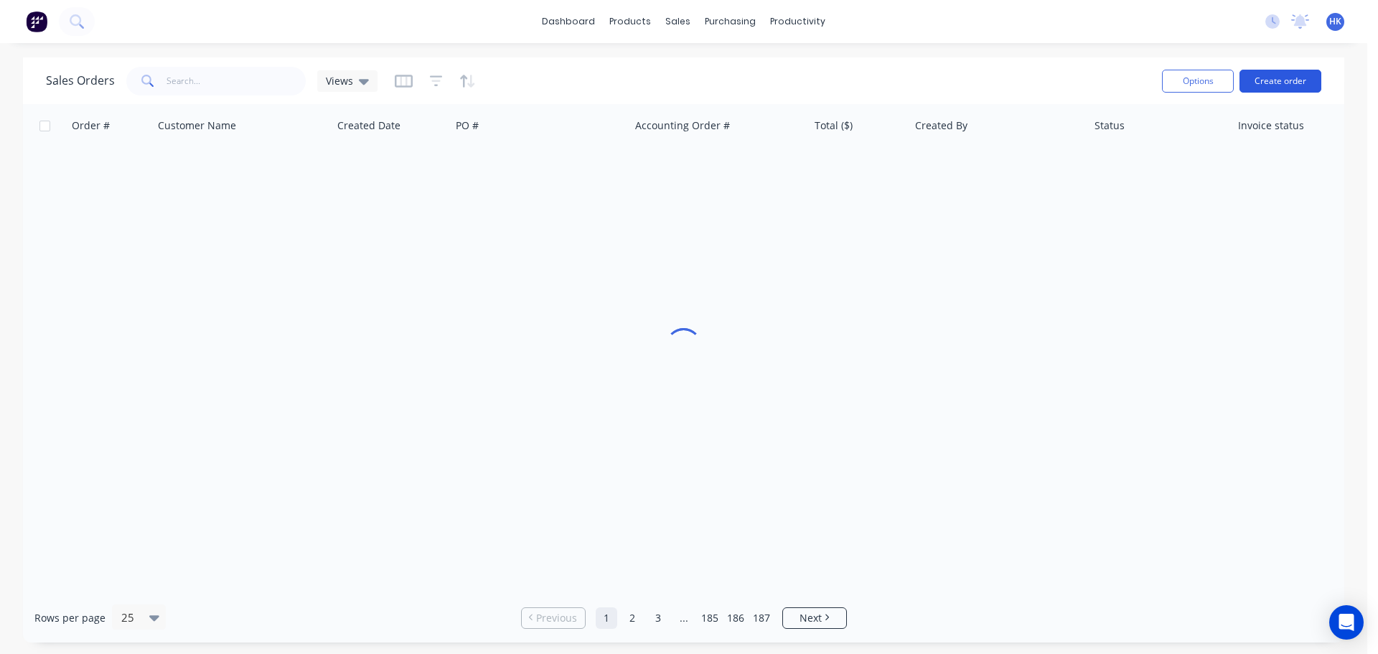
click at [1285, 83] on button "Create order" at bounding box center [1280, 81] width 82 height 23
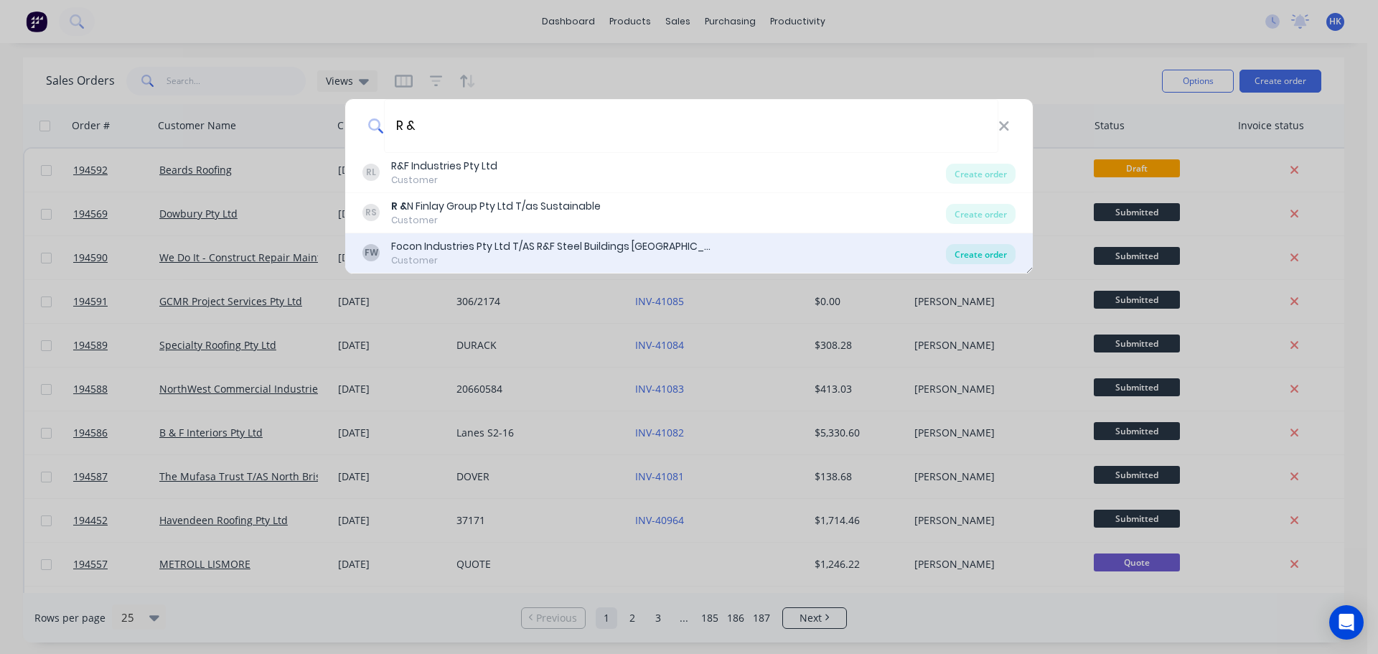
type input "R &"
click at [985, 258] on div "Create order" at bounding box center [981, 254] width 70 height 20
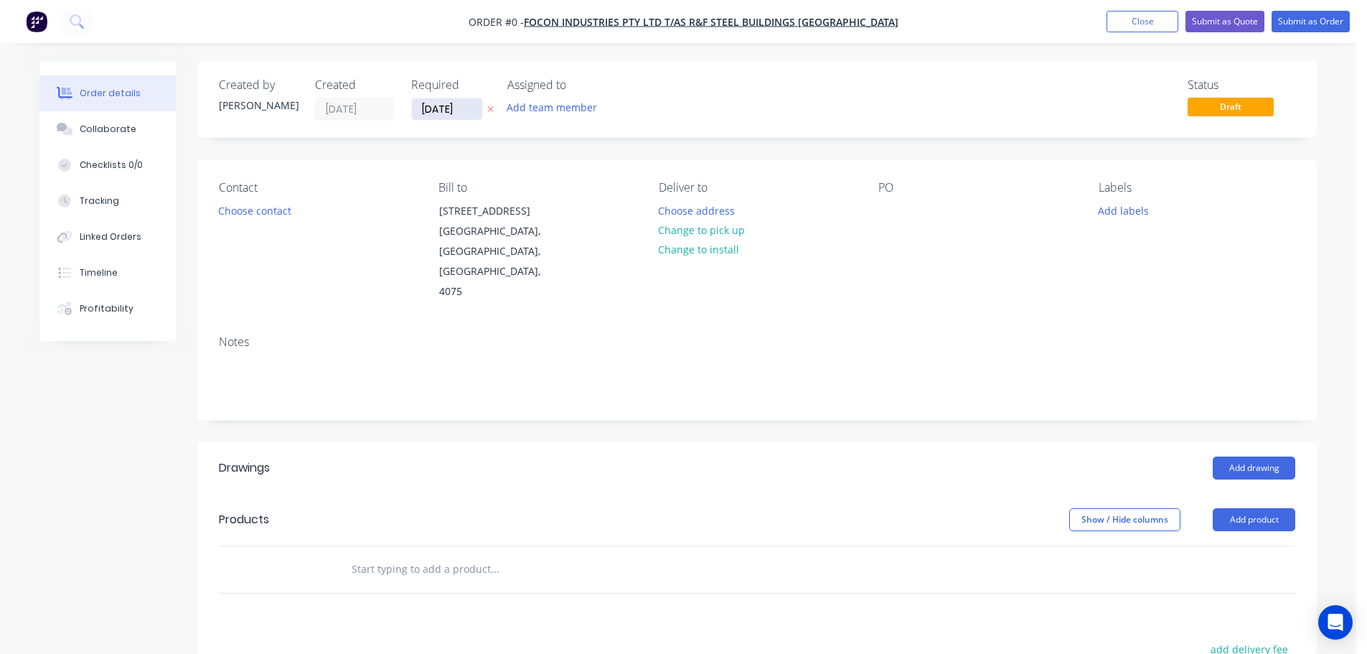
click at [429, 108] on input "[DATE]" at bounding box center [447, 109] width 70 height 22
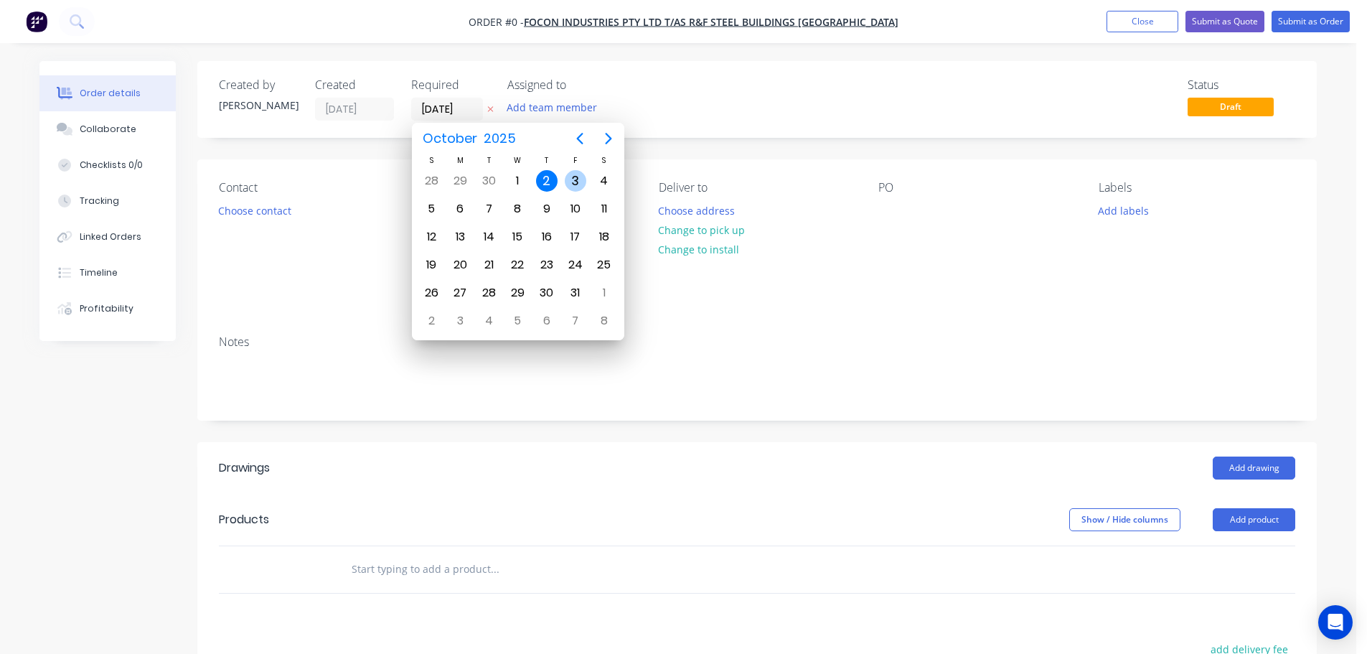
click at [580, 187] on div "3" at bounding box center [576, 181] width 22 height 22
type input "[DATE]"
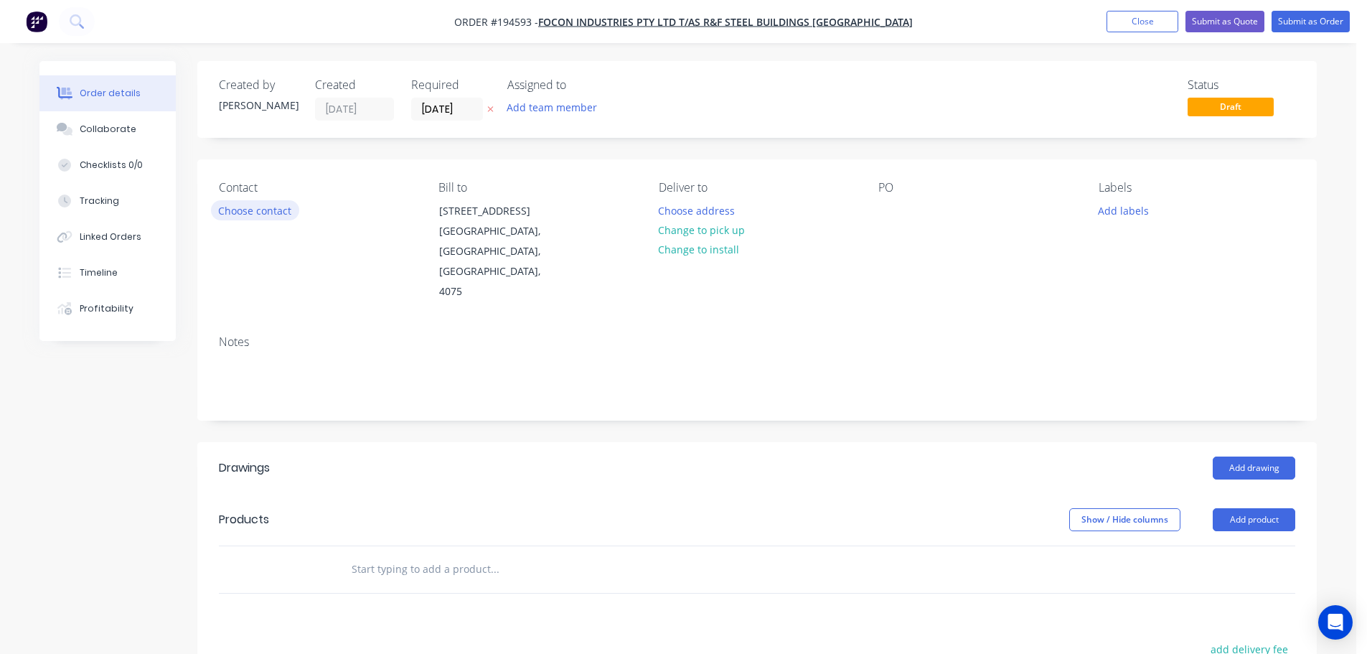
click at [276, 218] on button "Choose contact" at bounding box center [255, 209] width 88 height 19
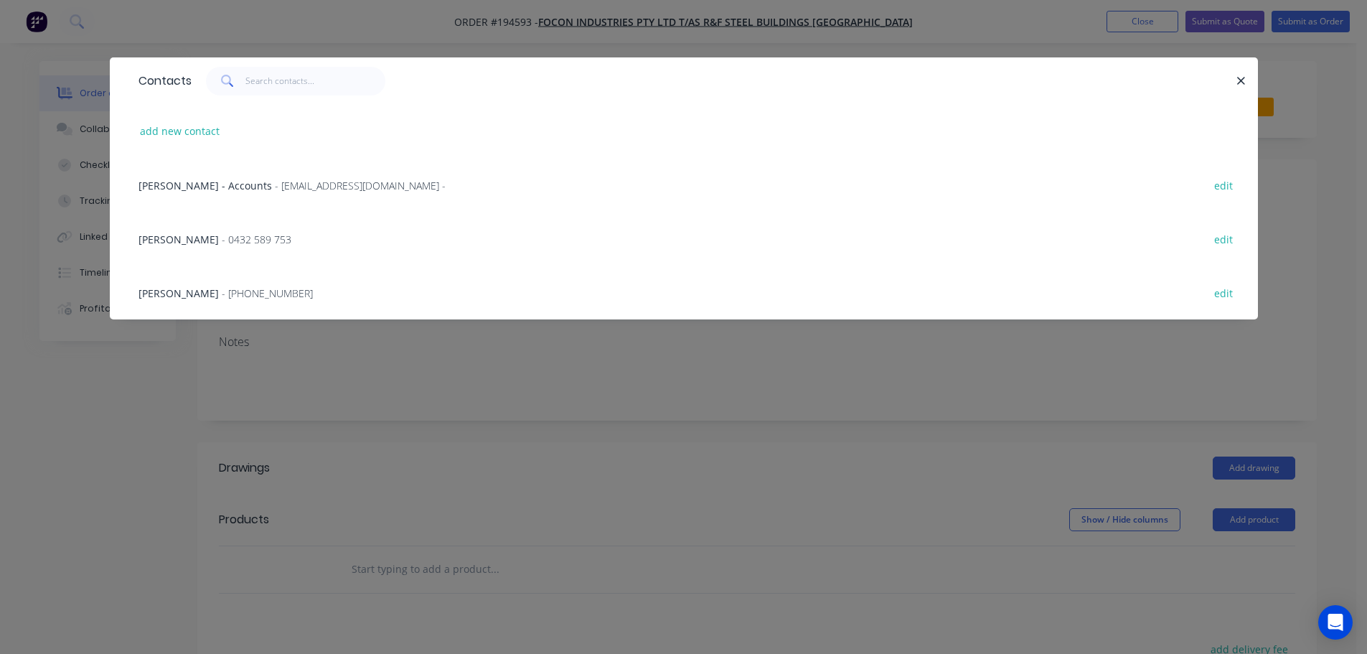
click at [195, 238] on div "TIM FOSTER - 0432 589 753" at bounding box center [215, 239] width 153 height 15
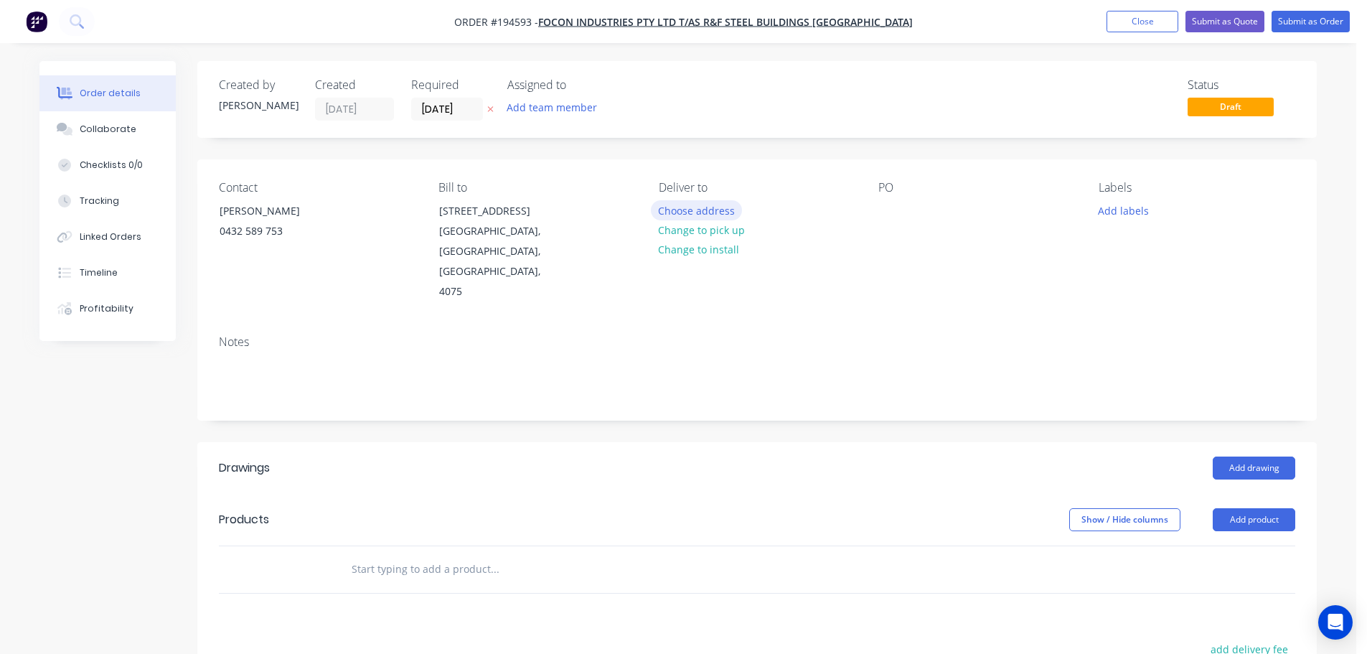
click at [680, 201] on button "Choose address" at bounding box center [697, 209] width 92 height 19
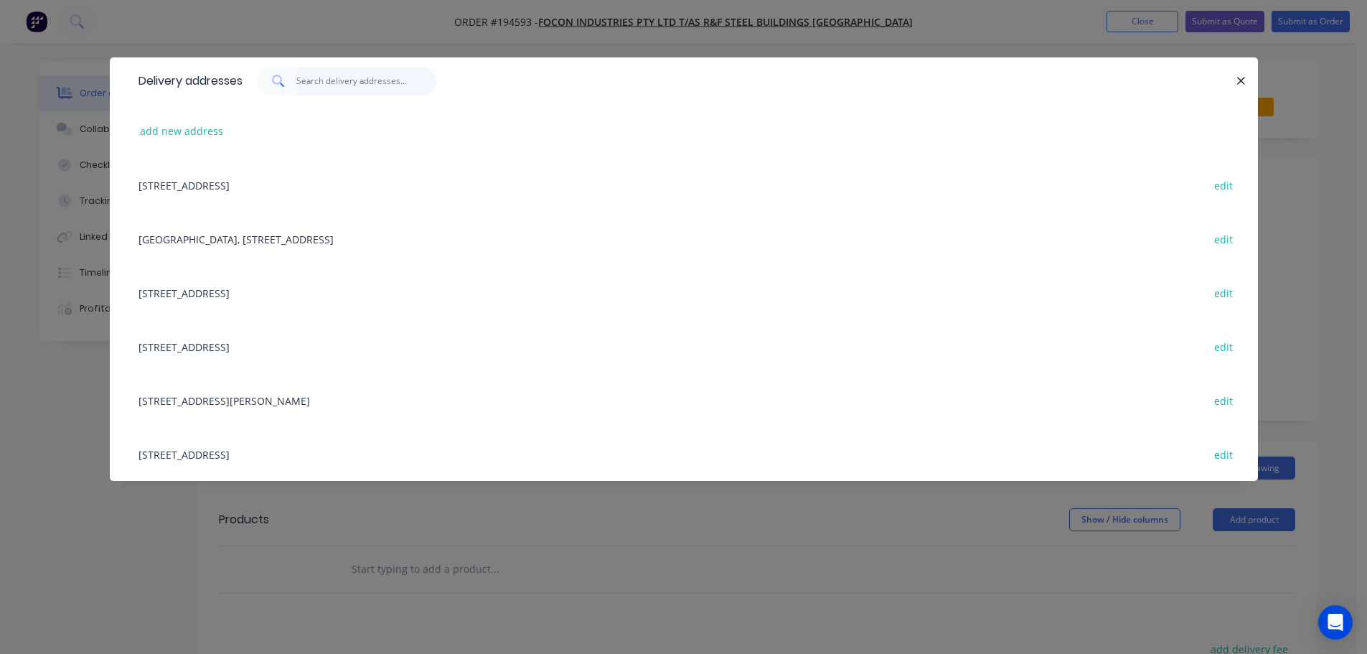
click at [343, 90] on input "text" at bounding box center [366, 81] width 140 height 29
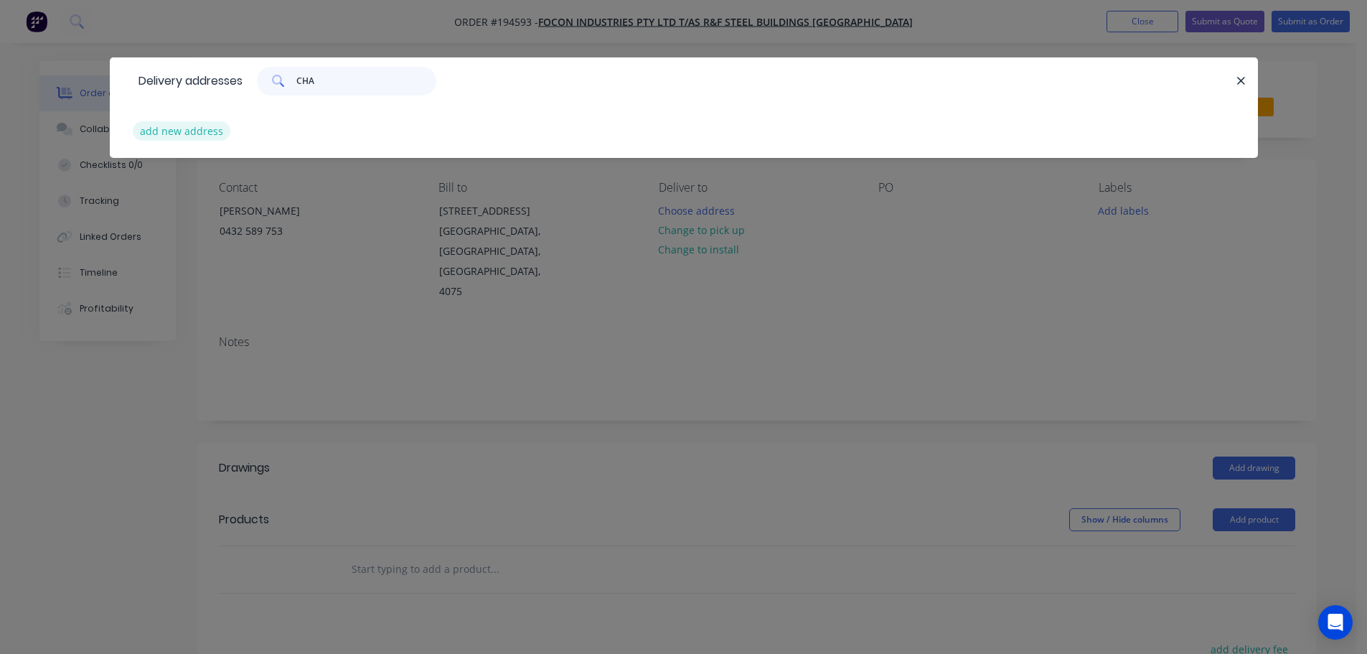
type input "CHA"
click at [198, 139] on button "add new address" at bounding box center [182, 130] width 98 height 19
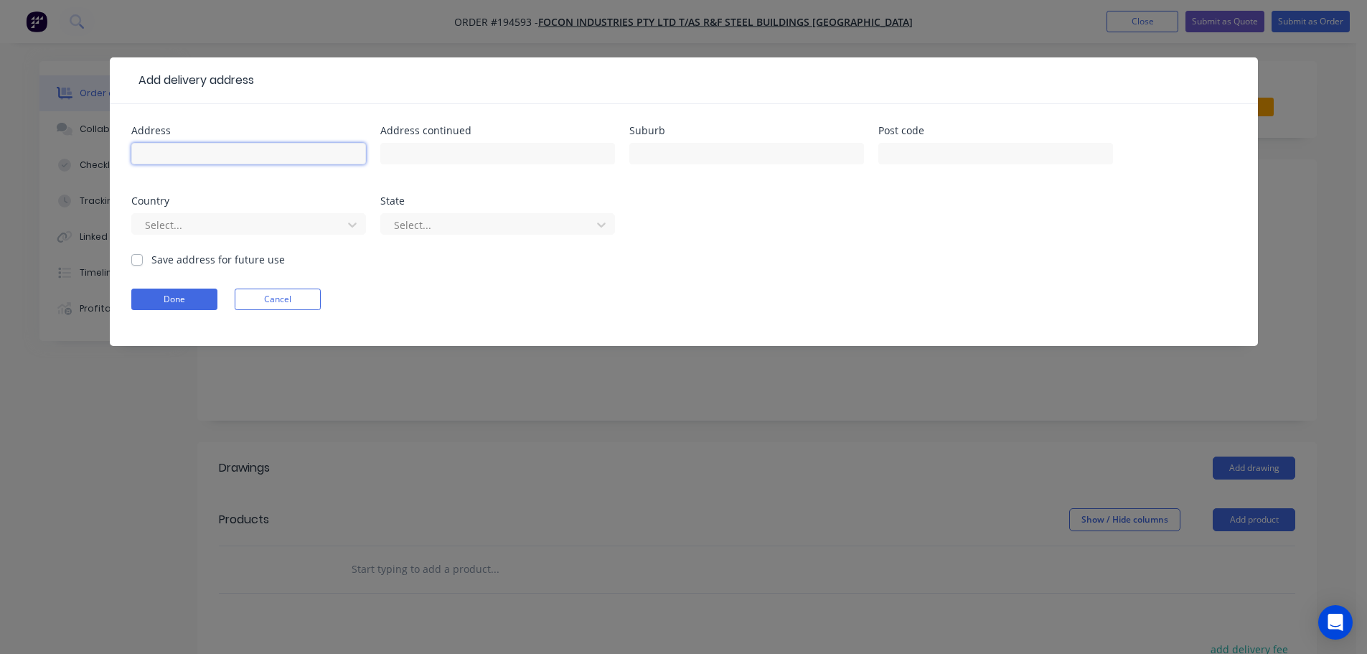
click at [194, 154] on input "text" at bounding box center [248, 154] width 235 height 22
type input "100 WARRIEWOOD STREET"
click at [735, 159] on input "text" at bounding box center [746, 154] width 235 height 22
type input "CHANDLER"
click at [169, 301] on button "Done" at bounding box center [174, 299] width 86 height 22
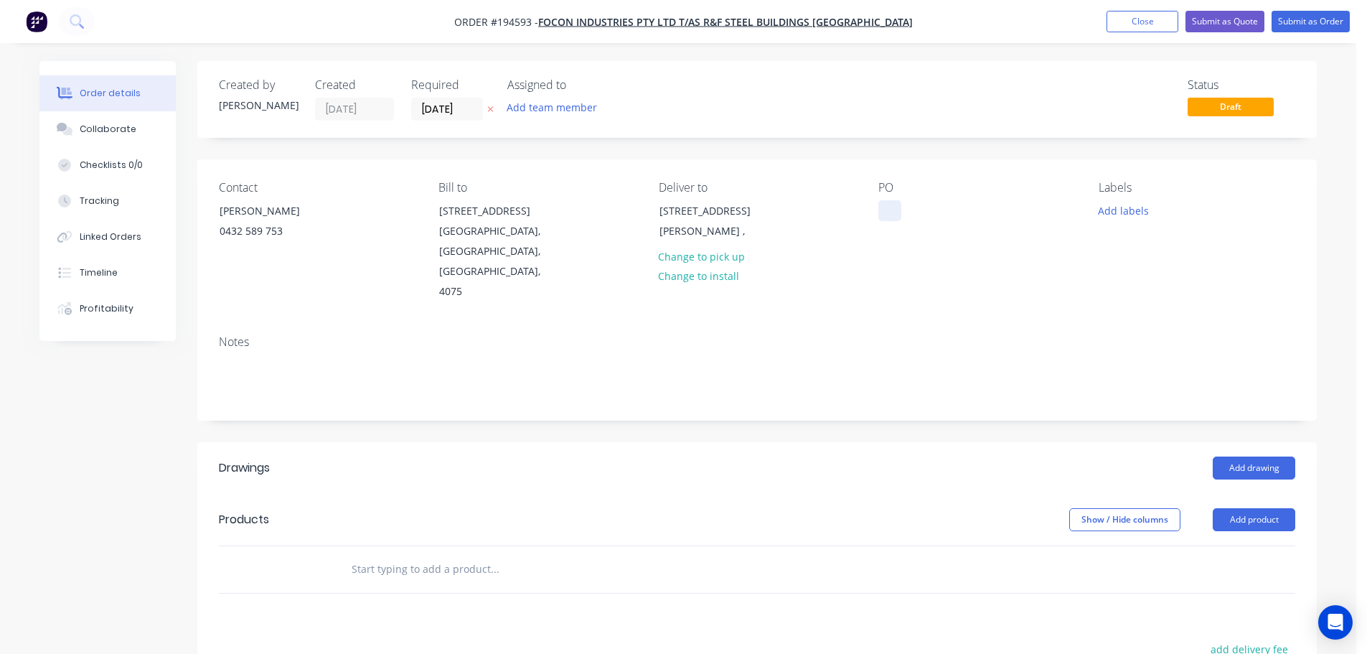
click at [886, 208] on div at bounding box center [889, 210] width 23 height 21
click at [1270, 456] on button "Add drawing" at bounding box center [1254, 467] width 83 height 23
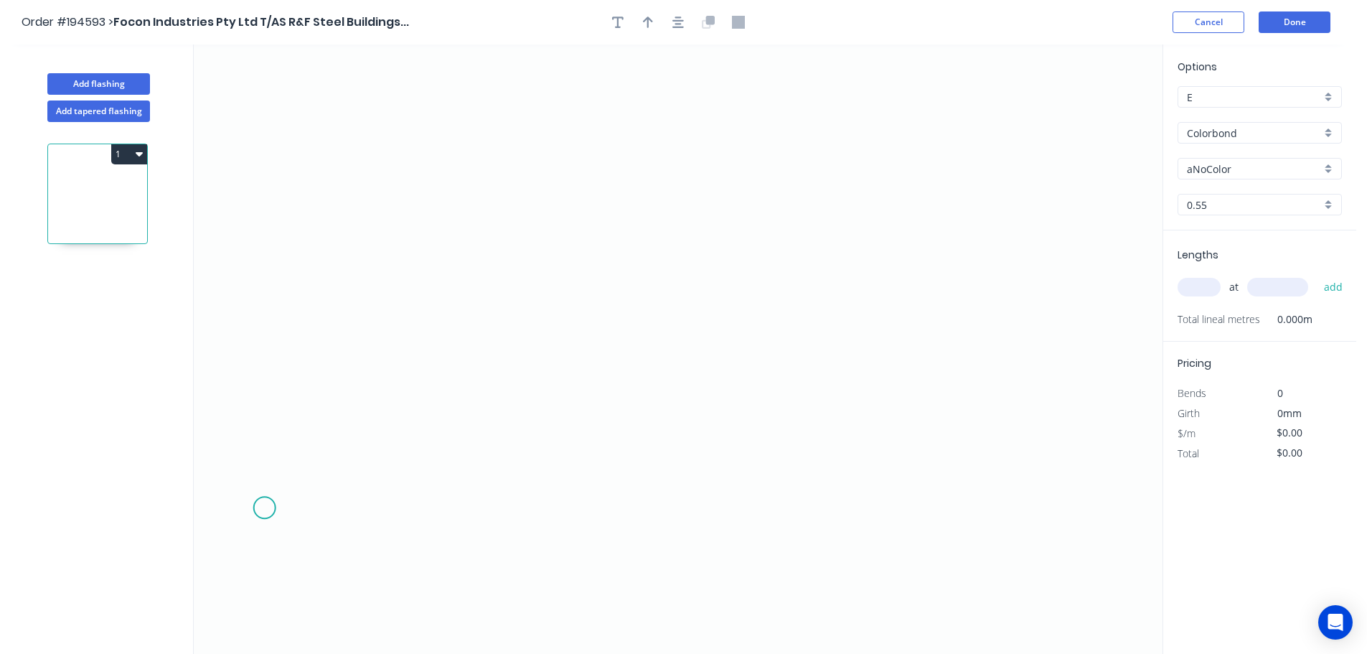
click at [254, 506] on icon "0" at bounding box center [678, 348] width 969 height 609
click at [357, 405] on icon "0" at bounding box center [678, 348] width 969 height 609
click at [718, 283] on icon "0 ?" at bounding box center [678, 348] width 969 height 609
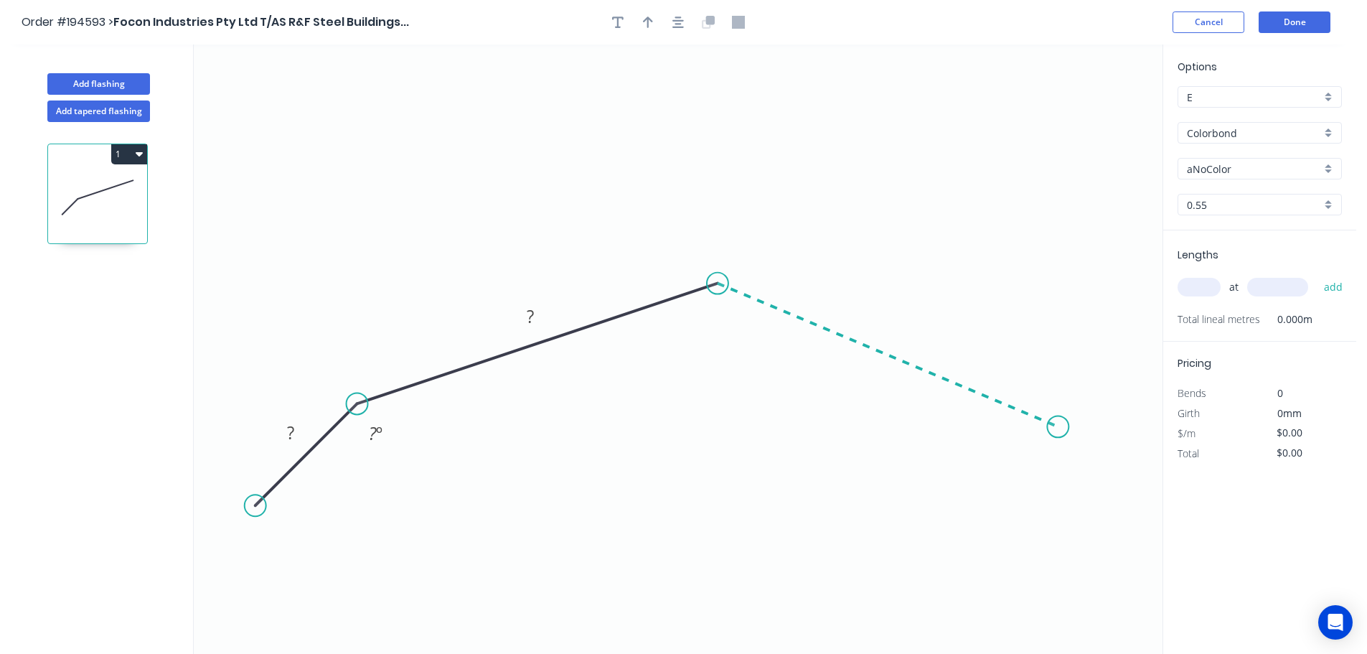
click at [1060, 427] on icon "0 ? ? ? º" at bounding box center [678, 348] width 969 height 609
drag, startPoint x: 1059, startPoint y: 423, endPoint x: 1076, endPoint y: 446, distance: 27.7
click at [1076, 446] on circle at bounding box center [1077, 443] width 22 height 22
drag, startPoint x: 1076, startPoint y: 446, endPoint x: 1046, endPoint y: 446, distance: 29.4
click at [1075, 446] on circle at bounding box center [1075, 445] width 22 height 22
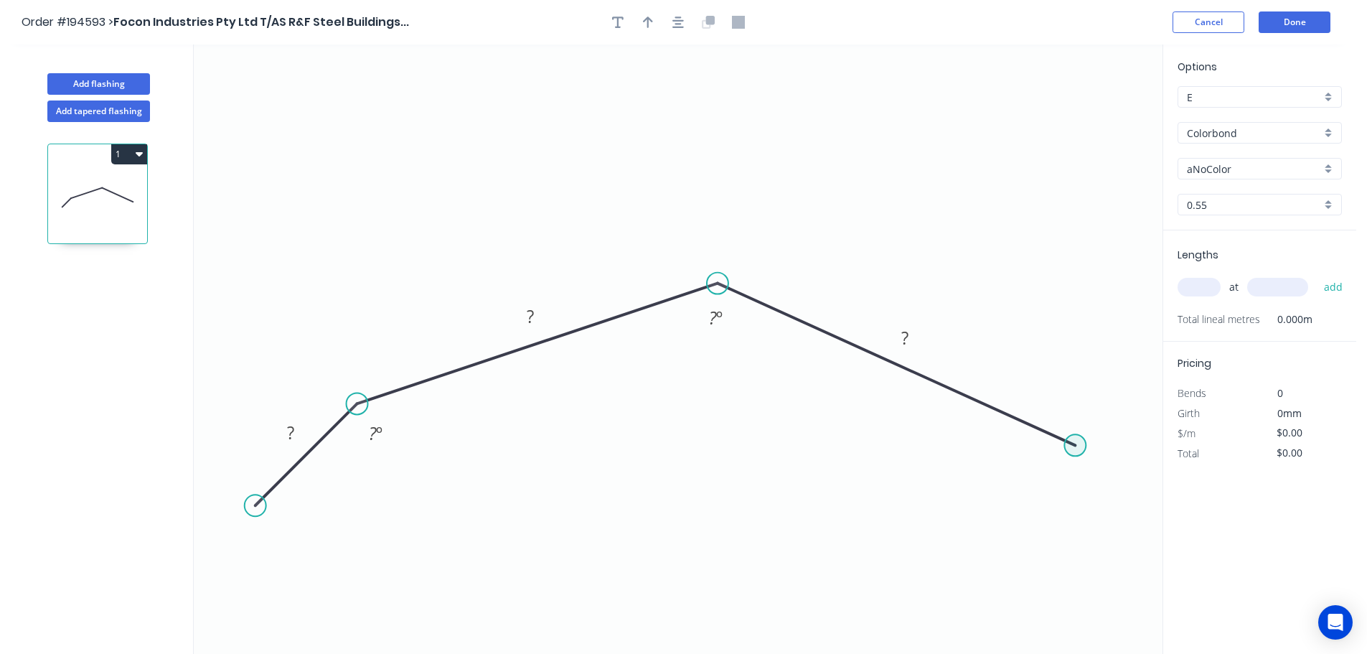
click at [1077, 444] on circle at bounding box center [1075, 445] width 22 height 22
click at [1051, 444] on circle at bounding box center [1051, 444] width 22 height 22
click at [1235, 18] on button "Cancel" at bounding box center [1209, 22] width 72 height 22
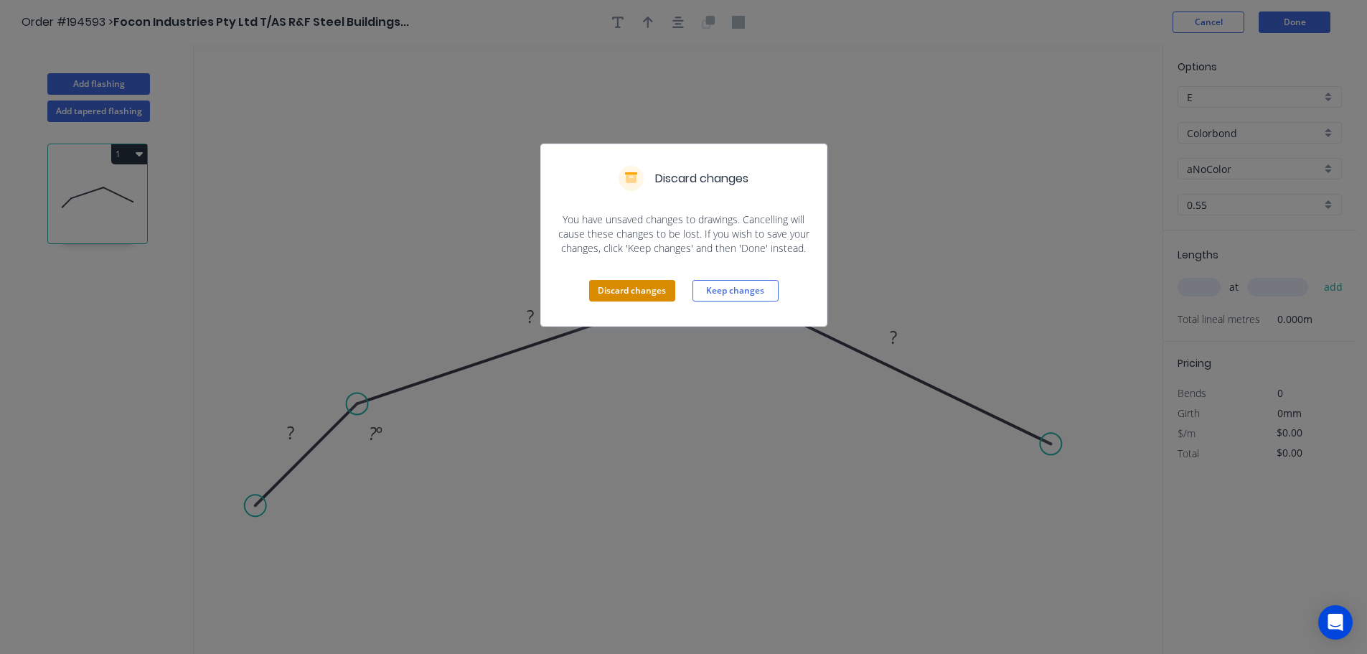
click at [629, 285] on button "Discard changes" at bounding box center [632, 291] width 86 height 22
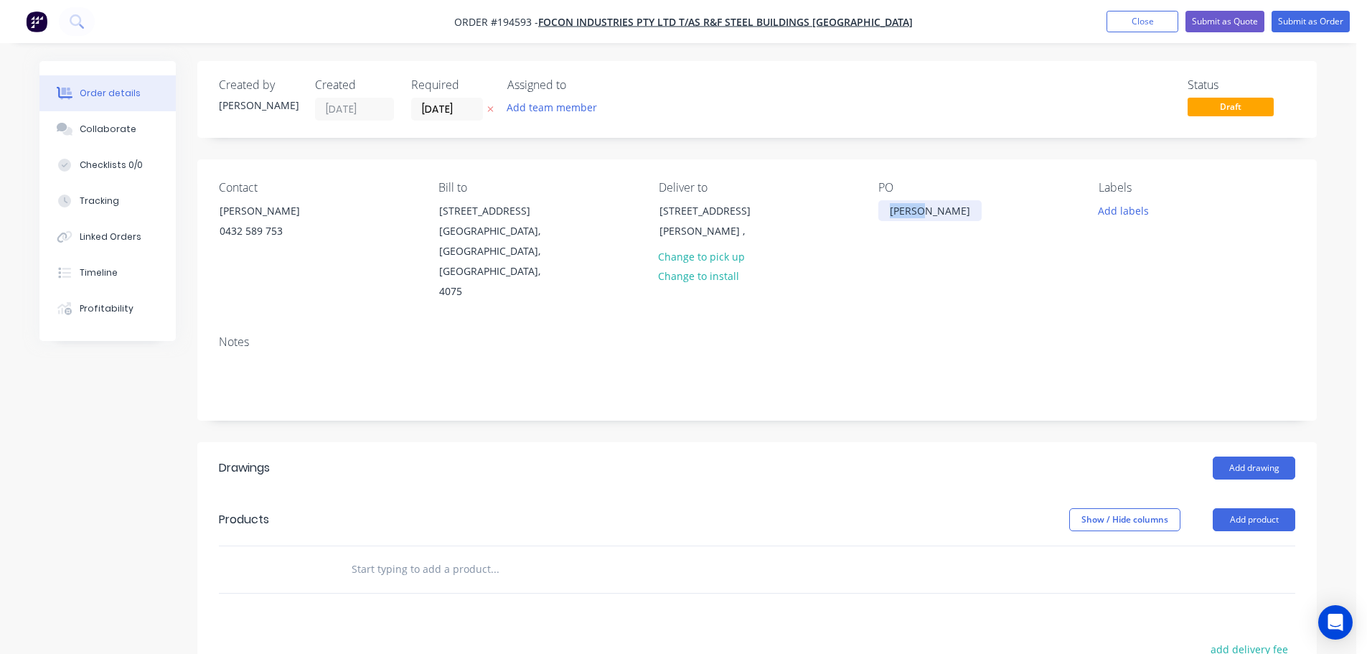
drag, startPoint x: 937, startPoint y: 216, endPoint x: 855, endPoint y: 216, distance: 81.1
click at [855, 216] on div "Contact TIM FOSTER 0432 589 753 Bill to 119 Jutland Street OXLEY, Queensland, A…" at bounding box center [757, 241] width 1120 height 164
click at [685, 197] on div "Deliver to 100 WARRIEWOOD STREET CHANDLER , Change to pick up Change to install" at bounding box center [757, 241] width 197 height 121
click at [682, 283] on button "Change to install" at bounding box center [699, 275] width 96 height 19
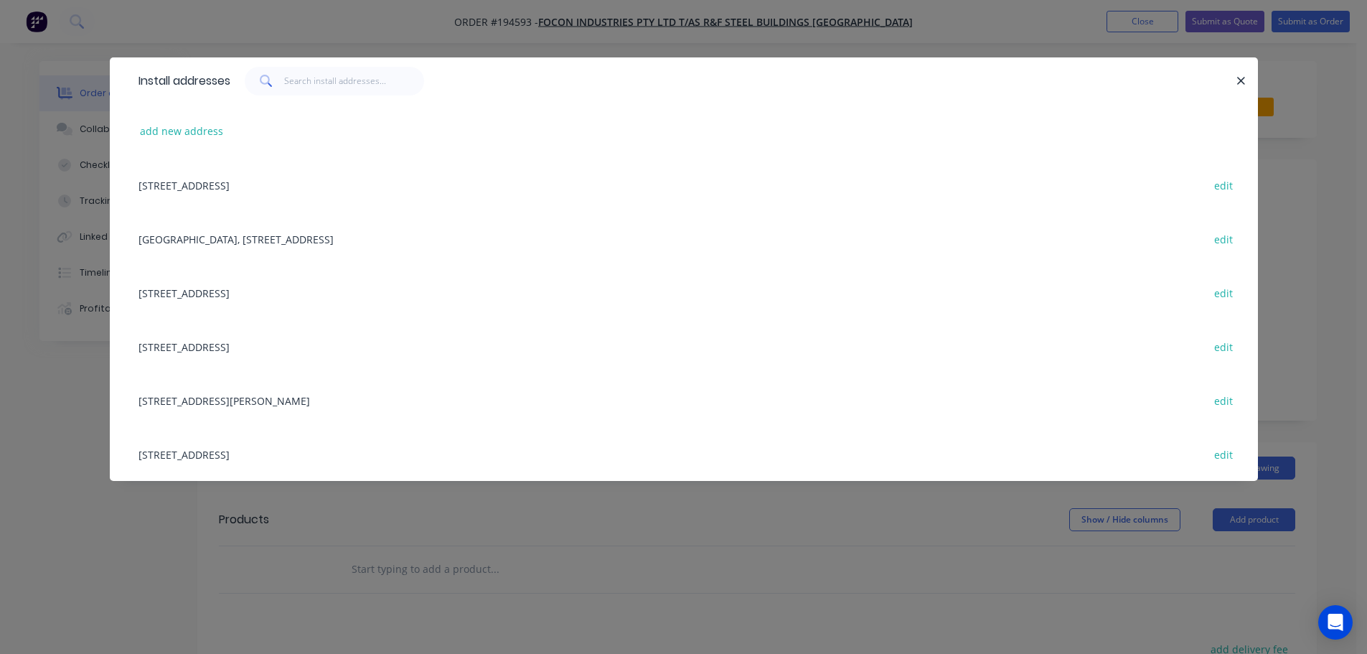
click at [1044, 581] on div "Install addresses add new address 119 Jutland Street, OXLEY, Queensland, Austra…" at bounding box center [683, 327] width 1367 height 654
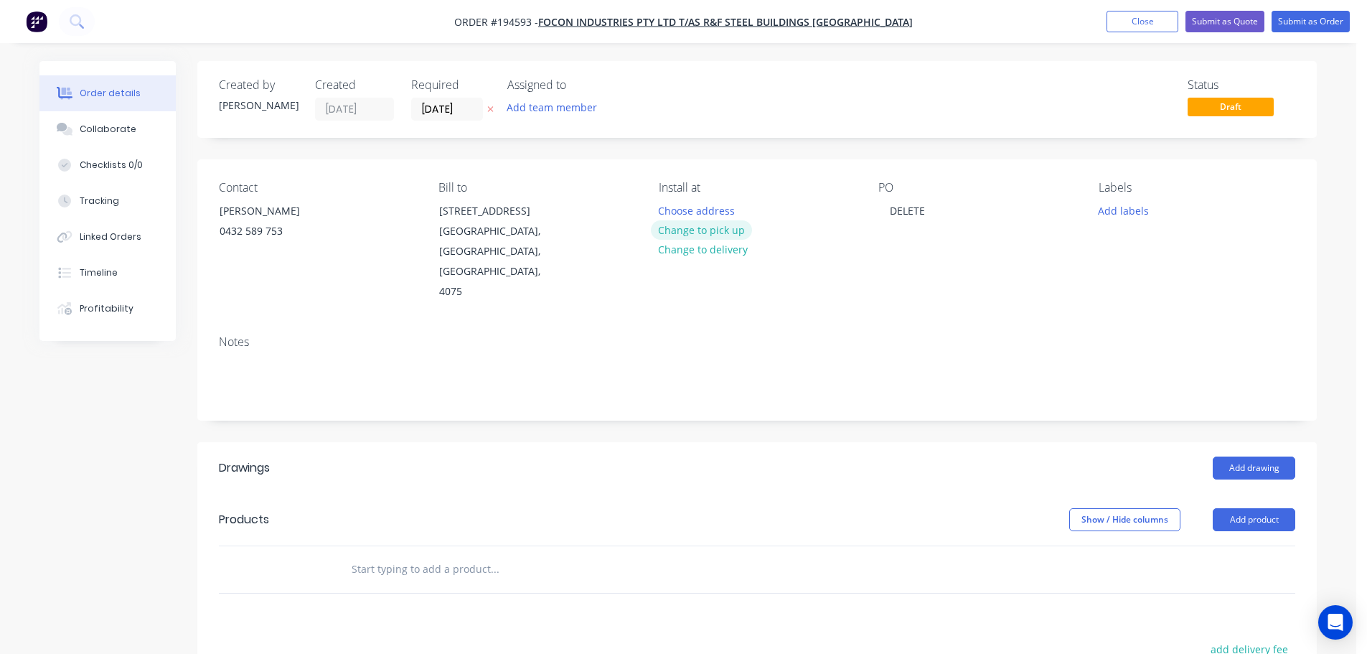
click at [677, 220] on button "Change to pick up" at bounding box center [702, 229] width 102 height 19
drag, startPoint x: 492, startPoint y: 115, endPoint x: 544, endPoint y: 110, distance: 52.6
click at [492, 114] on button "button" at bounding box center [490, 109] width 15 height 17
click at [1300, 24] on button "Submit as Order" at bounding box center [1311, 22] width 78 height 22
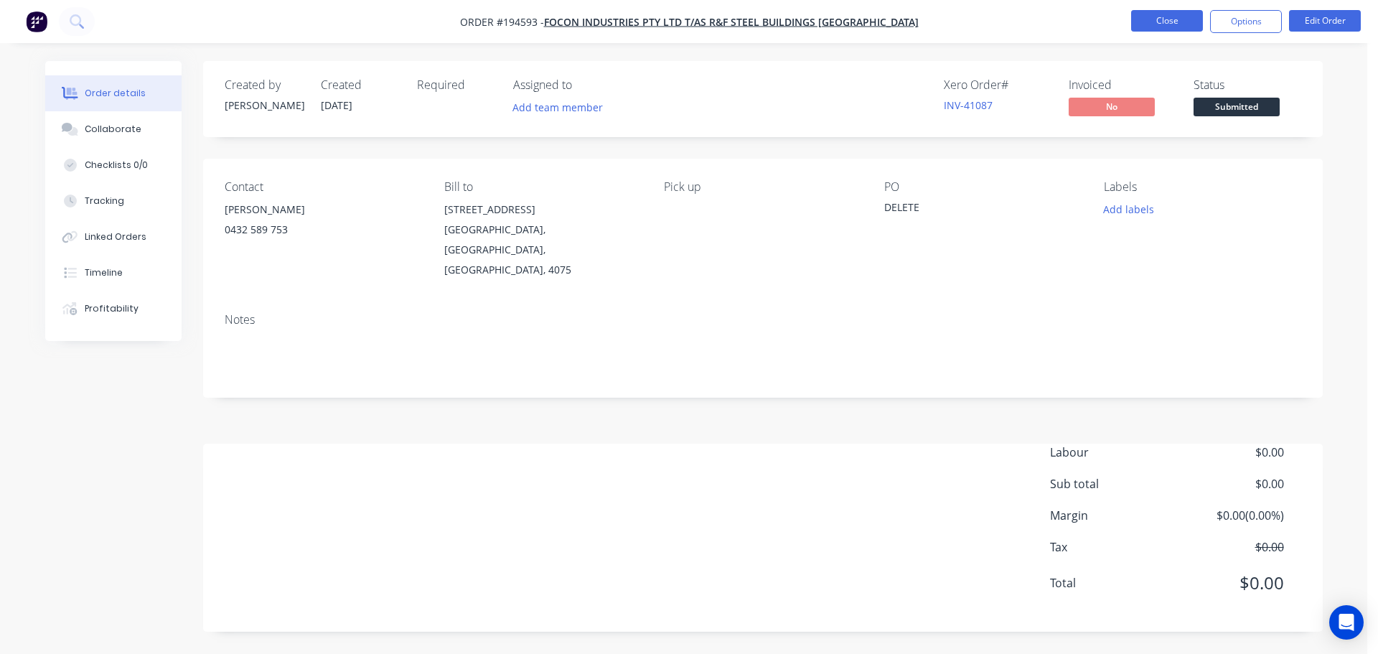
click at [1154, 20] on button "Close" at bounding box center [1167, 21] width 72 height 22
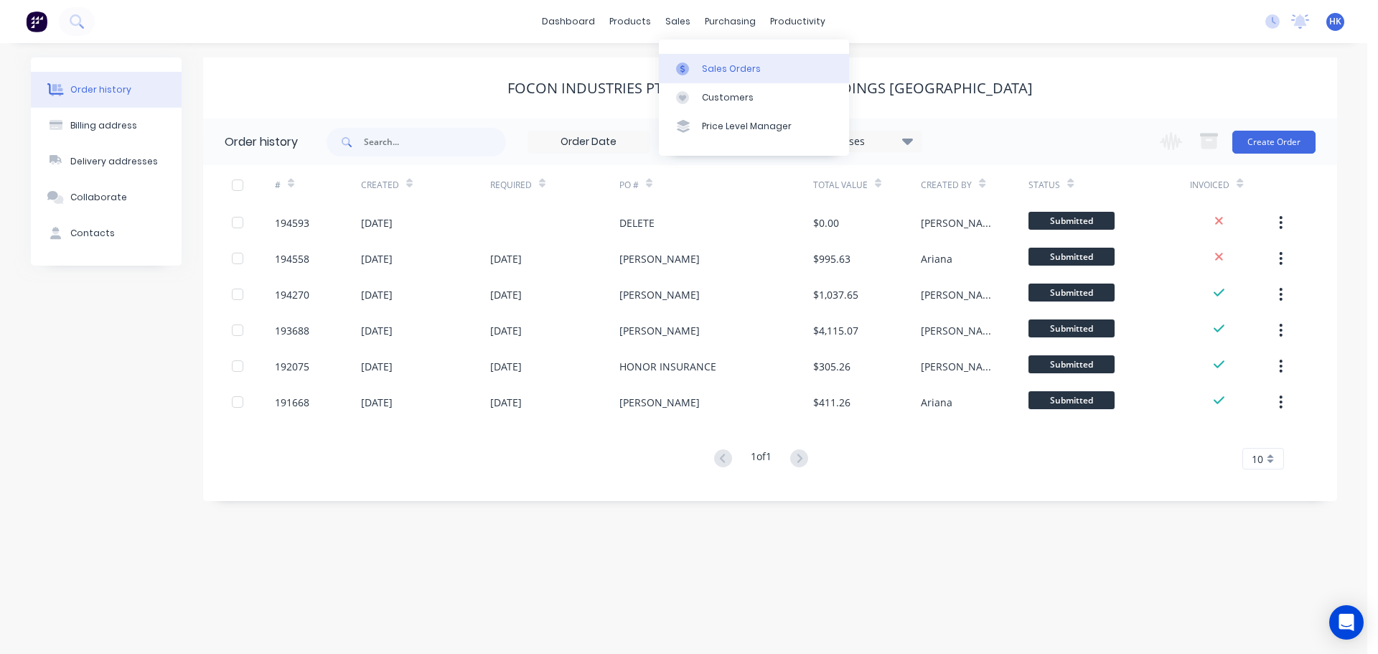
click at [695, 73] on div at bounding box center [687, 68] width 22 height 13
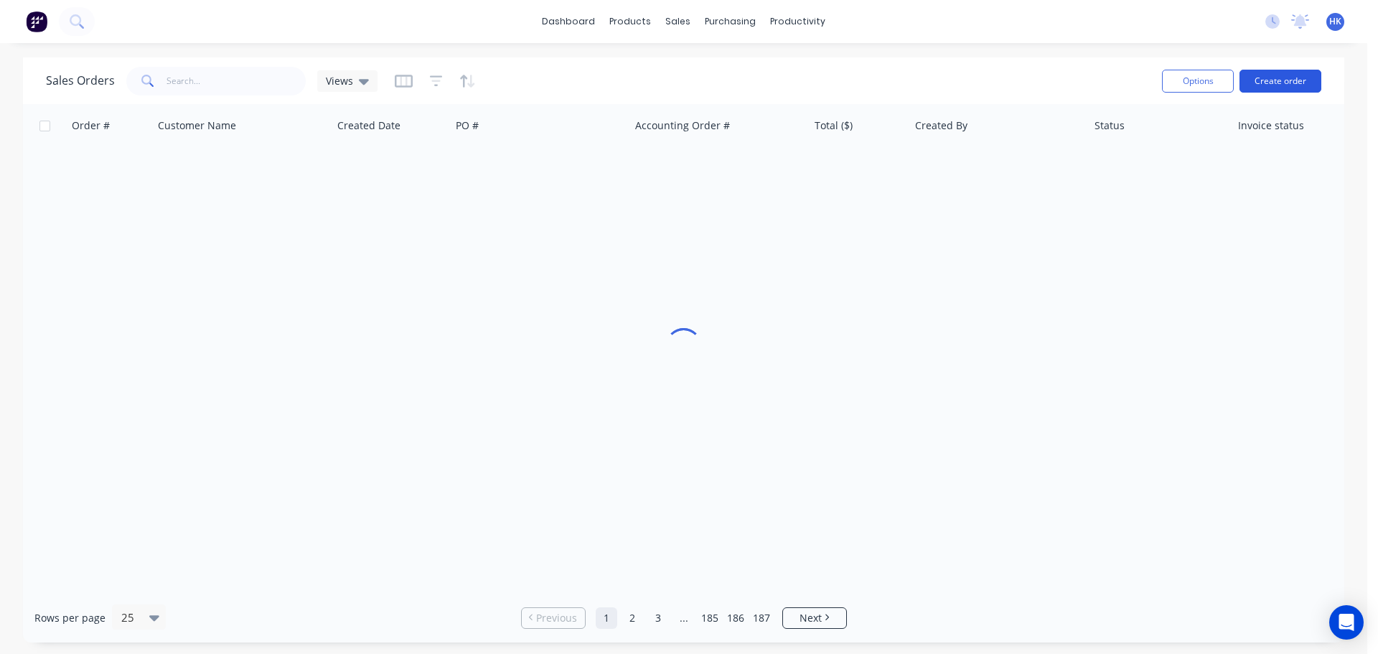
click at [1270, 85] on button "Create order" at bounding box center [1280, 81] width 82 height 23
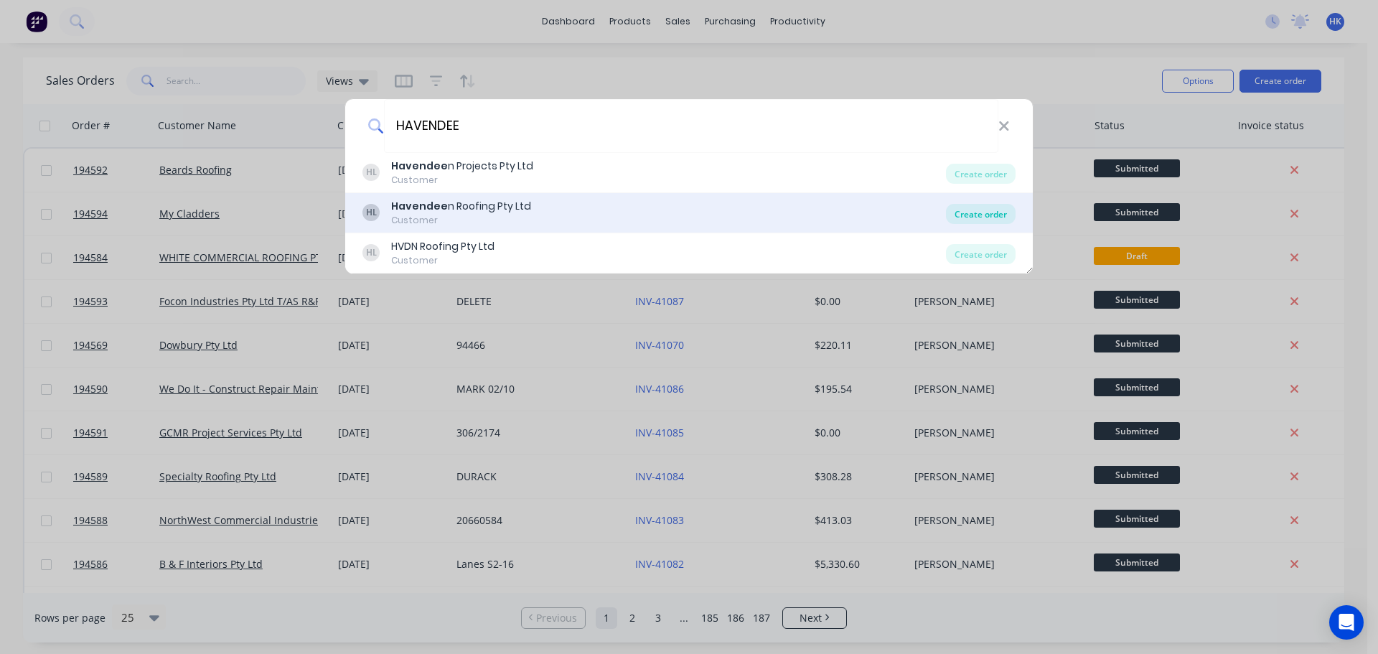
type input "HAVENDEE"
click at [970, 212] on div "Create order" at bounding box center [981, 214] width 70 height 20
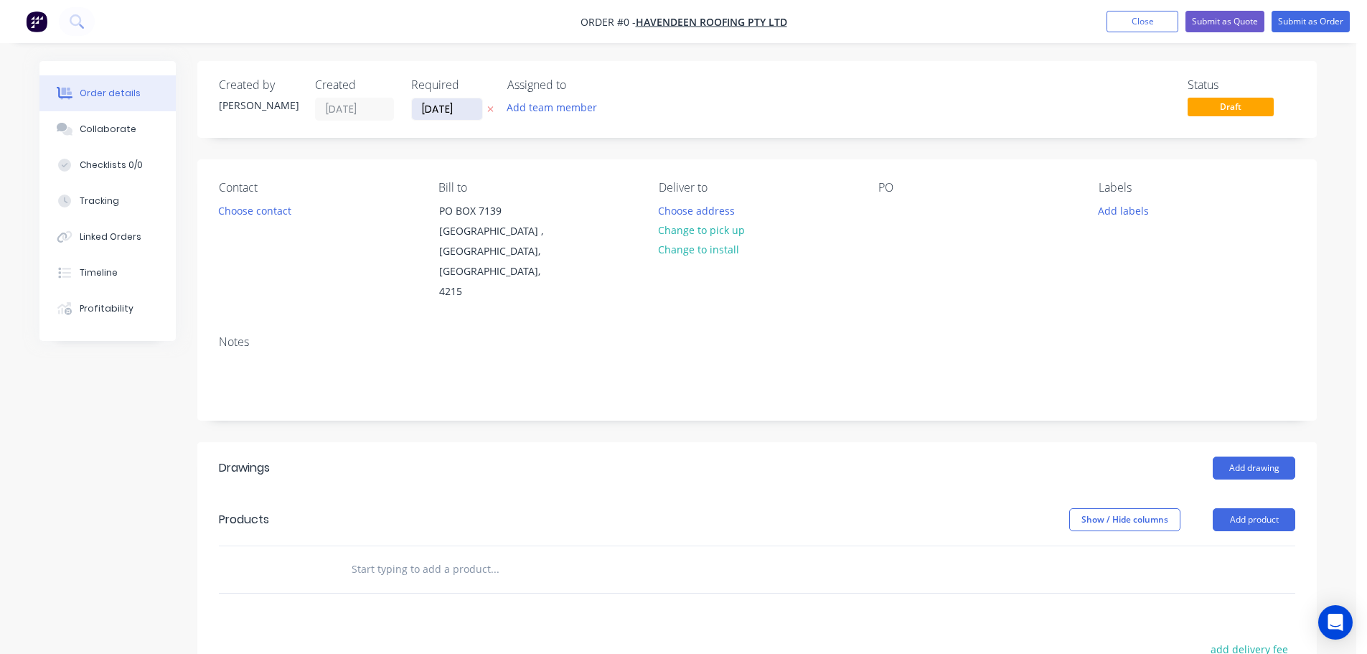
click at [450, 115] on input "[DATE]" at bounding box center [447, 109] width 70 height 22
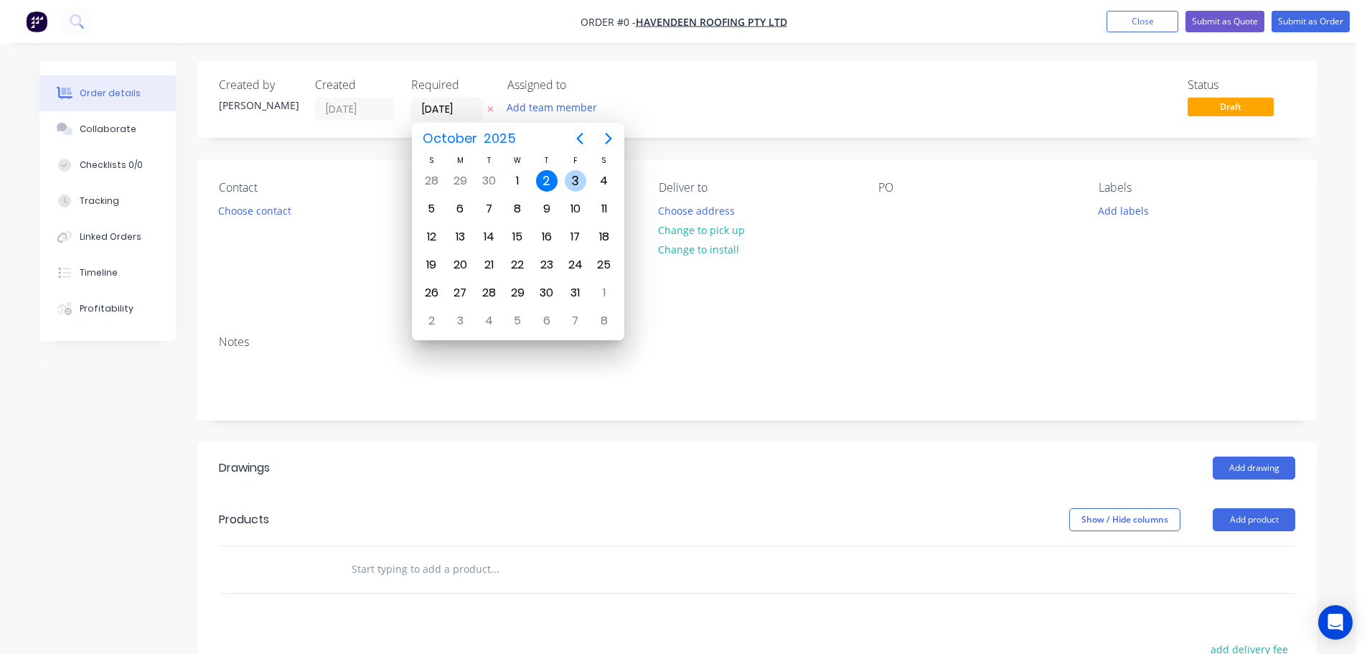
click at [573, 182] on div "3" at bounding box center [576, 181] width 22 height 22
type input "[DATE]"
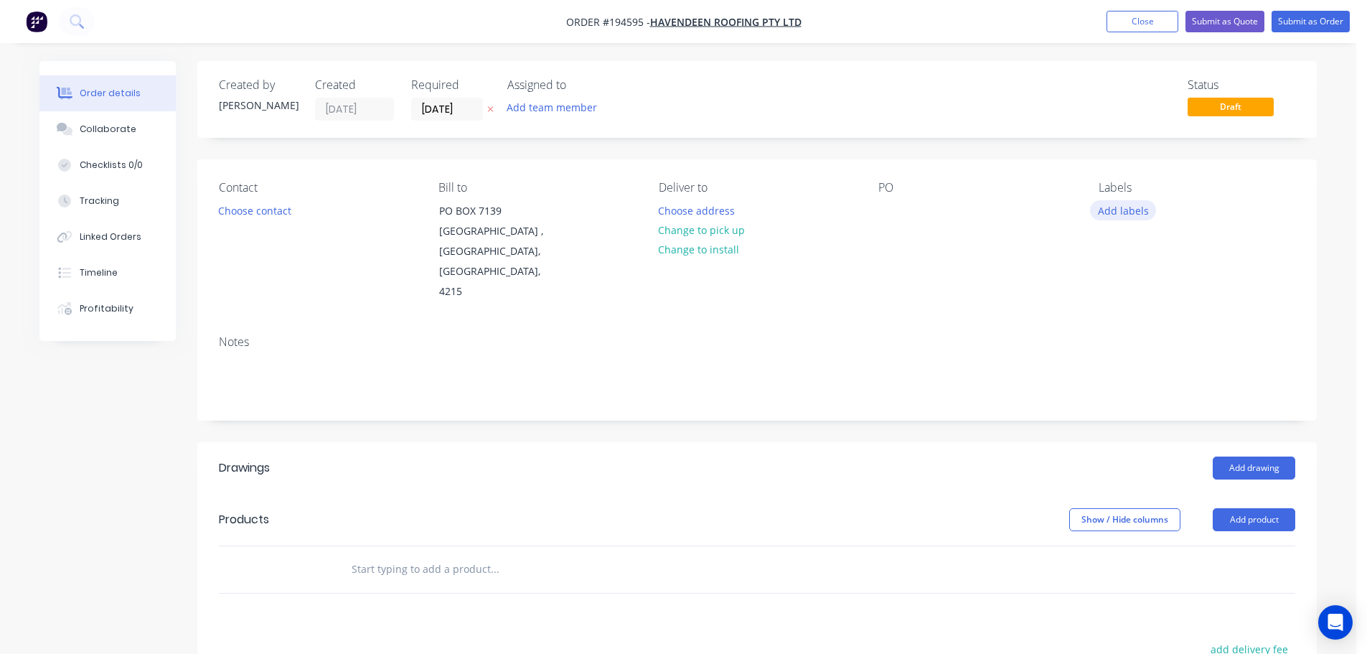
click at [1120, 215] on button "Add labels" at bounding box center [1123, 209] width 66 height 19
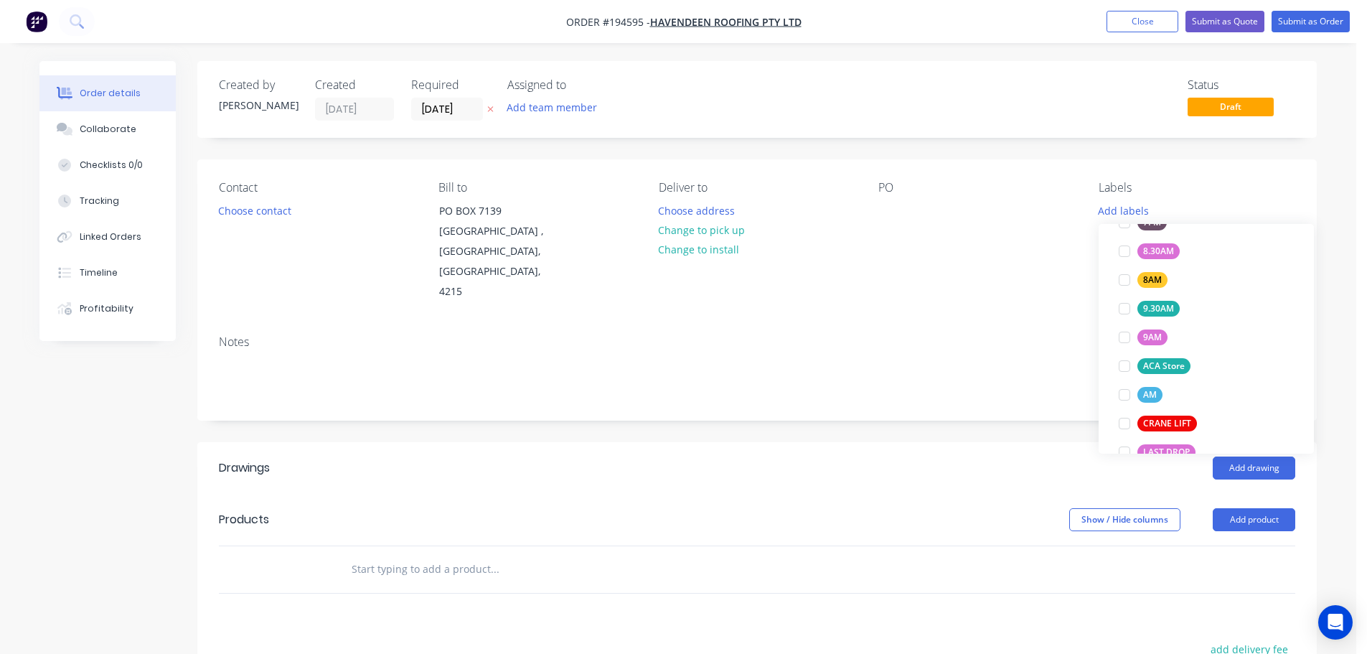
scroll to position [502, 0]
click at [1125, 381] on div at bounding box center [1124, 381] width 29 height 29
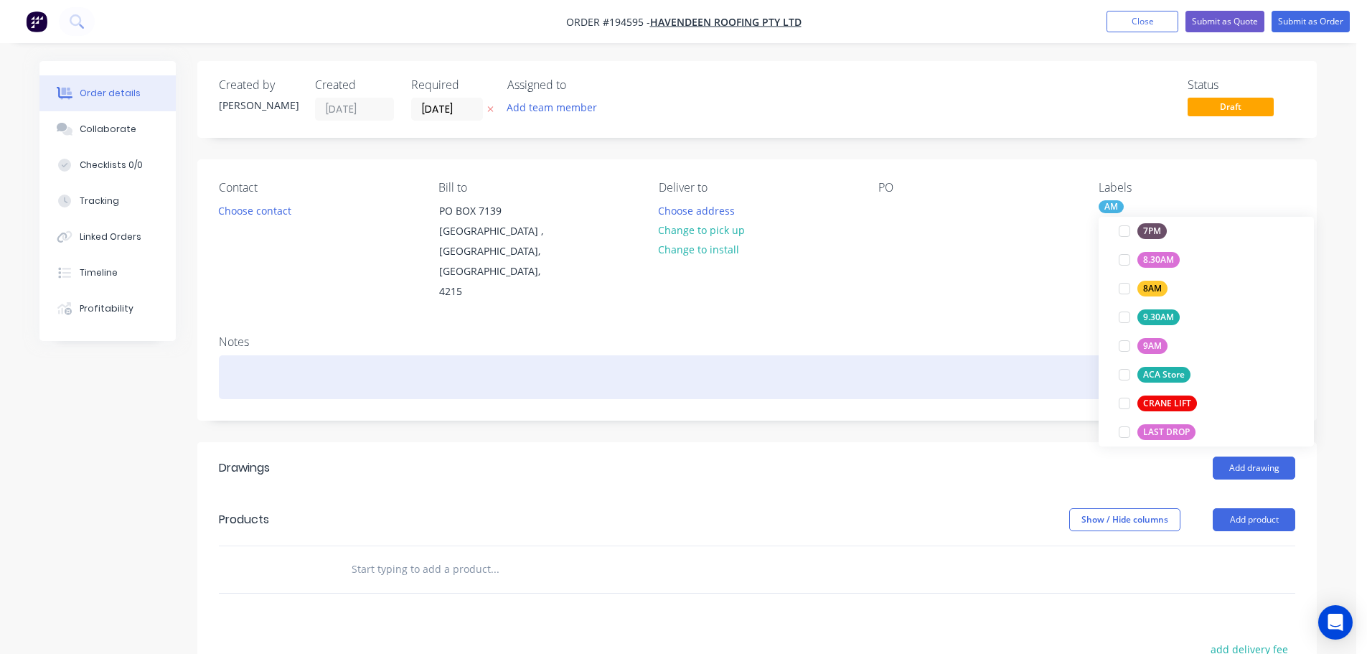
scroll to position [0, 0]
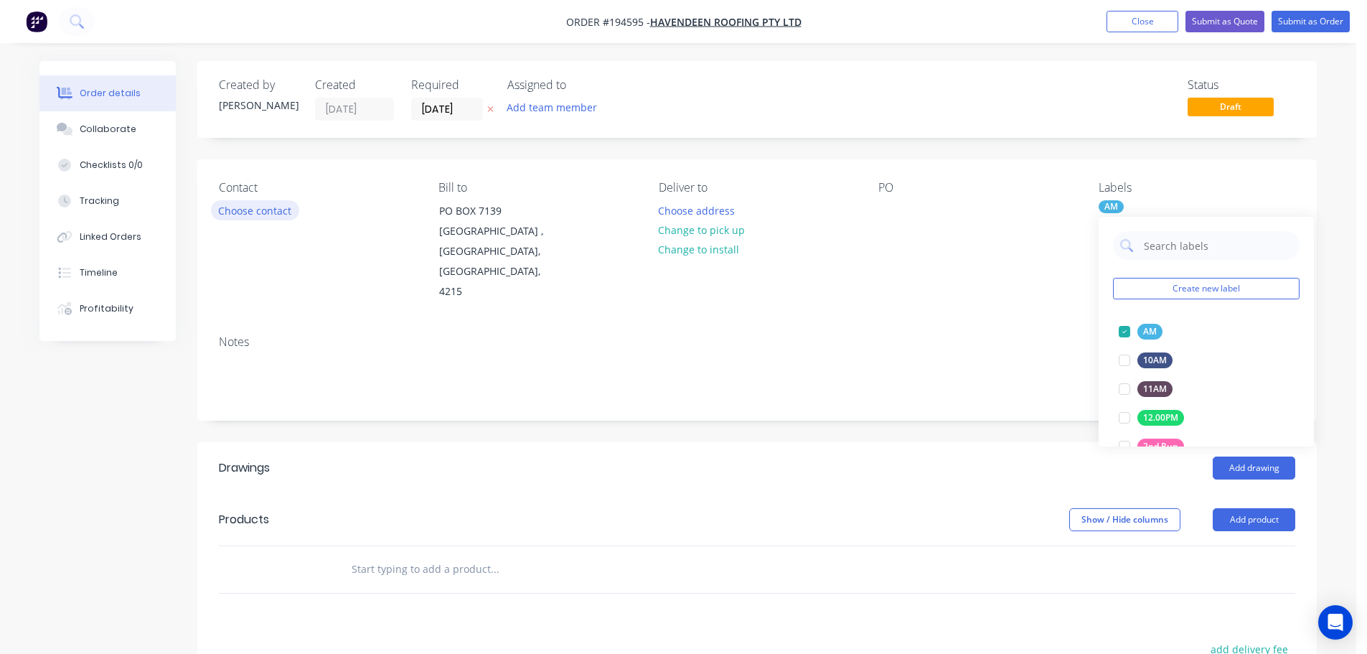
click at [286, 213] on button "Choose contact" at bounding box center [255, 209] width 88 height 19
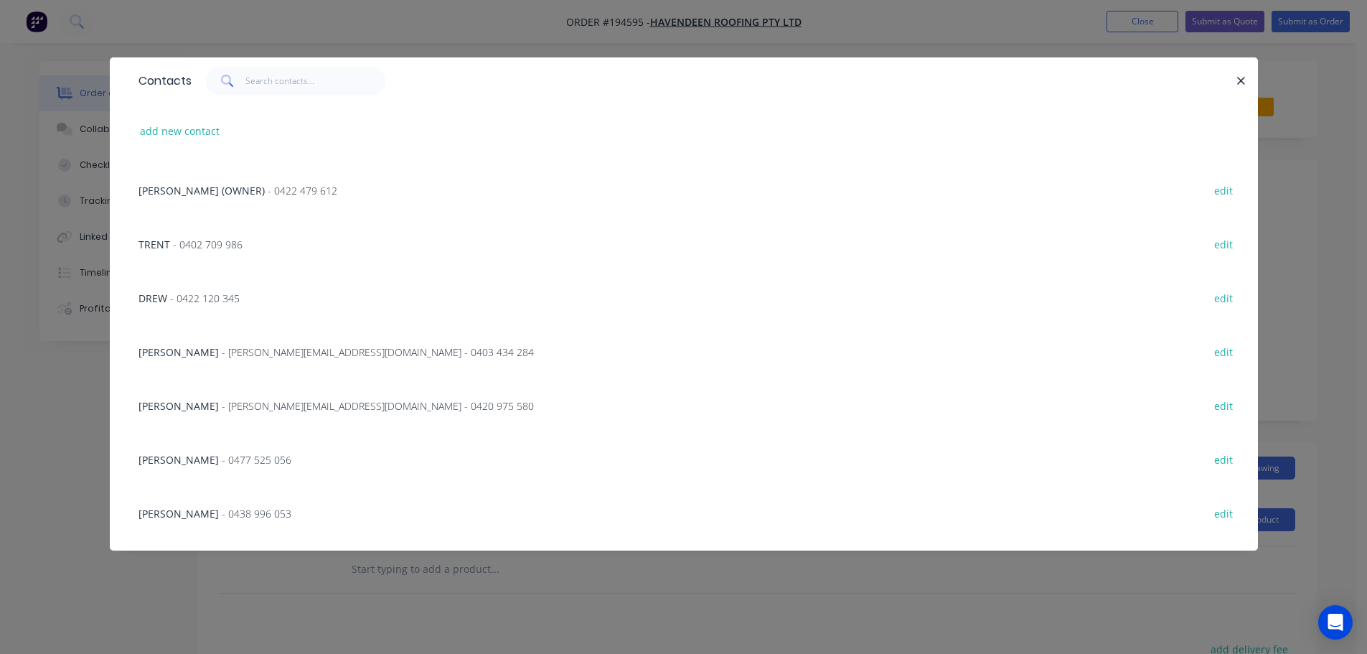
scroll to position [72, 0]
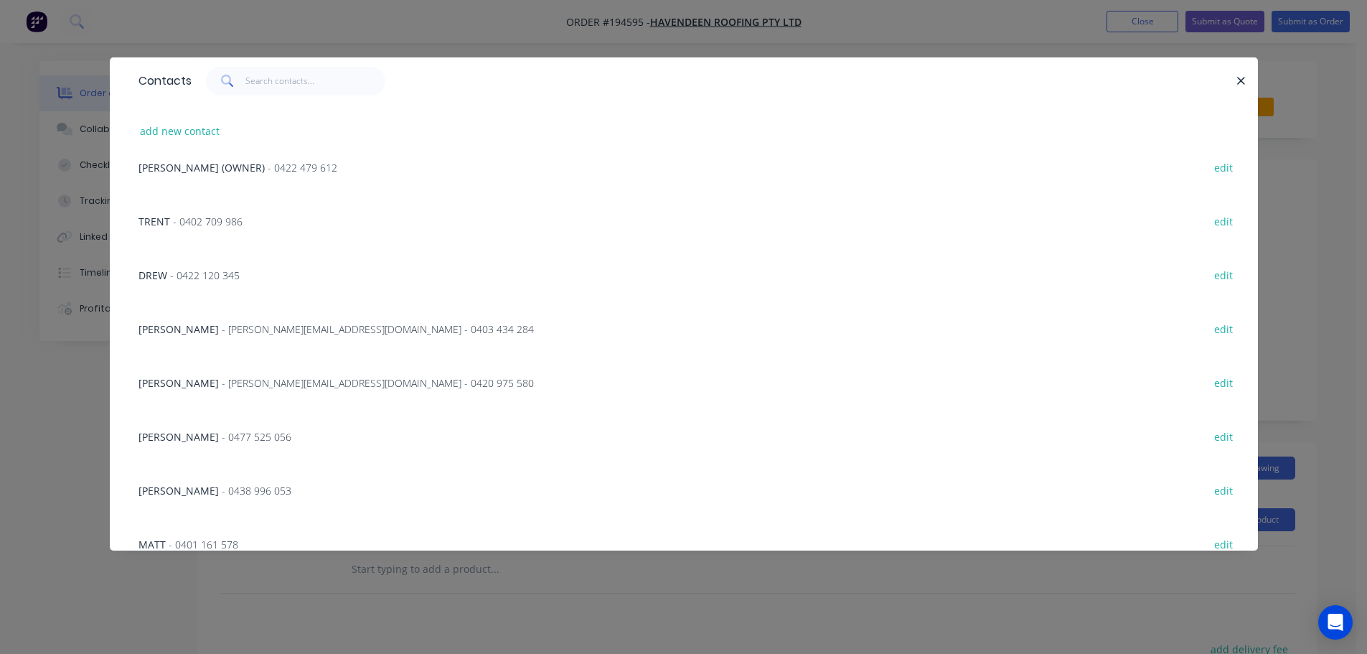
click at [227, 429] on div "CHRIS - 0477 525 056" at bounding box center [215, 436] width 153 height 15
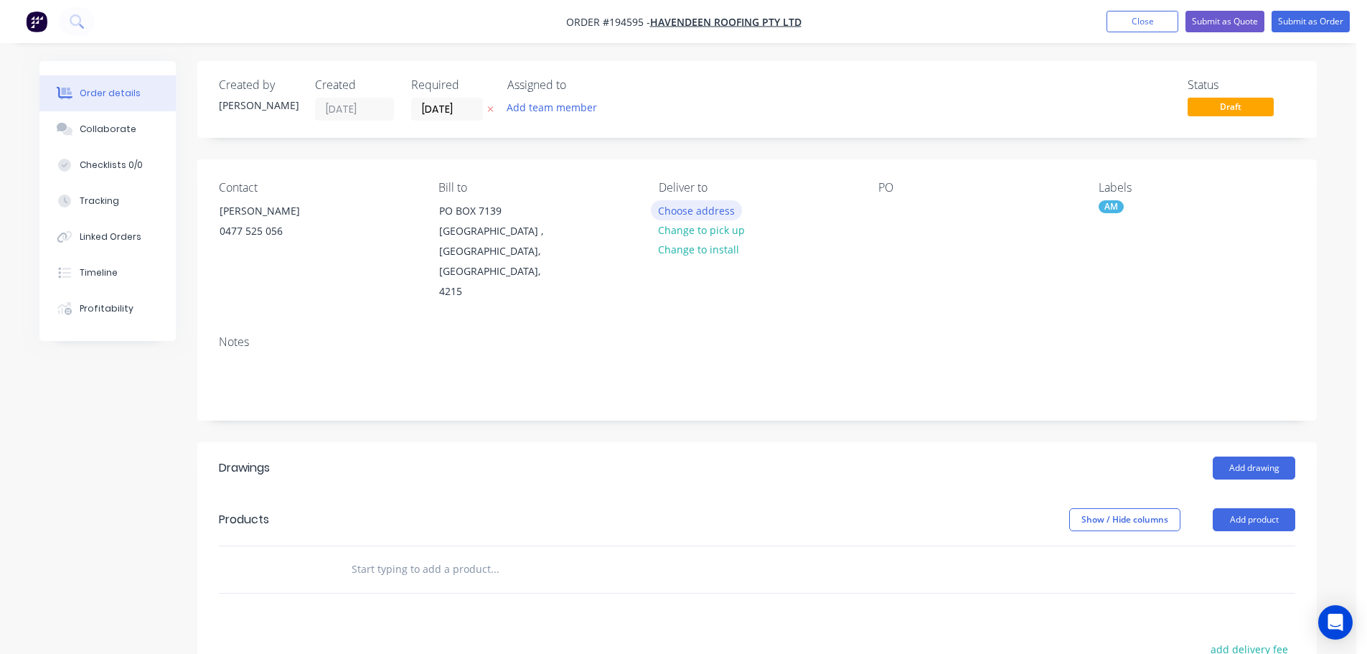
click at [699, 204] on button "Choose address" at bounding box center [697, 209] width 92 height 19
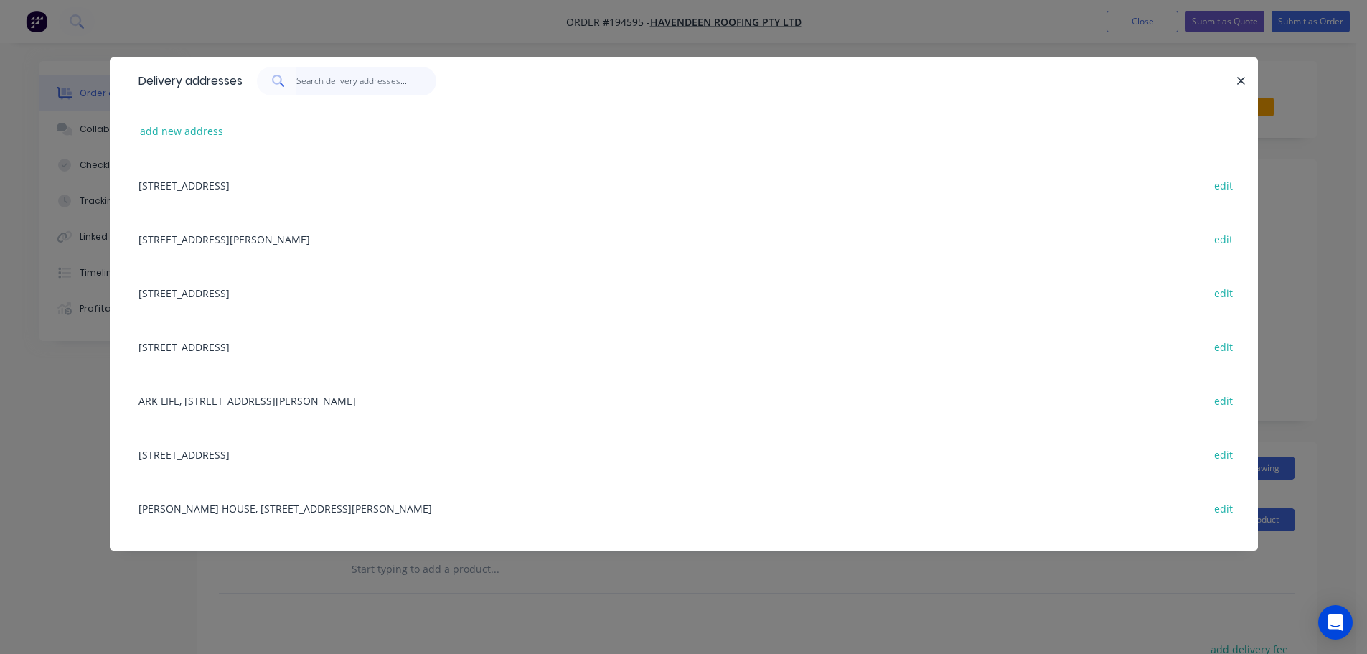
click at [395, 85] on input "text" at bounding box center [366, 81] width 140 height 29
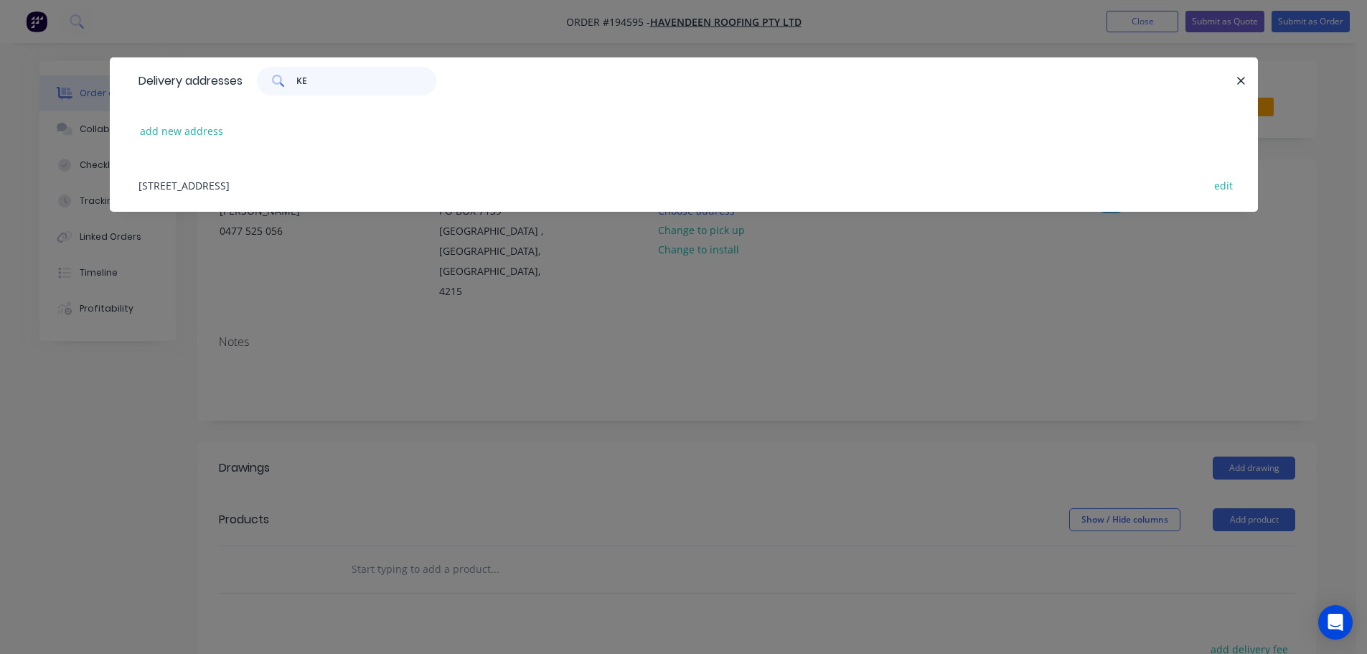
type input "KE"
click at [215, 178] on div "37 KENT ST, WOOLLOONGABBA, Queensland, Australia edit" at bounding box center [683, 185] width 1105 height 54
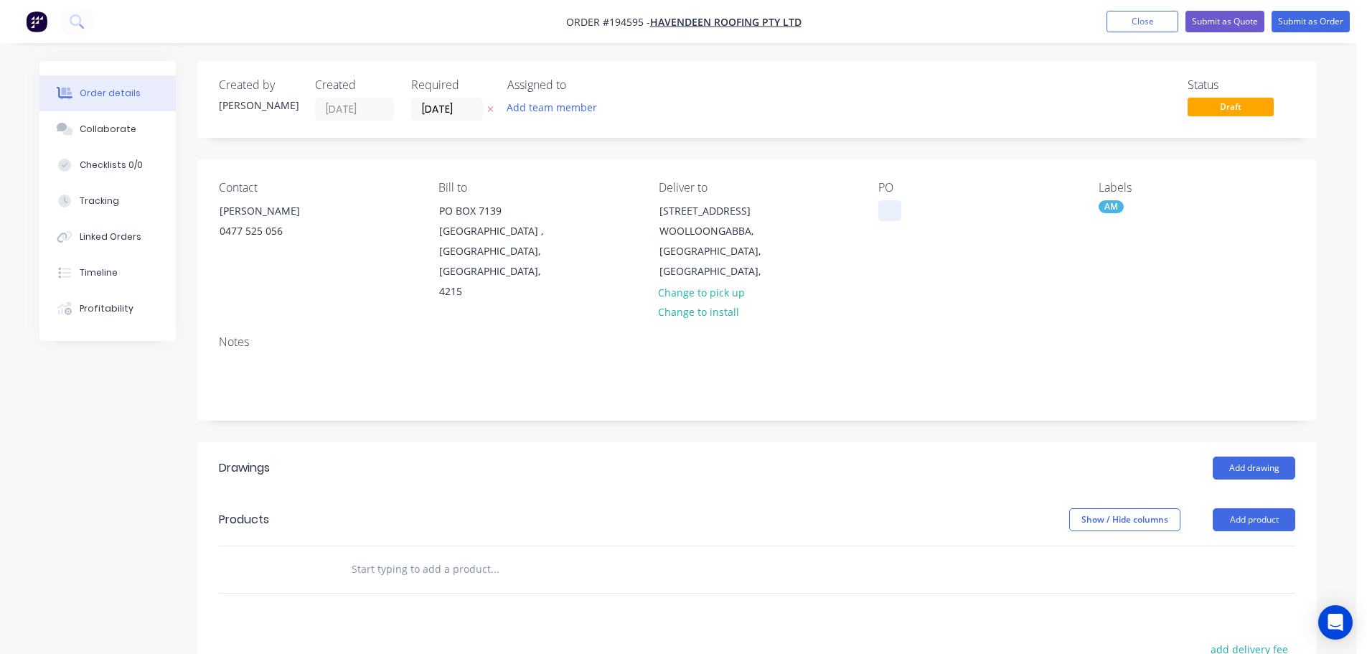
click at [887, 210] on div at bounding box center [889, 210] width 23 height 21
click at [1242, 456] on button "Add drawing" at bounding box center [1254, 467] width 83 height 23
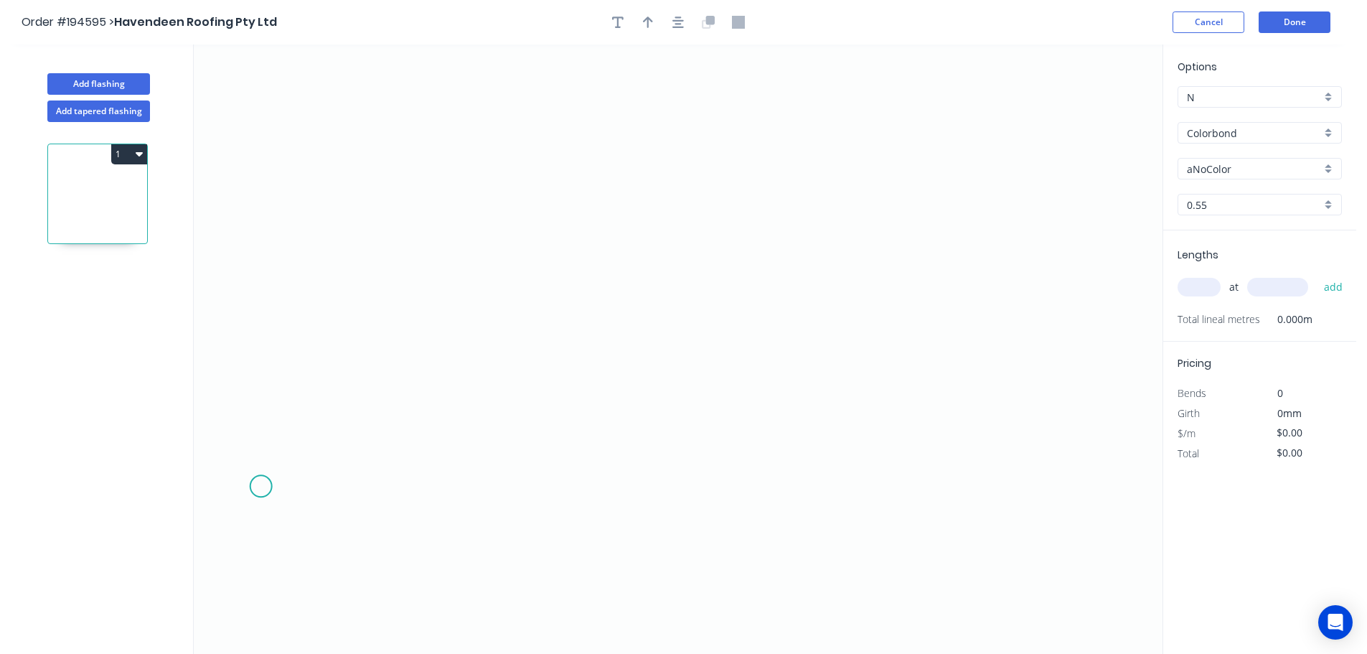
click at [259, 489] on icon "0" at bounding box center [678, 348] width 969 height 609
click at [407, 495] on icon "0" at bounding box center [678, 348] width 969 height 609
click at [400, 106] on icon "0 ?" at bounding box center [678, 348] width 969 height 609
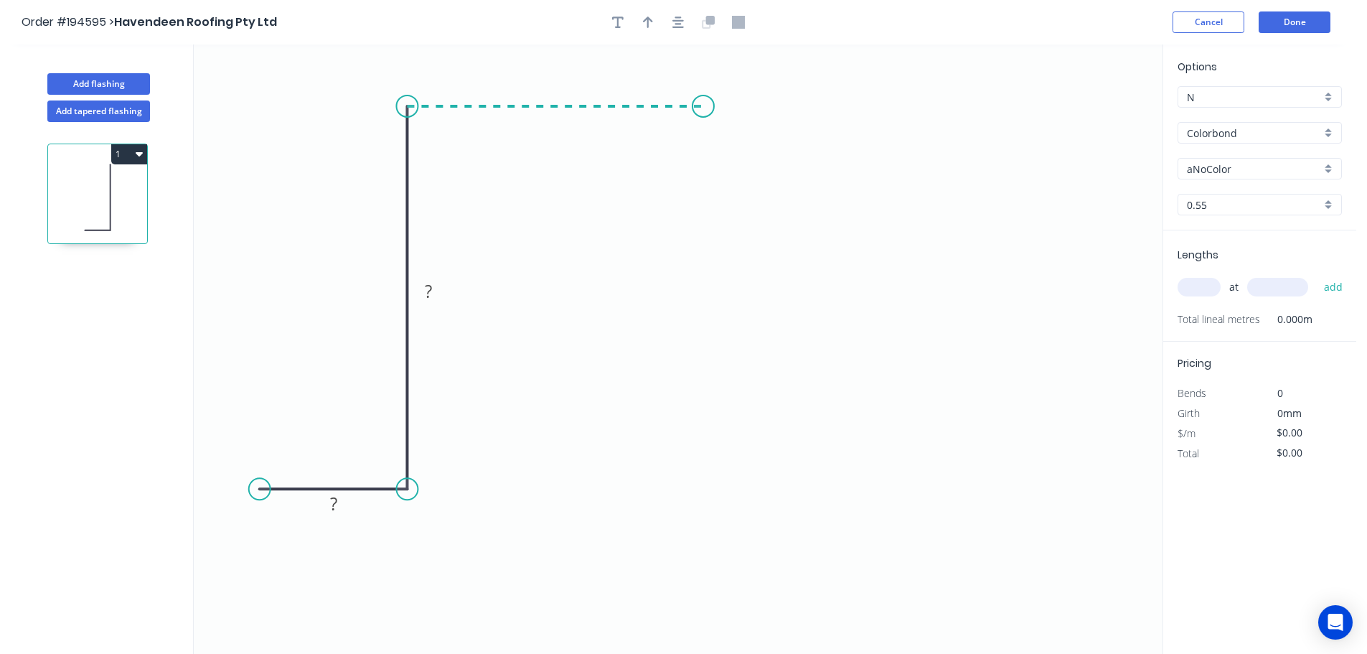
click at [704, 110] on icon "0 ? ?" at bounding box center [678, 348] width 969 height 609
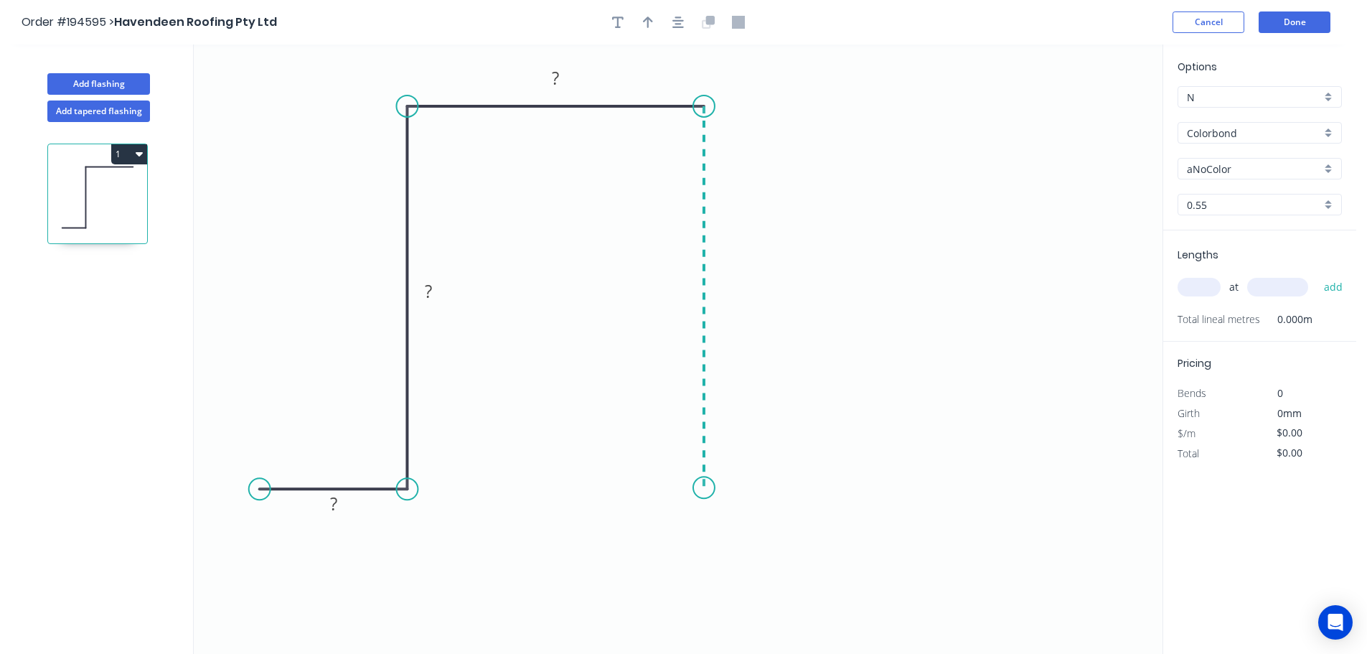
click at [683, 491] on icon "0 ? ? ?" at bounding box center [678, 348] width 969 height 609
click at [855, 491] on icon "0 ? ? ? ?" at bounding box center [678, 348] width 969 height 609
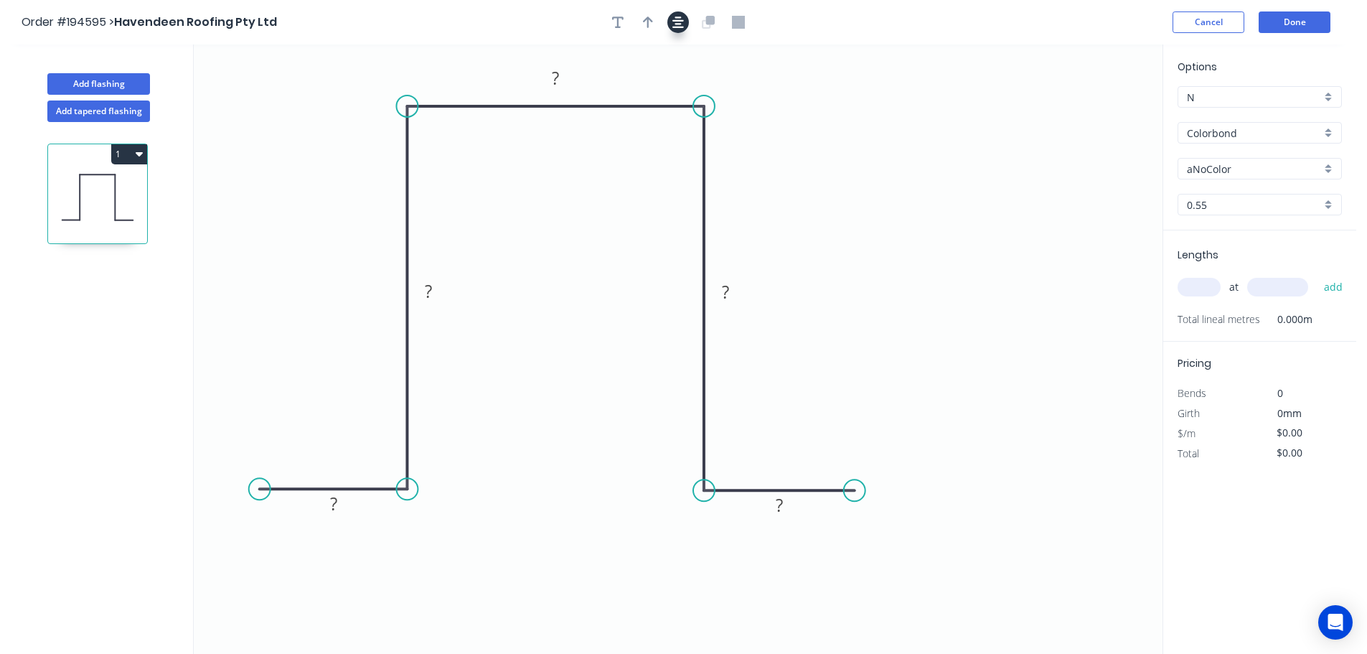
click at [675, 24] on icon "button" at bounding box center [677, 22] width 11 height 13
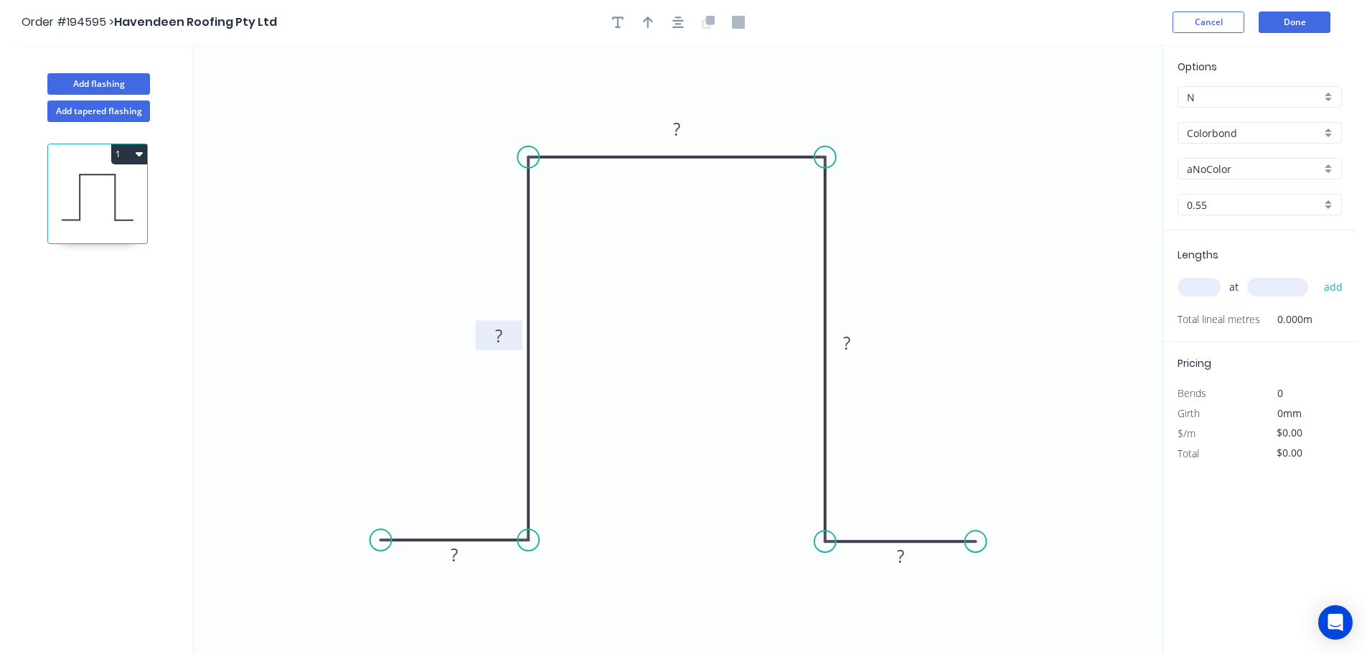
drag, startPoint x: 559, startPoint y: 346, endPoint x: 515, endPoint y: 341, distance: 44.1
click at [516, 340] on rect at bounding box center [499, 335] width 47 height 29
click at [458, 565] on tspan "?" at bounding box center [454, 555] width 7 height 24
click at [682, 28] on icon "button" at bounding box center [677, 22] width 11 height 13
type input "$11.71"
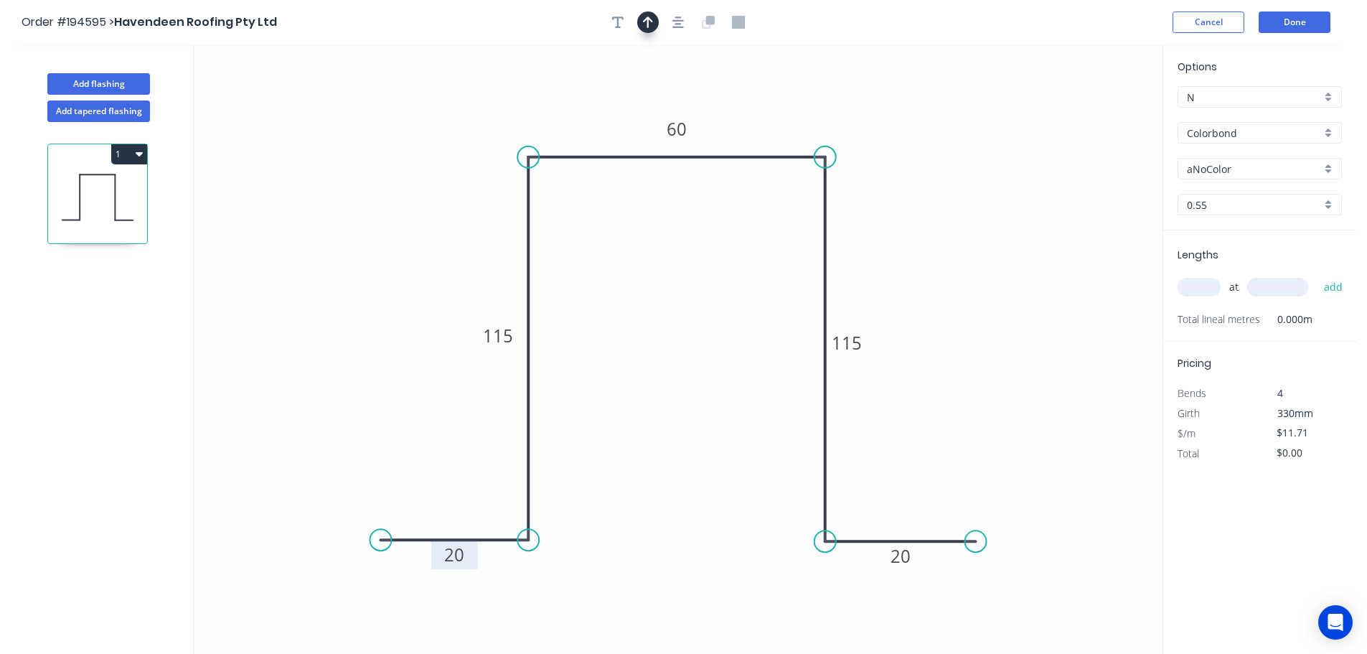
click at [656, 23] on button "button" at bounding box center [648, 22] width 22 height 22
click at [1091, 112] on icon at bounding box center [1090, 100] width 13 height 46
click at [1092, 100] on icon at bounding box center [1104, 88] width 42 height 42
click at [1208, 161] on input "aNoColor" at bounding box center [1254, 168] width 134 height 15
click at [1237, 133] on input "Colorbond" at bounding box center [1254, 133] width 134 height 15
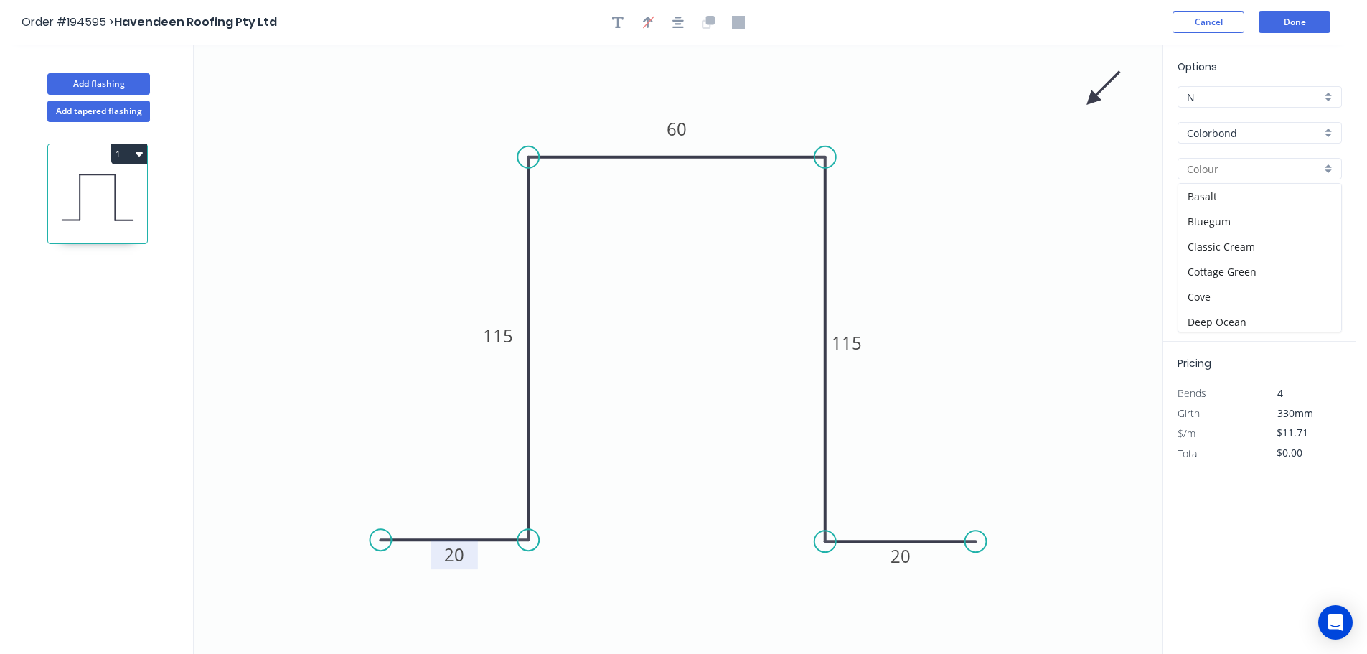
type input "aNoColor"
click at [1257, 244] on div "Galvabond" at bounding box center [1259, 242] width 163 height 25
type input "Galvabond"
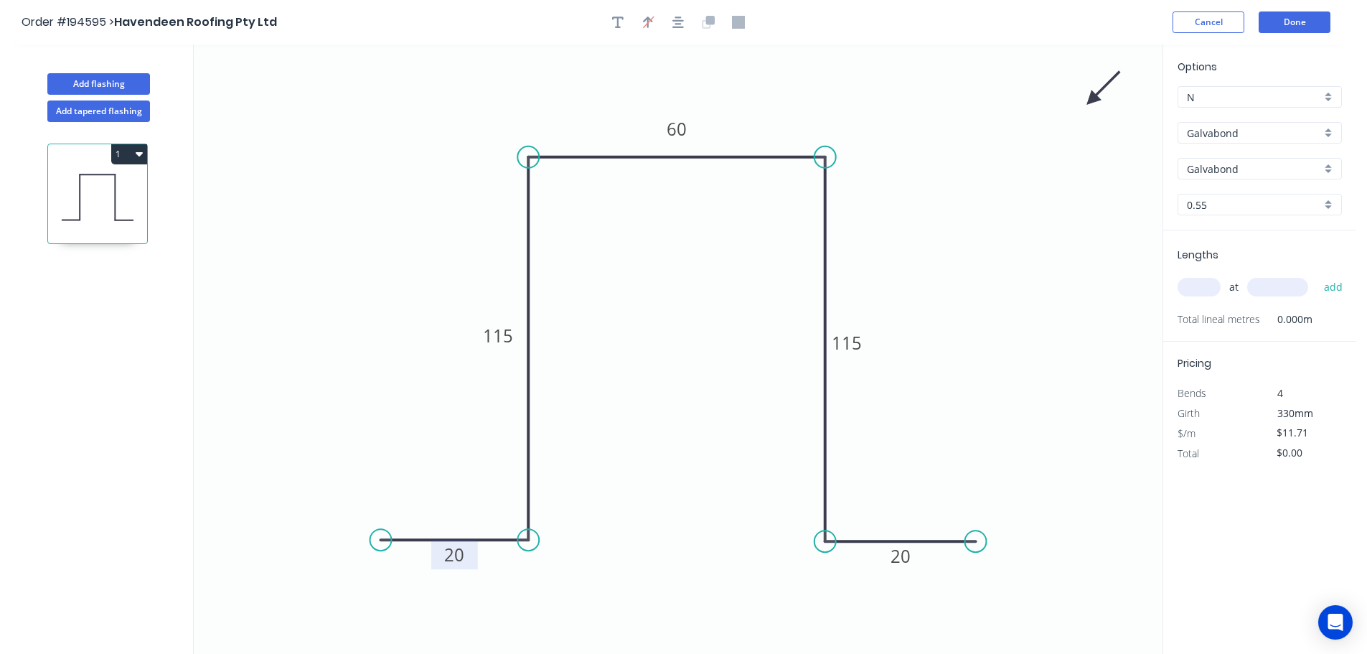
type input "$12.15"
drag, startPoint x: 1237, startPoint y: 204, endPoint x: 1241, endPoint y: 218, distance: 14.8
click at [1238, 204] on input "0.55" at bounding box center [1254, 204] width 134 height 15
drag, startPoint x: 1229, startPoint y: 309, endPoint x: 1212, endPoint y: 304, distance: 17.9
click at [1229, 309] on div "1.2" at bounding box center [1259, 307] width 163 height 25
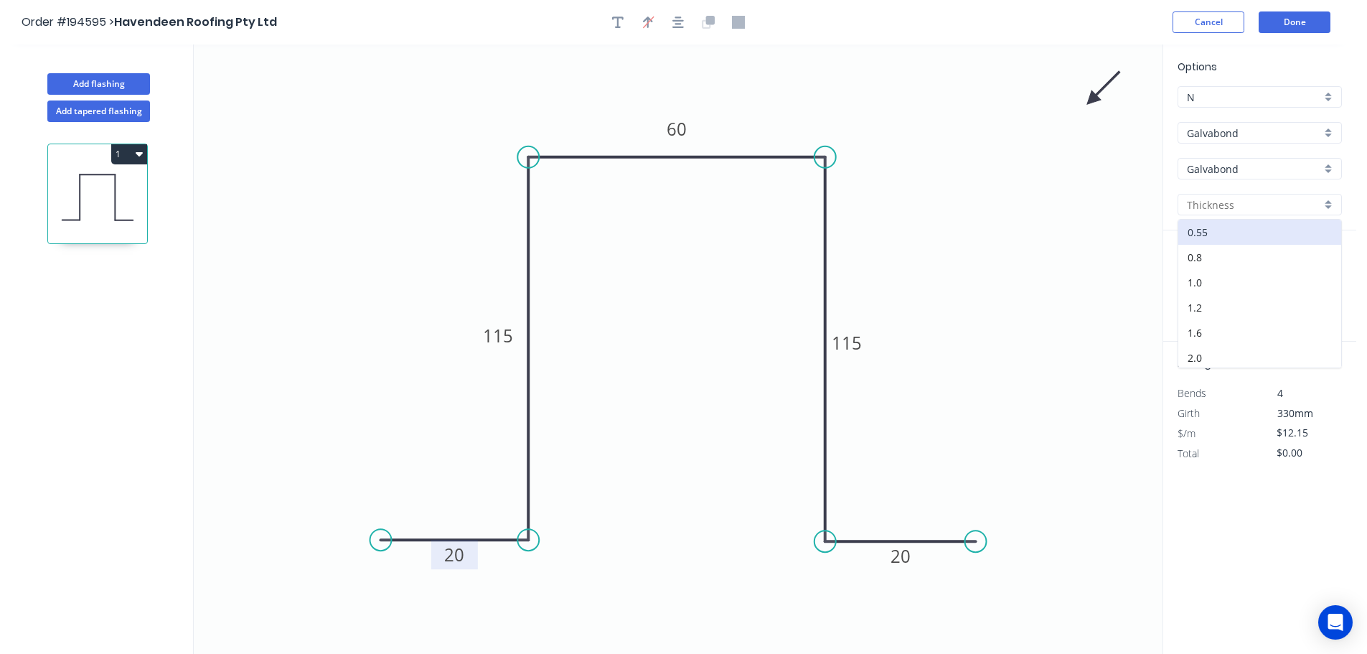
type input "1.2"
type input "$22.15"
click at [1203, 283] on input "text" at bounding box center [1199, 287] width 43 height 19
type input "2"
type input "600"
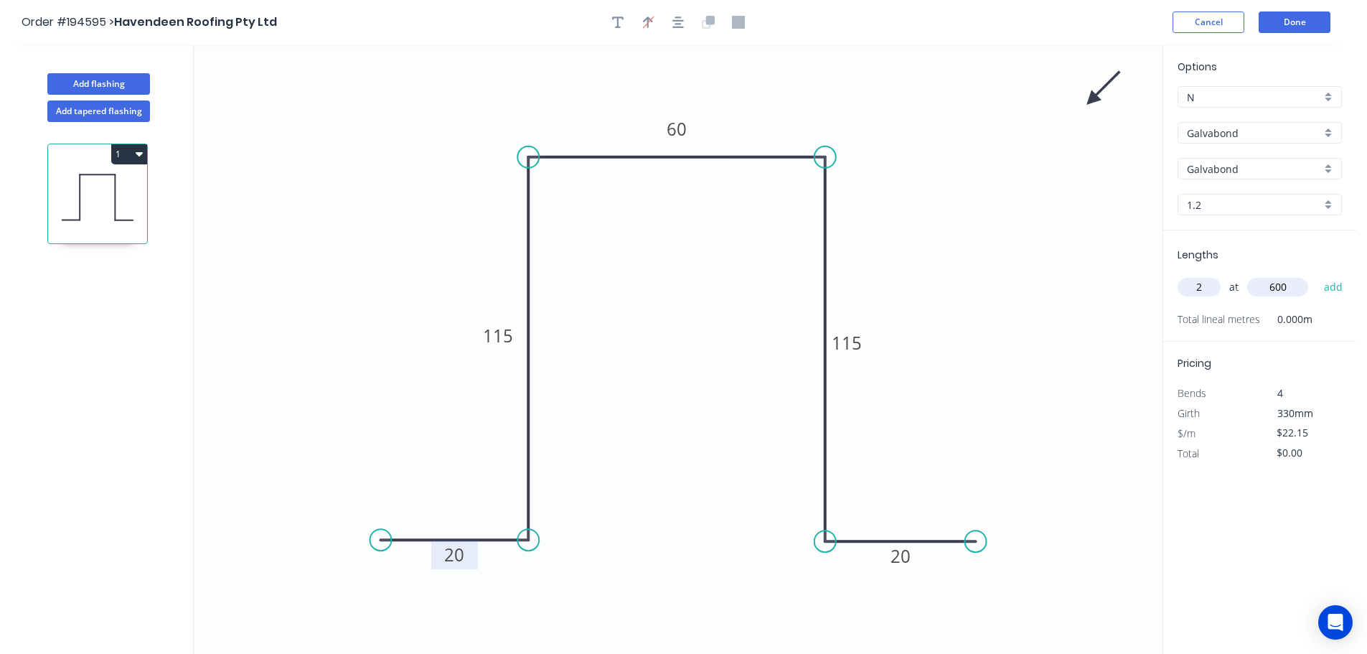
click at [1317, 275] on button "add" at bounding box center [1334, 287] width 34 height 24
click at [118, 153] on button "1" at bounding box center [129, 154] width 36 height 20
click at [98, 184] on div "Duplicate" at bounding box center [79, 189] width 111 height 21
type input "$0.00"
click at [457, 555] on tspan "20" at bounding box center [454, 555] width 20 height 24
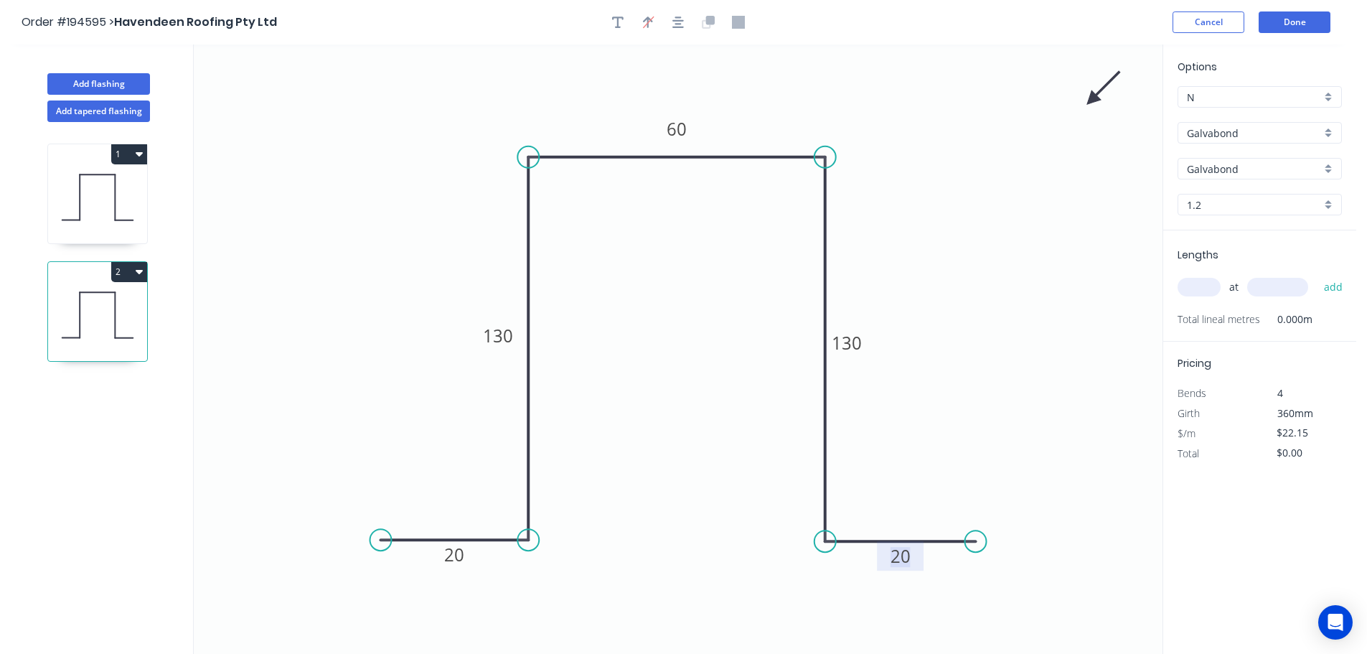
click at [1185, 286] on input "text" at bounding box center [1199, 287] width 43 height 19
type input "1"
type input "1500"
click at [1317, 275] on button "add" at bounding box center [1334, 287] width 34 height 24
type input "$33.23"
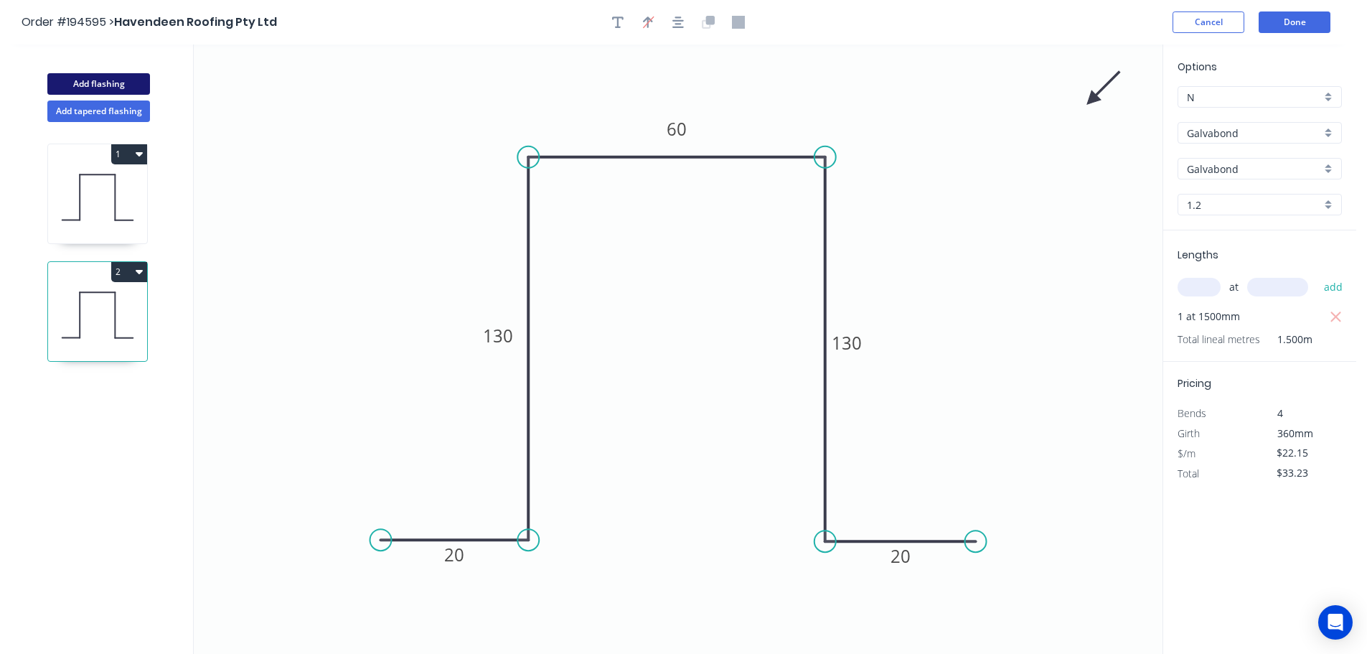
click at [122, 85] on button "Add flashing" at bounding box center [98, 84] width 103 height 22
type input "$0.00"
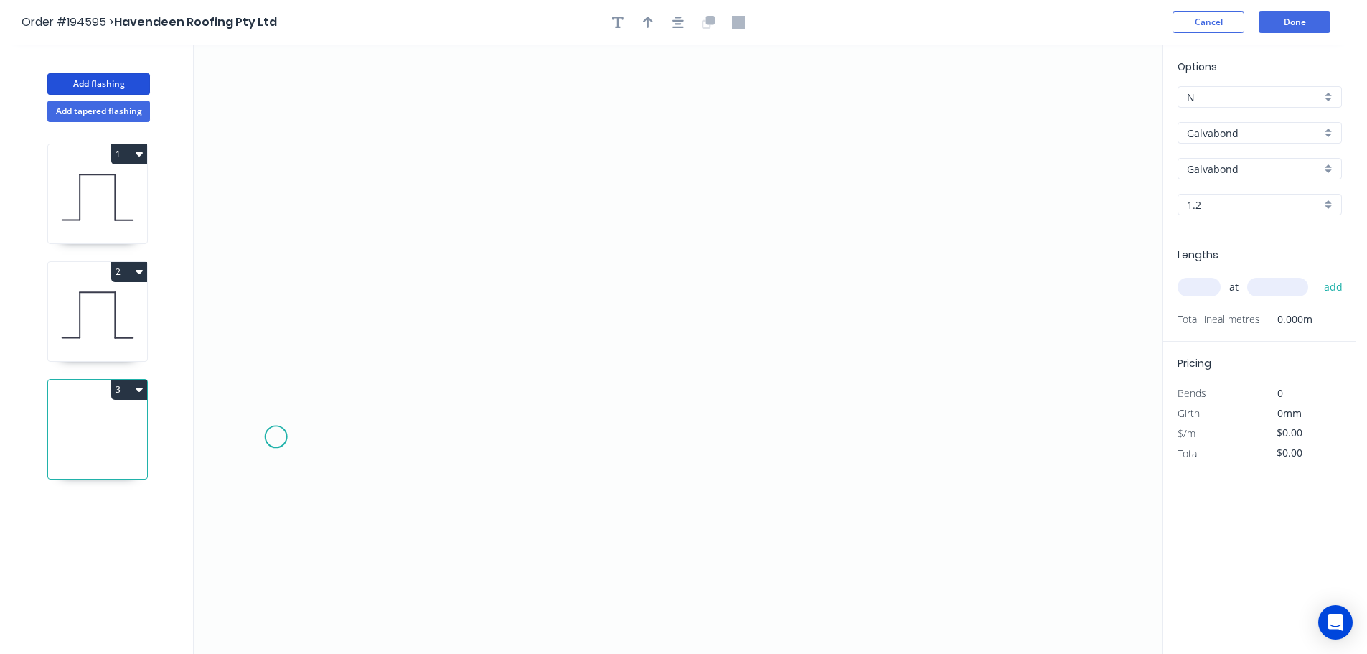
click at [276, 437] on icon "0" at bounding box center [678, 348] width 969 height 609
click at [284, 283] on icon "0" at bounding box center [678, 348] width 969 height 609
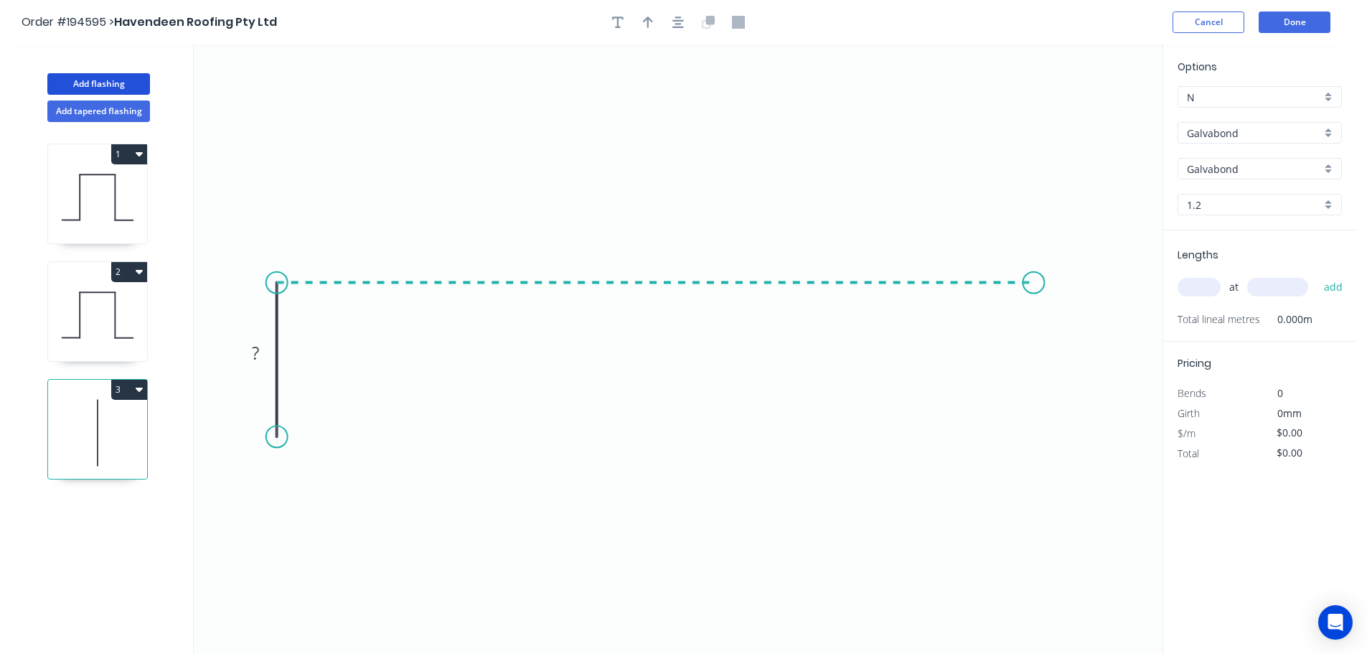
click at [1035, 322] on icon "0 ?" at bounding box center [678, 348] width 969 height 609
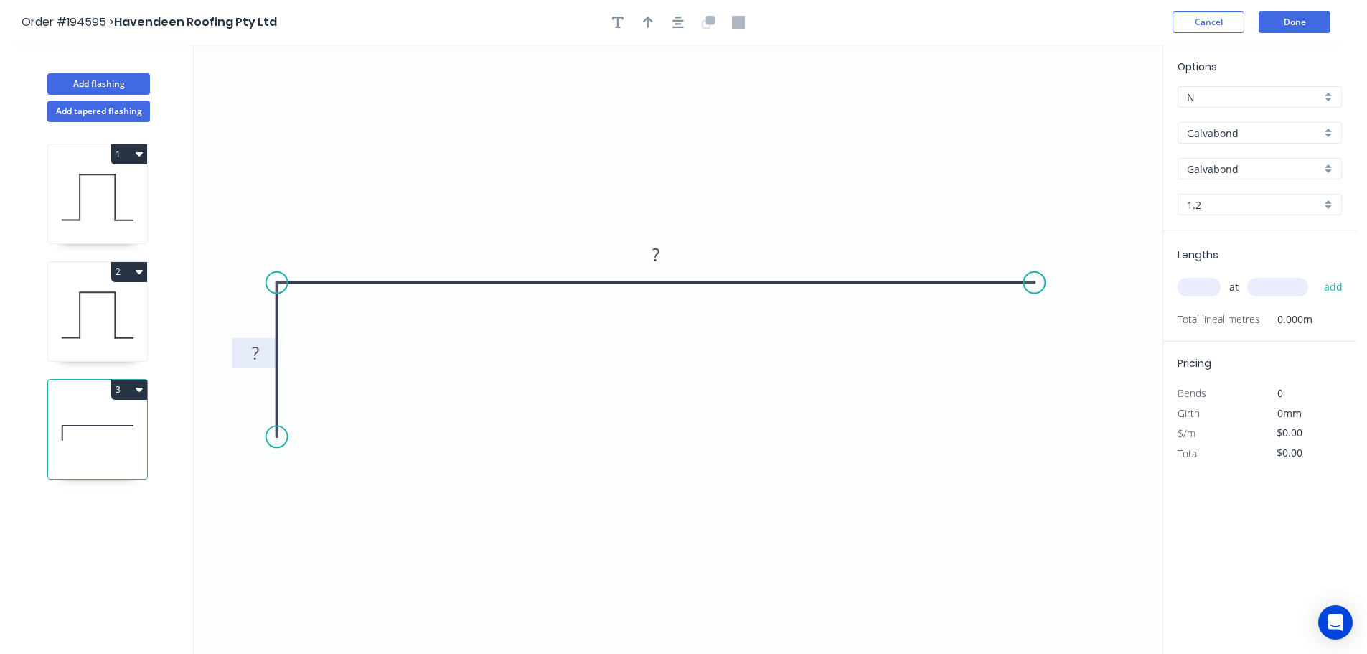
click at [259, 350] on rect at bounding box center [255, 354] width 29 height 20
click at [670, 11] on div at bounding box center [678, 22] width 151 height 22
type input "$15.60"
click at [677, 26] on icon "button" at bounding box center [677, 22] width 11 height 13
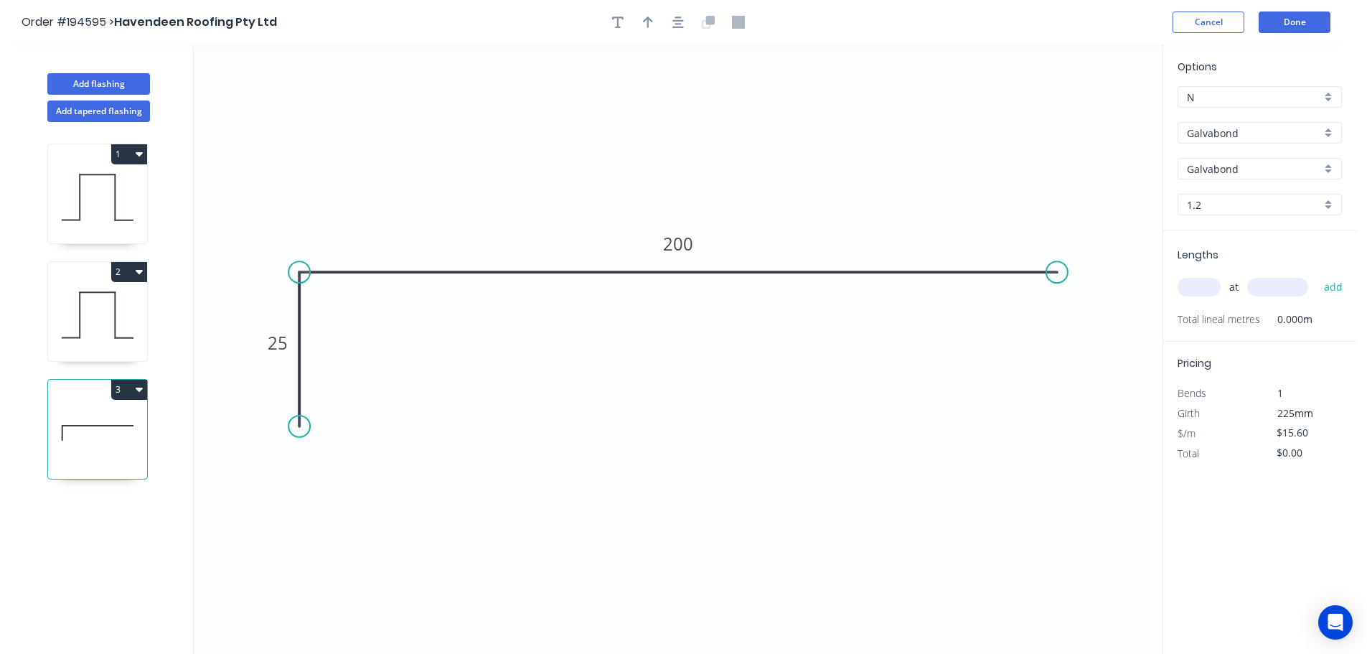
click at [1200, 283] on input "text" at bounding box center [1199, 287] width 43 height 19
type input "5"
type input "6000"
click at [1317, 275] on button "add" at bounding box center [1334, 287] width 34 height 24
type input "$468.00"
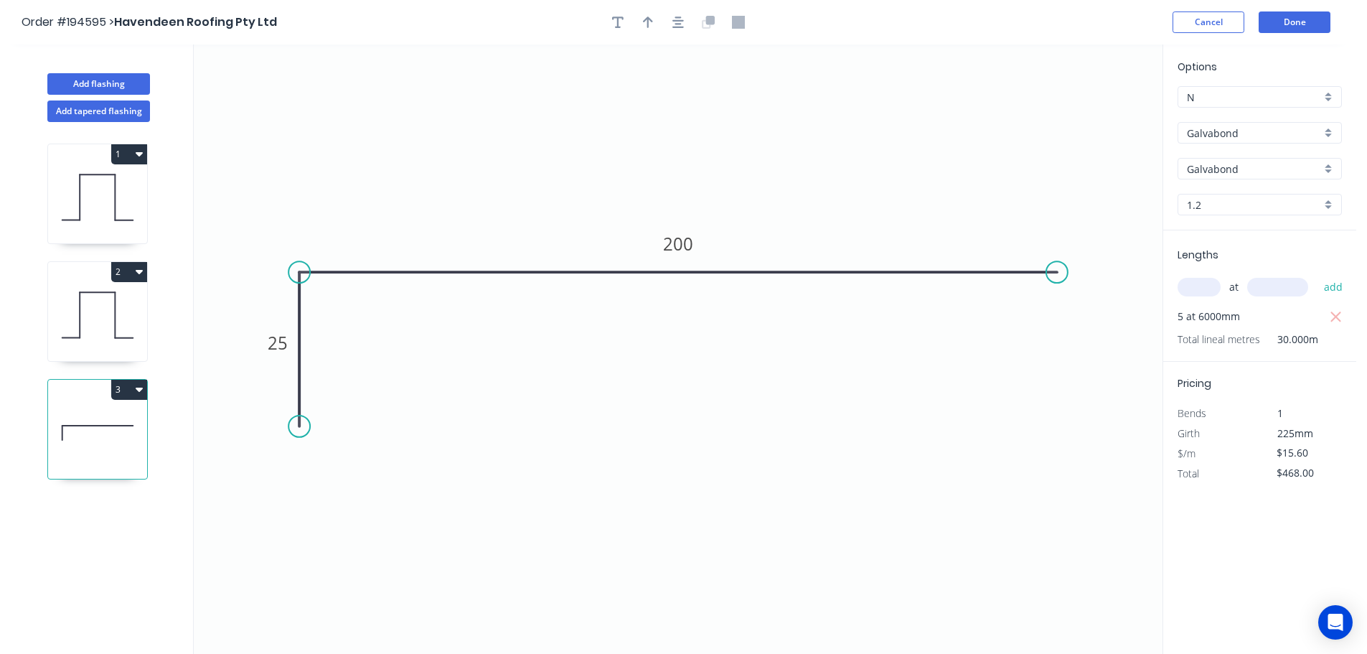
click at [128, 334] on icon at bounding box center [97, 315] width 99 height 92
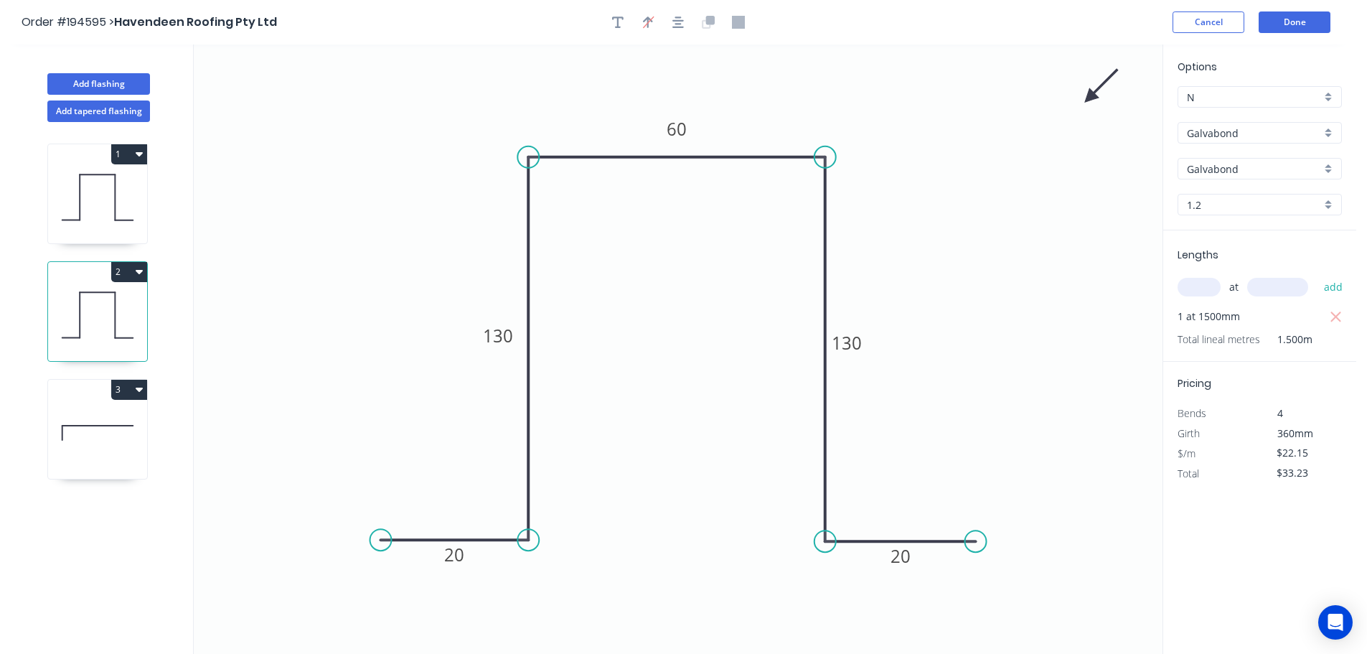
click at [1090, 101] on icon at bounding box center [1102, 86] width 42 height 42
click at [1091, 100] on icon at bounding box center [1102, 90] width 42 height 42
click at [1092, 99] on icon at bounding box center [1103, 88] width 42 height 42
click at [642, 27] on button "button" at bounding box center [648, 22] width 22 height 22
click at [103, 201] on icon at bounding box center [97, 197] width 99 height 92
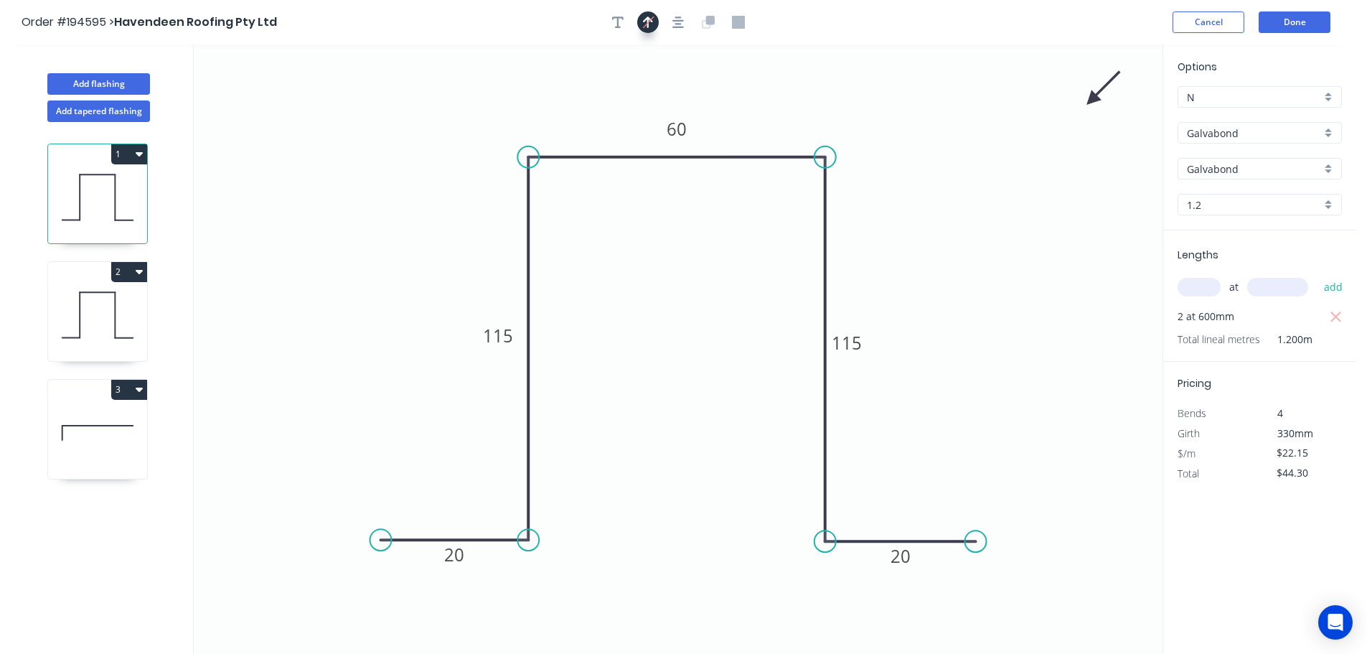
click at [644, 24] on icon "button" at bounding box center [648, 22] width 11 height 14
drag, startPoint x: 112, startPoint y: 421, endPoint x: 119, endPoint y: 416, distance: 8.4
click at [112, 419] on icon at bounding box center [97, 433] width 99 height 92
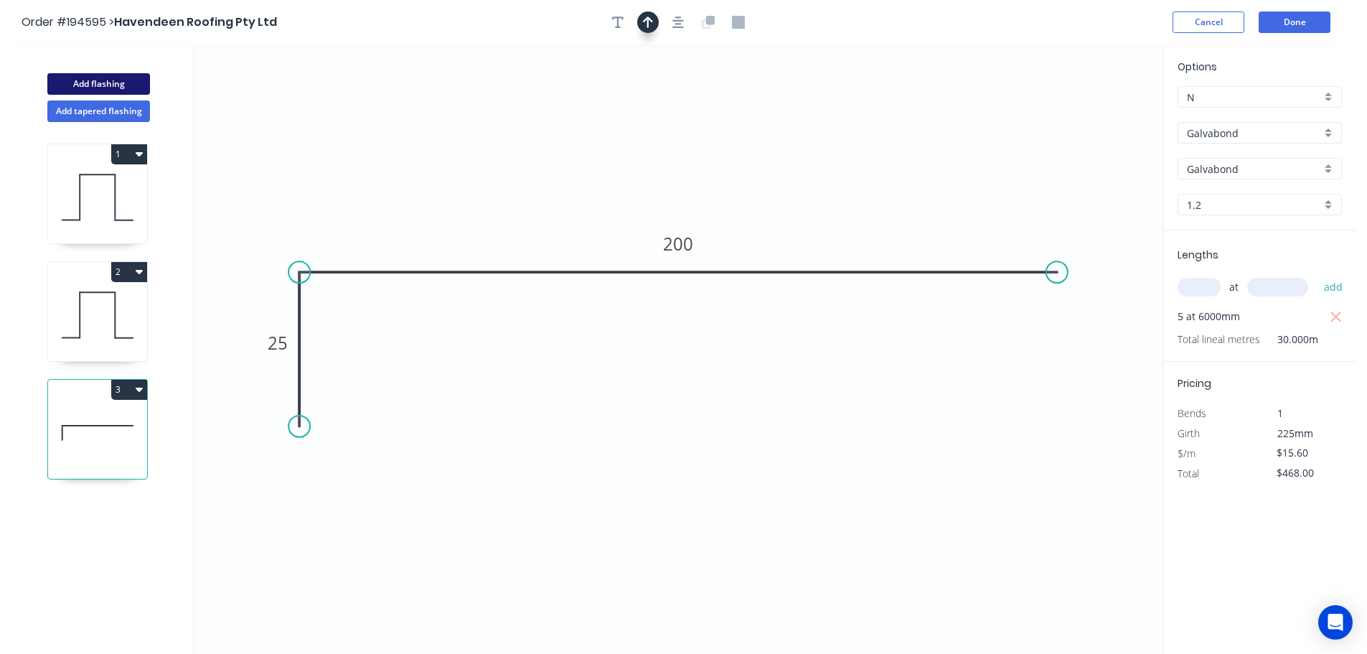
click at [103, 84] on button "Add flashing" at bounding box center [98, 84] width 103 height 22
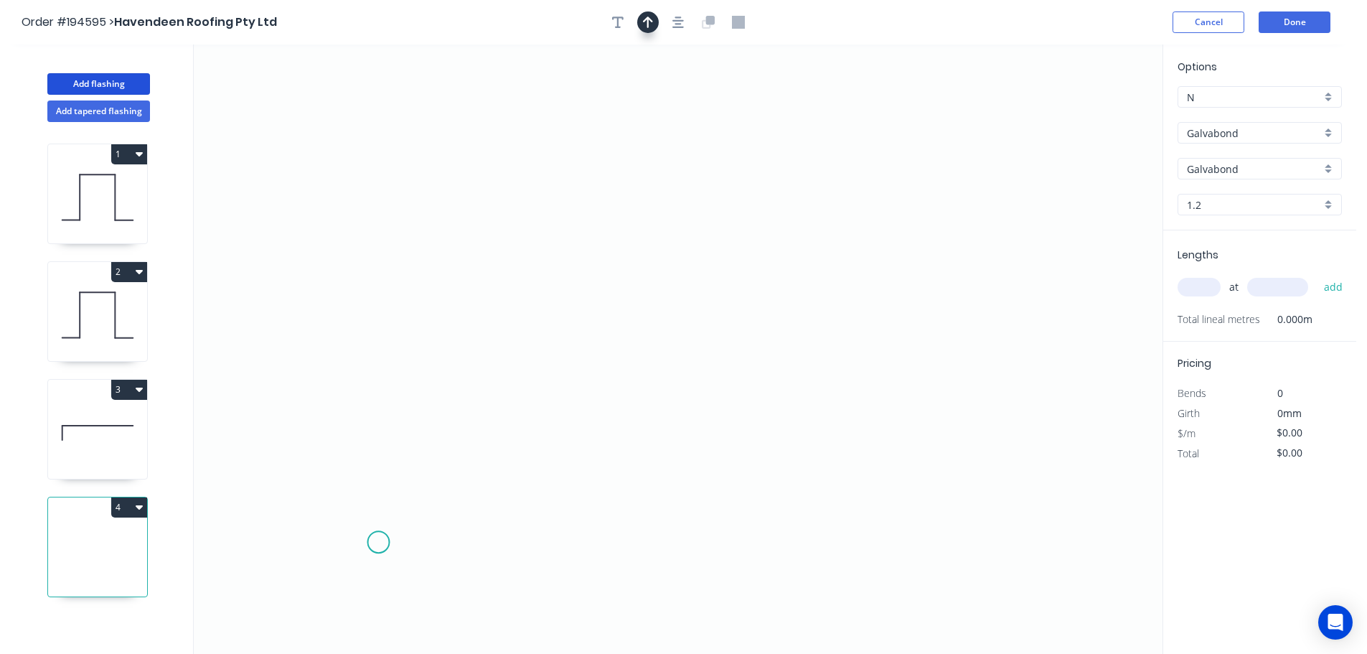
click at [380, 542] on icon "0" at bounding box center [678, 348] width 969 height 609
click at [257, 533] on icon "0" at bounding box center [678, 348] width 969 height 609
click at [260, 322] on icon "0 ?" at bounding box center [678, 348] width 969 height 609
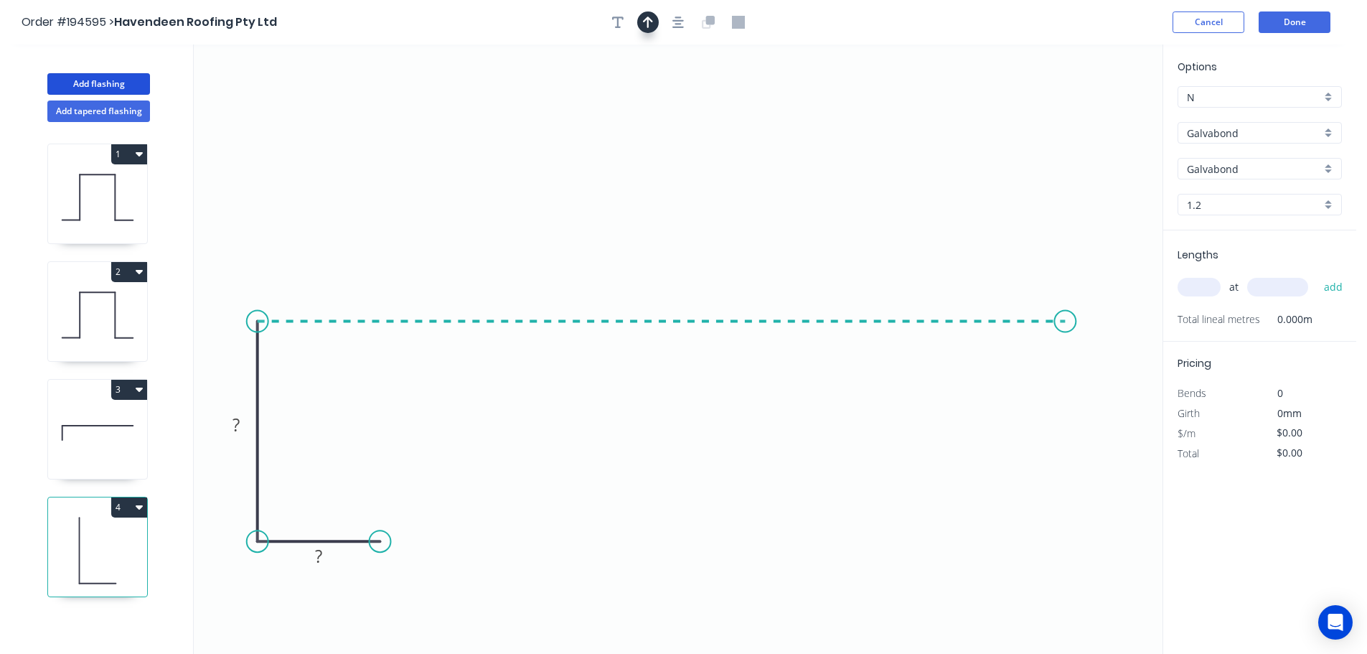
drag, startPoint x: 1066, startPoint y: 345, endPoint x: 1325, endPoint y: 357, distance: 259.4
click at [1066, 344] on icon "0 ? ?" at bounding box center [678, 348] width 969 height 609
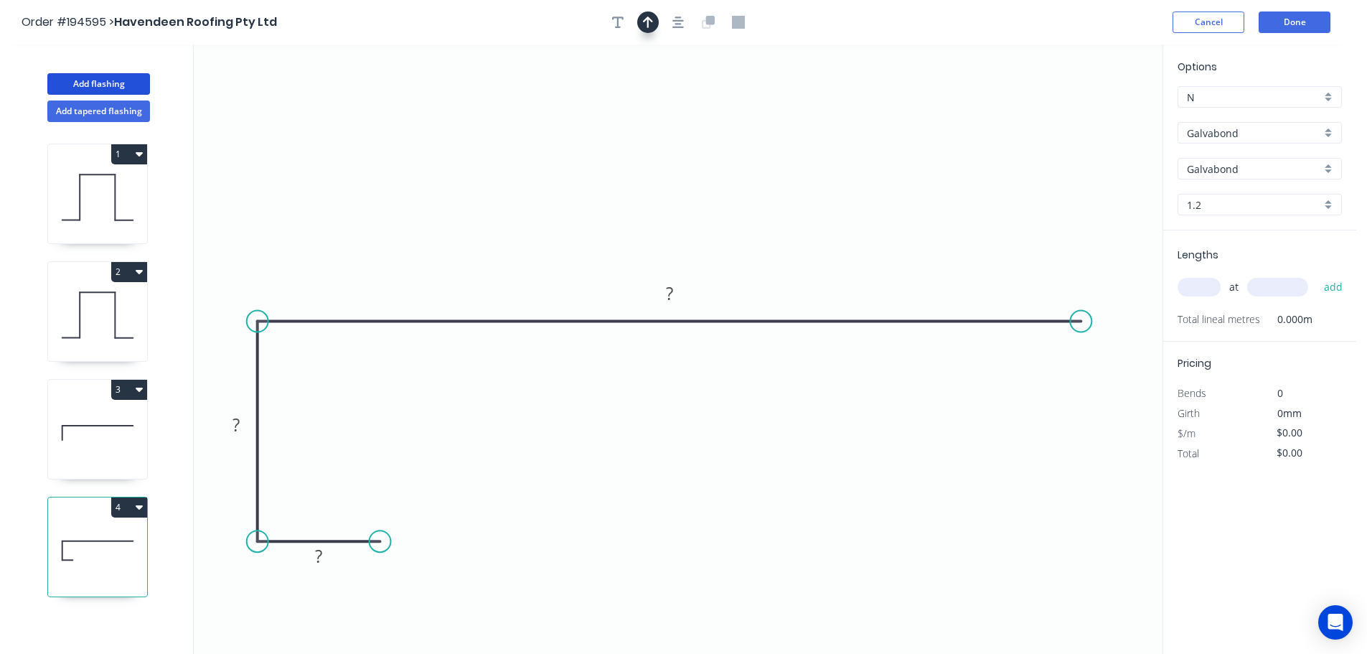
drag, startPoint x: 1070, startPoint y: 320, endPoint x: 1082, endPoint y: 324, distance: 12.0
click at [1082, 324] on circle at bounding box center [1081, 322] width 22 height 22
click at [1104, 370] on div "Crush & Fold" at bounding box center [1154, 372] width 144 height 29
click at [1097, 367] on div "Flip bend" at bounding box center [1154, 371] width 144 height 29
drag, startPoint x: 1122, startPoint y: 352, endPoint x: 1026, endPoint y: 370, distance: 97.1
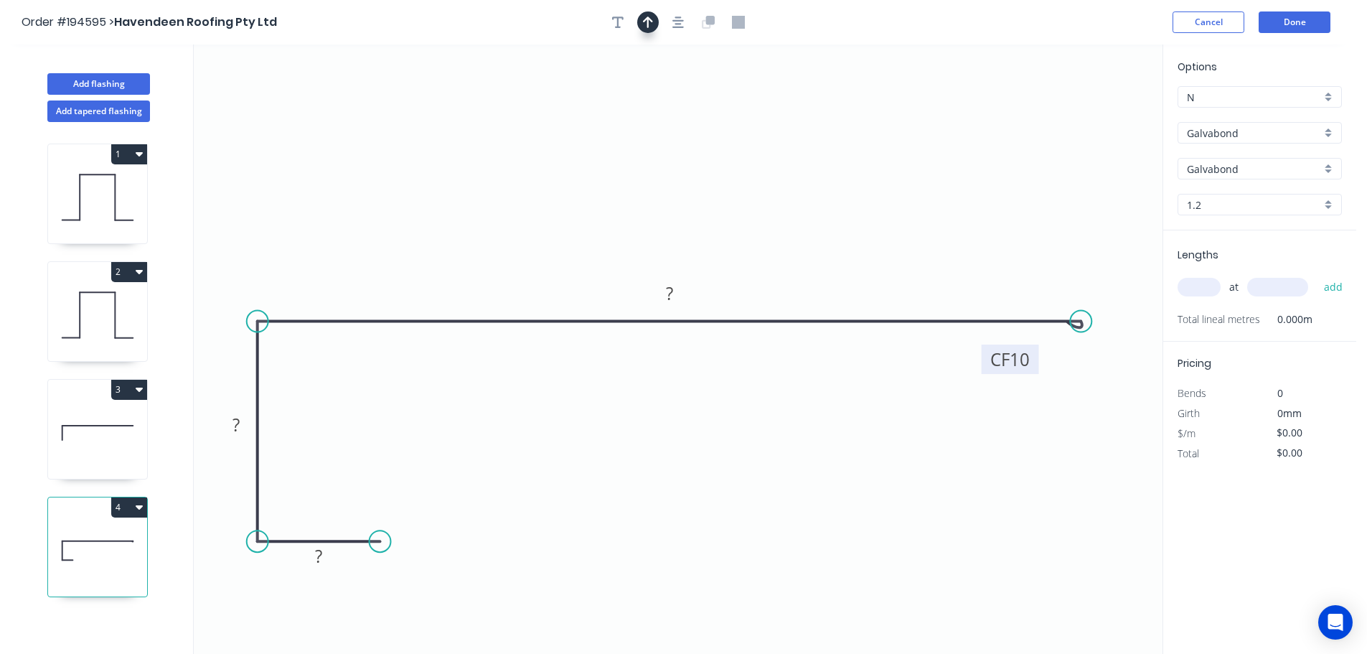
click at [1025, 371] on rect at bounding box center [1010, 358] width 57 height 29
drag, startPoint x: 1084, startPoint y: 318, endPoint x: 1110, endPoint y: 319, distance: 25.8
click at [1110, 319] on circle at bounding box center [1110, 322] width 22 height 22
drag, startPoint x: 1048, startPoint y: 371, endPoint x: 1090, endPoint y: 375, distance: 41.8
click at [1090, 375] on icon "0 ? ? CF 10 ?" at bounding box center [678, 348] width 969 height 609
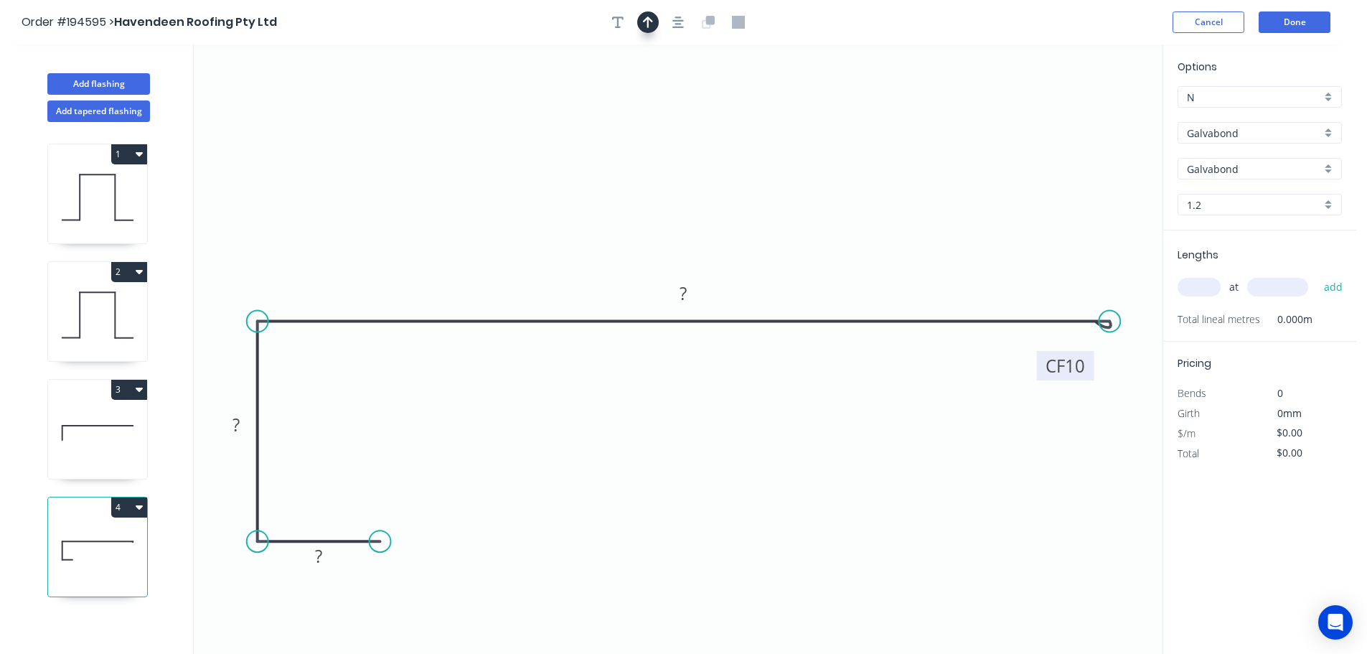
drag, startPoint x: 1061, startPoint y: 372, endPoint x: 1091, endPoint y: 372, distance: 30.1
click at [1091, 372] on rect at bounding box center [1065, 365] width 57 height 29
click at [327, 557] on rect at bounding box center [318, 557] width 29 height 20
click at [646, 22] on icon "button" at bounding box center [648, 22] width 10 height 13
drag, startPoint x: 1093, startPoint y: 116, endPoint x: 969, endPoint y: 498, distance: 401.5
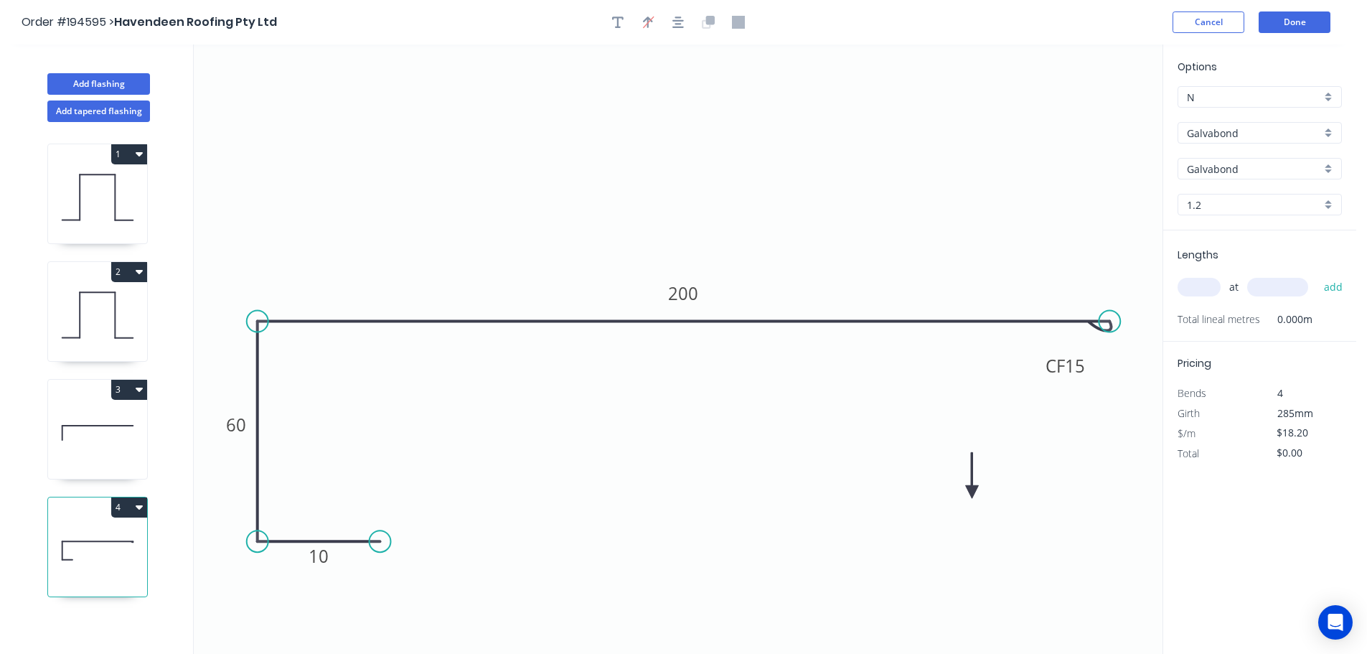
click at [969, 498] on icon at bounding box center [972, 475] width 13 height 46
click at [969, 498] on icon at bounding box center [968, 481] width 13 height 46
click at [969, 498] on icon at bounding box center [980, 486] width 42 height 42
click at [672, 30] on button "button" at bounding box center [678, 22] width 22 height 22
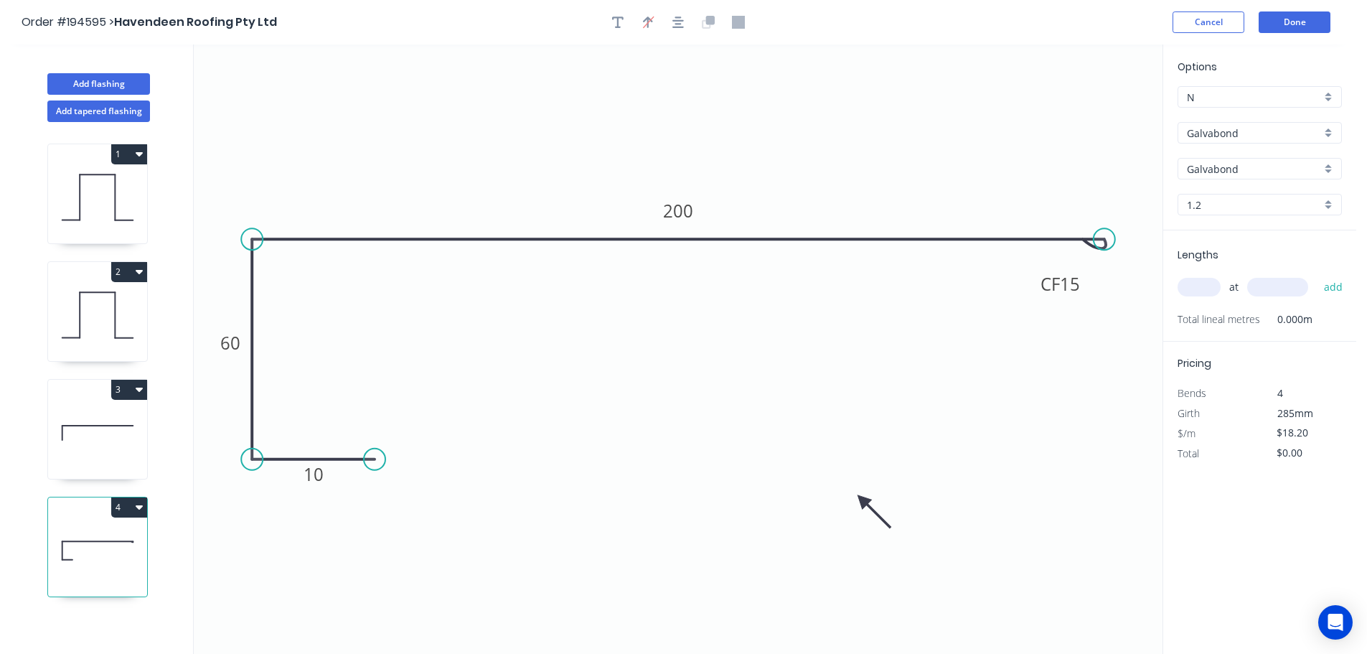
drag, startPoint x: 954, startPoint y: 500, endPoint x: 875, endPoint y: 494, distance: 79.2
click at [862, 500] on icon at bounding box center [874, 512] width 42 height 42
drag, startPoint x: 1254, startPoint y: 129, endPoint x: 1254, endPoint y: 139, distance: 9.3
click at [1254, 128] on input "Galvabond" at bounding box center [1254, 133] width 134 height 15
click at [1240, 170] on div "Colorbond" at bounding box center [1259, 160] width 163 height 25
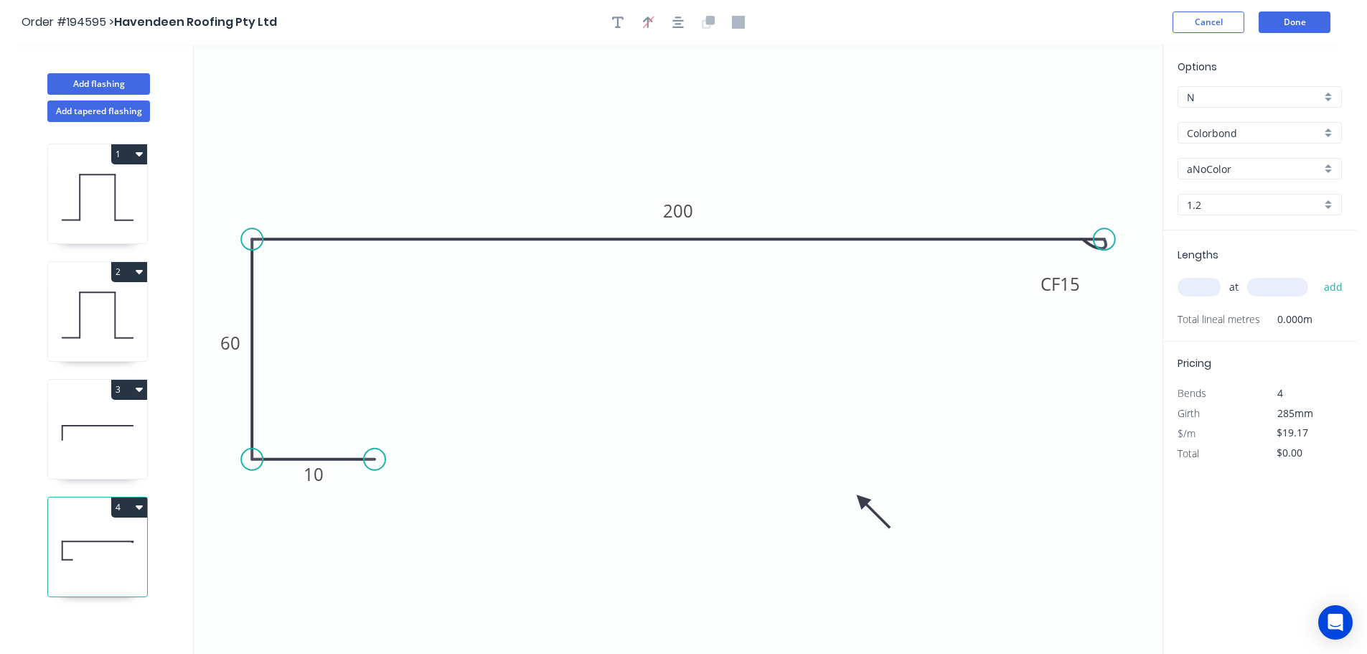
click at [1242, 179] on div "Options N N Colorbond Colorbond Colorbond (Premium) Colorbond Coolmax Colorbond…" at bounding box center [1259, 145] width 193 height 172
click at [1250, 169] on input "aNoColor" at bounding box center [1254, 168] width 134 height 15
click at [1227, 256] on div "Monument" at bounding box center [1259, 260] width 163 height 25
click at [1226, 207] on input "1.2" at bounding box center [1254, 204] width 134 height 15
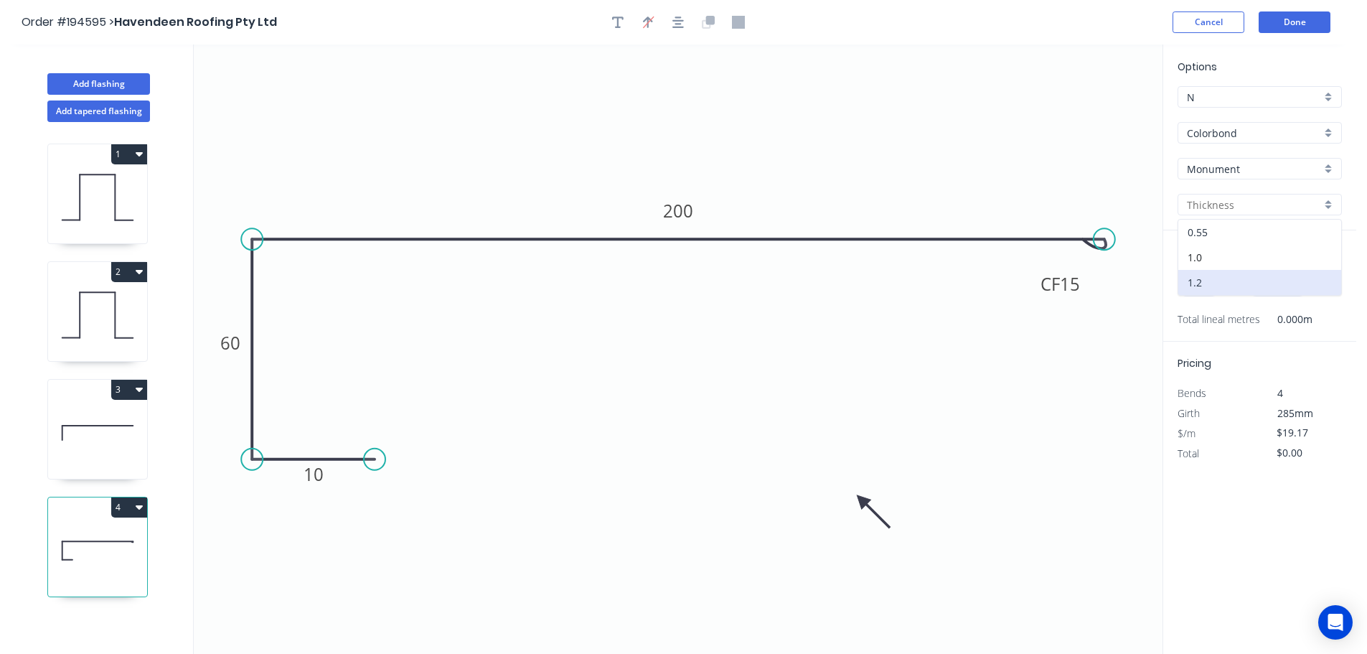
click at [1227, 240] on div "0.55" at bounding box center [1259, 232] width 163 height 25
click at [1199, 293] on input "text" at bounding box center [1199, 287] width 43 height 19
click at [1317, 275] on button "add" at bounding box center [1334, 287] width 34 height 24
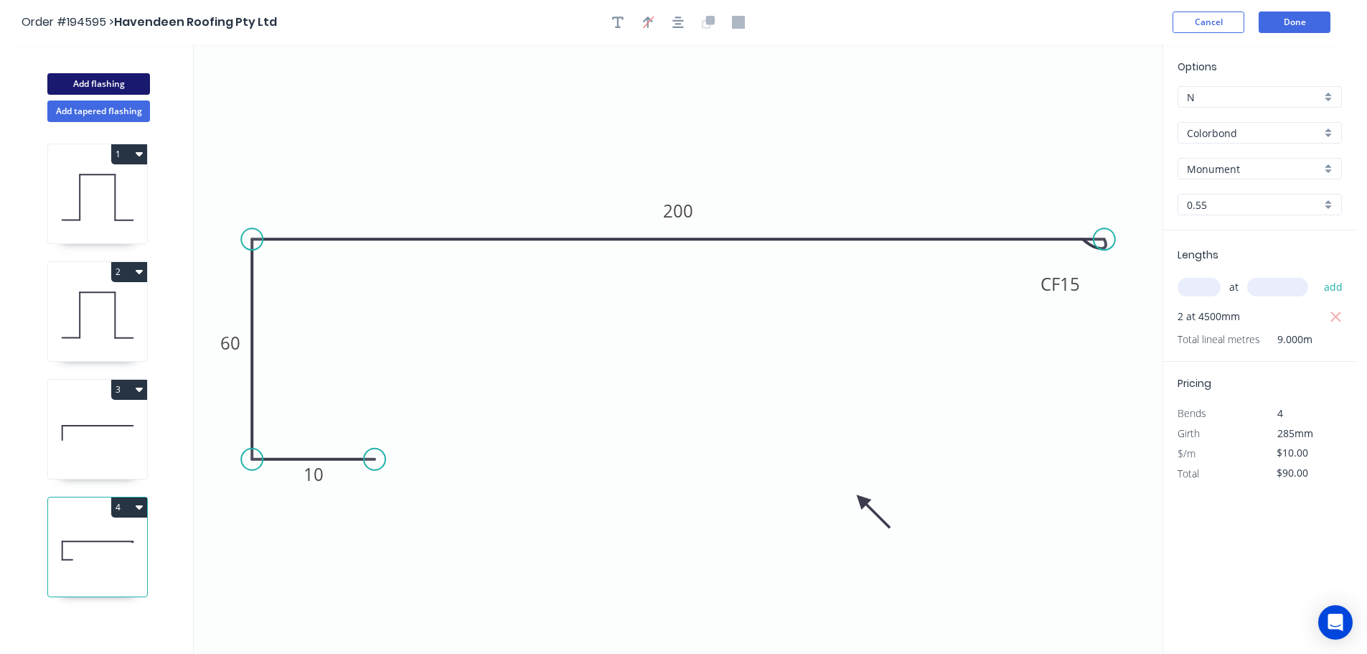
click at [77, 84] on button "Add flashing" at bounding box center [98, 84] width 103 height 22
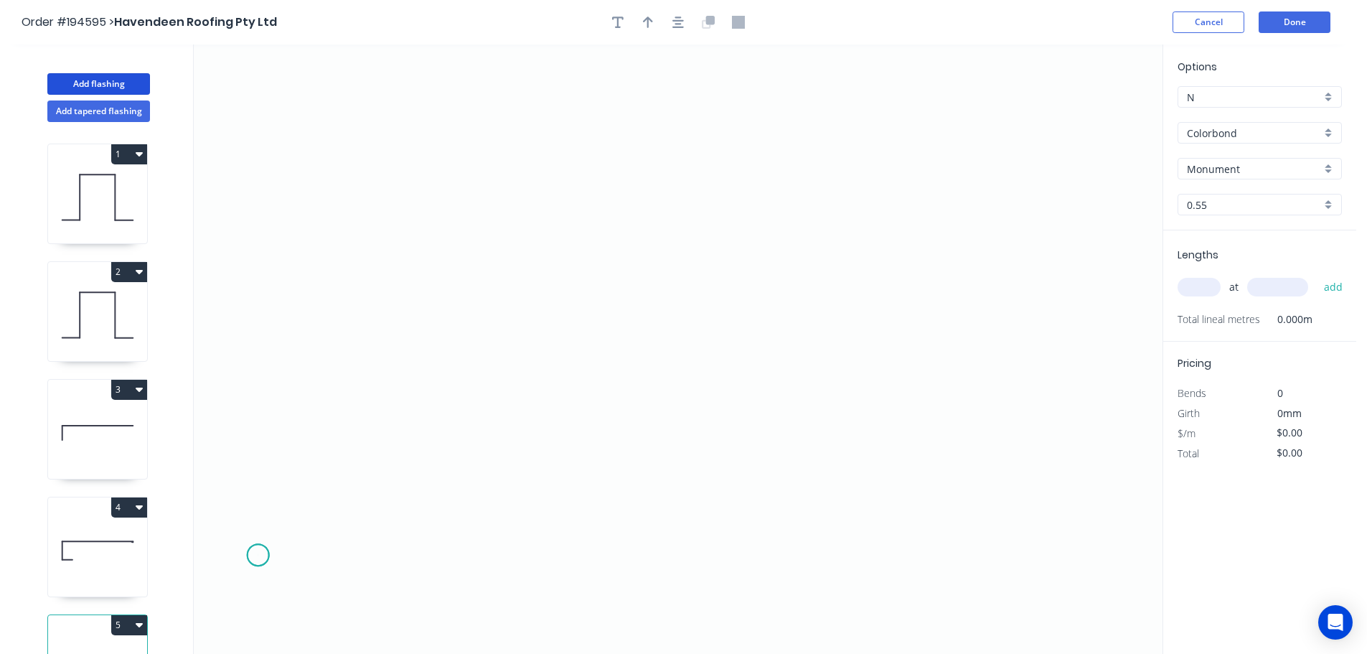
click at [258, 555] on icon "0" at bounding box center [678, 348] width 969 height 609
drag, startPoint x: 270, startPoint y: 282, endPoint x: 418, endPoint y: 309, distance: 150.2
click at [270, 281] on icon "0" at bounding box center [678, 348] width 969 height 609
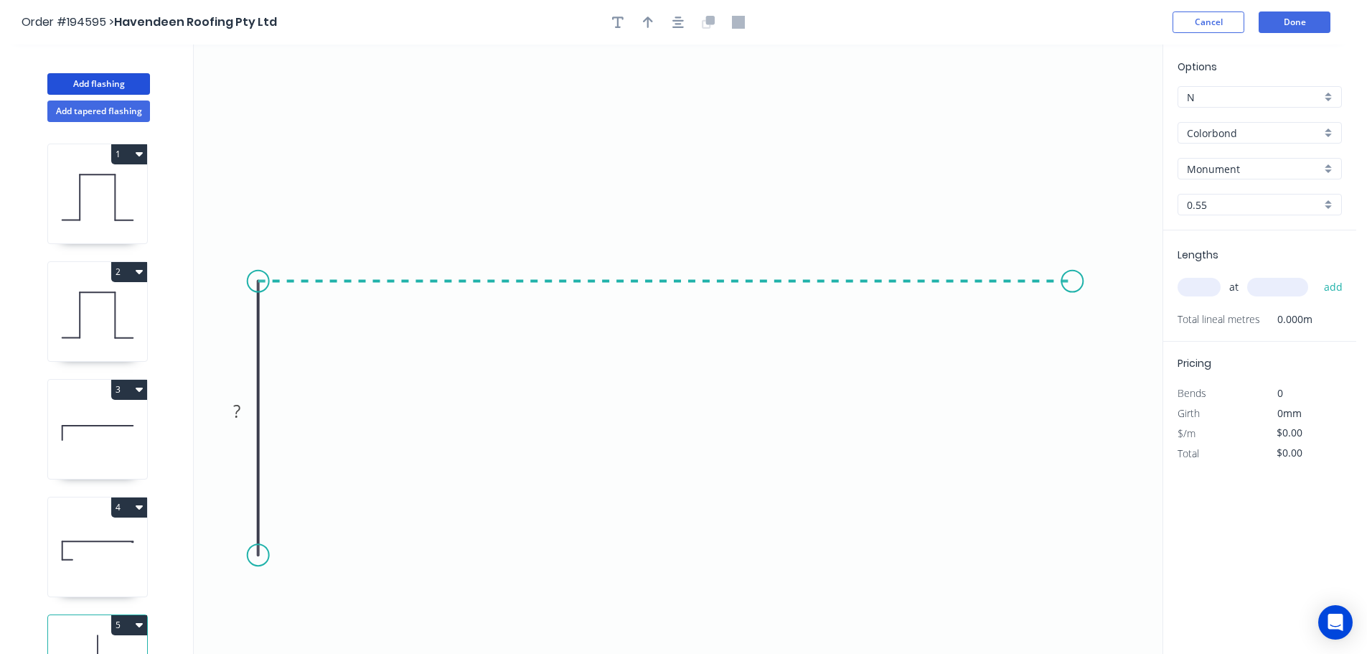
click at [1073, 311] on icon "0 ?" at bounding box center [678, 348] width 969 height 609
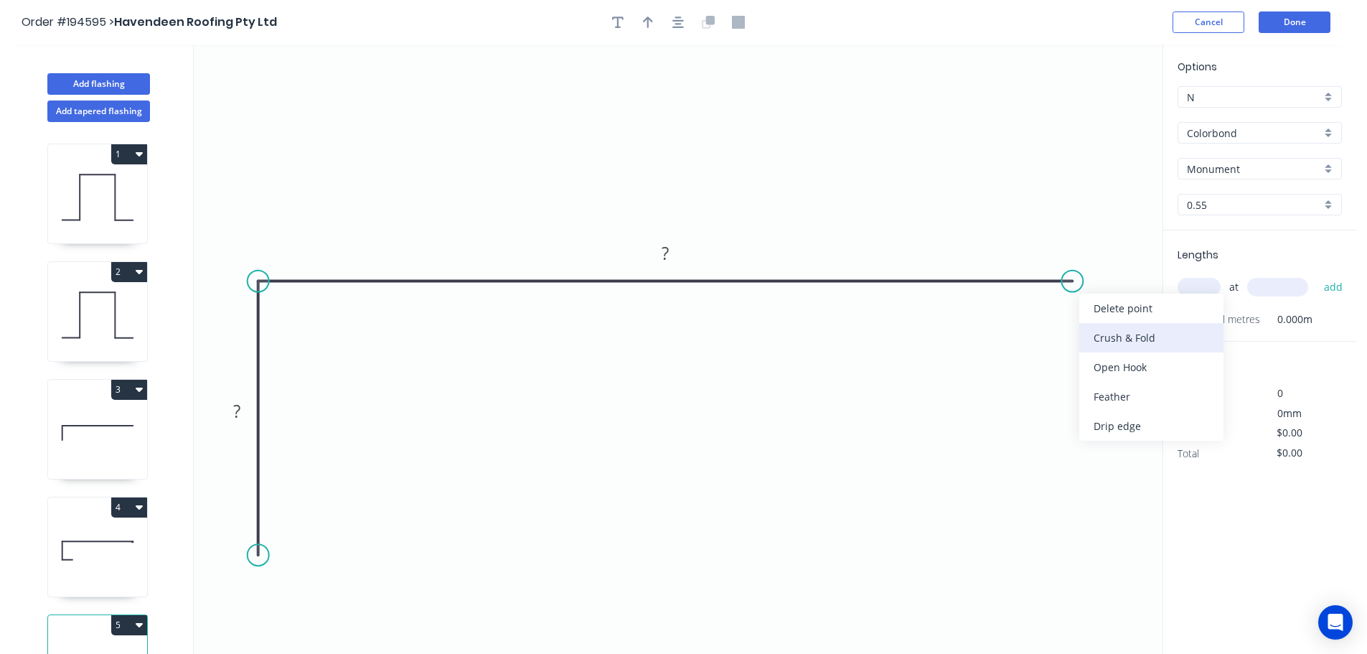
click at [1100, 339] on div "Crush & Fold" at bounding box center [1151, 337] width 144 height 29
click at [1097, 337] on div "Flip bend" at bounding box center [1149, 333] width 144 height 29
drag, startPoint x: 1082, startPoint y: 284, endPoint x: 1089, endPoint y: 287, distance: 7.7
click at [1089, 287] on circle at bounding box center [1088, 282] width 22 height 22
click at [1132, 320] on icon "0 ? CF 10 ?" at bounding box center [678, 348] width 969 height 609
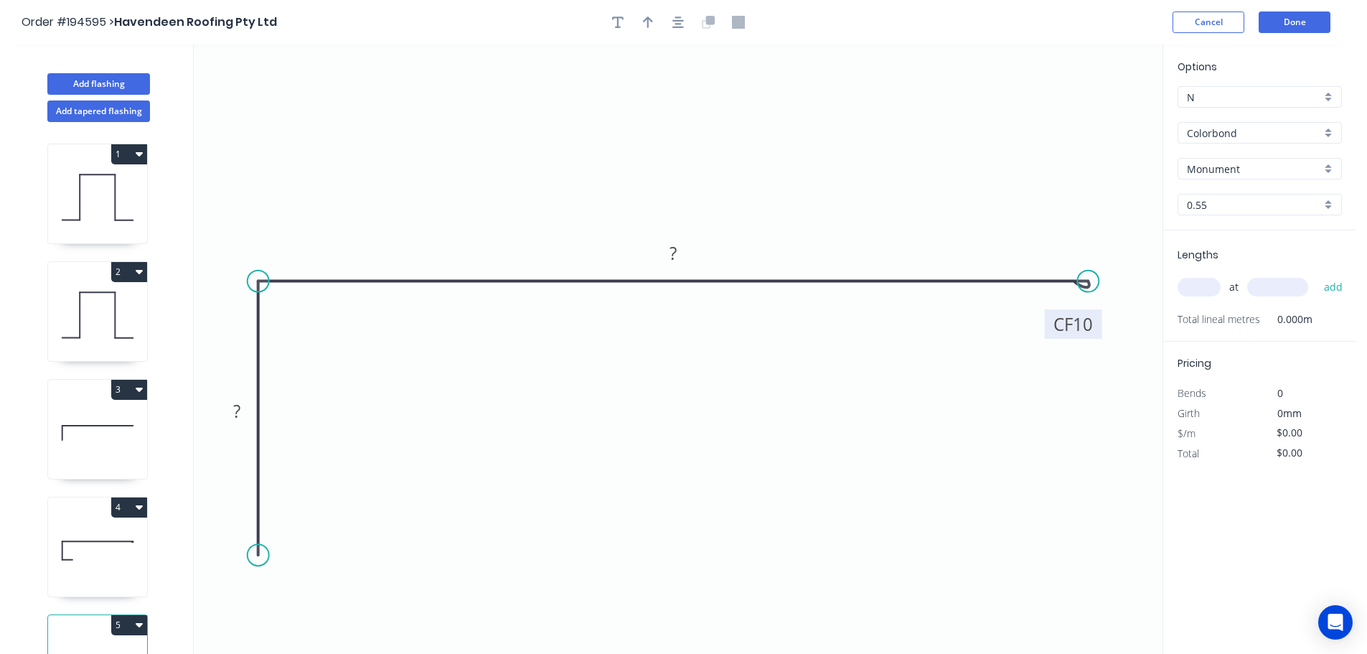
drag, startPoint x: 1131, startPoint y: 319, endPoint x: 1084, endPoint y: 342, distance: 53.0
click at [1084, 339] on rect at bounding box center [1073, 323] width 57 height 29
click at [308, 563] on div "Crush & Fold" at bounding box center [330, 554] width 144 height 29
drag, startPoint x: 264, startPoint y: 553, endPoint x: 248, endPoint y: 563, distance: 18.7
click at [248, 563] on circle at bounding box center [259, 563] width 22 height 22
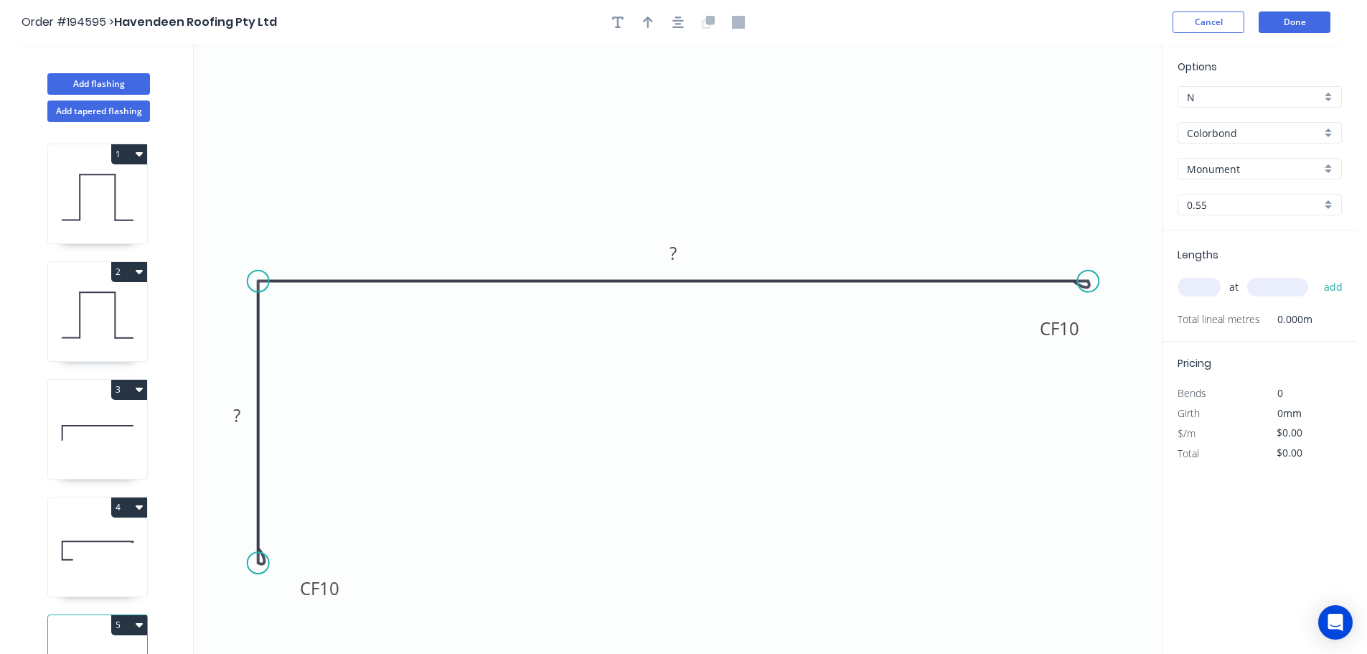
drag, startPoint x: 242, startPoint y: 549, endPoint x: 297, endPoint y: 583, distance: 64.7
click at [340, 603] on rect at bounding box center [319, 587] width 57 height 29
drag, startPoint x: 253, startPoint y: 563, endPoint x: 229, endPoint y: 564, distance: 24.4
click at [229, 564] on circle at bounding box center [230, 564] width 22 height 22
drag, startPoint x: 324, startPoint y: 598, endPoint x: 261, endPoint y: 639, distance: 75.2
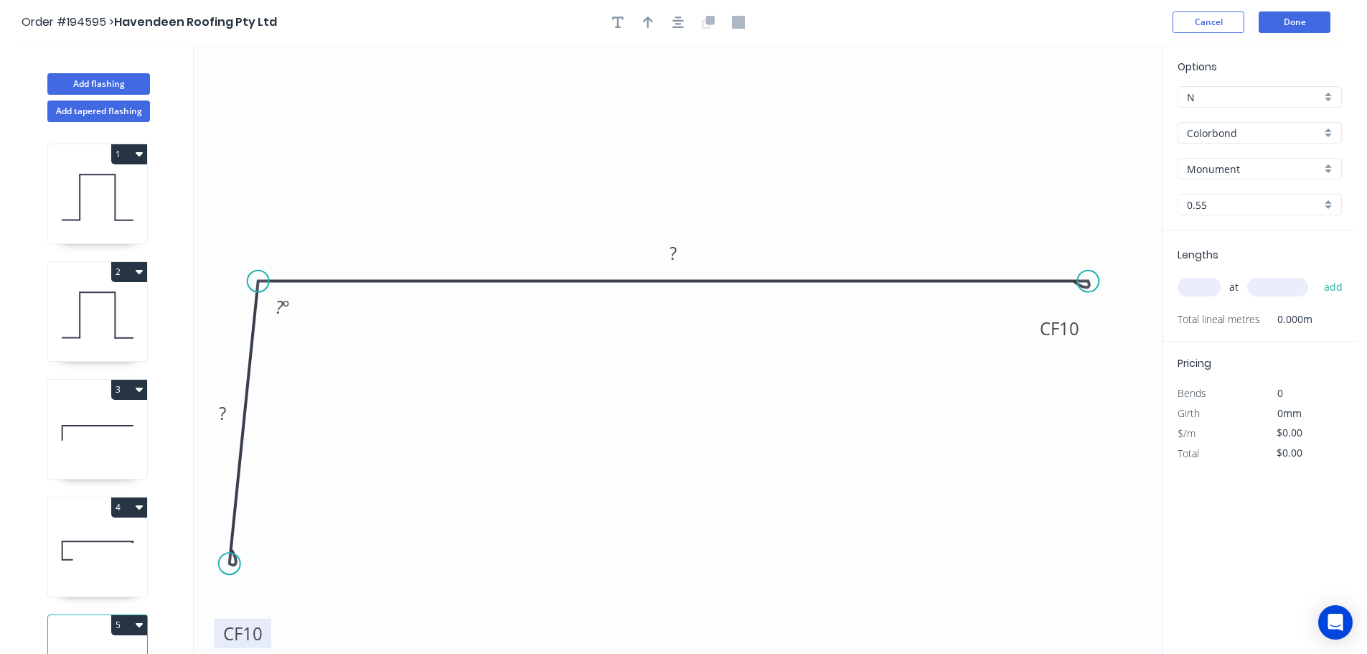
click at [267, 639] on rect at bounding box center [242, 633] width 57 height 29
click at [259, 637] on tspan "10" at bounding box center [252, 633] width 20 height 24
click at [271, 609] on div "Flip bend" at bounding box center [295, 610] width 144 height 29
drag, startPoint x: 329, startPoint y: 641, endPoint x: 261, endPoint y: 636, distance: 67.6
click at [261, 636] on rect at bounding box center [235, 633] width 57 height 29
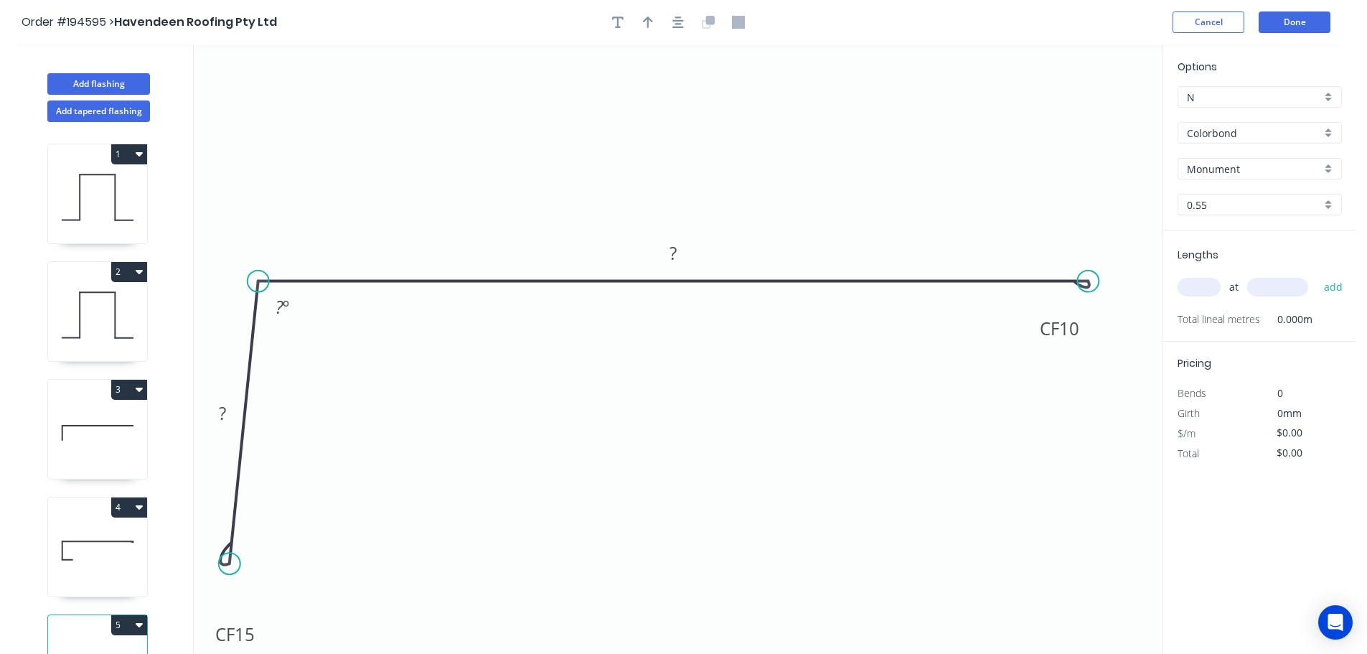
click at [250, 639] on tspan "15" at bounding box center [245, 634] width 20 height 24
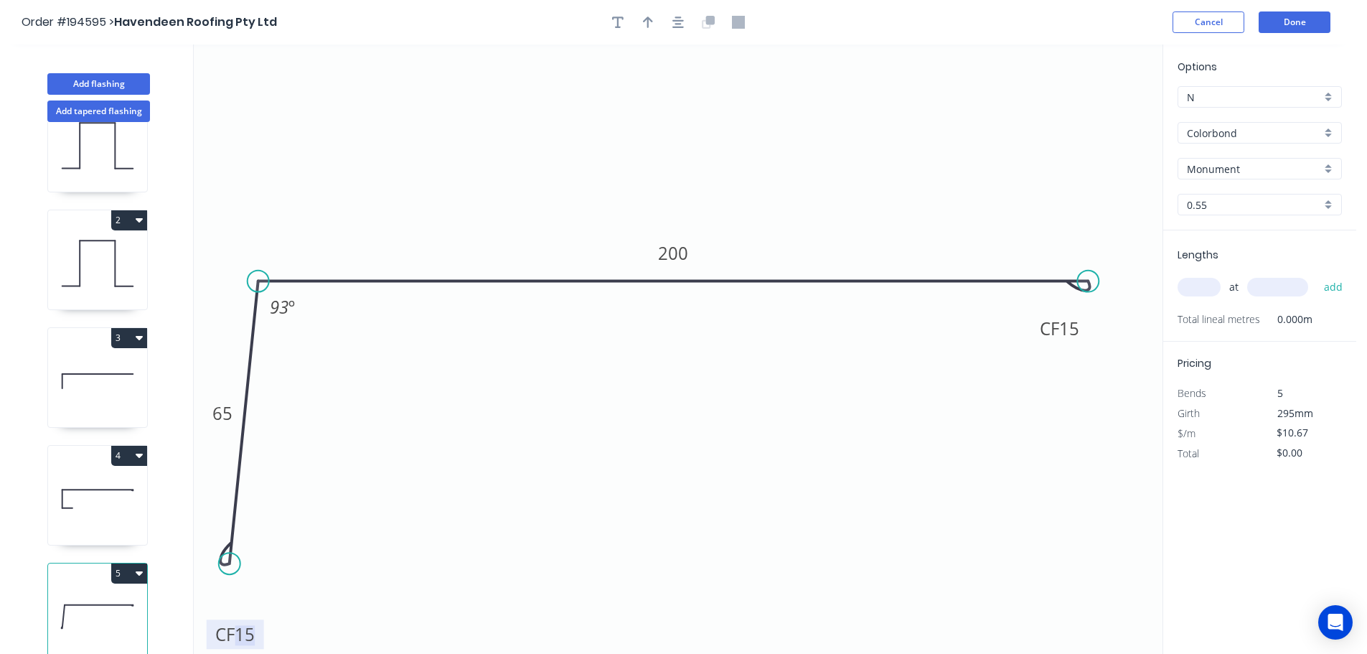
click at [114, 485] on icon at bounding box center [97, 499] width 99 height 92
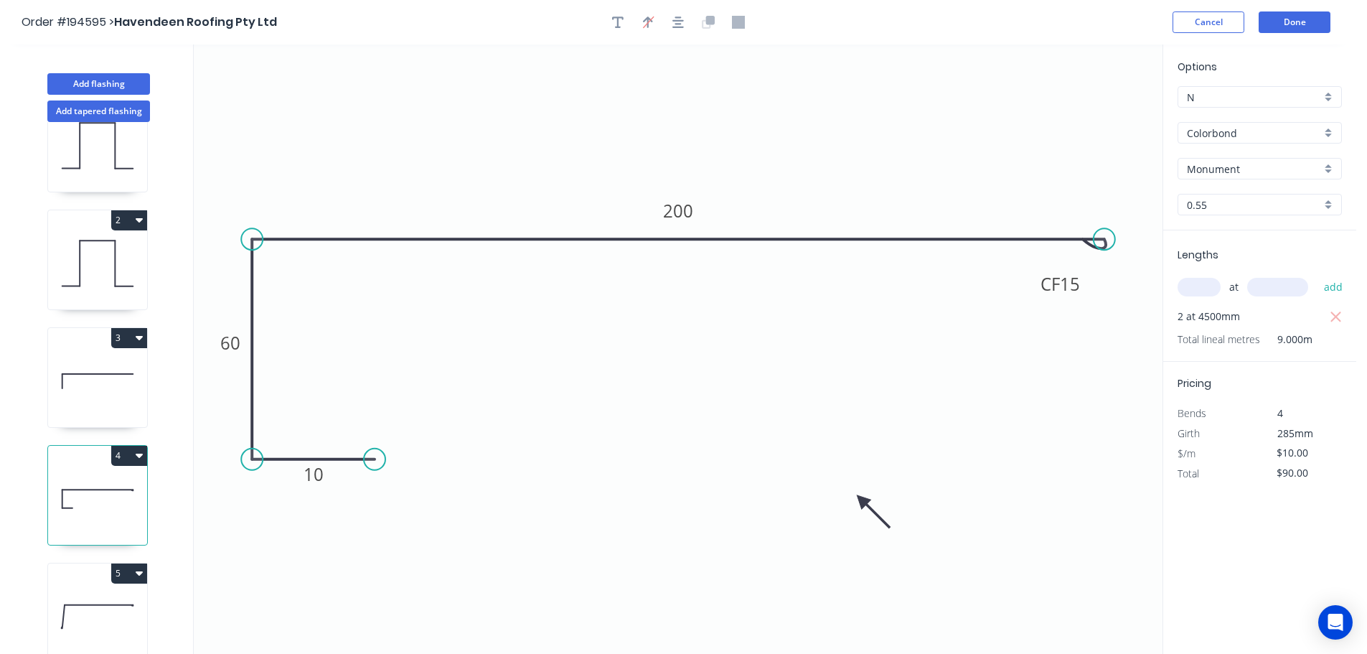
click at [1230, 132] on input "Colorbond" at bounding box center [1254, 133] width 134 height 15
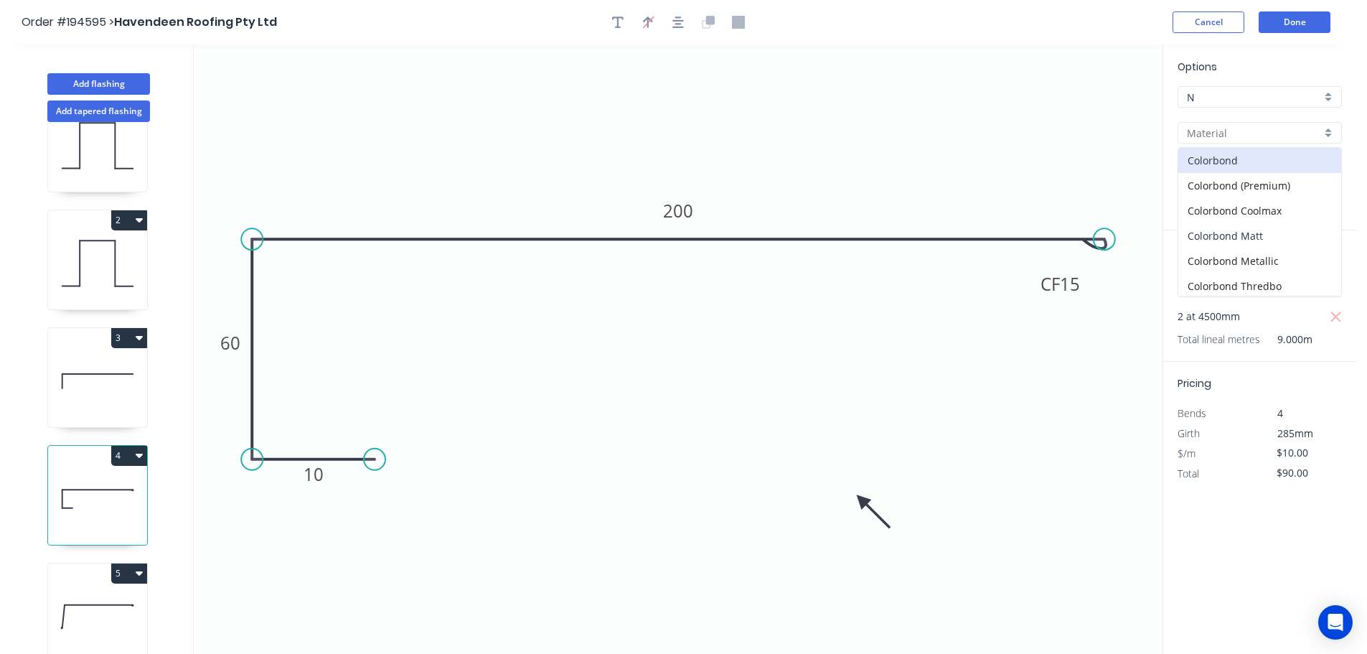
click at [1270, 235] on div "Colorbond Matt" at bounding box center [1259, 235] width 163 height 25
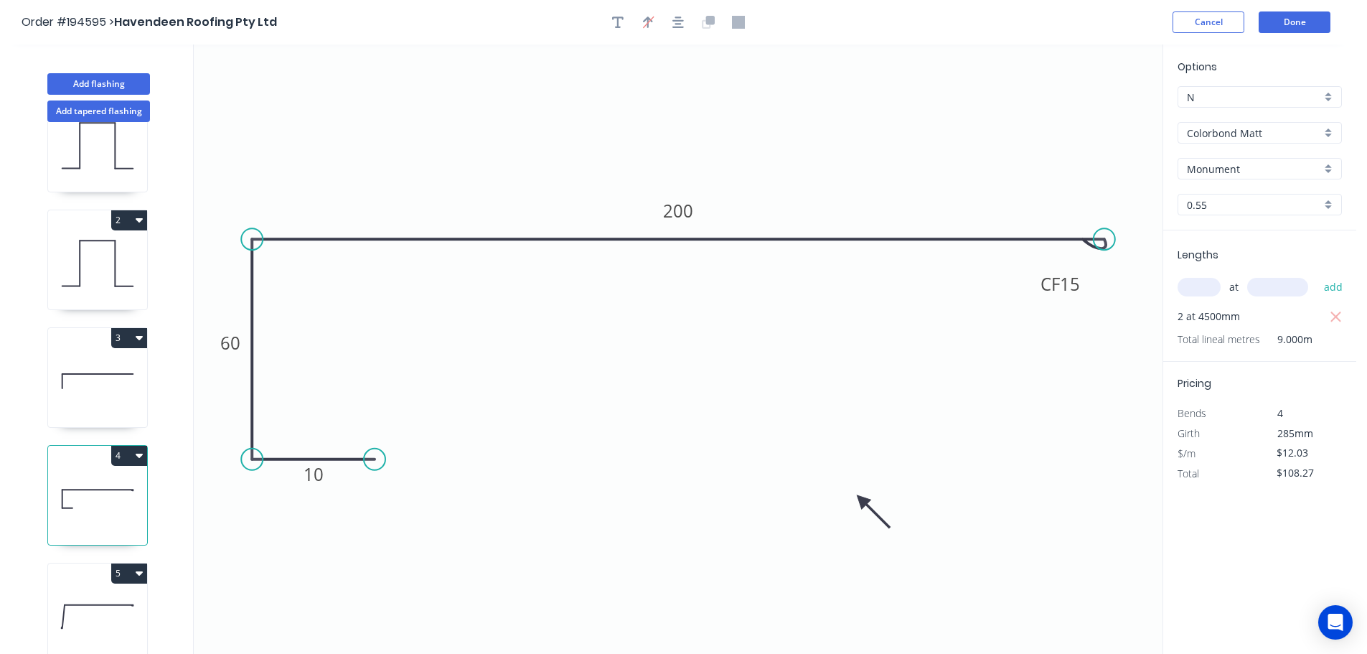
click at [105, 584] on icon at bounding box center [97, 617] width 99 height 92
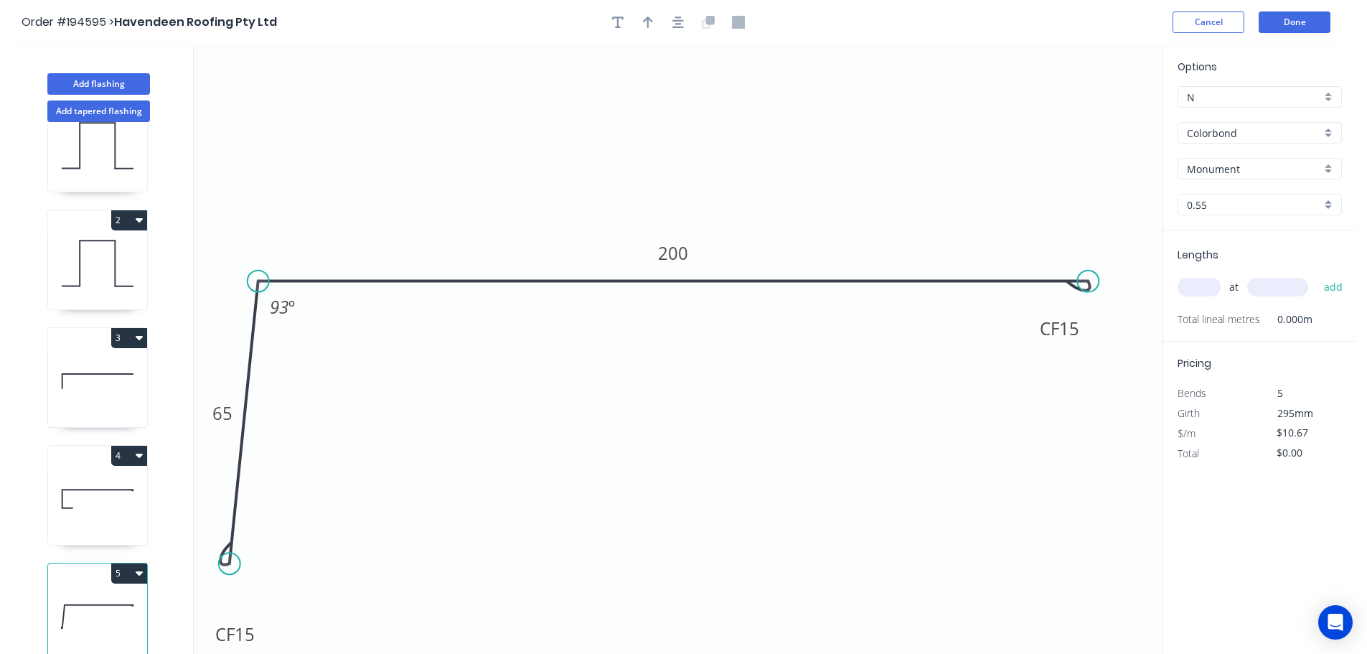
click at [1227, 128] on input "Colorbond" at bounding box center [1254, 133] width 134 height 15
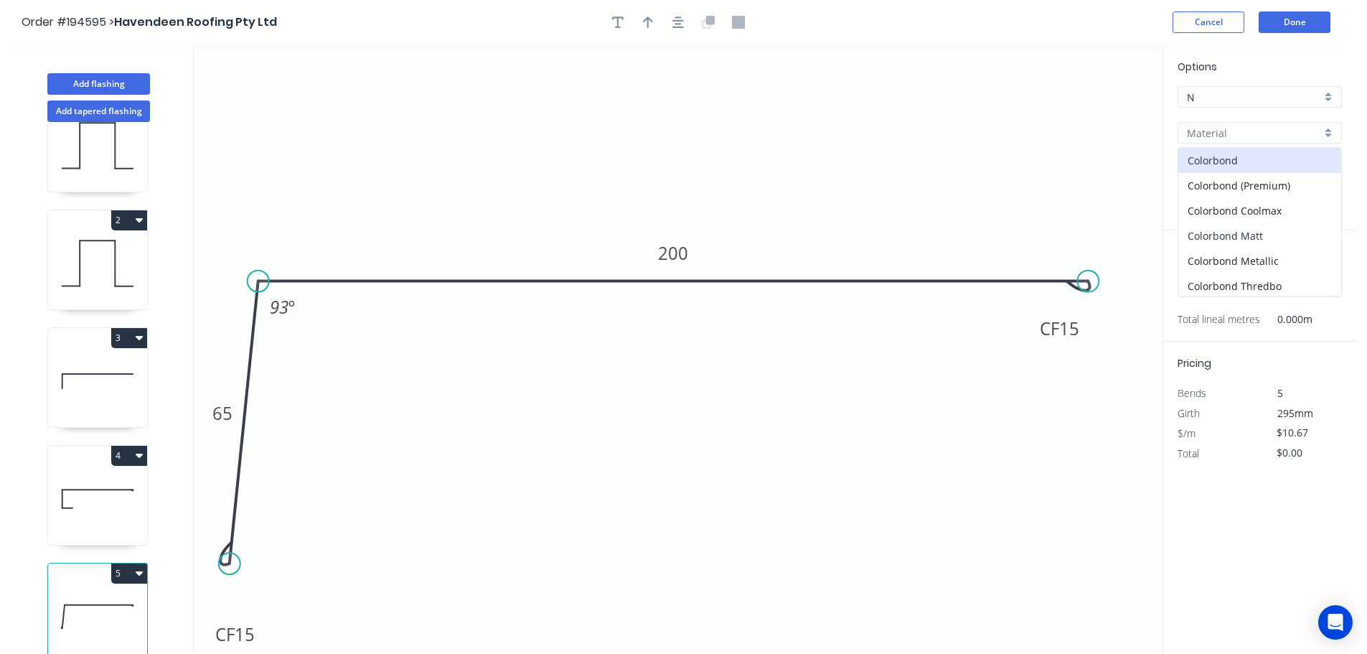
drag, startPoint x: 1269, startPoint y: 235, endPoint x: 1254, endPoint y: 241, distance: 16.1
click at [1268, 235] on div "Colorbond Matt" at bounding box center [1259, 235] width 163 height 25
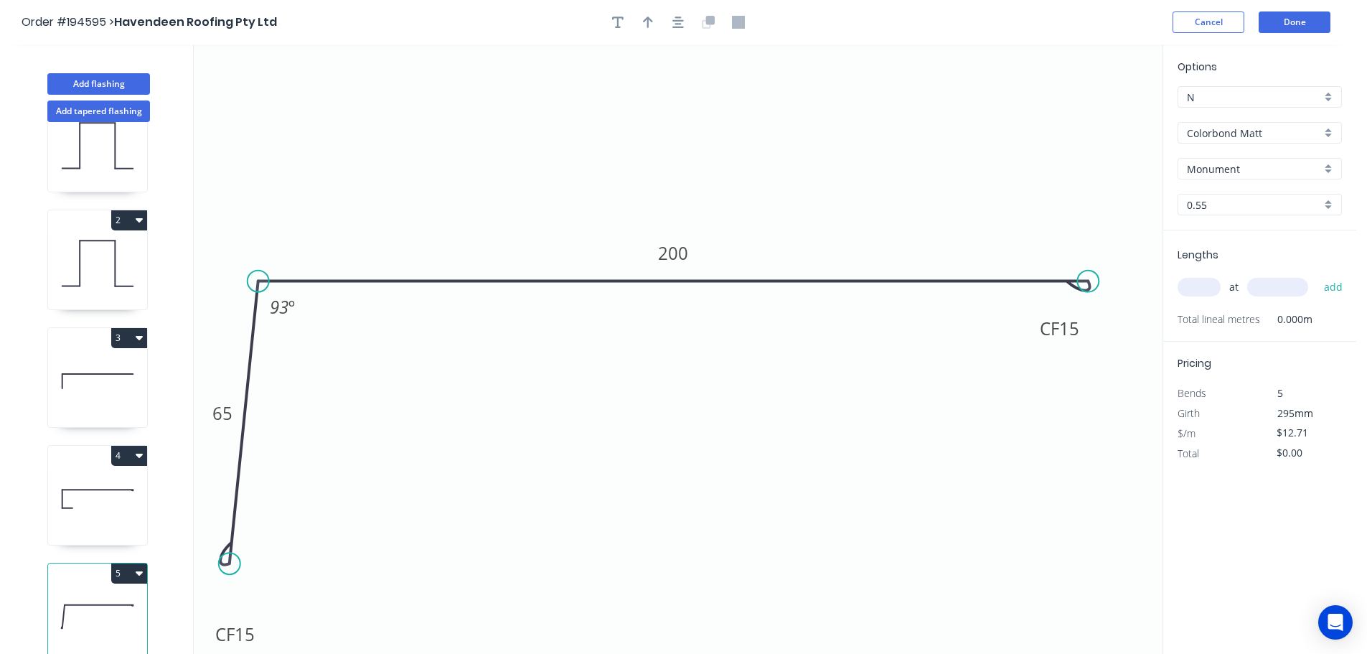
click at [1209, 290] on input "text" at bounding box center [1199, 287] width 43 height 19
click at [1317, 275] on button "add" at bounding box center [1334, 287] width 34 height 24
click at [681, 14] on button "button" at bounding box center [678, 22] width 22 height 22
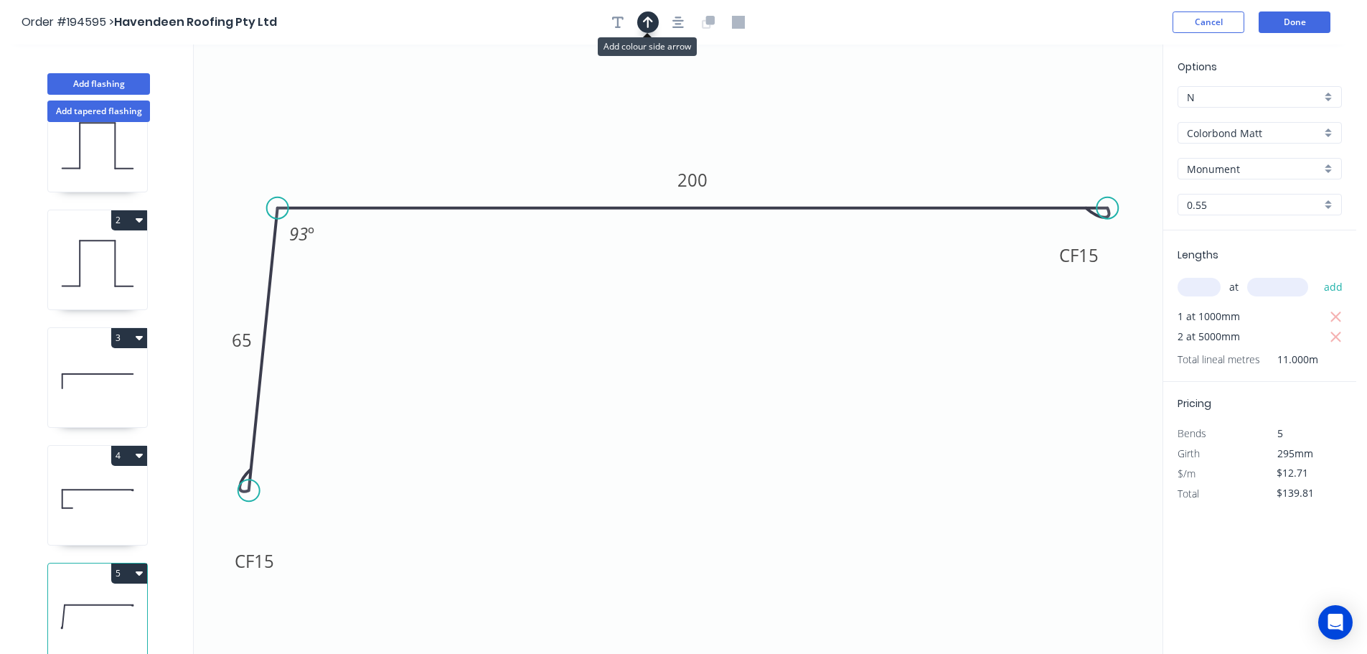
click at [646, 19] on icon "button" at bounding box center [648, 22] width 10 height 11
drag, startPoint x: 1093, startPoint y: 111, endPoint x: 1093, endPoint y: 130, distance: 18.7
click at [1093, 130] on icon at bounding box center [1092, 109] width 13 height 46
drag, startPoint x: 1093, startPoint y: 128, endPoint x: 1009, endPoint y: 464, distance: 345.5
click at [1084, 329] on icon at bounding box center [1090, 306] width 13 height 46
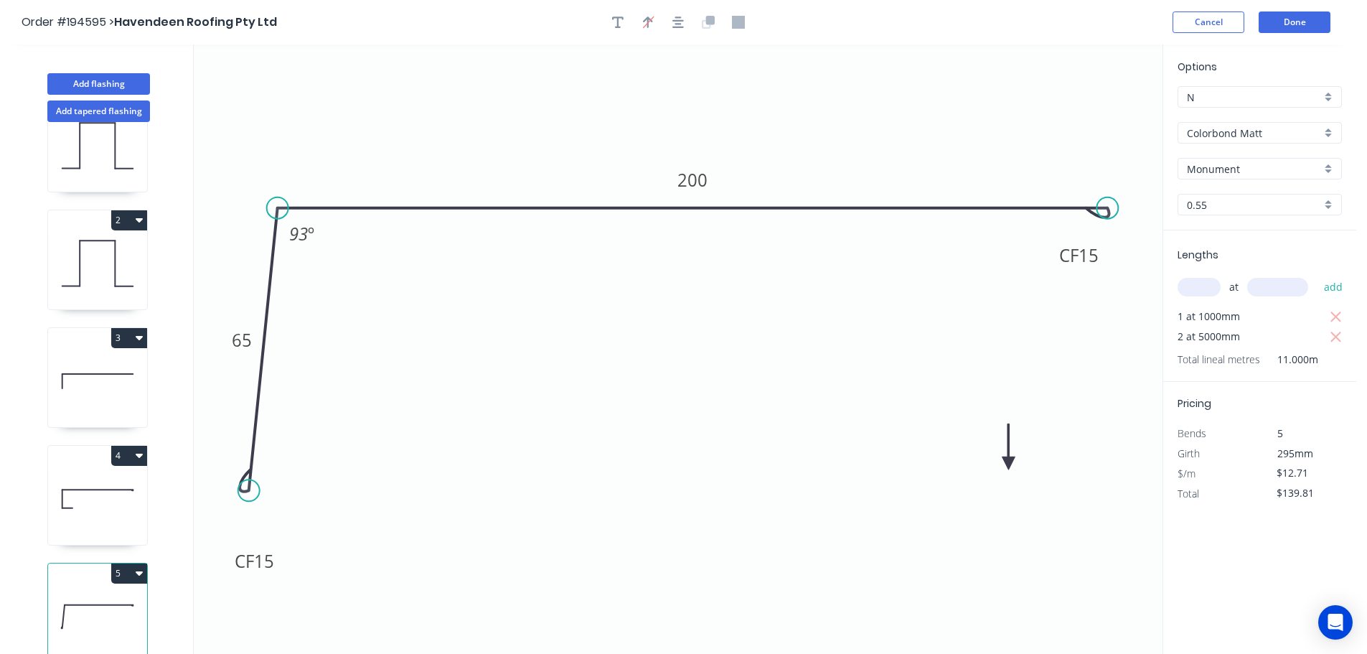
click at [1009, 464] on icon at bounding box center [1008, 446] width 13 height 46
click at [1009, 464] on icon at bounding box center [1021, 452] width 42 height 42
click at [1009, 464] on icon at bounding box center [1025, 462] width 46 height 13
click at [1010, 464] on icon at bounding box center [1021, 475] width 42 height 42
drag, startPoint x: 1010, startPoint y: 464, endPoint x: 927, endPoint y: 533, distance: 108.5
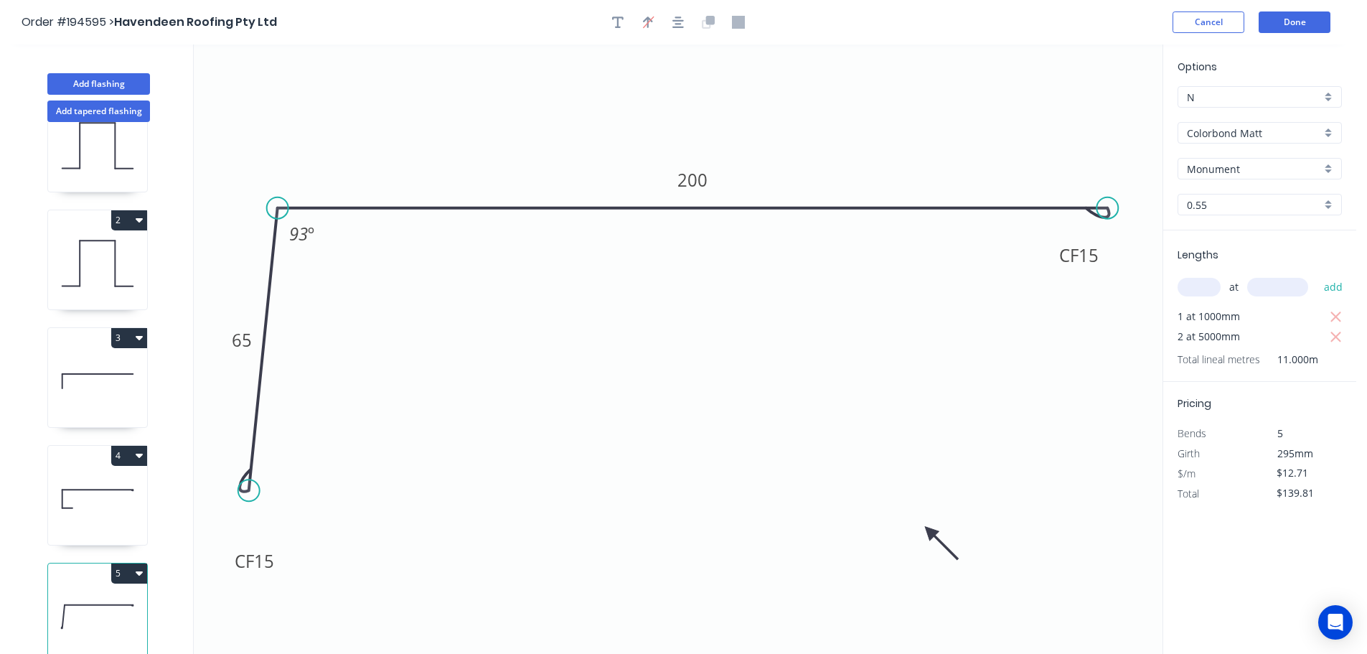
click at [927, 533] on icon at bounding box center [942, 543] width 42 height 42
click at [93, 90] on button "Add flashing" at bounding box center [98, 84] width 103 height 22
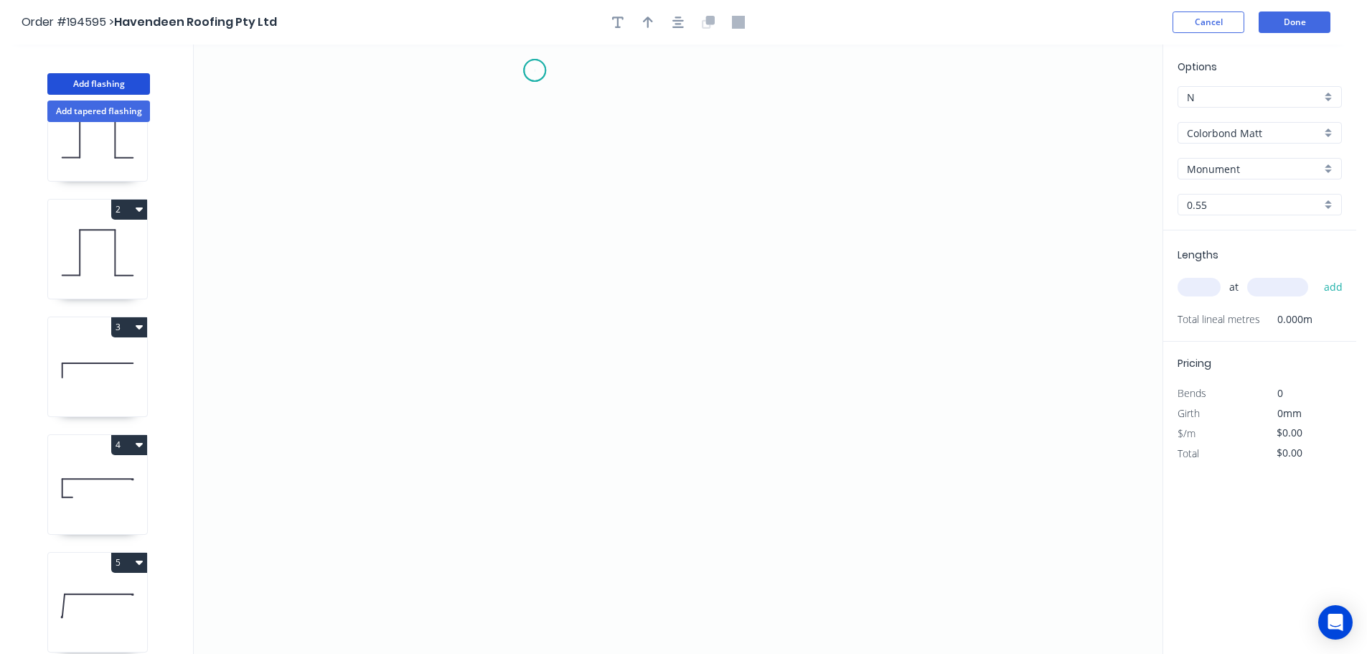
click at [535, 70] on icon "0" at bounding box center [678, 348] width 969 height 609
click at [515, 482] on icon "0" at bounding box center [678, 348] width 969 height 609
click at [698, 486] on icon "0 ?" at bounding box center [678, 348] width 969 height 609
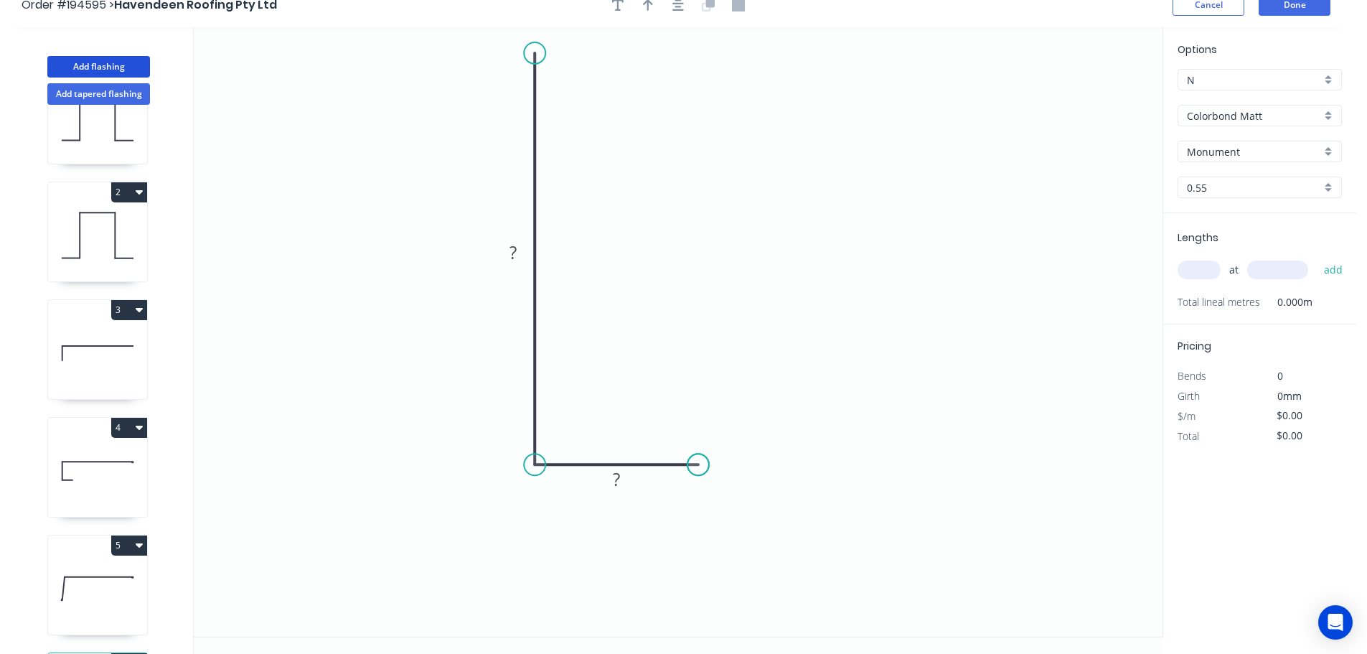
scroll to position [27, 0]
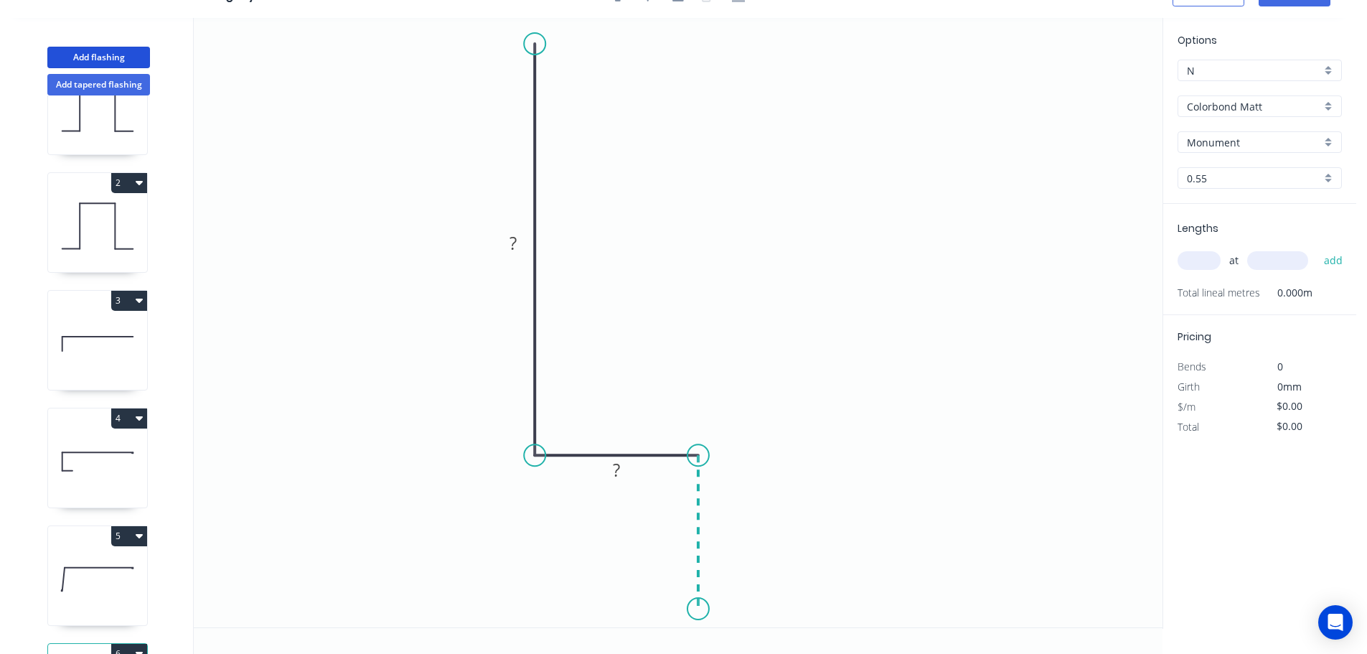
click at [693, 609] on icon "0 ? ?" at bounding box center [678, 322] width 969 height 609
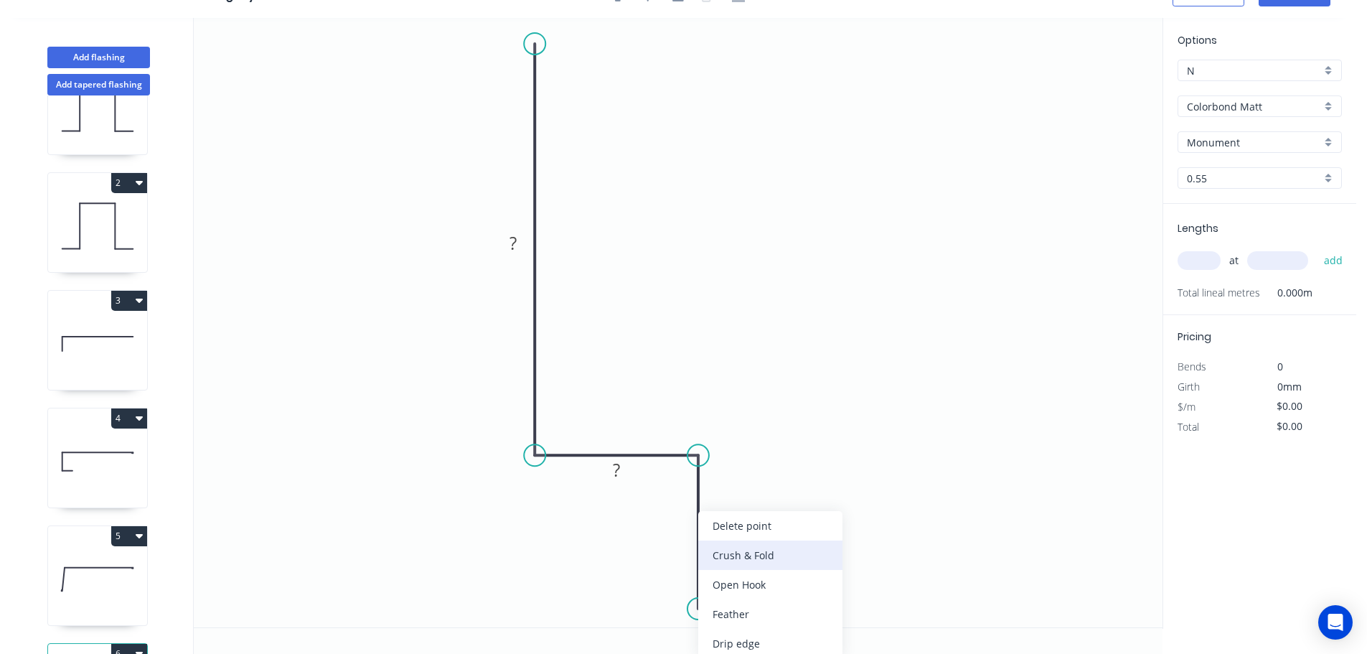
click at [775, 550] on div "Crush & Fold" at bounding box center [770, 554] width 144 height 29
click at [744, 614] on div "Flip bend" at bounding box center [767, 613] width 144 height 29
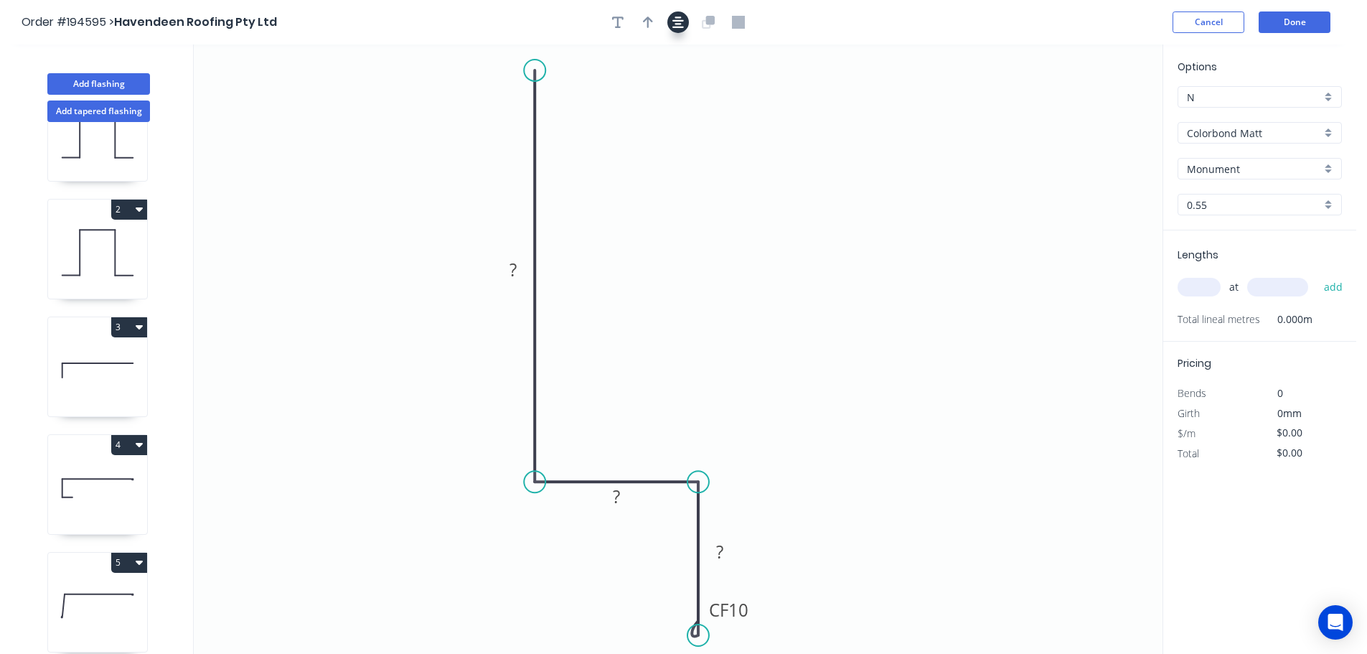
click at [676, 18] on icon "button" at bounding box center [677, 22] width 11 height 11
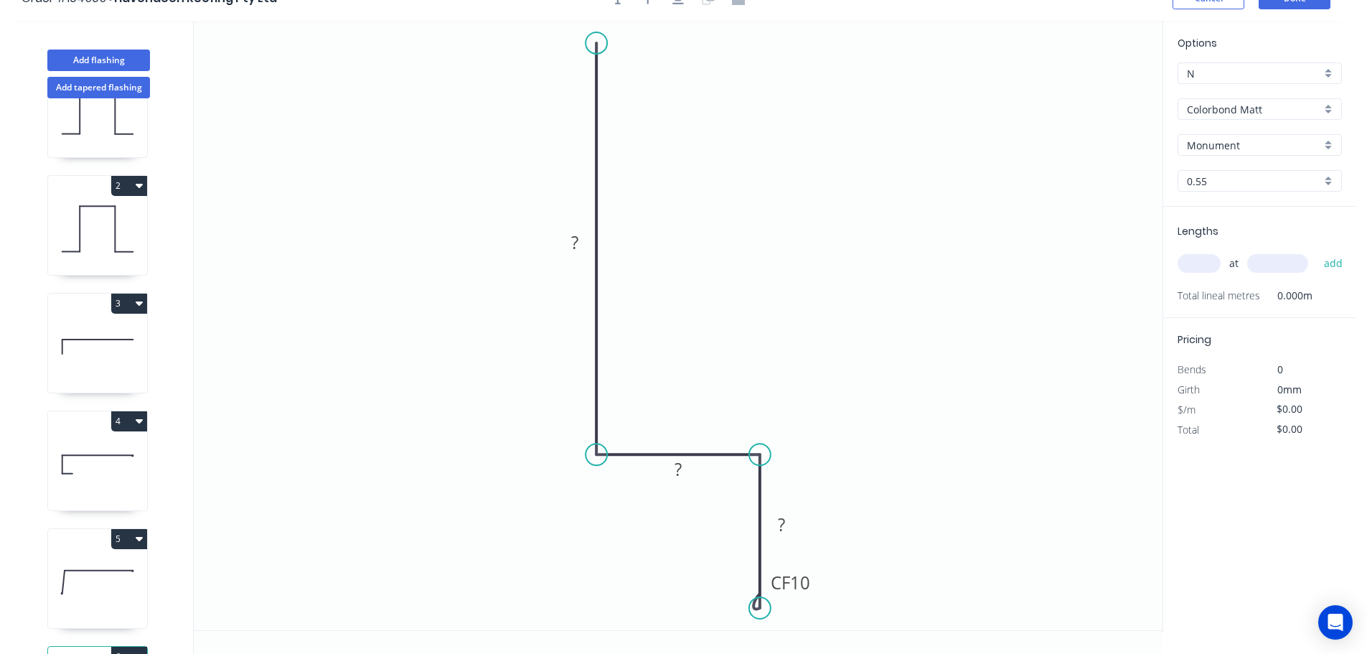
scroll to position [27, 0]
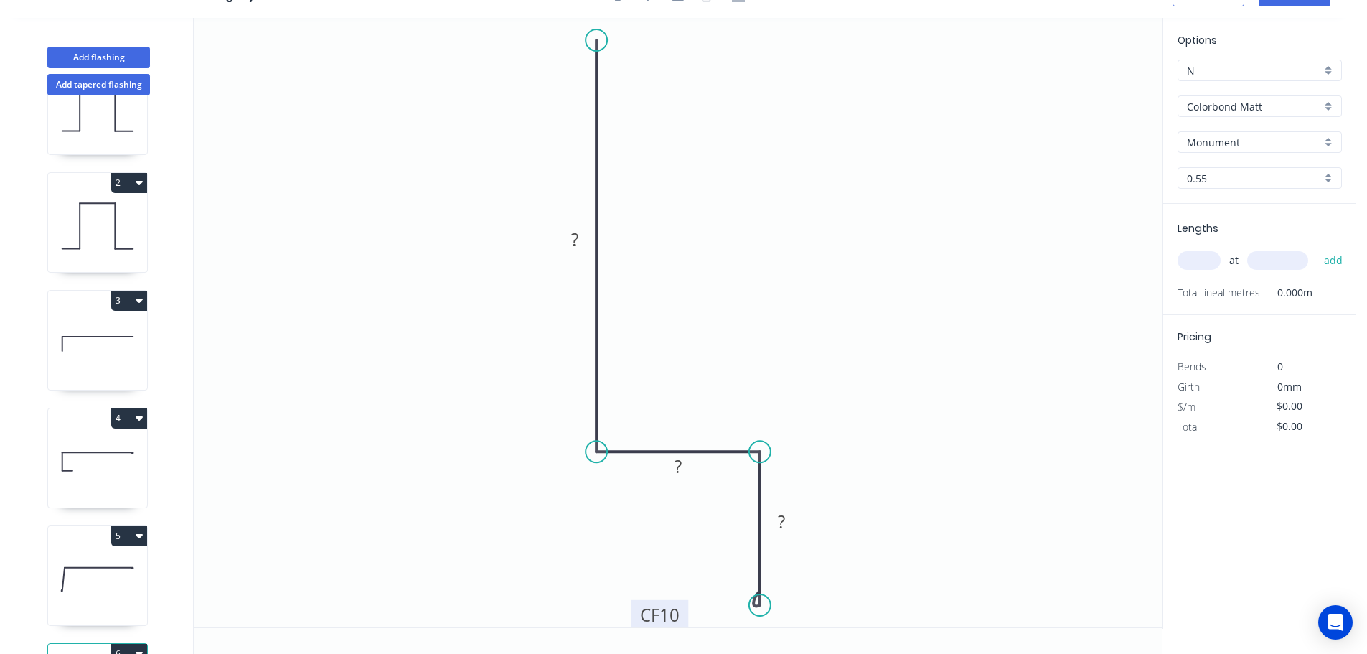
drag, startPoint x: 819, startPoint y: 589, endPoint x: 695, endPoint y: 623, distance: 128.7
click at [688, 623] on rect at bounding box center [659, 614] width 57 height 29
click at [678, 613] on tspan "10" at bounding box center [676, 613] width 20 height 24
click at [583, 230] on rect at bounding box center [574, 240] width 29 height 20
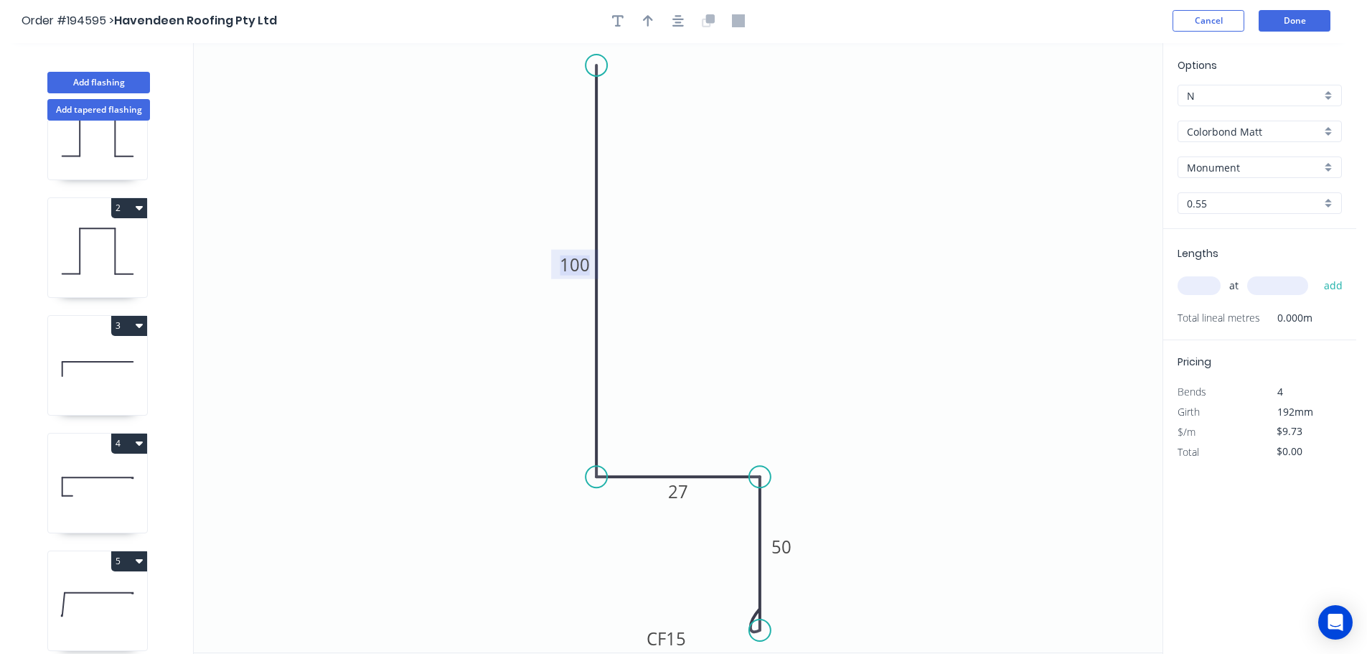
scroll to position [0, 0]
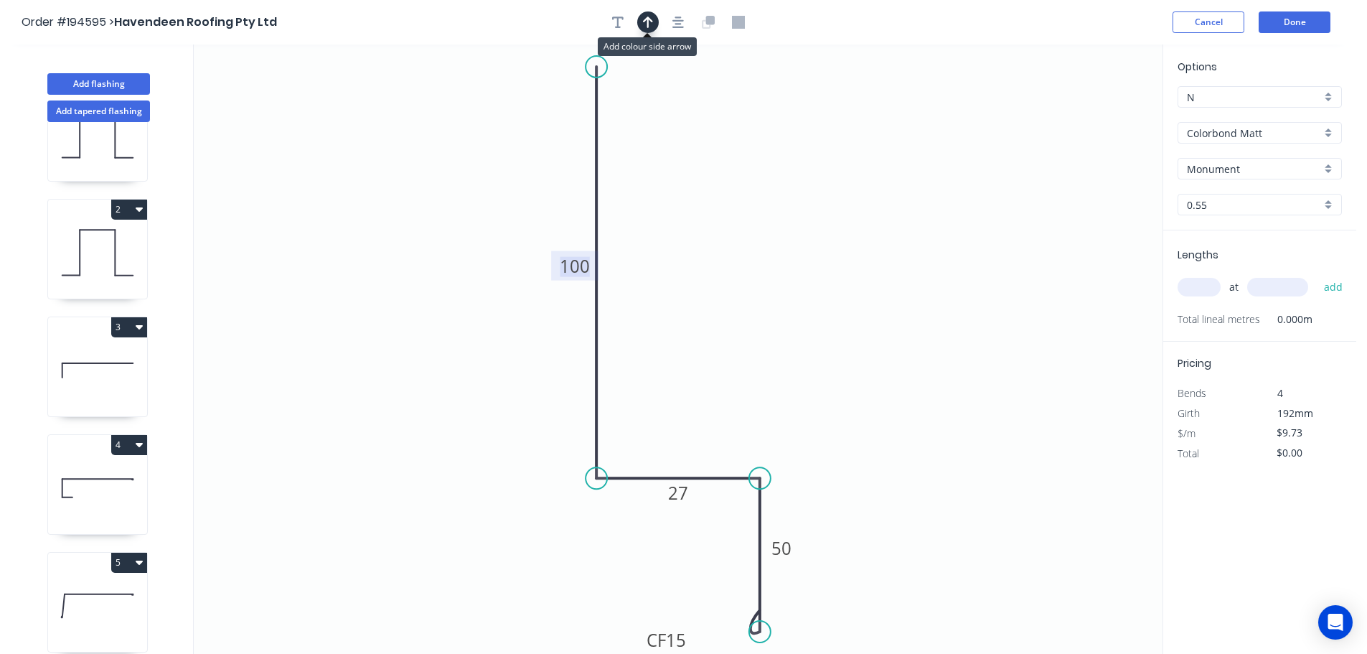
click at [655, 26] on button "button" at bounding box center [648, 22] width 22 height 22
drag, startPoint x: 1089, startPoint y: 112, endPoint x: 989, endPoint y: 109, distance: 100.5
click at [990, 109] on icon at bounding box center [996, 93] width 13 height 46
click at [989, 109] on icon at bounding box center [988, 93] width 13 height 46
click at [1209, 284] on input "text" at bounding box center [1199, 287] width 43 height 19
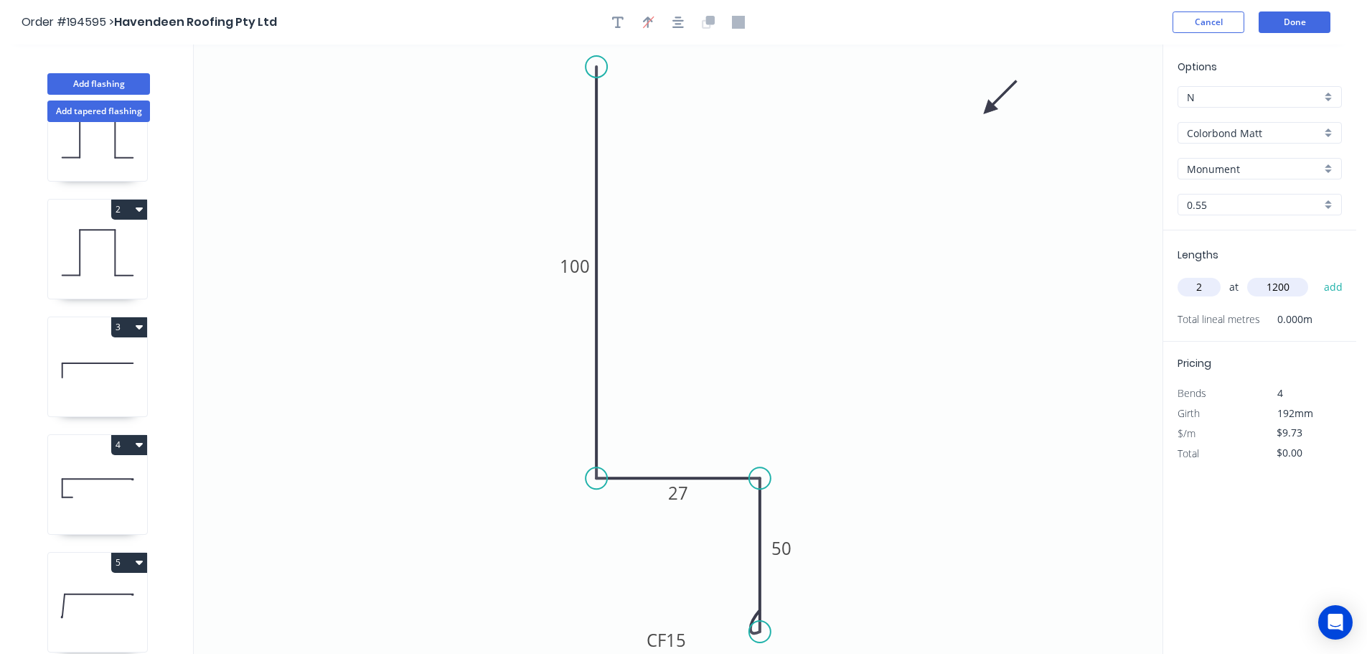
click at [1317, 275] on button "add" at bounding box center [1334, 287] width 34 height 24
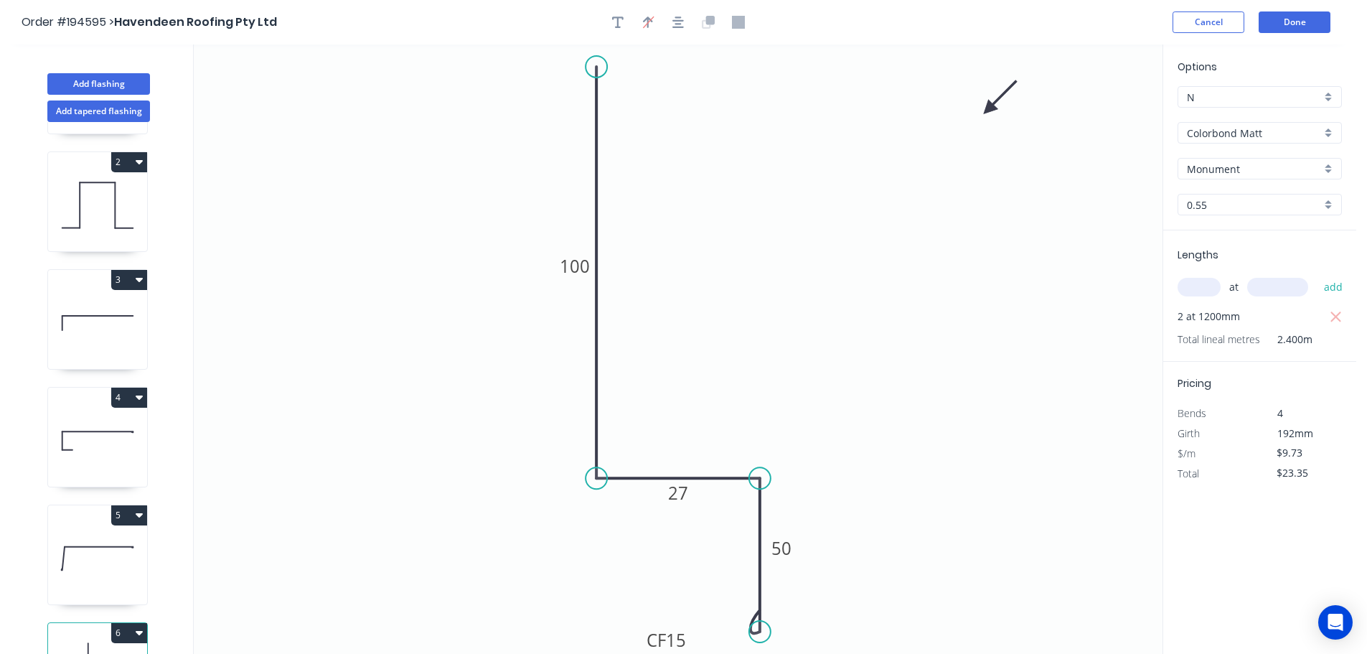
scroll to position [180, 0]
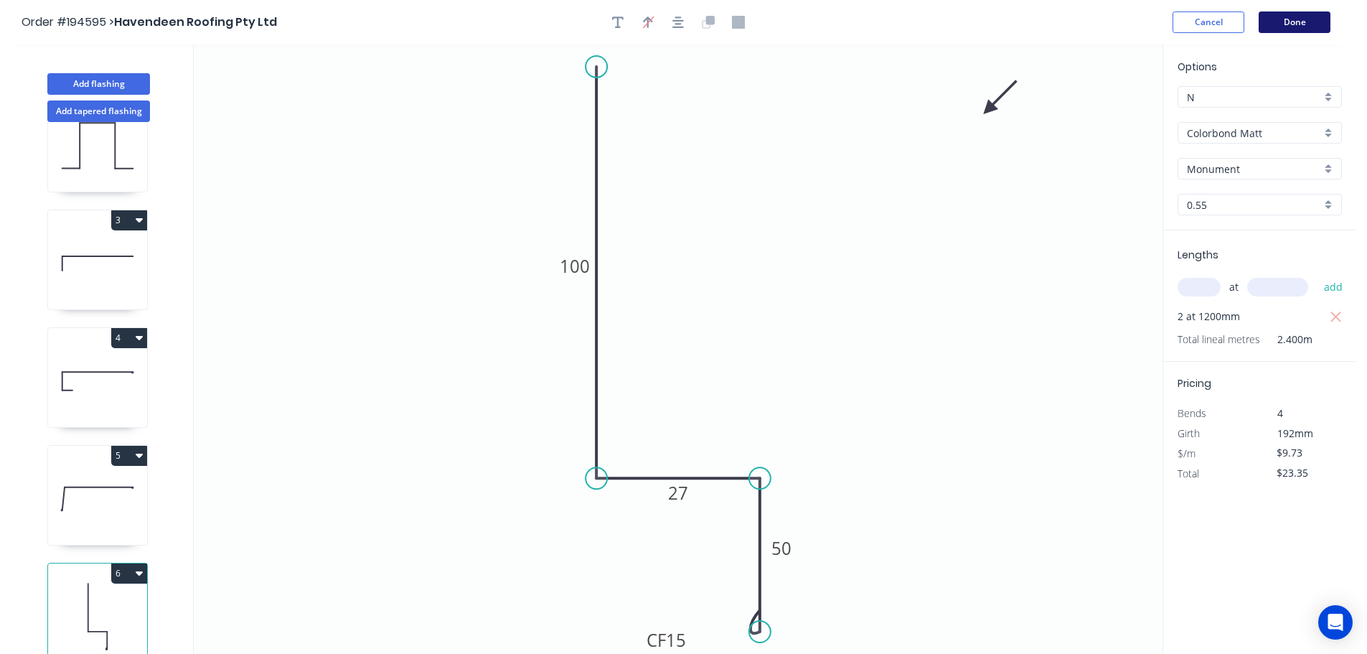
click at [1318, 30] on button "Done" at bounding box center [1295, 22] width 72 height 22
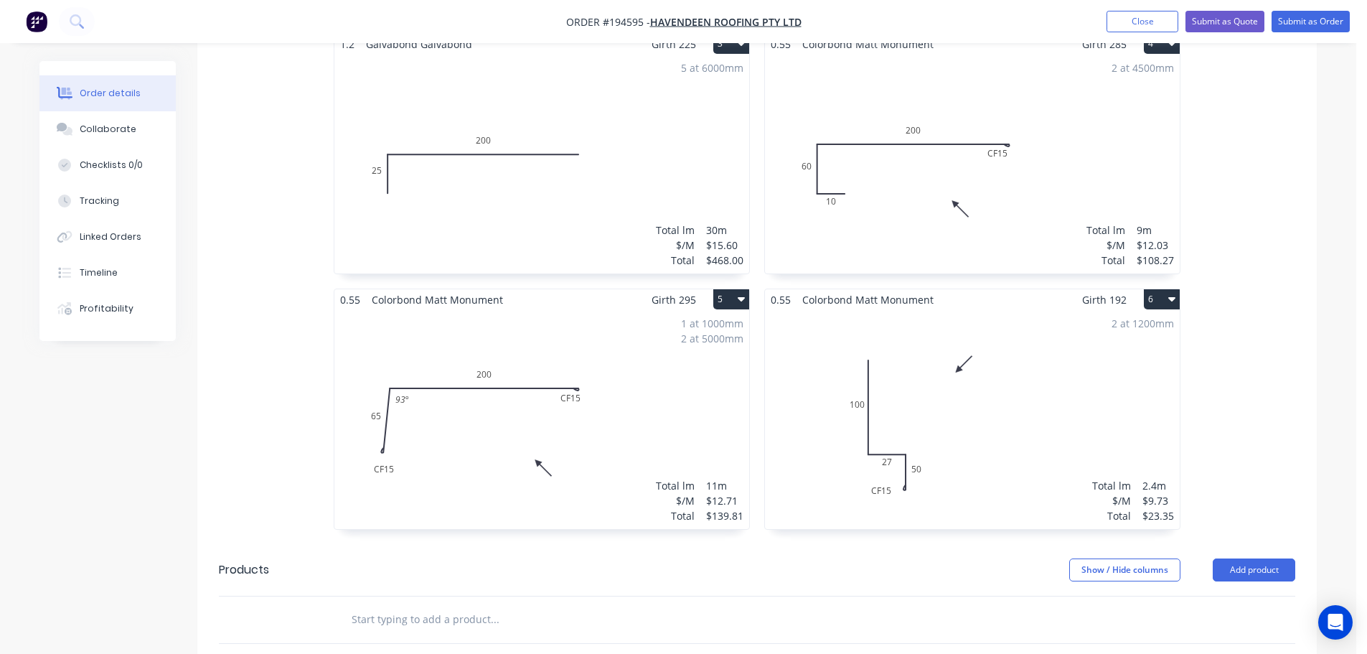
scroll to position [718, 0]
click at [1031, 432] on div "2 at 1200mm Total lm $/M Total 2.4m $9.73 $23.35" at bounding box center [972, 418] width 415 height 219
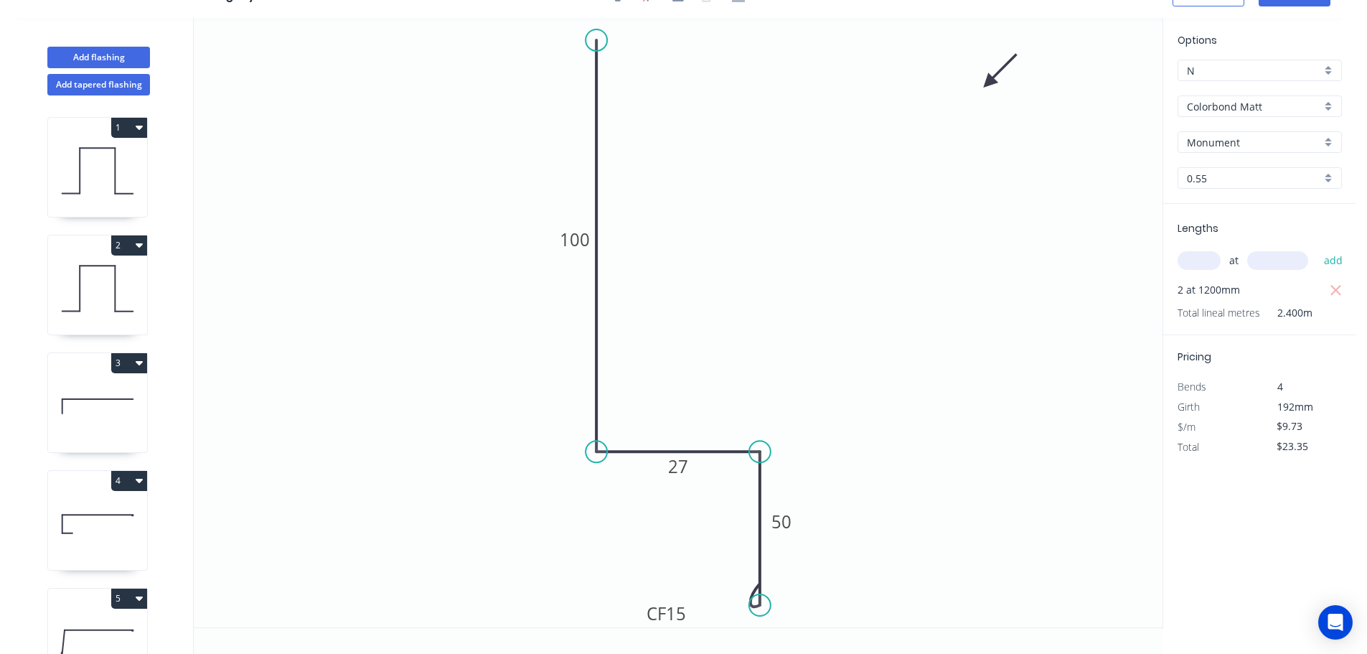
scroll to position [27, 0]
click at [122, 56] on button "Add flashing" at bounding box center [98, 58] width 103 height 22
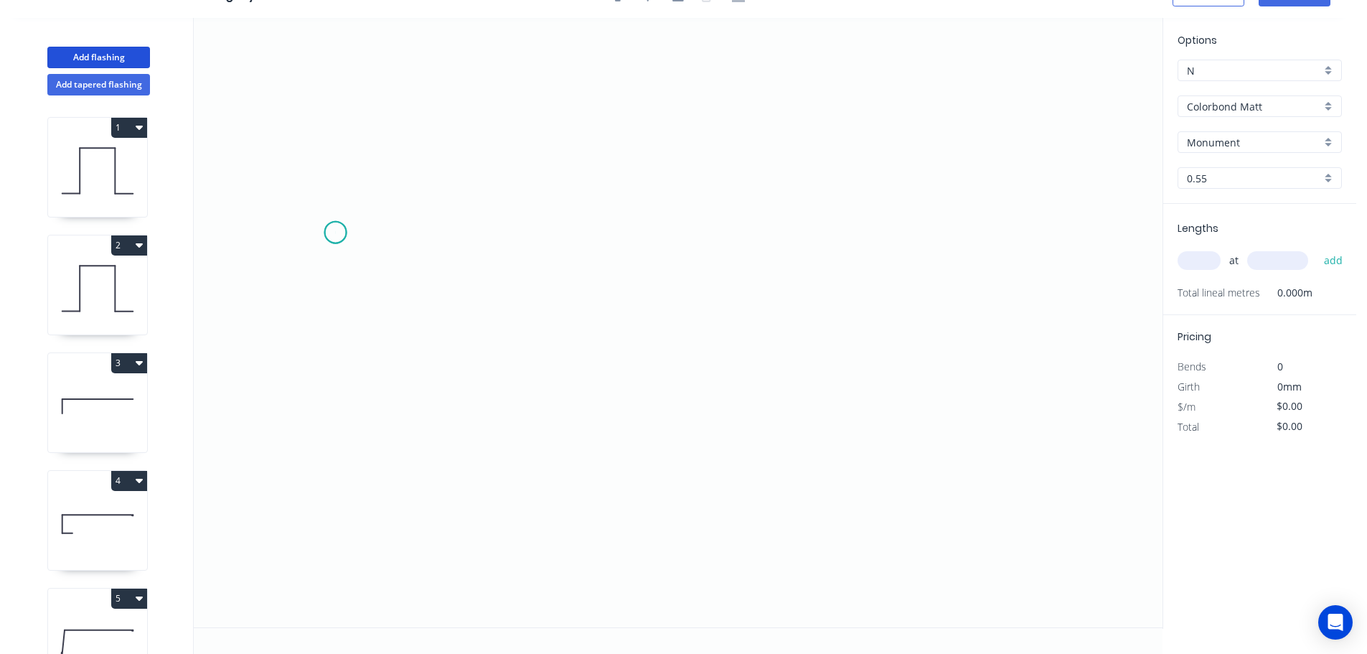
drag, startPoint x: 335, startPoint y: 233, endPoint x: 642, endPoint y: 255, distance: 307.2
click at [339, 233] on icon "0" at bounding box center [678, 322] width 969 height 609
click at [1097, 270] on icon "0" at bounding box center [678, 322] width 969 height 609
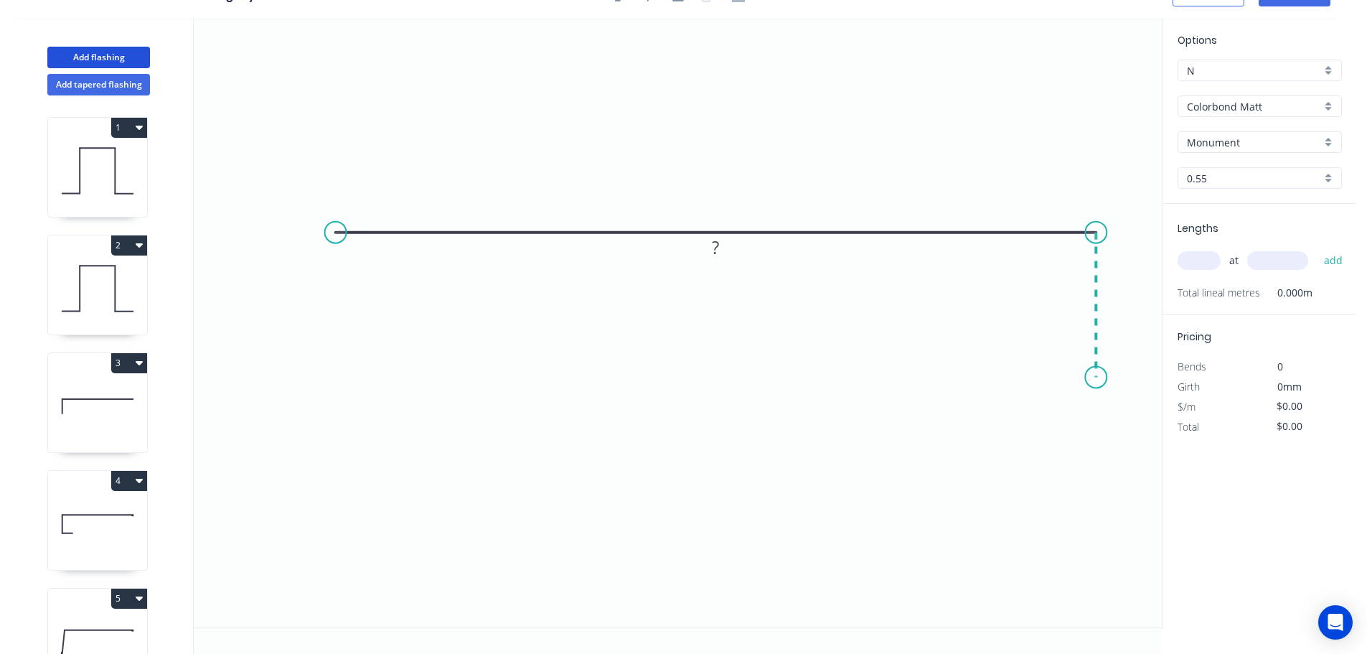
click at [1093, 377] on icon "0 ?" at bounding box center [678, 322] width 969 height 609
drag, startPoint x: 332, startPoint y: 233, endPoint x: 304, endPoint y: 233, distance: 27.3
click at [304, 233] on circle at bounding box center [308, 233] width 22 height 22
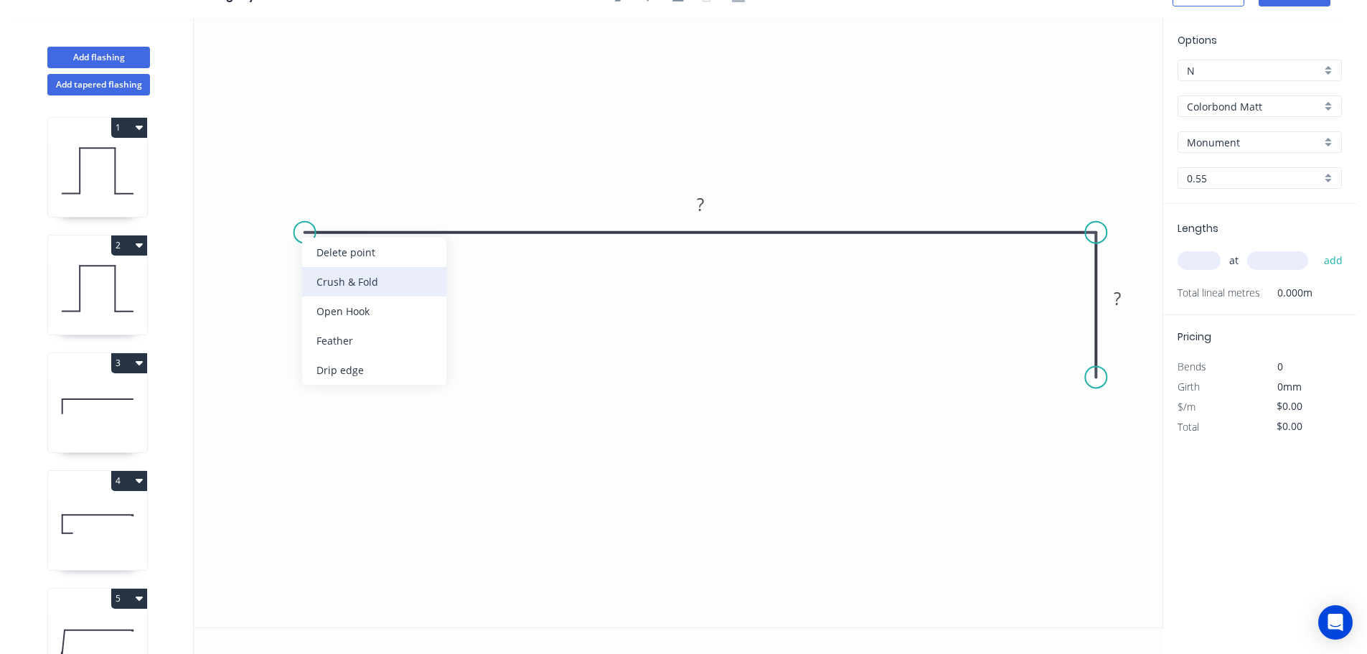
click at [339, 283] on div "Crush & Fold" at bounding box center [374, 281] width 144 height 29
drag, startPoint x: 350, startPoint y: 197, endPoint x: 252, endPoint y: 231, distance: 104.2
click at [252, 231] on rect at bounding box center [227, 229] width 57 height 29
click at [242, 230] on tspan "10" at bounding box center [235, 229] width 20 height 24
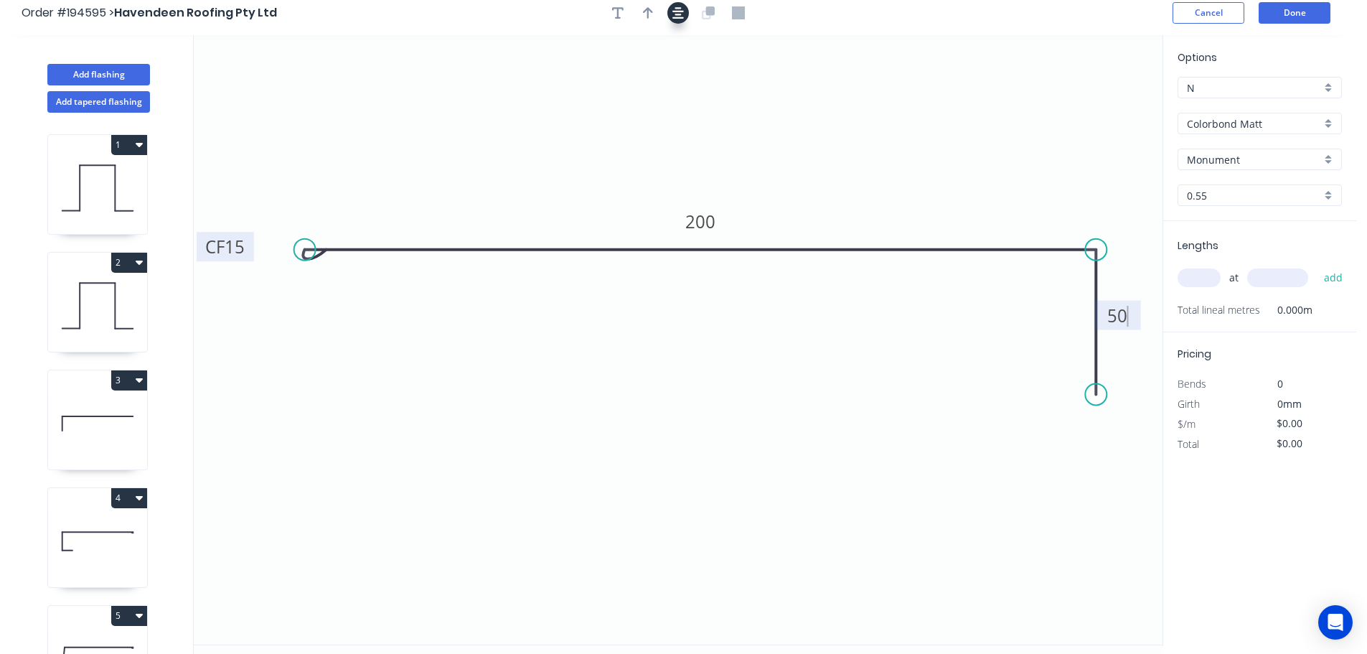
scroll to position [0, 0]
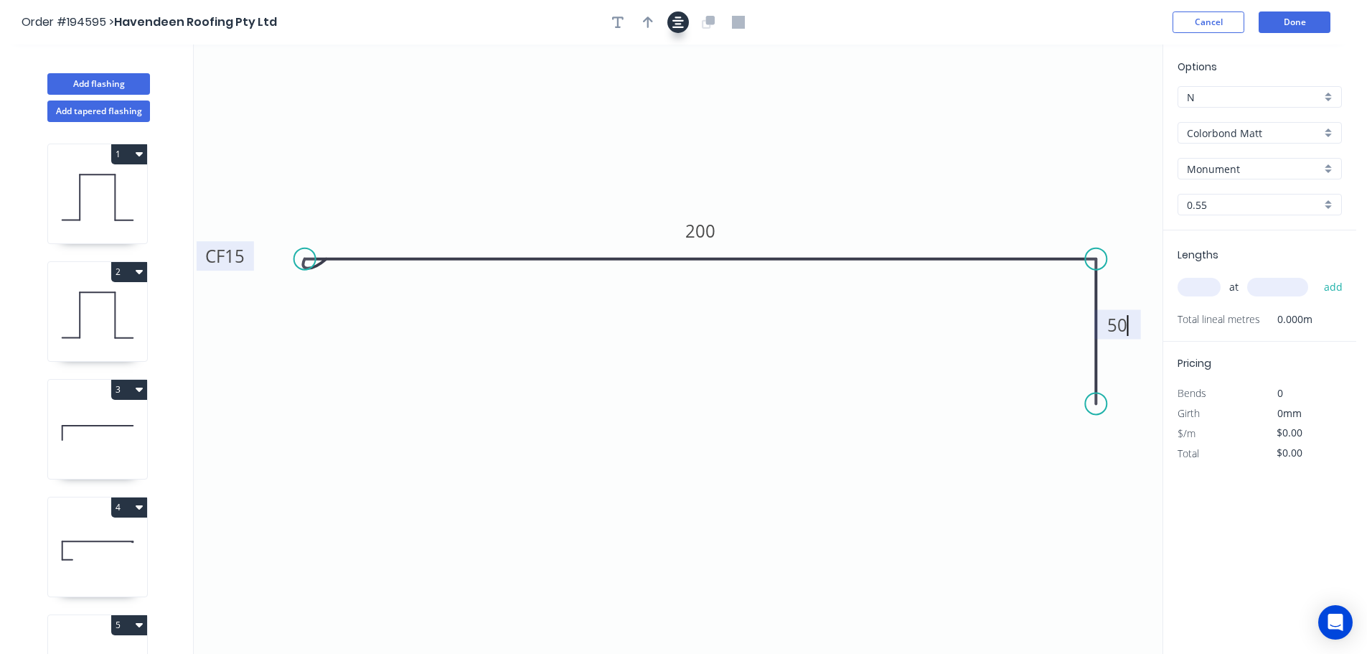
click at [674, 22] on icon "button" at bounding box center [677, 22] width 11 height 13
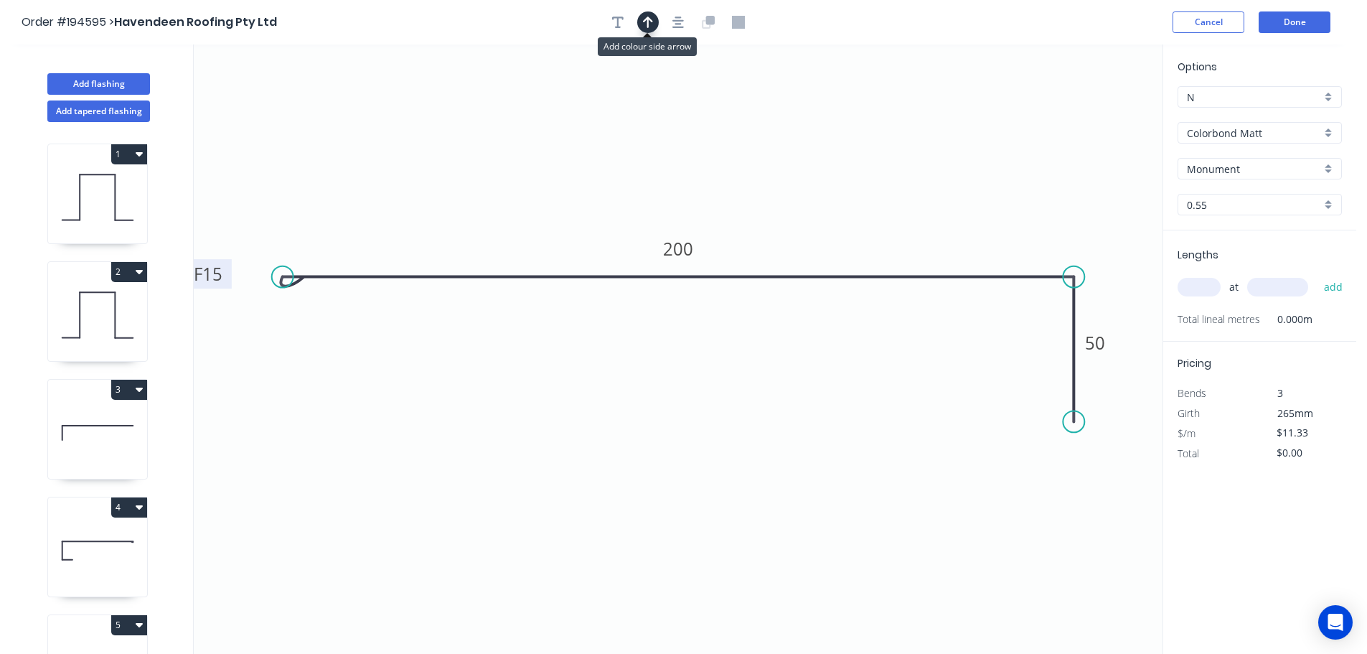
click at [646, 22] on icon "button" at bounding box center [648, 22] width 10 height 13
drag, startPoint x: 1089, startPoint y: 113, endPoint x: 776, endPoint y: 548, distance: 535.9
click at [886, 436] on icon at bounding box center [892, 413] width 13 height 46
click at [776, 548] on icon at bounding box center [777, 537] width 13 height 46
click at [776, 548] on icon at bounding box center [789, 542] width 42 height 42
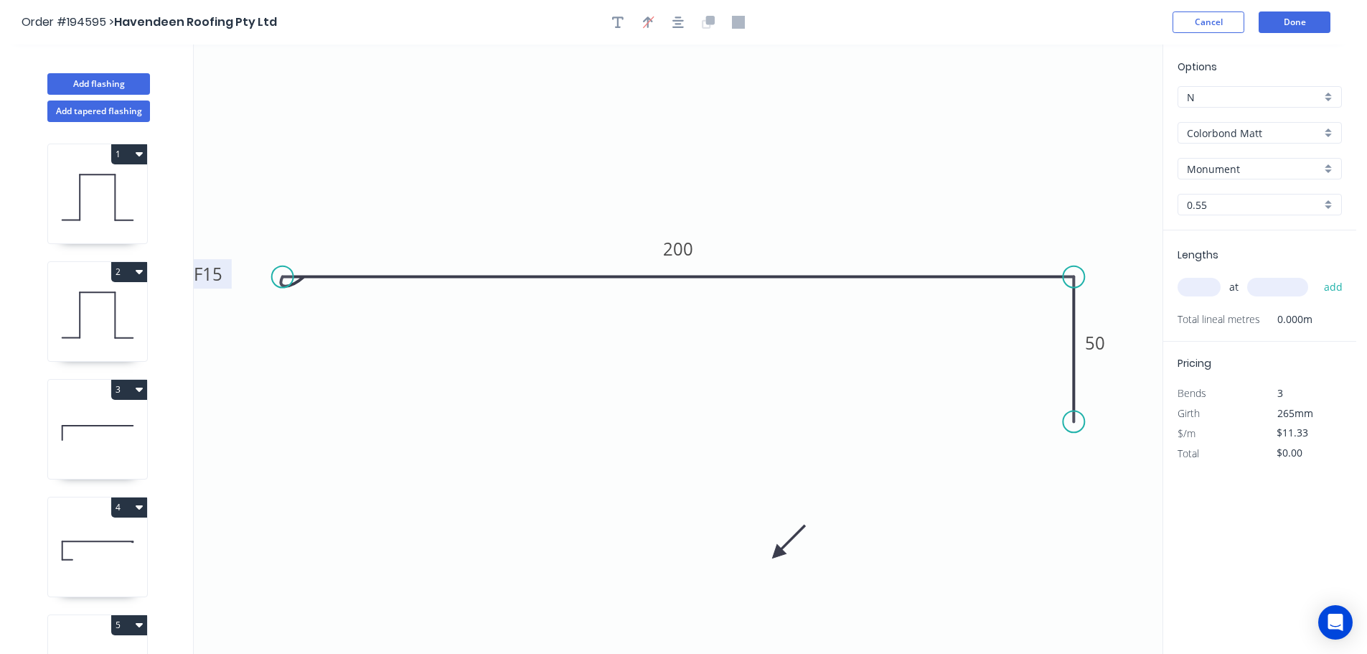
click at [776, 548] on icon "0 CF 15 200 50" at bounding box center [678, 348] width 969 height 609
click at [776, 555] on icon at bounding box center [794, 553] width 46 height 13
click at [776, 555] on icon at bounding box center [789, 565] width 42 height 42
drag, startPoint x: 776, startPoint y: 555, endPoint x: 794, endPoint y: 520, distance: 40.1
click at [698, 552] on icon at bounding box center [699, 568] width 13 height 46
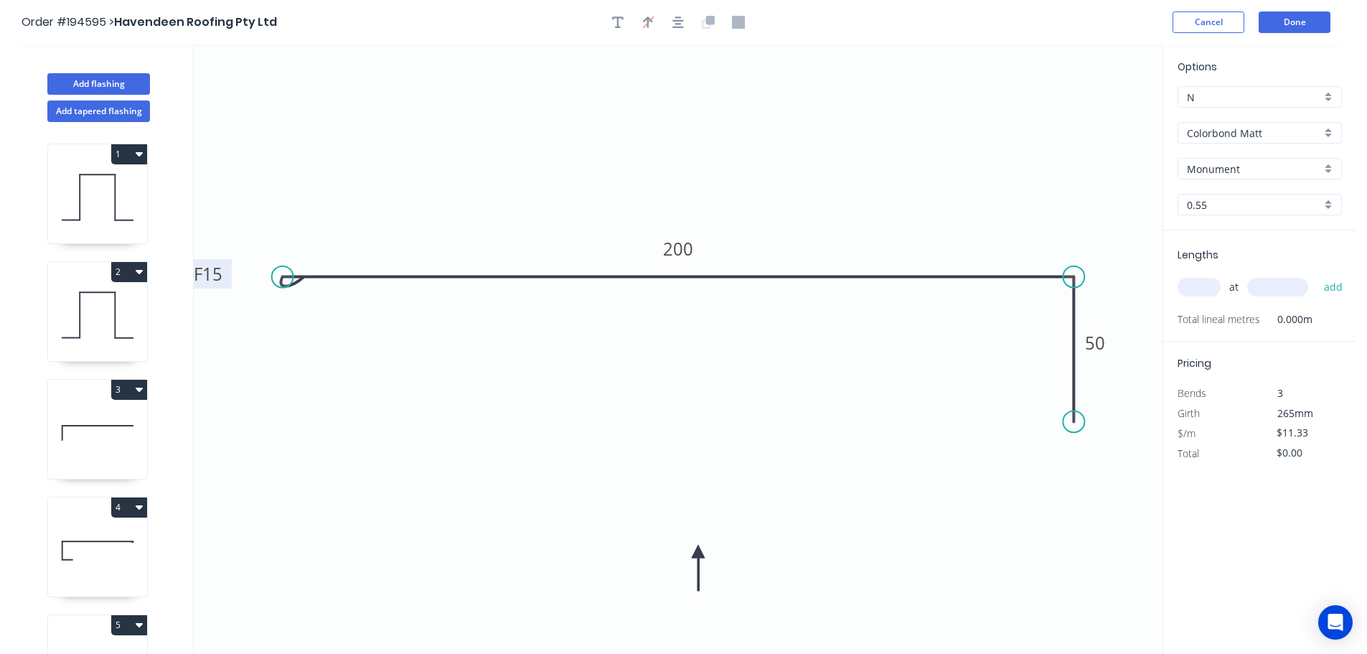
click at [1198, 286] on input "text" at bounding box center [1199, 287] width 43 height 19
click at [1317, 275] on button "add" at bounding box center [1334, 287] width 34 height 24
click at [103, 83] on button "Add flashing" at bounding box center [98, 84] width 103 height 22
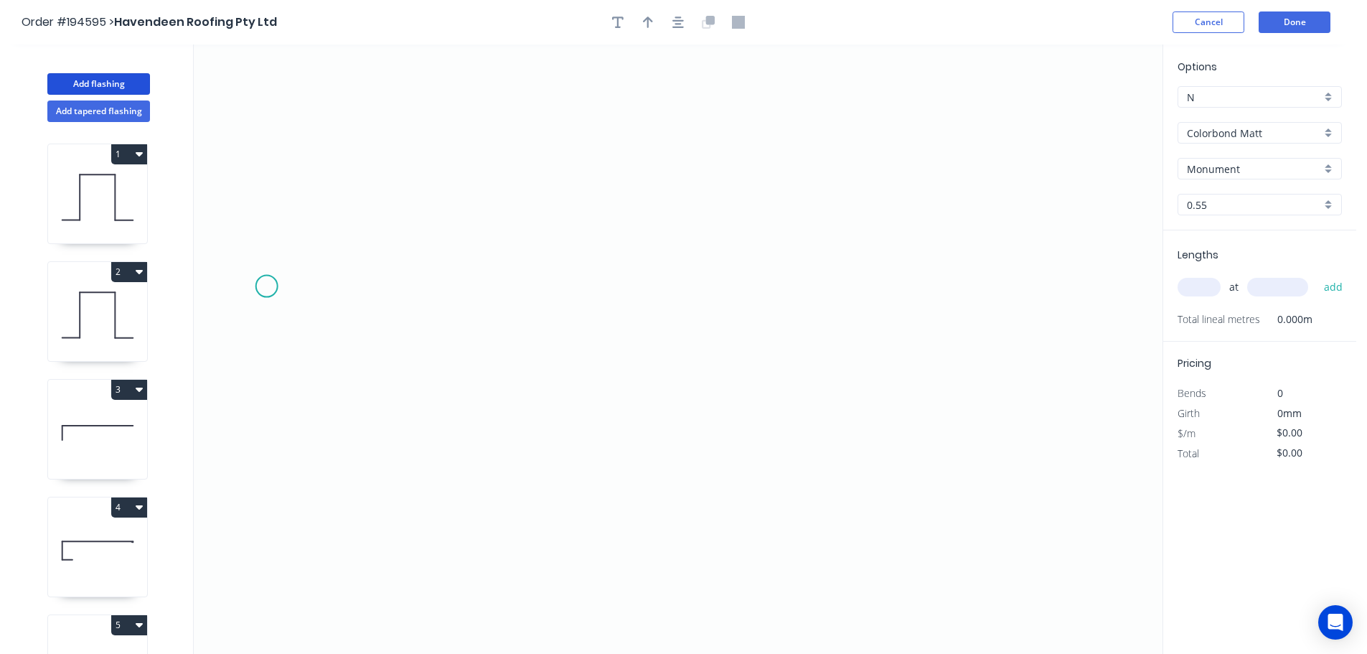
click at [265, 286] on icon "0" at bounding box center [678, 348] width 969 height 609
click at [1074, 311] on icon "0" at bounding box center [678, 348] width 969 height 609
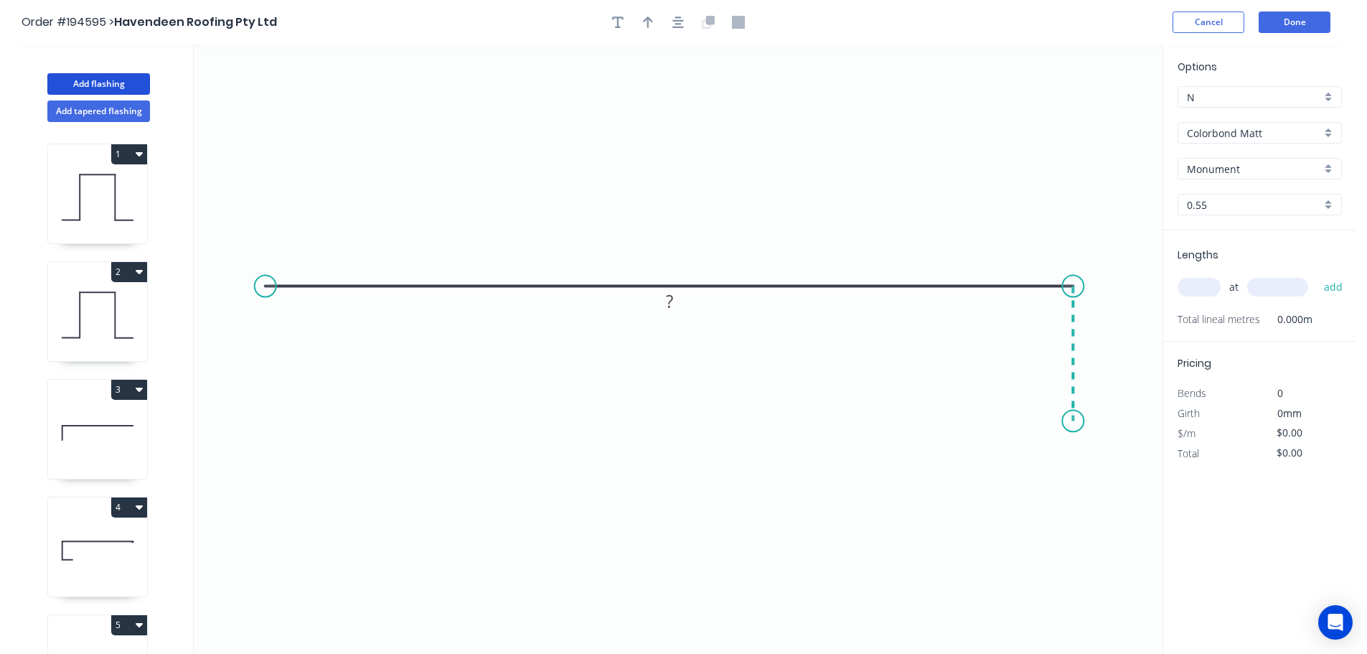
click at [1070, 421] on icon "0 ?" at bounding box center [678, 348] width 969 height 609
click at [258, 288] on circle at bounding box center [266, 287] width 22 height 22
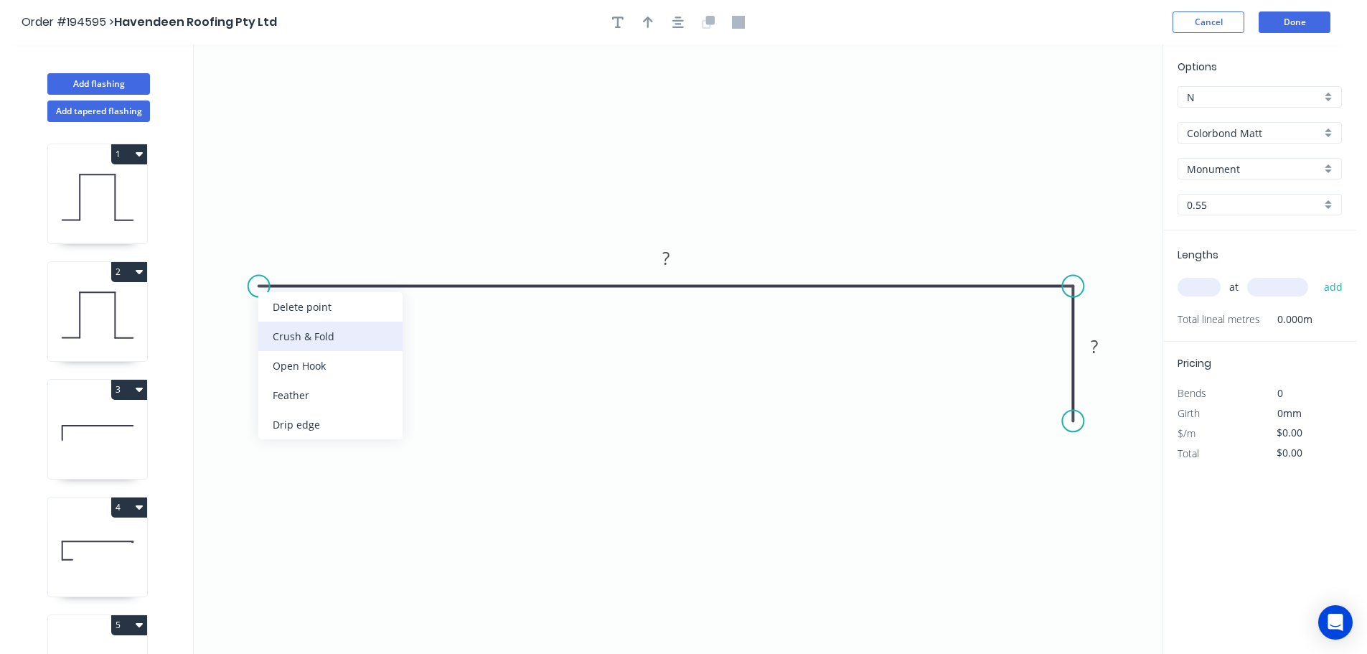
click at [302, 337] on div "Crush & Fold" at bounding box center [330, 336] width 144 height 29
drag, startPoint x: 298, startPoint y: 252, endPoint x: 234, endPoint y: 275, distance: 67.9
click at [229, 283] on rect at bounding box center [209, 277] width 57 height 29
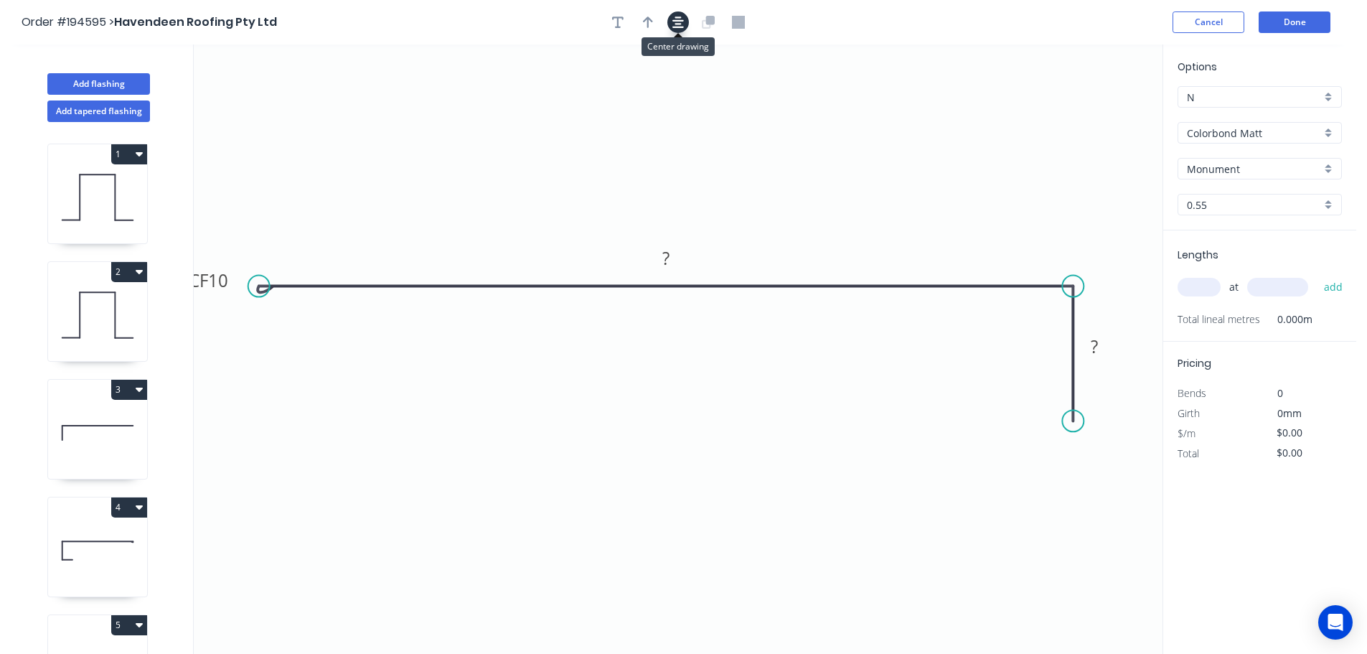
click at [678, 24] on icon "button" at bounding box center [677, 22] width 11 height 11
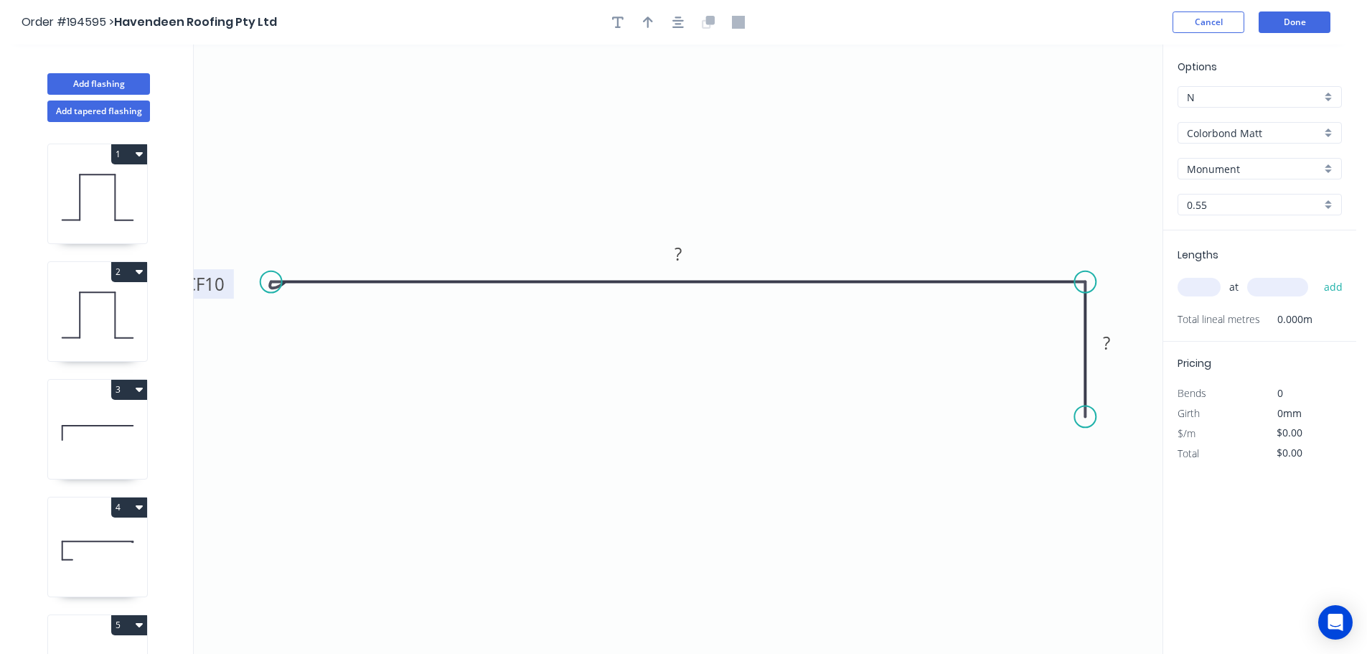
drag, startPoint x: 245, startPoint y: 284, endPoint x: 228, endPoint y: 292, distance: 18.9
click at [228, 292] on rect at bounding box center [205, 283] width 57 height 29
click at [218, 286] on tspan "10" at bounding box center [213, 284] width 20 height 24
click at [1105, 467] on div "Crush & Fold" at bounding box center [1161, 473] width 144 height 29
click at [1061, 401] on tspan "10" at bounding box center [1064, 391] width 20 height 24
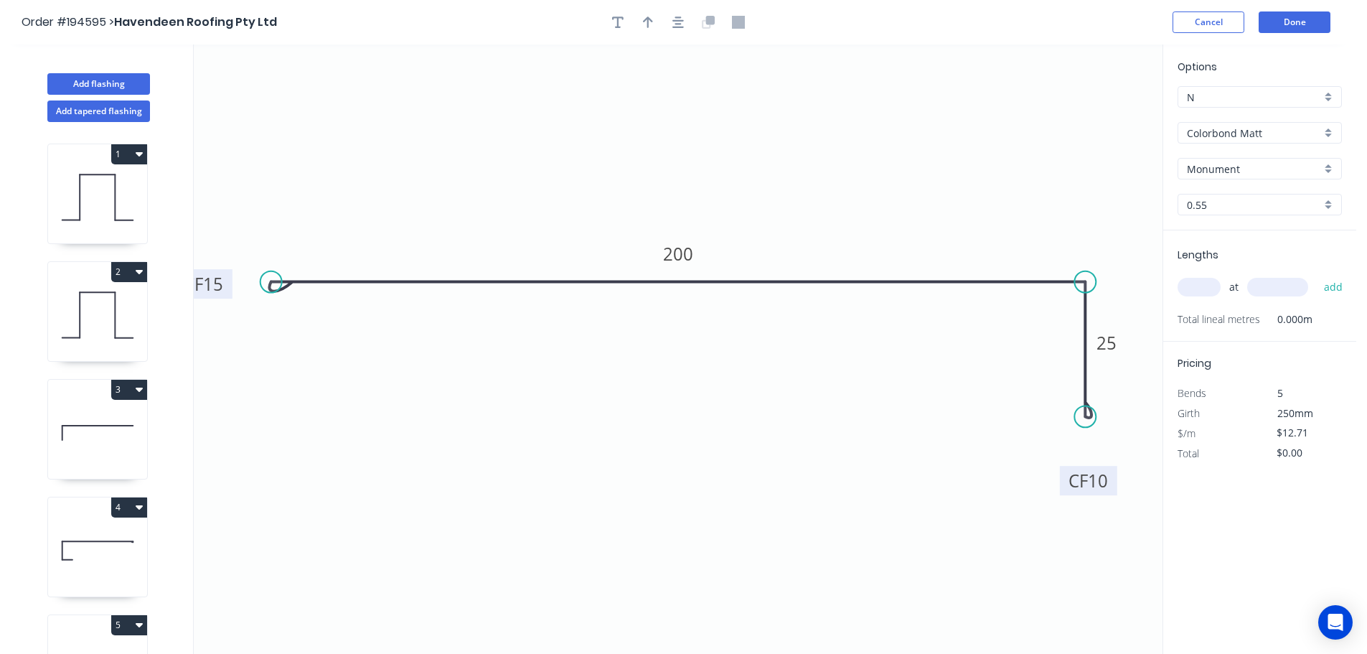
drag, startPoint x: 1061, startPoint y: 404, endPoint x: 1094, endPoint y: 494, distance: 95.8
click at [1094, 494] on rect at bounding box center [1088, 480] width 57 height 29
click at [1095, 485] on tspan "10" at bounding box center [1098, 481] width 20 height 24
click at [645, 24] on icon "button" at bounding box center [648, 22] width 10 height 13
drag, startPoint x: 680, startPoint y: 25, endPoint x: 787, endPoint y: 50, distance: 110.4
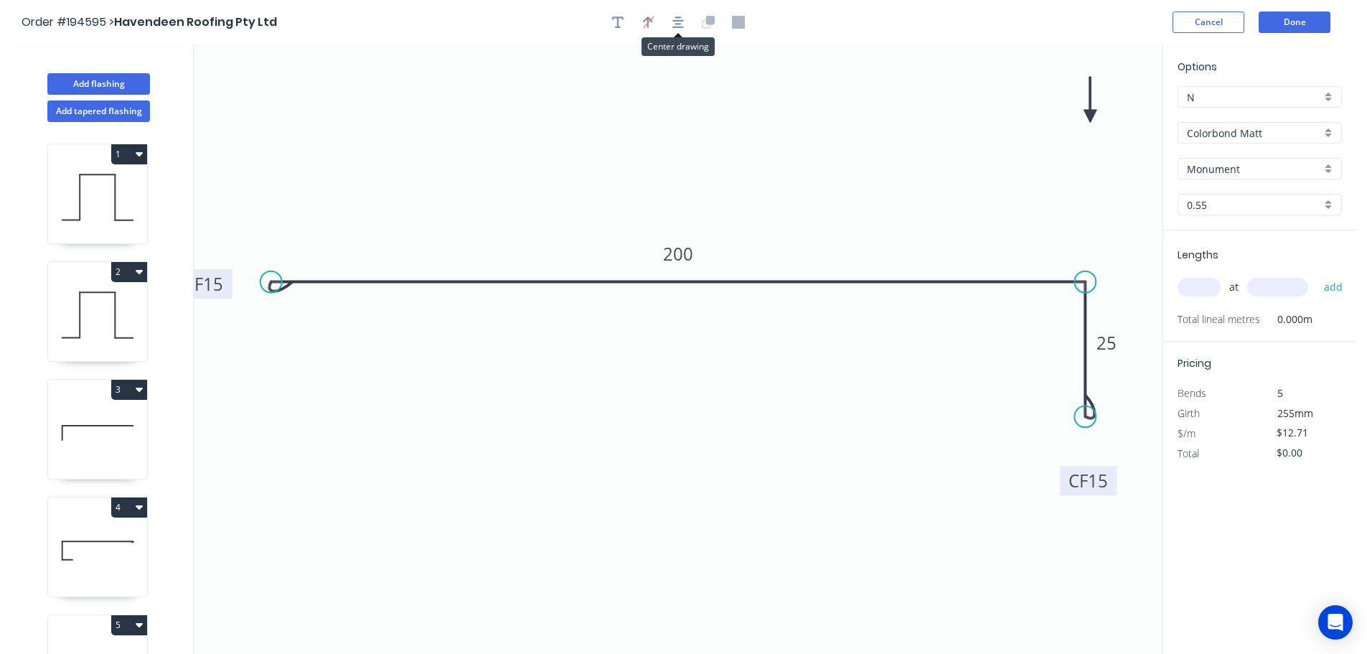
click at [685, 26] on button "button" at bounding box center [678, 22] width 22 height 22
drag, startPoint x: 981, startPoint y: 238, endPoint x: 720, endPoint y: 477, distance: 354.0
click at [720, 477] on icon at bounding box center [719, 459] width 13 height 46
click at [719, 478] on icon at bounding box center [731, 465] width 42 height 42
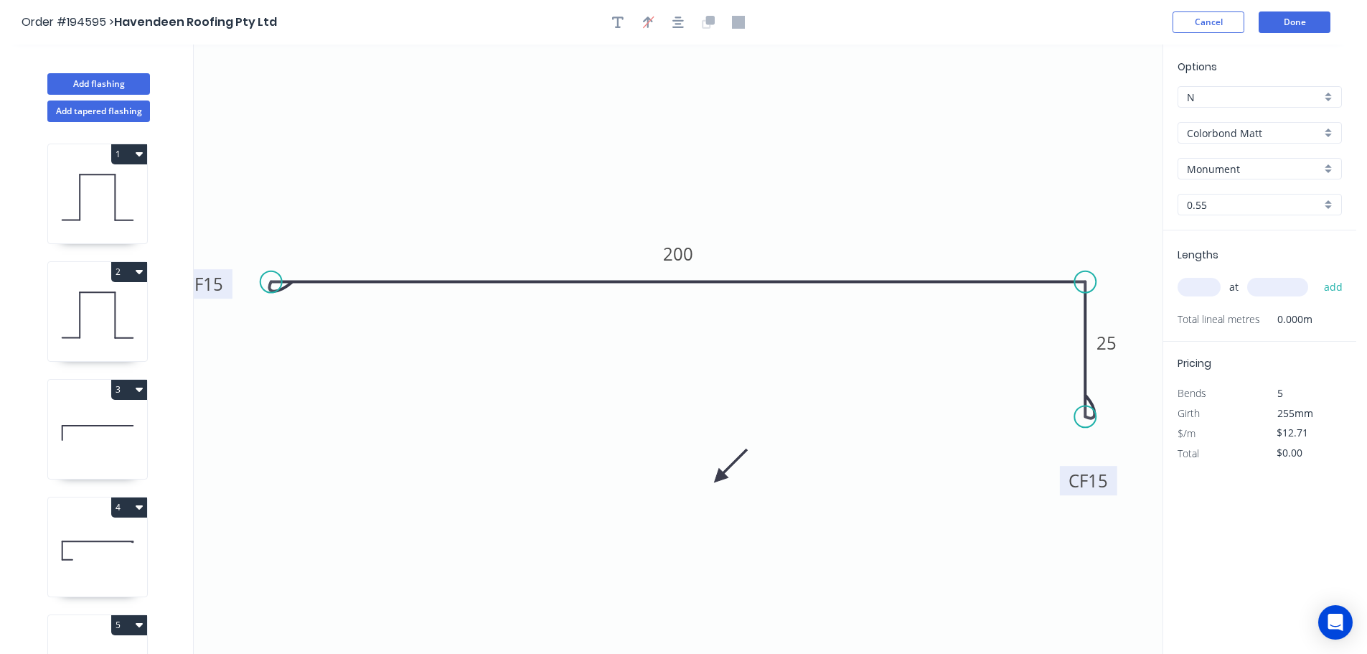
click at [719, 479] on icon at bounding box center [731, 466] width 42 height 42
click at [719, 479] on icon at bounding box center [736, 478] width 46 height 13
click at [719, 479] on icon at bounding box center [731, 491] width 42 height 42
drag, startPoint x: 719, startPoint y: 479, endPoint x: 702, endPoint y: 503, distance: 29.3
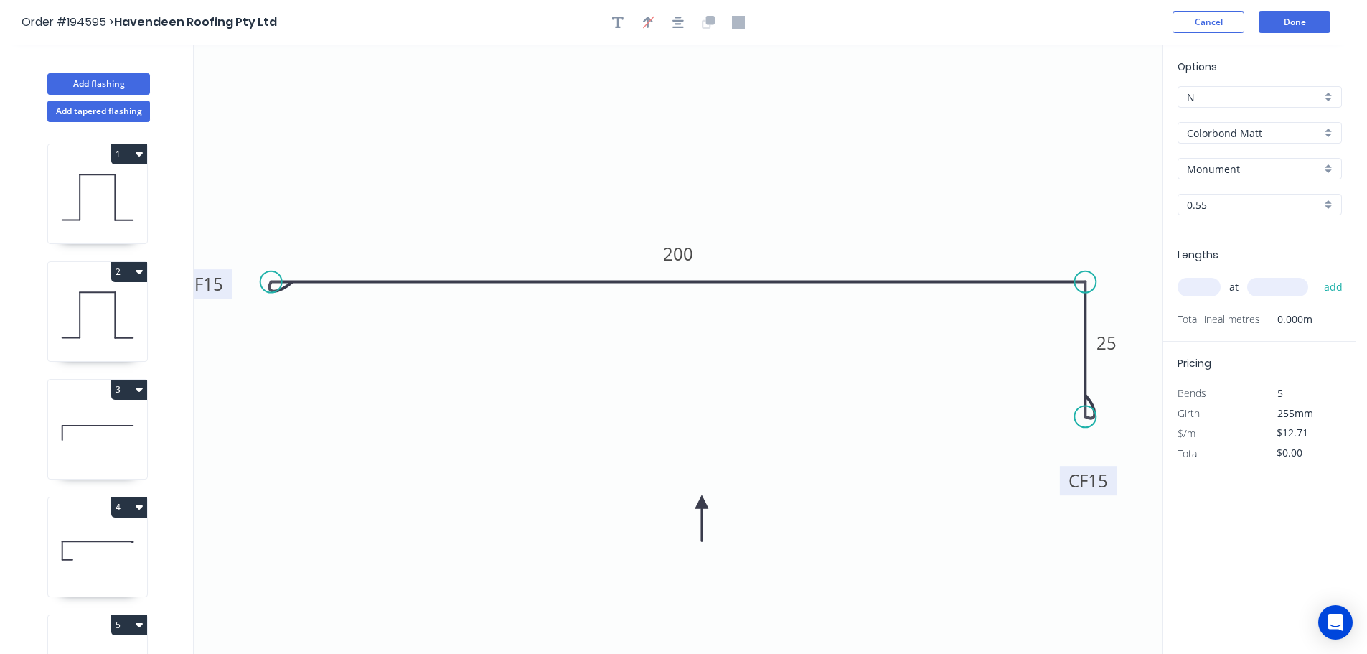
click at [702, 503] on icon at bounding box center [701, 518] width 13 height 46
click at [1197, 289] on input "text" at bounding box center [1199, 287] width 43 height 19
click at [1317, 275] on button "add" at bounding box center [1334, 287] width 34 height 24
click at [1282, 21] on button "Done" at bounding box center [1295, 22] width 72 height 22
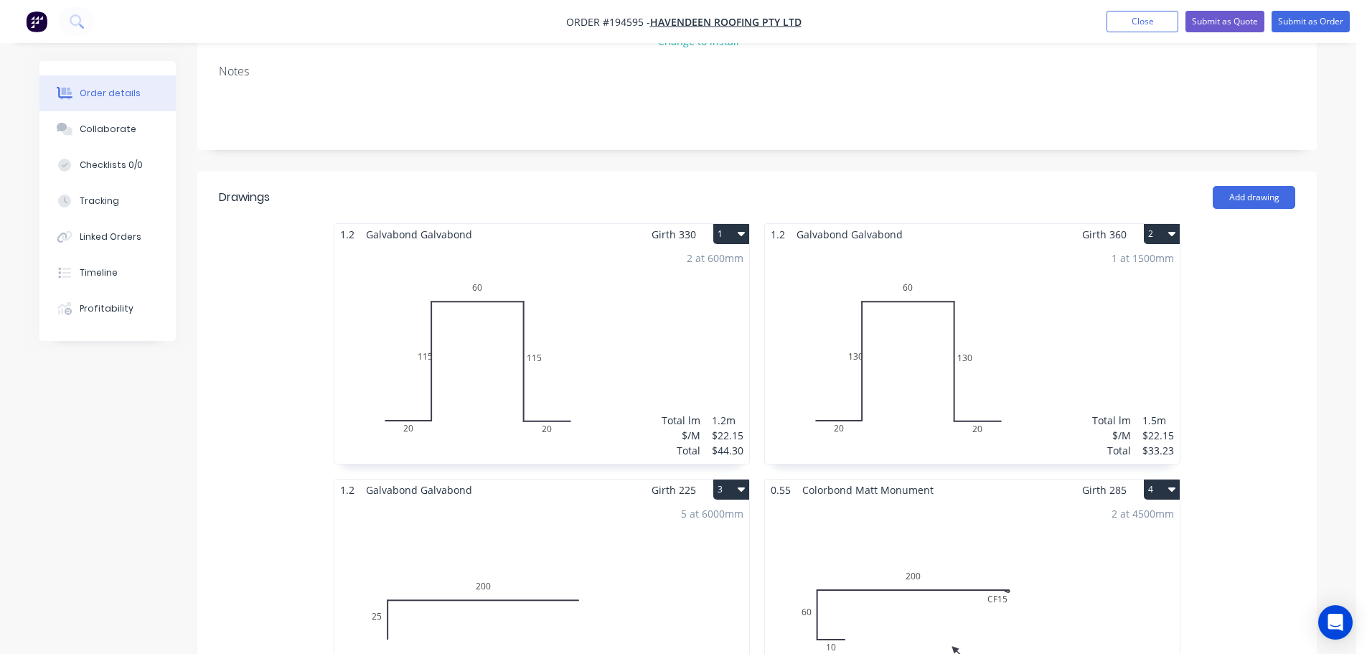
scroll to position [287, 0]
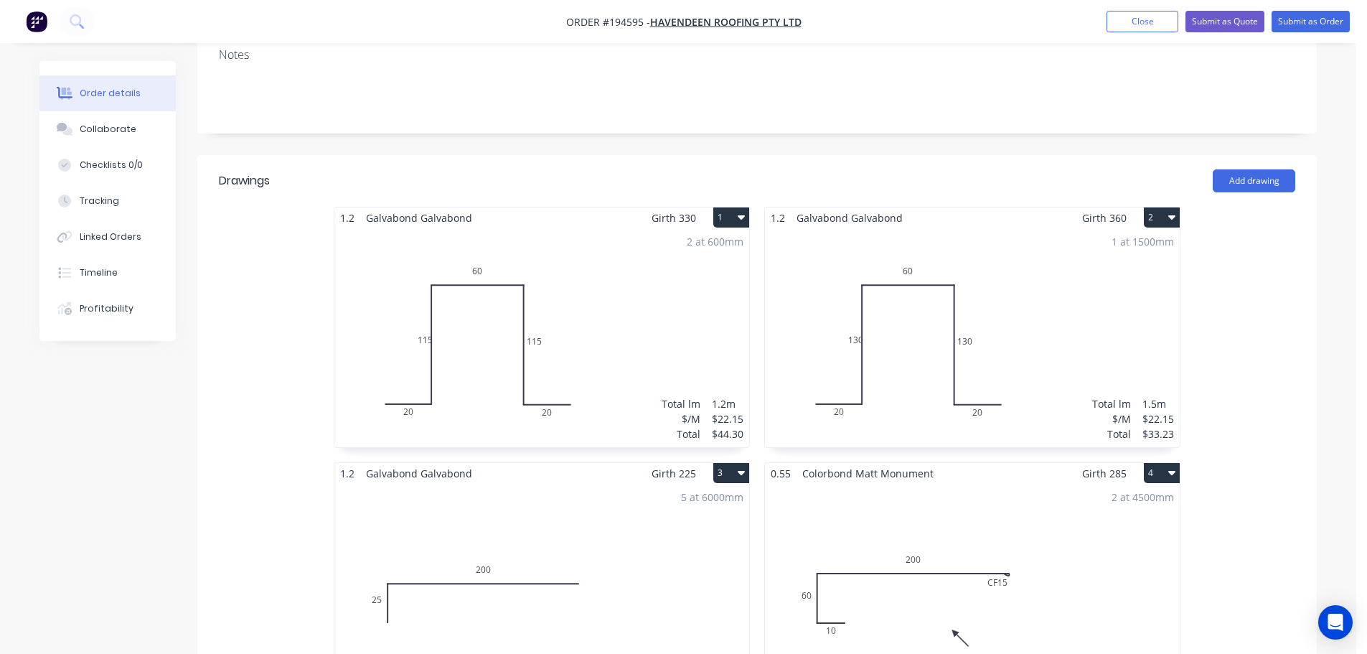
click at [1032, 263] on div "1 at 1500mm Total lm $/M Total 1.5m $22.15 $33.23" at bounding box center [972, 337] width 415 height 219
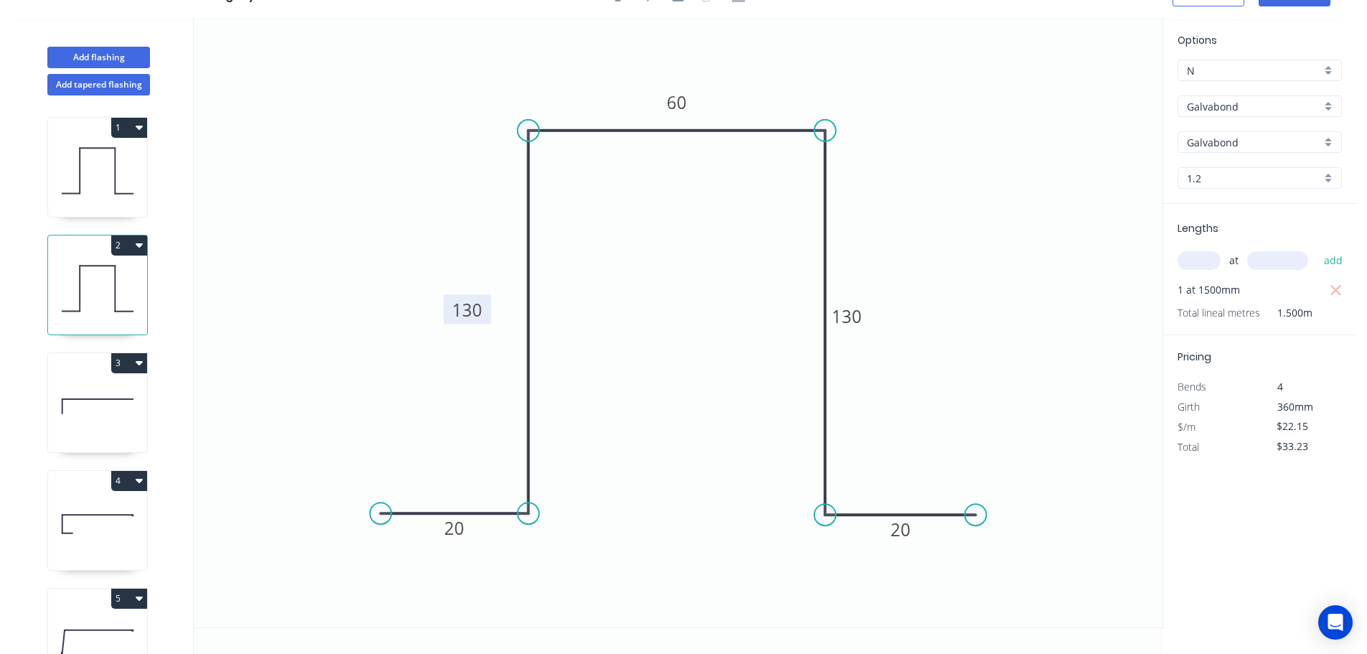
drag, startPoint x: 492, startPoint y: 295, endPoint x: 461, endPoint y: 296, distance: 30.9
click at [461, 296] on rect at bounding box center [467, 309] width 47 height 29
click at [108, 177] on icon at bounding box center [97, 171] width 99 height 92
click at [492, 294] on icon "0 20 115 60 115 20" at bounding box center [678, 322] width 969 height 609
drag, startPoint x: 495, startPoint y: 295, endPoint x: 470, endPoint y: 291, distance: 25.4
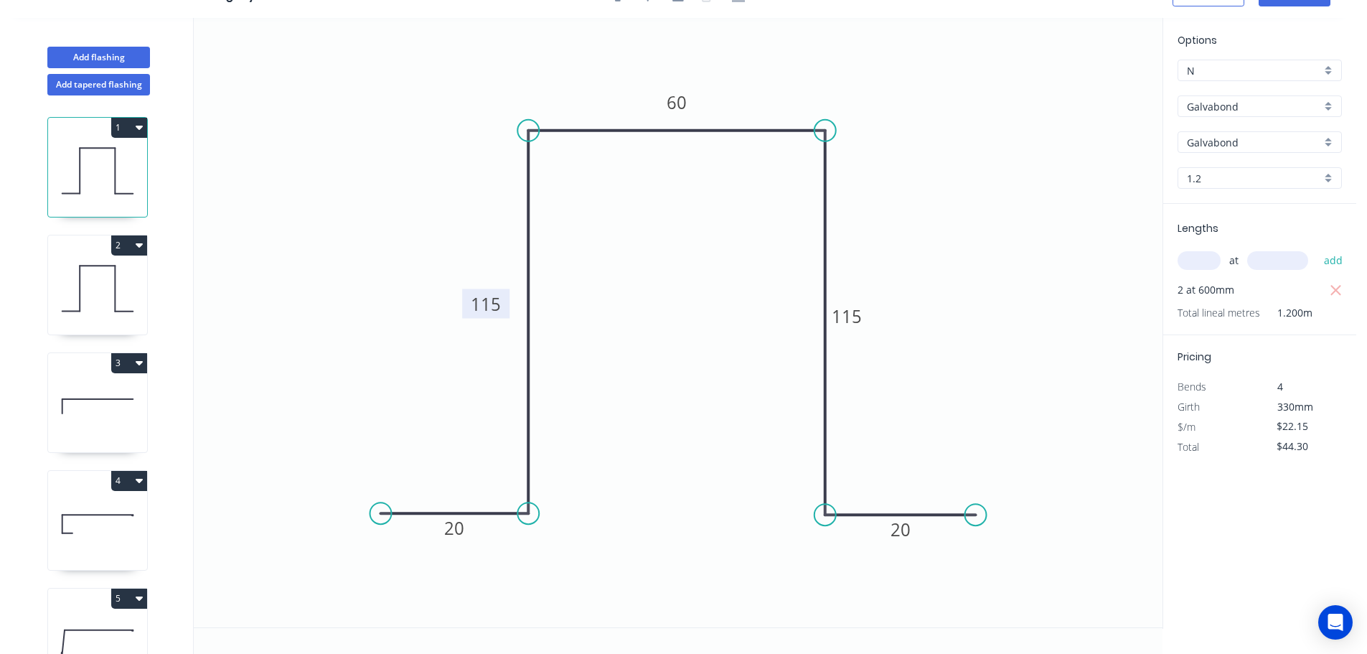
click at [470, 291] on rect at bounding box center [485, 303] width 47 height 29
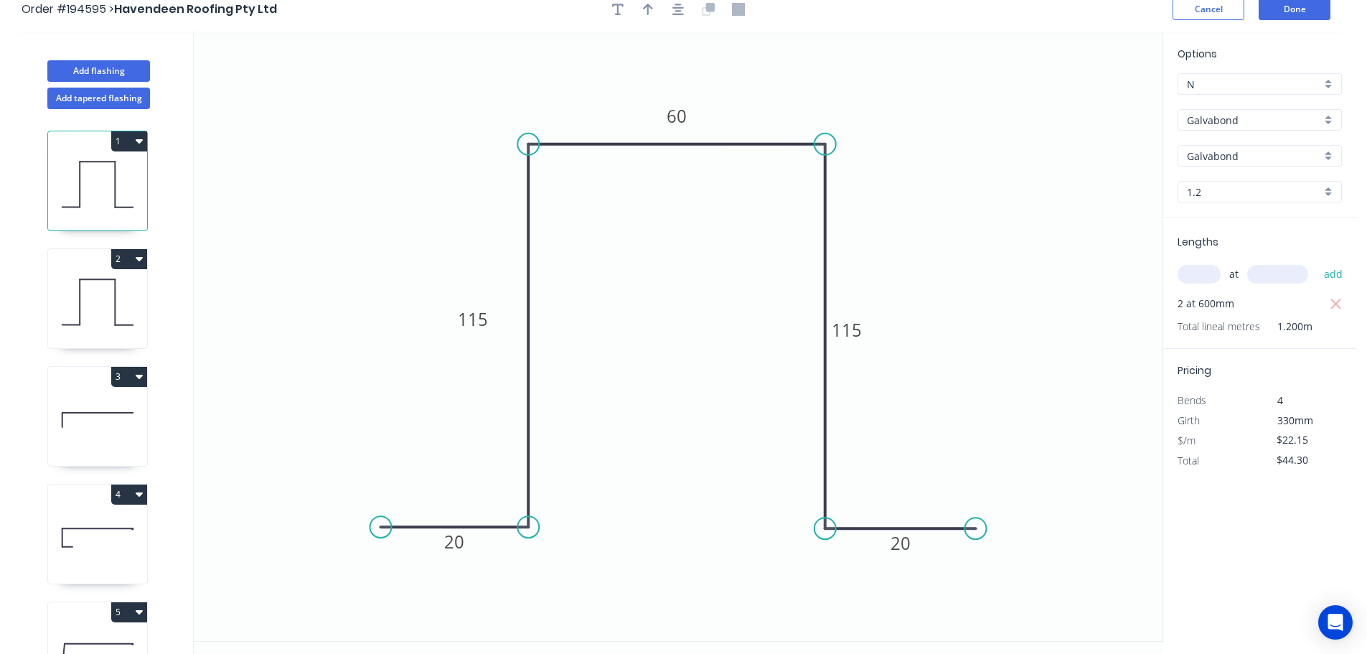
scroll to position [0, 0]
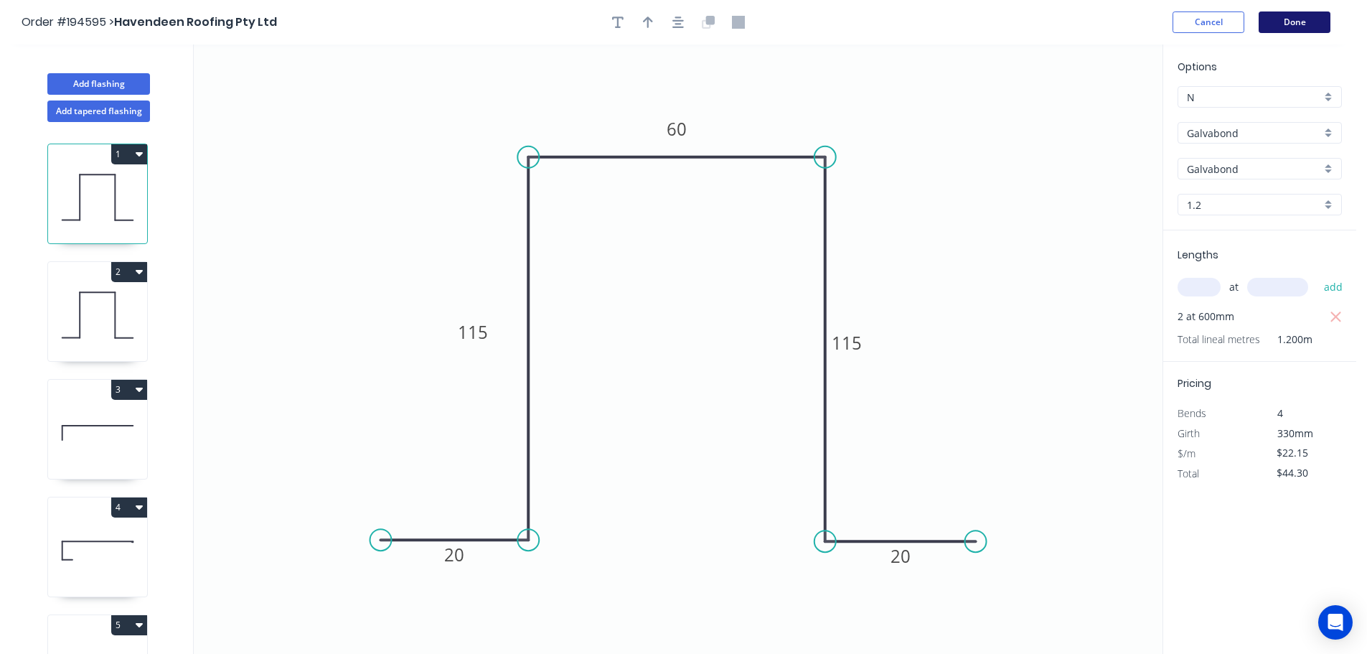
click at [1286, 27] on button "Done" at bounding box center [1295, 22] width 72 height 22
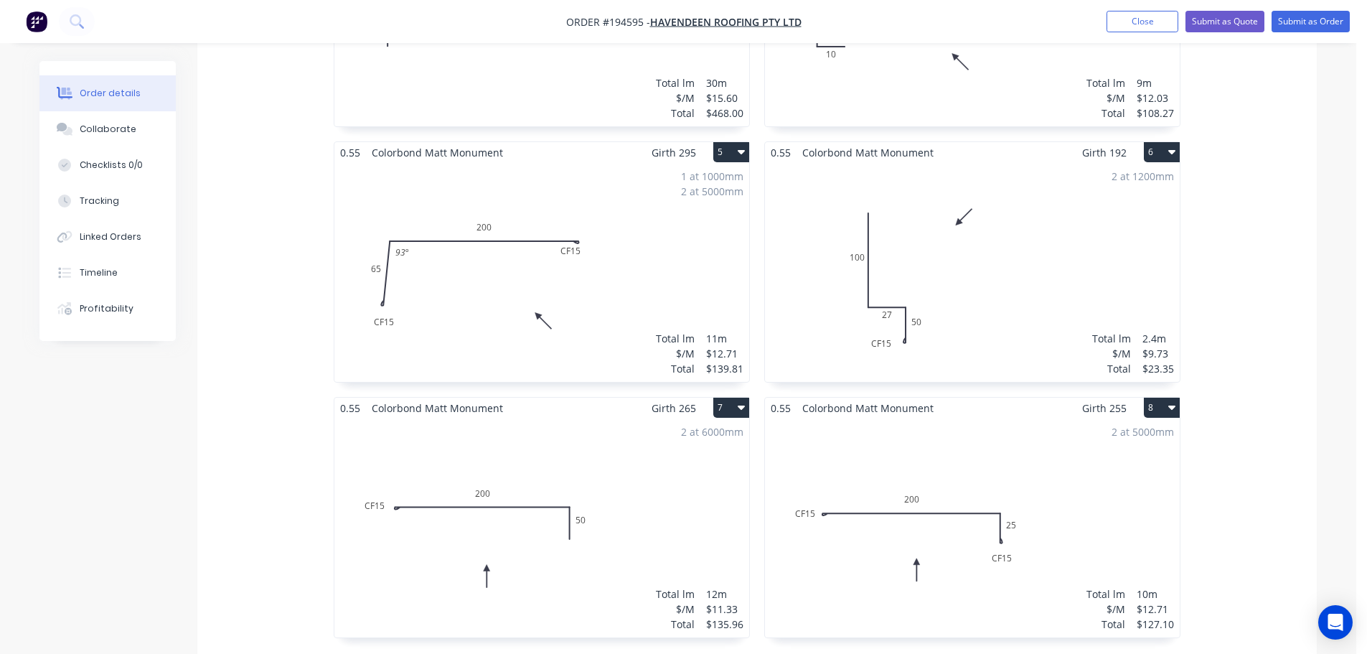
scroll to position [933, 0]
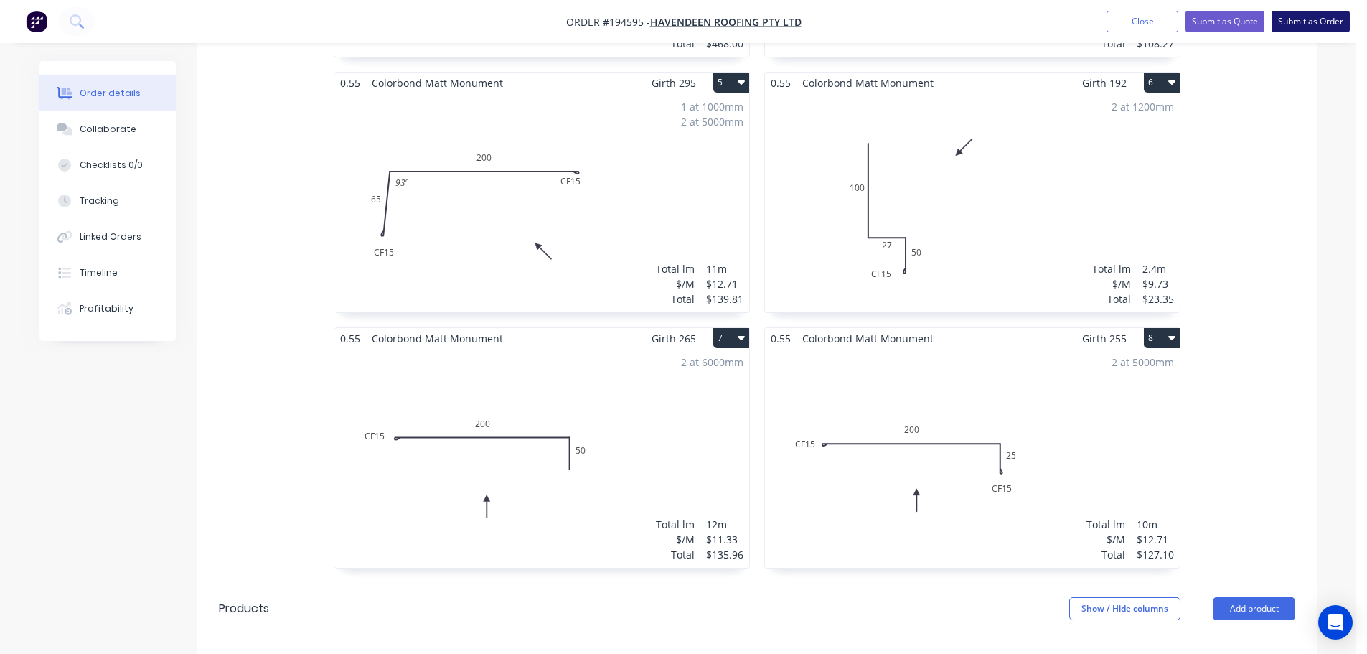
click at [1305, 22] on button "Submit as Order" at bounding box center [1311, 22] width 78 height 22
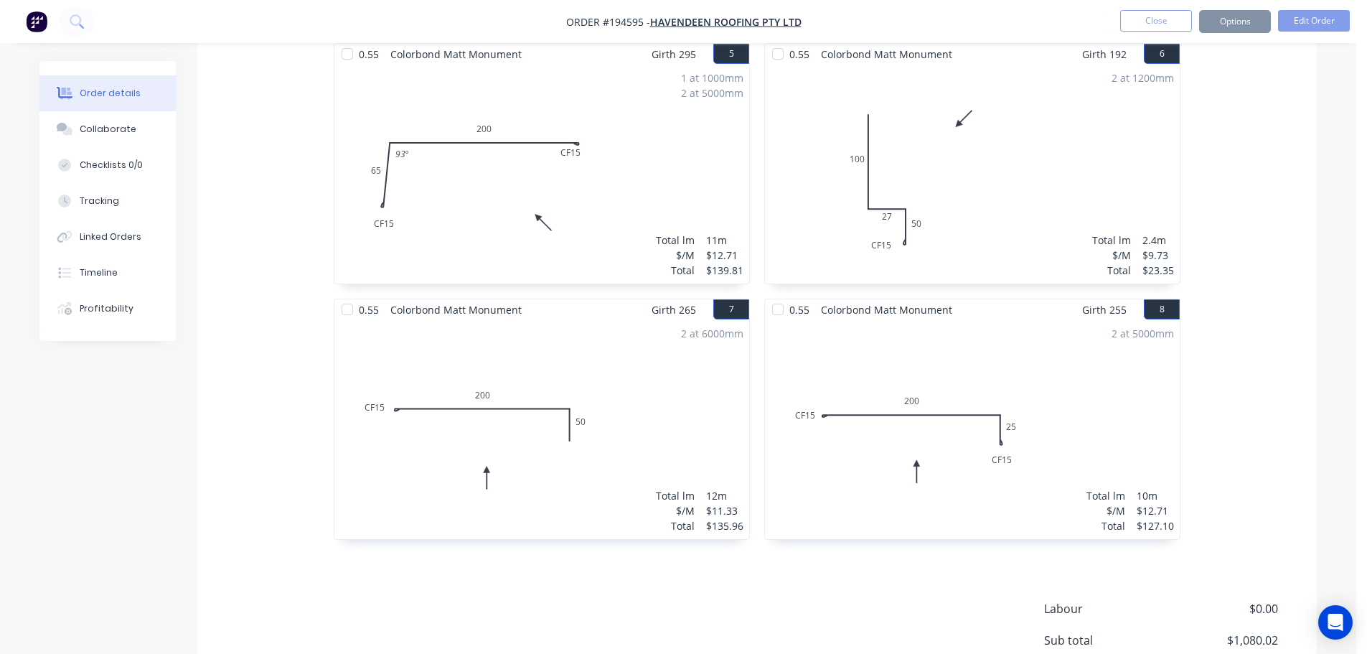
scroll to position [0, 0]
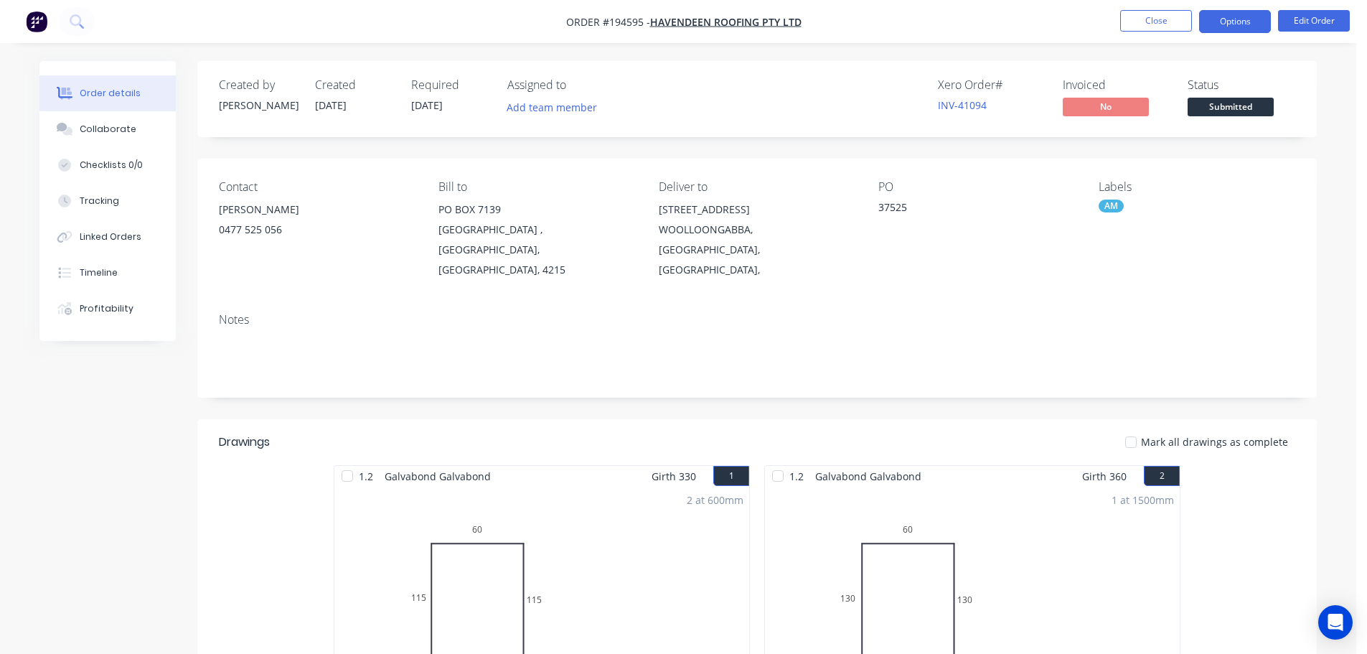
click at [1231, 11] on button "Options" at bounding box center [1235, 21] width 72 height 23
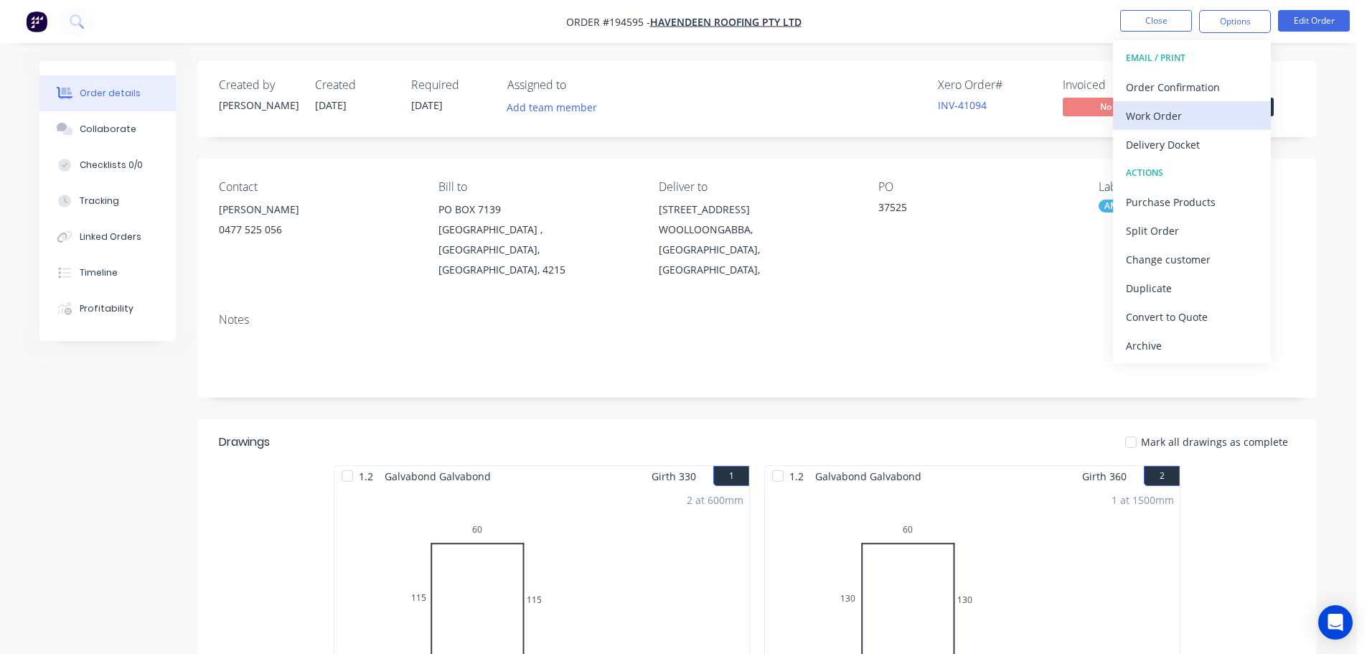
click at [1188, 122] on div "Work Order" at bounding box center [1192, 115] width 132 height 21
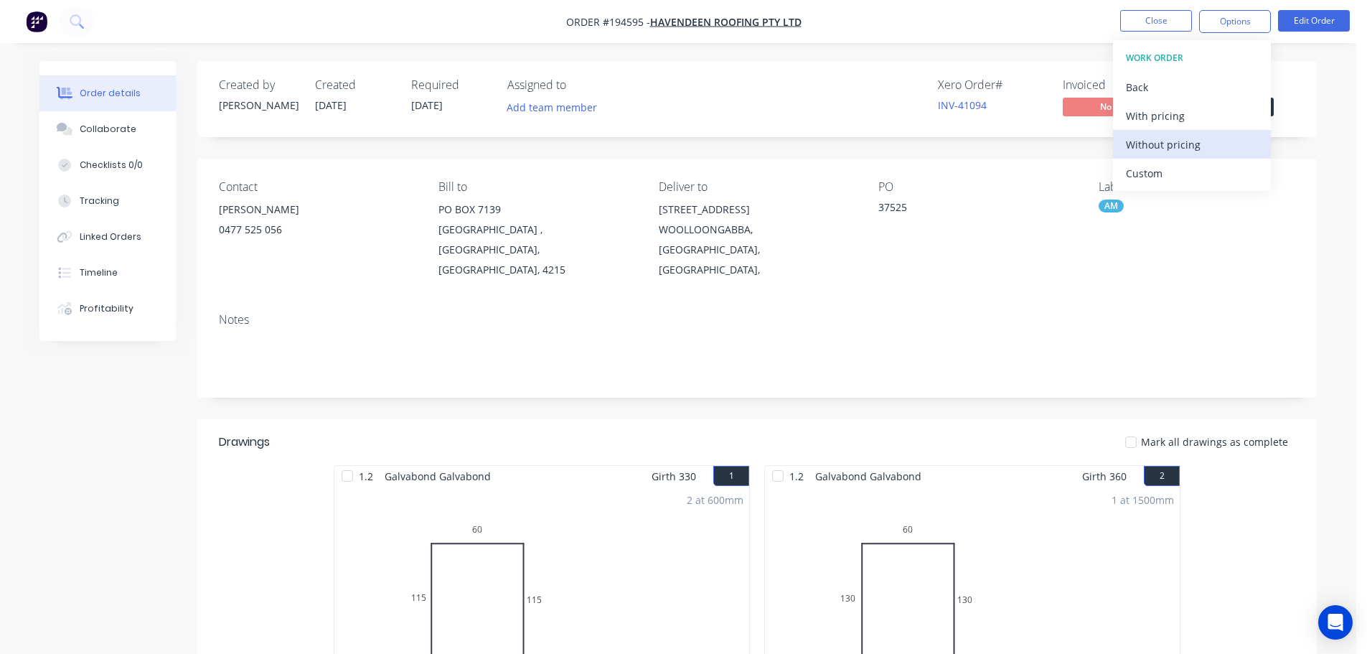
click at [1185, 137] on div "Without pricing" at bounding box center [1192, 144] width 132 height 21
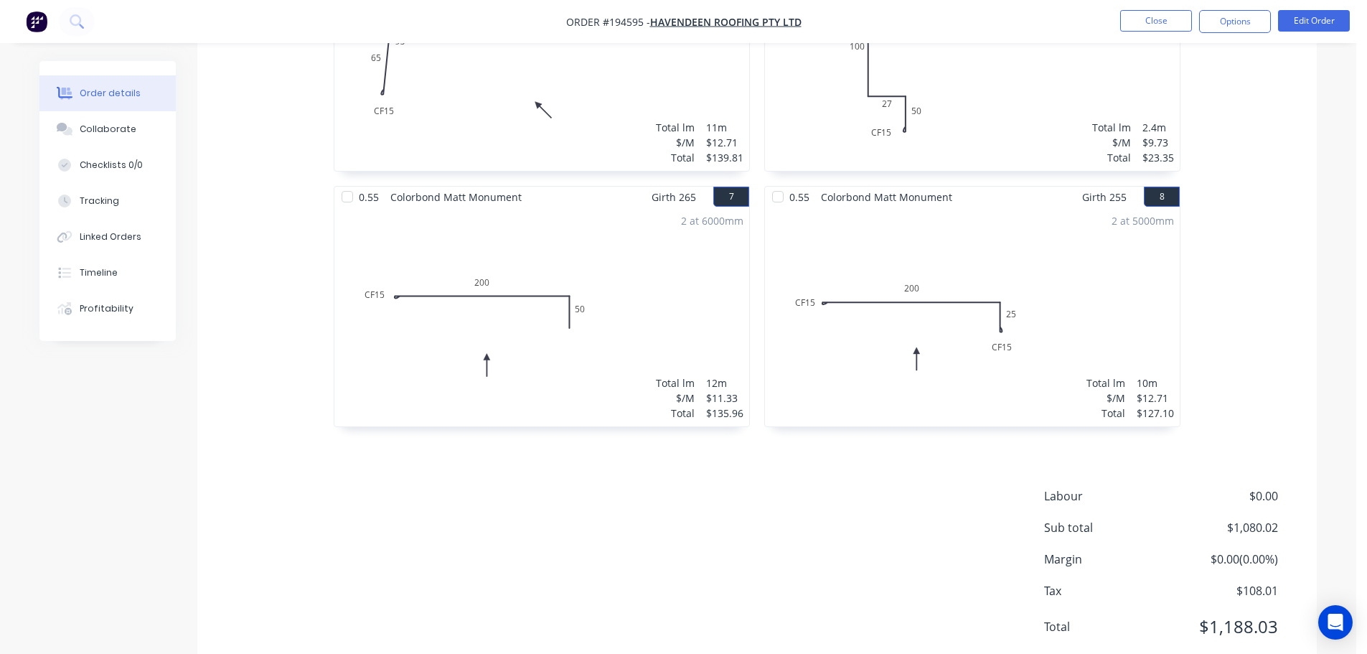
scroll to position [1069, 0]
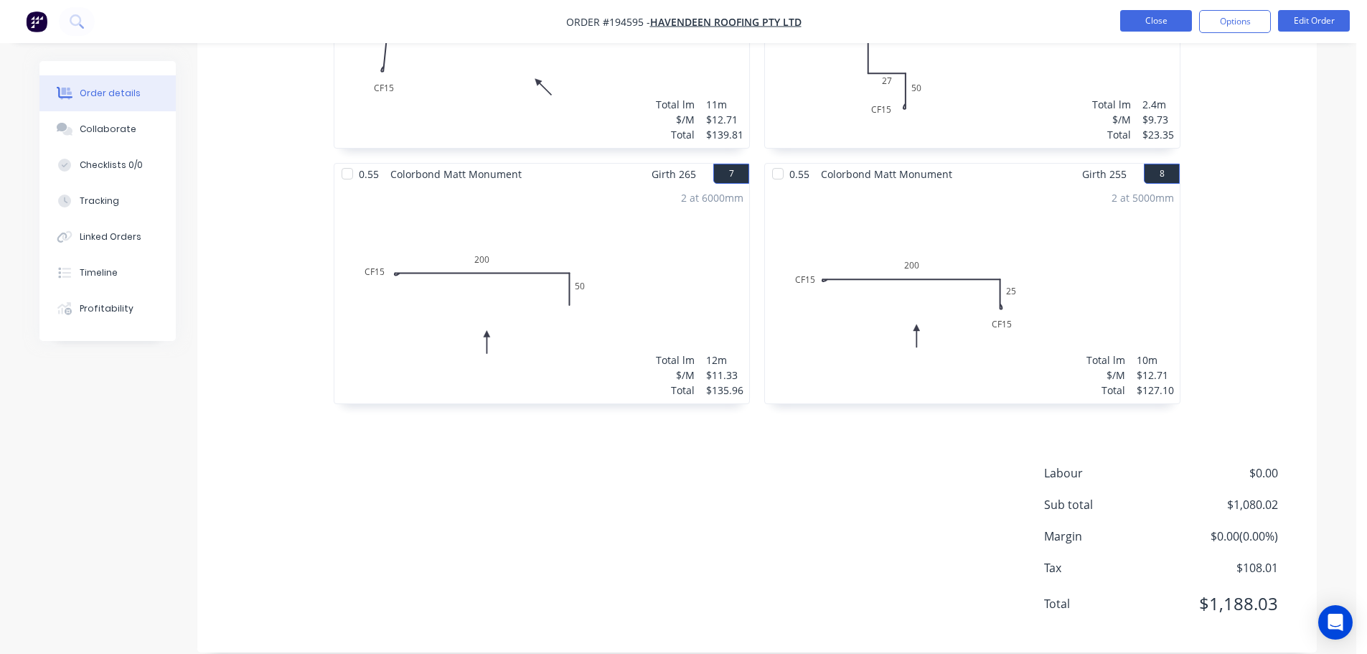
click at [1171, 20] on button "Close" at bounding box center [1156, 21] width 72 height 22
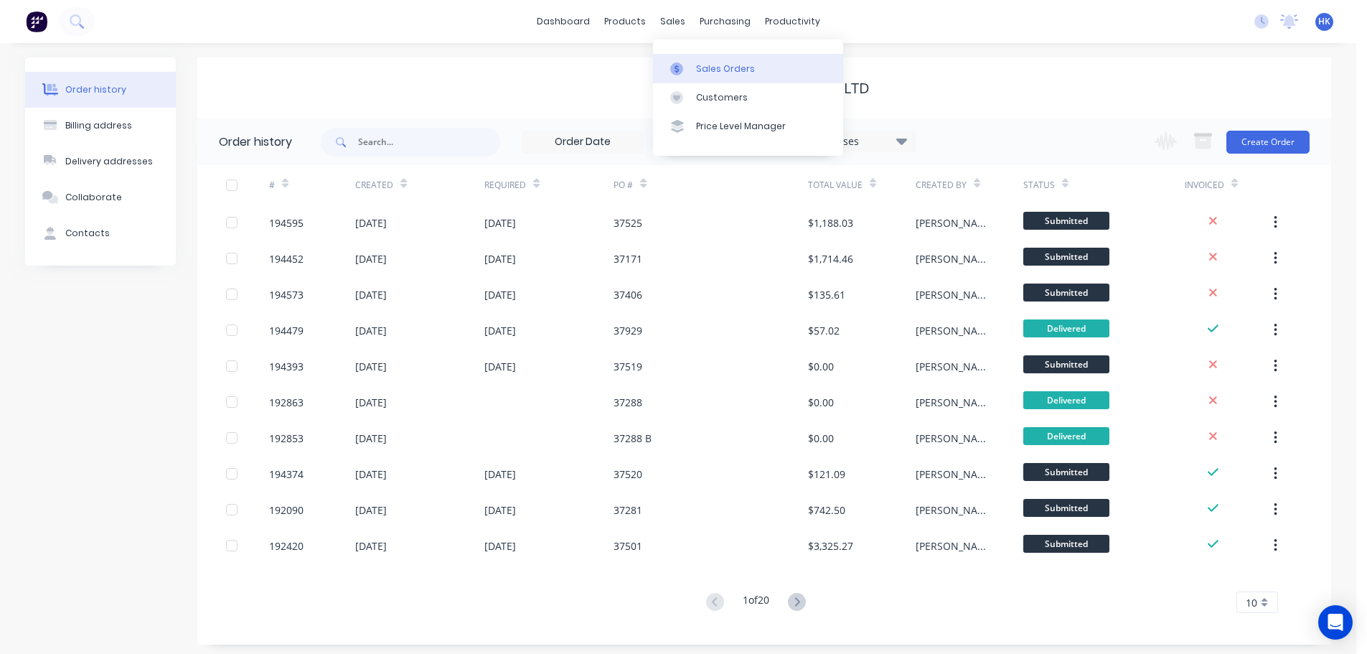
click at [702, 68] on div "Sales Orders" at bounding box center [725, 68] width 59 height 13
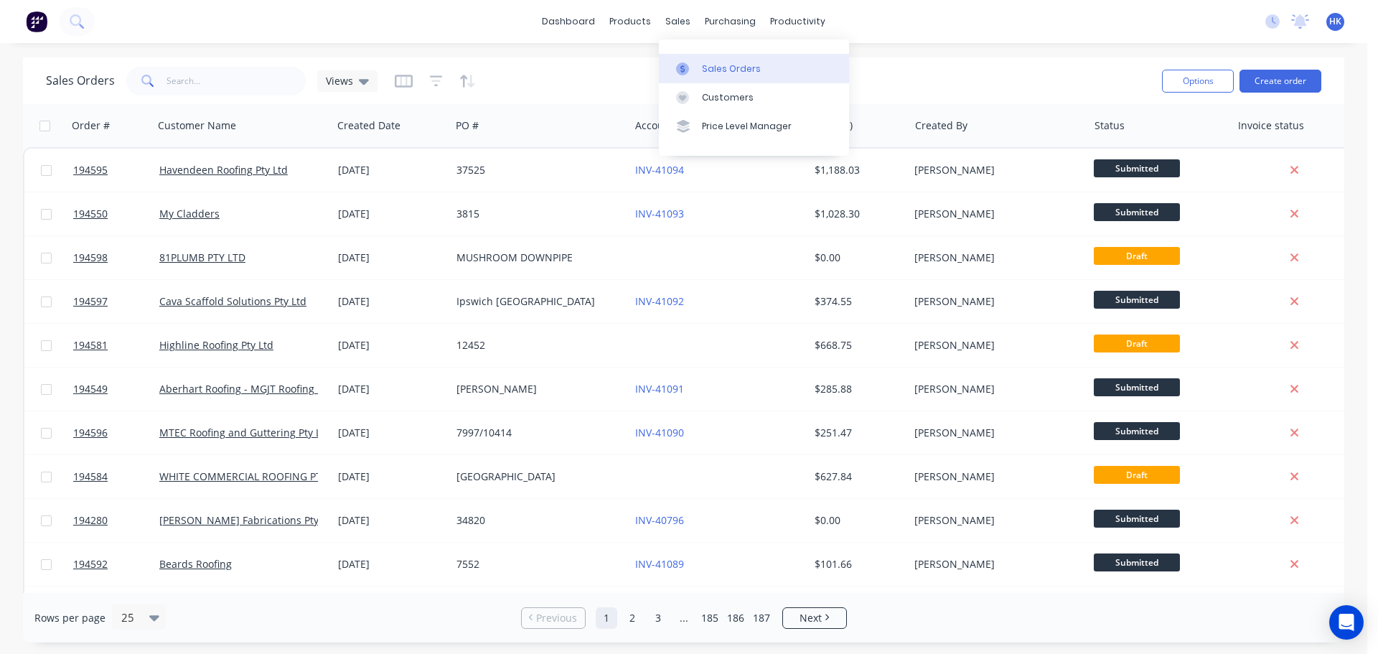
click at [733, 65] on div "Sales Orders" at bounding box center [731, 68] width 59 height 13
click at [769, 99] on link "Customers" at bounding box center [754, 97] width 190 height 29
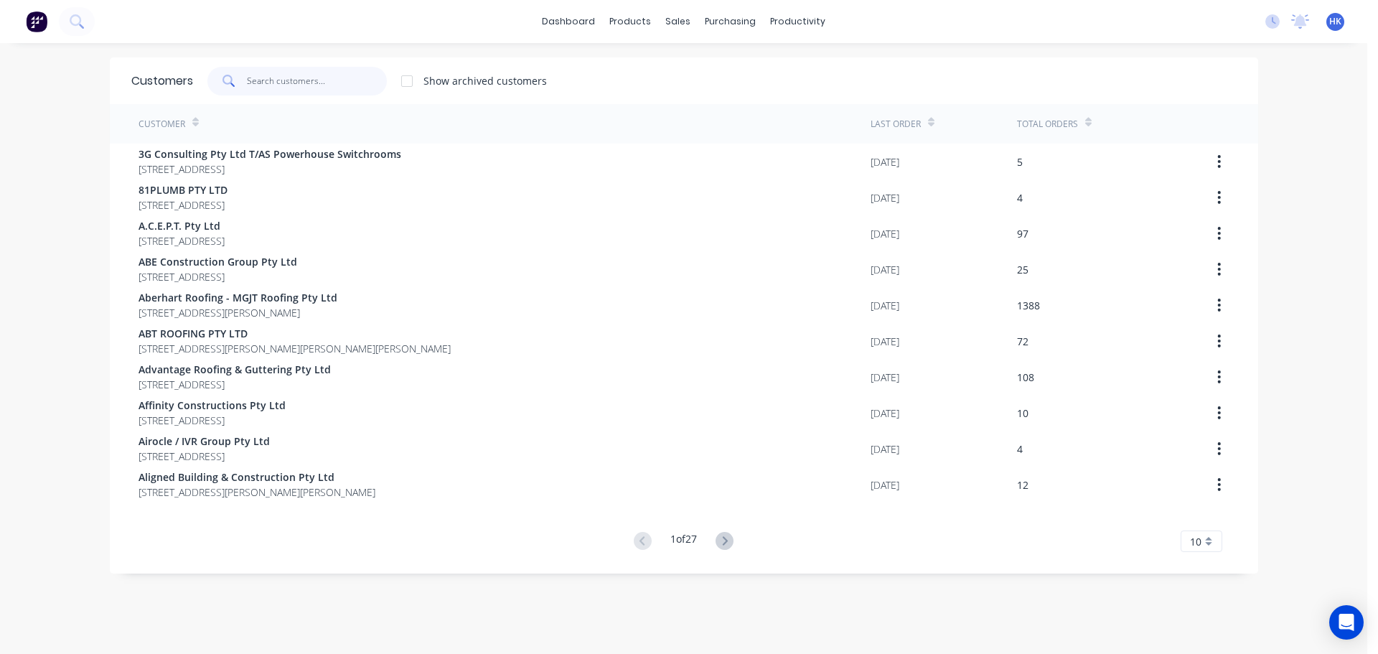
click at [301, 93] on input "text" at bounding box center [317, 81] width 140 height 29
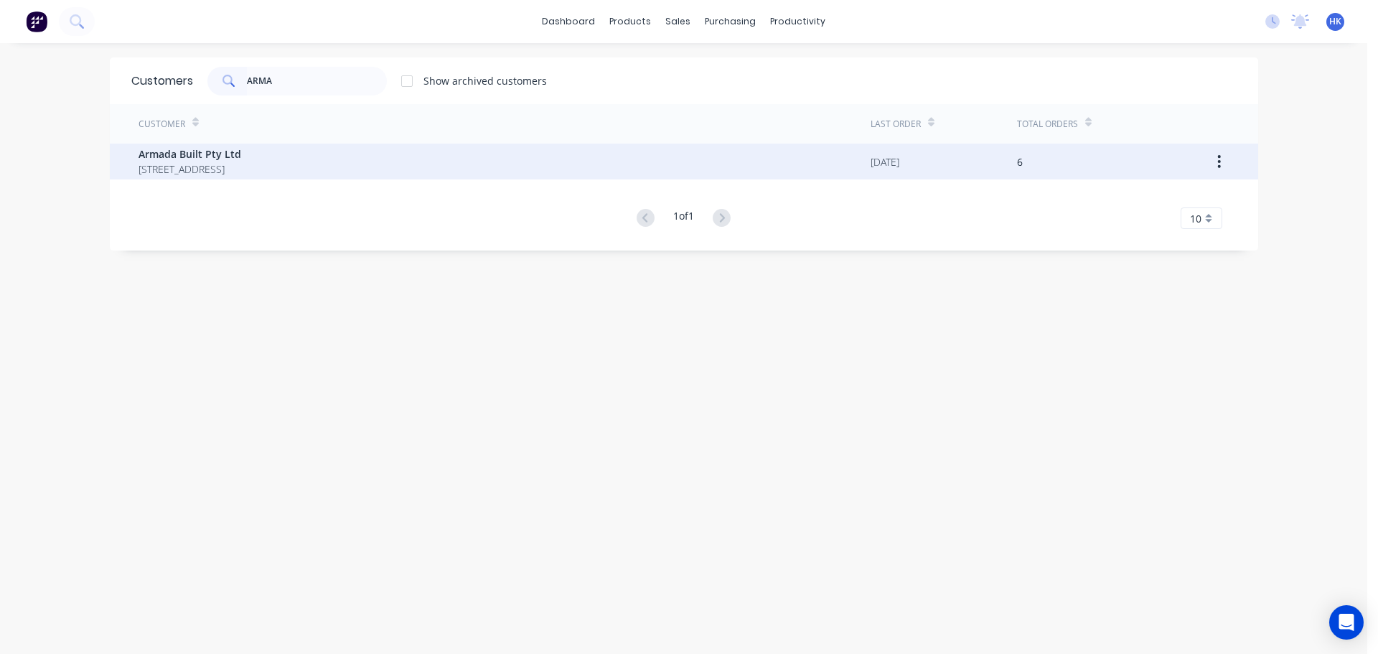
click at [405, 165] on div "Armada Built Pty Ltd 39 Dunhill Crescent Morningside Queensland Australia 4170" at bounding box center [505, 162] width 732 height 36
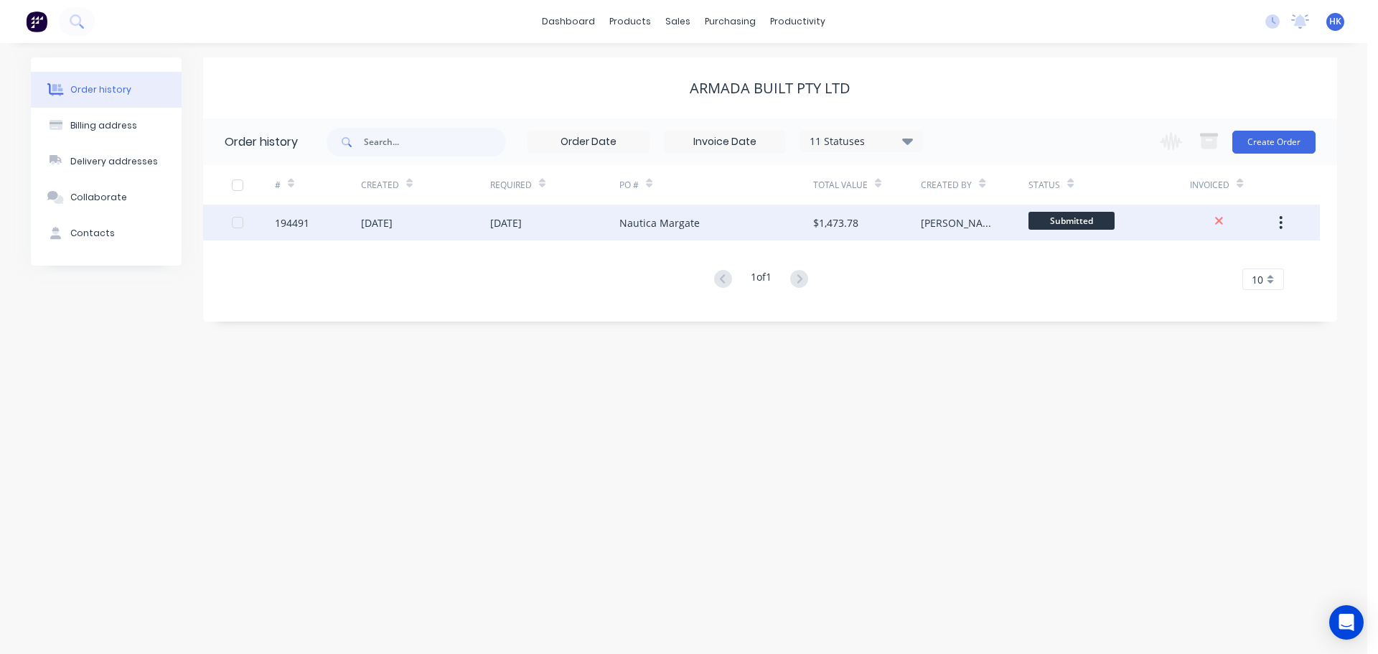
click at [603, 227] on div "03 Oct 2025" at bounding box center [554, 223] width 129 height 36
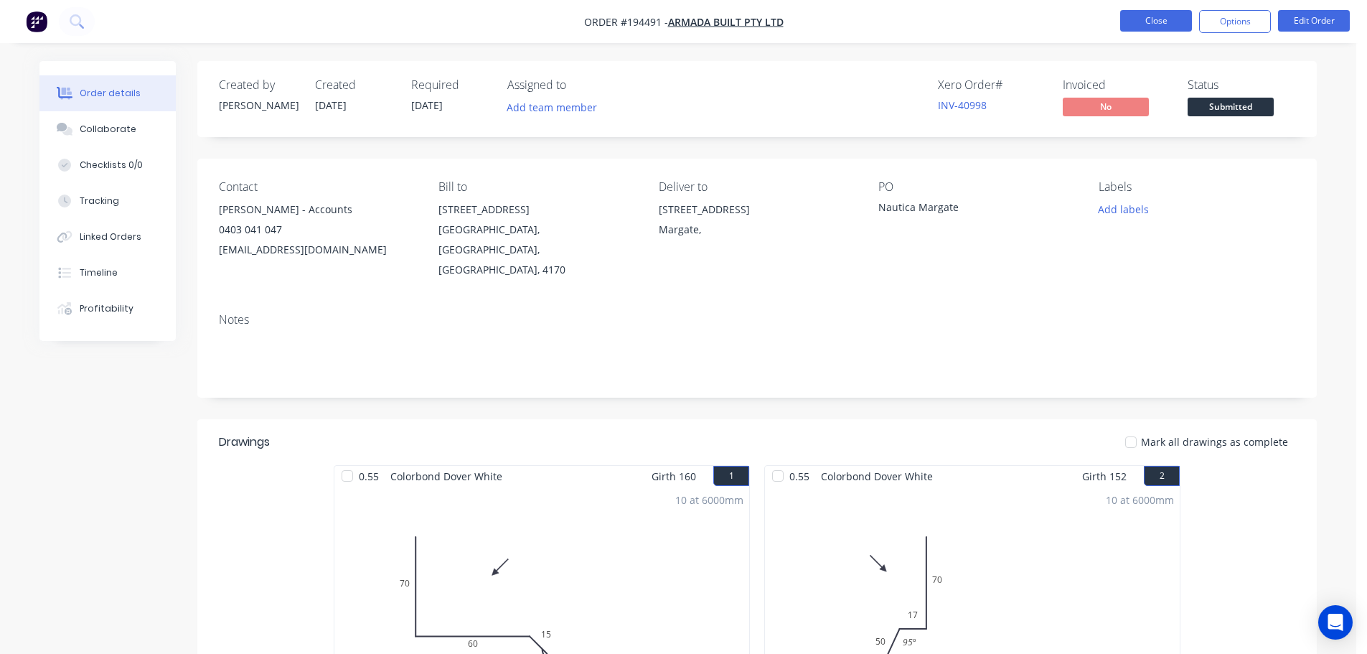
click at [1170, 24] on button "Close" at bounding box center [1156, 21] width 72 height 22
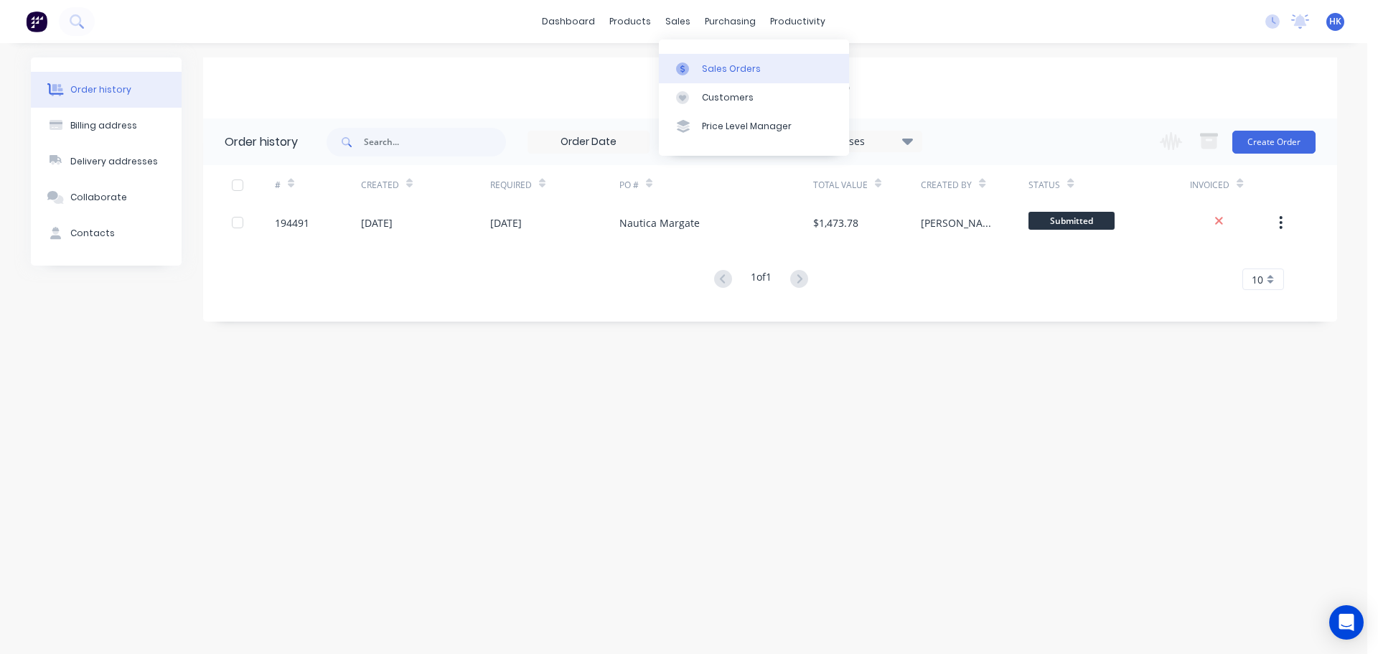
click at [693, 57] on link "Sales Orders" at bounding box center [754, 68] width 190 height 29
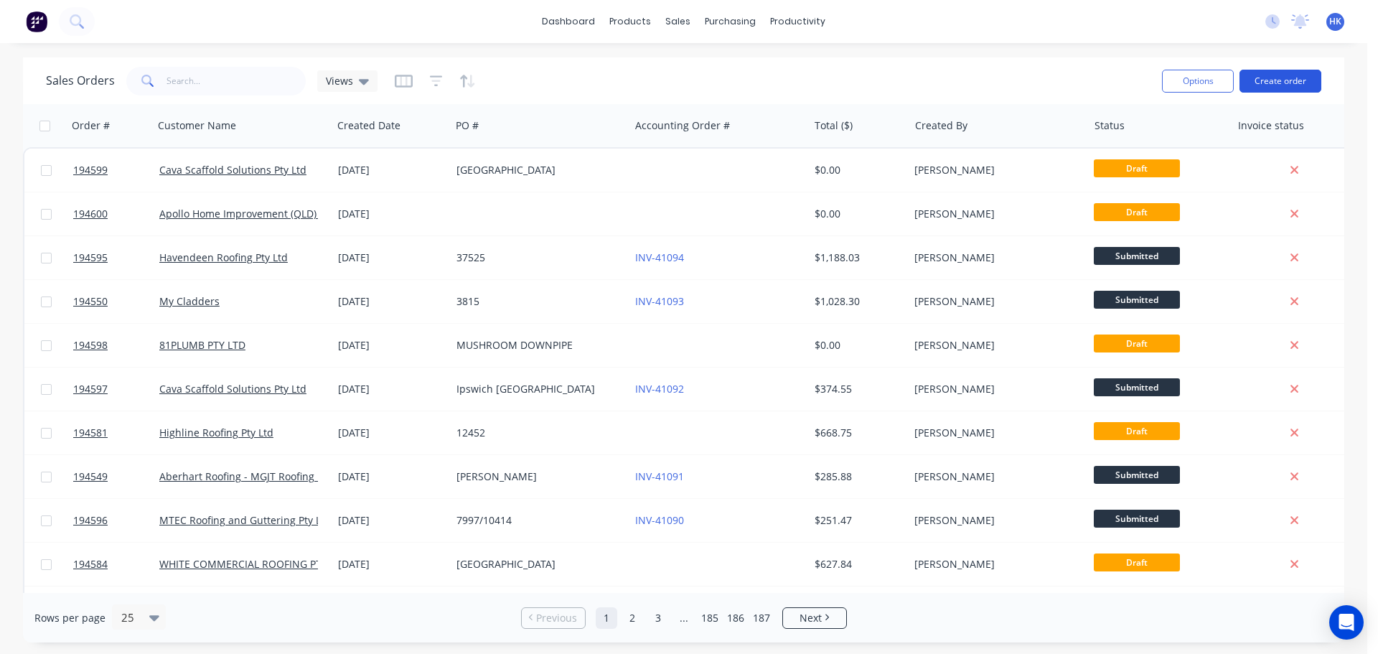
click at [1270, 83] on button "Create order" at bounding box center [1280, 81] width 82 height 23
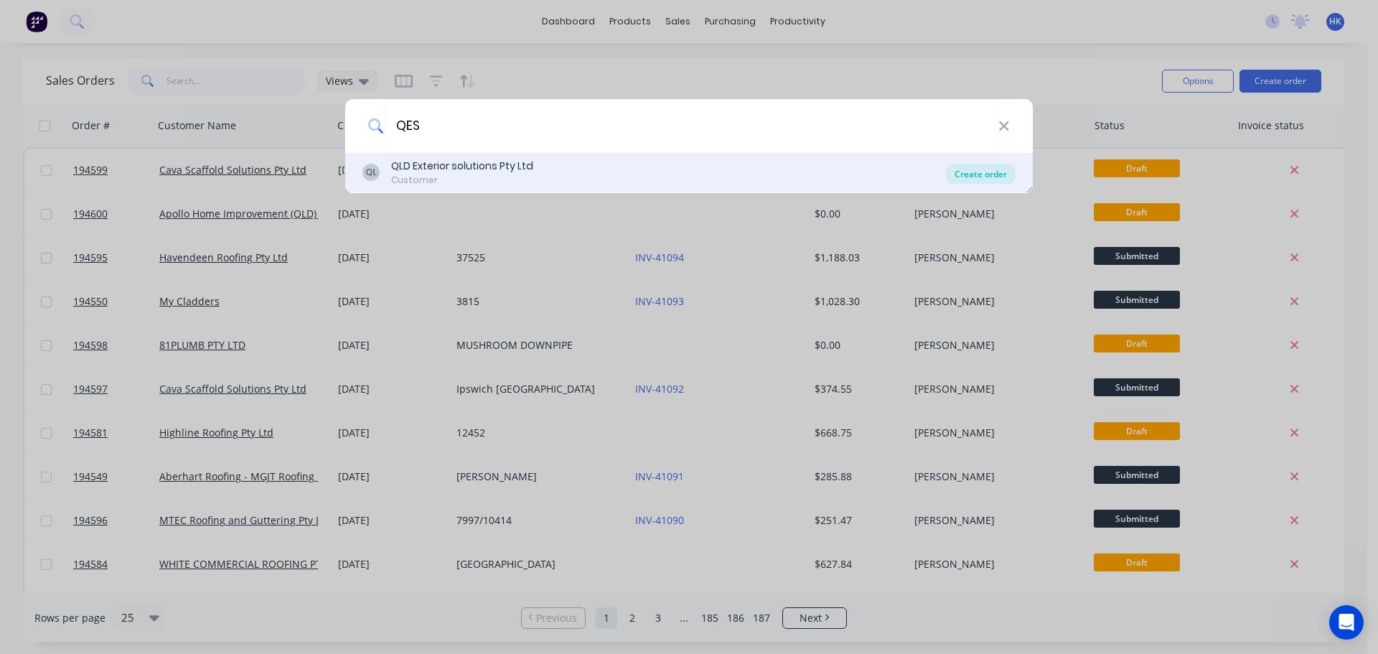
click at [965, 179] on div "Create order" at bounding box center [981, 174] width 70 height 20
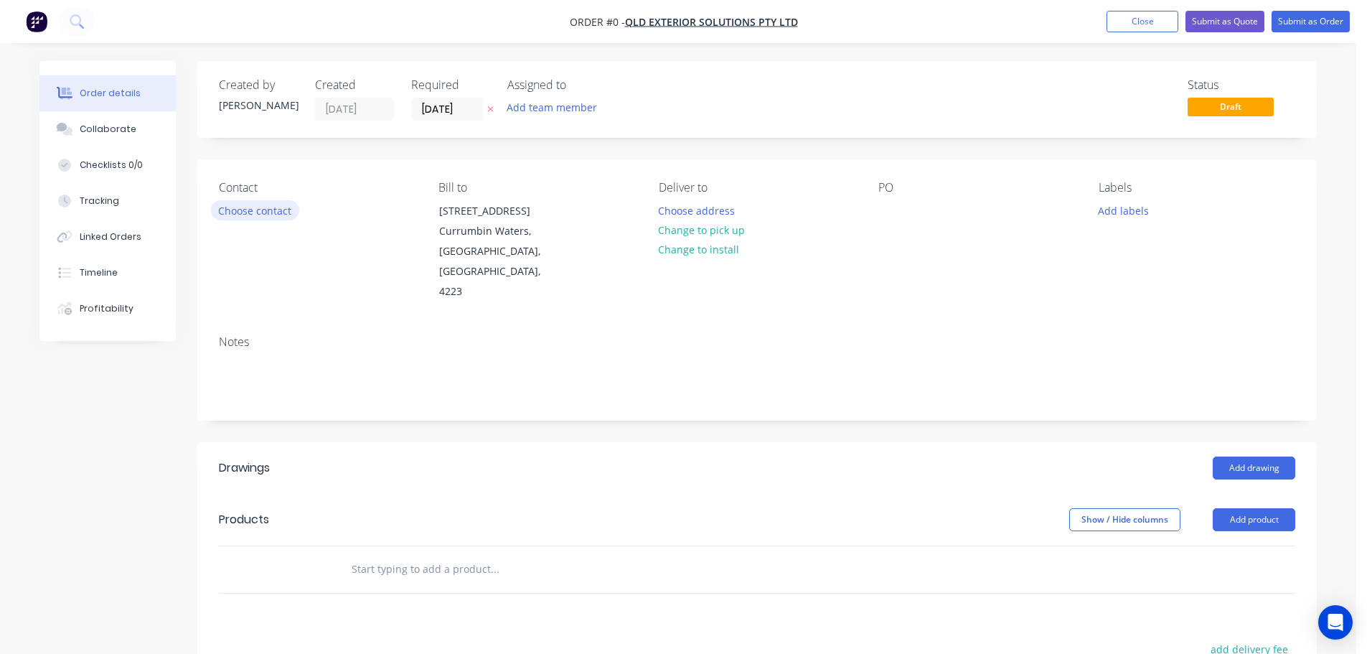
click at [269, 212] on button "Choose contact" at bounding box center [255, 209] width 88 height 19
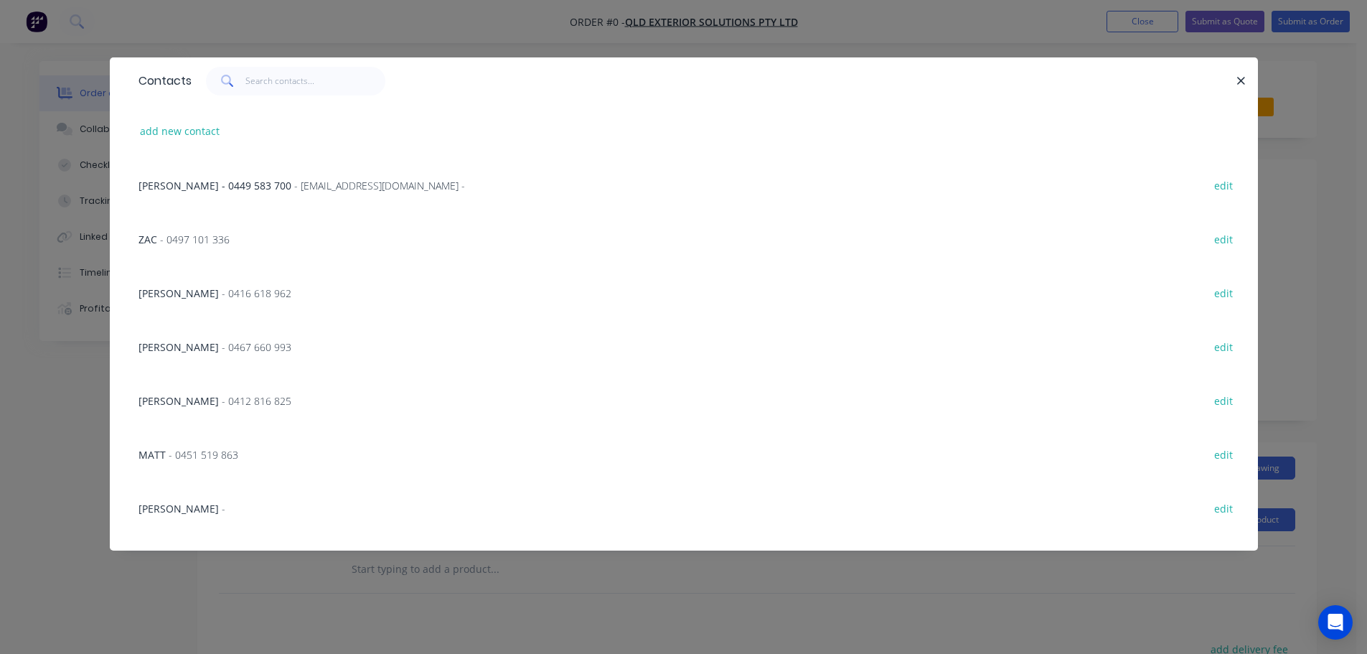
click at [202, 234] on span "- 0497 101 336" at bounding box center [195, 240] width 70 height 14
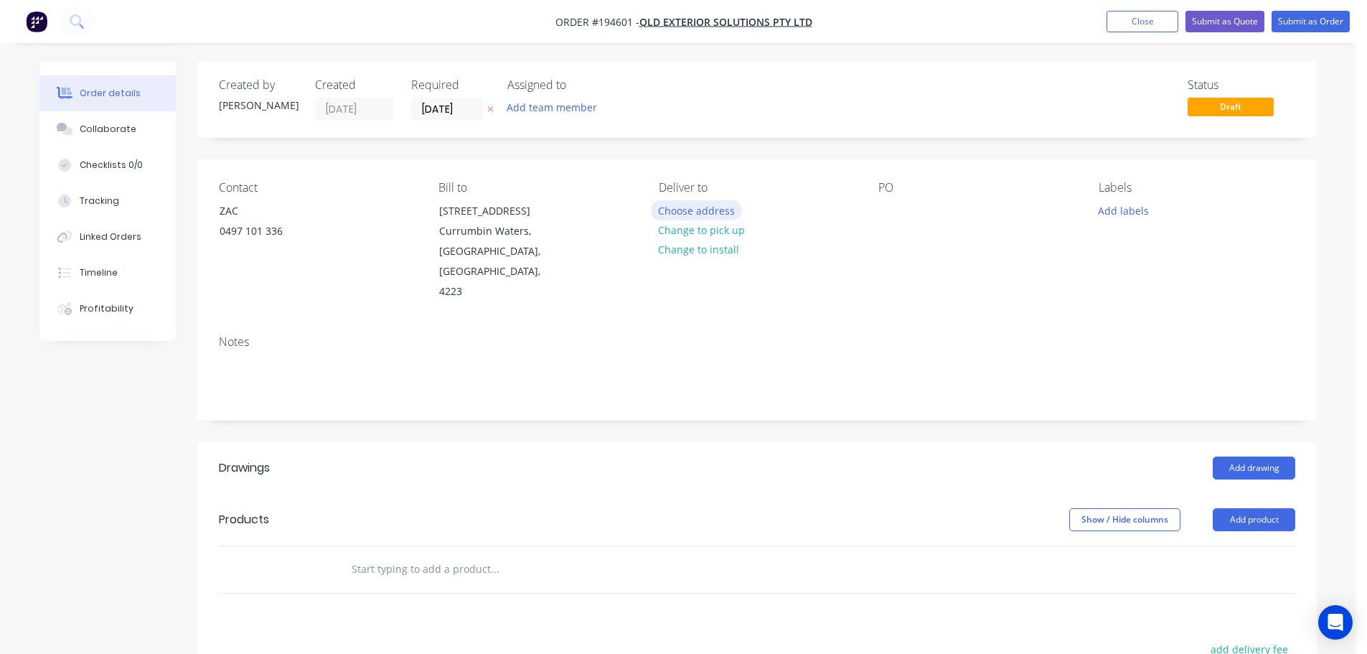
click at [721, 211] on button "Choose address" at bounding box center [697, 209] width 92 height 19
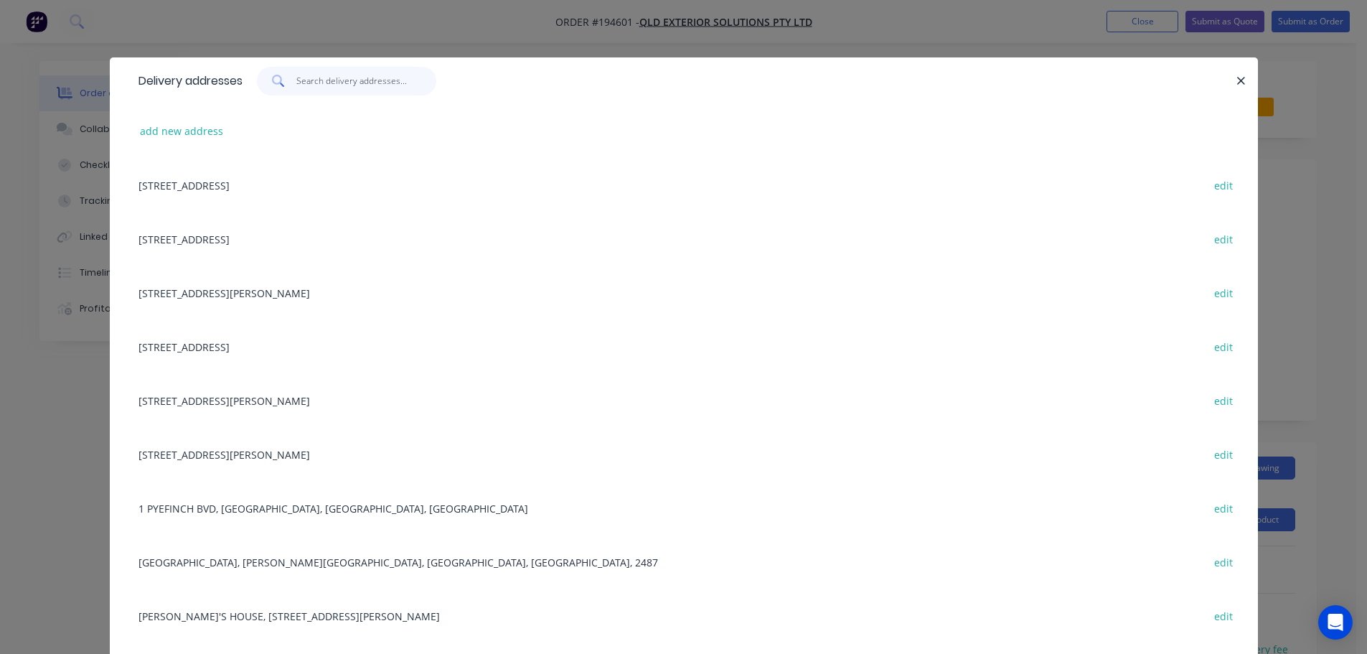
click at [315, 85] on input "text" at bounding box center [366, 81] width 140 height 29
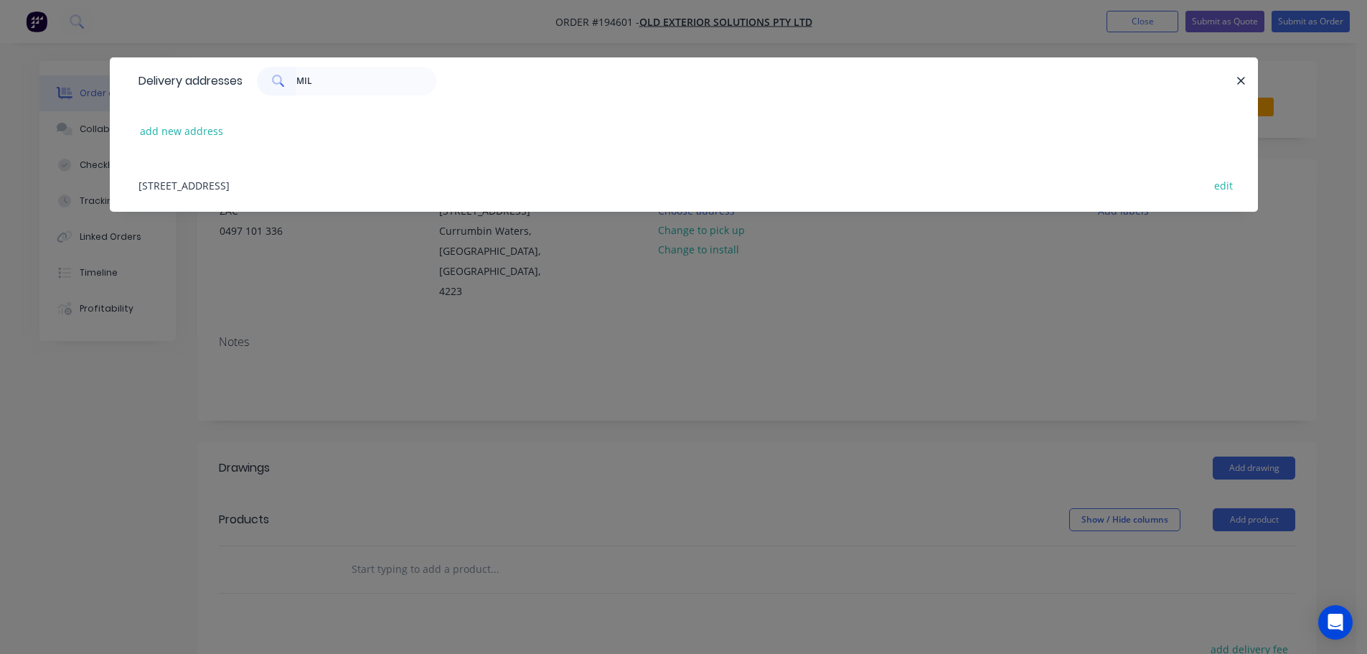
click at [290, 189] on div "38 BAROONA ROAD, MILTON, Queensland, Australia, 4064 edit" at bounding box center [683, 185] width 1105 height 54
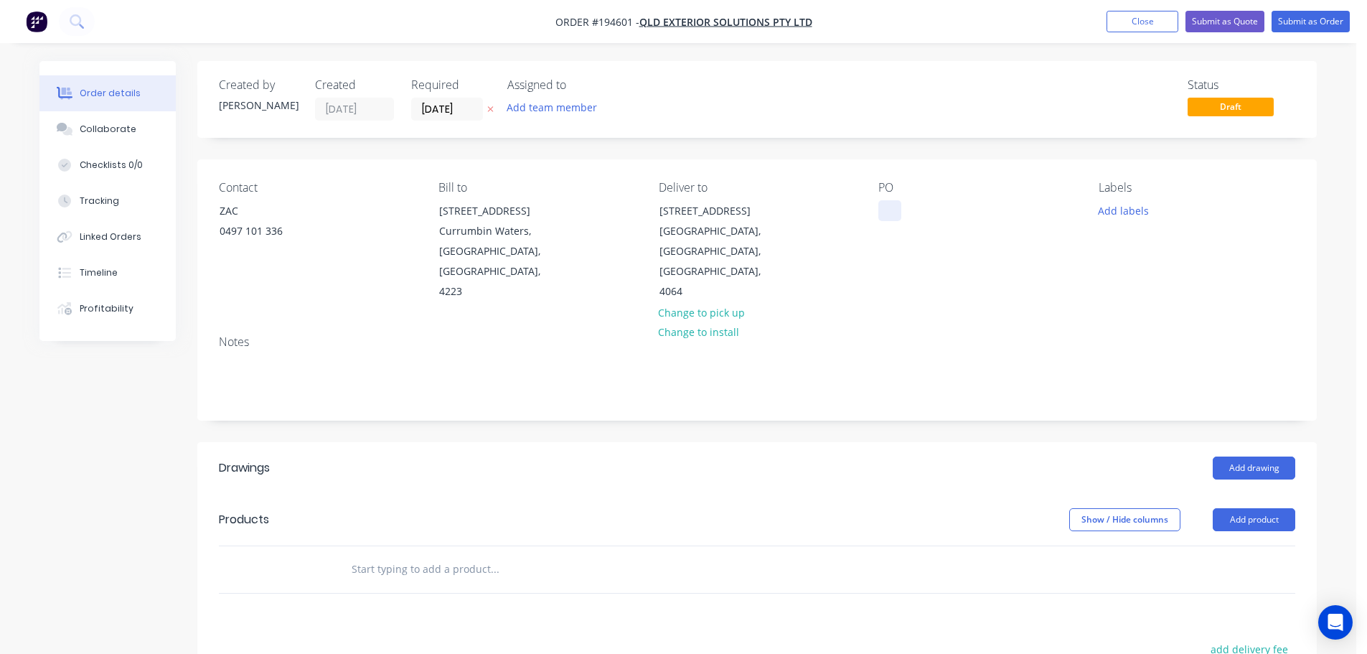
click at [888, 211] on div at bounding box center [889, 210] width 23 height 21
click at [1129, 212] on button "Add labels" at bounding box center [1123, 209] width 66 height 19
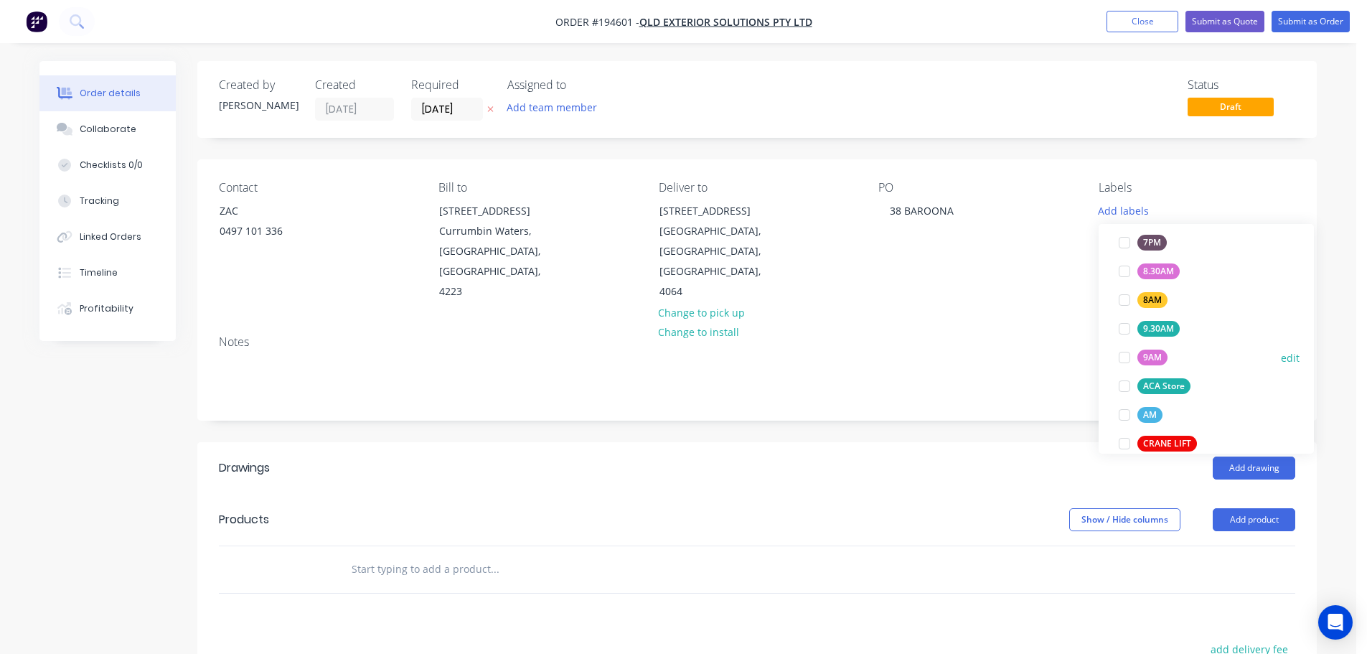
scroll to position [502, 0]
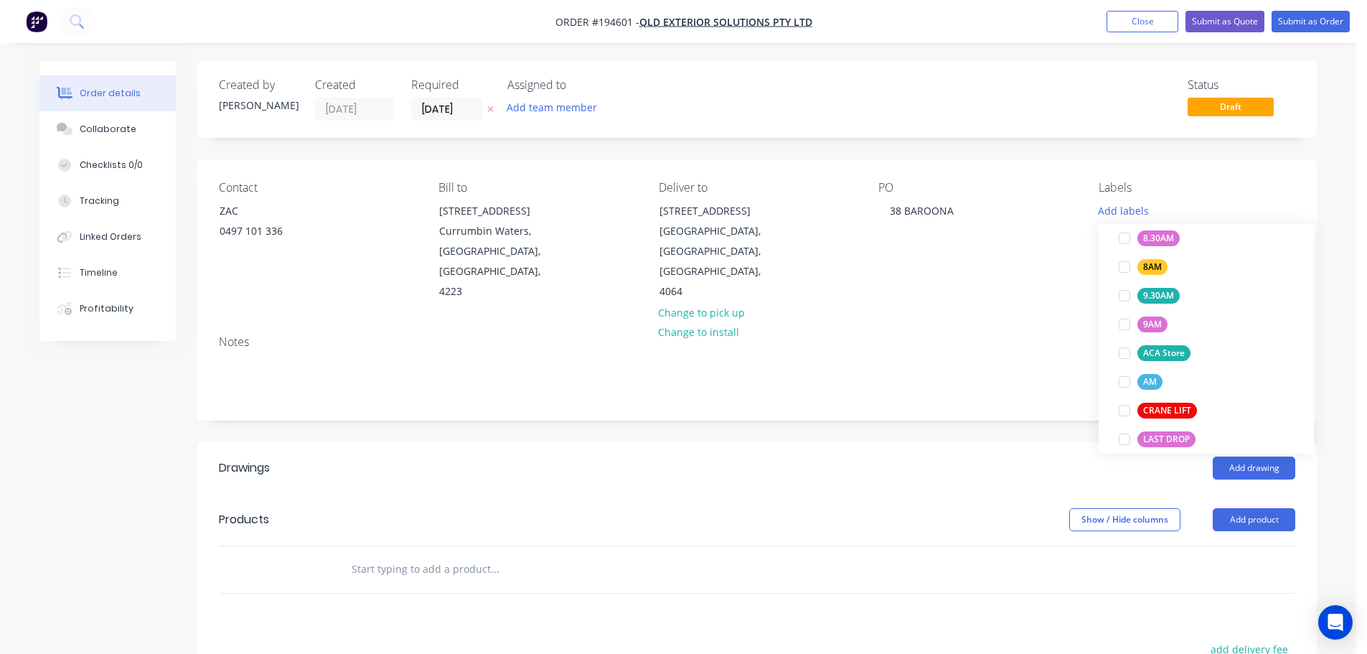
click at [1125, 380] on div at bounding box center [1124, 381] width 29 height 29
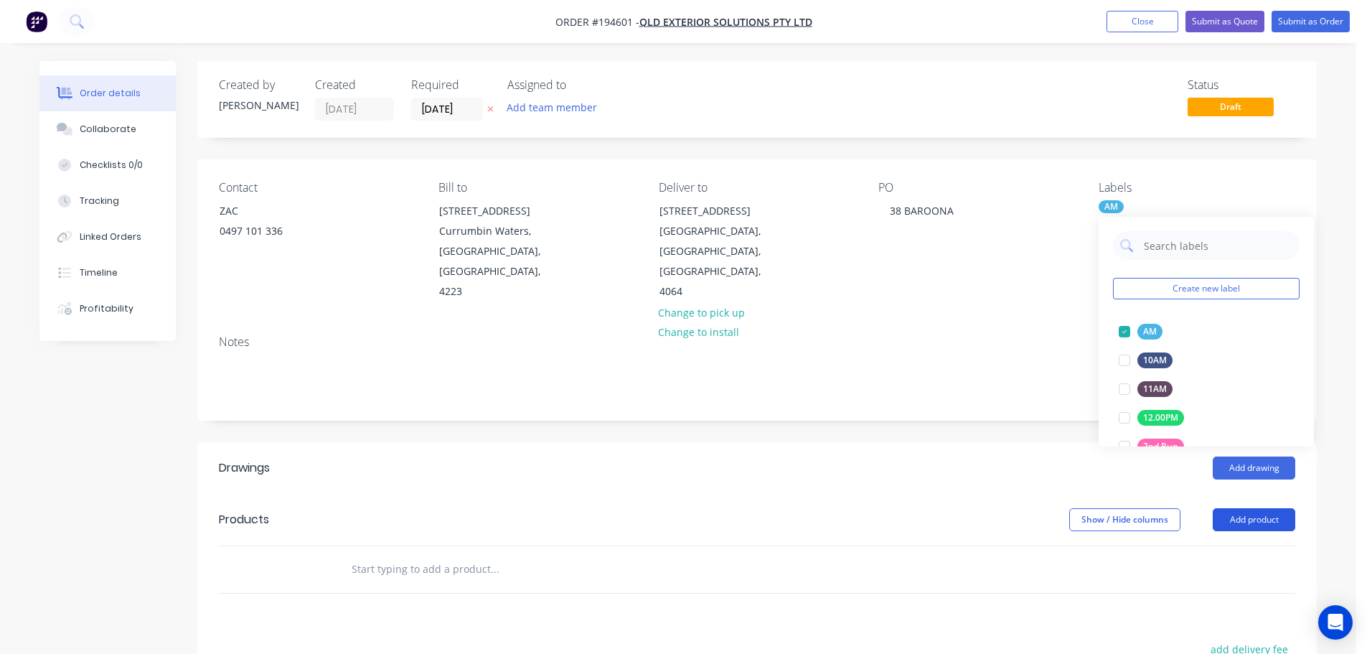
click at [1250, 508] on button "Add product" at bounding box center [1254, 519] width 83 height 23
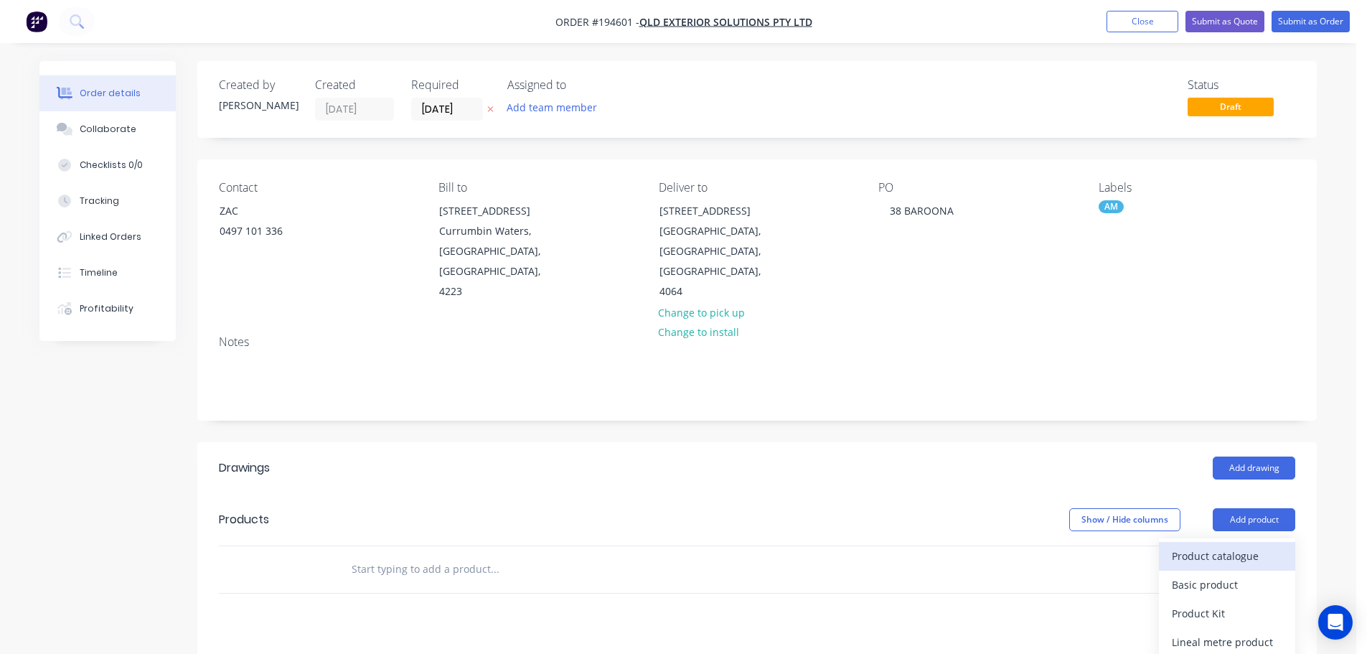
click at [1248, 545] on div "Product catalogue" at bounding box center [1227, 555] width 111 height 21
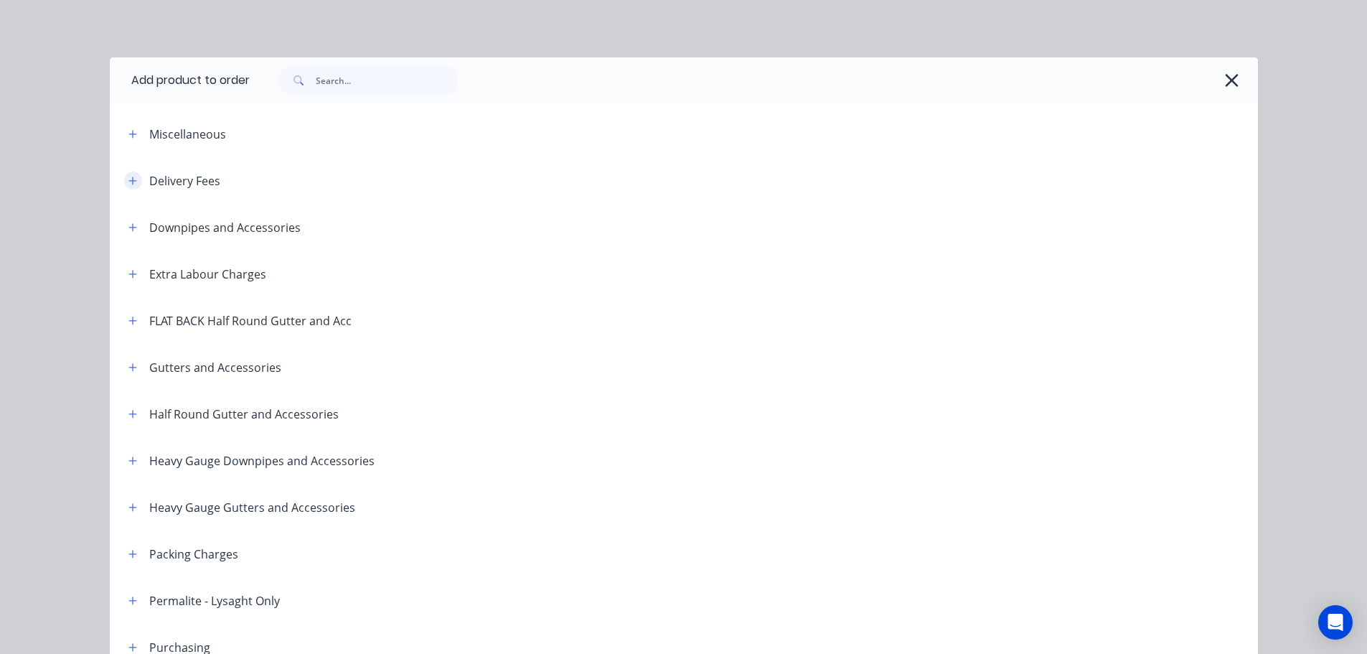
click at [131, 179] on icon "button" at bounding box center [132, 181] width 9 height 10
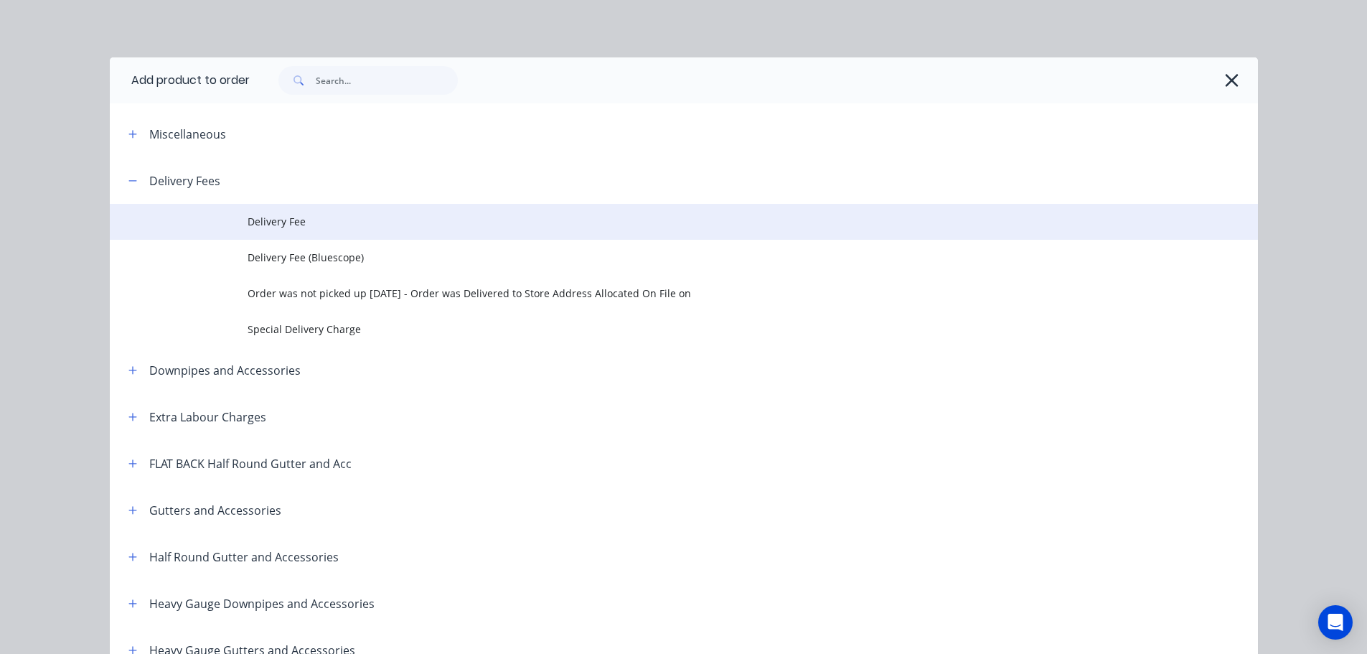
click at [248, 225] on span "Delivery Fee" at bounding box center [652, 221] width 808 height 15
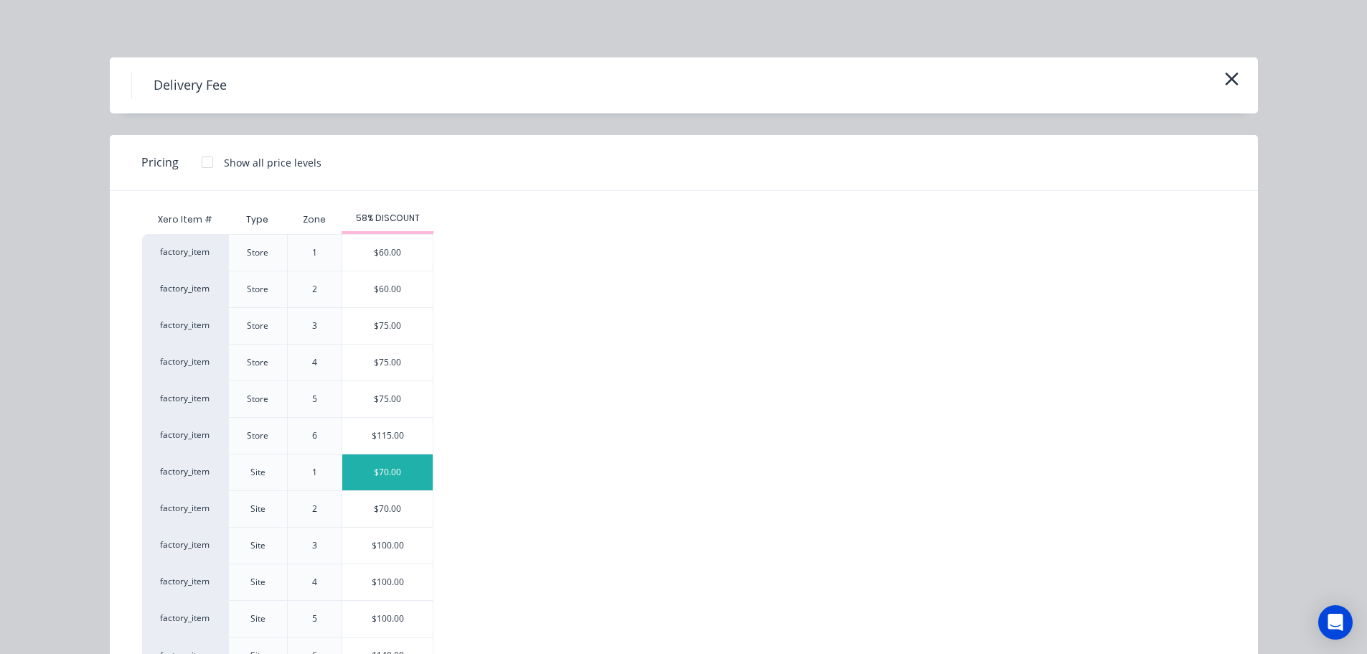
click at [372, 476] on div "$70.00" at bounding box center [387, 472] width 90 height 36
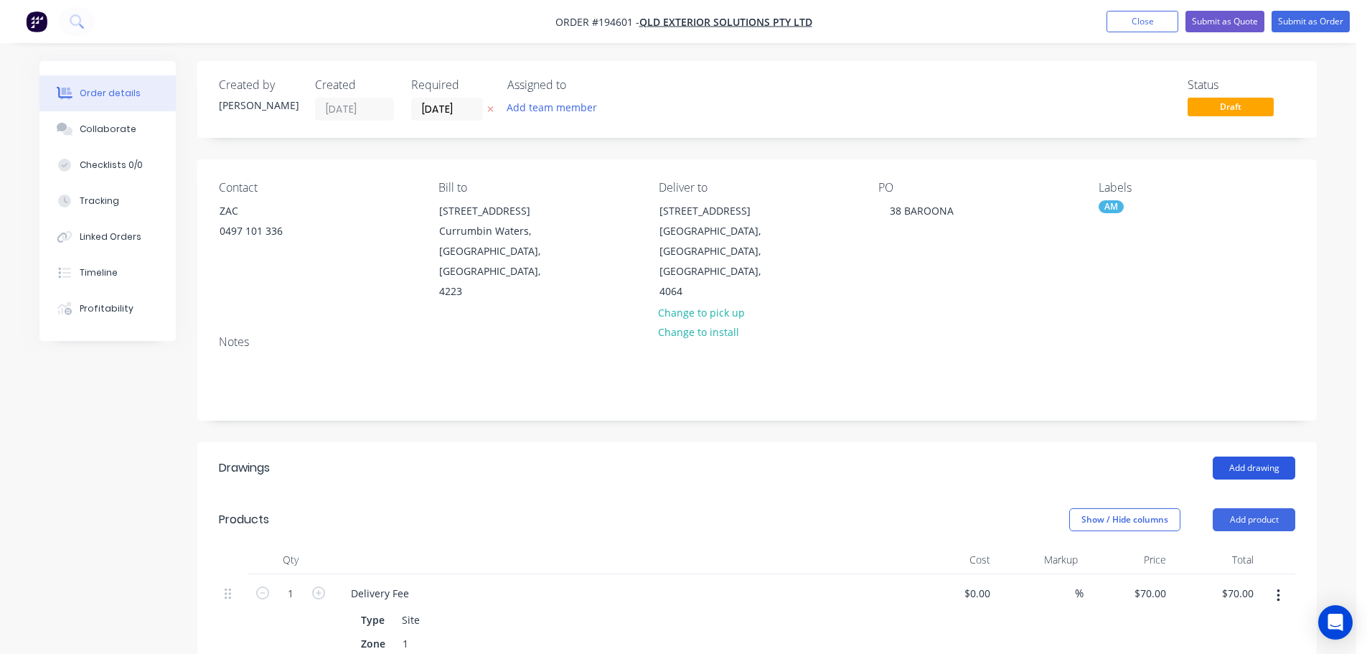
click at [1267, 456] on button "Add drawing" at bounding box center [1254, 467] width 83 height 23
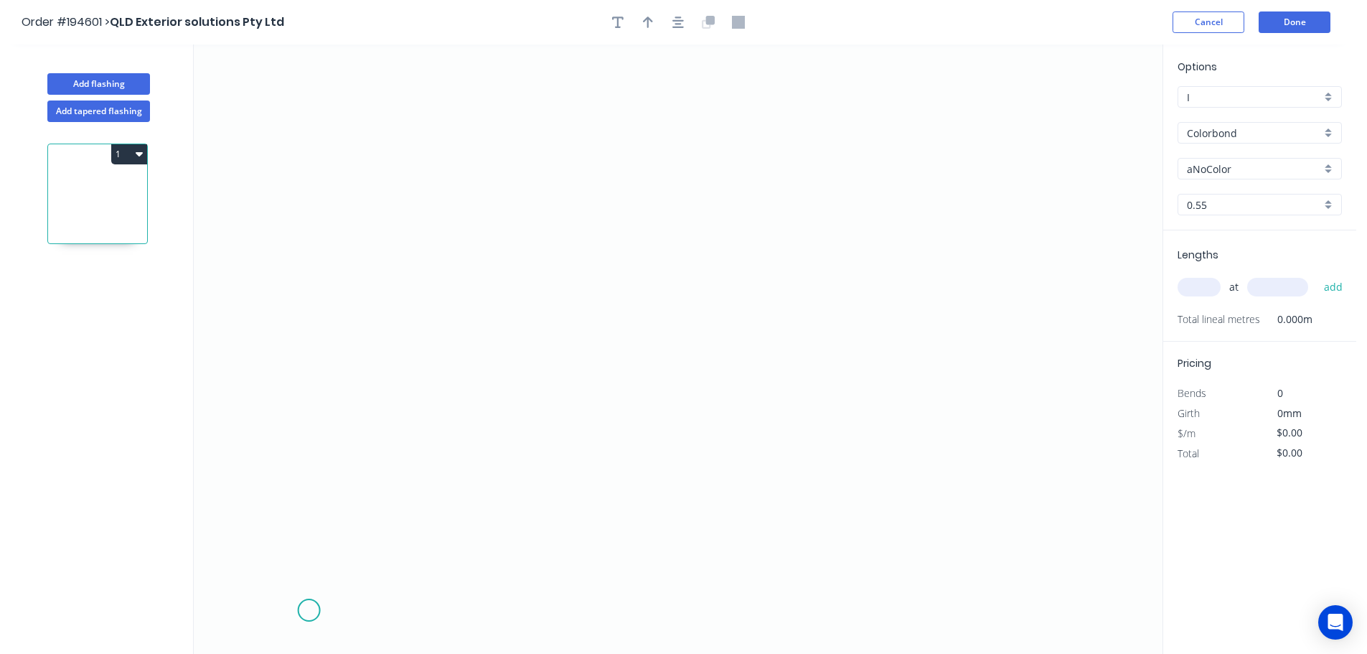
click at [309, 610] on icon "0" at bounding box center [678, 348] width 969 height 609
click at [309, 195] on icon "0" at bounding box center [678, 348] width 969 height 609
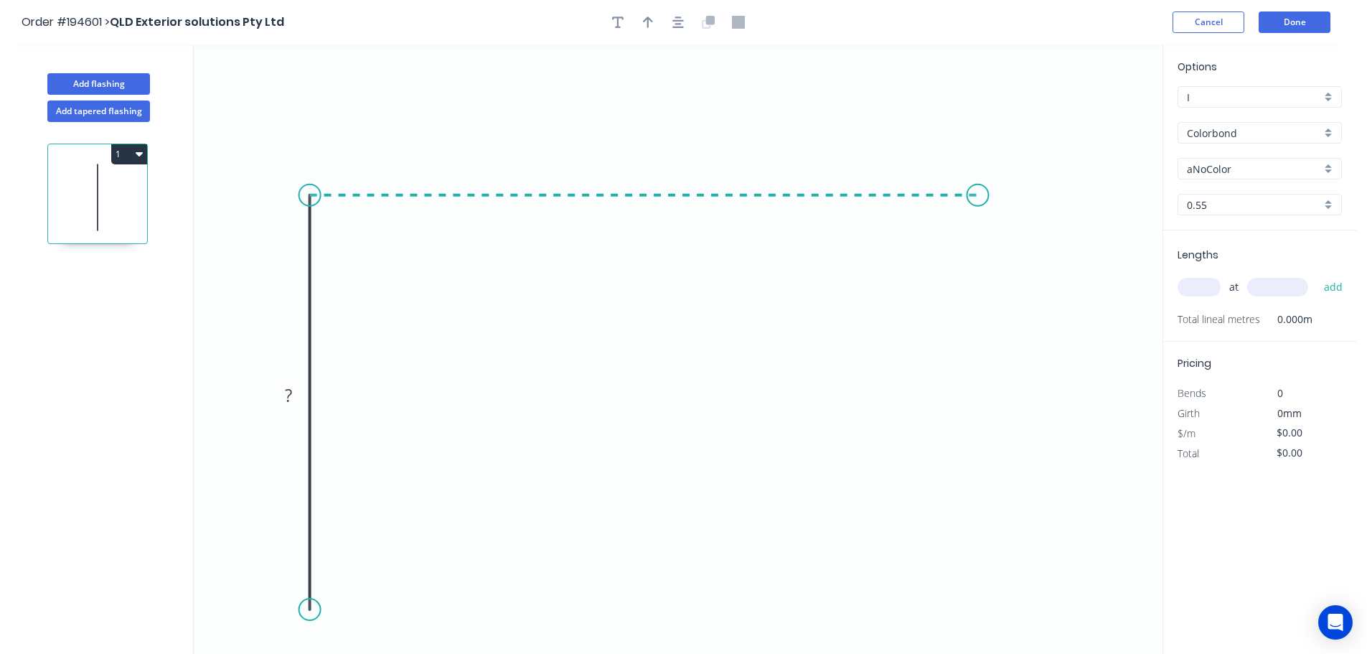
click at [978, 208] on icon "0 ?" at bounding box center [678, 348] width 969 height 609
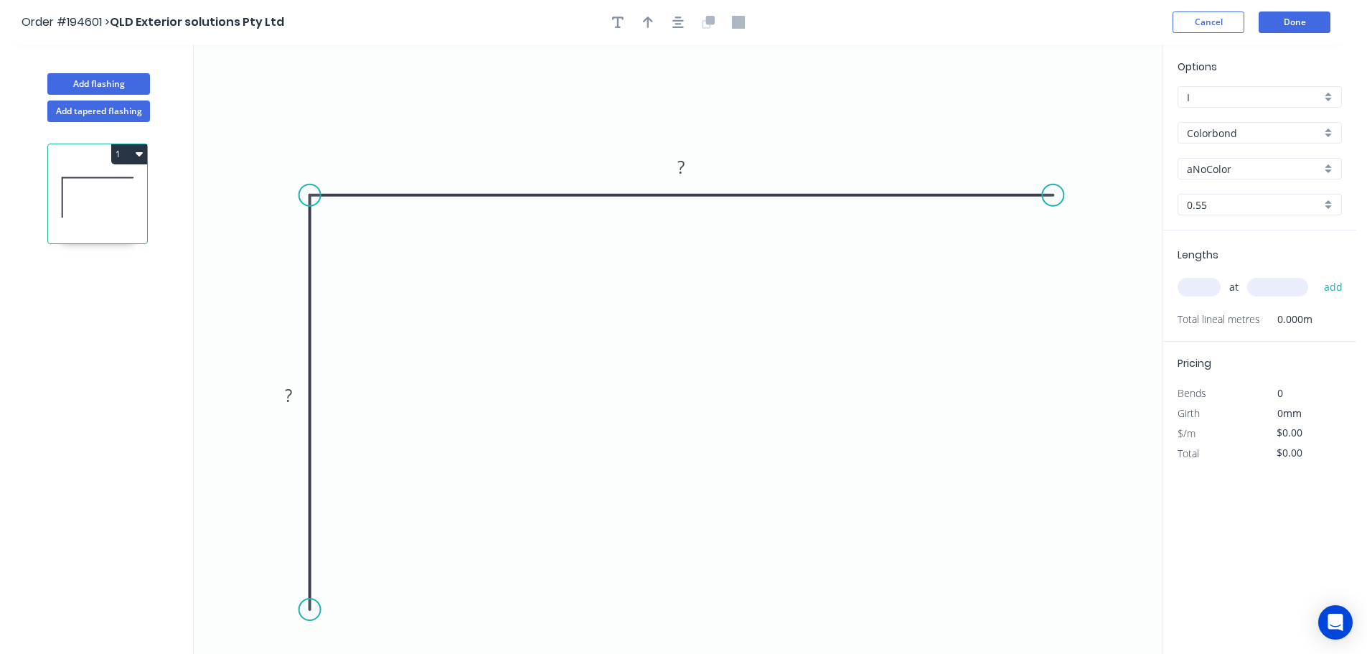
drag, startPoint x: 982, startPoint y: 192, endPoint x: 1054, endPoint y: 193, distance: 71.8
click at [1054, 193] on circle at bounding box center [1053, 195] width 22 height 22
drag, startPoint x: 1054, startPoint y: 193, endPoint x: 1066, endPoint y: 240, distance: 48.2
click at [1054, 197] on circle at bounding box center [1053, 195] width 22 height 22
click at [1051, 197] on circle at bounding box center [1053, 195] width 22 height 22
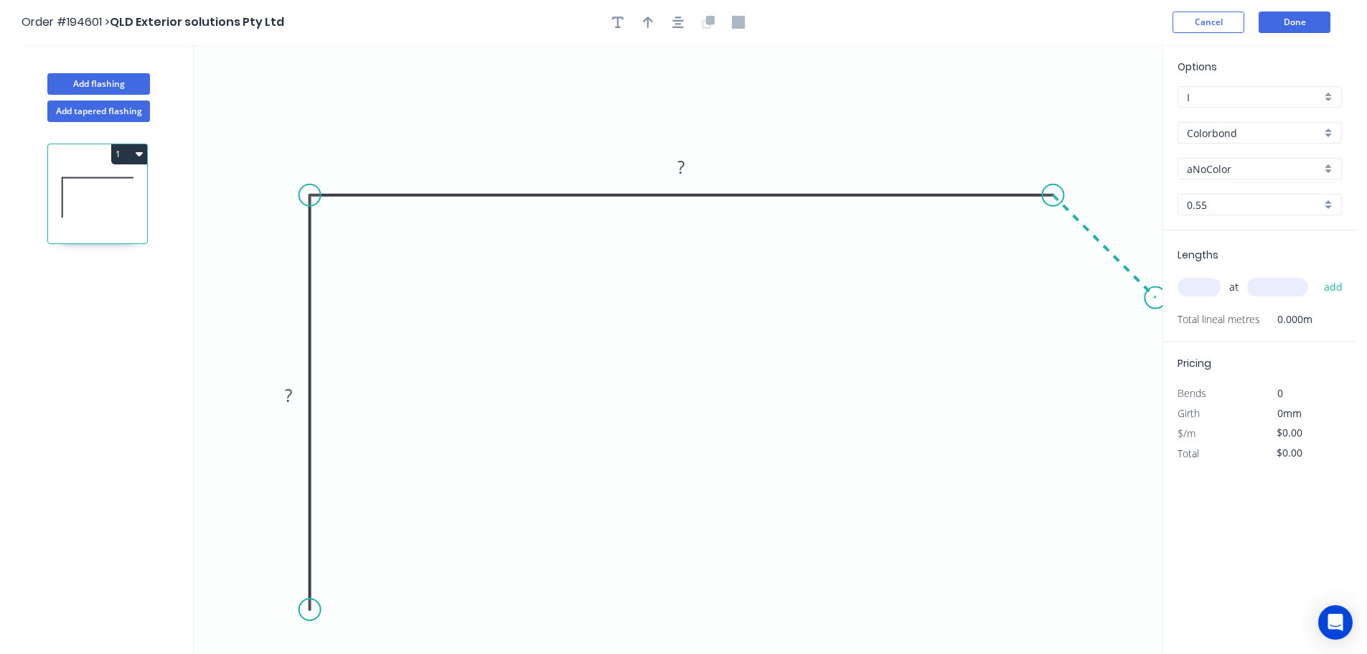
click at [1157, 303] on icon "0 ? ?" at bounding box center [678, 348] width 969 height 609
click at [672, 16] on button "button" at bounding box center [678, 22] width 22 height 22
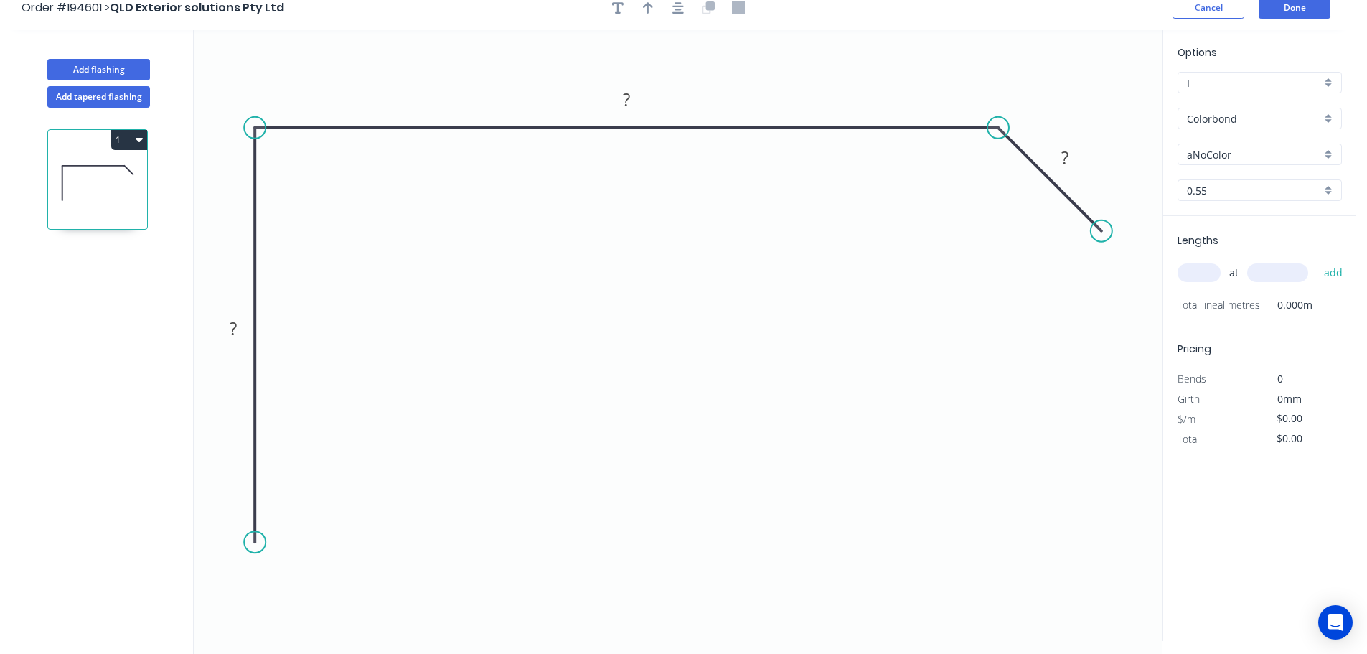
scroll to position [27, 0]
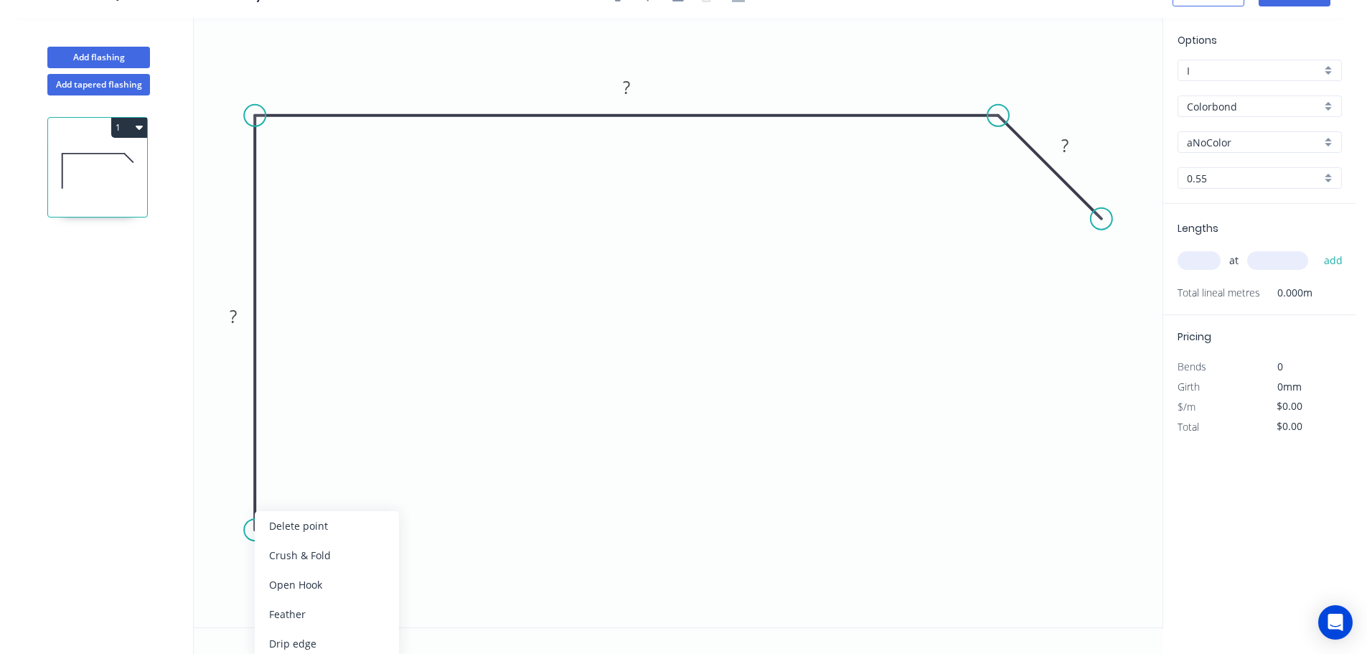
click at [310, 563] on div "Crush & Fold" at bounding box center [327, 554] width 144 height 29
drag, startPoint x: 230, startPoint y: 517, endPoint x: 274, endPoint y: 608, distance: 100.8
click at [274, 607] on rect at bounding box center [272, 592] width 57 height 29
click at [291, 595] on rect at bounding box center [268, 594] width 57 height 29
drag, startPoint x: 291, startPoint y: 594, endPoint x: 289, endPoint y: 603, distance: 8.9
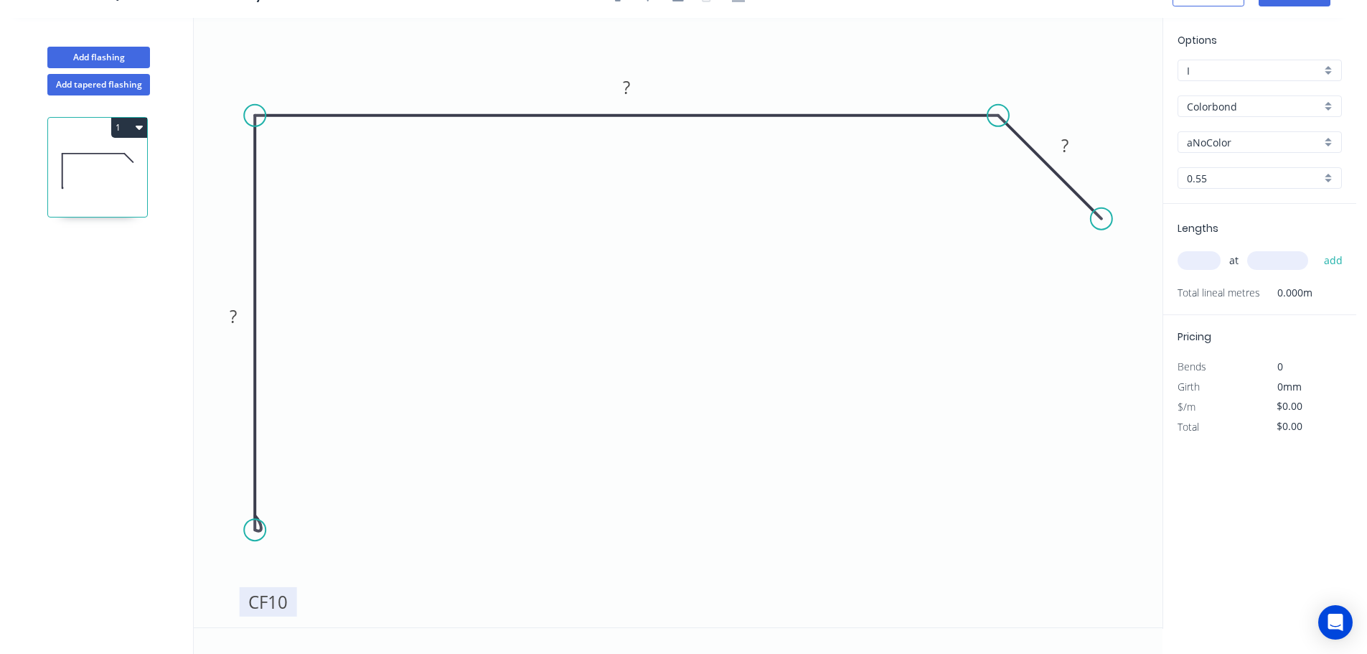
click at [290, 603] on rect at bounding box center [268, 601] width 57 height 29
click at [281, 608] on tspan "10" at bounding box center [277, 603] width 20 height 24
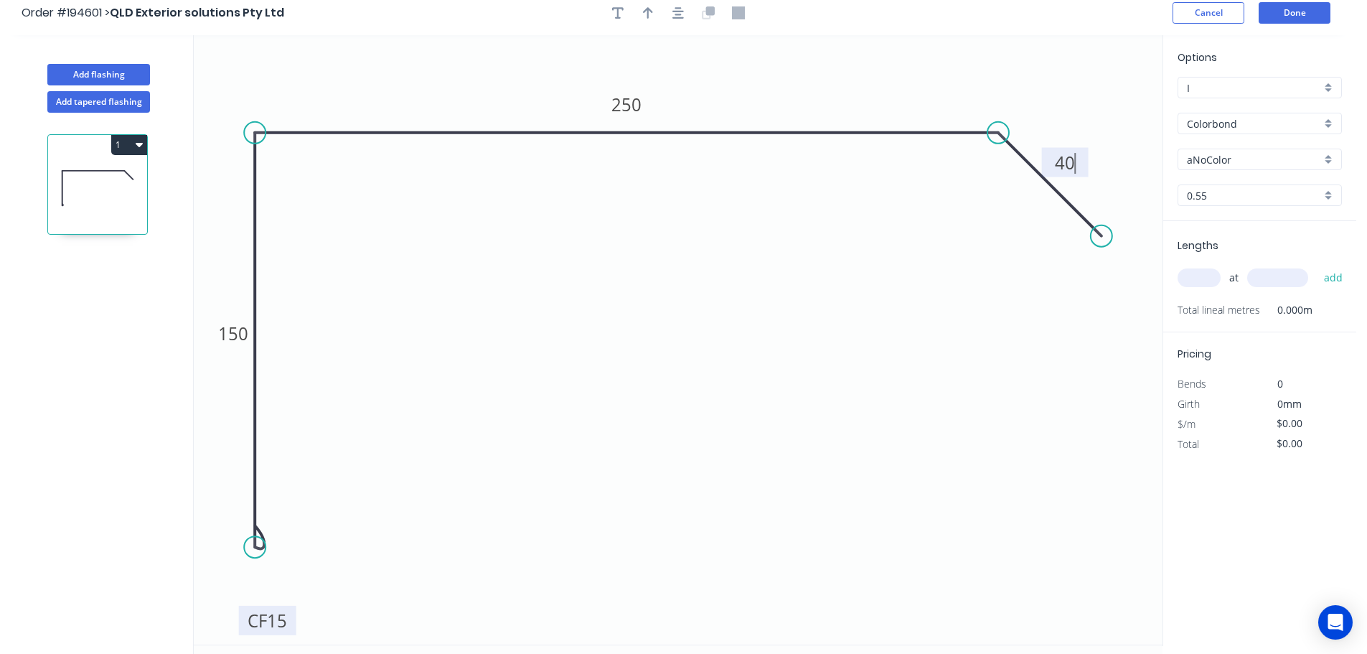
scroll to position [0, 0]
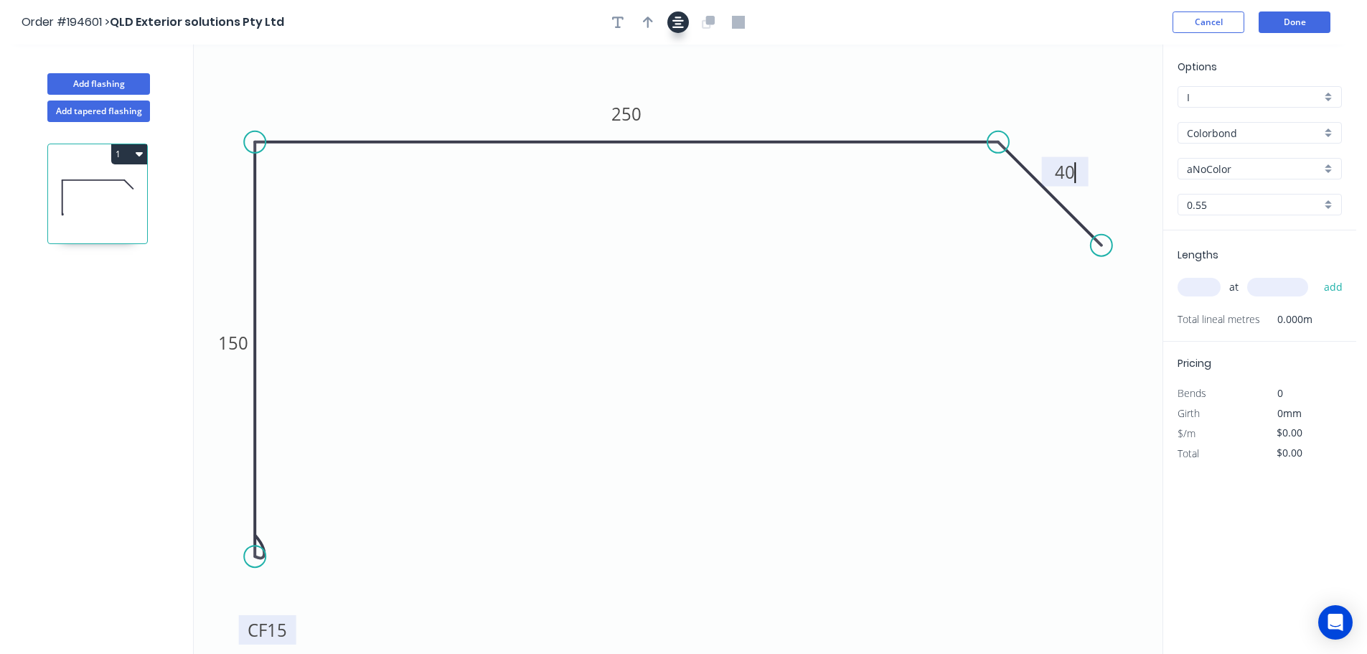
click at [684, 19] on button "button" at bounding box center [678, 22] width 22 height 22
click at [653, 19] on button "button" at bounding box center [648, 22] width 22 height 22
click at [1090, 108] on icon at bounding box center [1090, 100] width 13 height 46
drag, startPoint x: 1091, startPoint y: 113, endPoint x: 1117, endPoint y: 72, distance: 49.4
click at [1117, 72] on icon at bounding box center [1128, 64] width 42 height 42
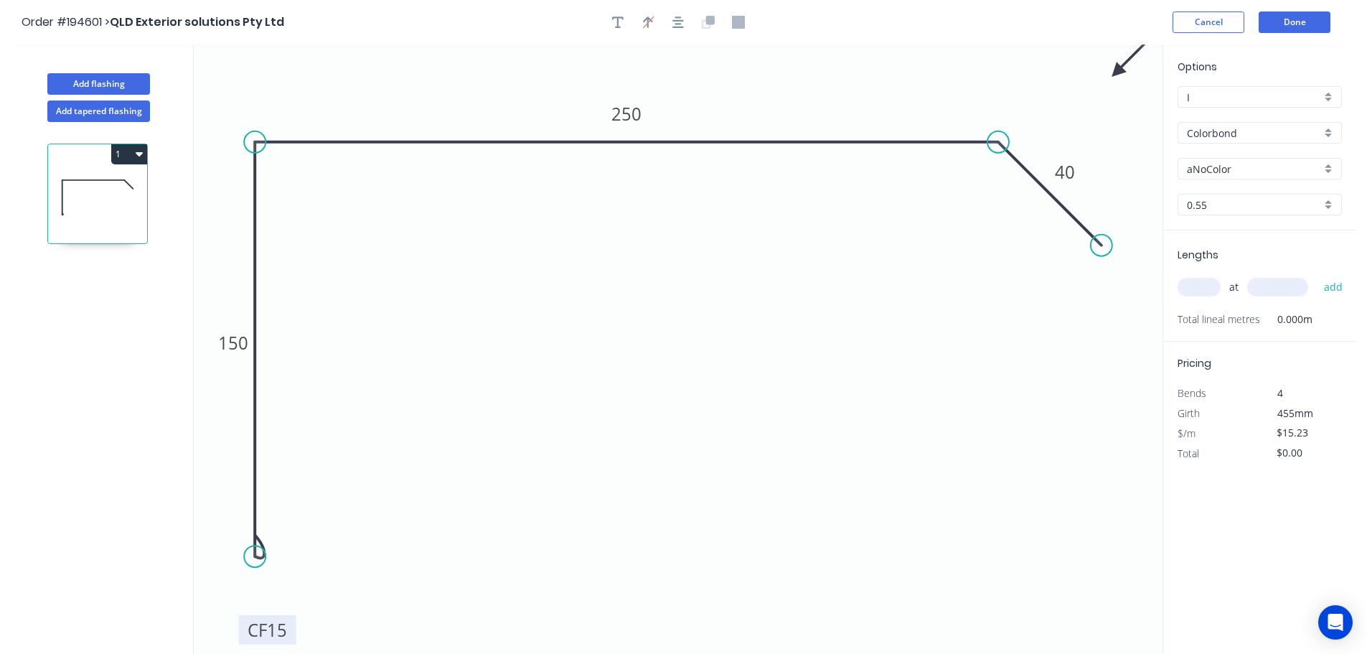
click at [1214, 167] on input "aNoColor" at bounding box center [1254, 168] width 134 height 15
click at [1235, 261] on div "Monument" at bounding box center [1259, 260] width 163 height 25
click at [1214, 280] on input "text" at bounding box center [1199, 287] width 43 height 19
click at [1317, 275] on button "add" at bounding box center [1334, 287] width 34 height 24
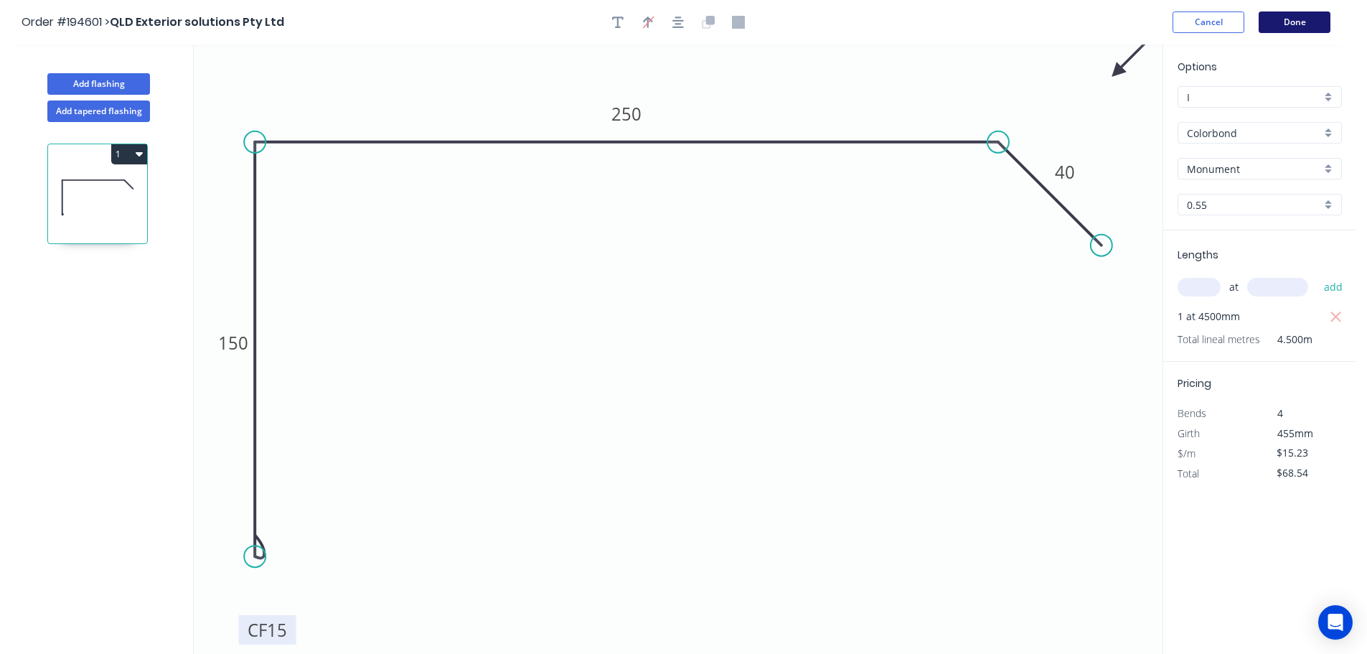
click at [1308, 13] on button "Done" at bounding box center [1295, 22] width 72 height 22
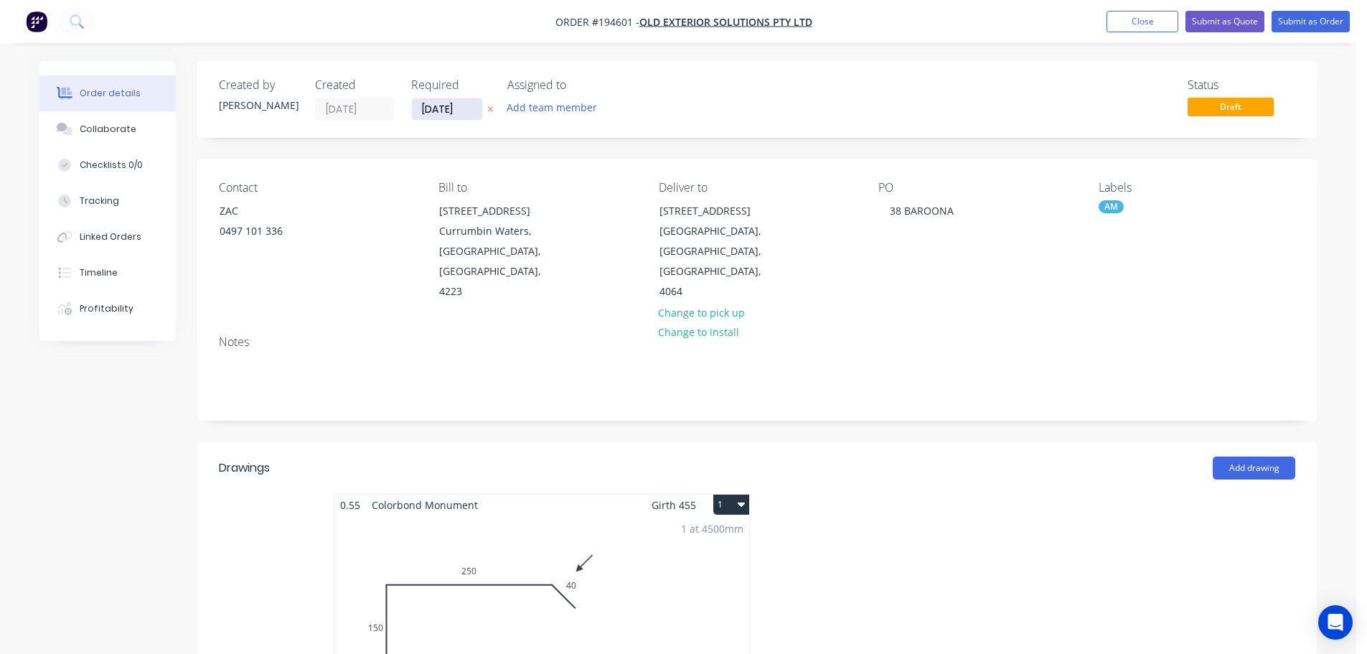
click at [451, 107] on input "[DATE]" at bounding box center [447, 109] width 70 height 22
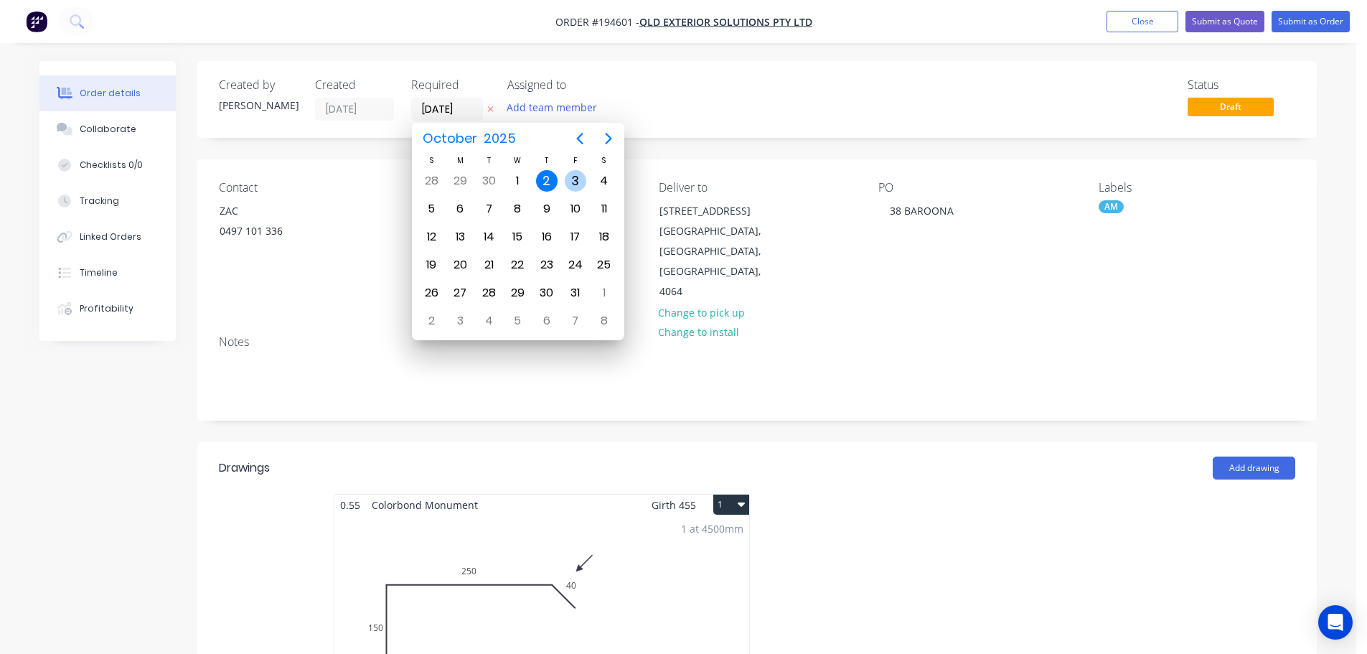
click at [563, 184] on div "3" at bounding box center [575, 180] width 29 height 27
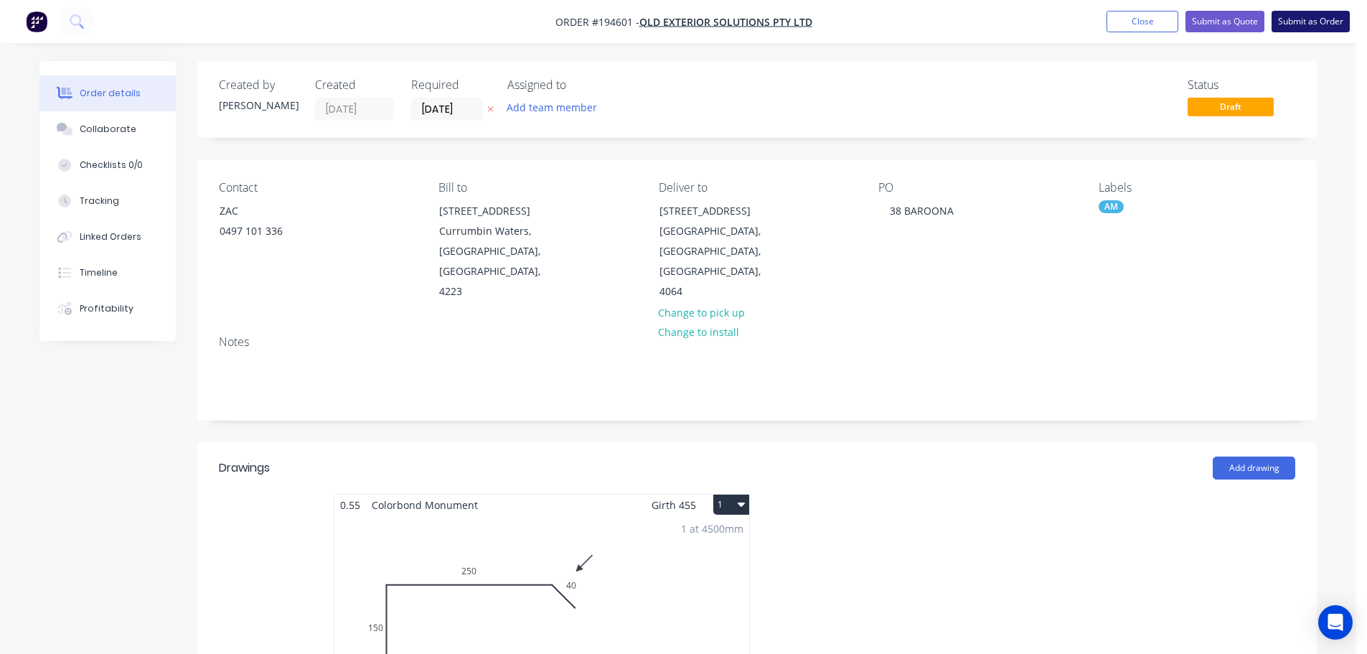
click at [1332, 26] on button "Submit as Order" at bounding box center [1311, 22] width 78 height 22
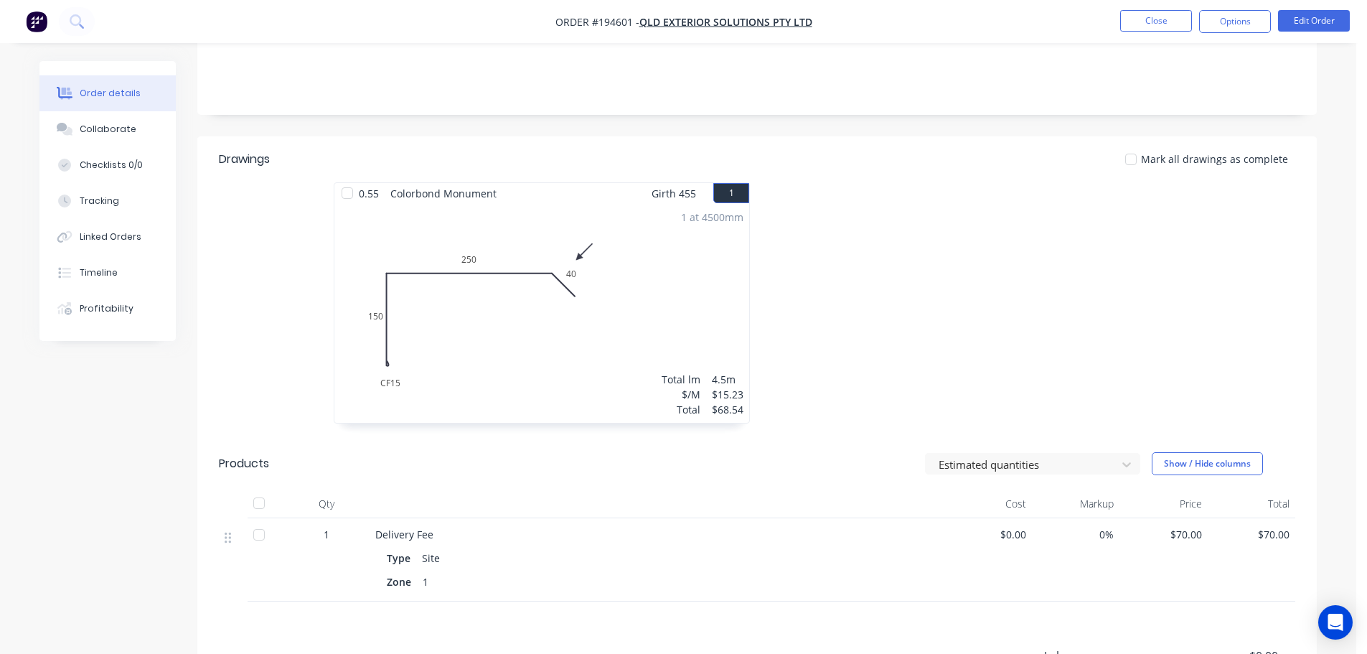
scroll to position [359, 0]
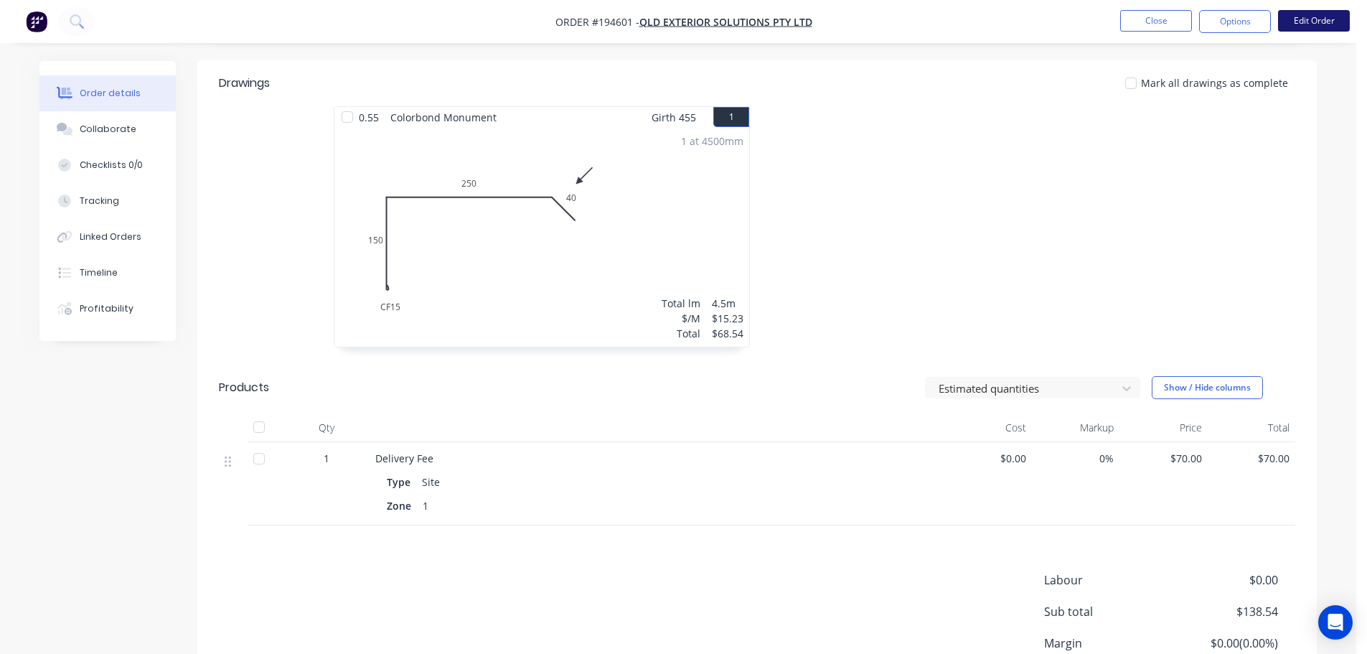
click at [1314, 27] on button "Edit Order" at bounding box center [1314, 21] width 72 height 22
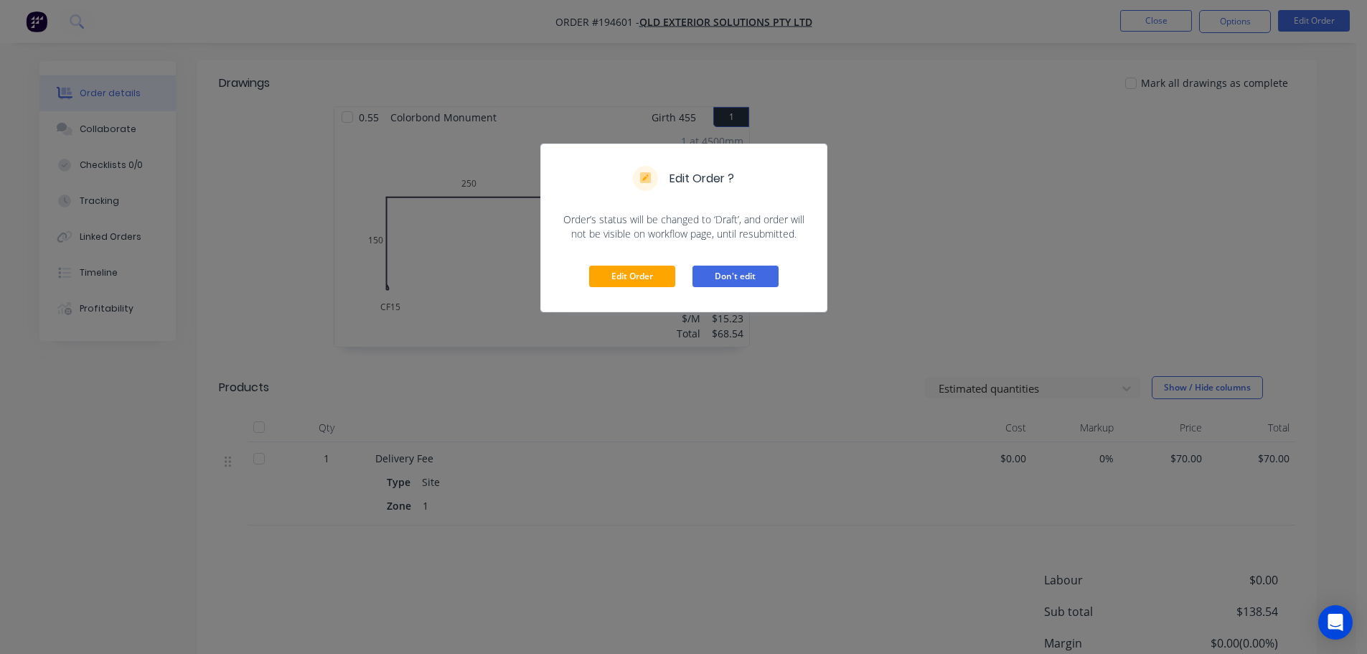
click at [746, 283] on button "Don't edit" at bounding box center [736, 277] width 86 height 22
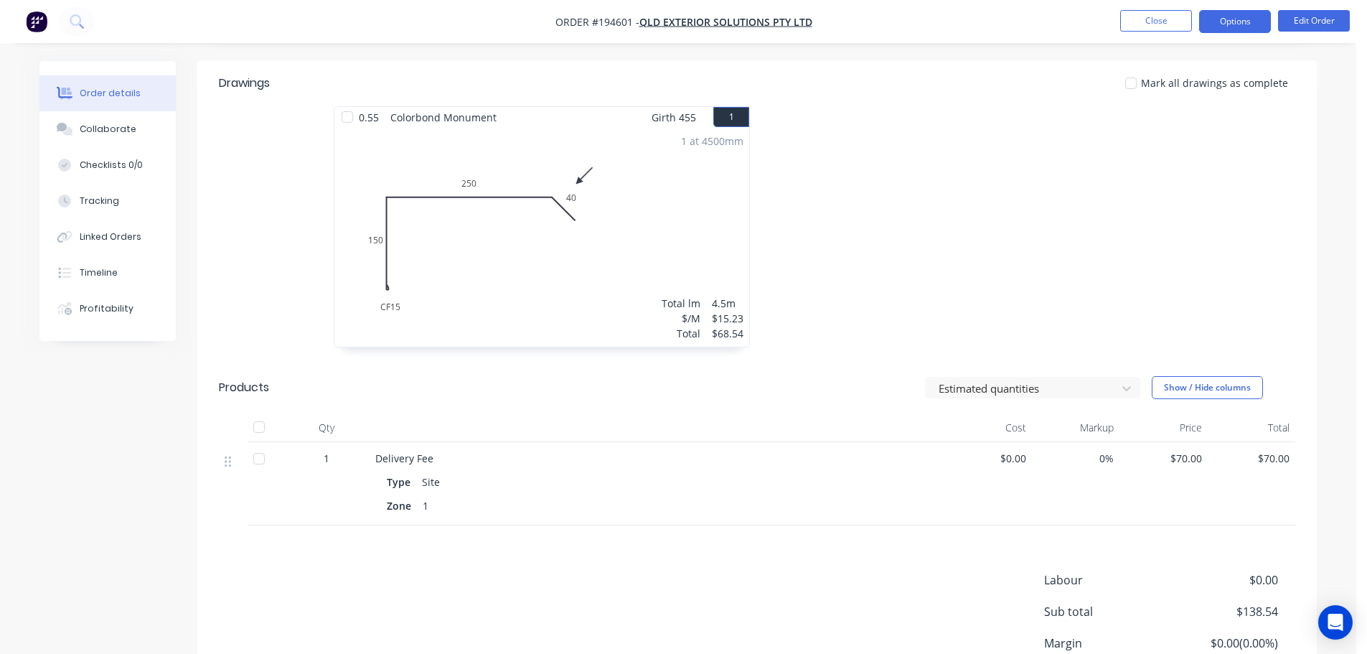
click at [1237, 23] on button "Options" at bounding box center [1235, 21] width 72 height 23
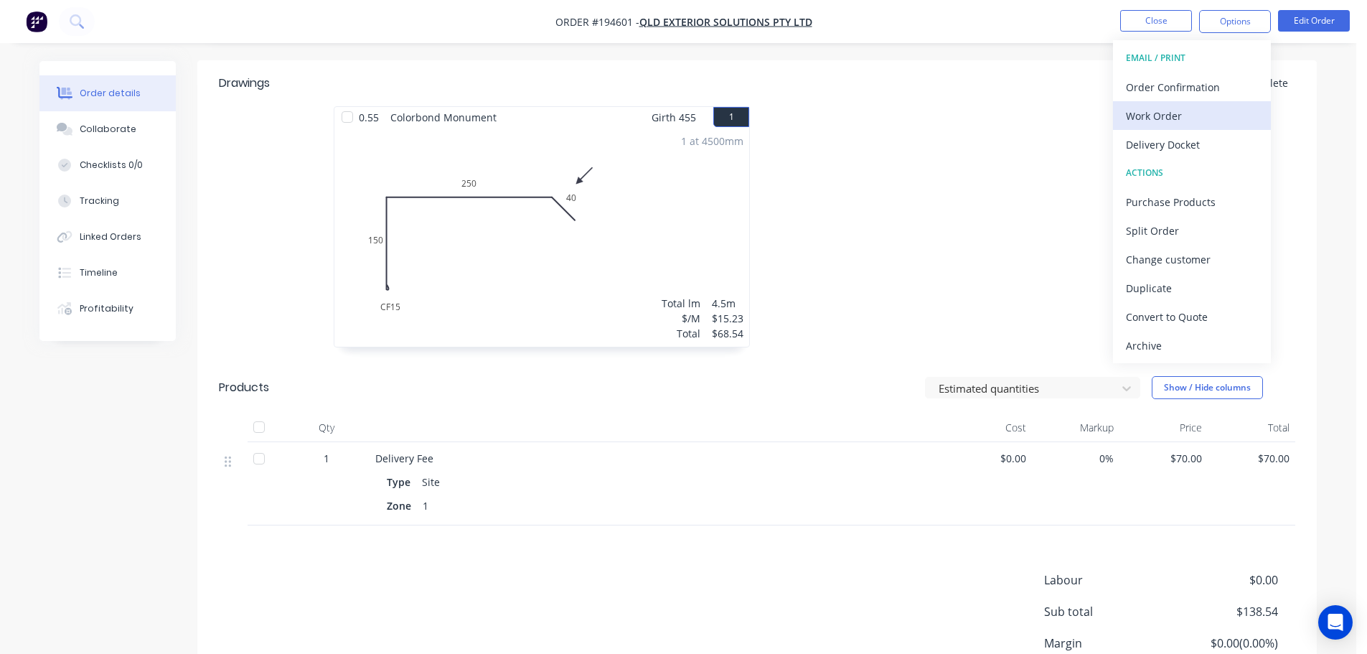
click at [1192, 110] on div "Work Order" at bounding box center [1192, 115] width 132 height 21
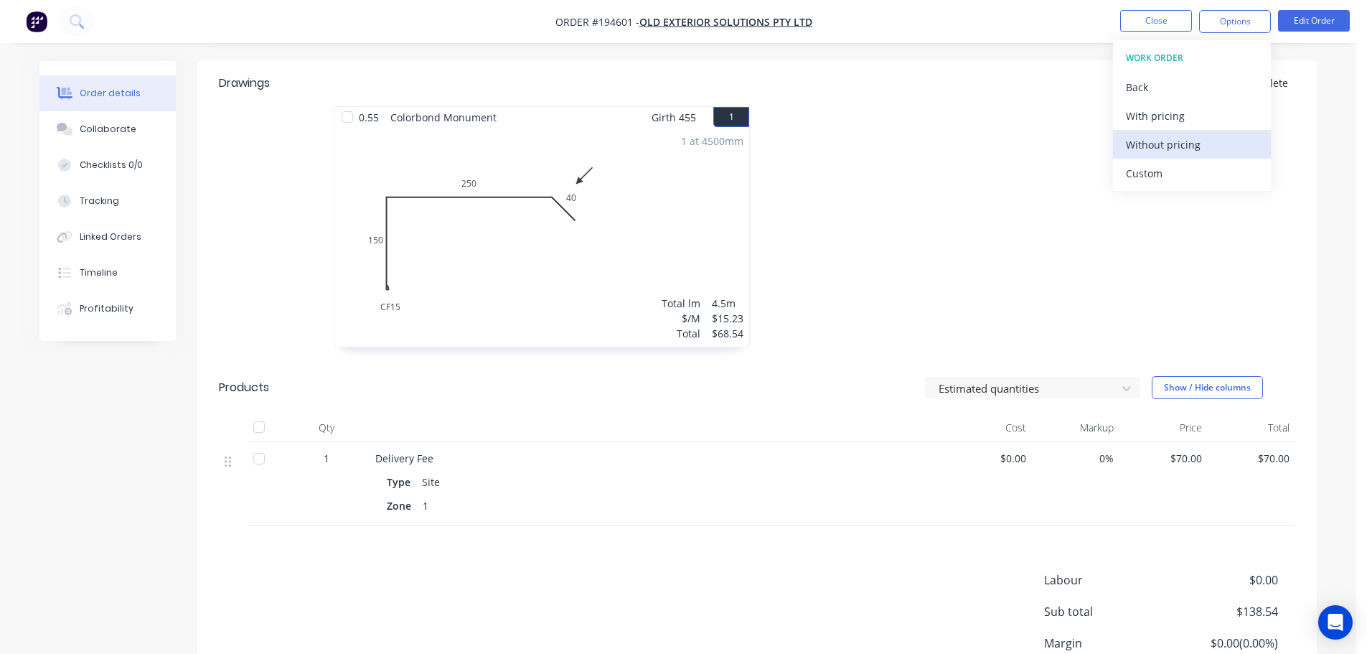
click at [1185, 146] on div "Without pricing" at bounding box center [1192, 144] width 132 height 21
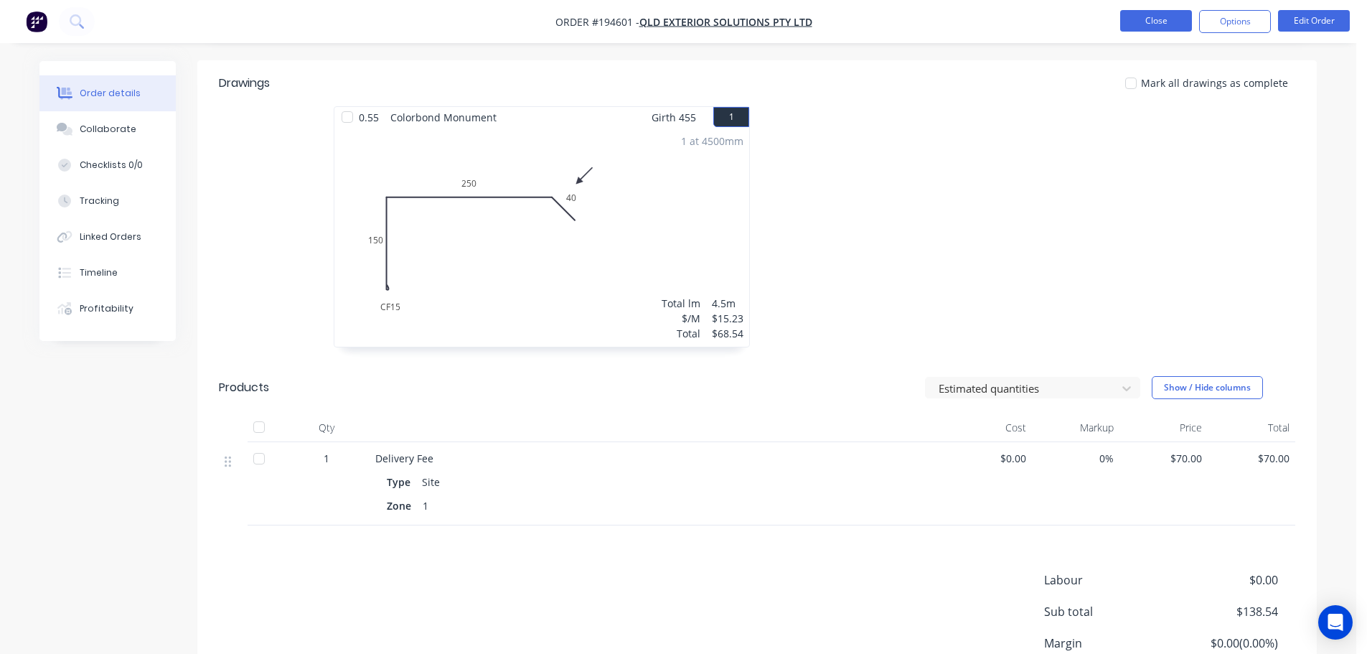
click at [1153, 23] on button "Close" at bounding box center [1156, 21] width 72 height 22
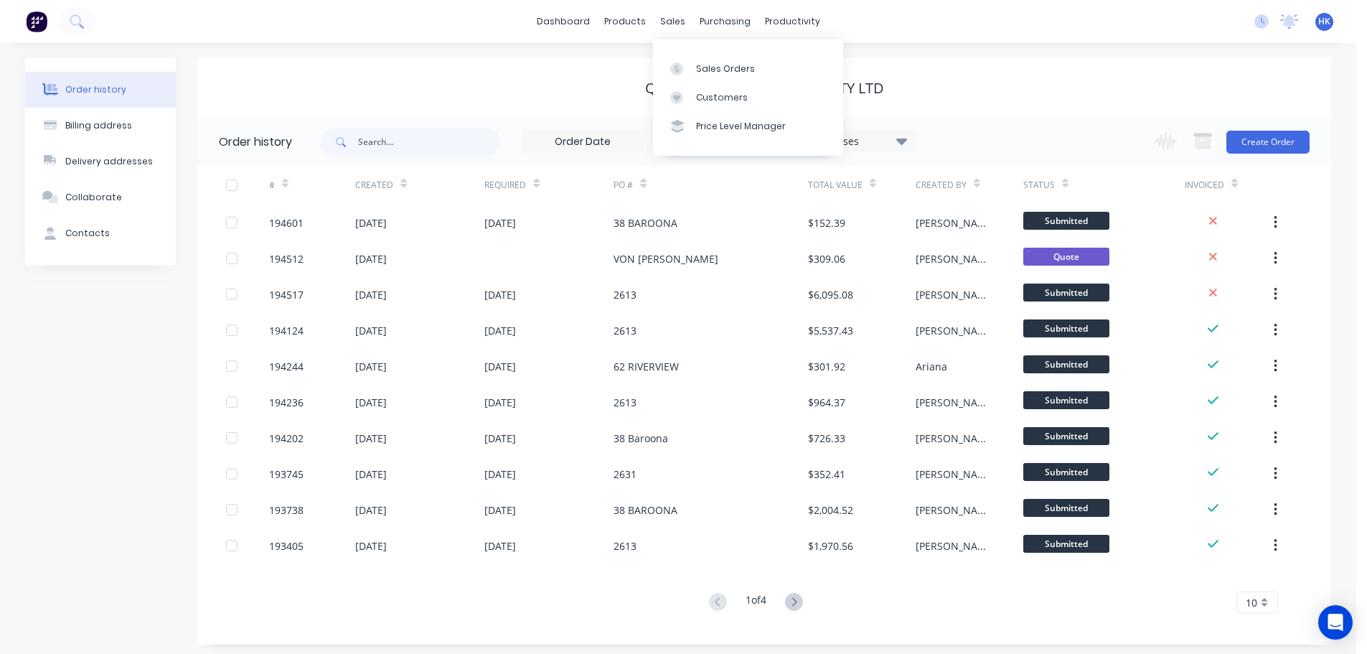
click at [690, 51] on div "Sales Orders Customers Price Level Manager" at bounding box center [748, 97] width 190 height 116
click at [700, 63] on div "Sales Orders" at bounding box center [725, 68] width 59 height 13
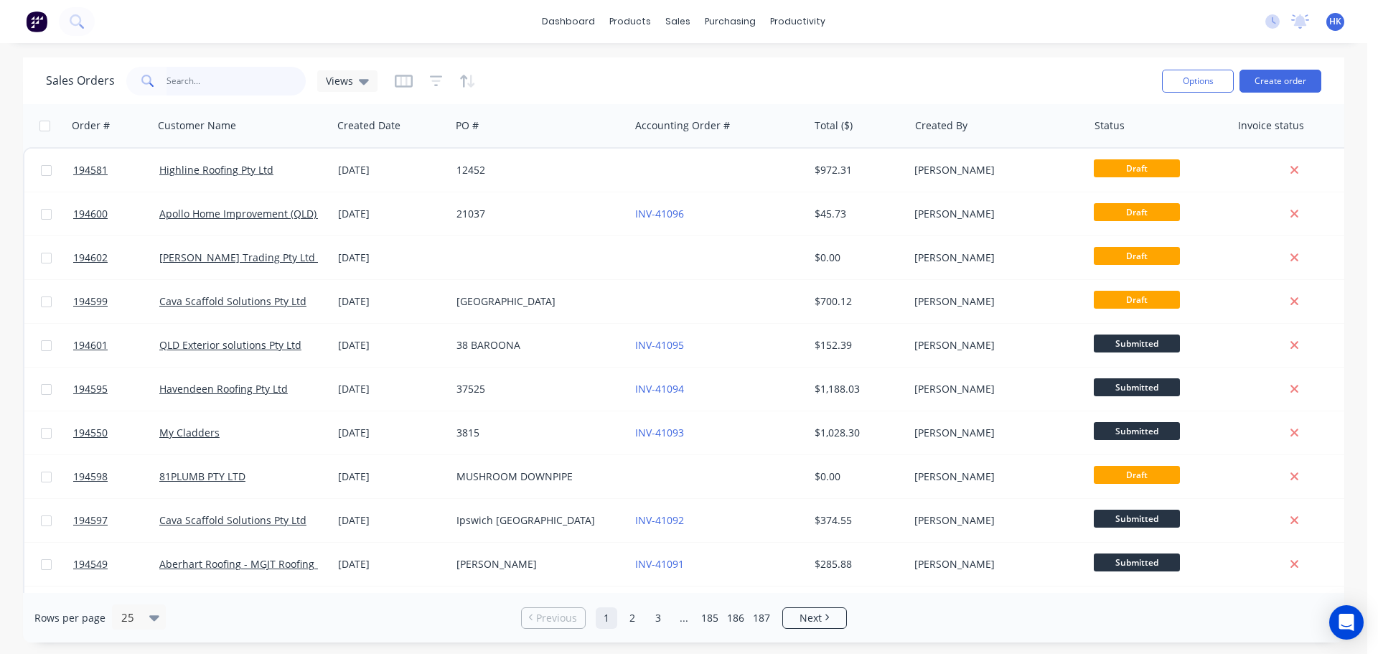
click at [220, 85] on input "text" at bounding box center [236, 81] width 140 height 29
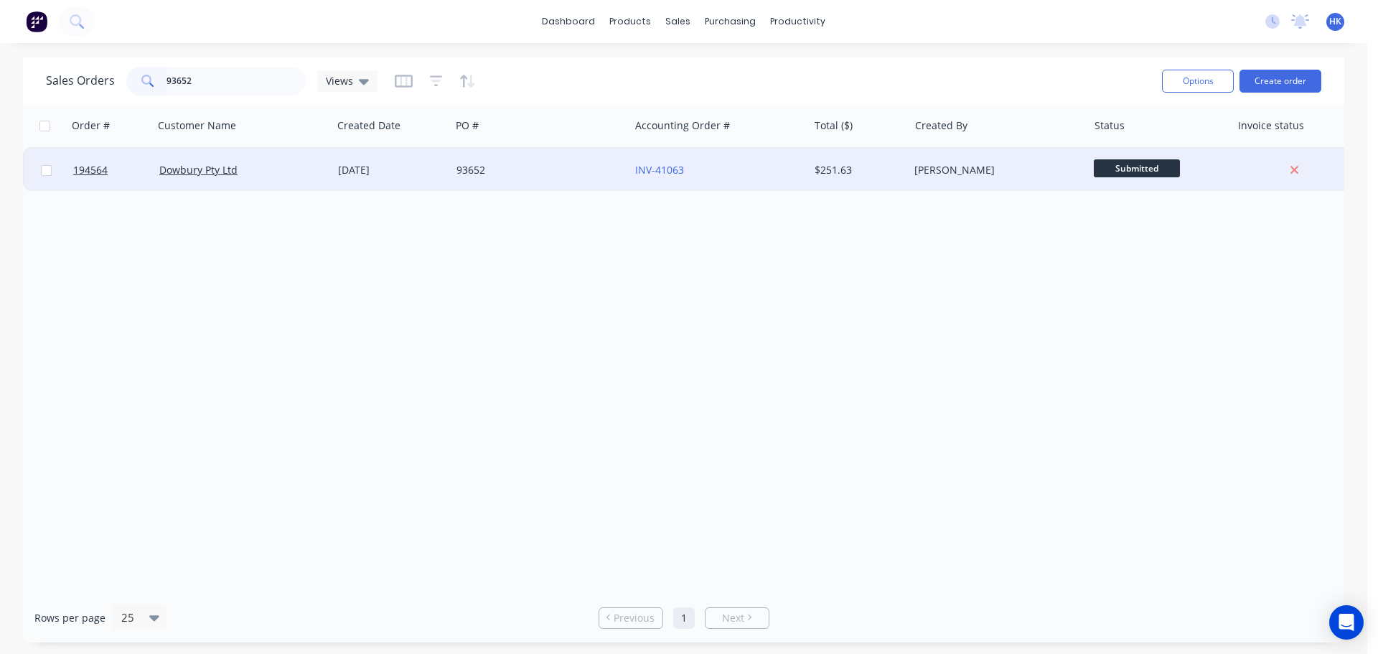
click at [553, 180] on div "93652" at bounding box center [540, 170] width 179 height 43
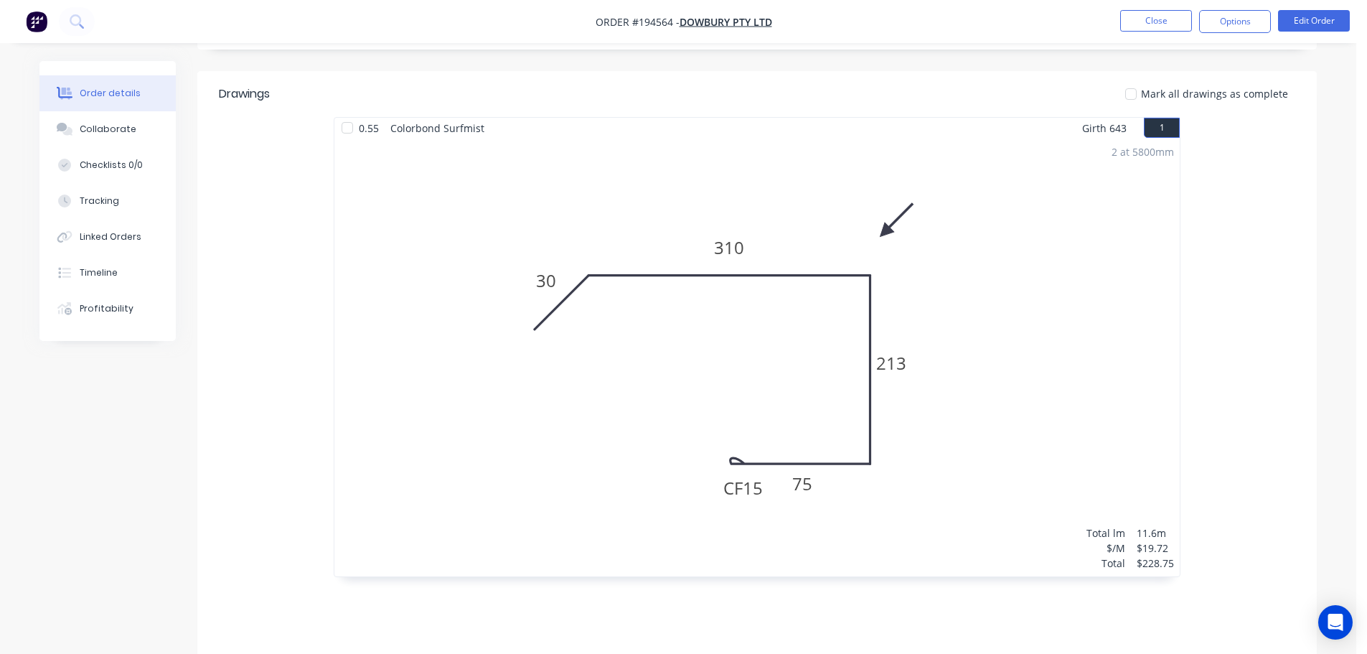
scroll to position [431, 0]
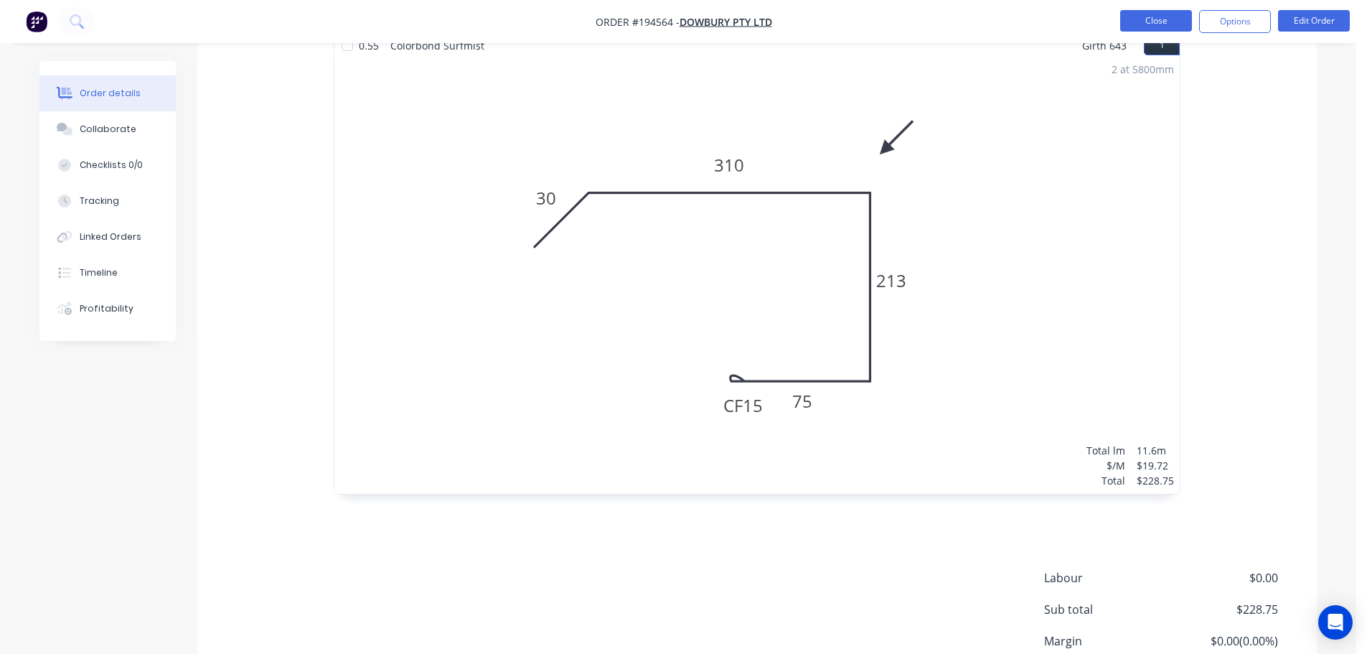
click at [1148, 29] on button "Close" at bounding box center [1156, 21] width 72 height 22
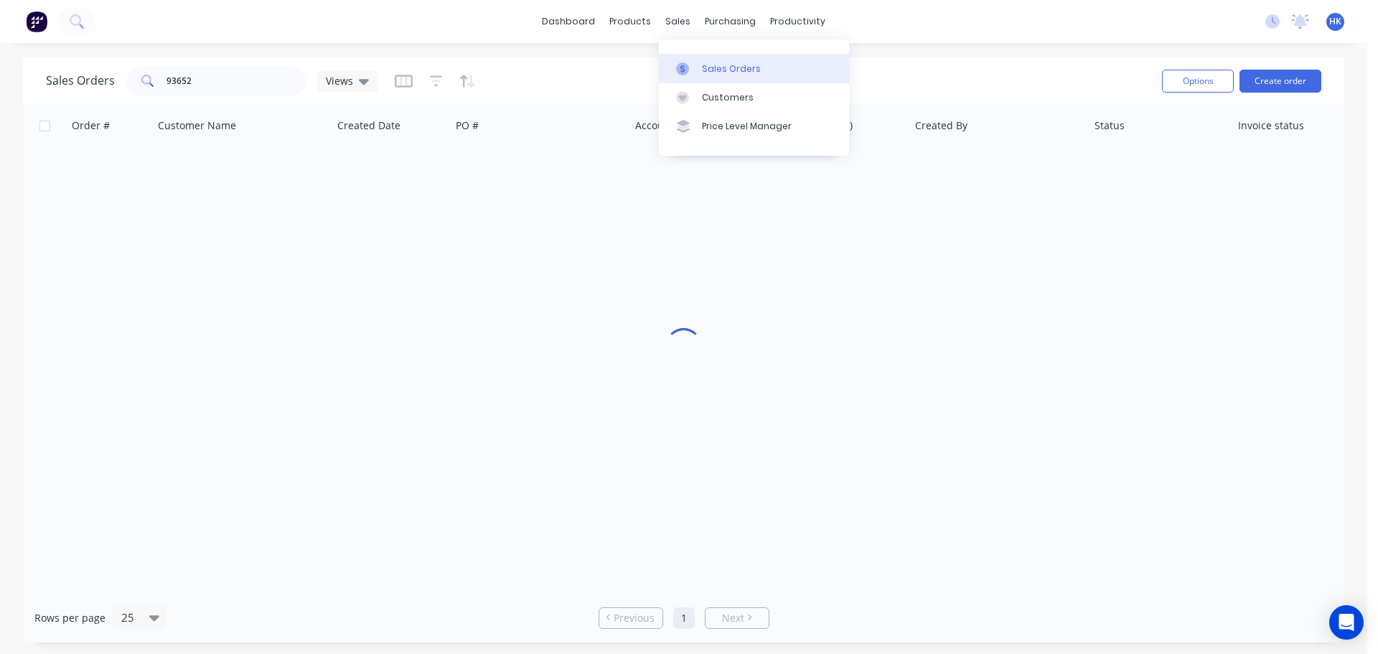
click at [699, 62] on link "Sales Orders" at bounding box center [754, 68] width 190 height 29
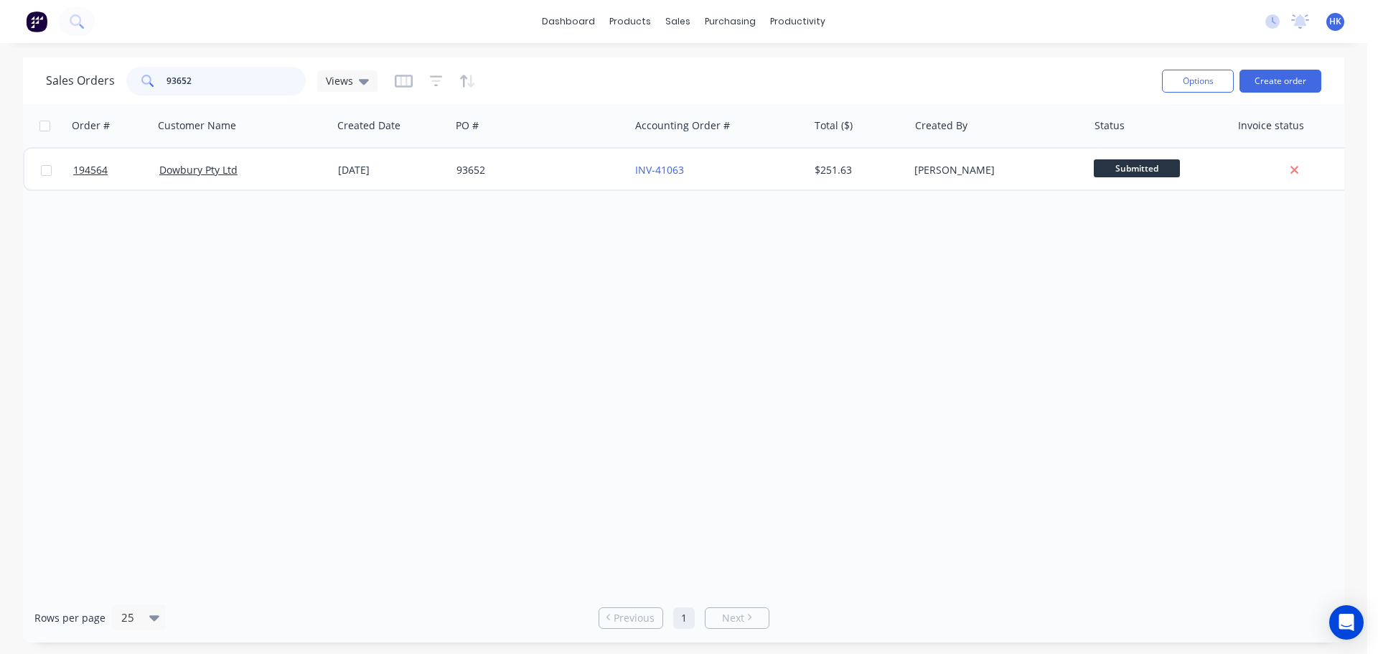
drag, startPoint x: 141, startPoint y: 80, endPoint x: 129, endPoint y: 83, distance: 12.5
click at [129, 83] on div "93652" at bounding box center [215, 81] width 179 height 29
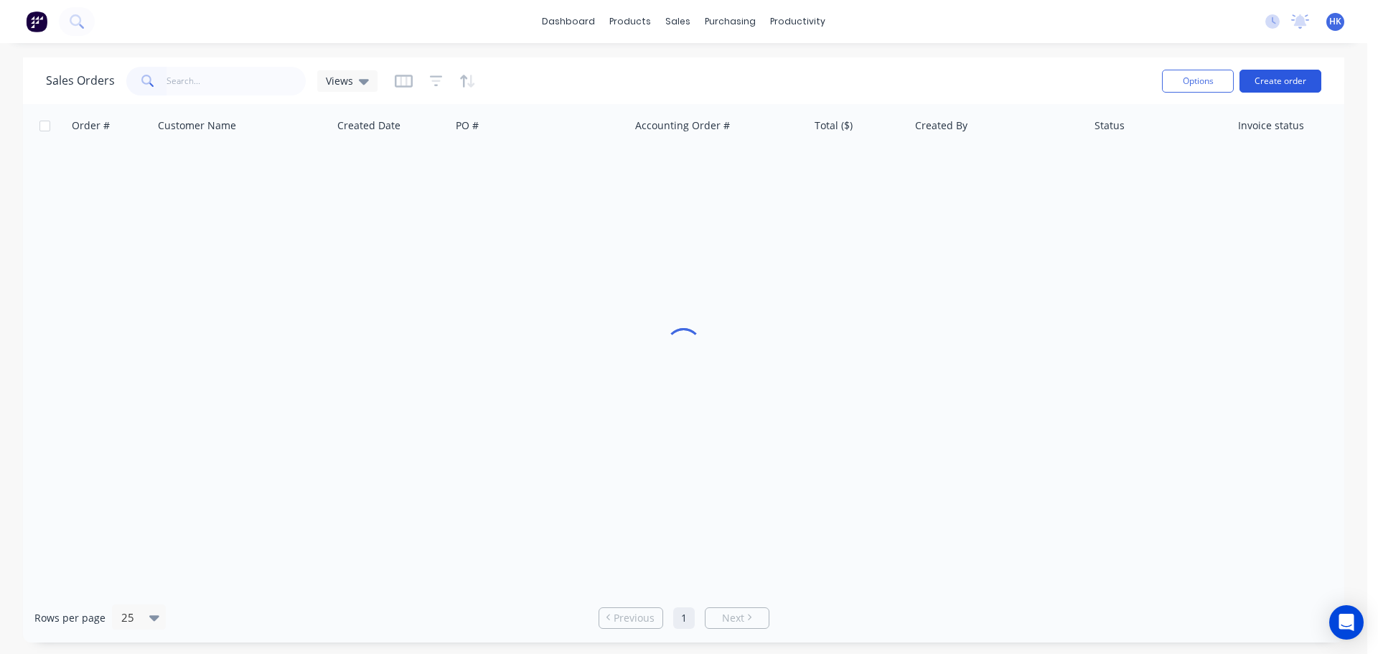
click at [1308, 83] on button "Create order" at bounding box center [1280, 81] width 82 height 23
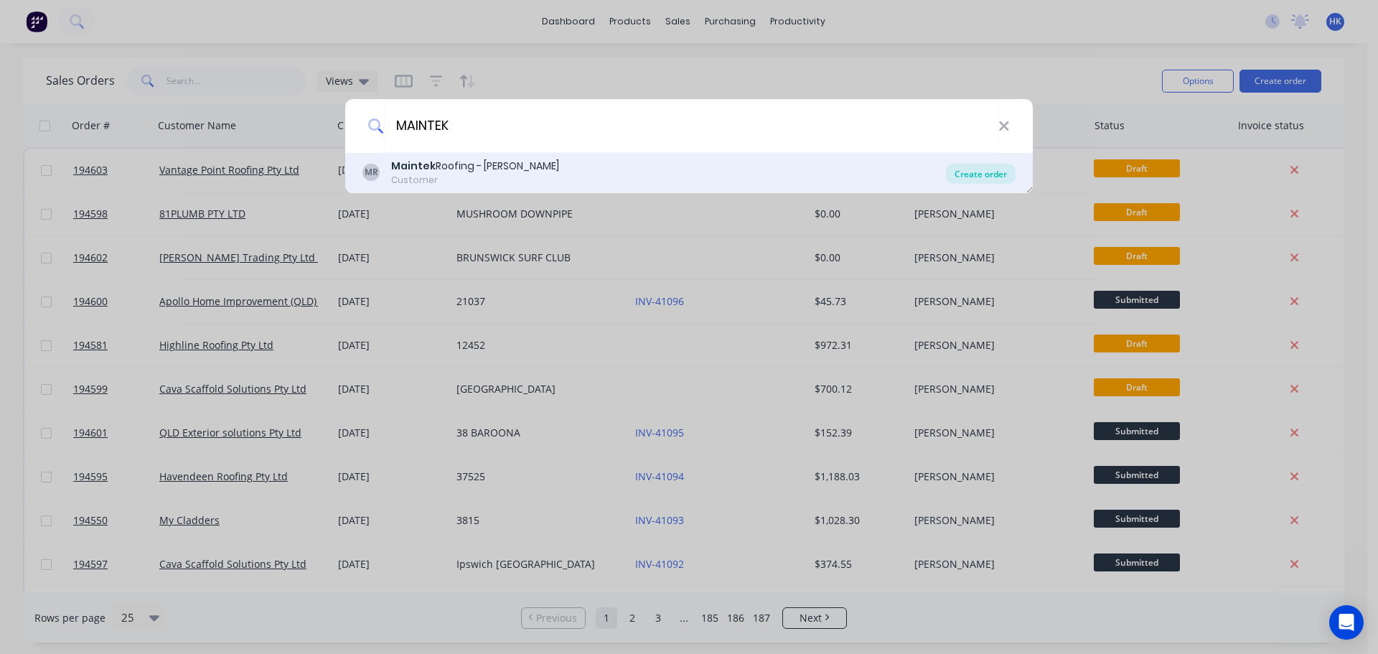
click at [960, 175] on div "Create order" at bounding box center [981, 174] width 70 height 20
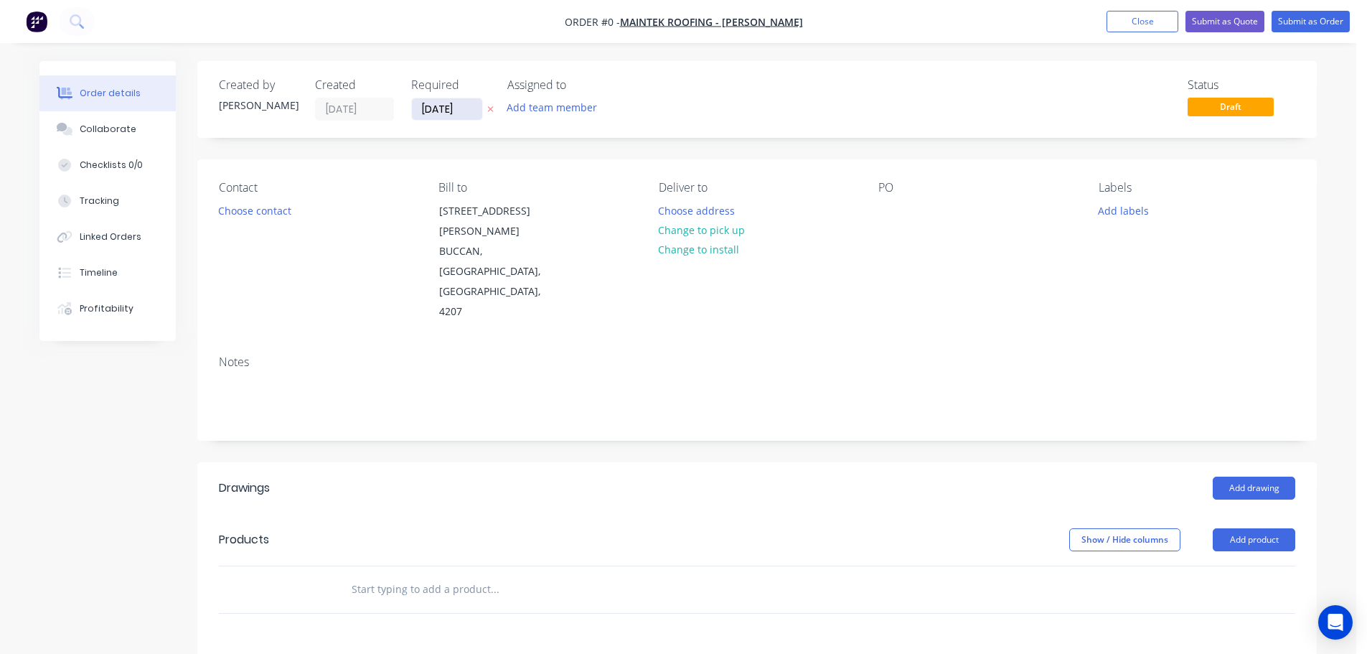
click at [441, 114] on input "[DATE]" at bounding box center [447, 109] width 70 height 22
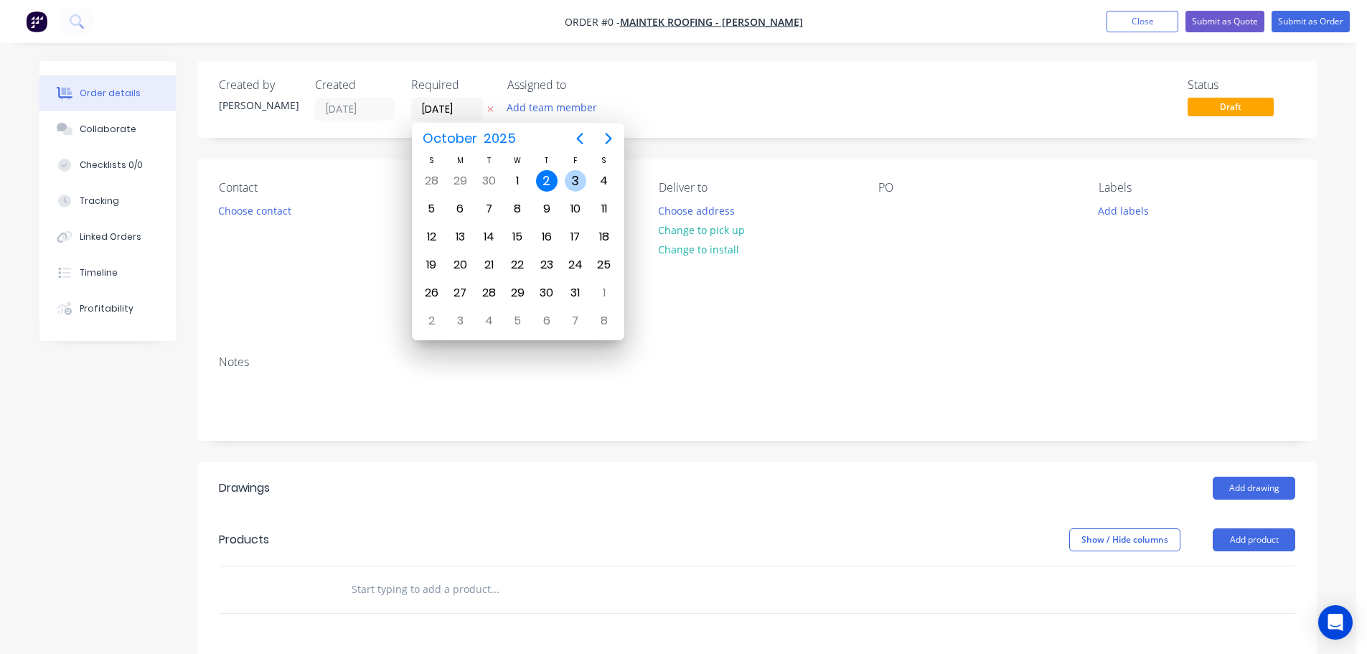
click at [576, 182] on div "3" at bounding box center [576, 181] width 22 height 22
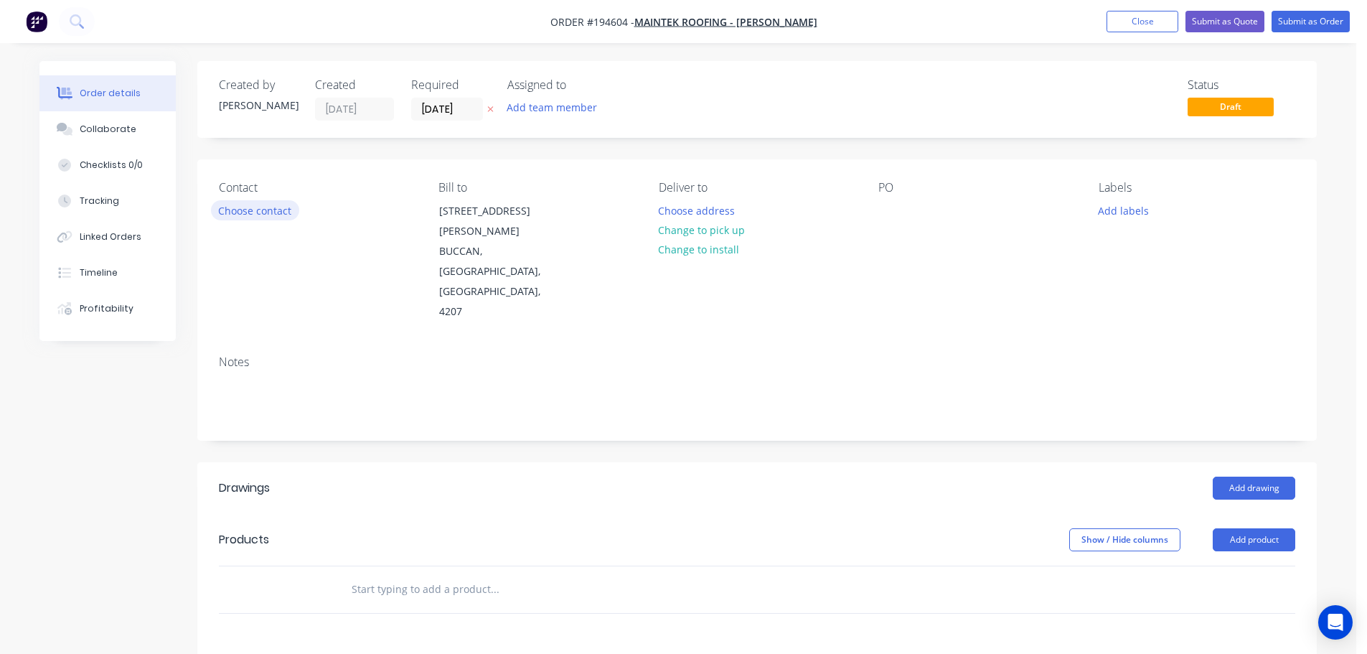
click at [255, 213] on button "Choose contact" at bounding box center [255, 209] width 88 height 19
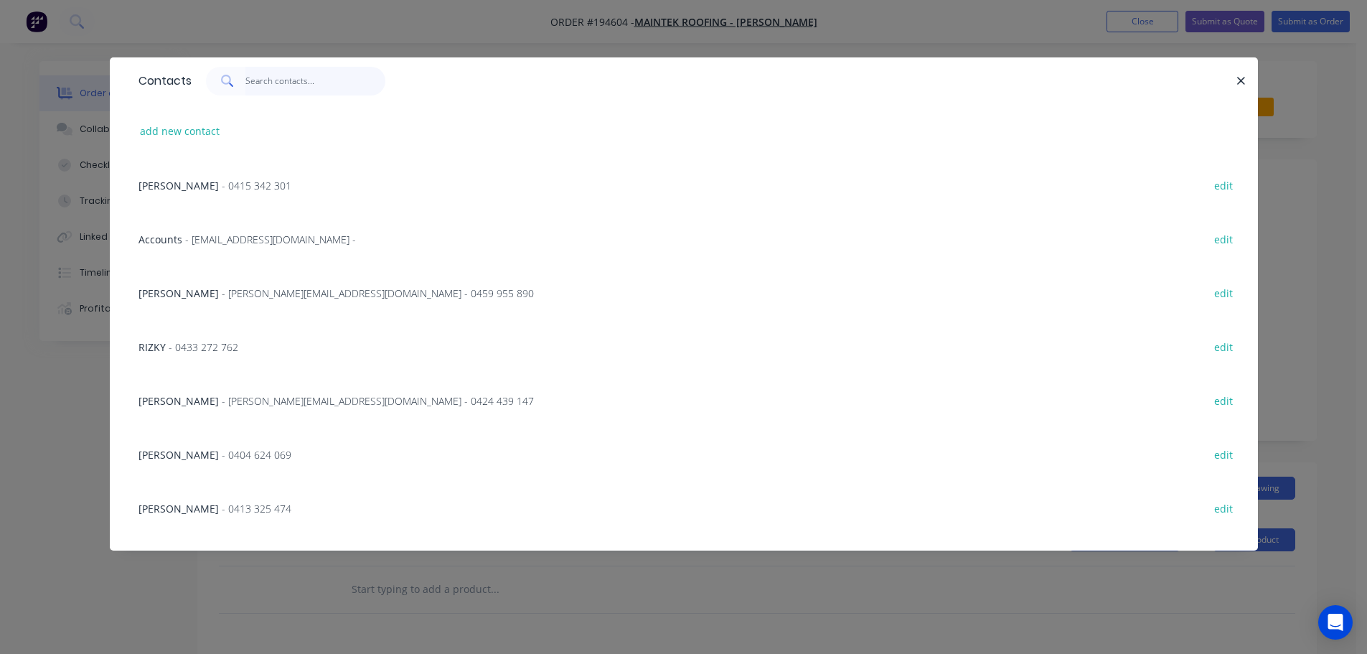
click at [268, 83] on input "text" at bounding box center [315, 81] width 140 height 29
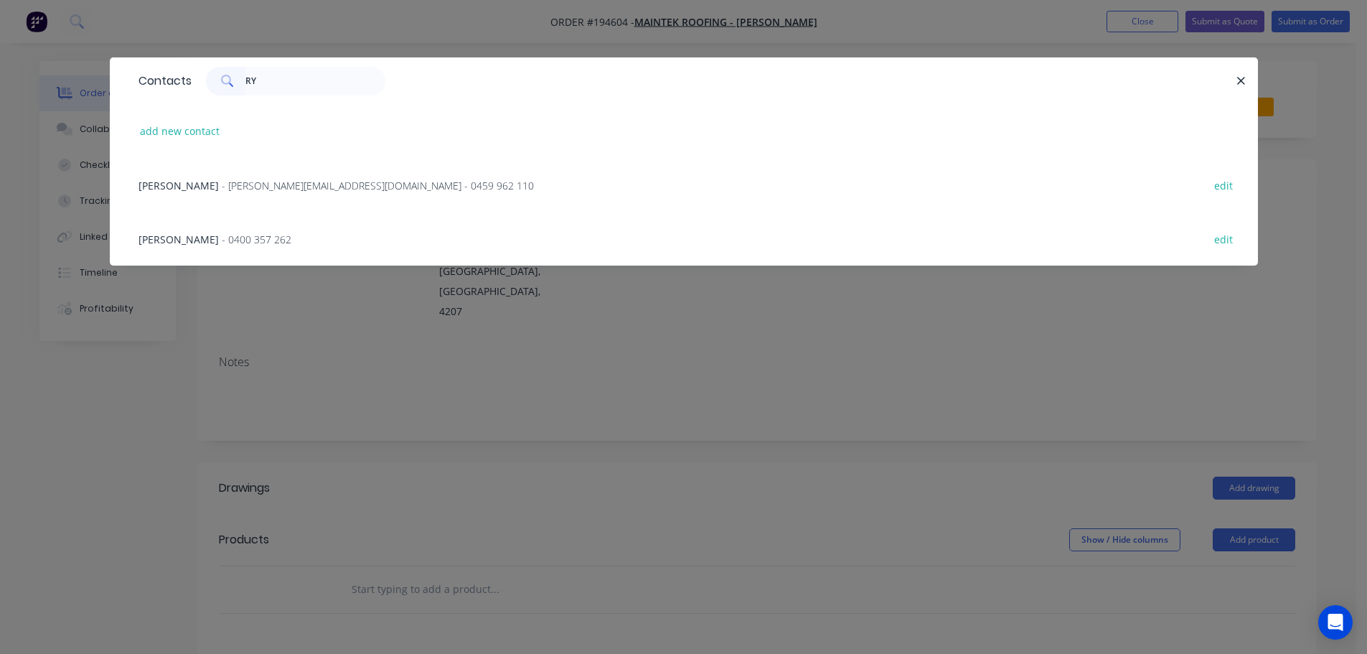
click at [255, 189] on span "- ryan@maintekroofing.com.au - 0459 962 110" at bounding box center [378, 186] width 312 height 14
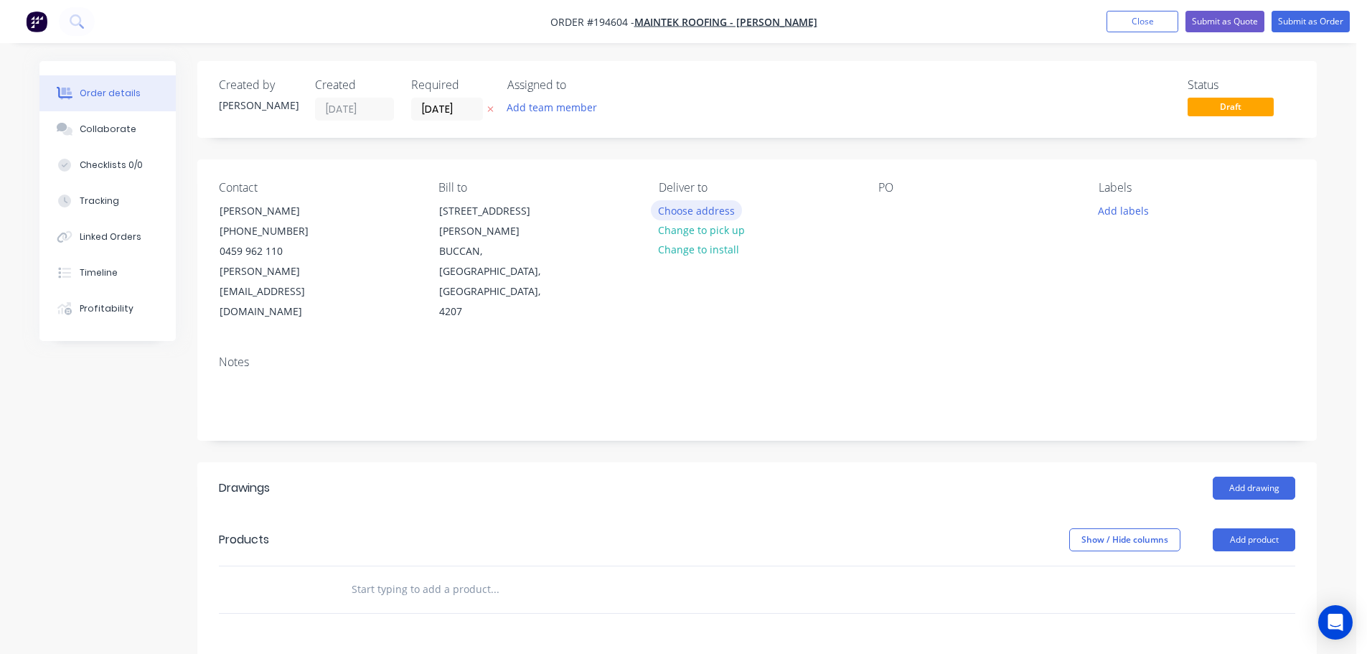
click at [717, 207] on button "Choose address" at bounding box center [697, 209] width 92 height 19
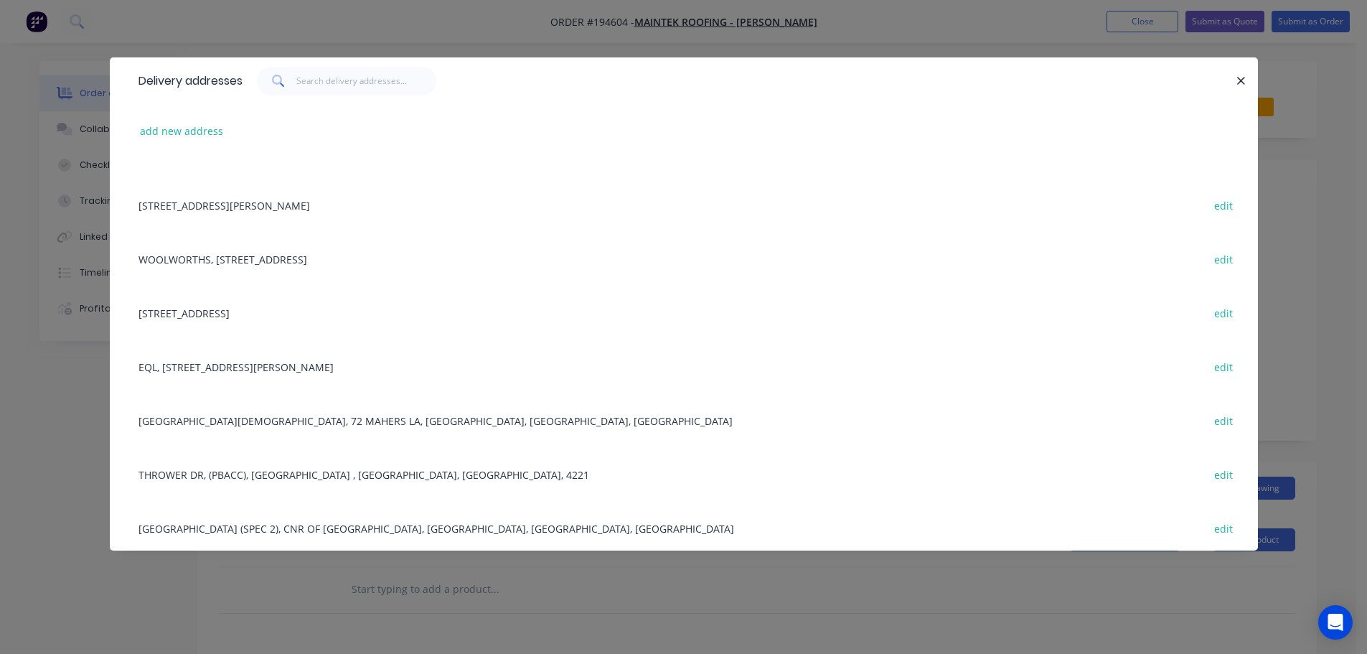
scroll to position [1076, 0]
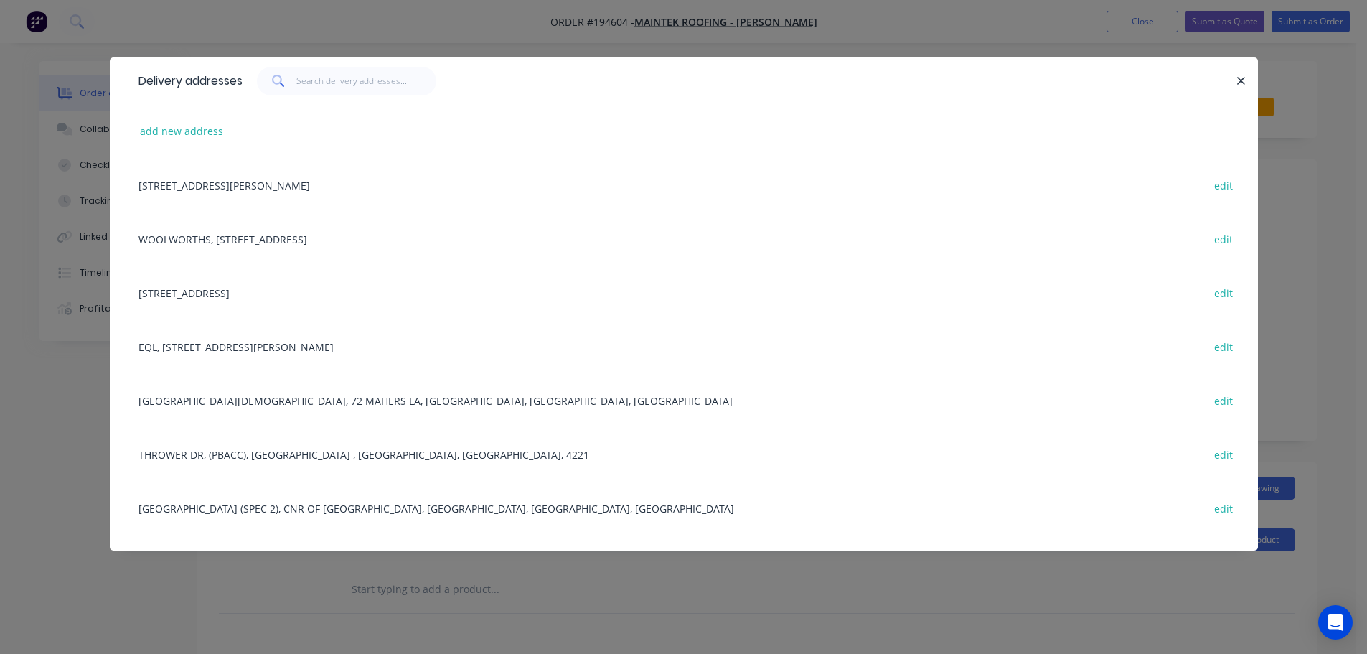
click at [326, 290] on div "23/75 WATERWAY DR, (STORE), COOMERA, Queensland, Australia, 4209 edit" at bounding box center [683, 293] width 1105 height 54
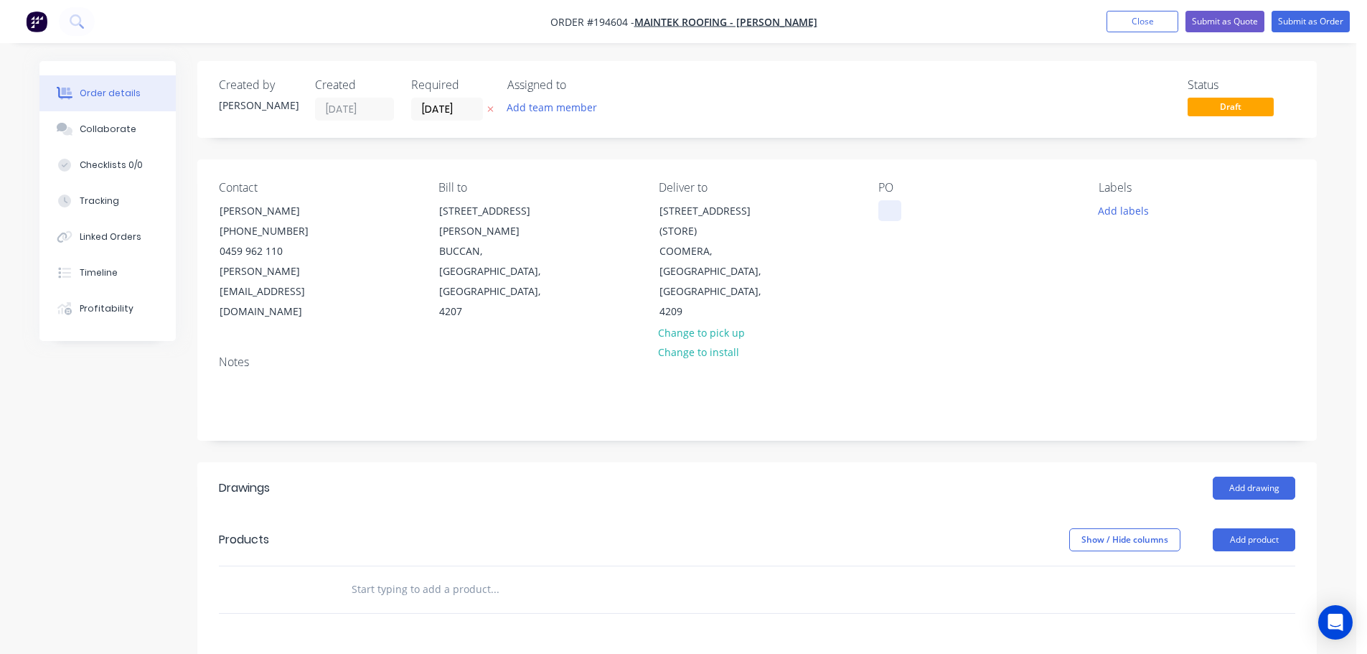
click at [890, 203] on div at bounding box center [889, 210] width 23 height 21
click at [1217, 477] on button "Add drawing" at bounding box center [1254, 488] width 83 height 23
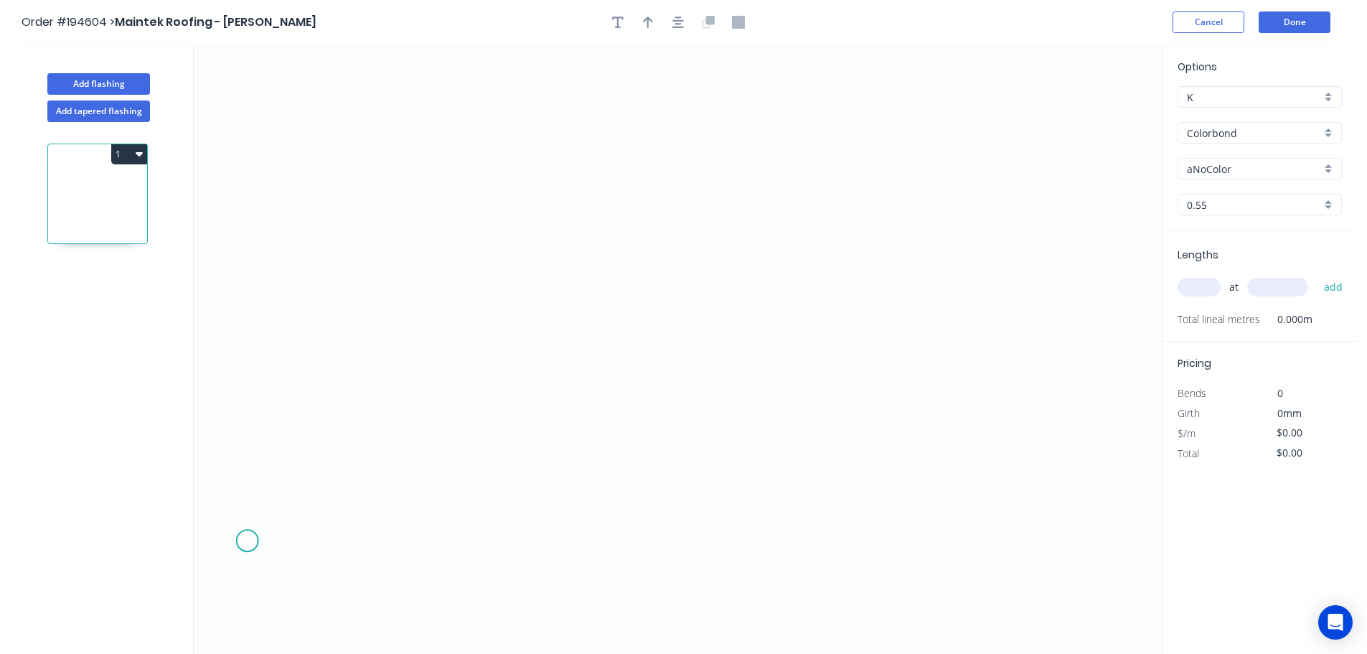
click at [246, 541] on icon "0" at bounding box center [678, 348] width 969 height 609
click at [399, 543] on icon "0" at bounding box center [678, 348] width 969 height 609
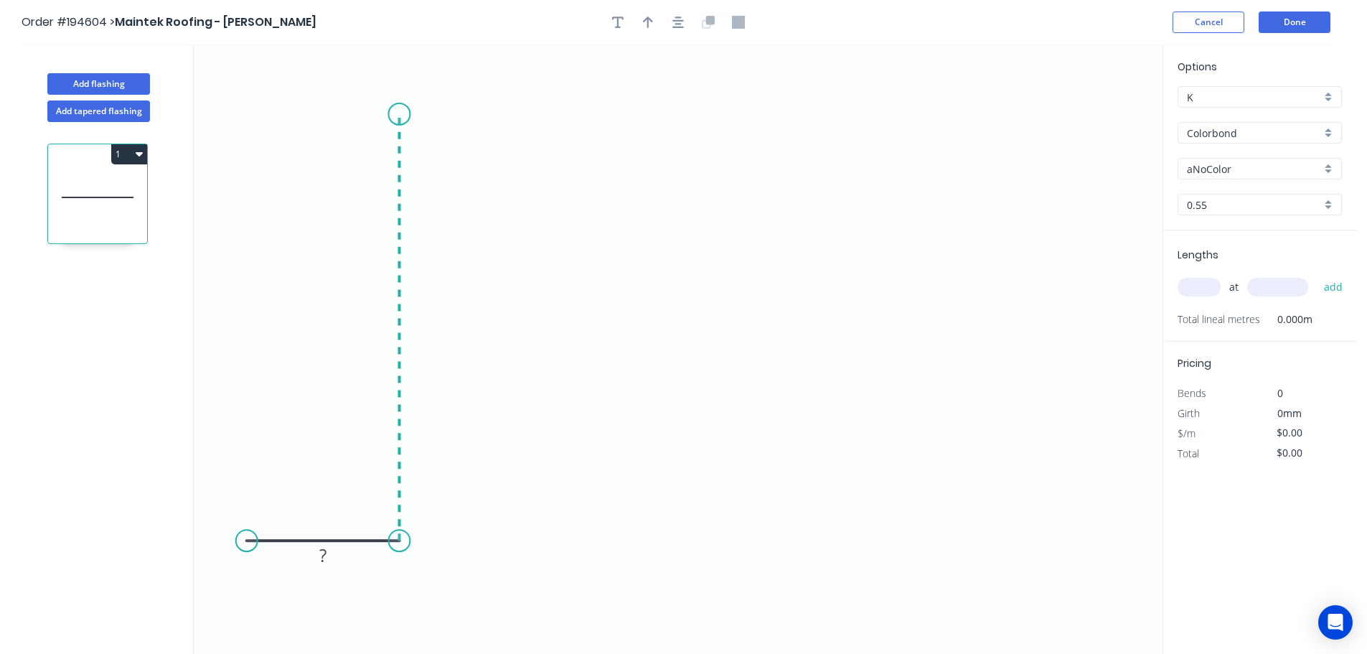
drag, startPoint x: 406, startPoint y: 111, endPoint x: 418, endPoint y: 111, distance: 11.5
click at [406, 111] on icon "0 ?" at bounding box center [678, 348] width 969 height 609
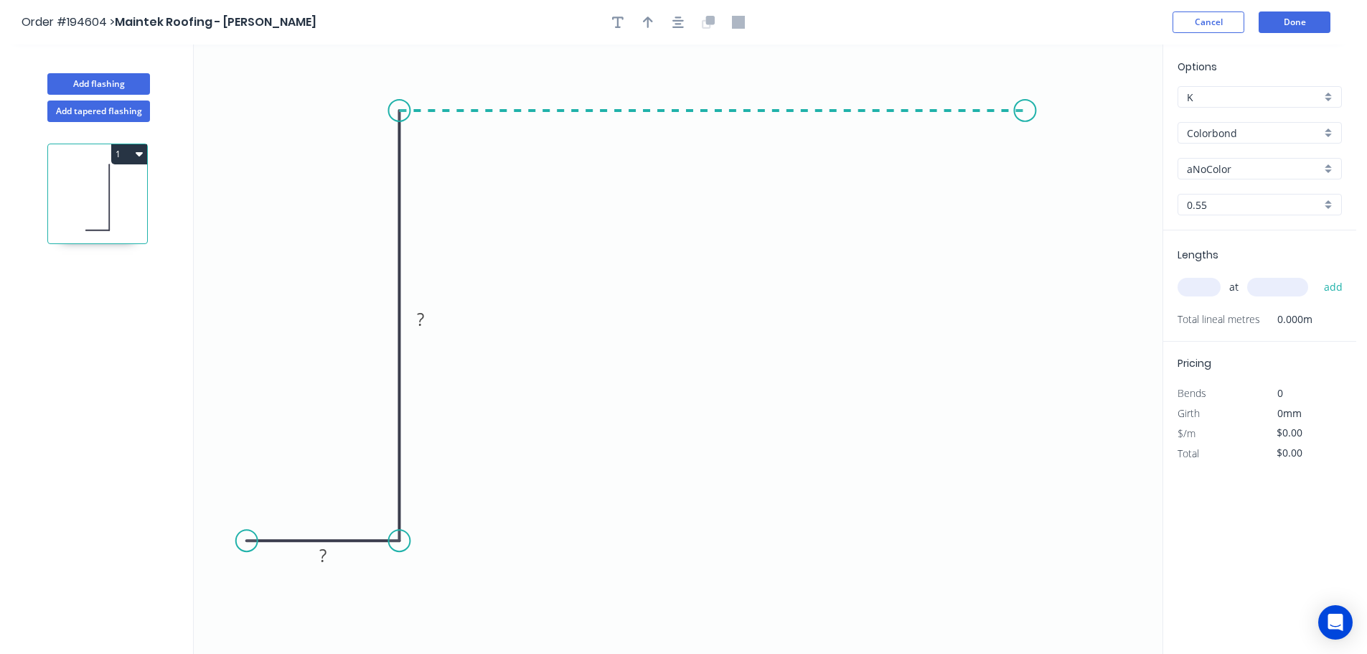
click at [1026, 147] on icon "0 ? ?" at bounding box center [678, 348] width 969 height 609
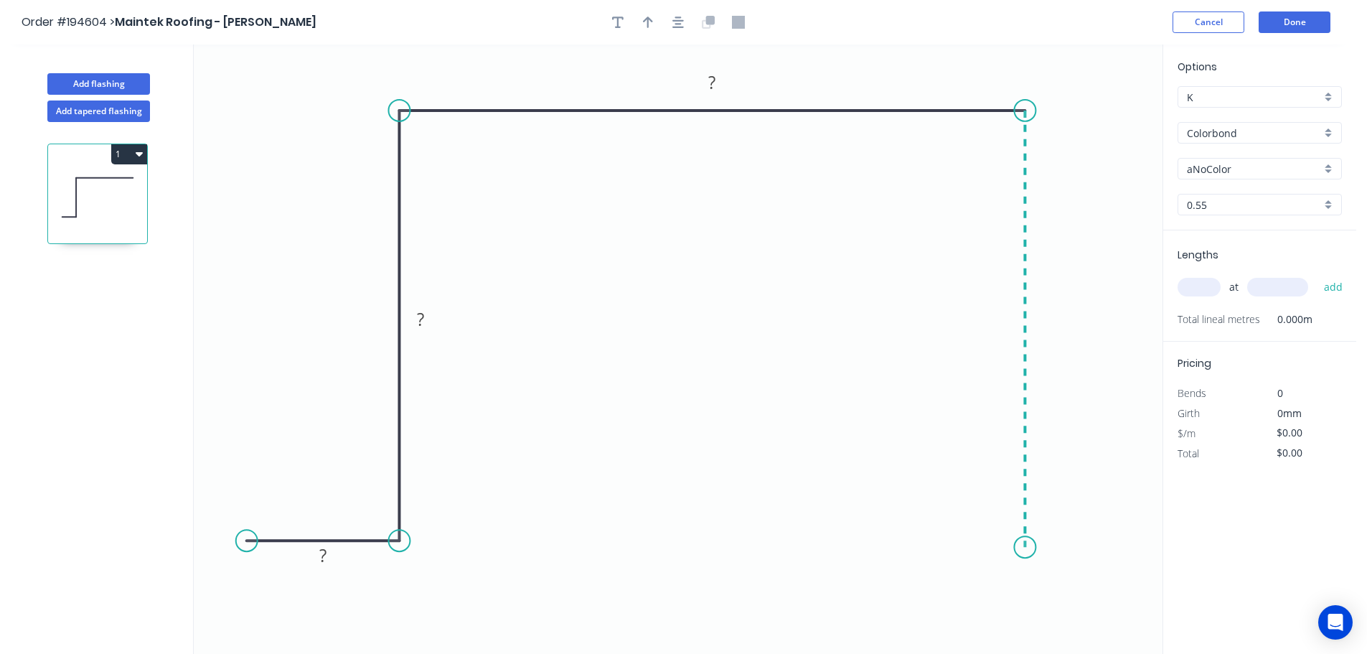
click at [1012, 548] on icon "0 ? ? ?" at bounding box center [678, 348] width 969 height 609
click at [1024, 544] on circle at bounding box center [1025, 543] width 22 height 22
click at [1029, 545] on circle at bounding box center [1025, 543] width 22 height 22
click at [1026, 549] on circle at bounding box center [1025, 543] width 22 height 22
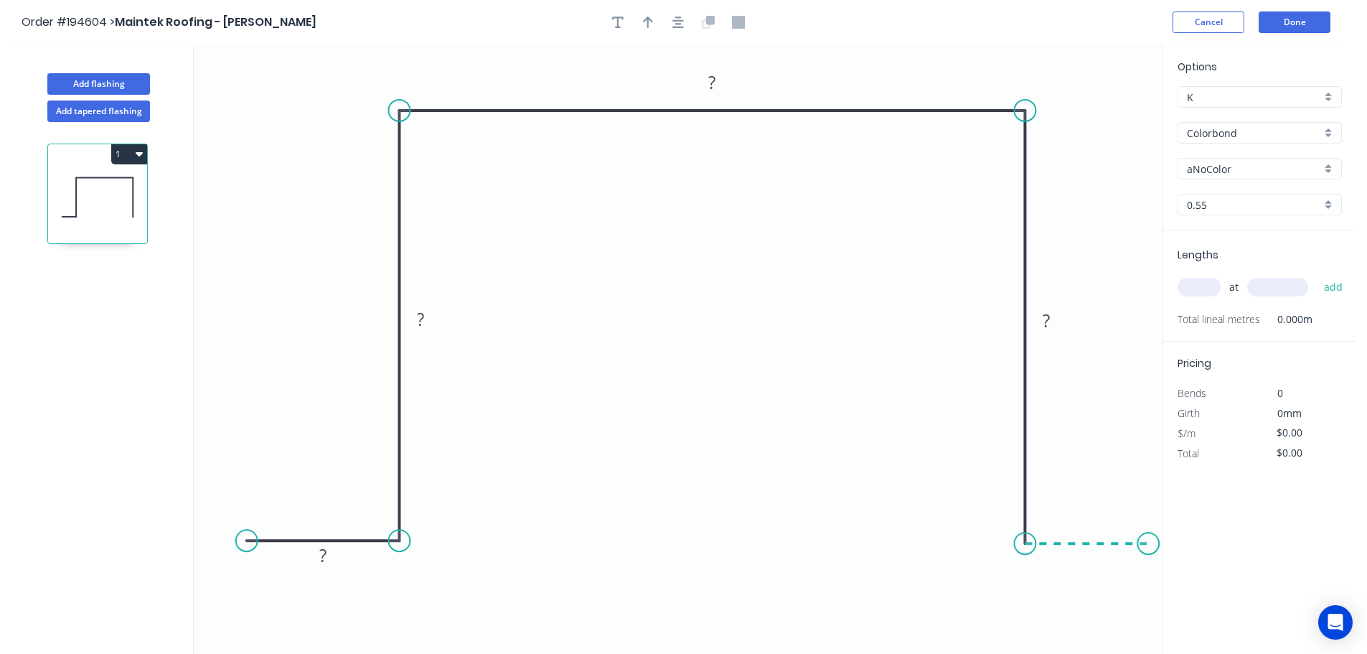
click at [1149, 549] on icon "0 ? ? ? ?" at bounding box center [678, 348] width 969 height 609
click at [681, 26] on icon "button" at bounding box center [677, 22] width 11 height 13
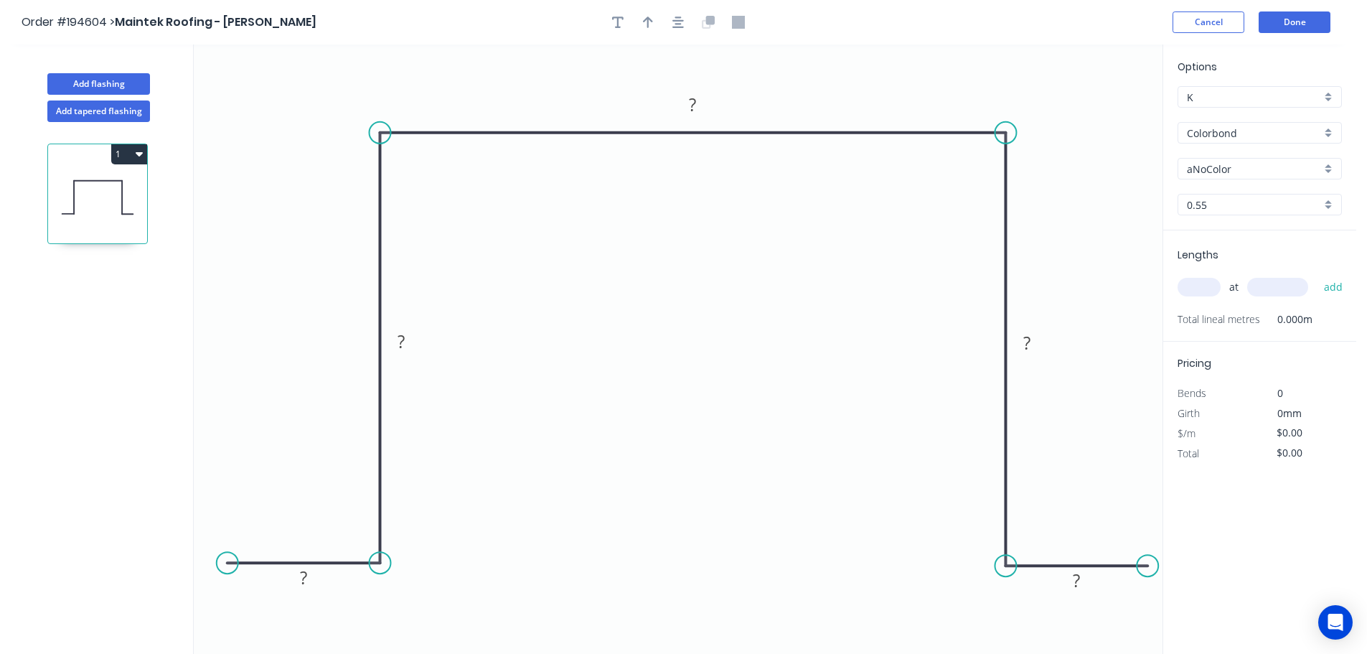
drag, startPoint x: 1137, startPoint y: 567, endPoint x: 1148, endPoint y: 567, distance: 11.5
click at [1148, 567] on circle at bounding box center [1148, 566] width 22 height 22
click at [313, 582] on rect at bounding box center [303, 578] width 29 height 20
click at [678, 31] on button "button" at bounding box center [678, 22] width 22 height 22
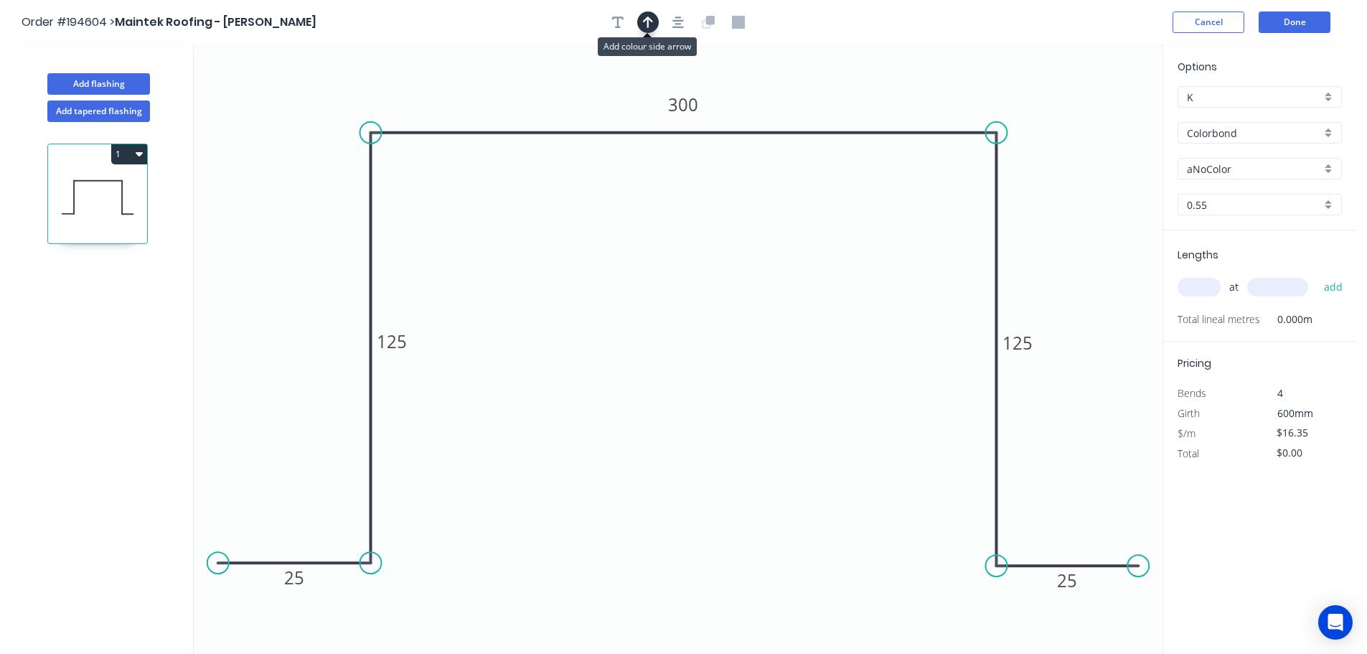
click at [639, 24] on button "button" at bounding box center [648, 22] width 22 height 22
click at [1084, 116] on icon "0 25 125 300 125 25" at bounding box center [678, 348] width 969 height 609
click at [1092, 111] on icon at bounding box center [1090, 100] width 13 height 46
click at [1121, 76] on icon at bounding box center [1133, 65] width 42 height 42
click at [1239, 169] on input "aNoColor" at bounding box center [1254, 168] width 134 height 15
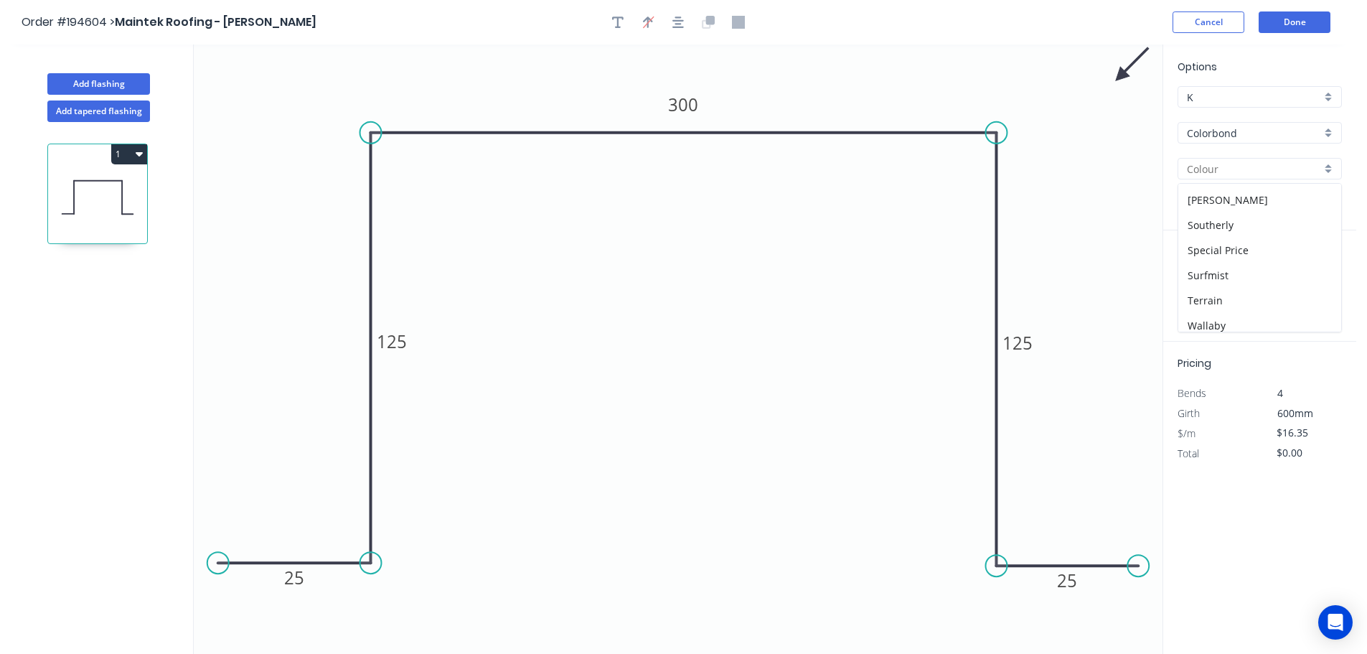
scroll to position [502, 0]
click at [1219, 245] on div "Surfmist" at bounding box center [1259, 246] width 163 height 25
click at [1200, 291] on input "text" at bounding box center [1199, 287] width 43 height 19
click at [1317, 275] on button "add" at bounding box center [1334, 287] width 34 height 24
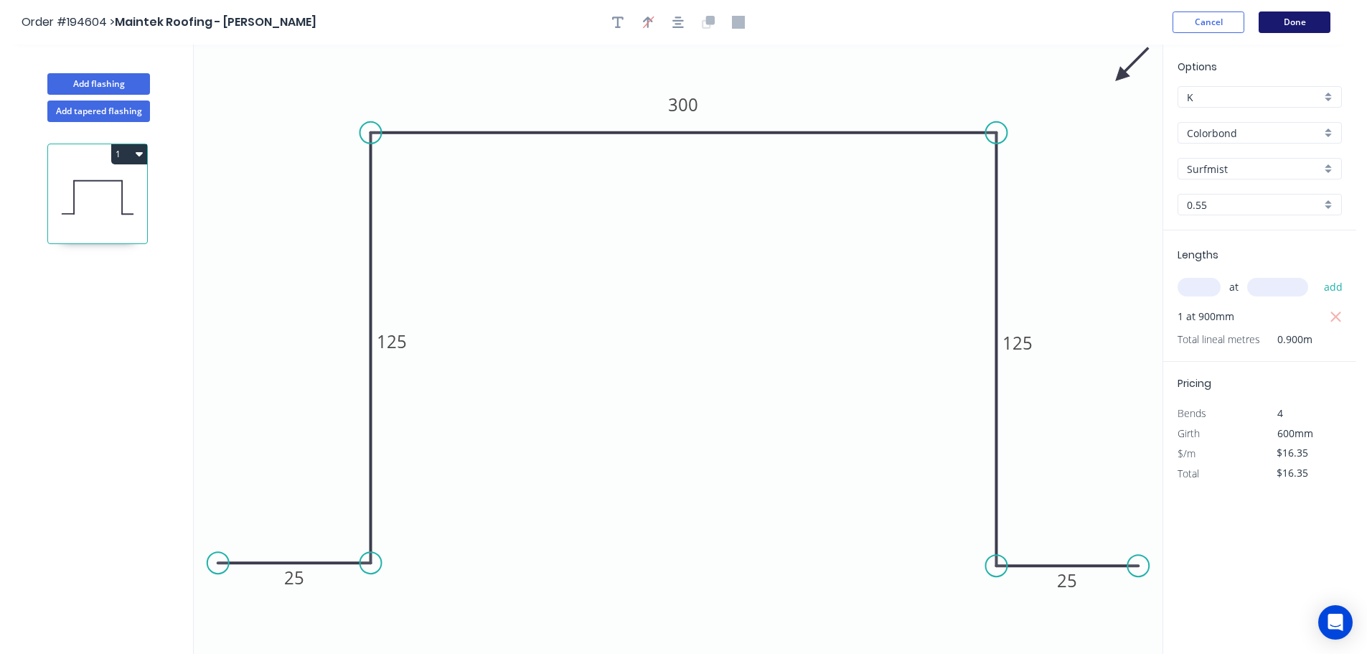
click at [1306, 29] on button "Done" at bounding box center [1295, 22] width 72 height 22
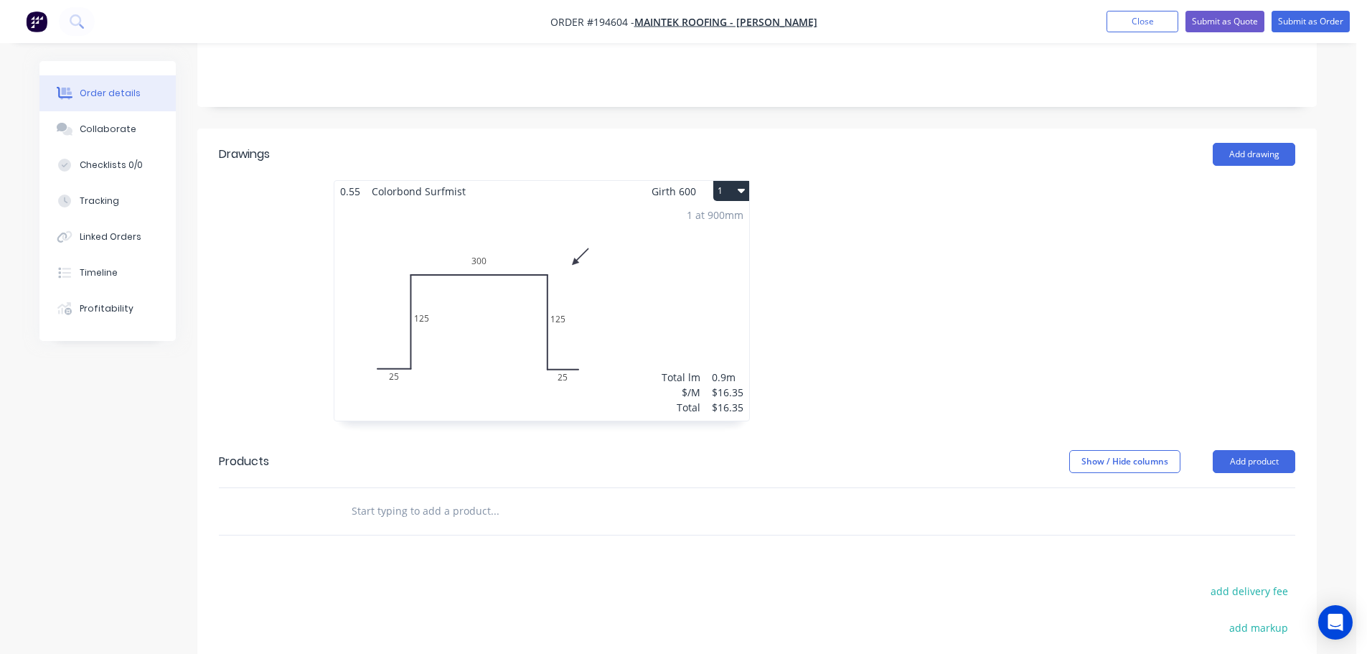
scroll to position [359, 0]
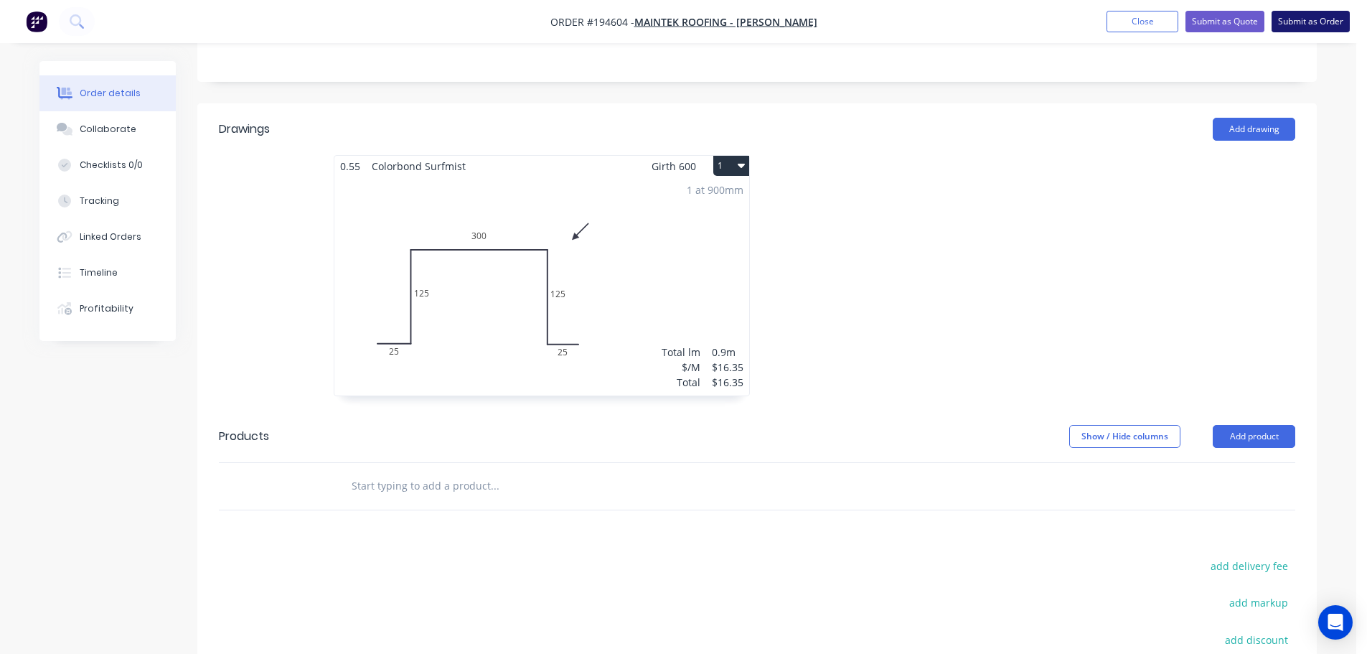
click at [1316, 14] on button "Submit as Order" at bounding box center [1311, 22] width 78 height 22
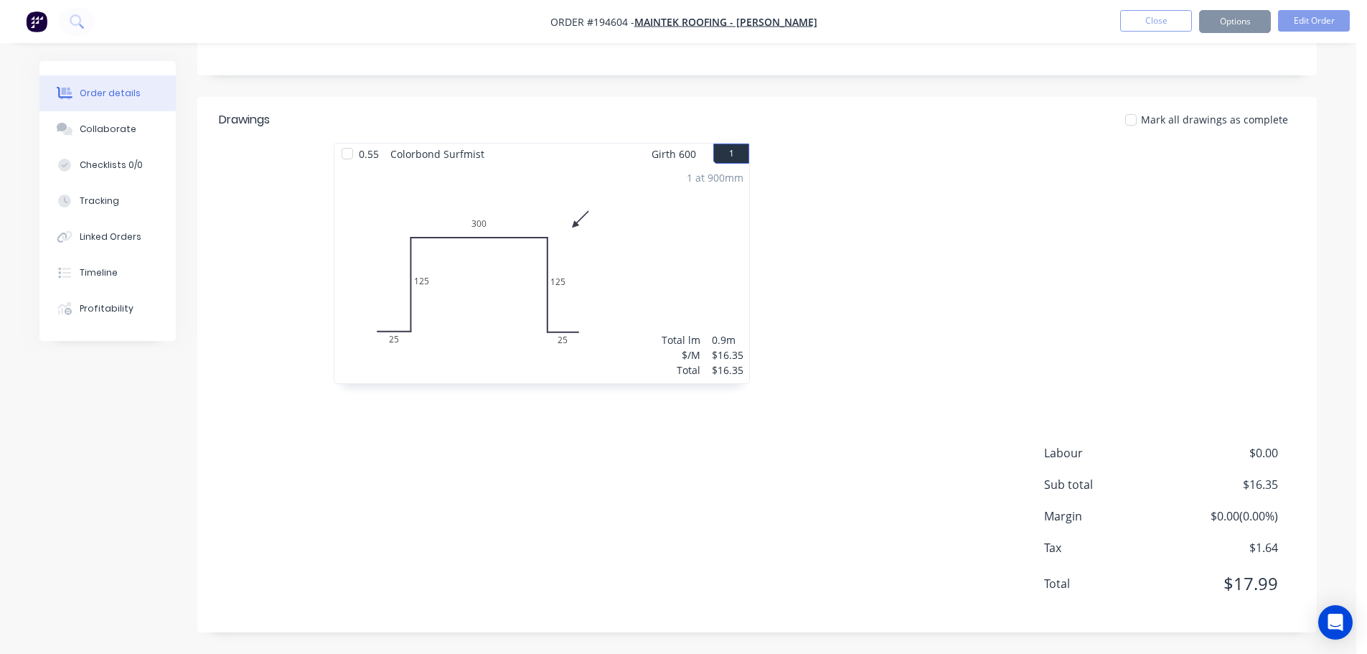
scroll to position [0, 0]
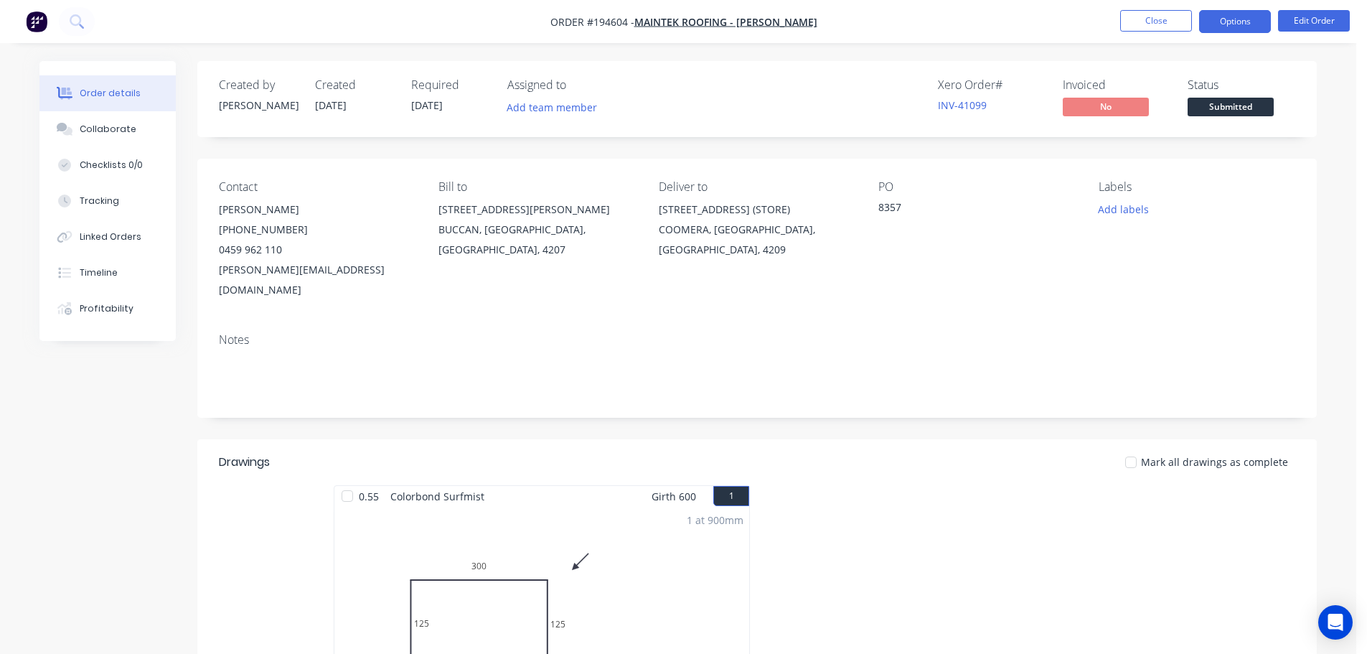
click at [1218, 24] on button "Options" at bounding box center [1235, 21] width 72 height 23
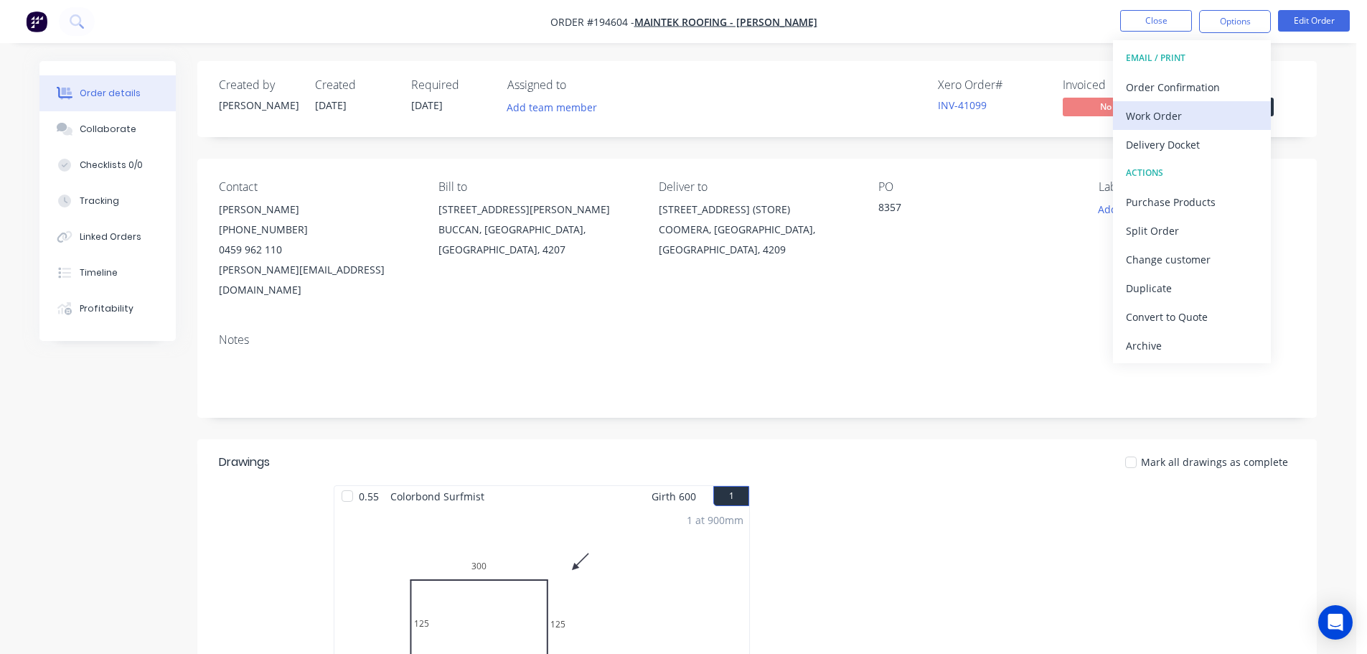
click at [1237, 116] on div "Work Order" at bounding box center [1192, 115] width 132 height 21
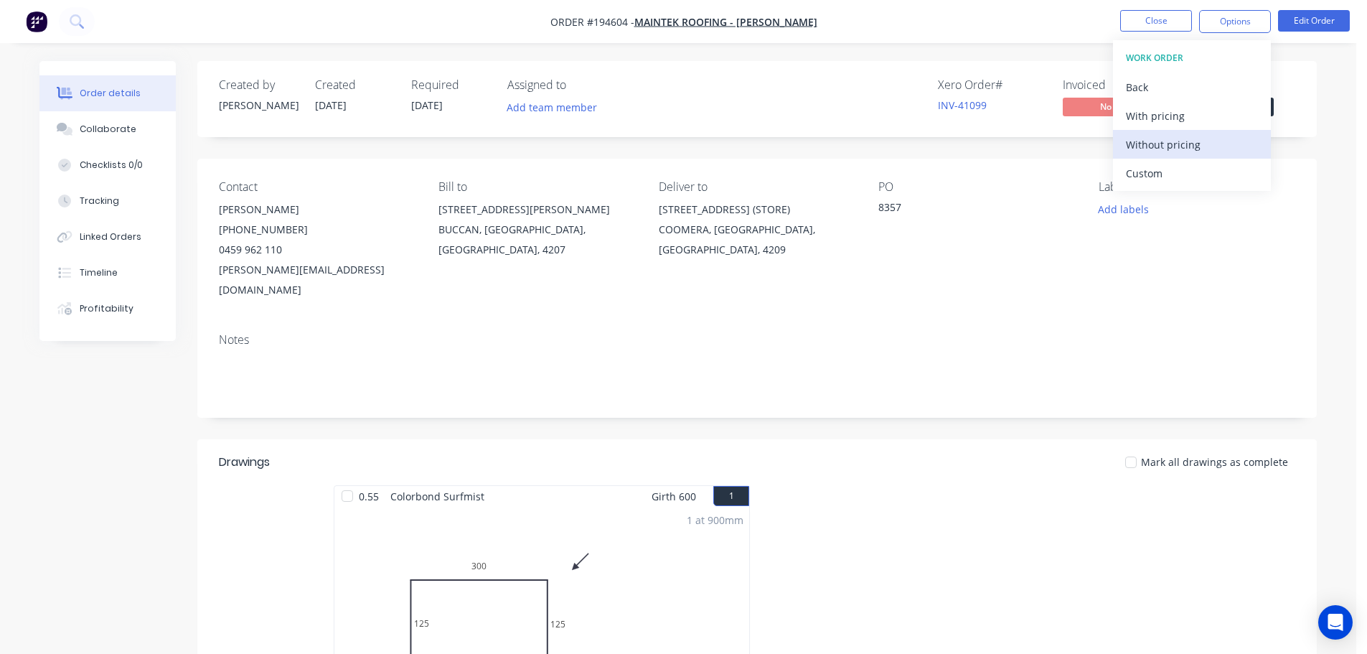
click at [1226, 154] on div "Without pricing" at bounding box center [1192, 144] width 132 height 21
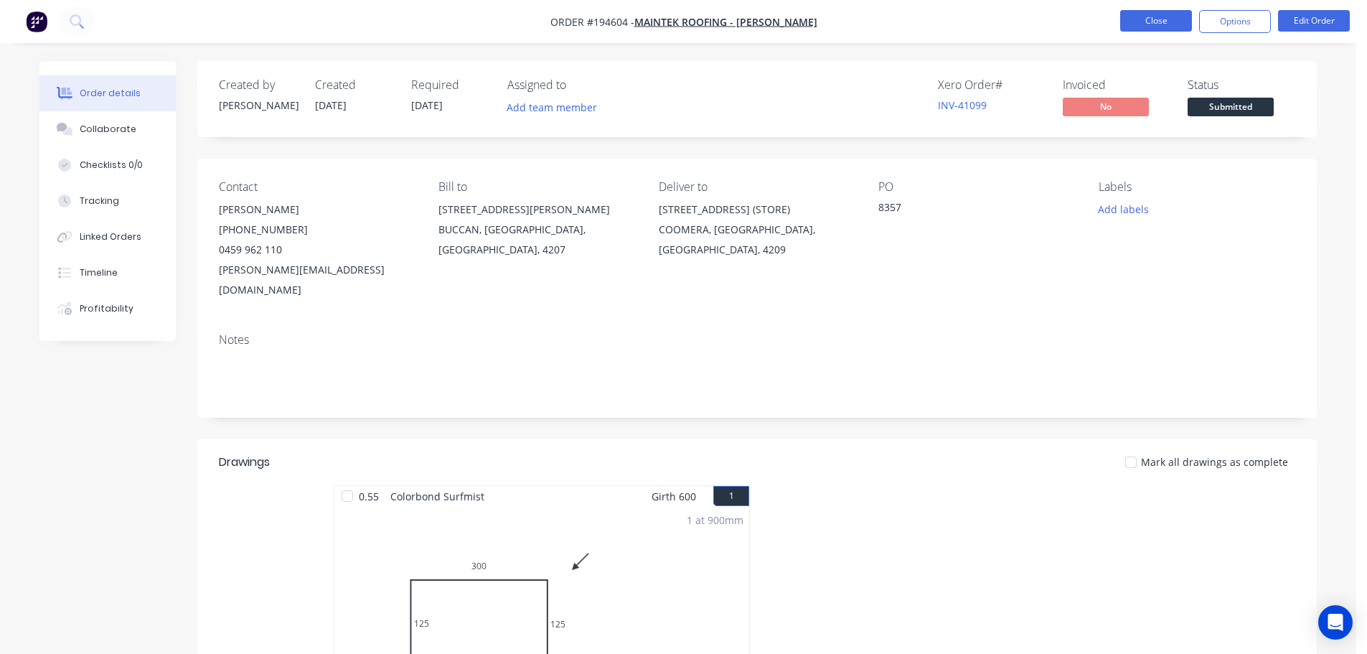
click at [1142, 22] on button "Close" at bounding box center [1156, 21] width 72 height 22
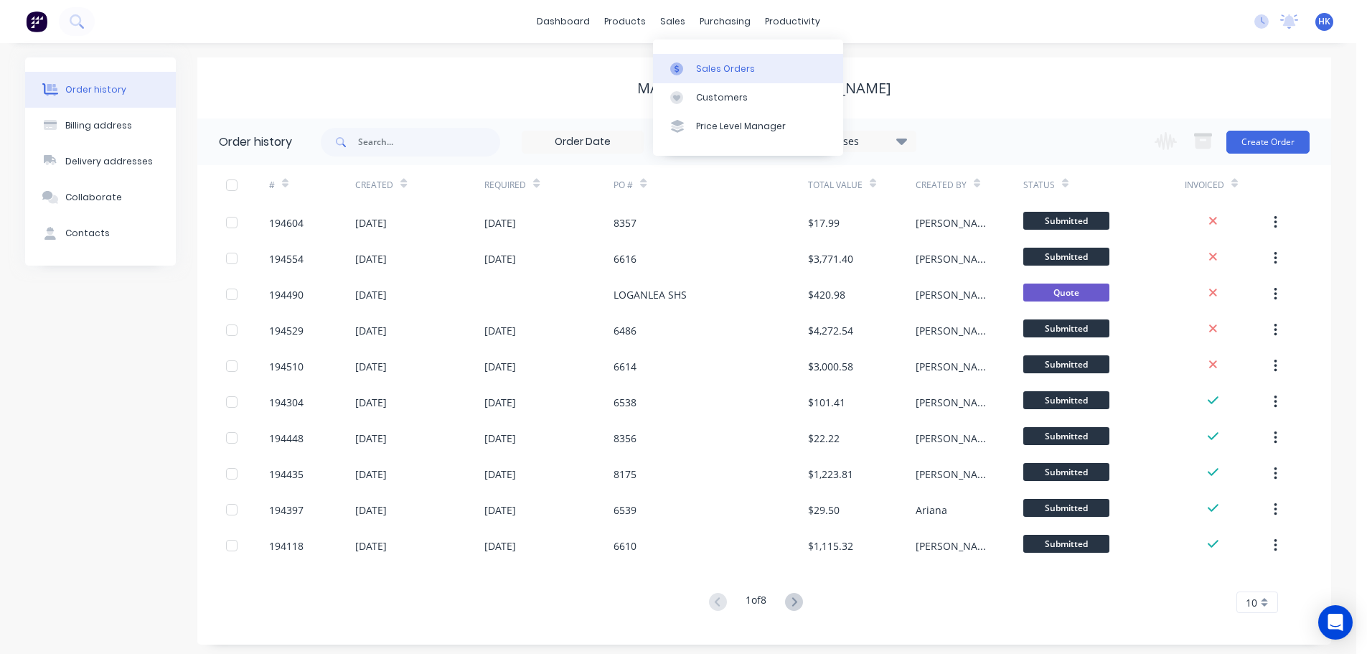
click at [710, 74] on div "Sales Orders" at bounding box center [725, 68] width 59 height 13
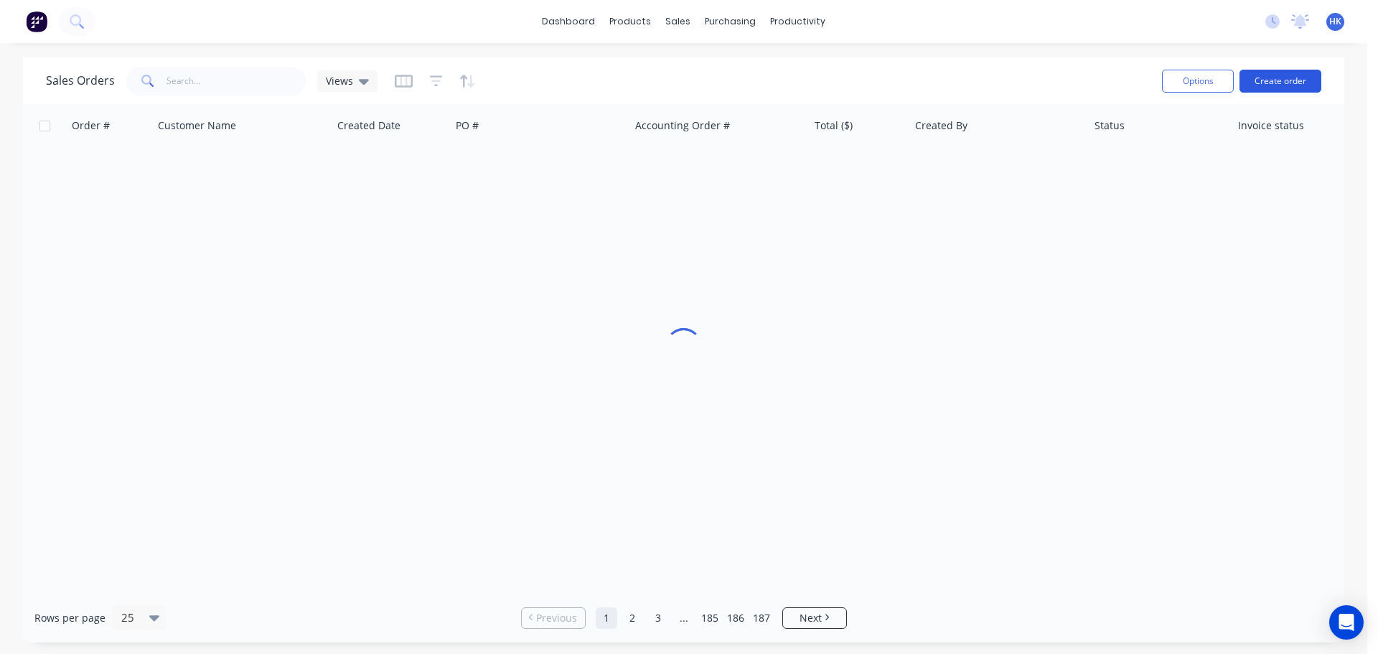
click at [1259, 78] on button "Create order" at bounding box center [1280, 81] width 82 height 23
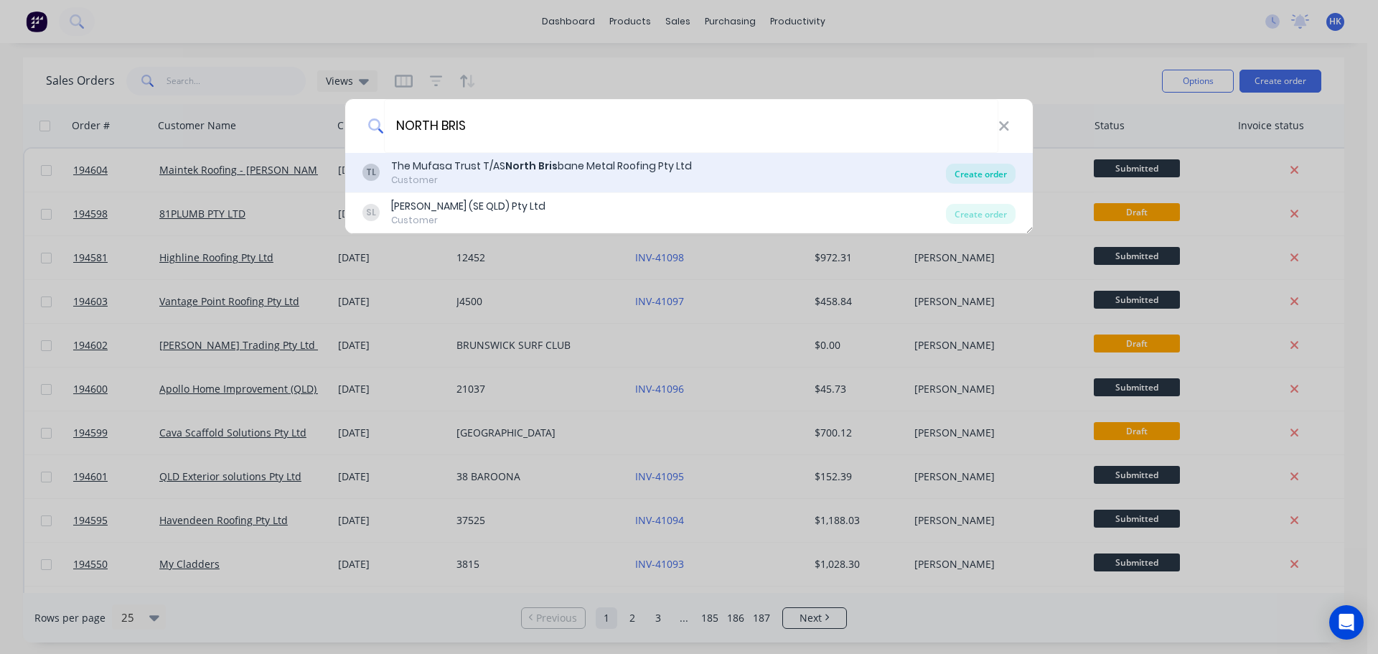
click at [984, 166] on div "Create order" at bounding box center [981, 174] width 70 height 20
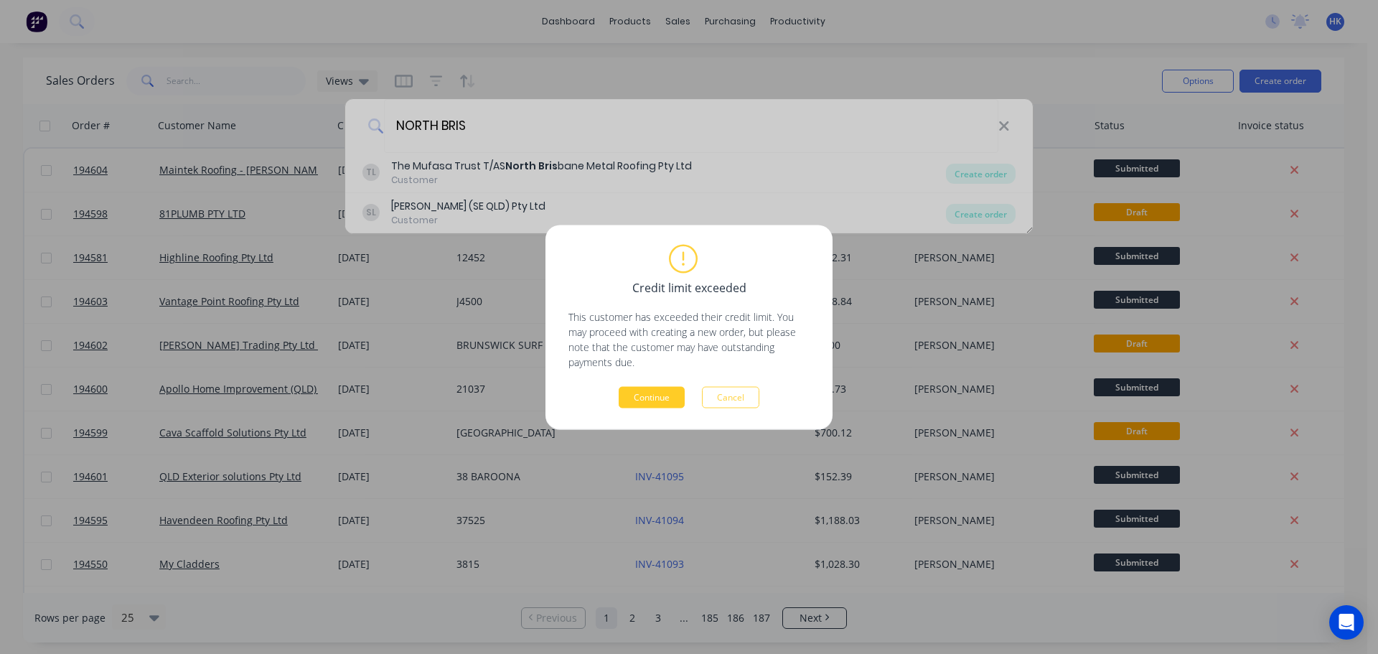
click at [641, 400] on button "Continue" at bounding box center [652, 397] width 66 height 22
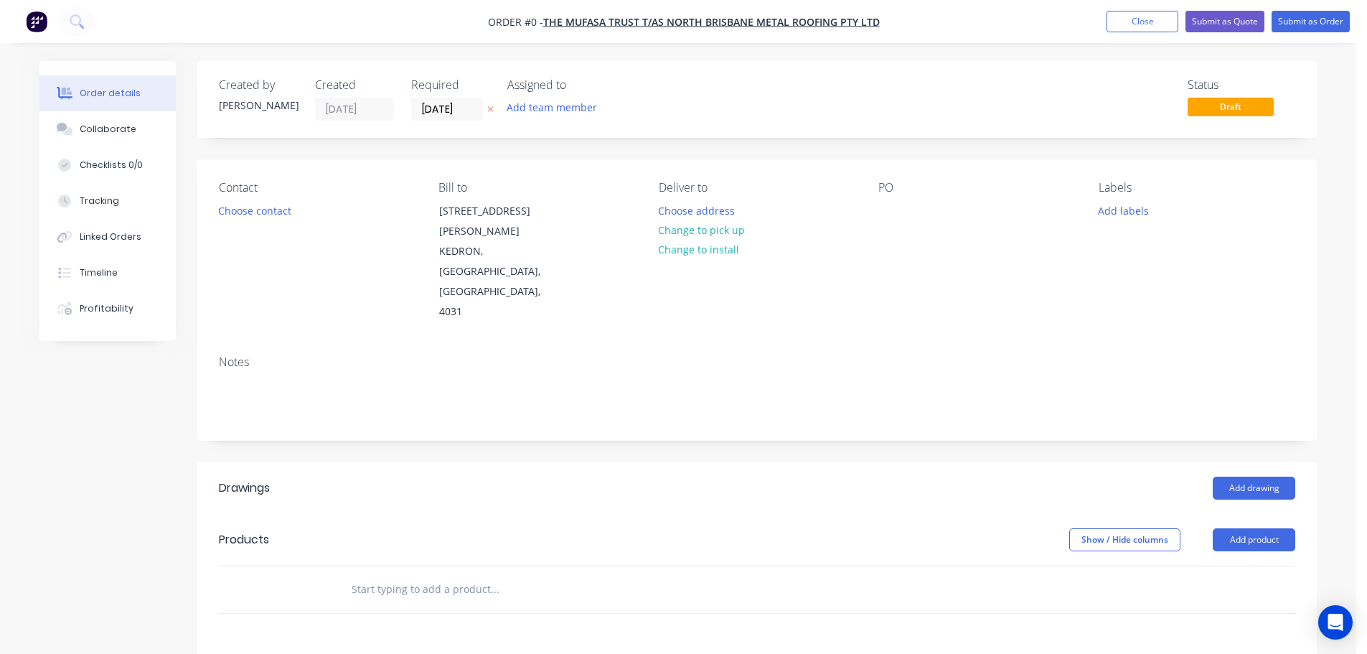
click at [438, 124] on div "Created by Hannah Created 02/10/25 Required 02/10/25 Assigned to Add team membe…" at bounding box center [757, 99] width 1120 height 77
click at [438, 114] on input "[DATE]" at bounding box center [447, 109] width 70 height 22
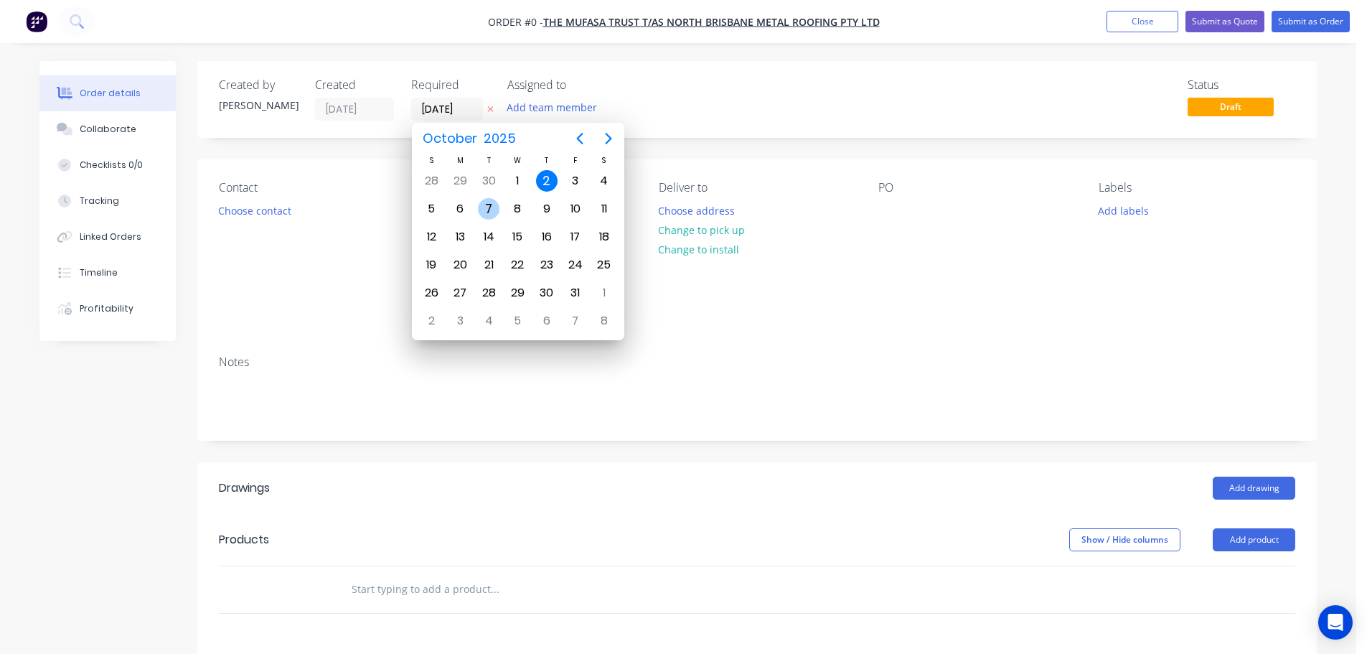
click at [478, 207] on div "7" at bounding box center [489, 209] width 22 height 22
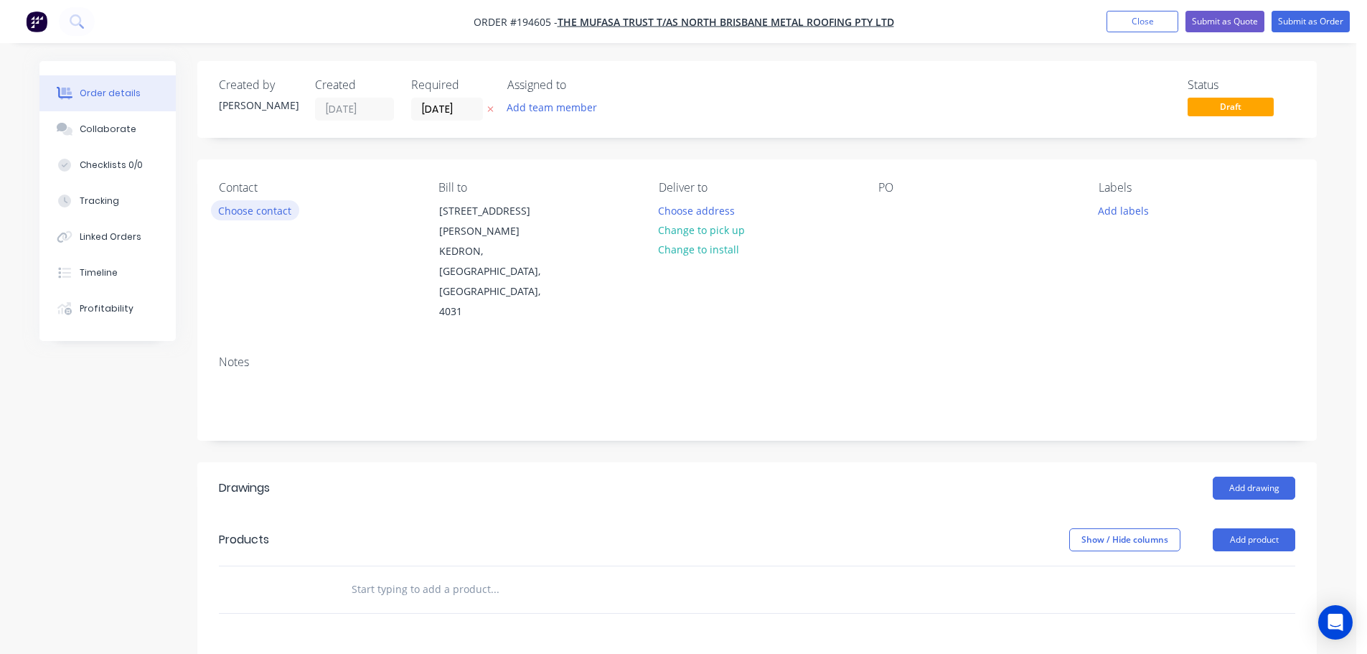
click at [253, 215] on button "Choose contact" at bounding box center [255, 209] width 88 height 19
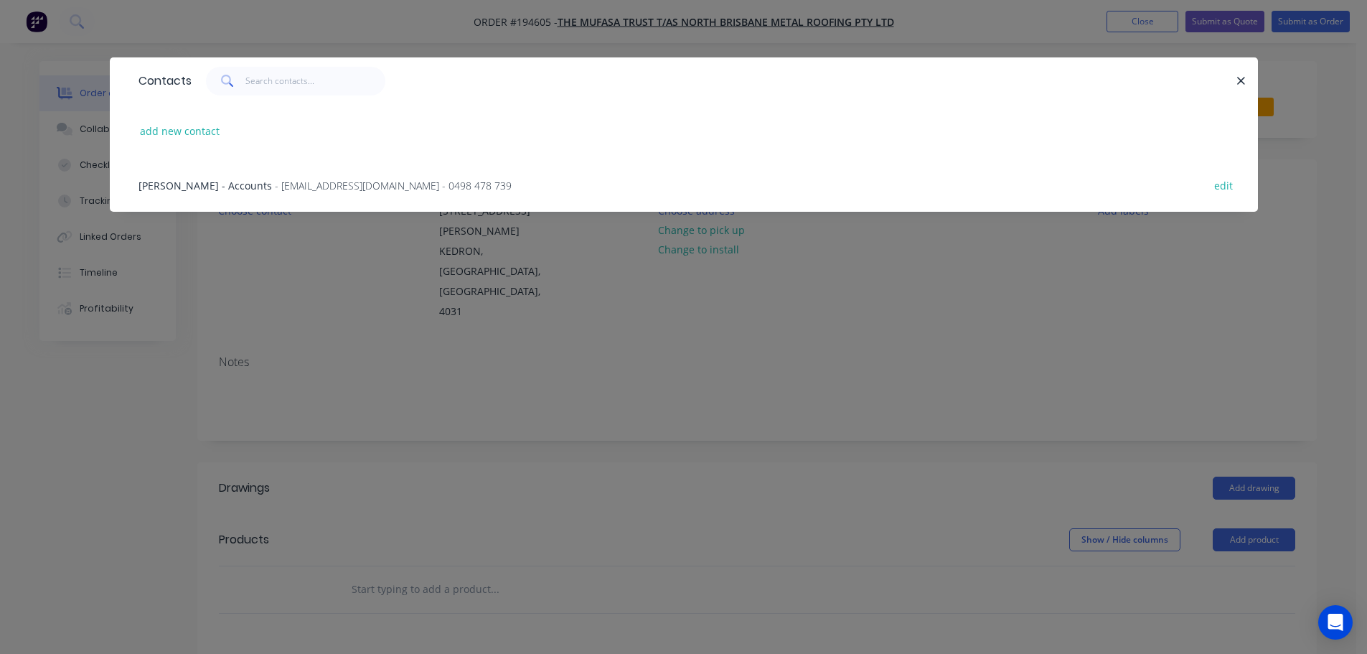
click at [275, 184] on span "- info@northbrisbanemetalroofing.com.au - 0498 478 739" at bounding box center [393, 186] width 237 height 14
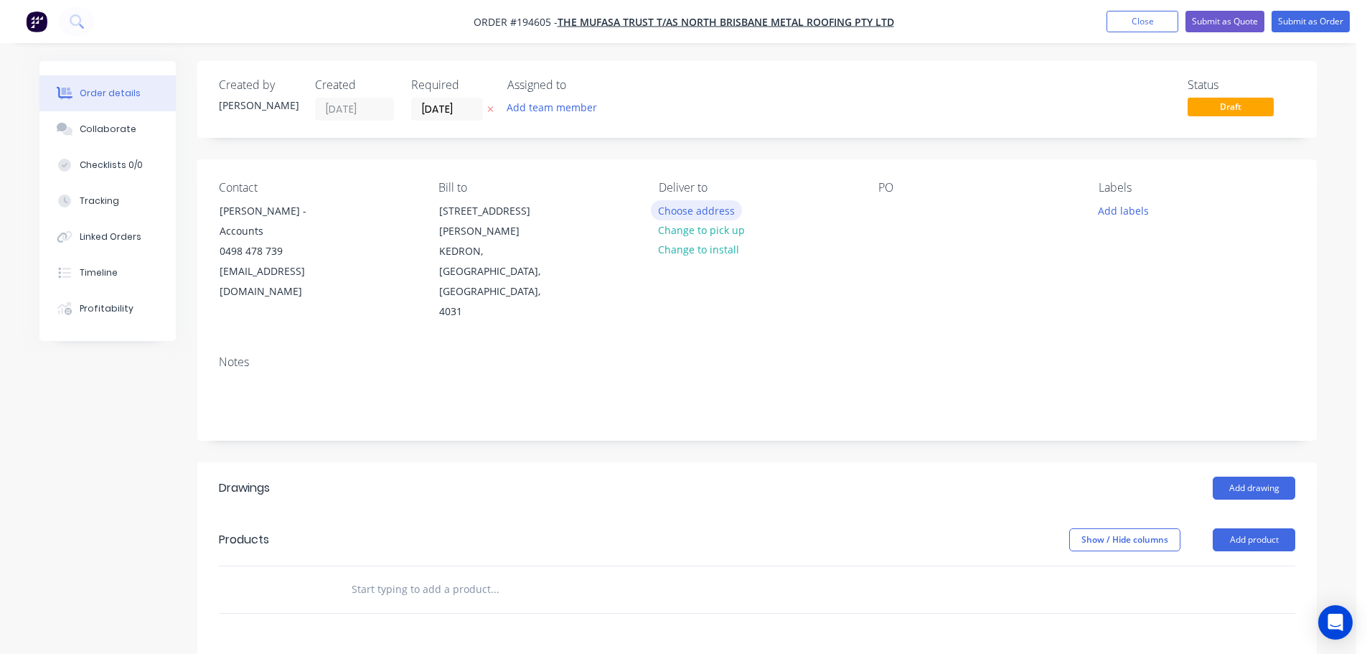
click at [728, 204] on button "Choose address" at bounding box center [697, 209] width 92 height 19
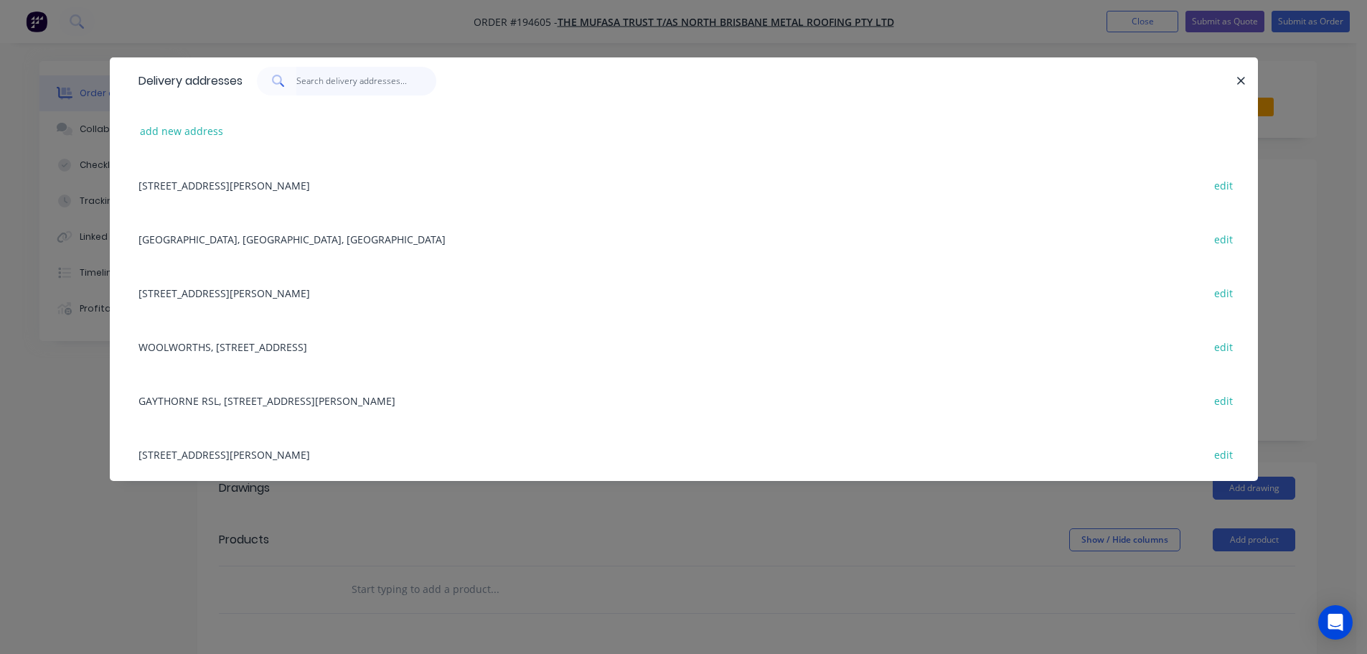
click at [373, 89] on input "text" at bounding box center [366, 81] width 140 height 29
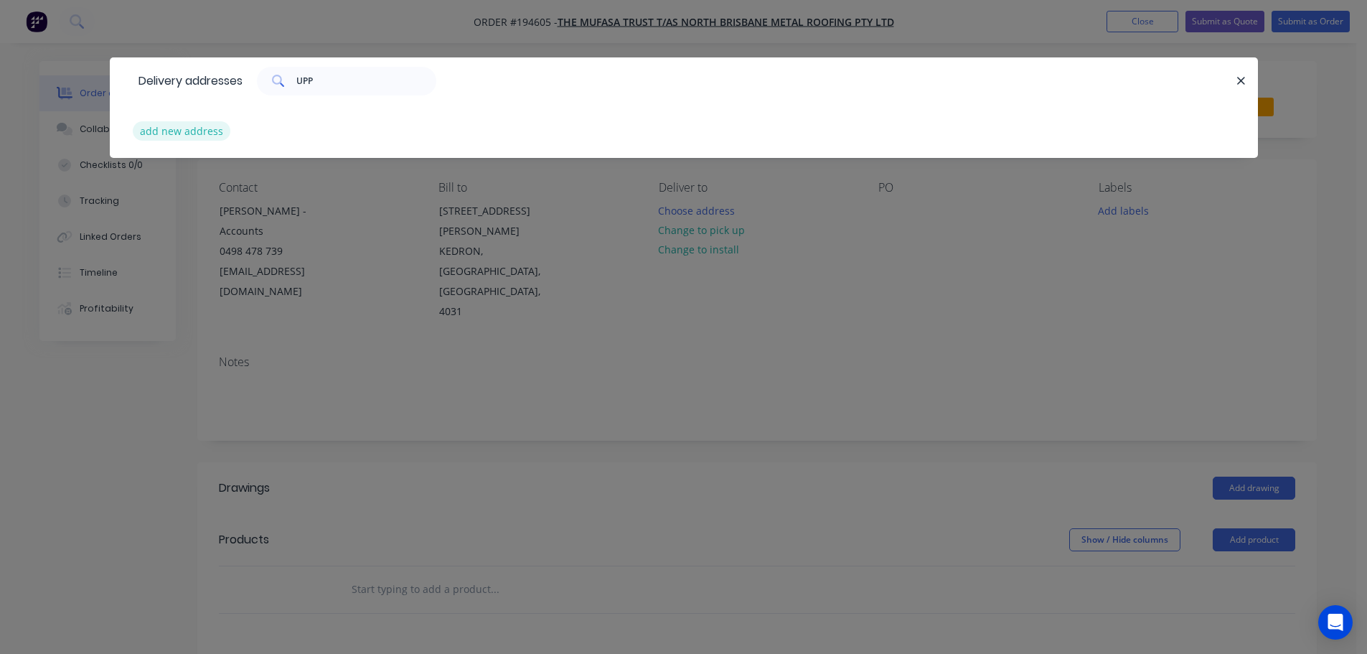
drag, startPoint x: 209, startPoint y: 121, endPoint x: 207, endPoint y: 130, distance: 9.4
click at [208, 121] on div "add new address" at bounding box center [683, 131] width 1105 height 54
click at [205, 133] on button "add new address" at bounding box center [182, 130] width 98 height 19
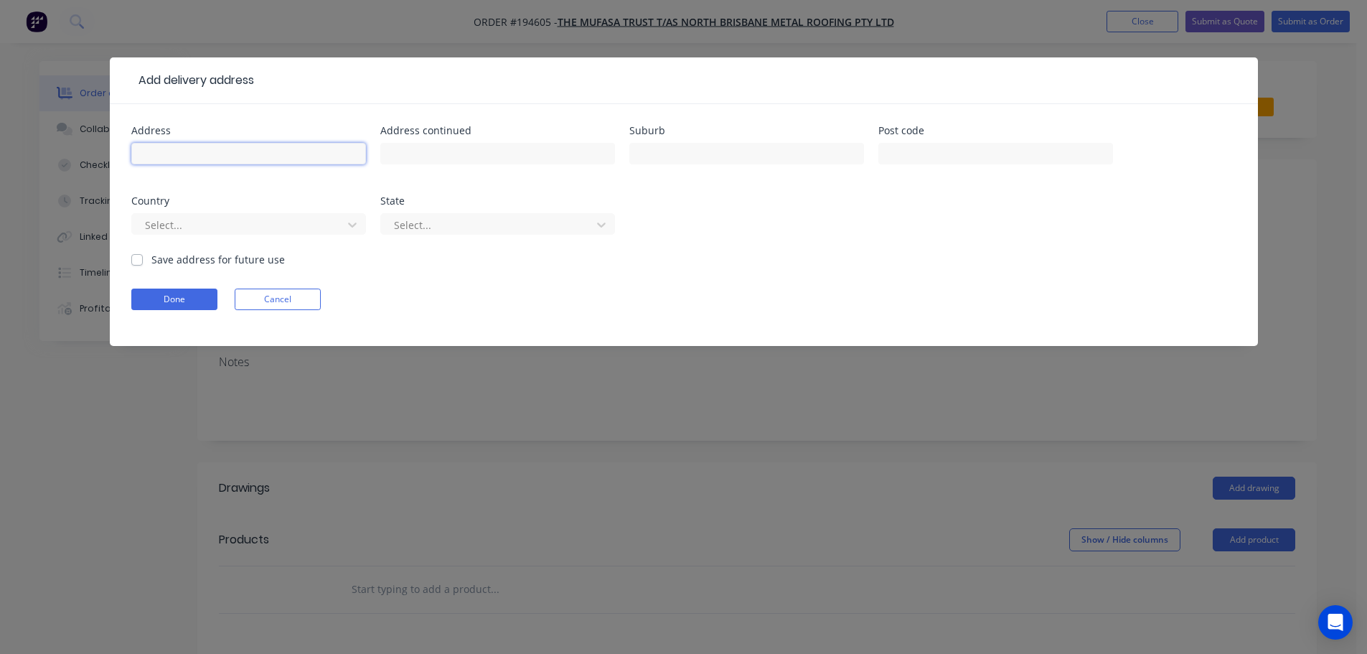
click at [201, 148] on input "text" at bounding box center [248, 154] width 235 height 22
click at [162, 292] on button "Done" at bounding box center [174, 299] width 86 height 22
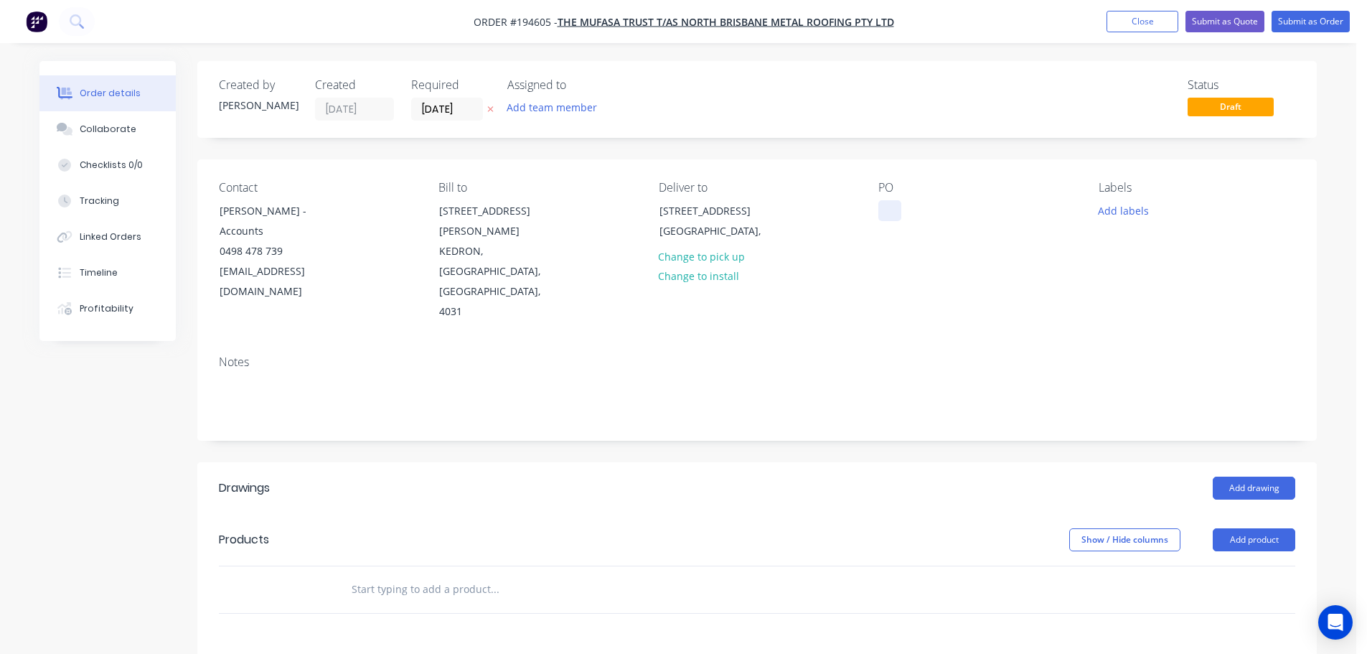
click at [885, 211] on div at bounding box center [889, 210] width 23 height 21
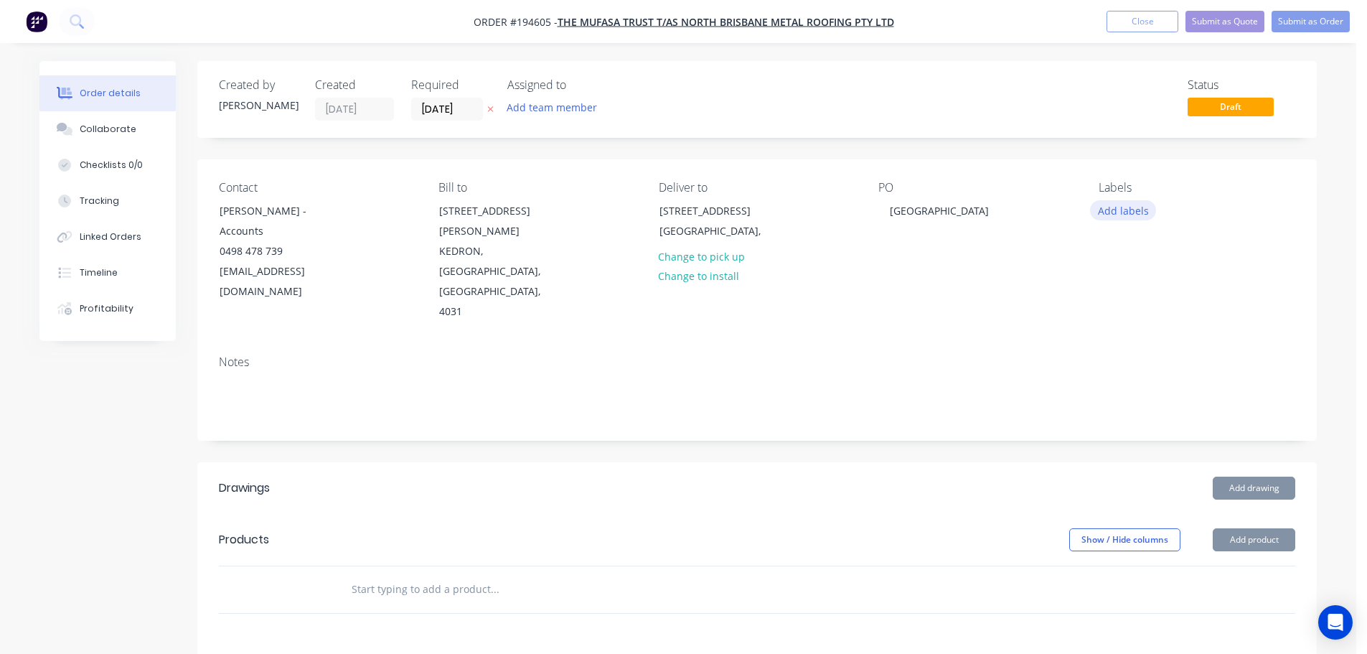
click at [1132, 204] on button "Add labels" at bounding box center [1123, 209] width 66 height 19
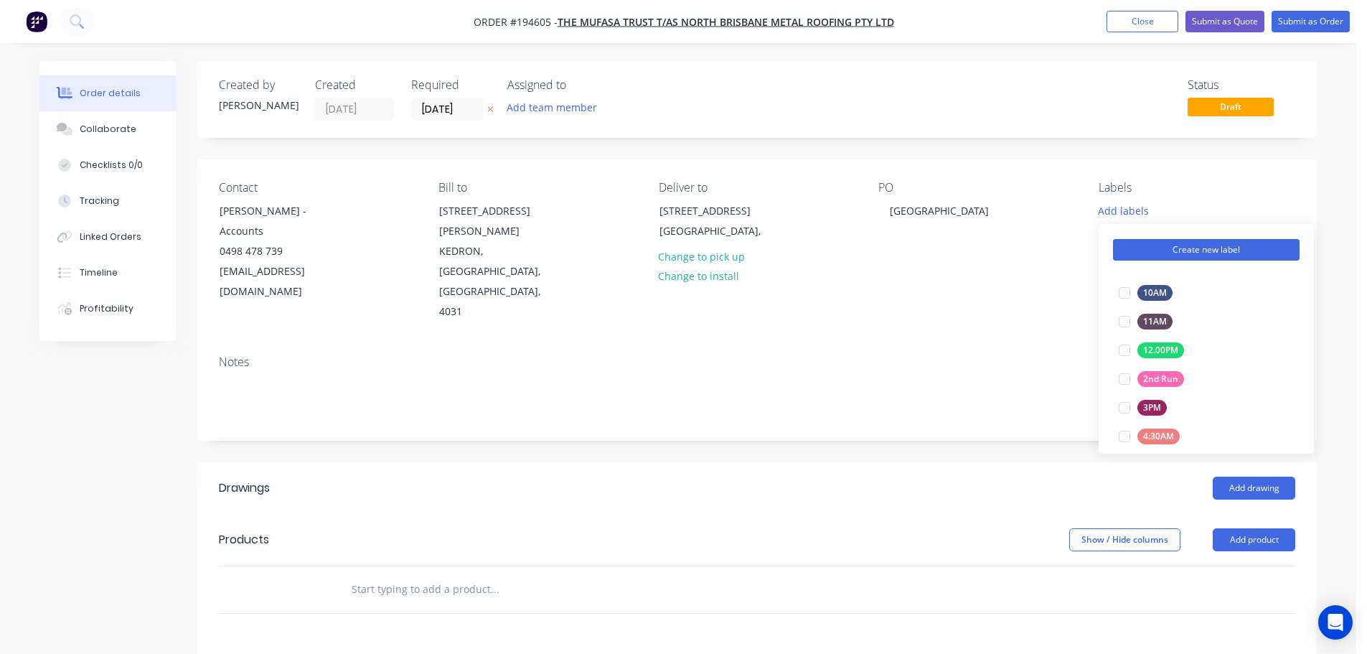
scroll to position [215, 0]
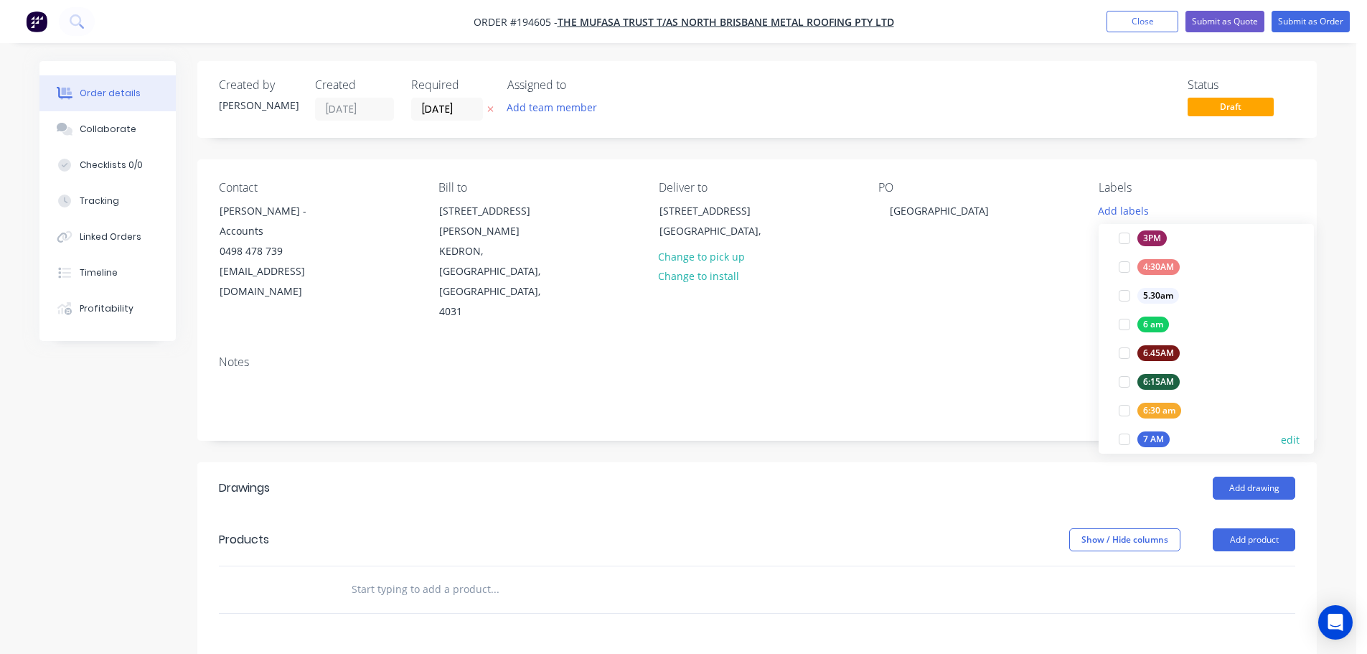
click at [1119, 434] on div at bounding box center [1124, 439] width 29 height 29
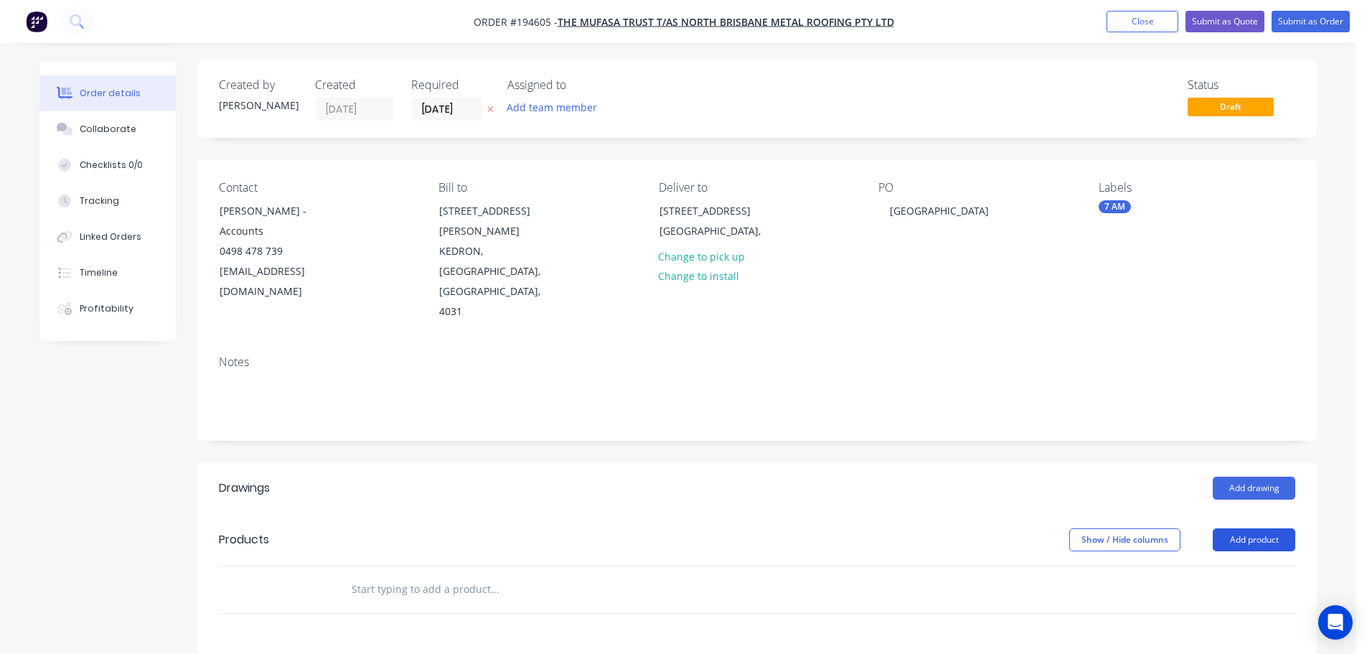
click at [1233, 528] on button "Add product" at bounding box center [1254, 539] width 83 height 23
click at [1257, 566] on div "Product catalogue" at bounding box center [1227, 576] width 111 height 21
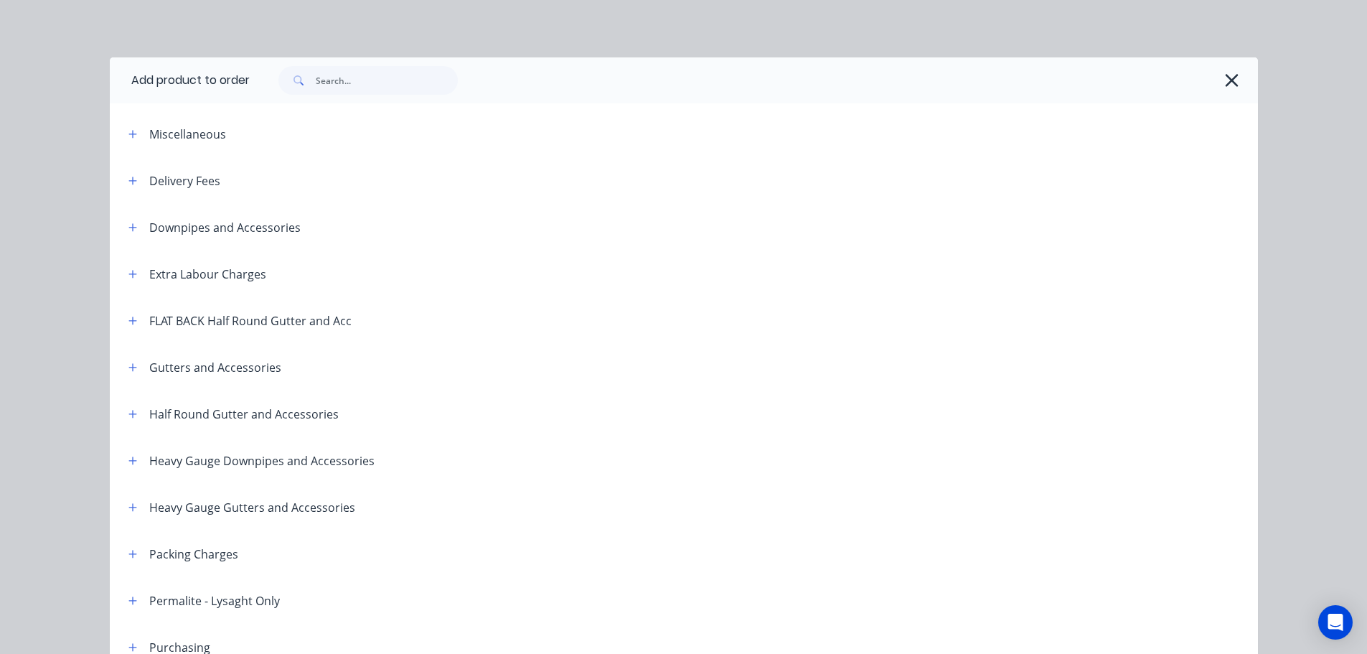
click at [124, 187] on span at bounding box center [133, 181] width 18 height 18
click at [135, 179] on button "button" at bounding box center [133, 181] width 18 height 18
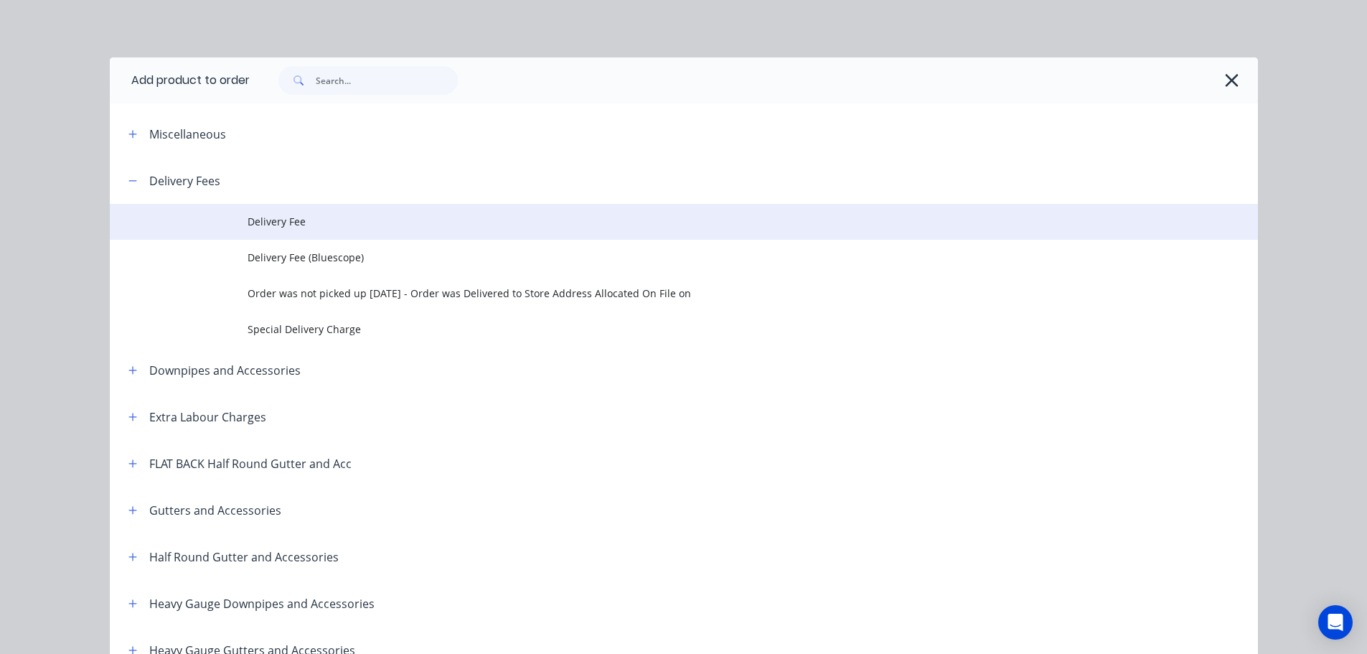
click at [268, 227] on span "Delivery Fee" at bounding box center [652, 221] width 808 height 15
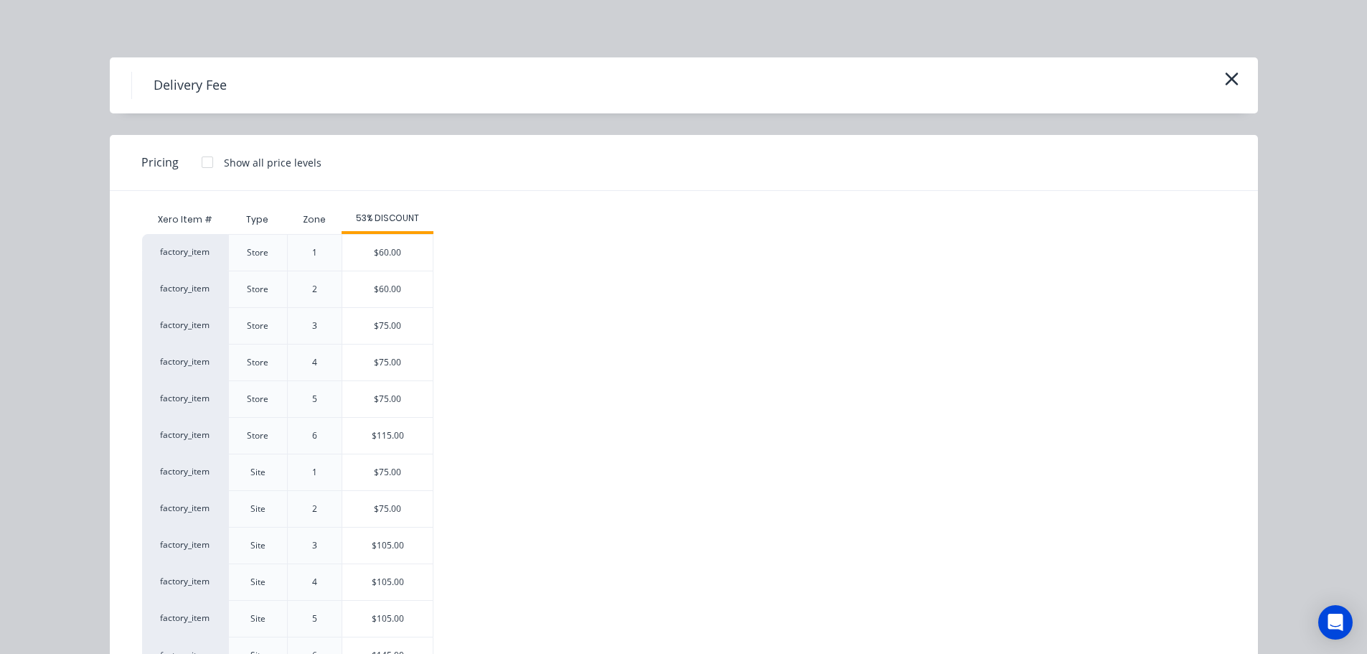
click at [399, 466] on div "$75.00" at bounding box center [387, 472] width 90 height 36
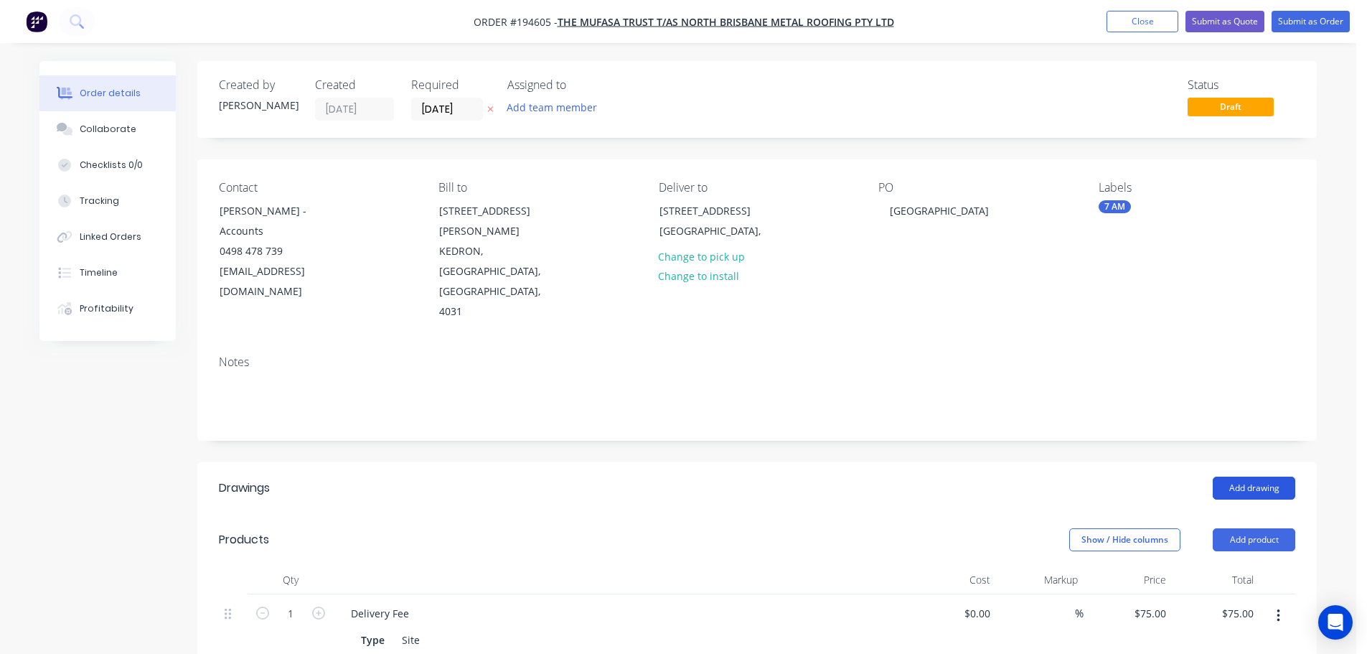
click at [1248, 477] on button "Add drawing" at bounding box center [1254, 488] width 83 height 23
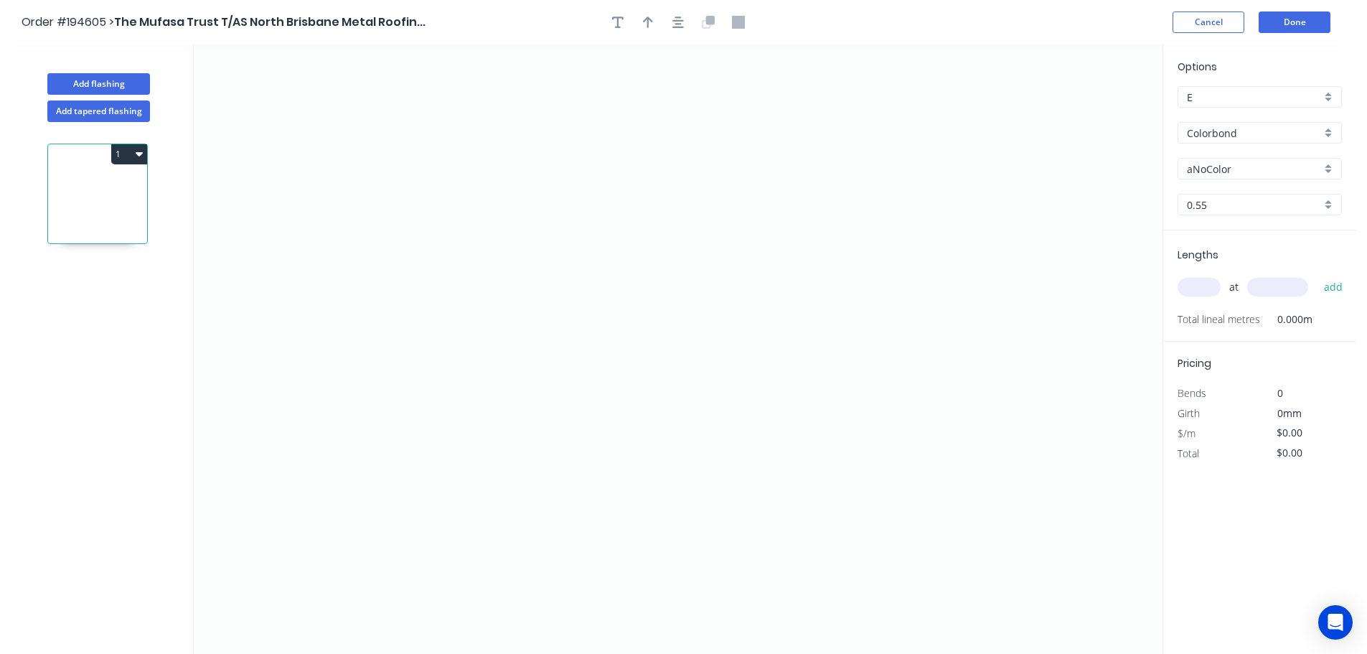
click at [1263, 135] on input "Colorbond" at bounding box center [1254, 133] width 134 height 15
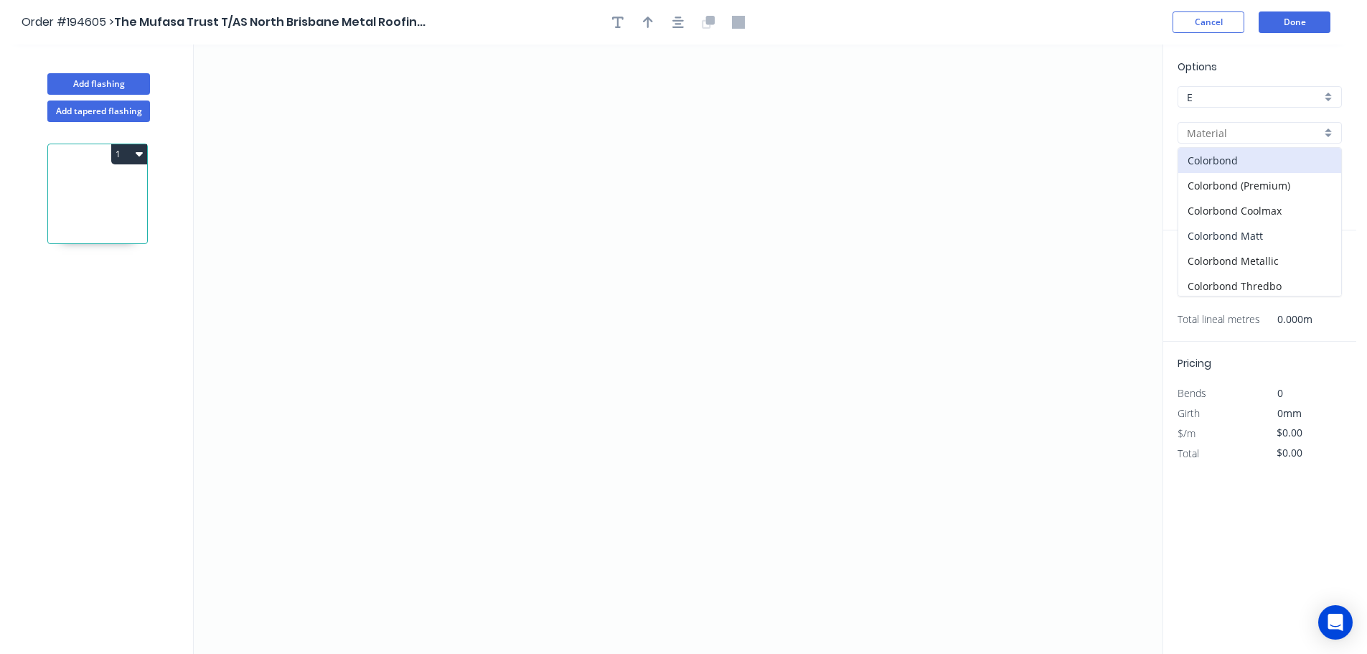
click at [1238, 235] on div "Colorbond Matt" at bounding box center [1259, 235] width 163 height 25
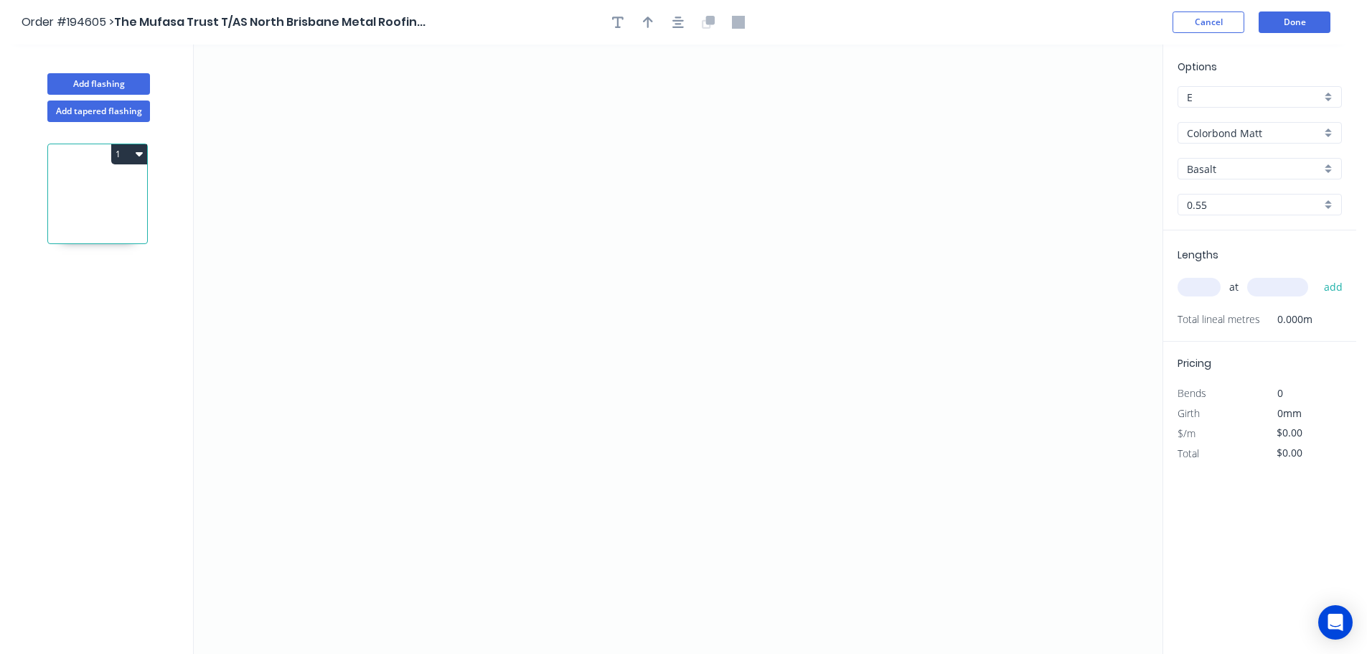
click at [1215, 183] on div "Options E E Colorbond Matt Colorbond Matt Basalt Basalt 0.55 0.55" at bounding box center [1259, 145] width 193 height 172
click at [1216, 179] on div "Options E E Colorbond Matt Colorbond Matt Basalt Basalt 0.55 0.55" at bounding box center [1259, 145] width 193 height 172
click at [1216, 175] on input "Basalt" at bounding box center [1254, 168] width 134 height 15
click at [1234, 275] on div "Monument" at bounding box center [1259, 271] width 163 height 25
click at [261, 100] on icon "0" at bounding box center [678, 348] width 969 height 609
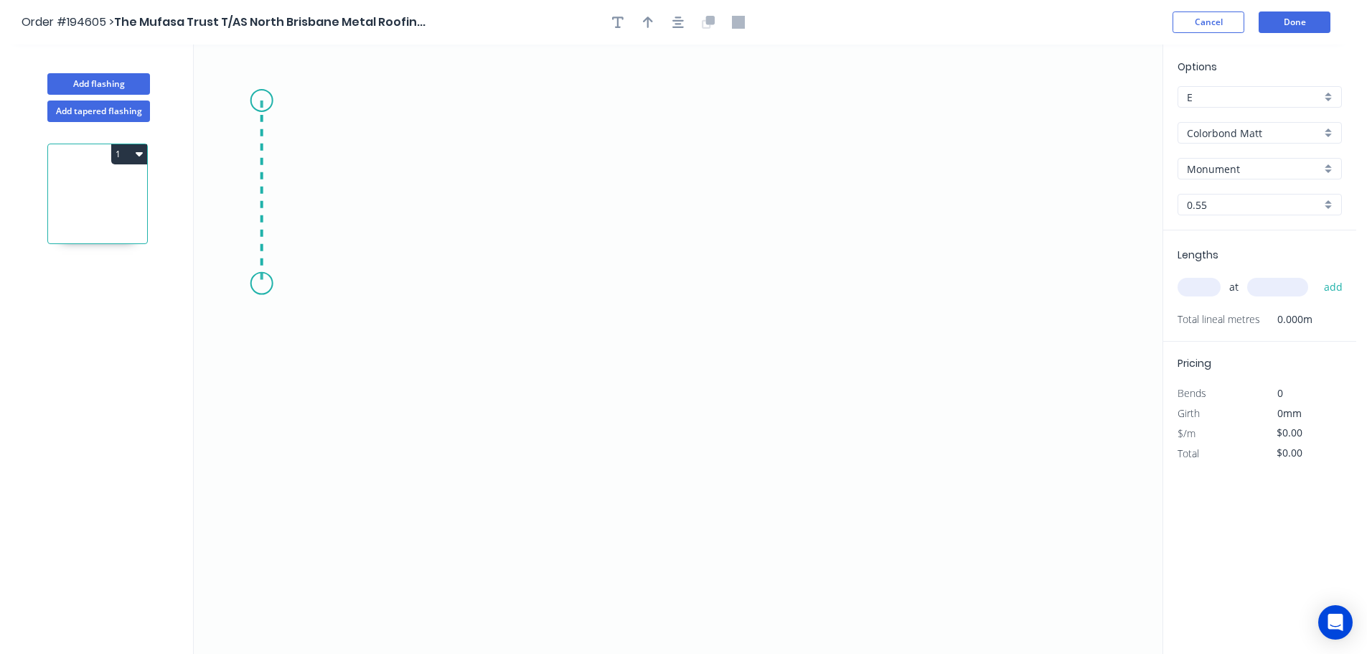
click at [250, 283] on icon "0" at bounding box center [678, 348] width 969 height 609
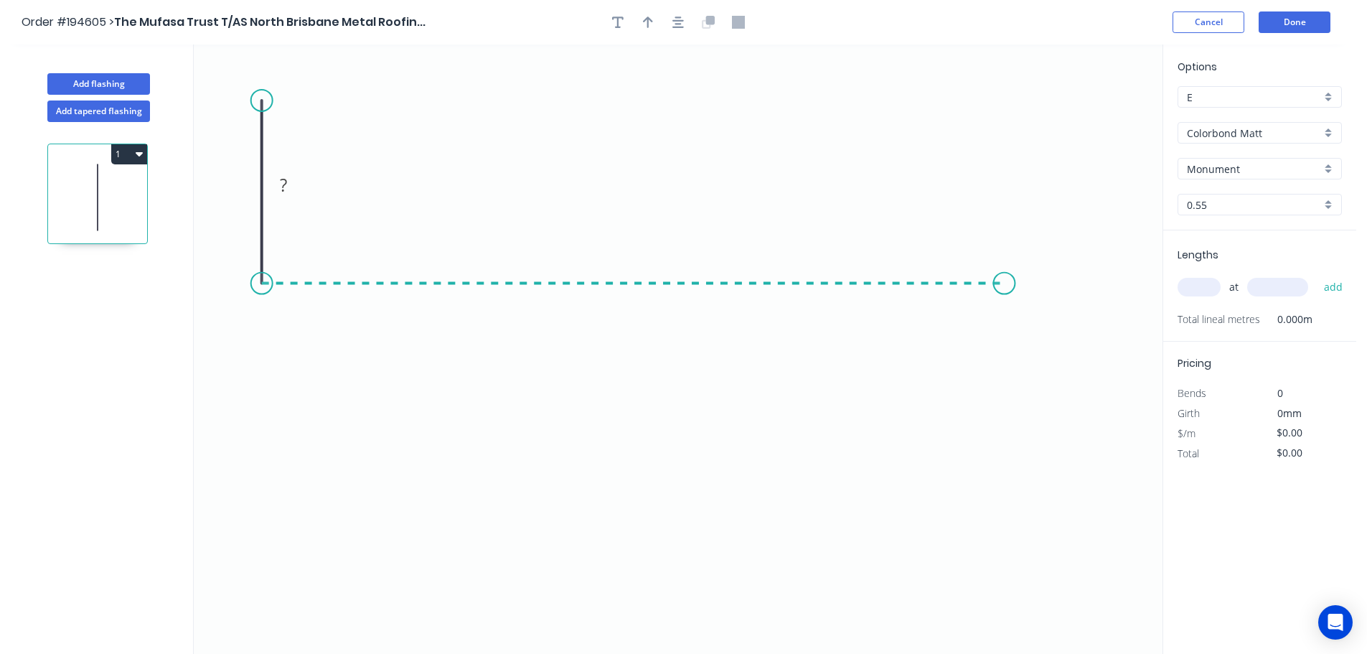
click at [1005, 304] on icon "0 ?" at bounding box center [678, 348] width 969 height 609
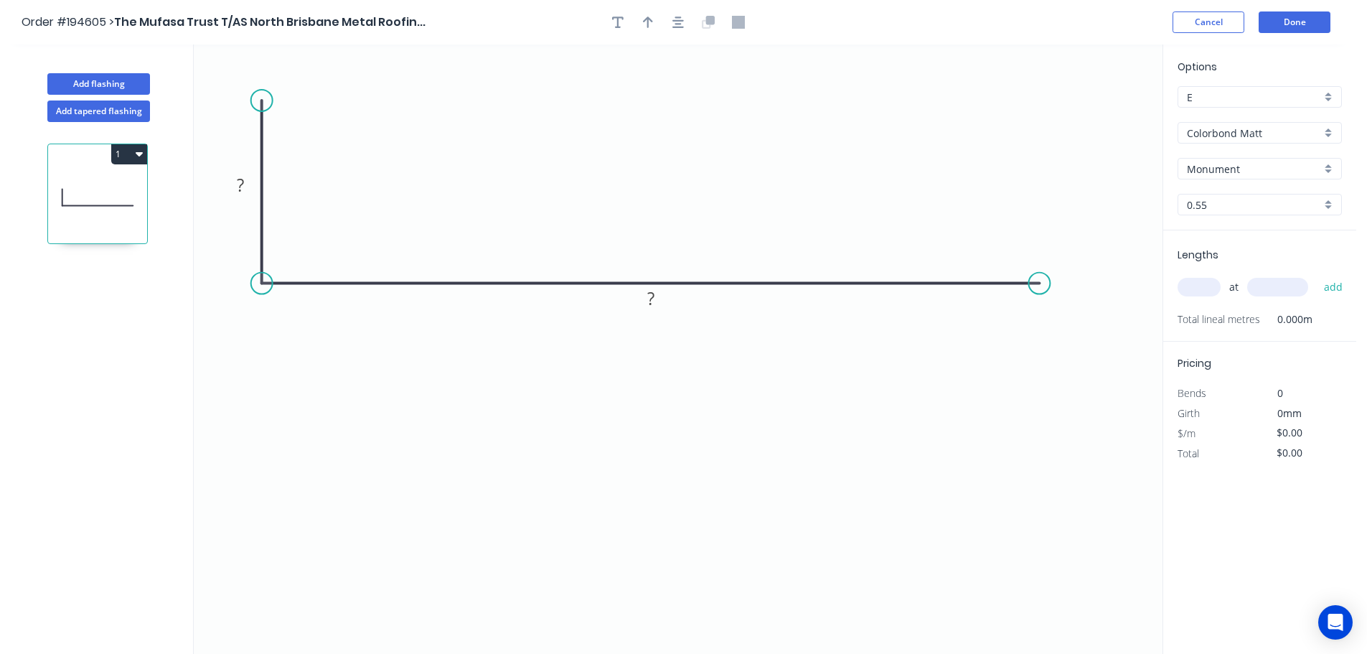
drag, startPoint x: 1003, startPoint y: 281, endPoint x: 1051, endPoint y: 286, distance: 48.4
click at [1050, 286] on circle at bounding box center [1039, 284] width 22 height 22
click at [1051, 286] on circle at bounding box center [1051, 284] width 22 height 22
click at [1053, 468] on icon "0 ? ?" at bounding box center [678, 348] width 969 height 609
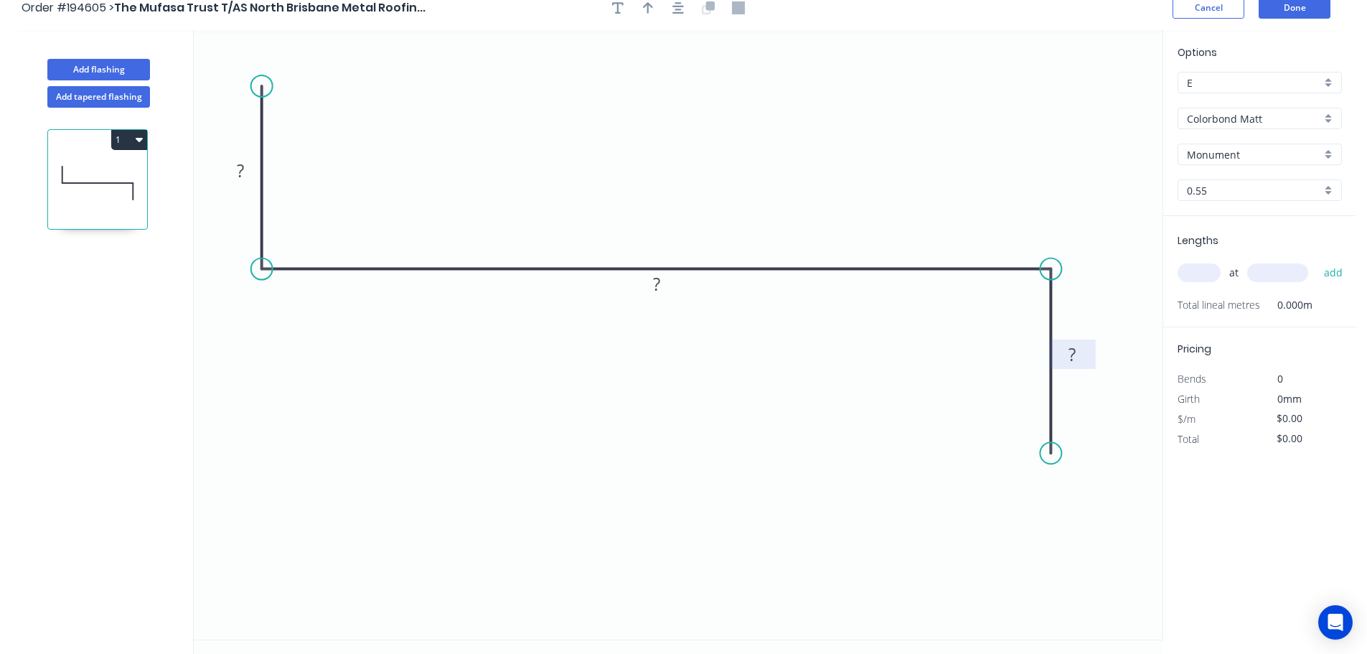
scroll to position [27, 0]
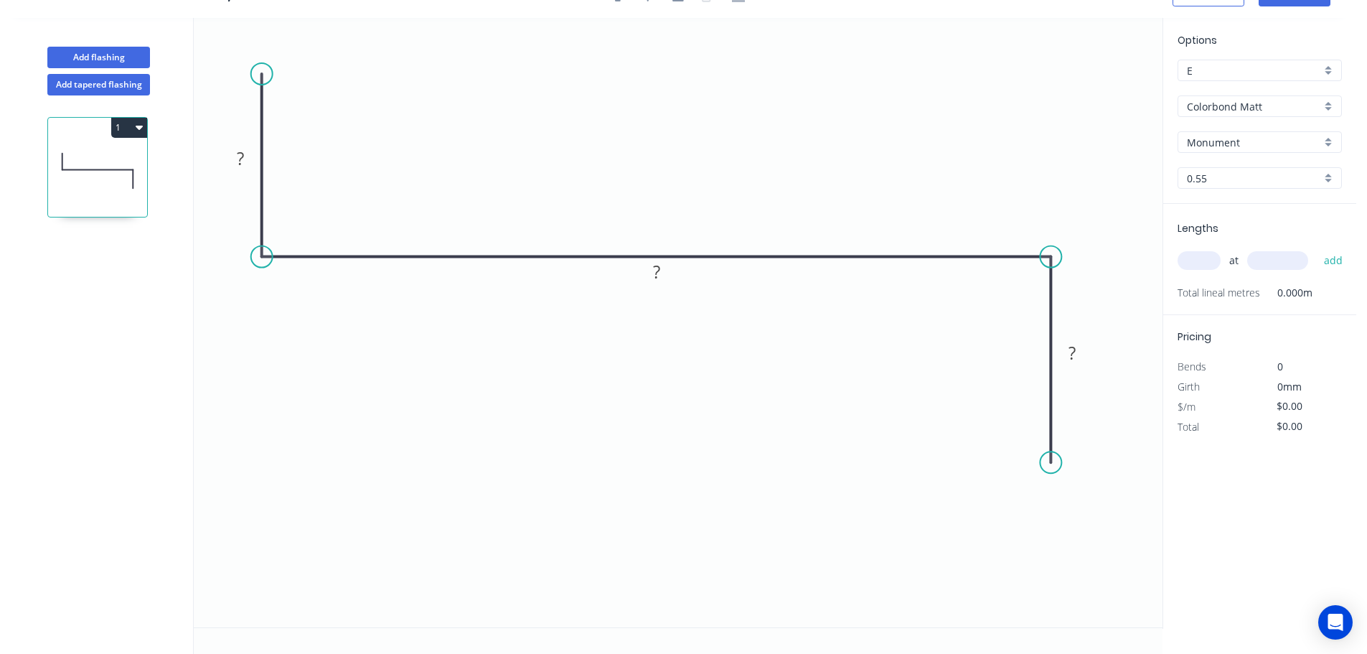
drag, startPoint x: 1054, startPoint y: 441, endPoint x: 1046, endPoint y: 463, distance: 22.9
click at [1046, 463] on circle at bounding box center [1051, 462] width 22 height 22
drag, startPoint x: 1045, startPoint y: 463, endPoint x: 1071, endPoint y: 466, distance: 26.1
click at [1071, 466] on circle at bounding box center [1070, 466] width 22 height 22
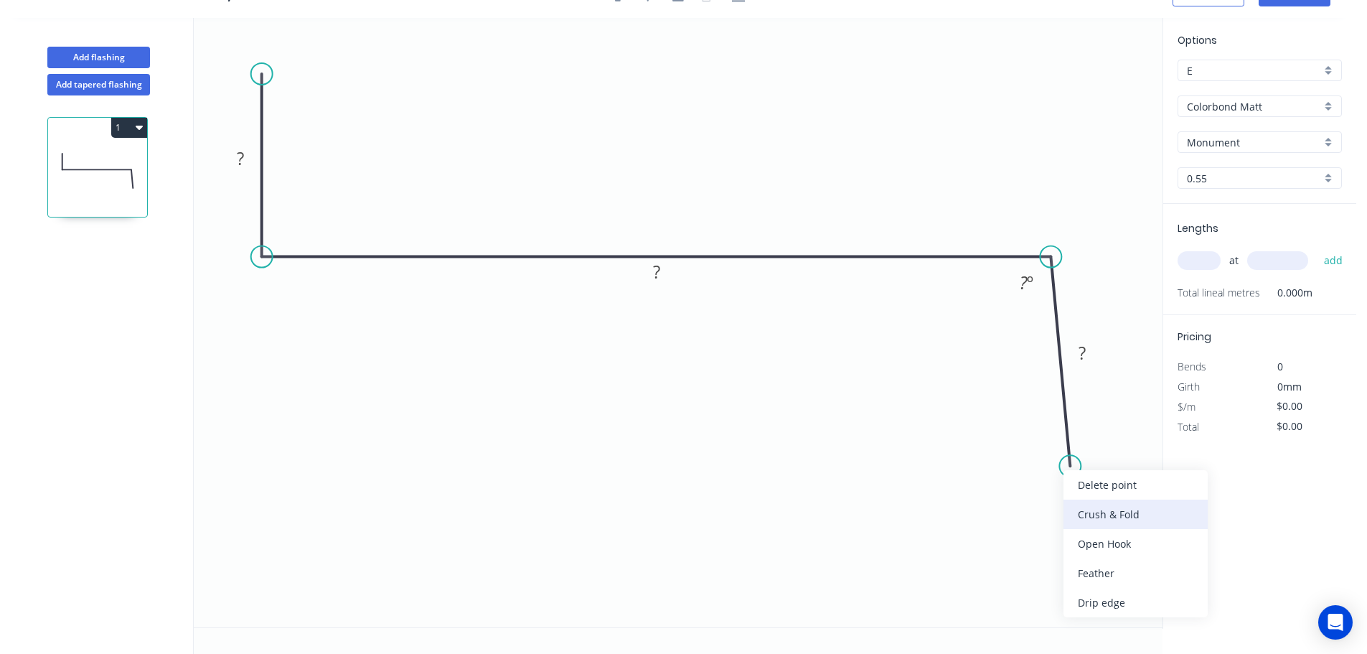
click at [1089, 515] on div "Crush & Fold" at bounding box center [1136, 513] width 144 height 29
click at [1094, 510] on div "Flip bend" at bounding box center [1142, 516] width 144 height 29
drag, startPoint x: 1126, startPoint y: 443, endPoint x: 1112, endPoint y: 535, distance: 93.0
click at [1112, 536] on rect at bounding box center [1084, 527] width 57 height 29
click at [249, 159] on rect at bounding box center [240, 159] width 29 height 20
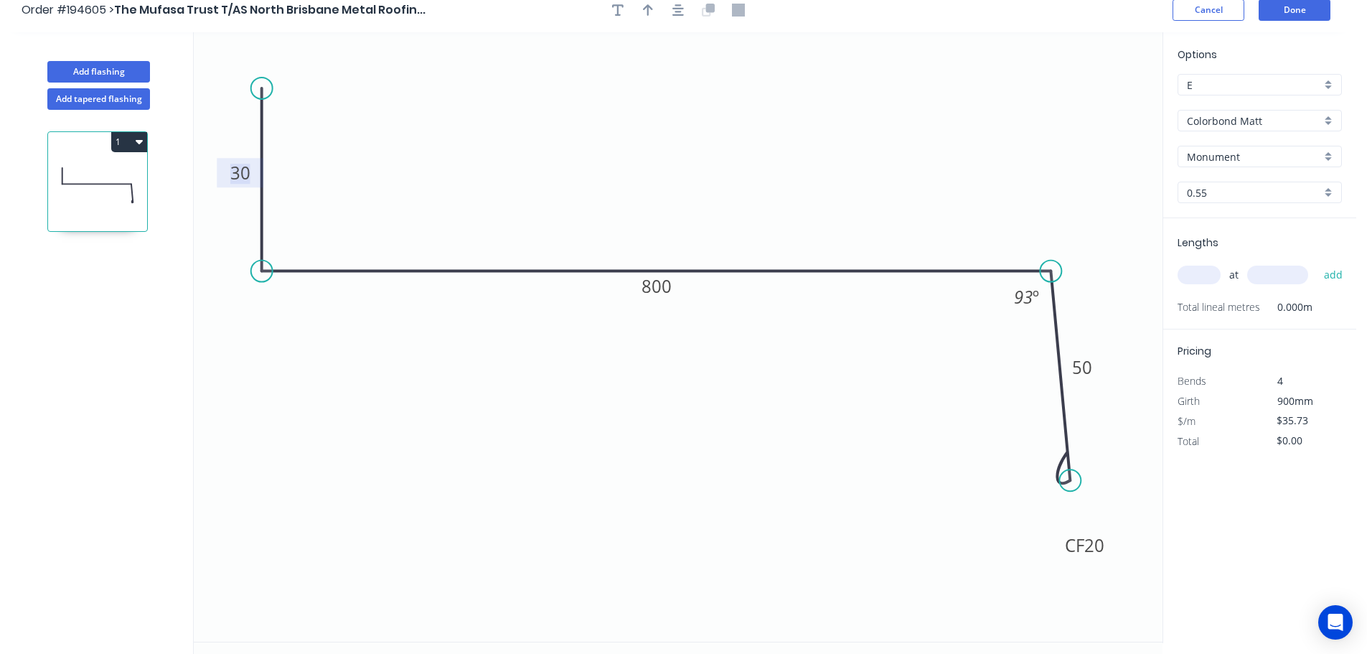
scroll to position [0, 0]
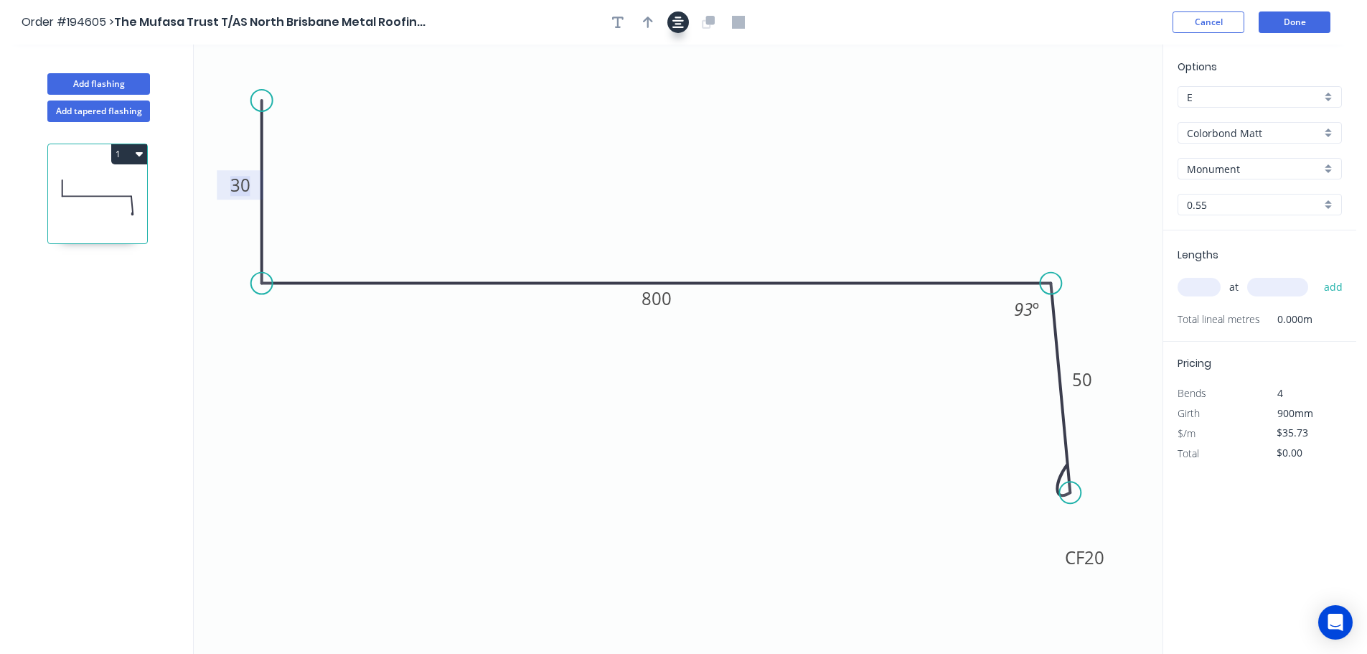
click at [675, 23] on icon "button" at bounding box center [677, 22] width 11 height 13
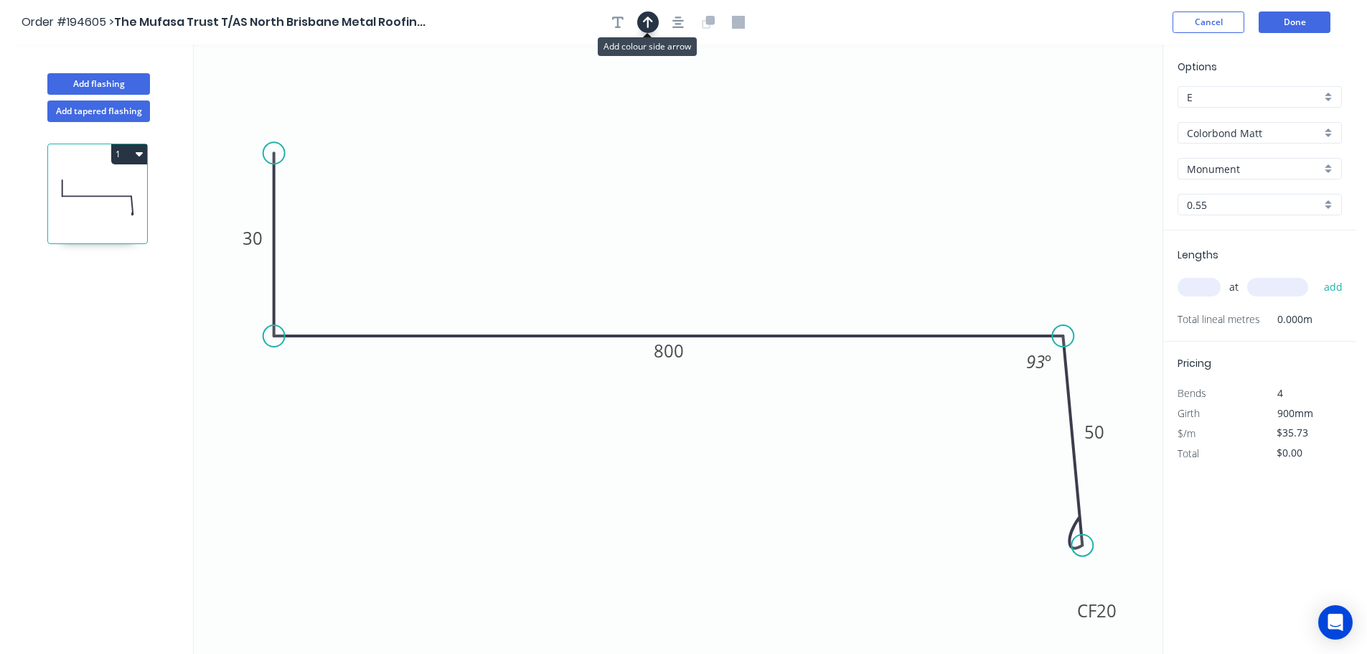
click at [649, 22] on icon "button" at bounding box center [648, 22] width 10 height 11
drag, startPoint x: 1090, startPoint y: 113, endPoint x: 671, endPoint y: 123, distance: 419.2
click at [671, 123] on icon at bounding box center [673, 109] width 13 height 46
click at [1193, 287] on input "text" at bounding box center [1199, 287] width 43 height 19
click at [1317, 275] on button "add" at bounding box center [1334, 287] width 34 height 24
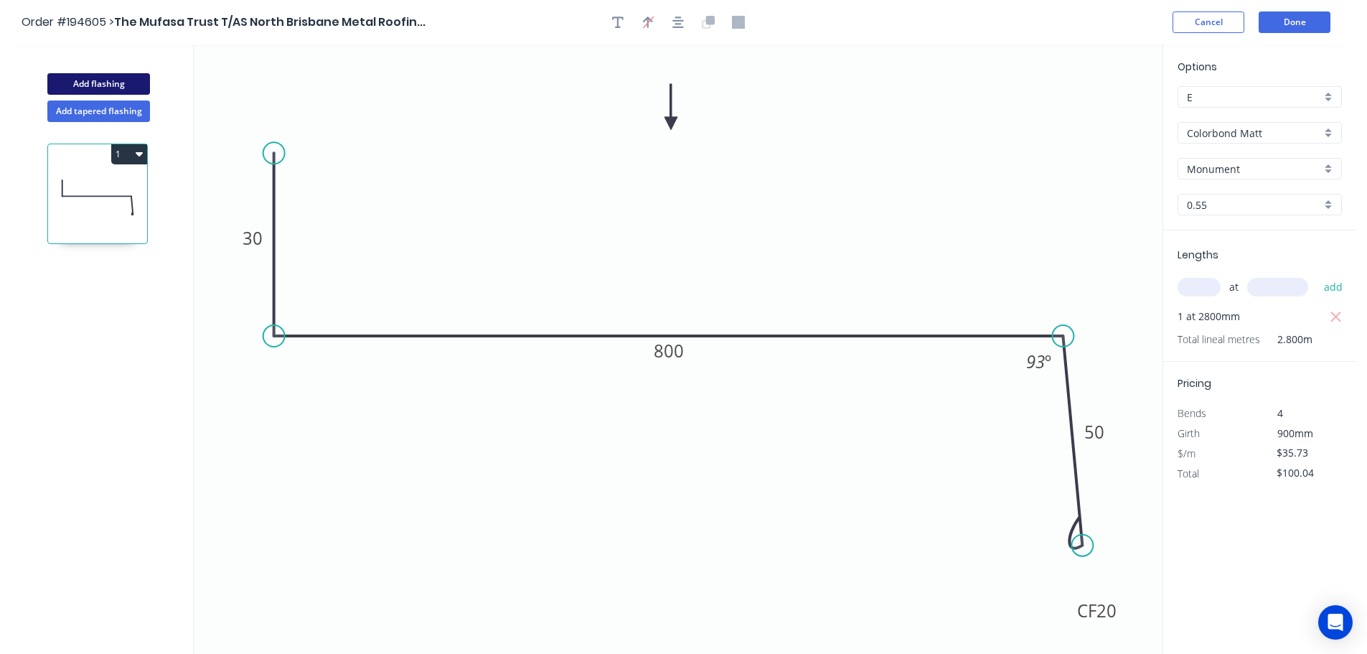
click at [78, 75] on button "Add flashing" at bounding box center [98, 84] width 103 height 22
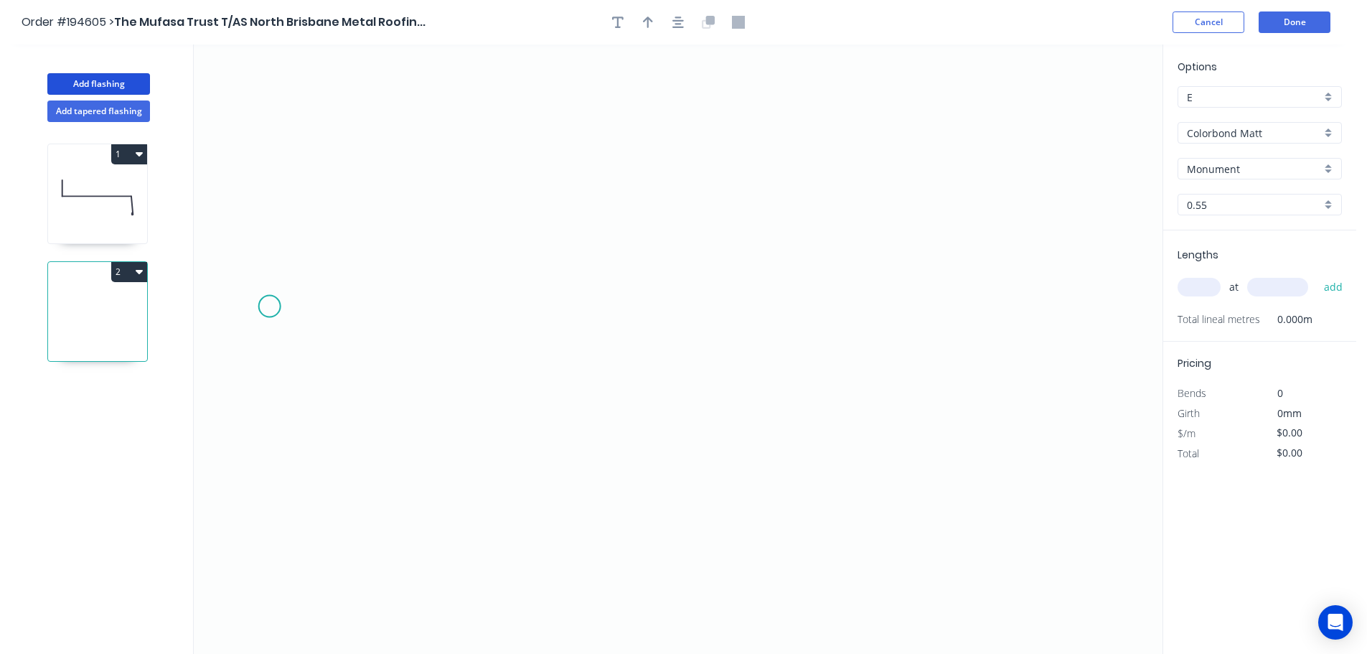
click at [270, 311] on icon "0" at bounding box center [678, 348] width 969 height 609
click at [1082, 295] on icon "0" at bounding box center [678, 348] width 969 height 609
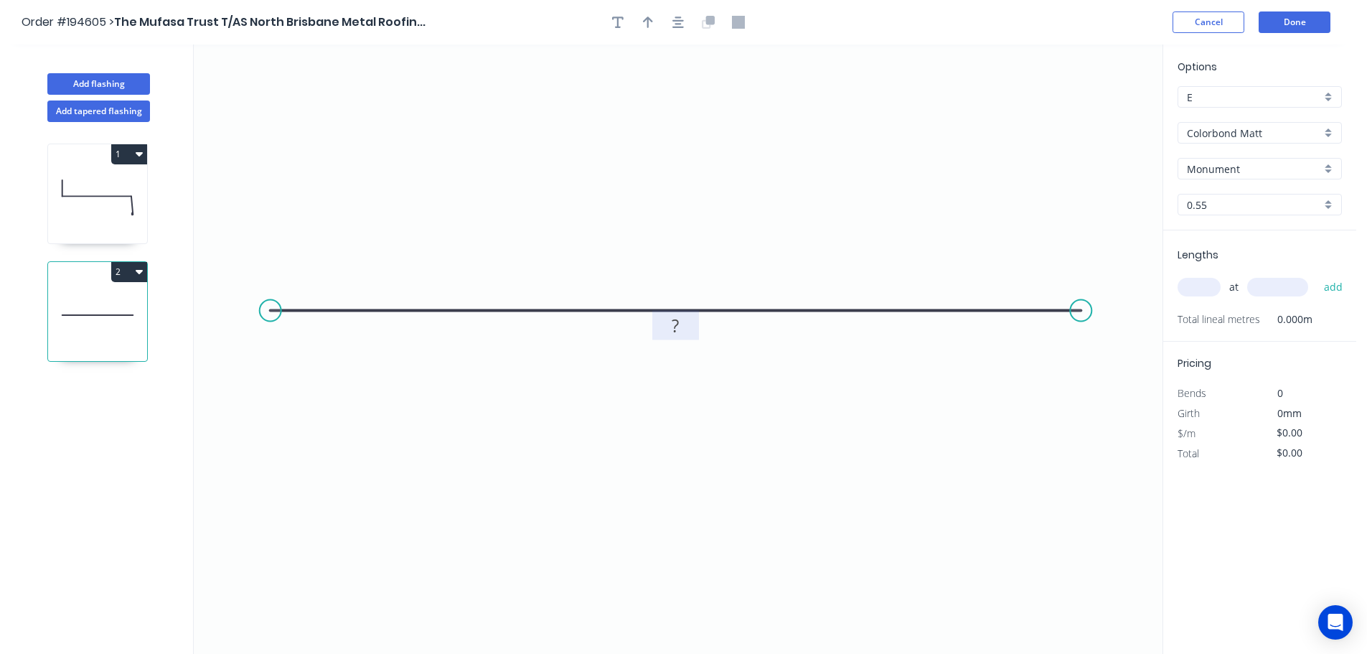
click at [686, 318] on rect at bounding box center [676, 326] width 29 height 20
click at [1205, 285] on input "text" at bounding box center [1199, 287] width 43 height 19
click at [1317, 275] on button "add" at bounding box center [1334, 287] width 34 height 24
click at [672, 26] on button "button" at bounding box center [678, 22] width 22 height 22
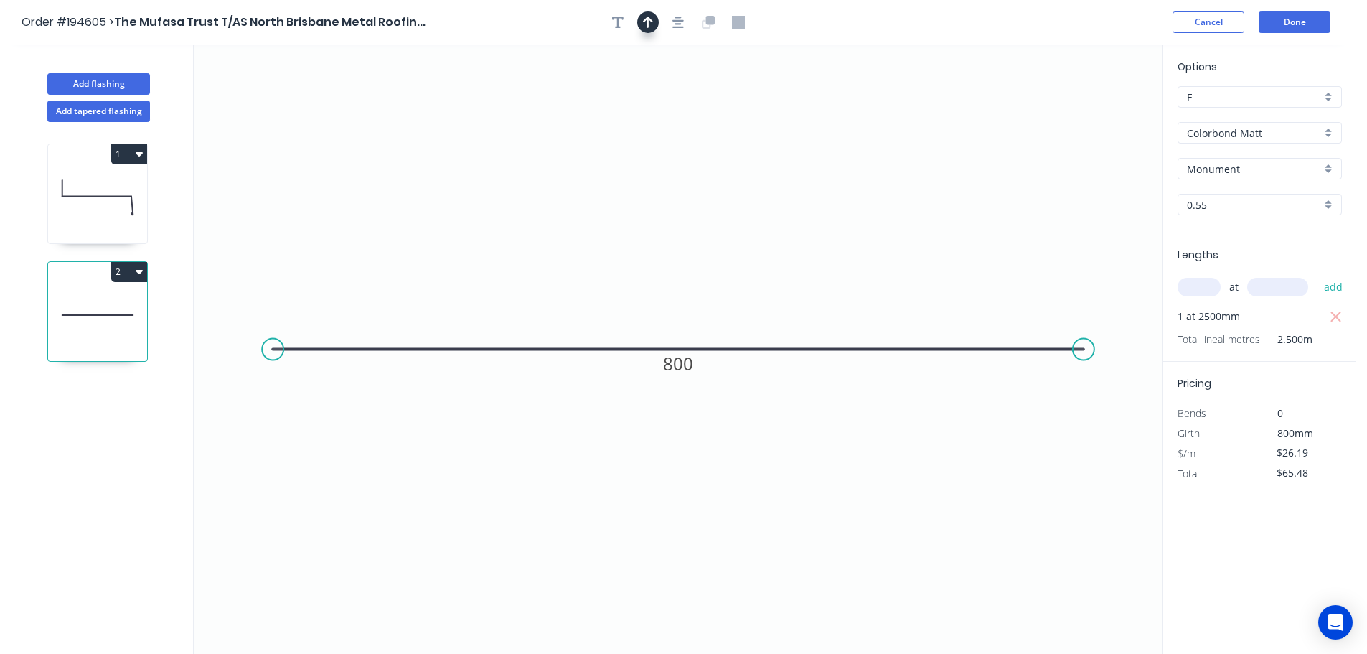
click at [653, 24] on button "button" at bounding box center [648, 22] width 22 height 22
drag, startPoint x: 1093, startPoint y: 119, endPoint x: 1039, endPoint y: 117, distance: 53.9
click at [728, 141] on icon "0 800" at bounding box center [678, 348] width 969 height 609
drag, startPoint x: 1091, startPoint y: 113, endPoint x: 700, endPoint y: 129, distance: 391.4
click at [700, 129] on icon at bounding box center [699, 113] width 13 height 46
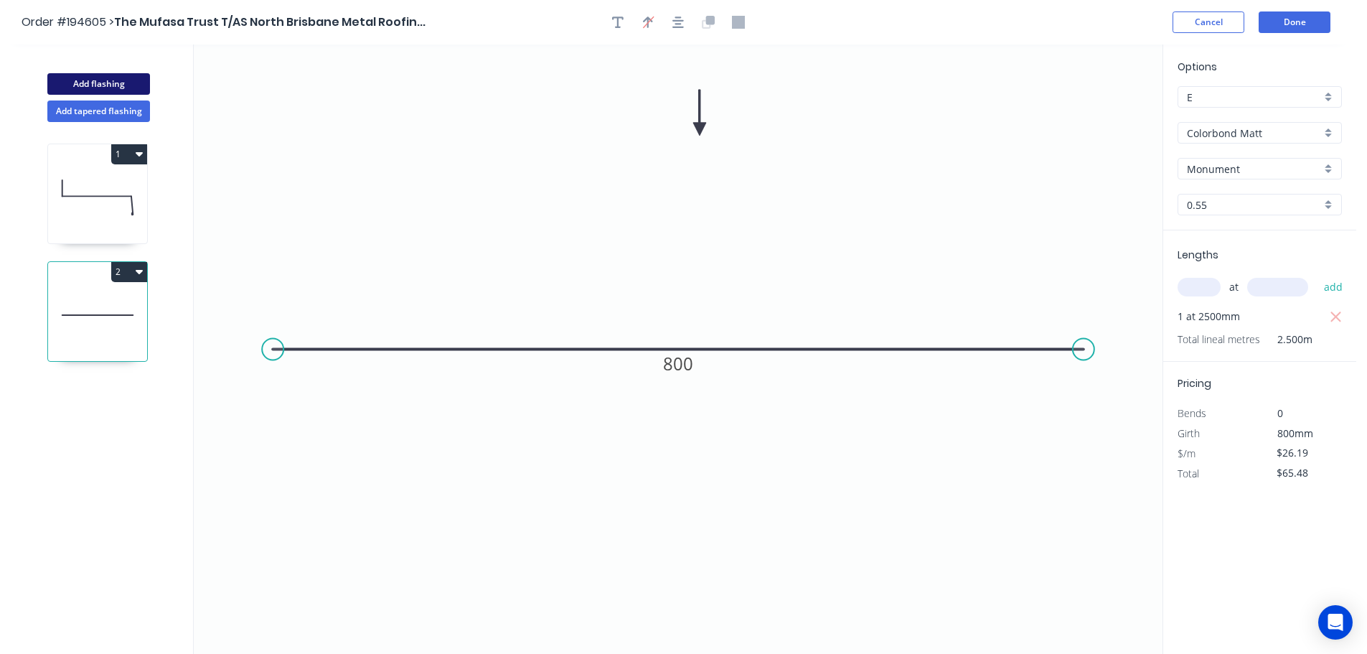
click at [100, 78] on button "Add flashing" at bounding box center [98, 84] width 103 height 22
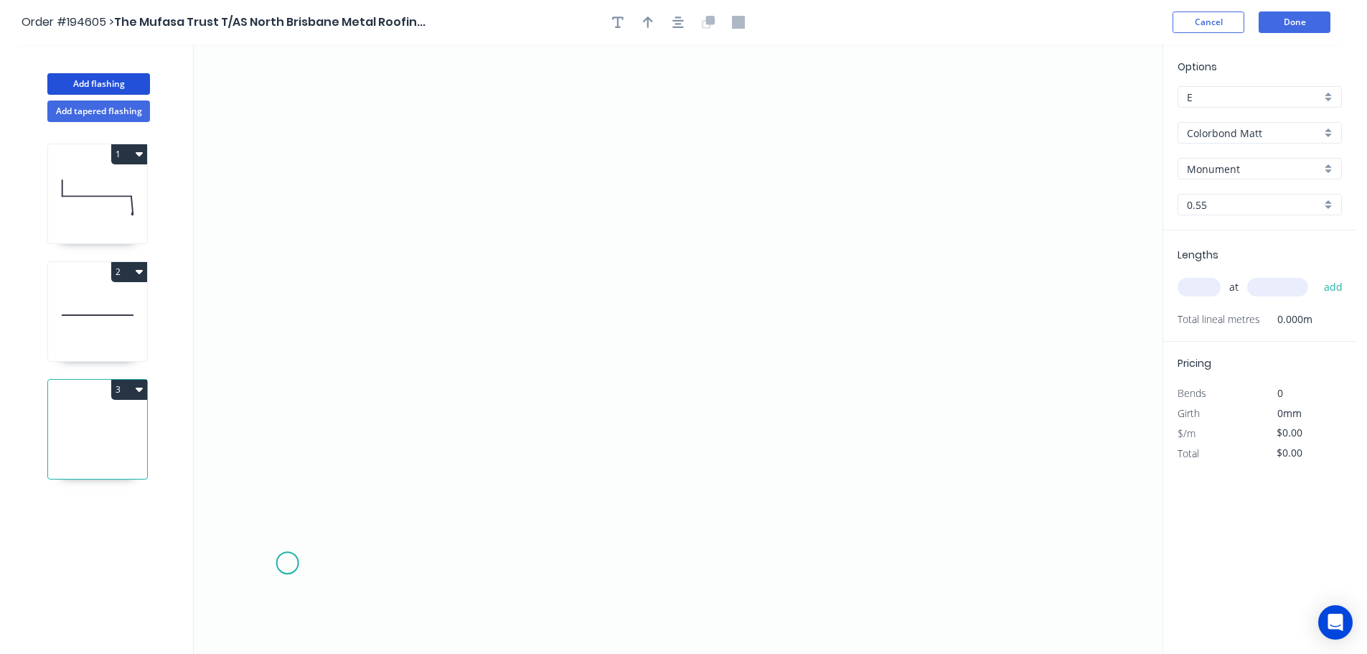
click at [287, 563] on icon "0" at bounding box center [678, 348] width 969 height 609
click at [293, 258] on icon "0" at bounding box center [678, 348] width 969 height 609
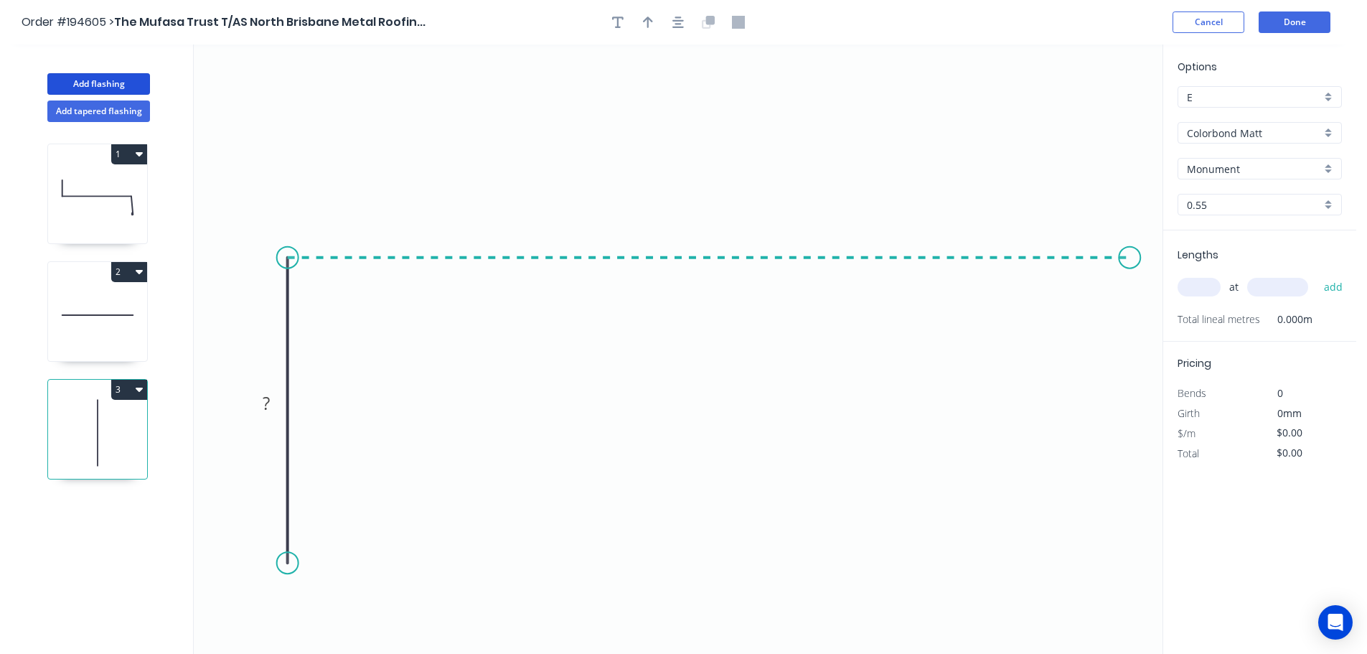
click at [1132, 285] on icon "0 ?" at bounding box center [678, 348] width 969 height 609
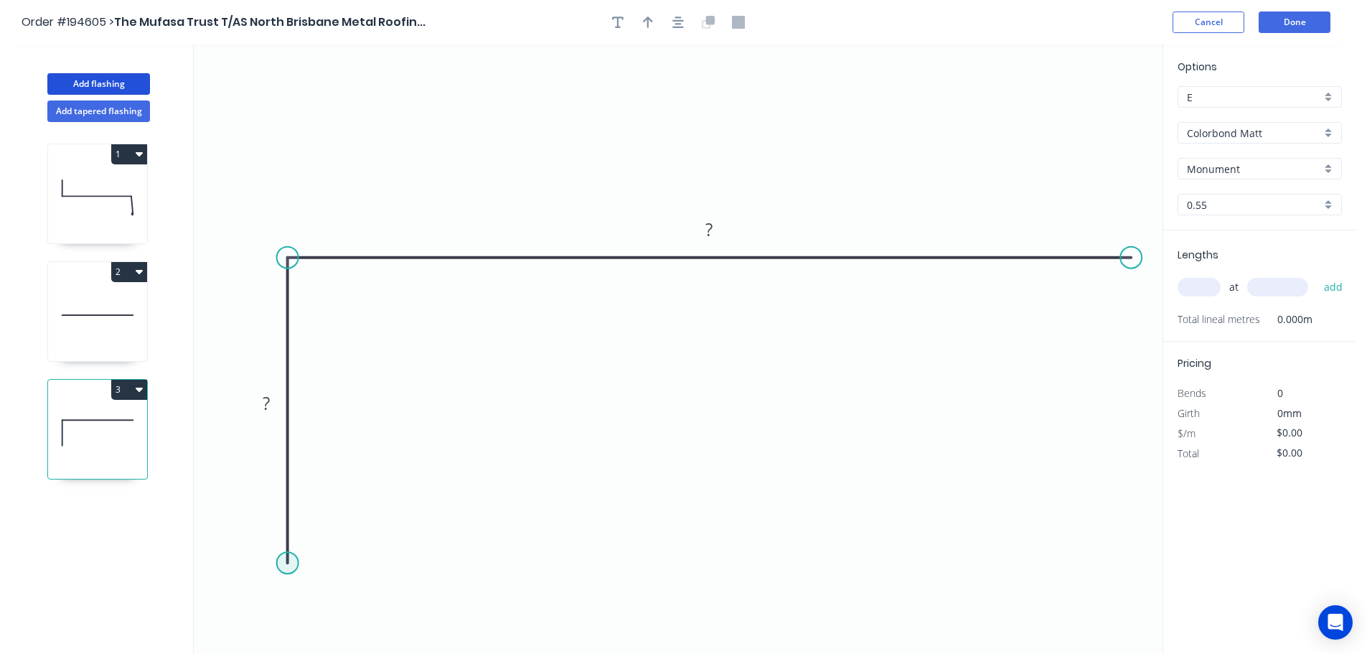
click at [293, 566] on circle at bounding box center [288, 563] width 22 height 22
click at [367, 489] on icon "0 ? ?" at bounding box center [678, 348] width 969 height 609
click at [373, 486] on circle at bounding box center [376, 475] width 22 height 22
click at [329, 599] on div "Show angle" at bounding box center [358, 604] width 144 height 29
click at [354, 533] on rect at bounding box center [346, 529] width 29 height 20
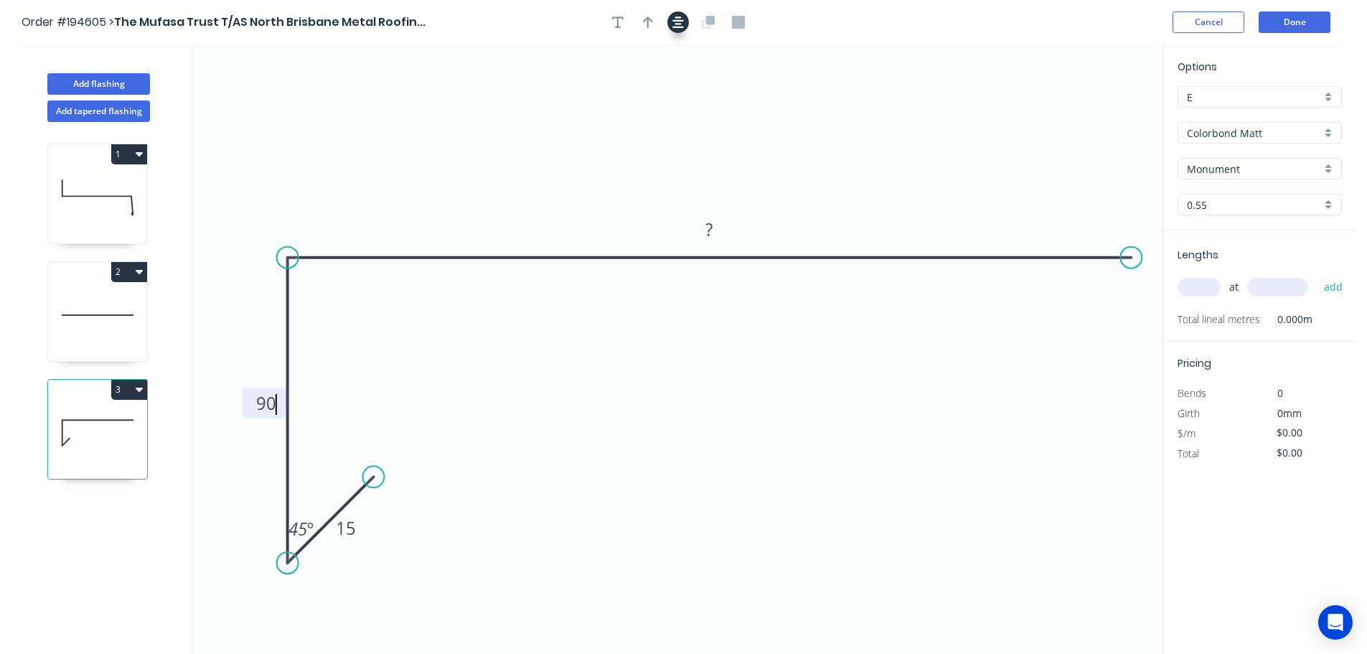
click at [670, 17] on button "button" at bounding box center [678, 22] width 22 height 22
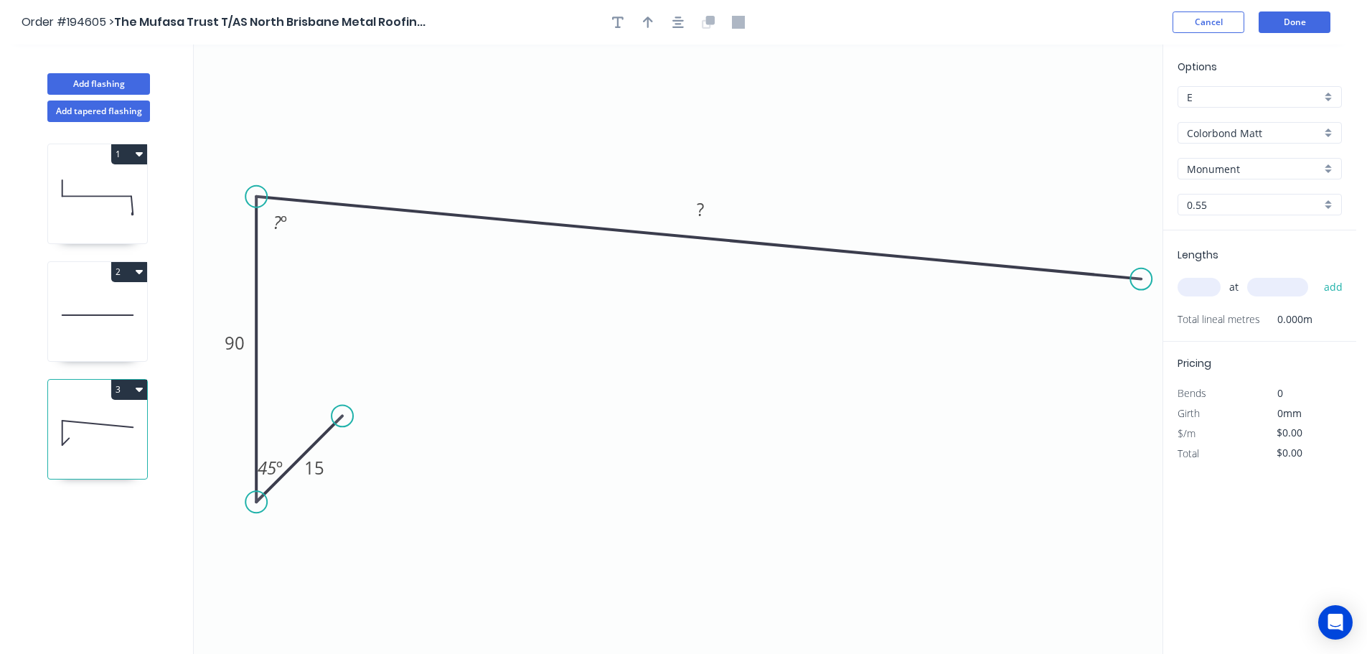
drag, startPoint x: 1124, startPoint y: 202, endPoint x: 1142, endPoint y: 279, distance: 79.6
click at [1142, 279] on circle at bounding box center [1141, 279] width 22 height 22
click at [275, 228] on g "? º" at bounding box center [280, 222] width 29 height 24
click at [685, 14] on button "button" at bounding box center [678, 22] width 22 height 22
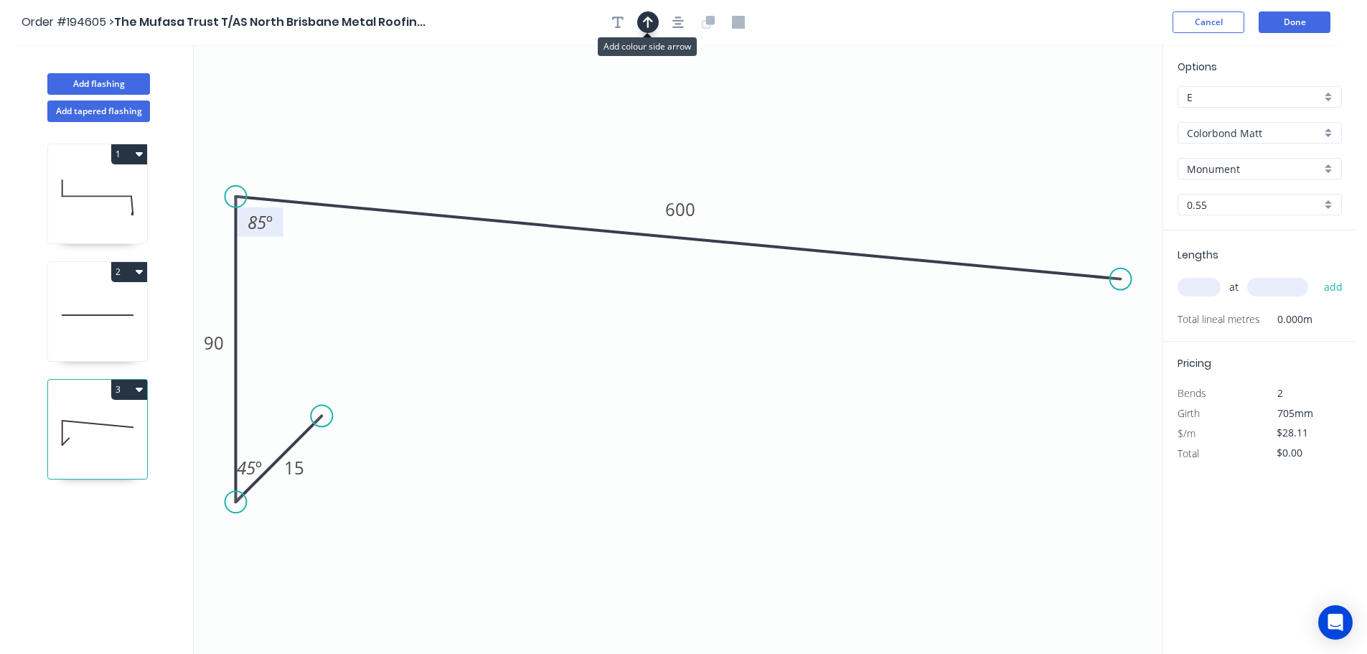
click at [649, 19] on icon "button" at bounding box center [648, 22] width 10 height 11
drag, startPoint x: 1091, startPoint y: 111, endPoint x: 1028, endPoint y: 96, distance: 64.2
click at [1051, 96] on icon at bounding box center [1057, 85] width 13 height 46
click at [1198, 289] on input "text" at bounding box center [1199, 287] width 43 height 19
click at [1317, 275] on button "add" at bounding box center [1334, 287] width 34 height 24
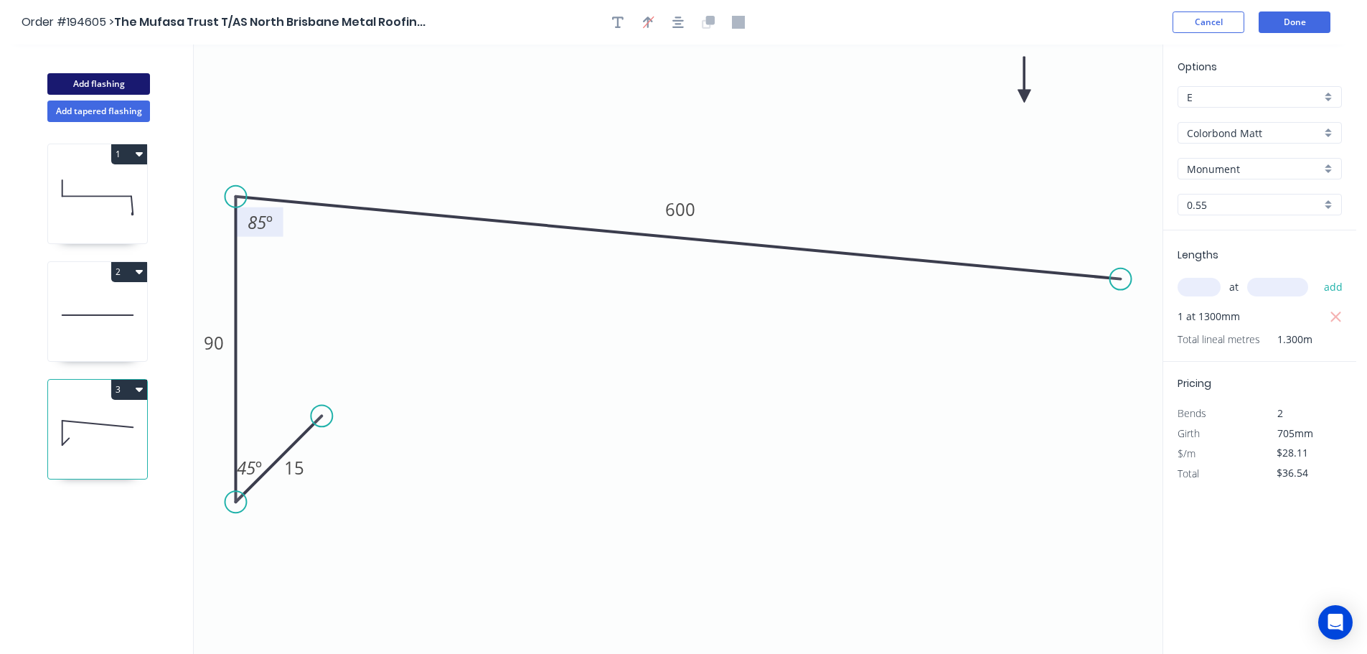
click at [113, 80] on button "Add flashing" at bounding box center [98, 84] width 103 height 22
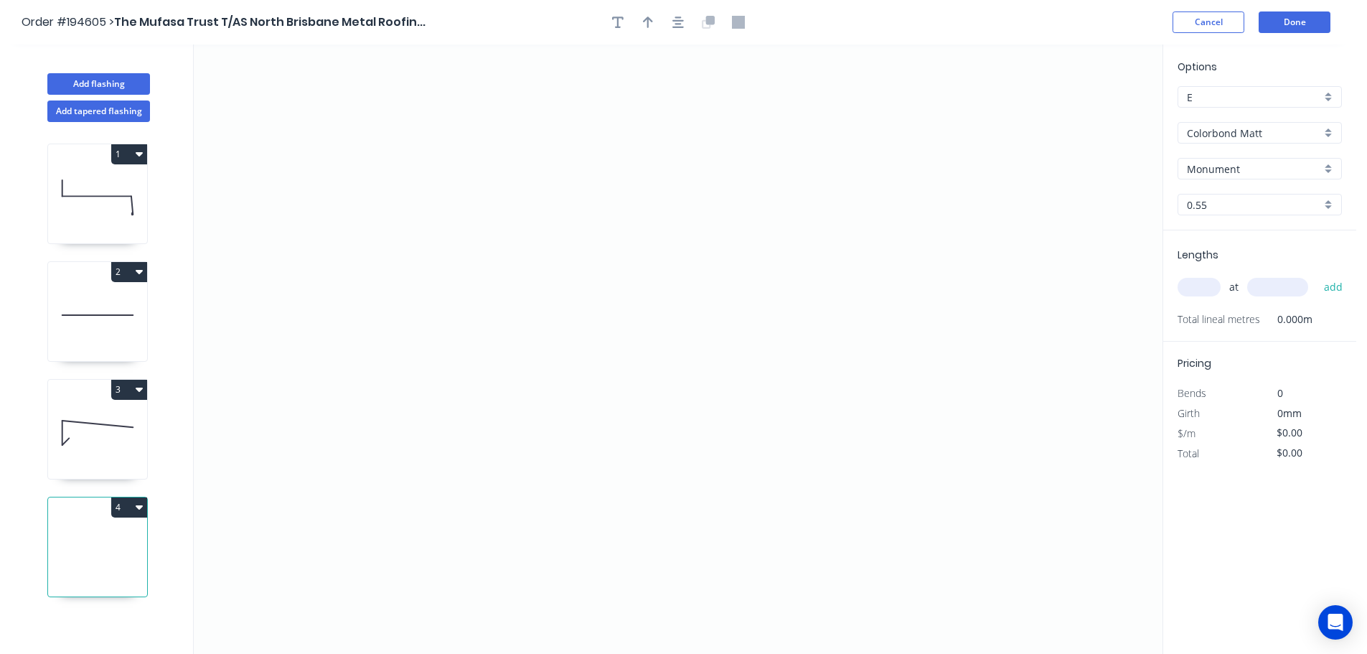
click at [1265, 137] on input "Colorbond Matt" at bounding box center [1254, 133] width 134 height 15
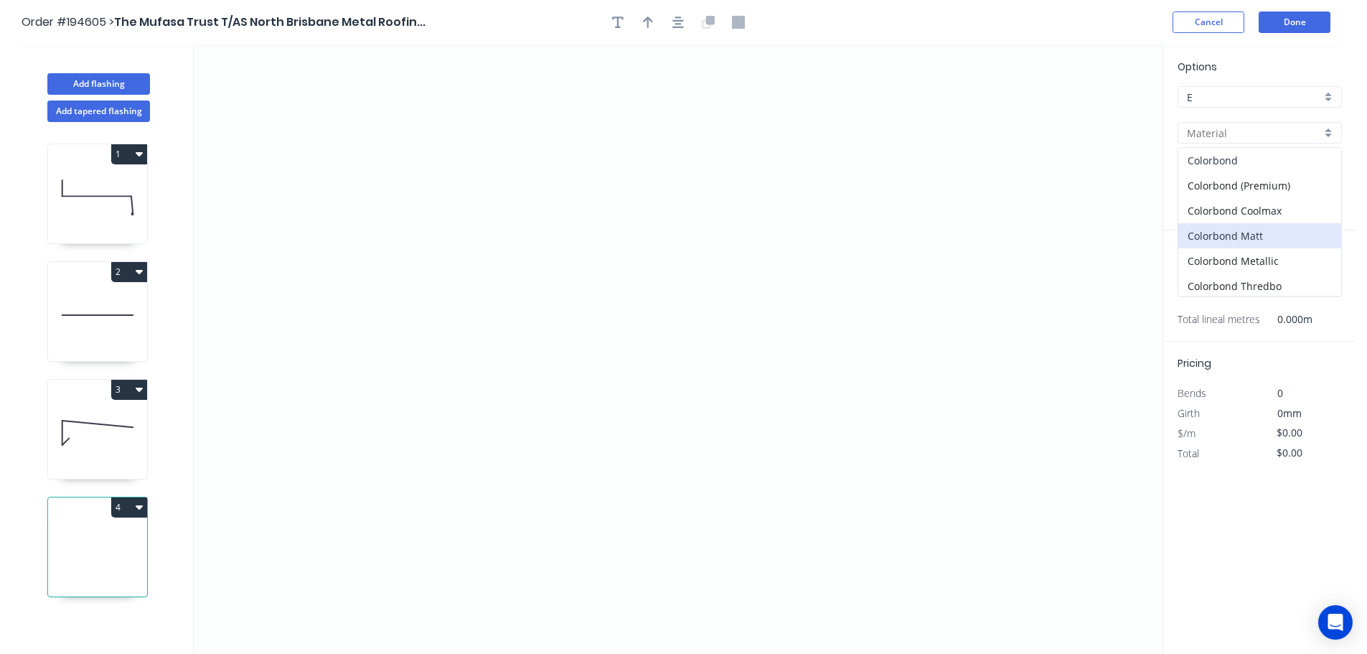
click at [1249, 166] on div "Colorbond" at bounding box center [1259, 160] width 163 height 25
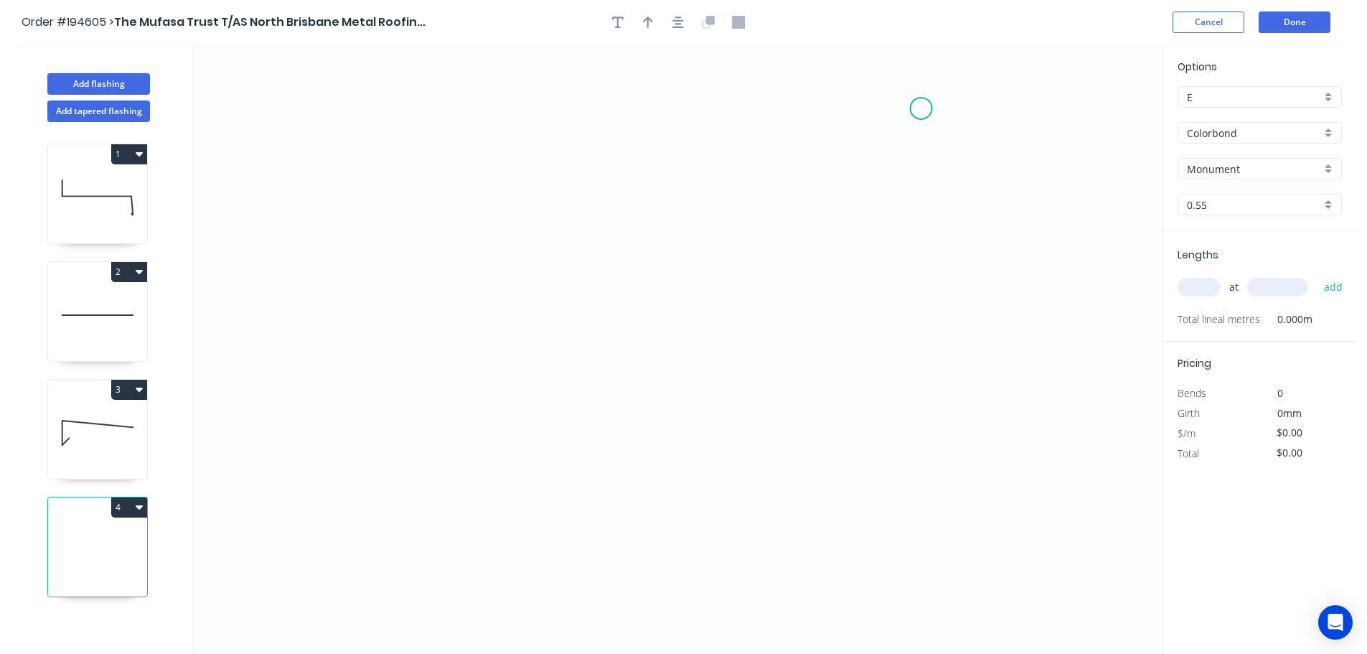
click at [919, 107] on icon "0" at bounding box center [678, 348] width 969 height 609
click at [761, 116] on icon "0" at bounding box center [678, 348] width 969 height 609
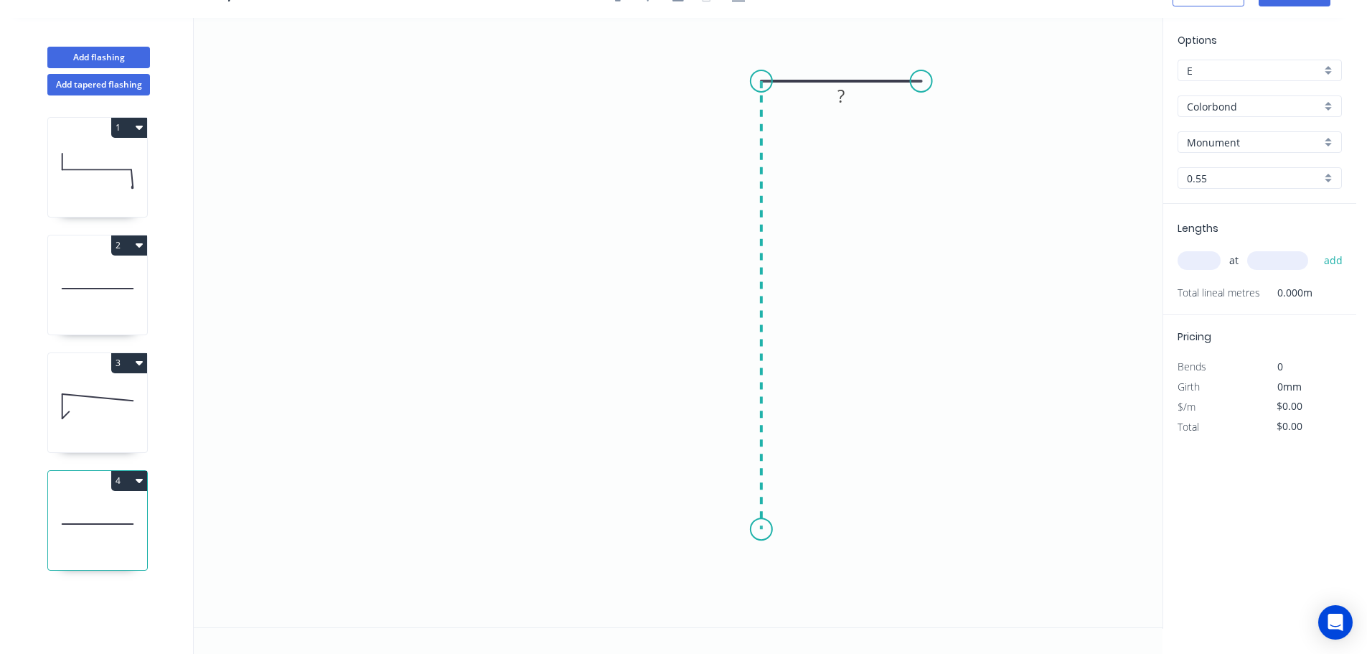
click at [746, 530] on icon "0 ?" at bounding box center [678, 322] width 969 height 609
click at [675, 606] on icon "0 ? ?" at bounding box center [678, 322] width 969 height 609
drag, startPoint x: 680, startPoint y: 613, endPoint x: 682, endPoint y: 604, distance: 9.8
click at [682, 604] on circle at bounding box center [683, 608] width 22 height 22
click at [784, 566] on div "Show angle" at bounding box center [833, 572] width 144 height 29
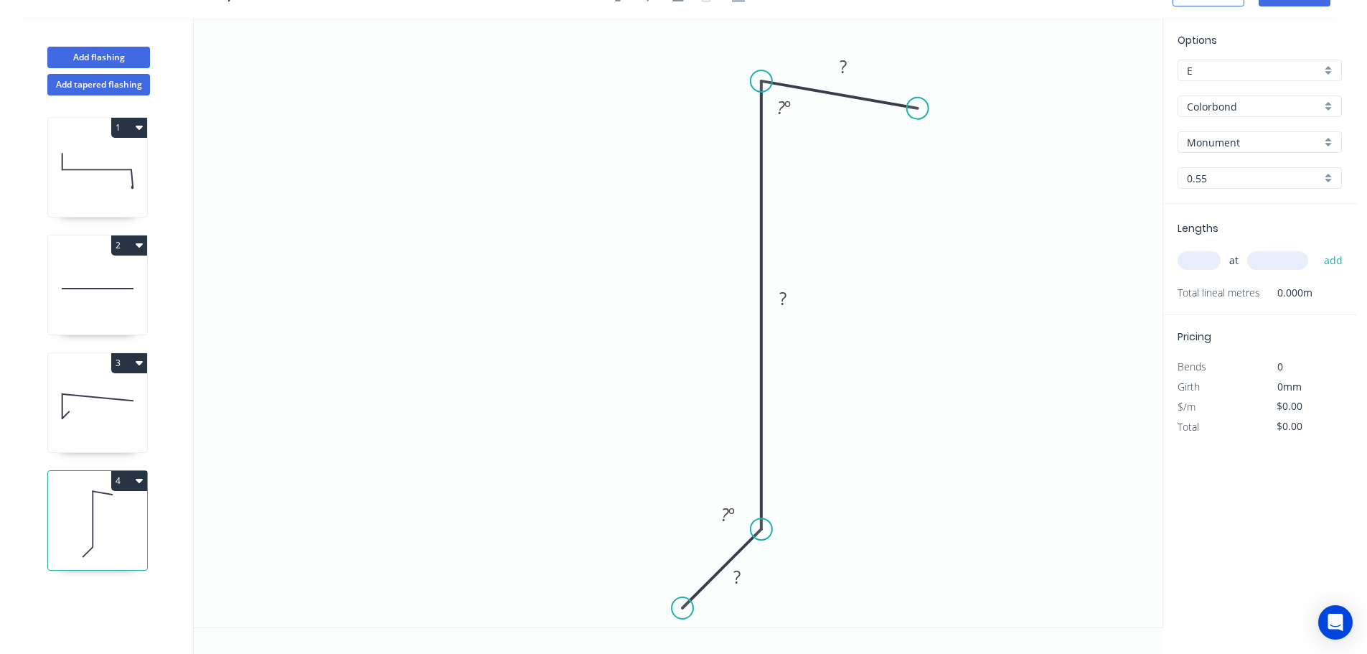
drag, startPoint x: 921, startPoint y: 84, endPoint x: 909, endPoint y: 98, distance: 18.8
click at [918, 109] on circle at bounding box center [918, 109] width 22 height 22
click at [850, 74] on rect at bounding box center [843, 68] width 29 height 20
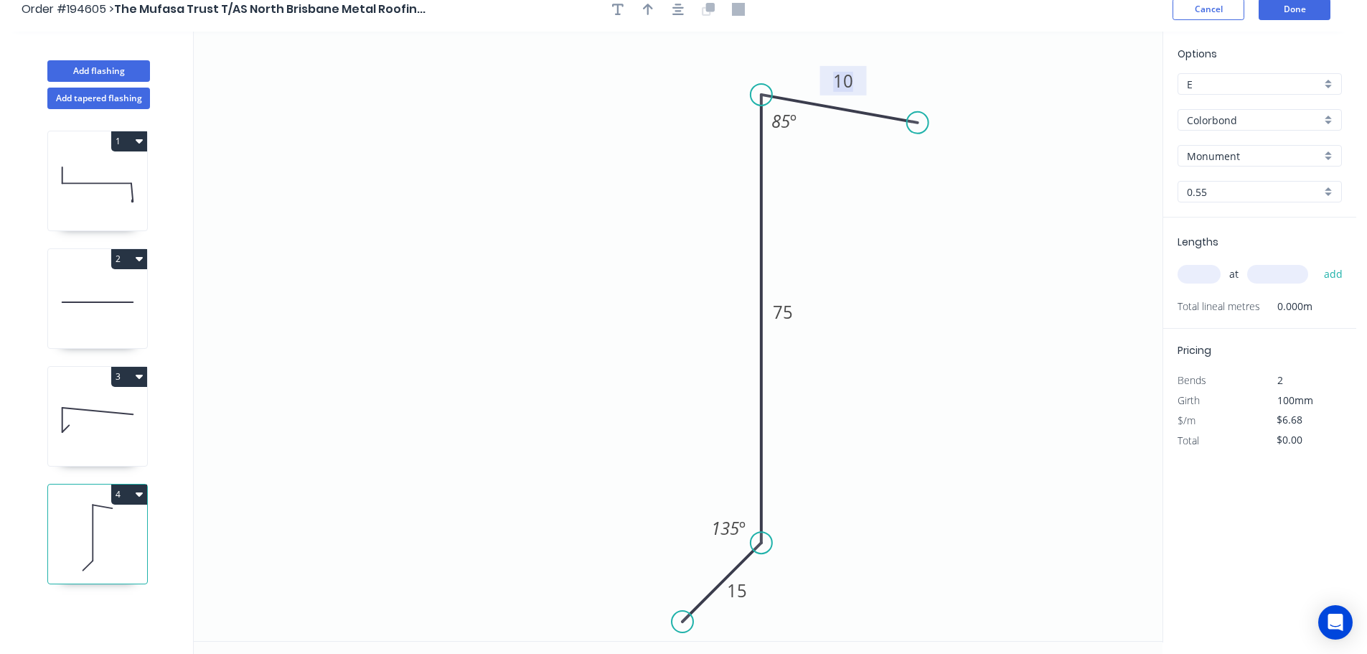
scroll to position [0, 0]
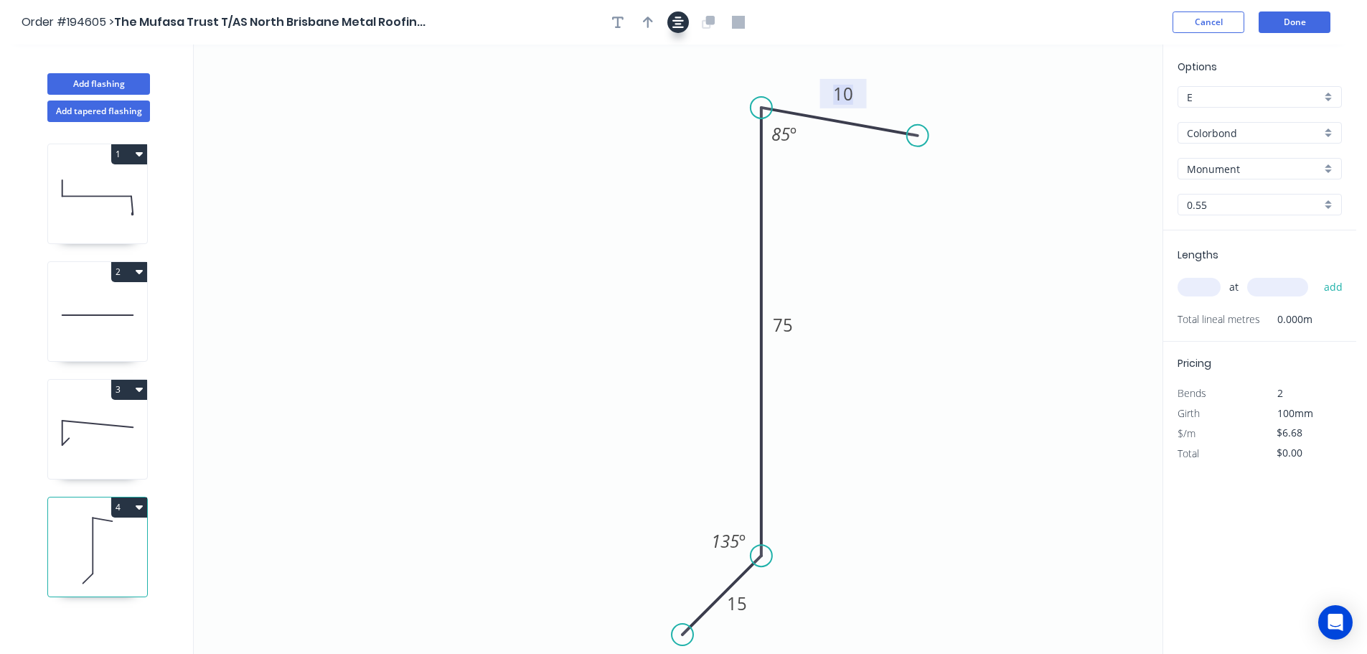
click at [680, 22] on icon "button" at bounding box center [677, 22] width 11 height 13
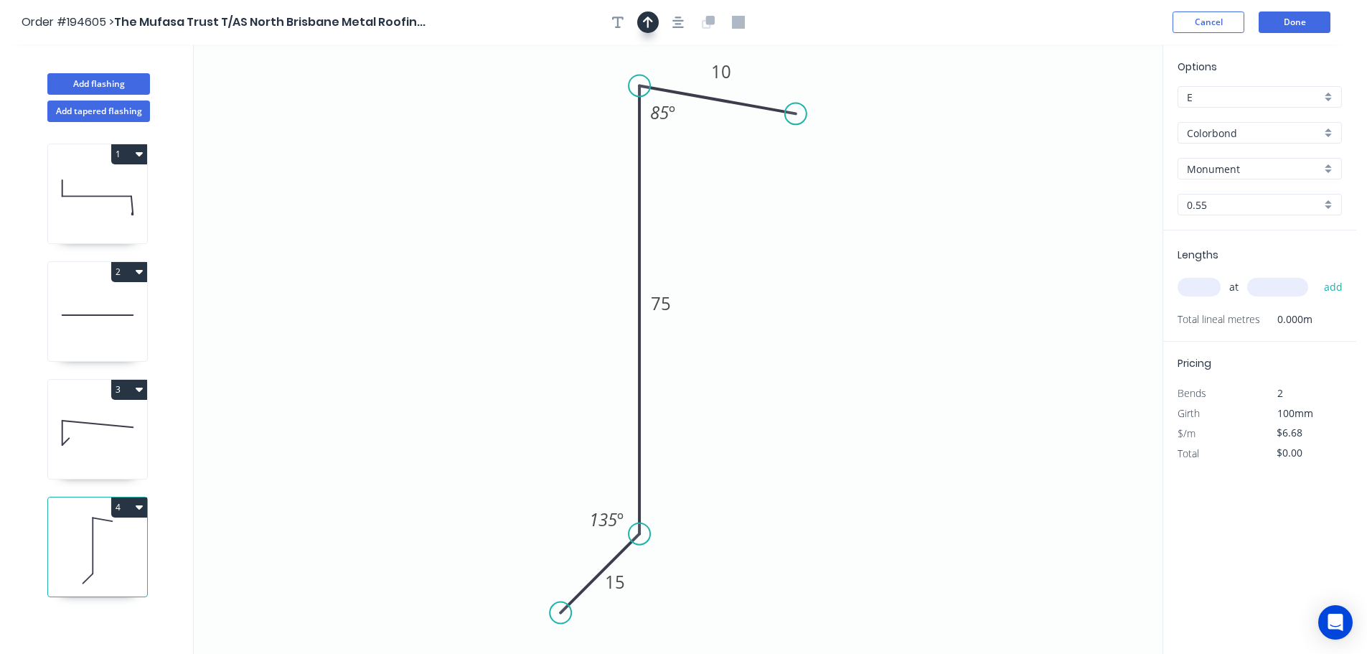
click at [652, 24] on icon "button" at bounding box center [648, 22] width 10 height 13
click at [1095, 166] on icon at bounding box center [1094, 150] width 13 height 46
click at [1095, 165] on icon at bounding box center [1094, 150] width 13 height 46
click at [1095, 165] on icon at bounding box center [1094, 149] width 13 height 46
click at [1095, 165] on icon at bounding box center [1107, 154] width 42 height 42
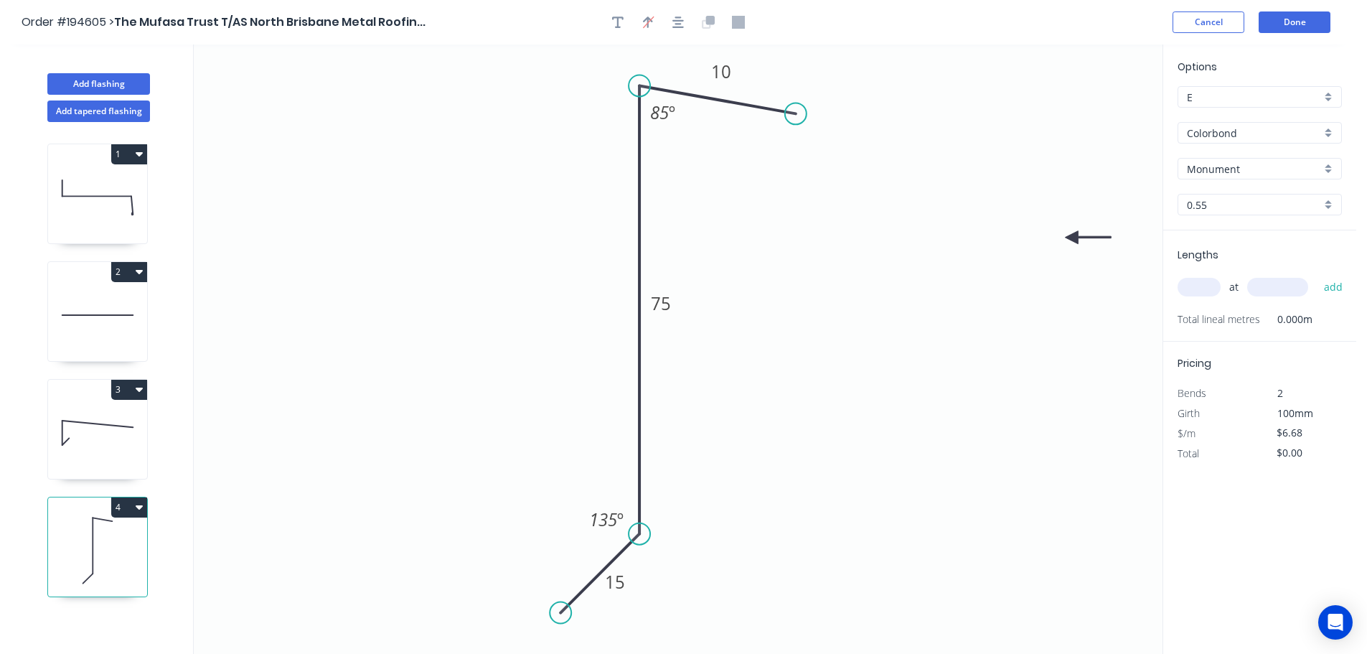
drag, startPoint x: 1095, startPoint y: 165, endPoint x: 1071, endPoint y: 243, distance: 81.0
click at [1071, 241] on icon at bounding box center [1088, 237] width 46 height 13
click at [1186, 283] on input "text" at bounding box center [1199, 287] width 43 height 19
click at [1317, 275] on button "add" at bounding box center [1334, 287] width 34 height 24
click at [1285, 42] on header "Order #194605 > The Mufasa Trust T/AS North Brisbane Metal Roofin... Cancel Done" at bounding box center [678, 22] width 1356 height 44
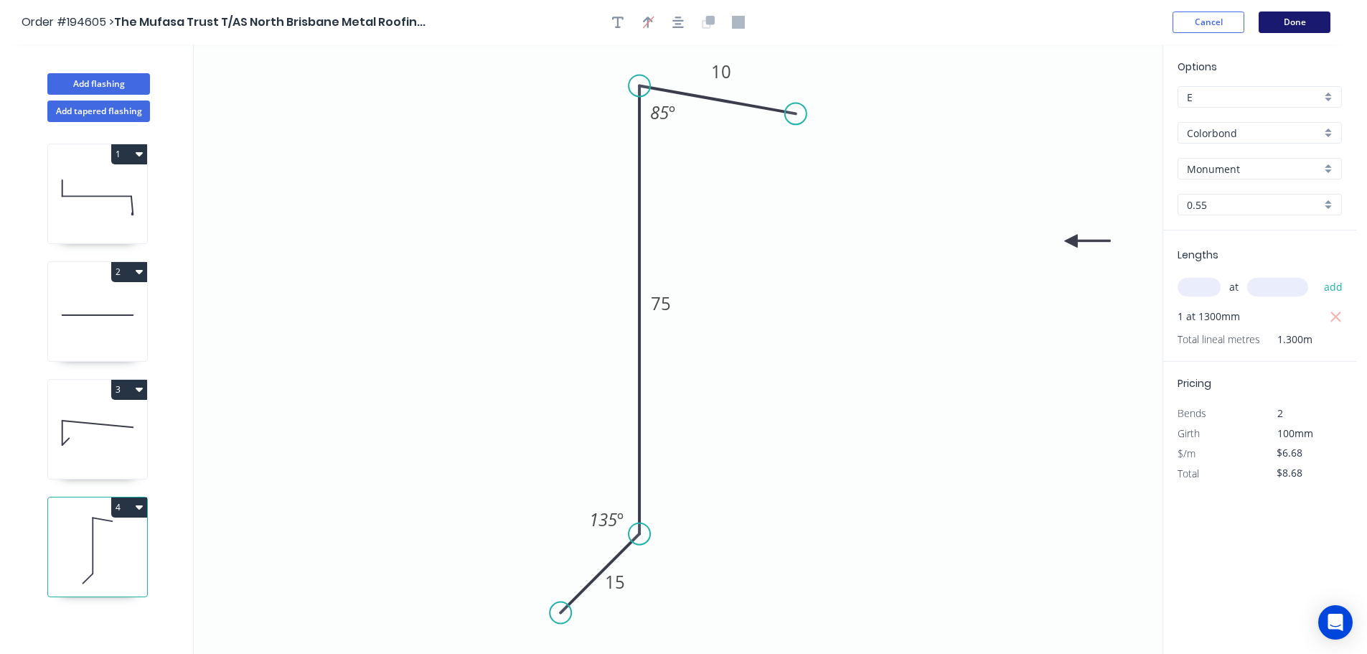
click at [1290, 27] on button "Done" at bounding box center [1295, 22] width 72 height 22
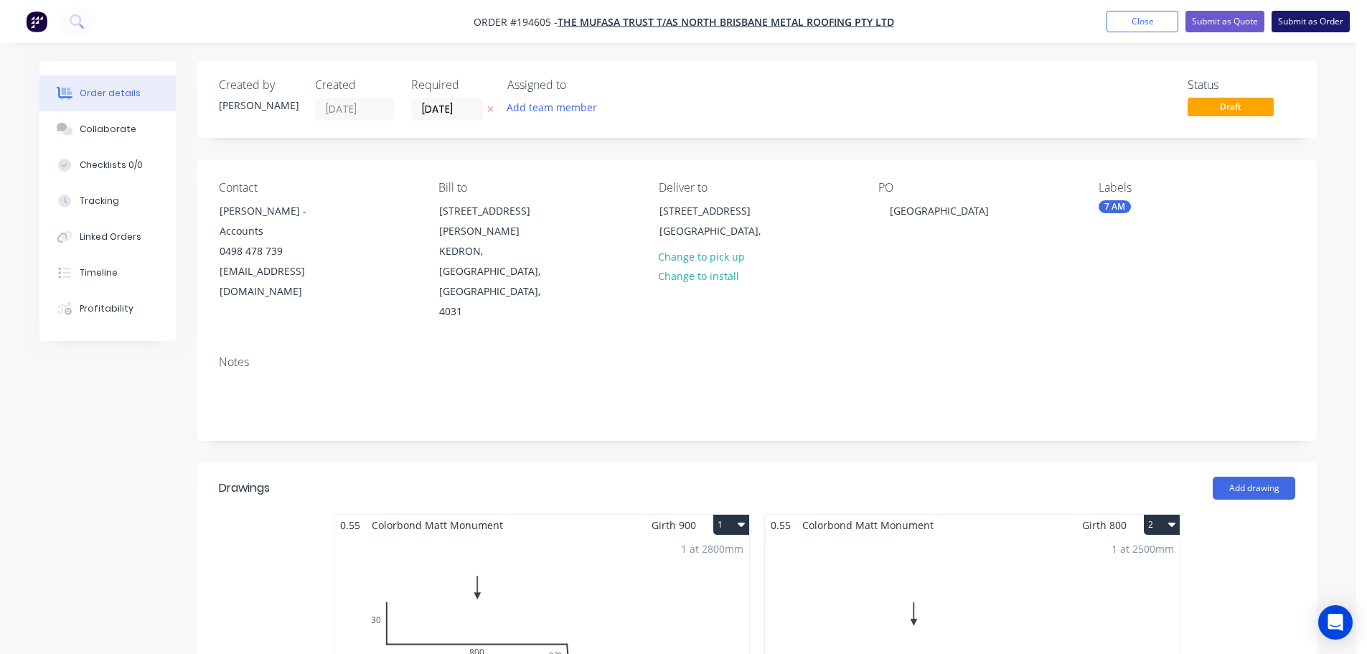
click at [1290, 26] on button "Submit as Order" at bounding box center [1311, 22] width 78 height 22
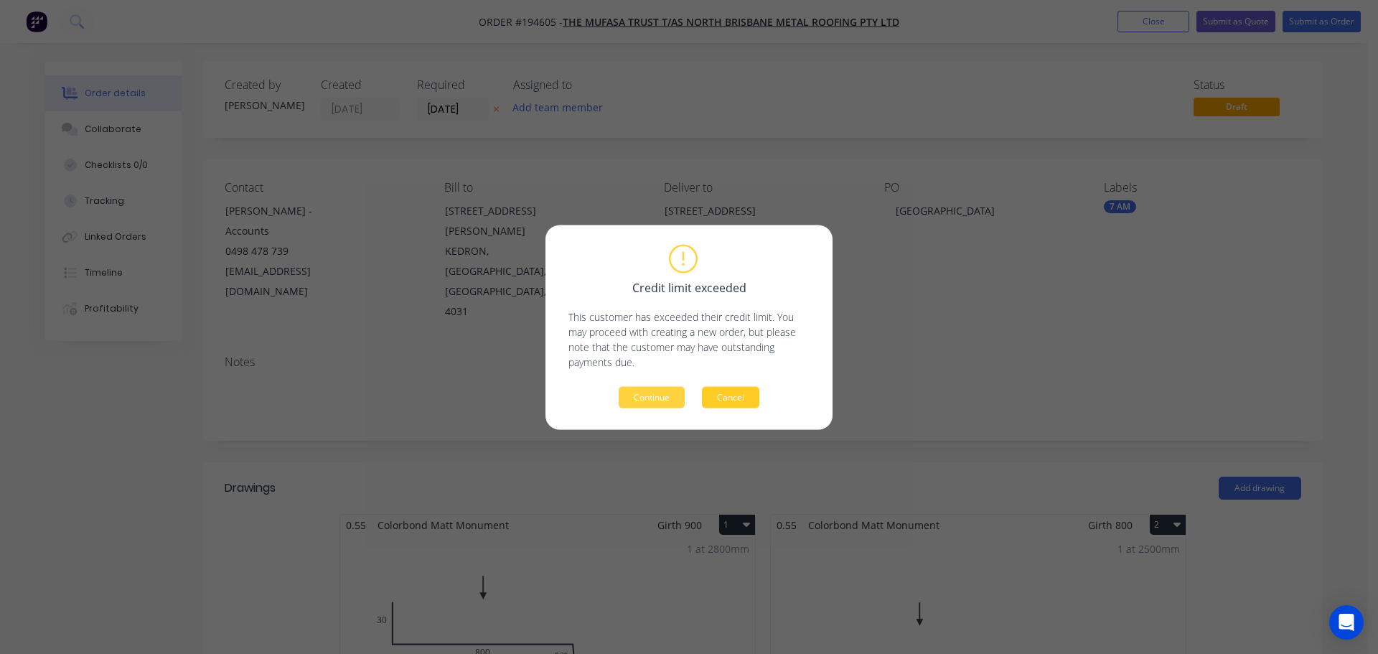
click at [731, 400] on button "Cancel" at bounding box center [730, 397] width 57 height 22
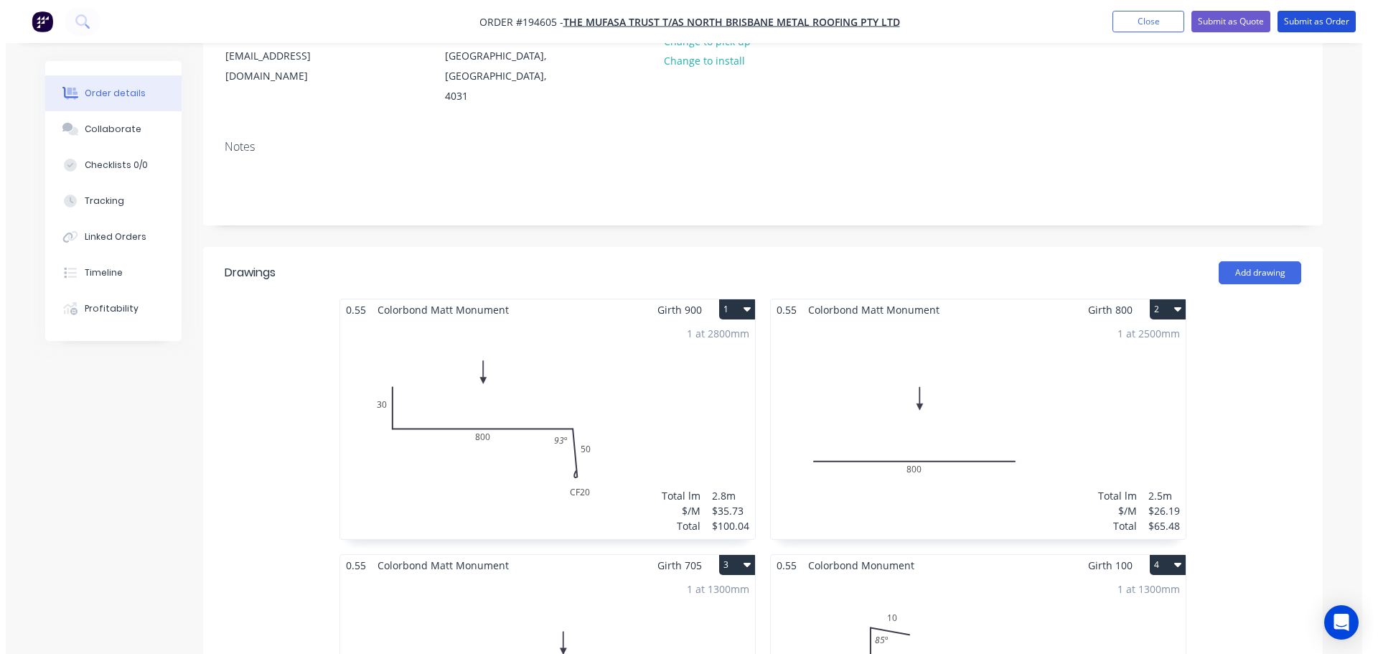
scroll to position [359, 0]
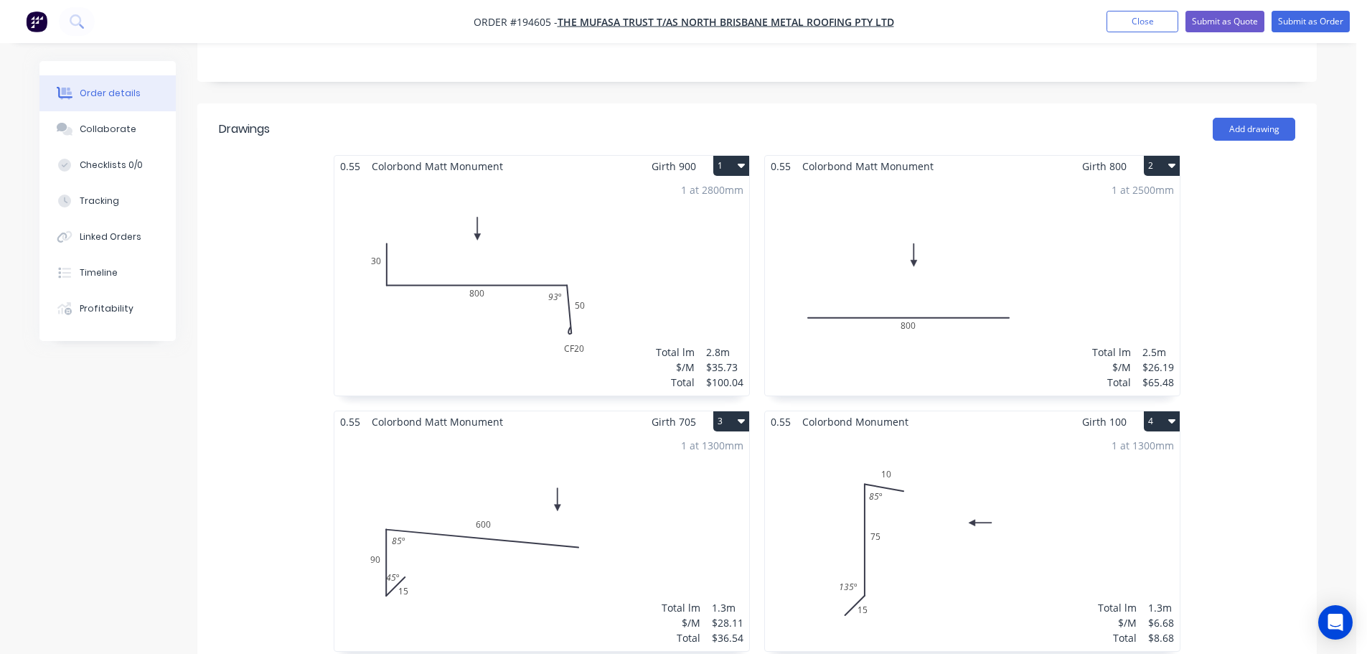
click at [1272, 32] on nav "Order #194605 - The Mufasa Trust T/AS North Brisbane Metal Roofing Pty Ltd Add …" at bounding box center [683, 21] width 1367 height 43
click at [1282, 26] on button "Submit as Order" at bounding box center [1311, 22] width 78 height 22
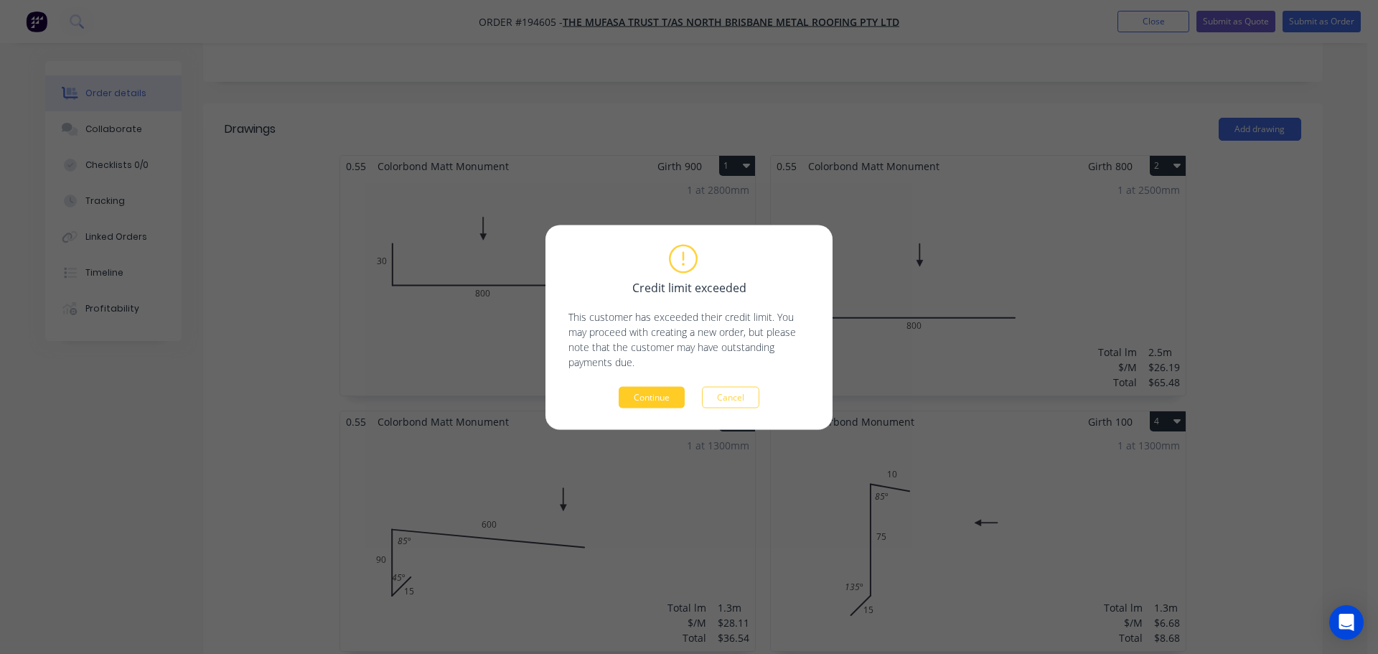
click at [670, 402] on button "Continue" at bounding box center [652, 397] width 66 height 22
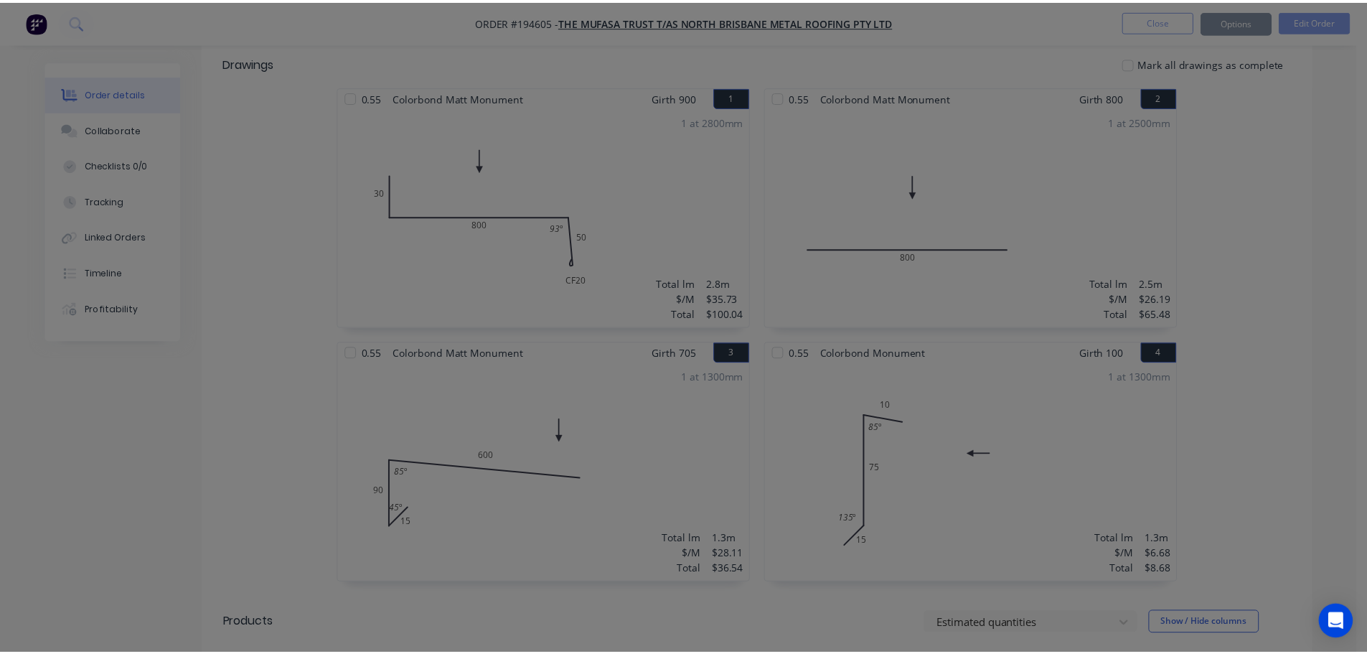
scroll to position [357, 0]
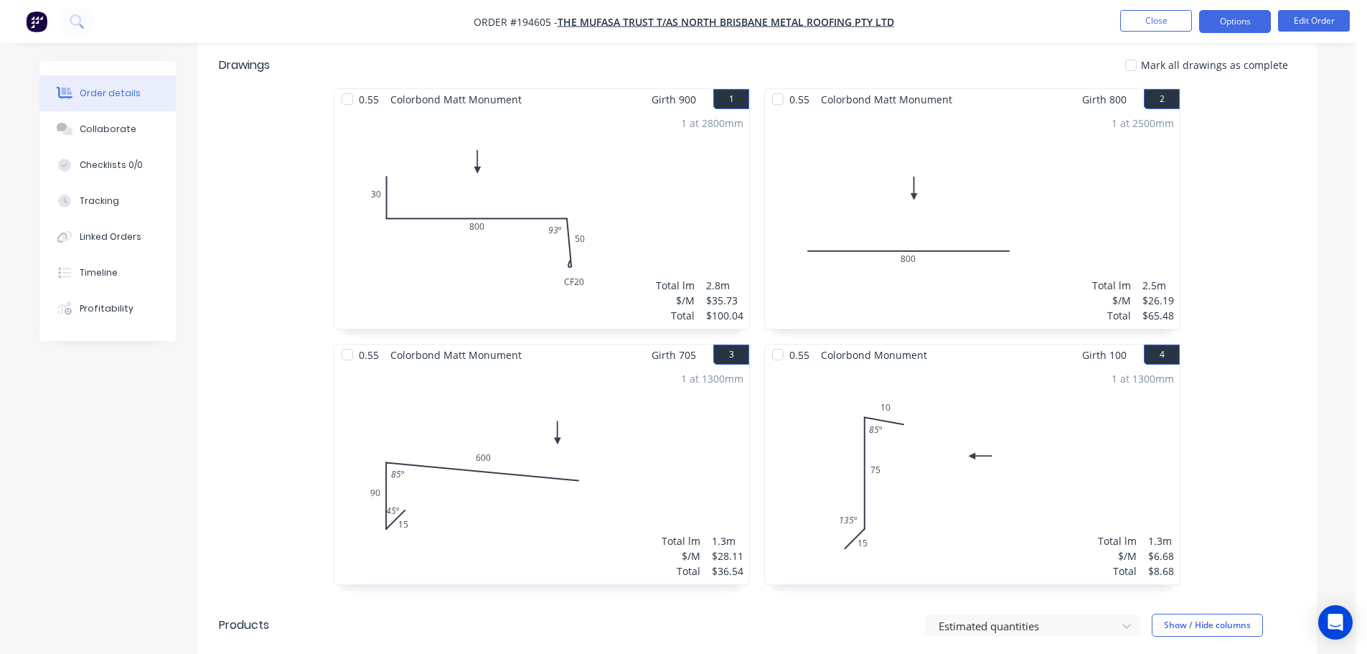
click at [1253, 31] on button "Options" at bounding box center [1235, 21] width 72 height 23
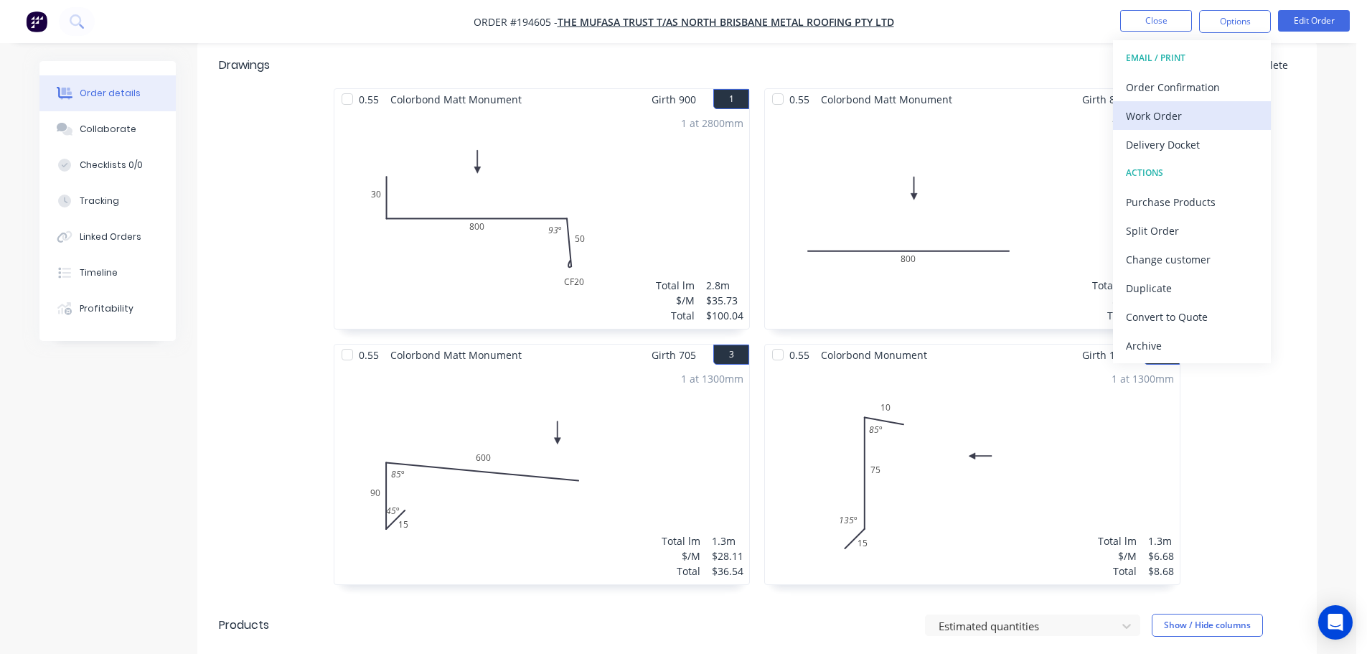
click at [1198, 111] on div "Work Order" at bounding box center [1192, 115] width 132 height 21
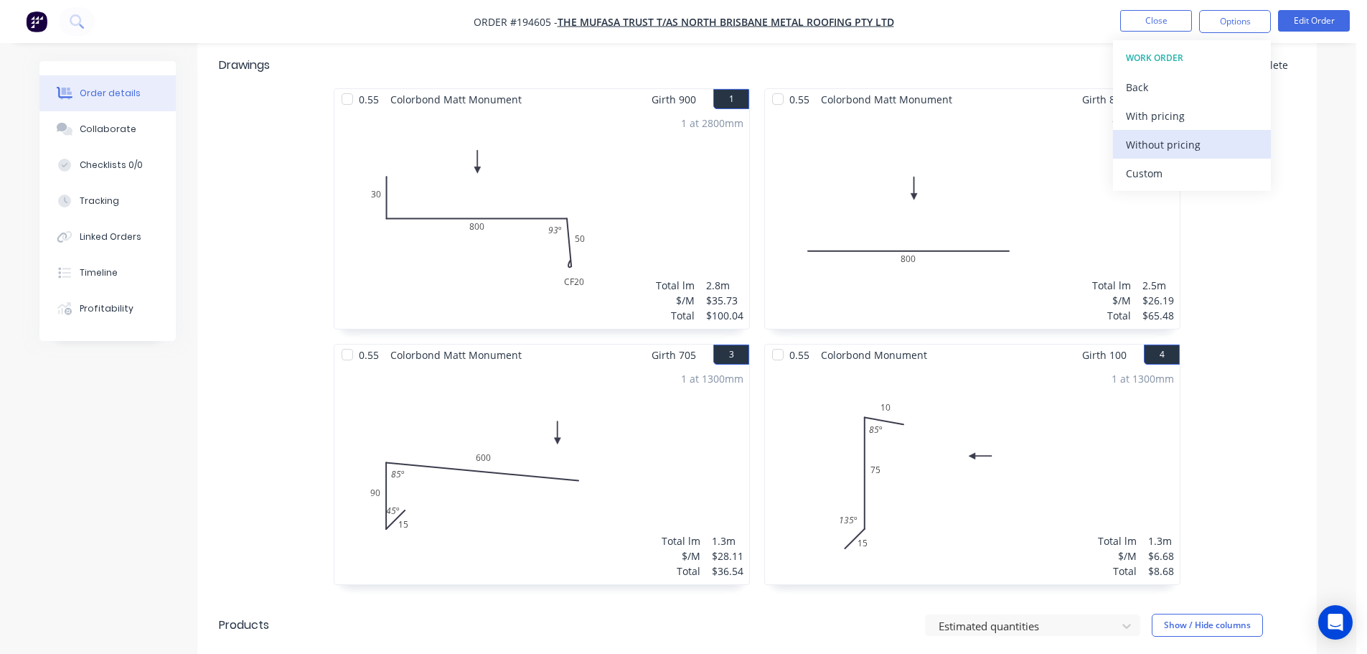
click at [1199, 143] on div "Without pricing" at bounding box center [1192, 144] width 132 height 21
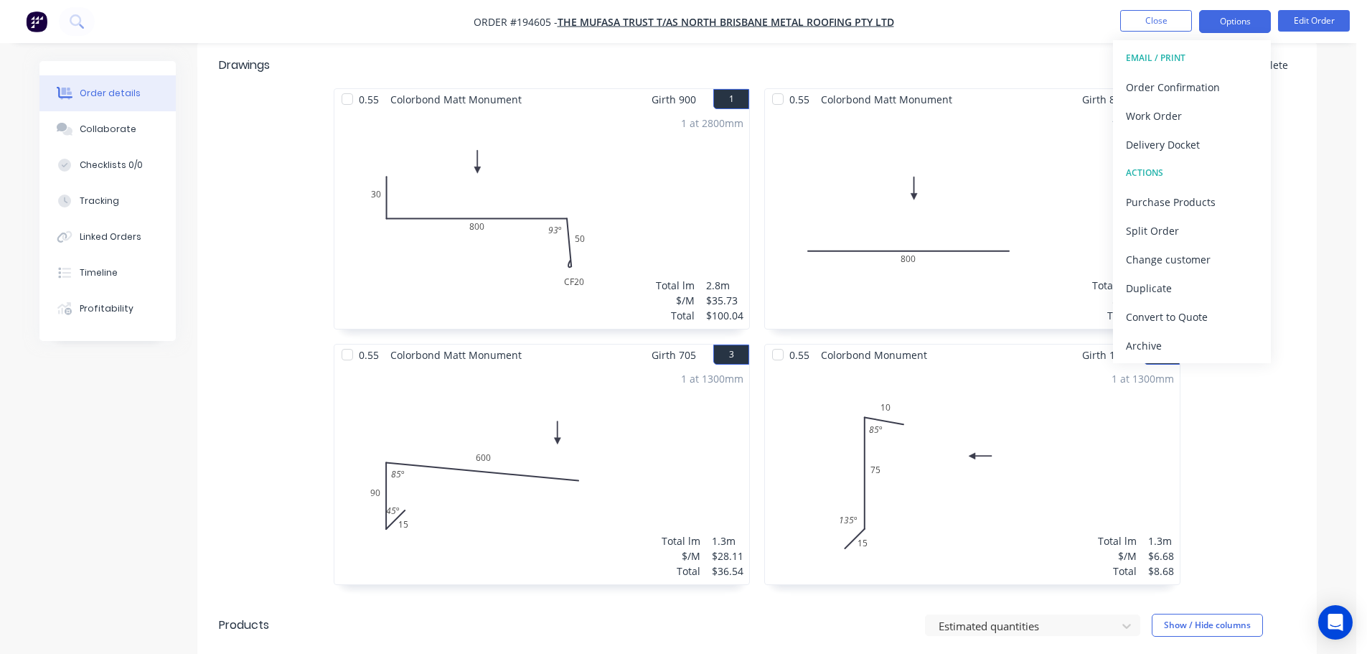
click at [1231, 23] on button "Options" at bounding box center [1235, 21] width 72 height 23
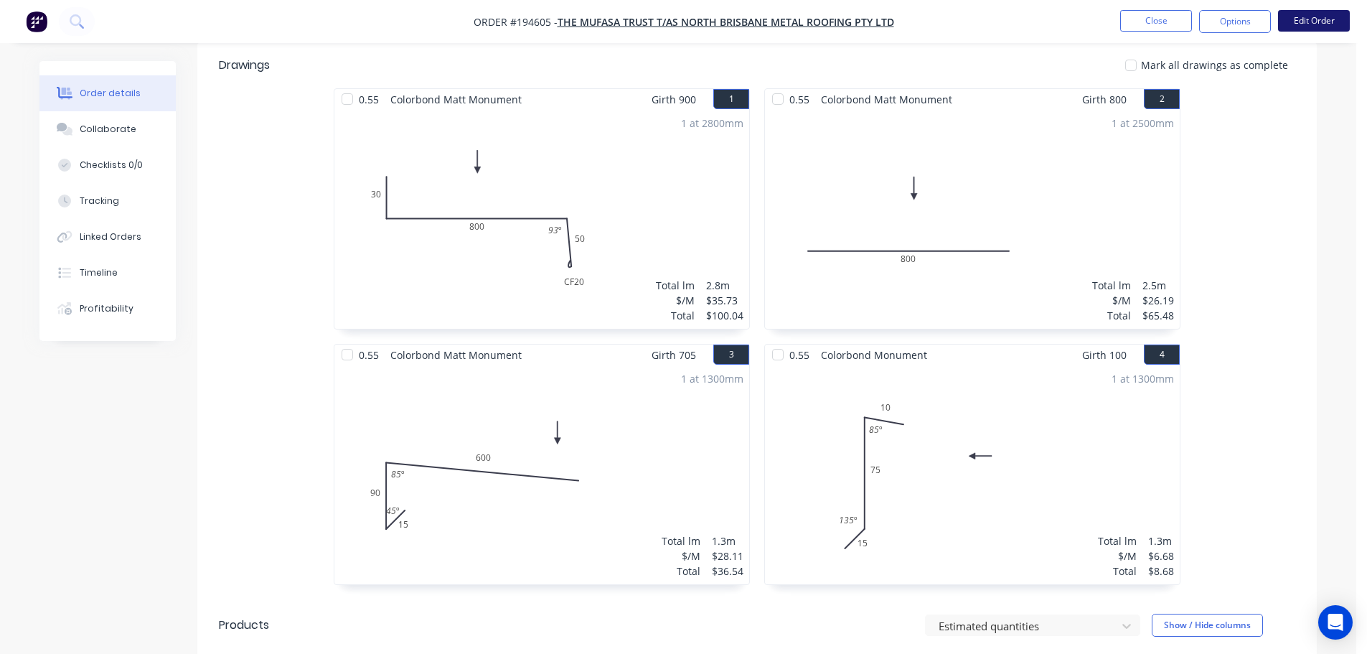
click at [1291, 19] on button "Edit Order" at bounding box center [1314, 21] width 72 height 22
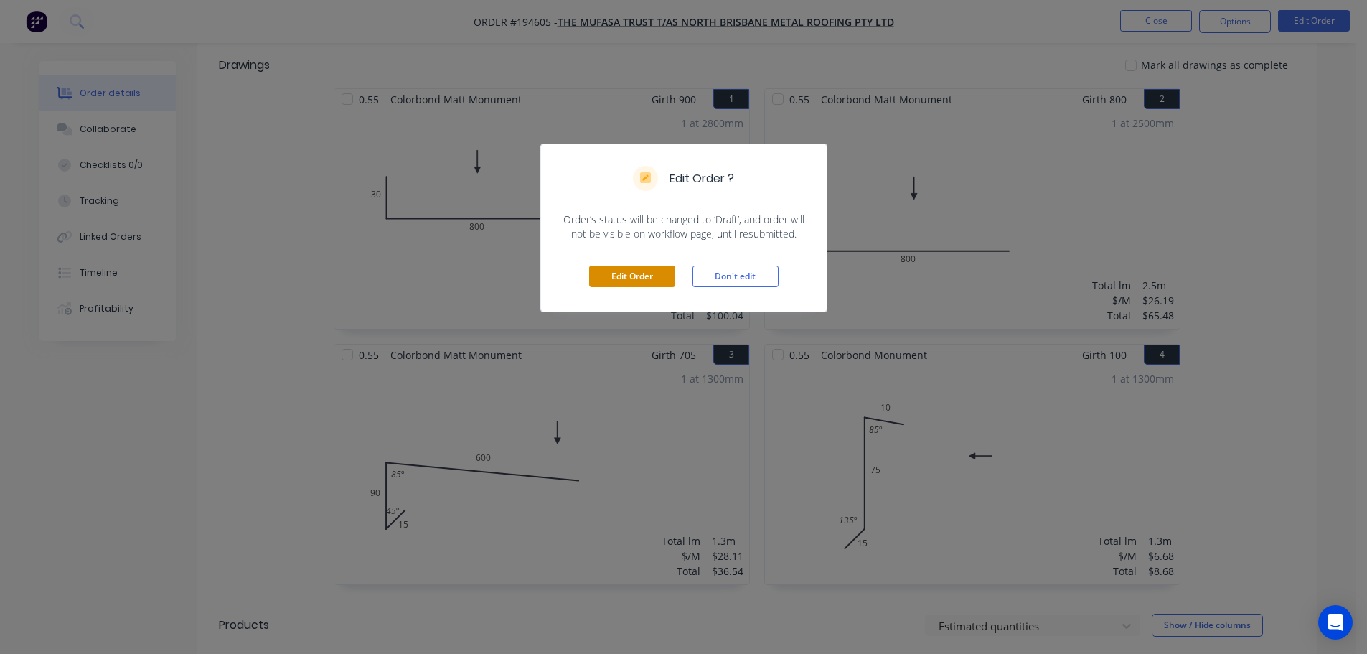
click at [642, 279] on button "Edit Order" at bounding box center [632, 277] width 86 height 22
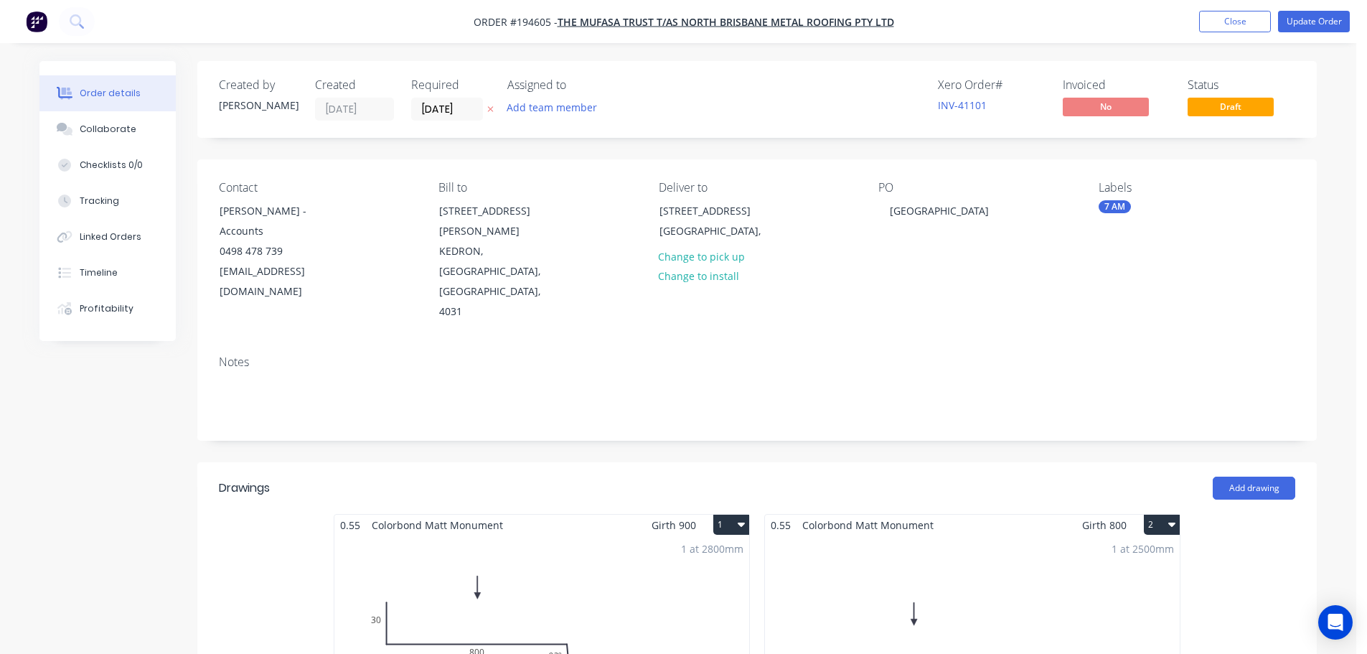
click at [639, 535] on div "1 at 2800mm Total lm $/M Total 2.8m $35.73 $100.04" at bounding box center [541, 644] width 415 height 219
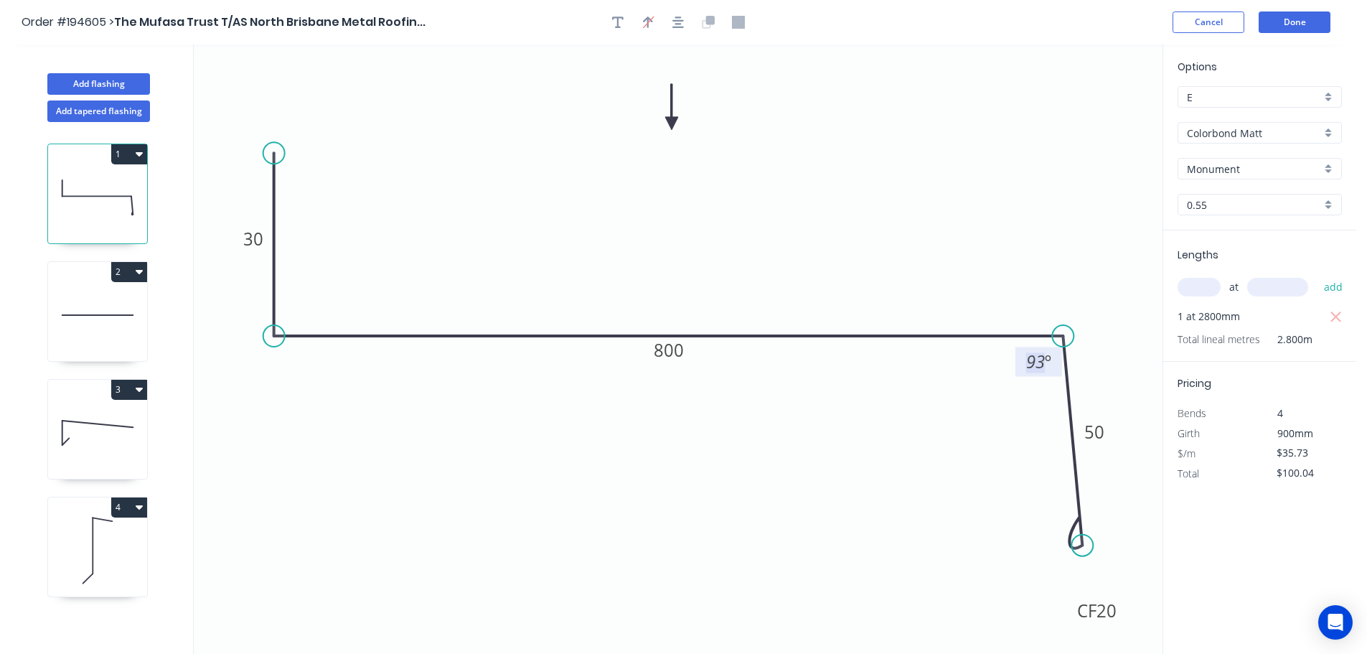
click at [1041, 352] on tspan "93" at bounding box center [1035, 361] width 19 height 24
click at [1293, 20] on button "Done" at bounding box center [1295, 22] width 72 height 22
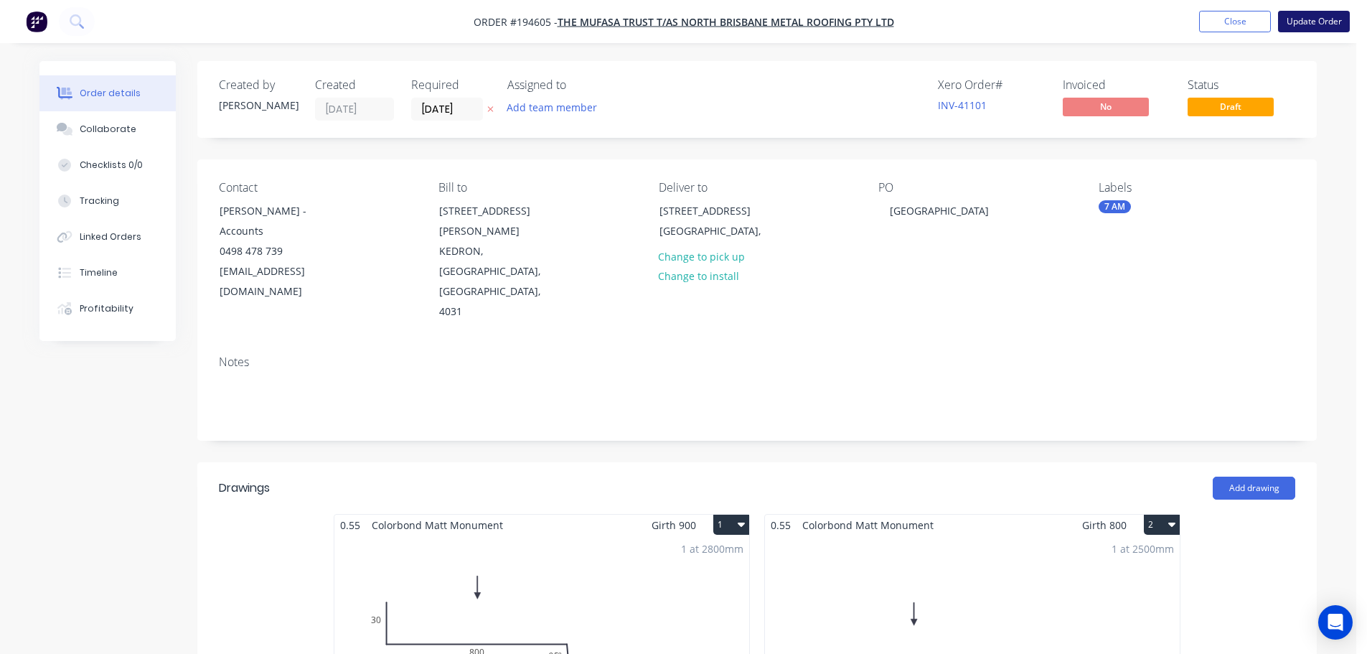
click at [1298, 19] on button "Update Order" at bounding box center [1314, 22] width 72 height 22
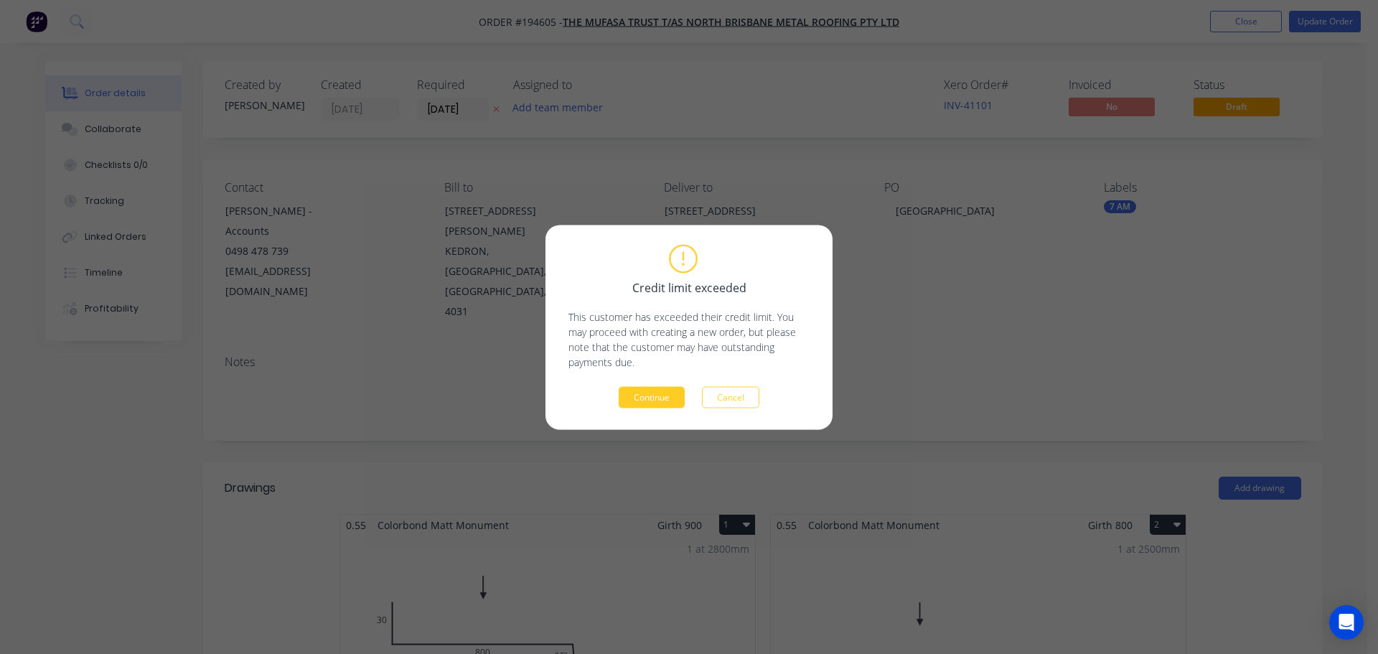
click at [675, 395] on button "Continue" at bounding box center [652, 397] width 66 height 22
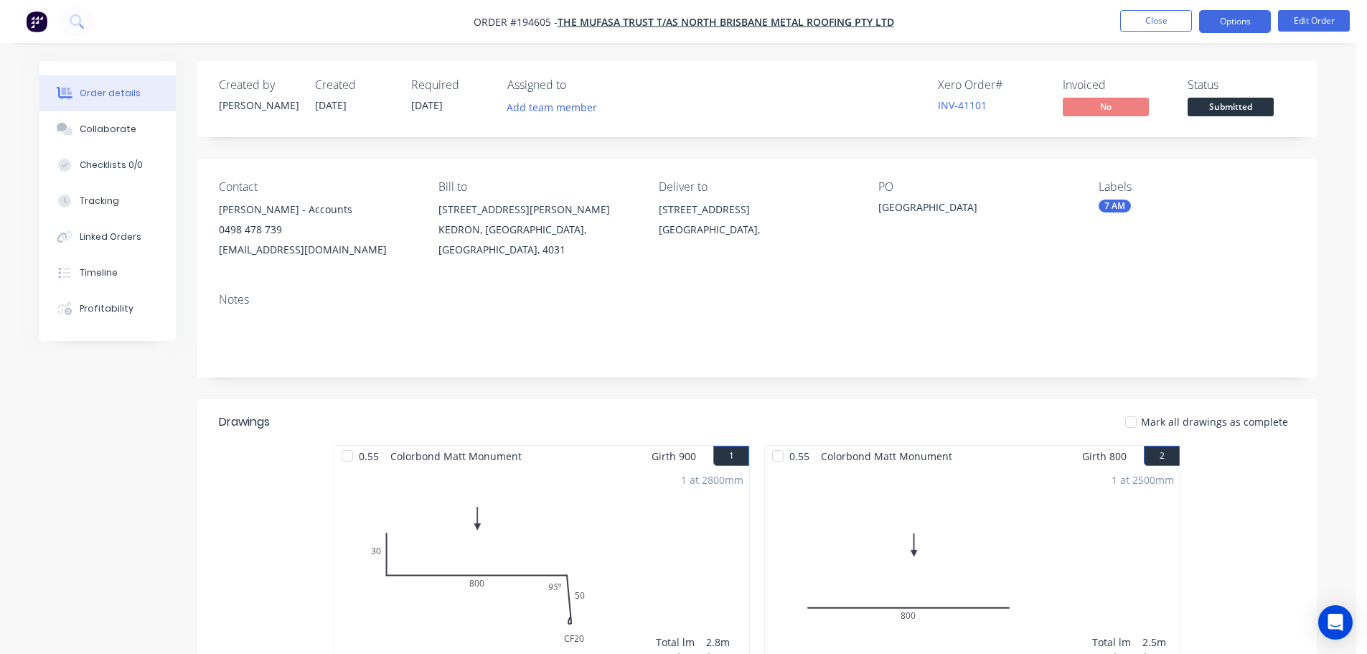
click at [1262, 27] on button "Options" at bounding box center [1235, 21] width 72 height 23
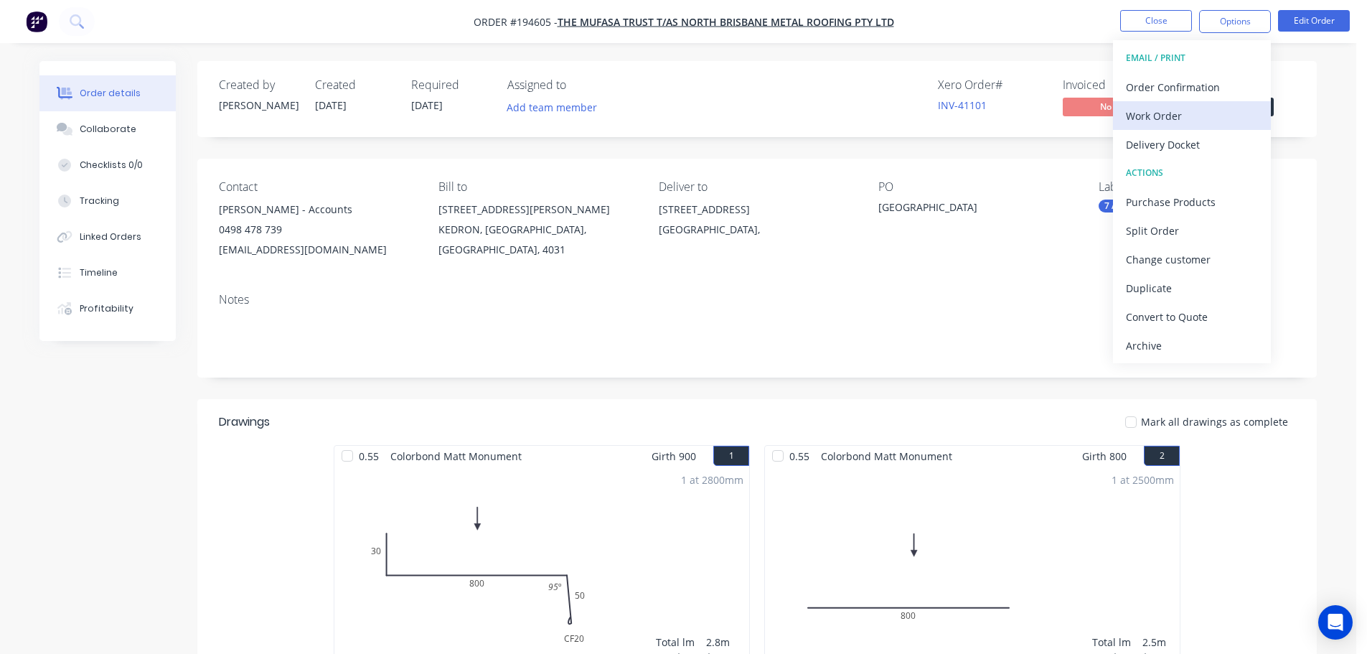
click at [1216, 113] on div "Work Order" at bounding box center [1192, 115] width 132 height 21
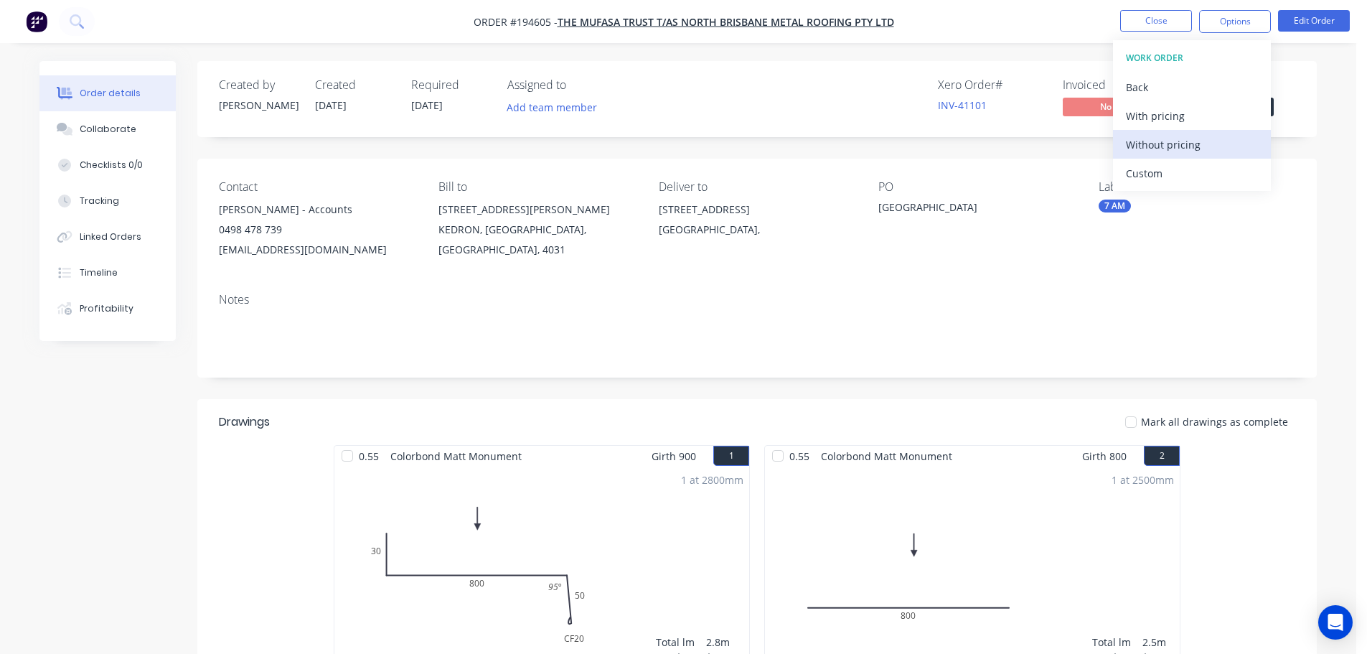
click at [1211, 152] on div "Without pricing" at bounding box center [1192, 144] width 132 height 21
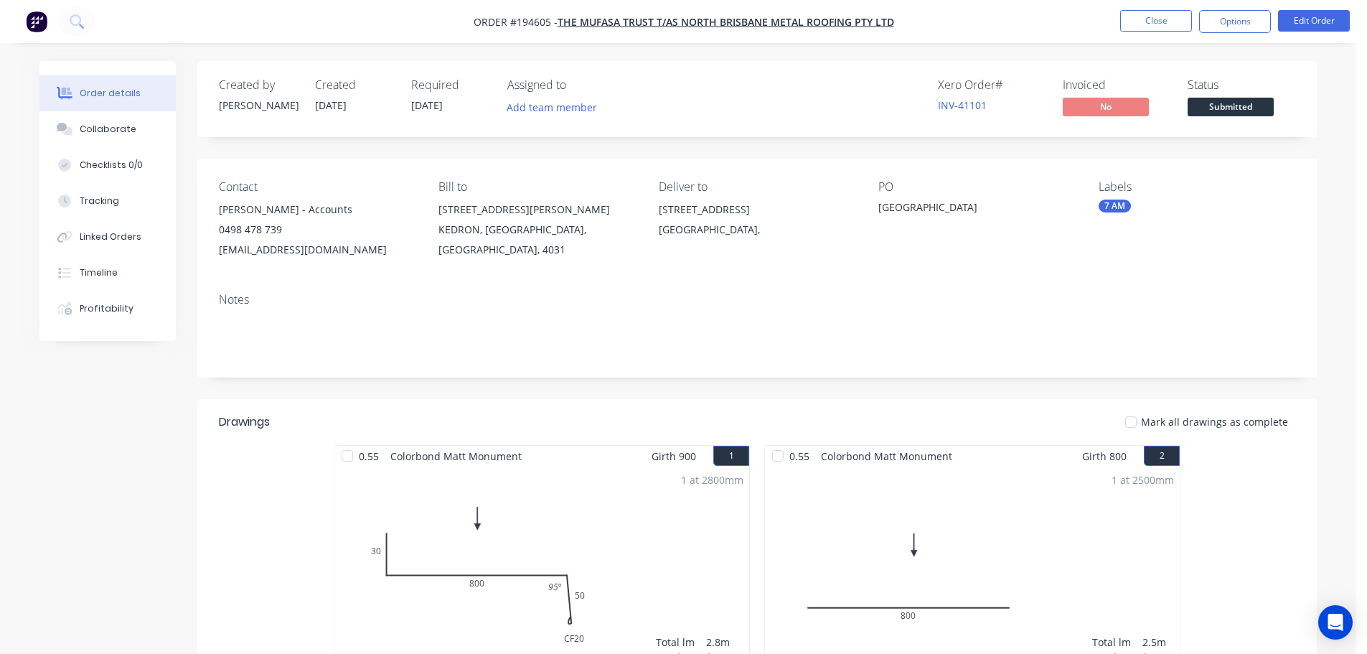
click at [1305, 195] on div "Contact Kayne Langi - Accounts 0498 478 739 info@northbrisbanemetalroofing.com.…" at bounding box center [757, 220] width 1120 height 123
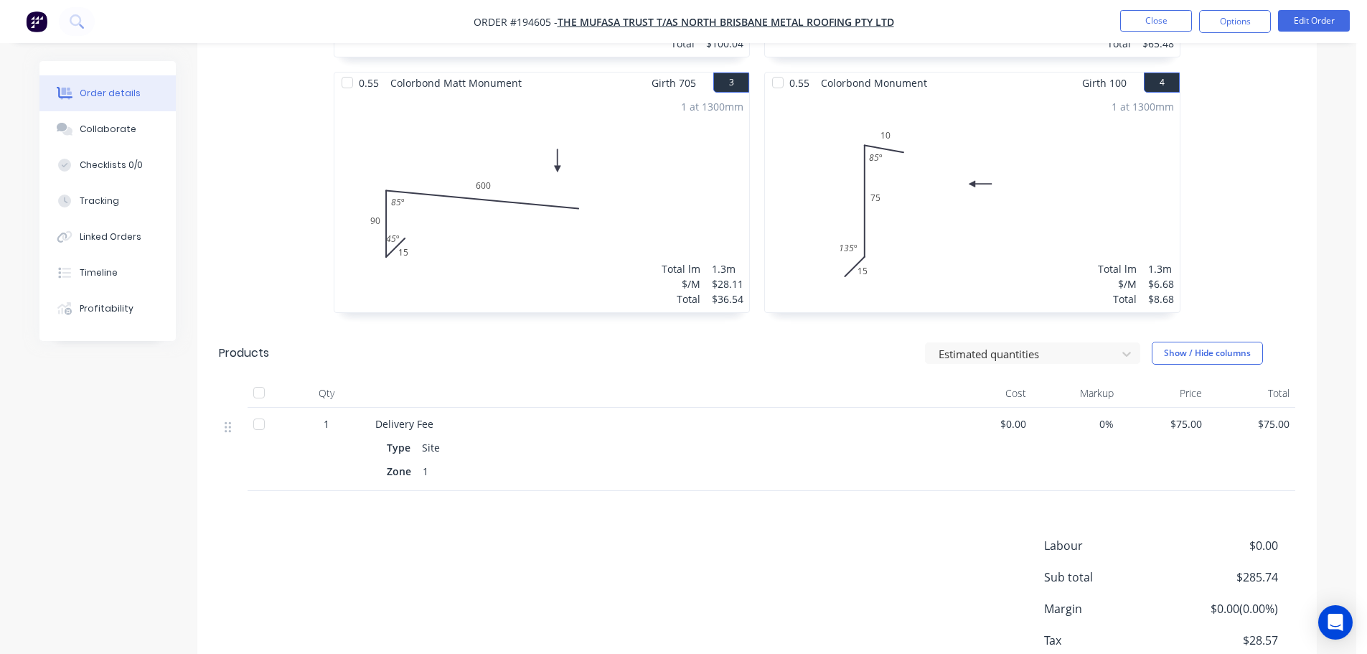
scroll to position [721, 0]
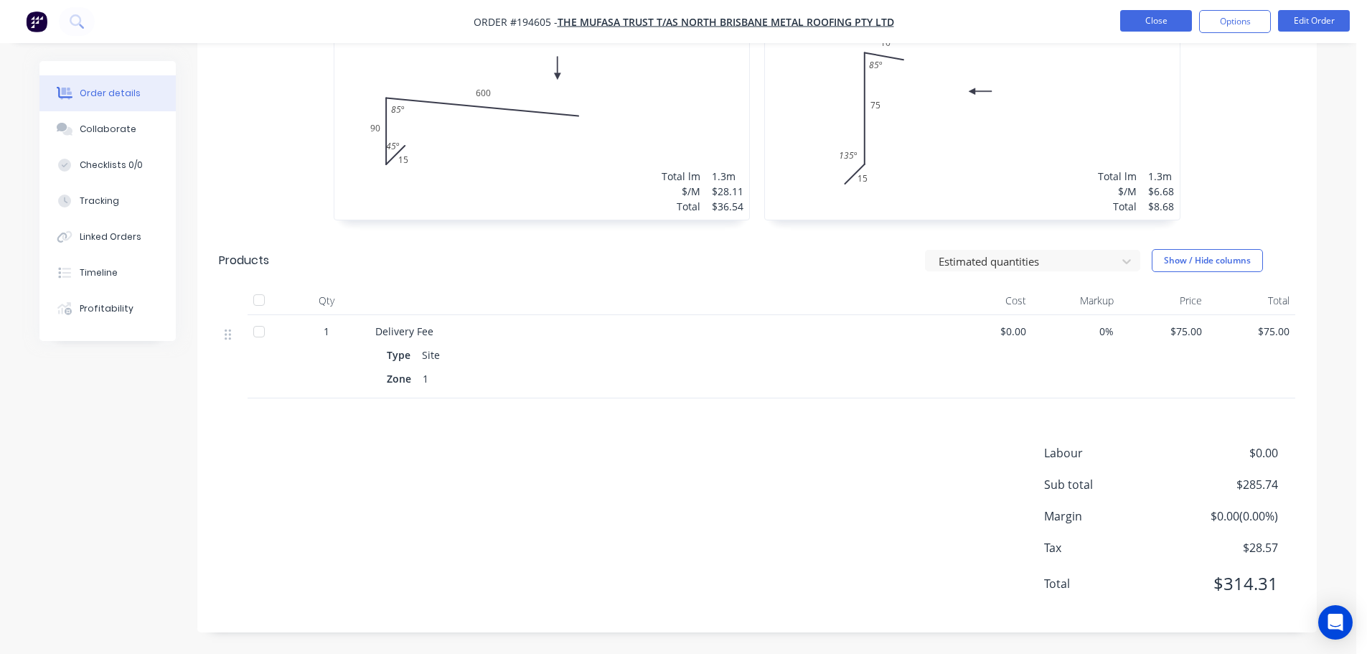
click at [1163, 30] on button "Close" at bounding box center [1156, 21] width 72 height 22
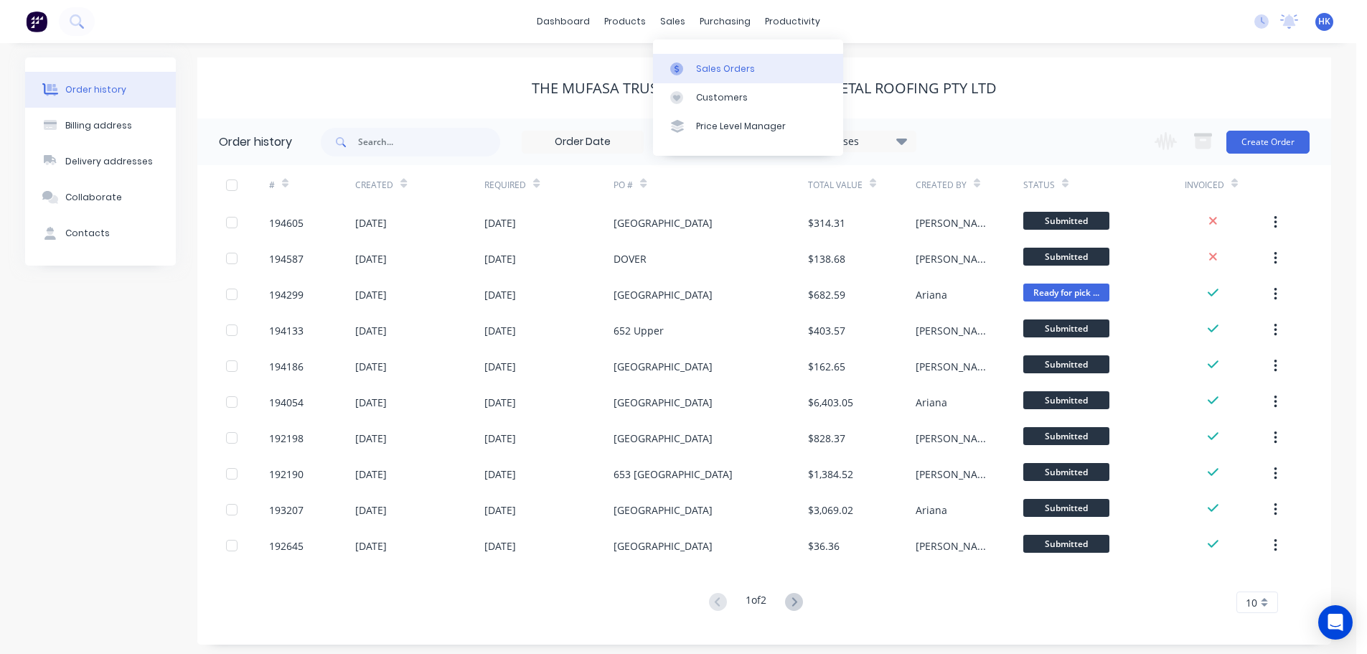
click at [717, 72] on div "Sales Orders" at bounding box center [725, 68] width 59 height 13
